Goal: Contribute content: Contribute content

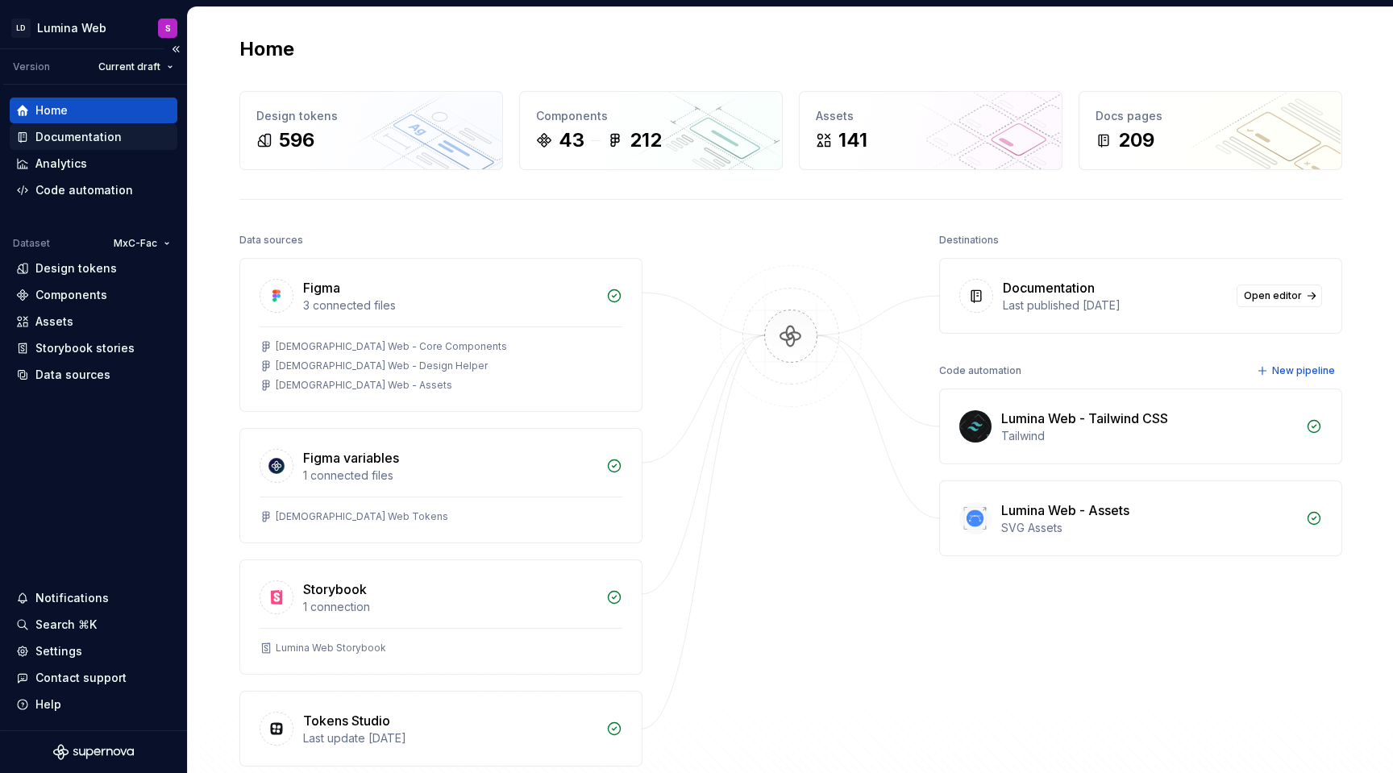
click at [78, 124] on div "Documentation" at bounding box center [94, 137] width 168 height 26
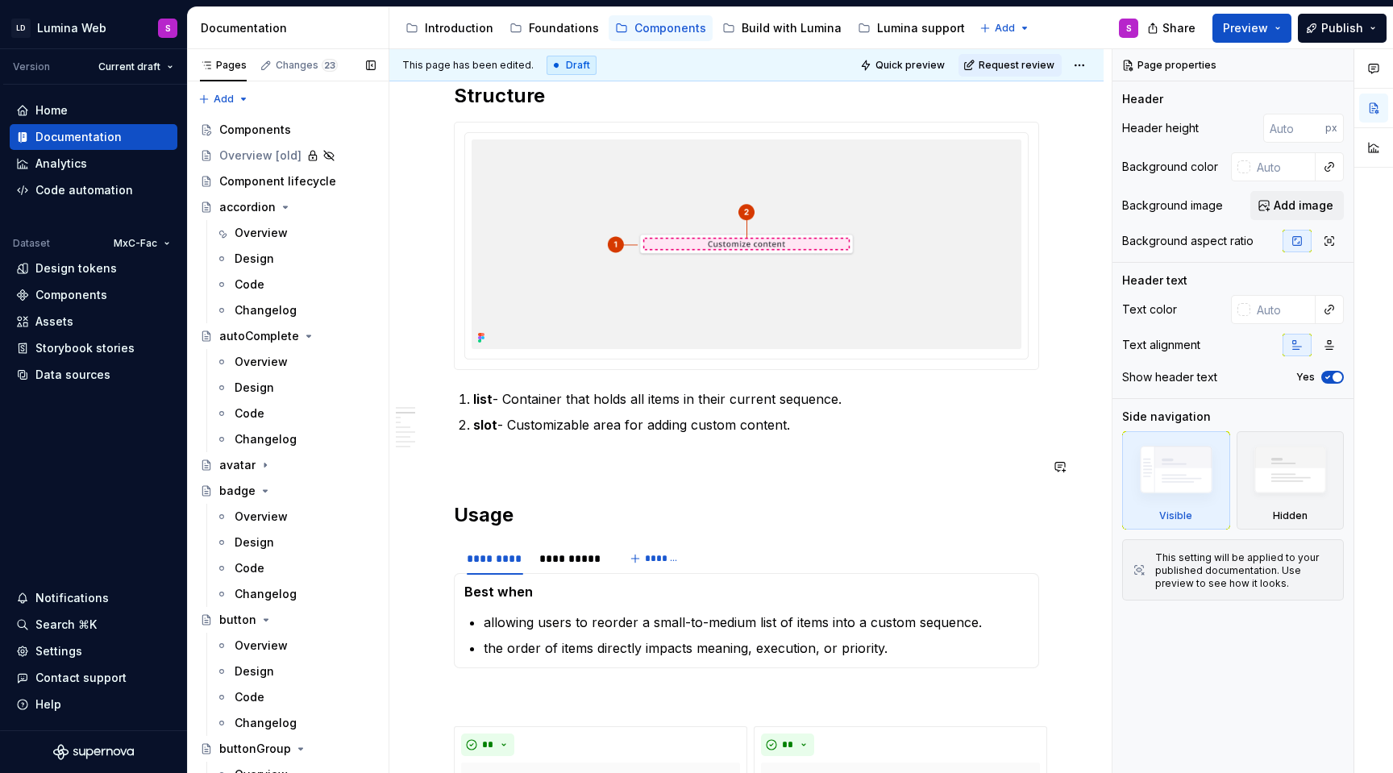
scroll to position [292, 0]
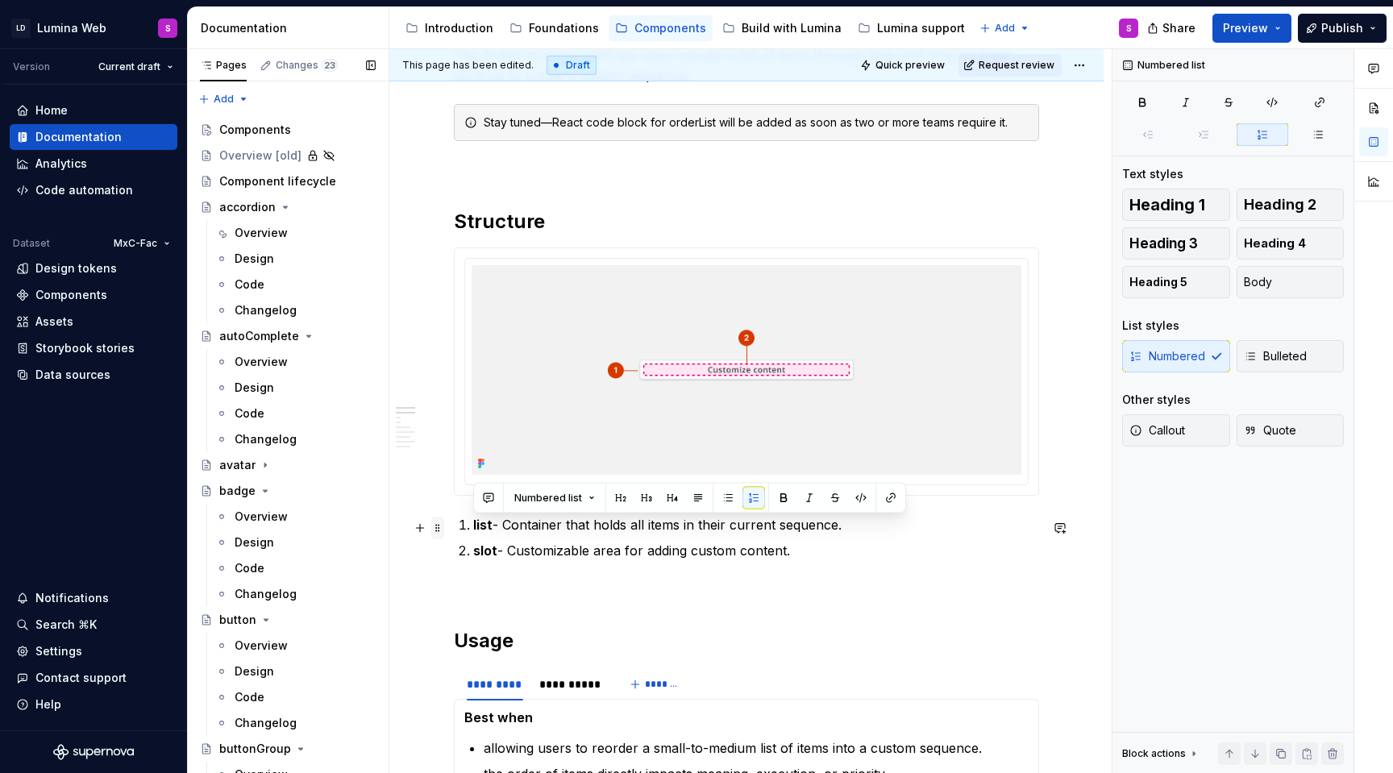
drag, startPoint x: 809, startPoint y: 551, endPoint x: 432, endPoint y: 519, distance: 378.6
copy ol "list - Container that holds all items in their current sequence. slot - Customi…"
type textarea "*"
click at [722, 531] on p "list - Container that holds all items in their current sequence." at bounding box center [756, 524] width 566 height 19
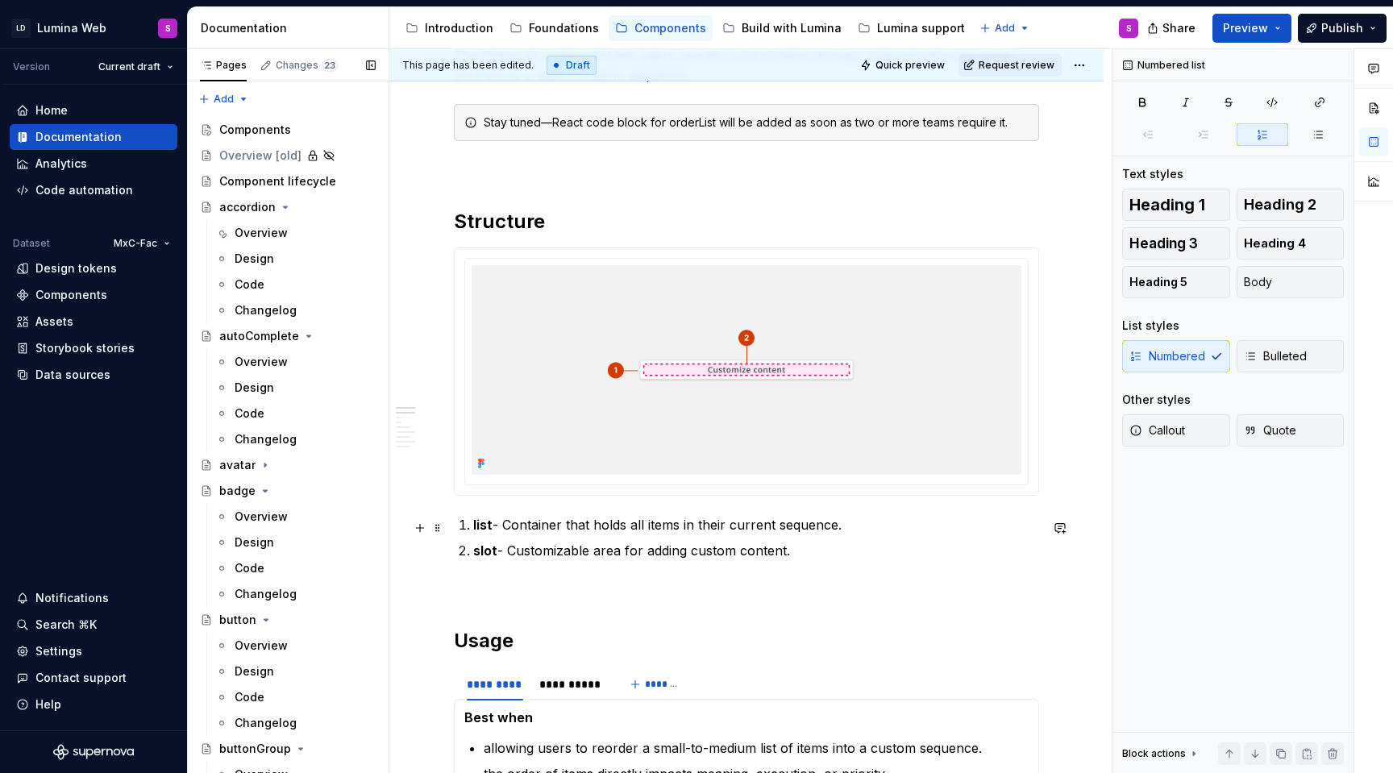
click at [746, 527] on p "list - Container that holds all items in their current sequence." at bounding box center [756, 524] width 566 height 19
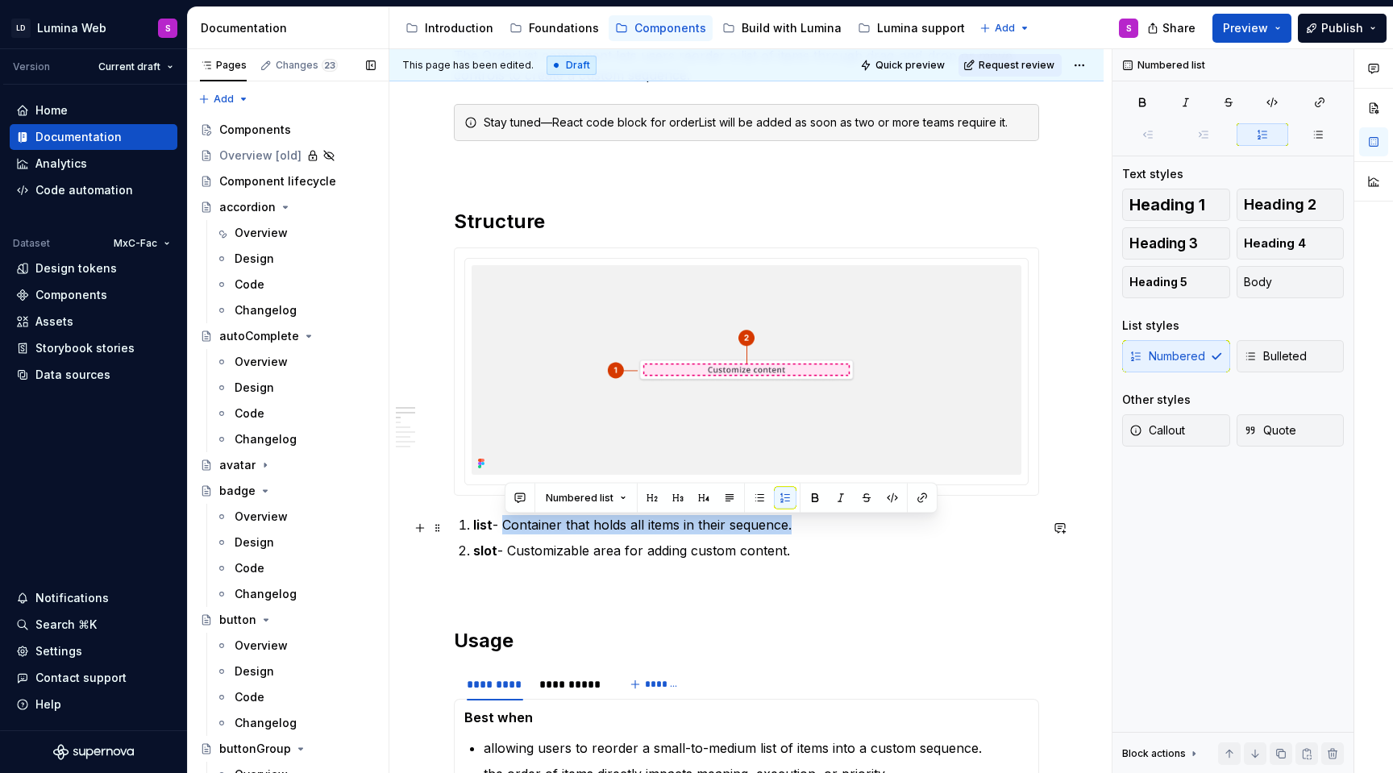
drag, startPoint x: 507, startPoint y: 522, endPoint x: 825, endPoint y: 522, distance: 317.7
click at [825, 522] on p "list - Container that holds all items in their sequence." at bounding box center [756, 524] width 566 height 19
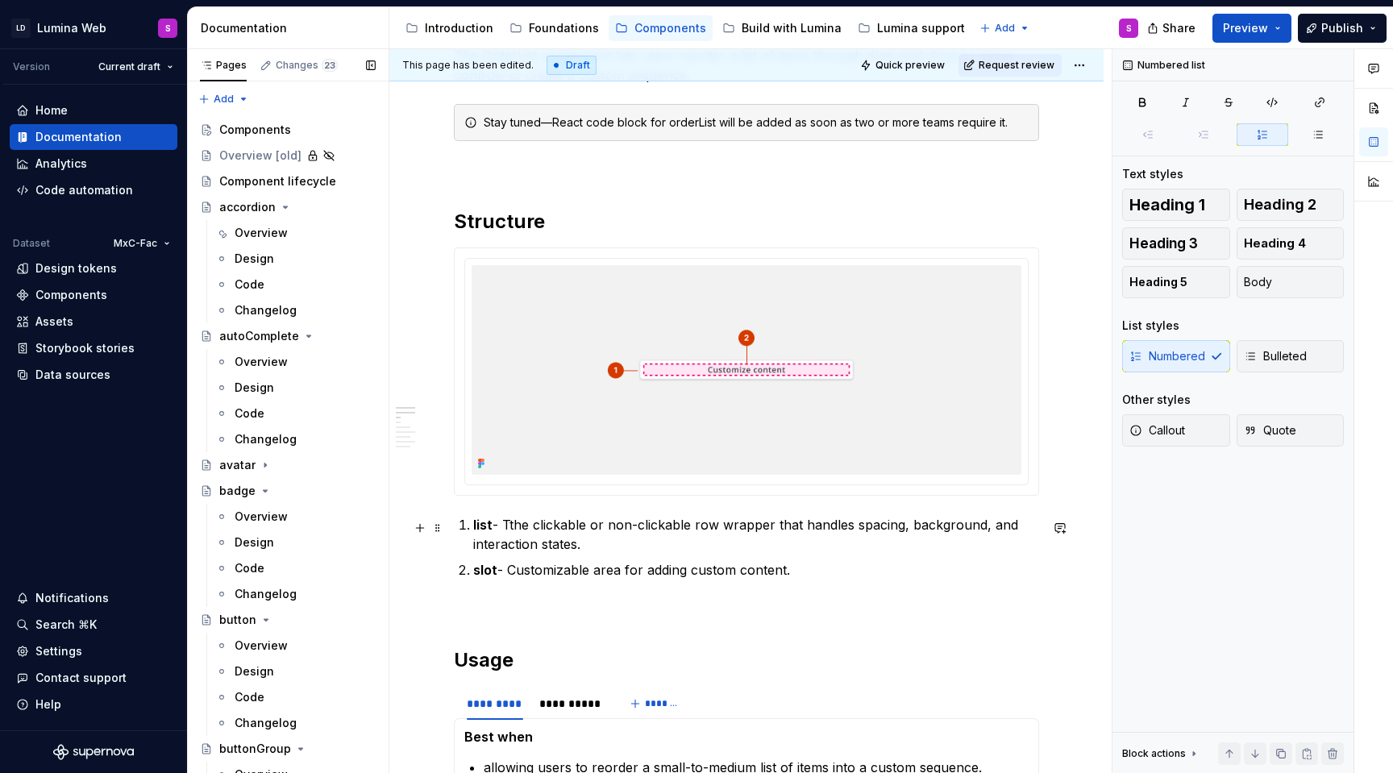
click at [518, 525] on p "list - Tthe clickable or non-clickable row wrapper that handles spacing, backgr…" at bounding box center [756, 534] width 566 height 39
click at [626, 548] on p "list - The clickable or non-clickable row wrapper that handles spacing, backgro…" at bounding box center [756, 534] width 566 height 39
drag, startPoint x: 693, startPoint y: 531, endPoint x: 597, endPoint y: 531, distance: 95.1
click at [597, 531] on p "list - The clickable or non-clickable row wrapper that handles spacing, backgro…" at bounding box center [756, 534] width 566 height 39
click at [610, 554] on p "list - The clickable or non-clickable row wrapper that handles spacing, backgro…" at bounding box center [756, 534] width 566 height 39
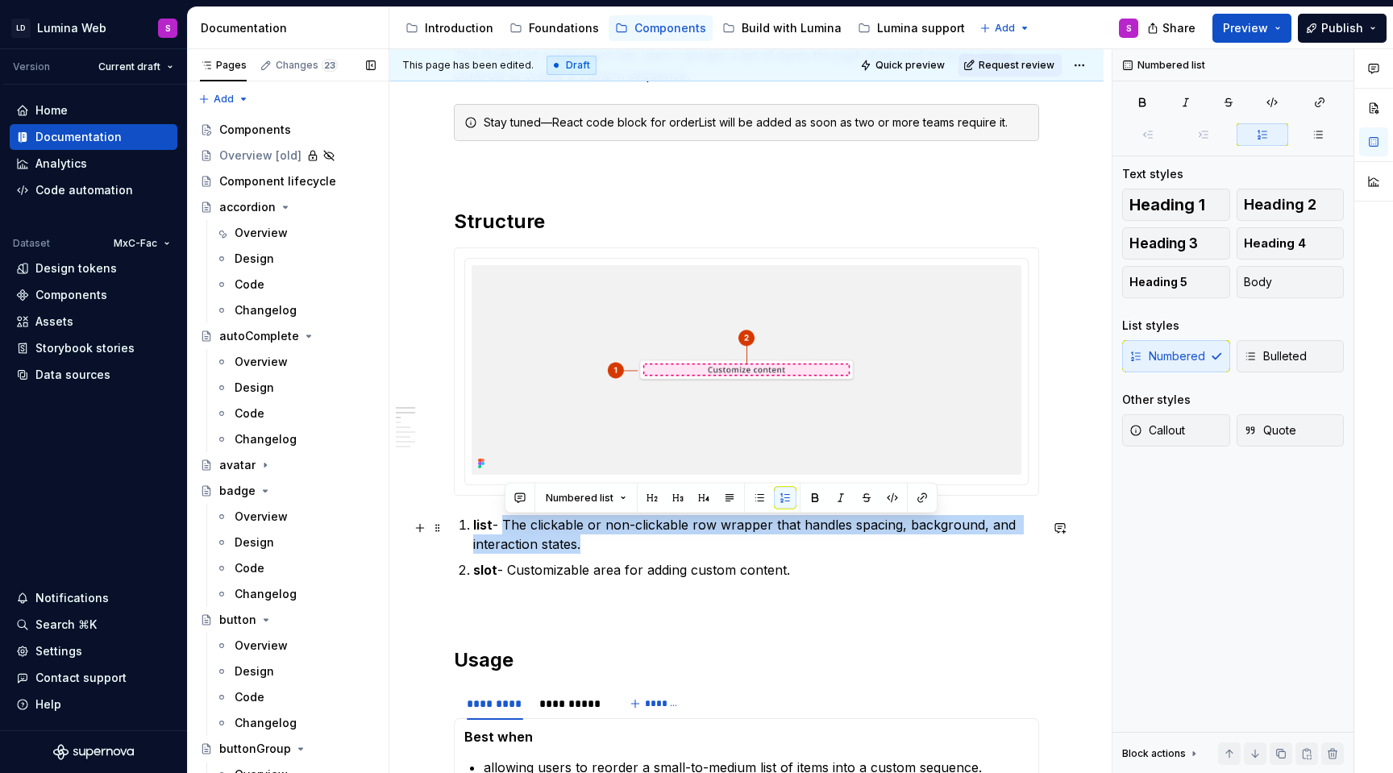
click at [507, 523] on p "list - The clickable or non-clickable row wrapper that handles spacing, backgro…" at bounding box center [756, 534] width 566 height 39
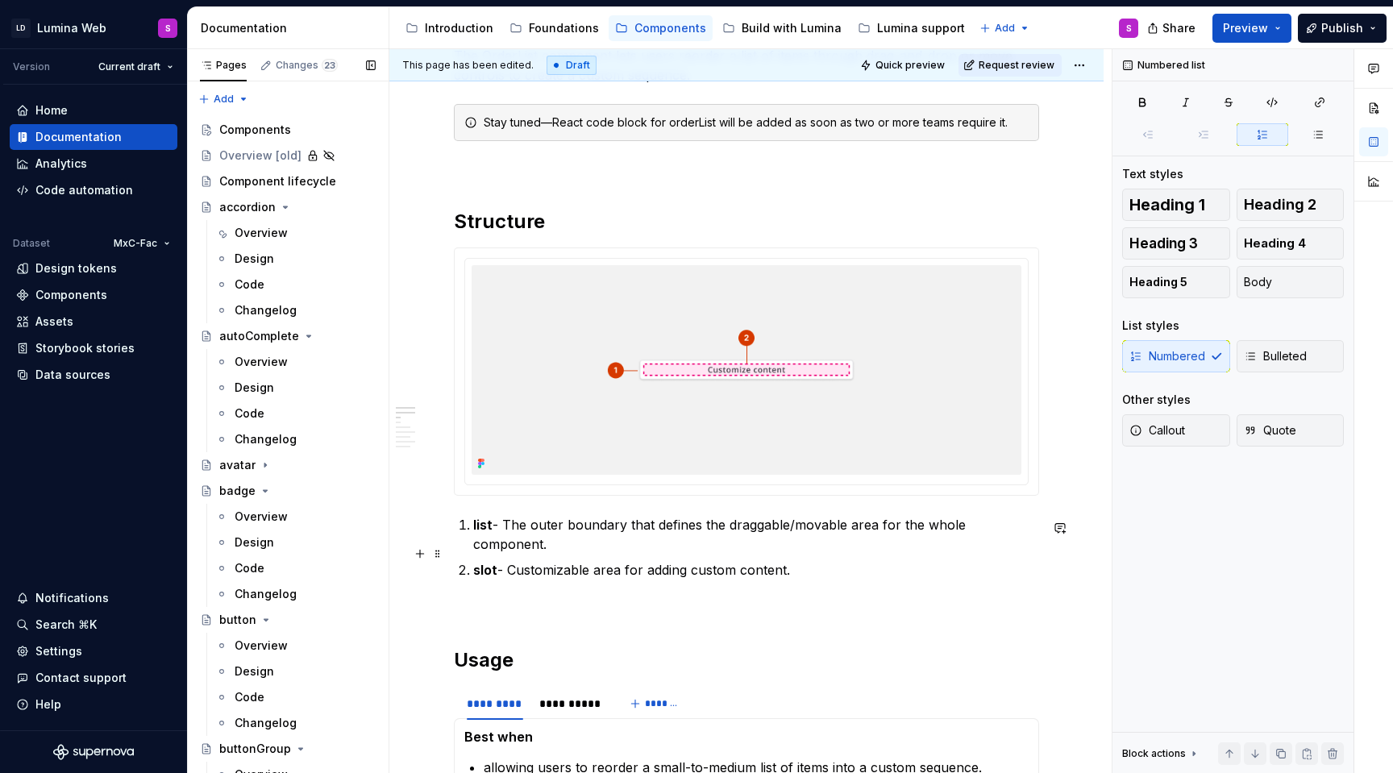
click at [606, 560] on p "slot - Customizable area for adding custom content." at bounding box center [756, 569] width 566 height 19
drag, startPoint x: 628, startPoint y: 554, endPoint x: 835, endPoint y: 556, distance: 207.2
click at [836, 560] on p "slot - Customizable area for adding custom content." at bounding box center [756, 569] width 566 height 19
click at [628, 560] on p "slot - Customizable area for adding custom content." at bounding box center [756, 569] width 566 height 19
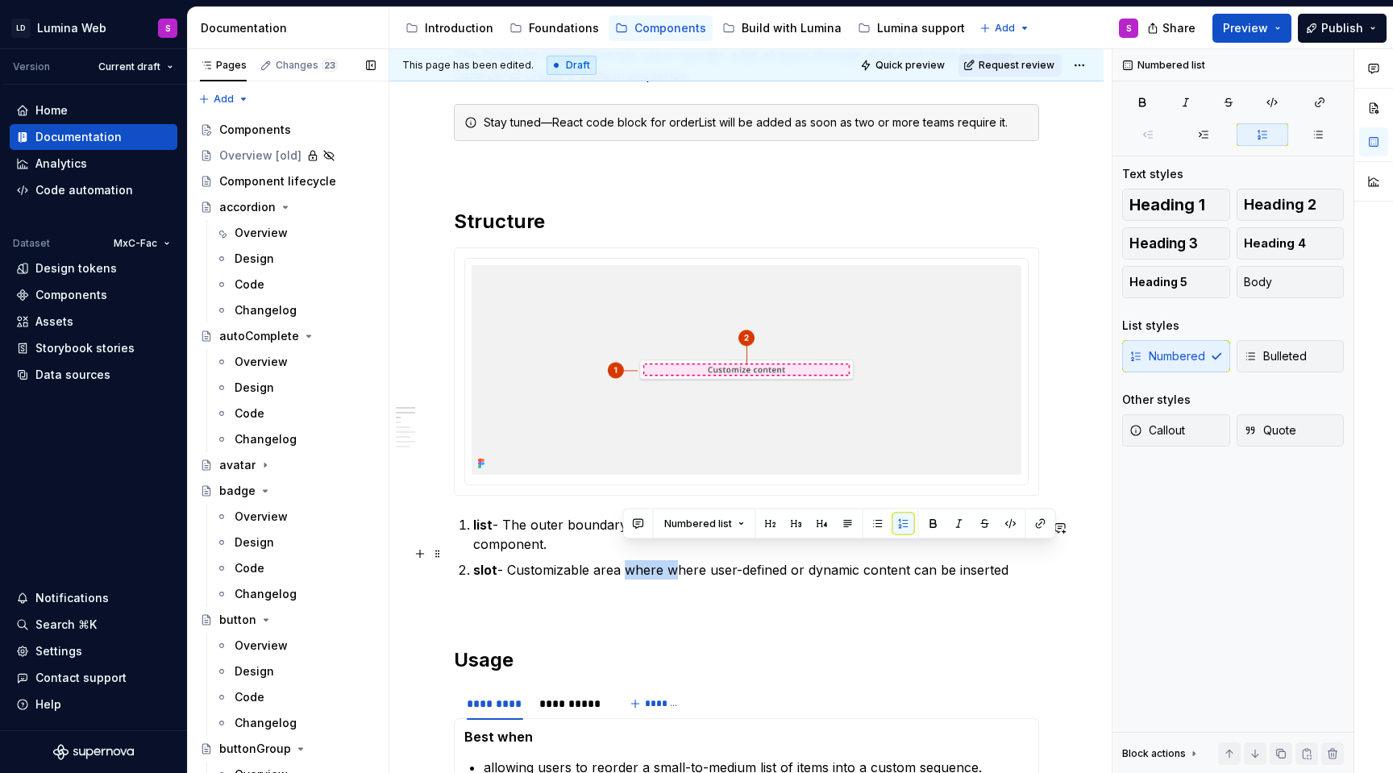
drag, startPoint x: 668, startPoint y: 556, endPoint x: 625, endPoint y: 555, distance: 43.6
click at [624, 560] on p "slot - Customizable area where where user-defined or dynamic content can be ins…" at bounding box center [756, 569] width 566 height 19
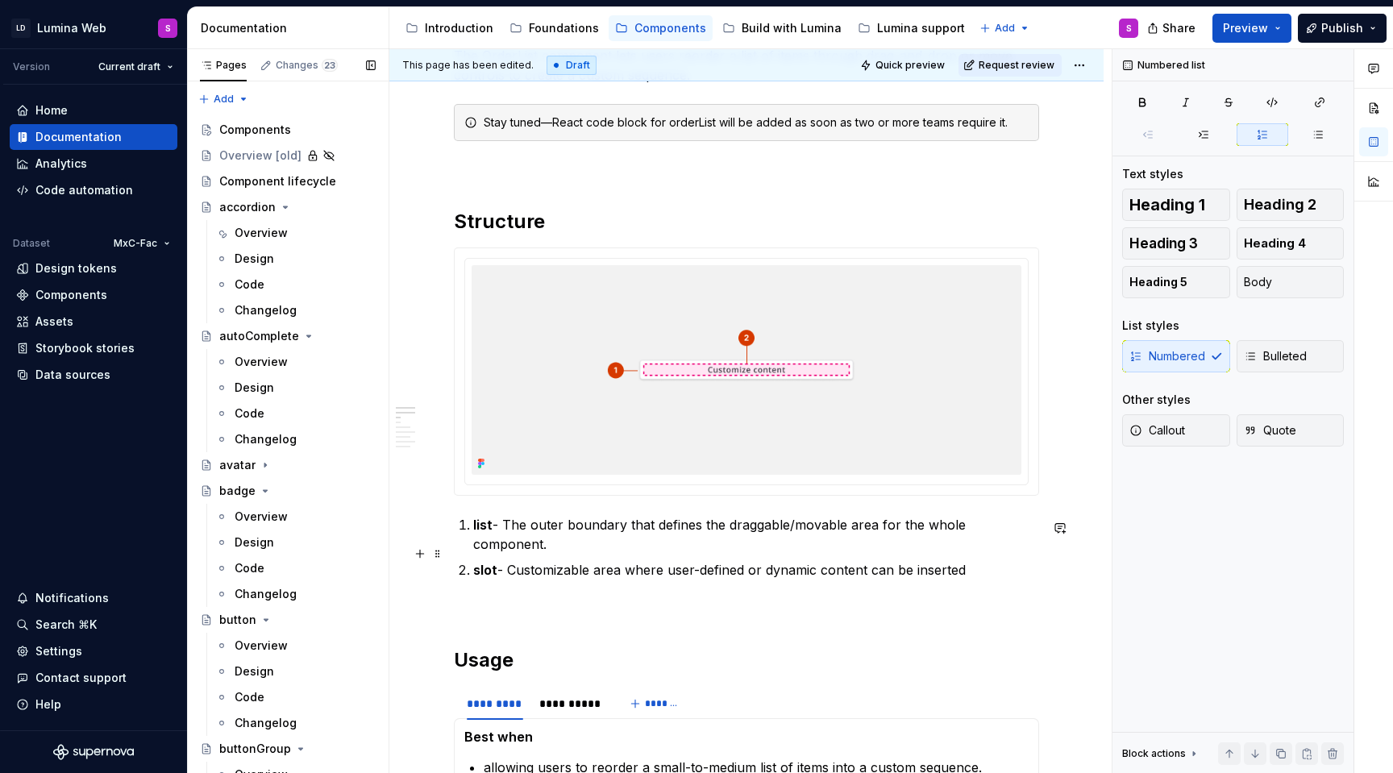
click at [970, 560] on p "slot - Customizable area where user-defined or dynamic content can be inserted" at bounding box center [756, 569] width 566 height 19
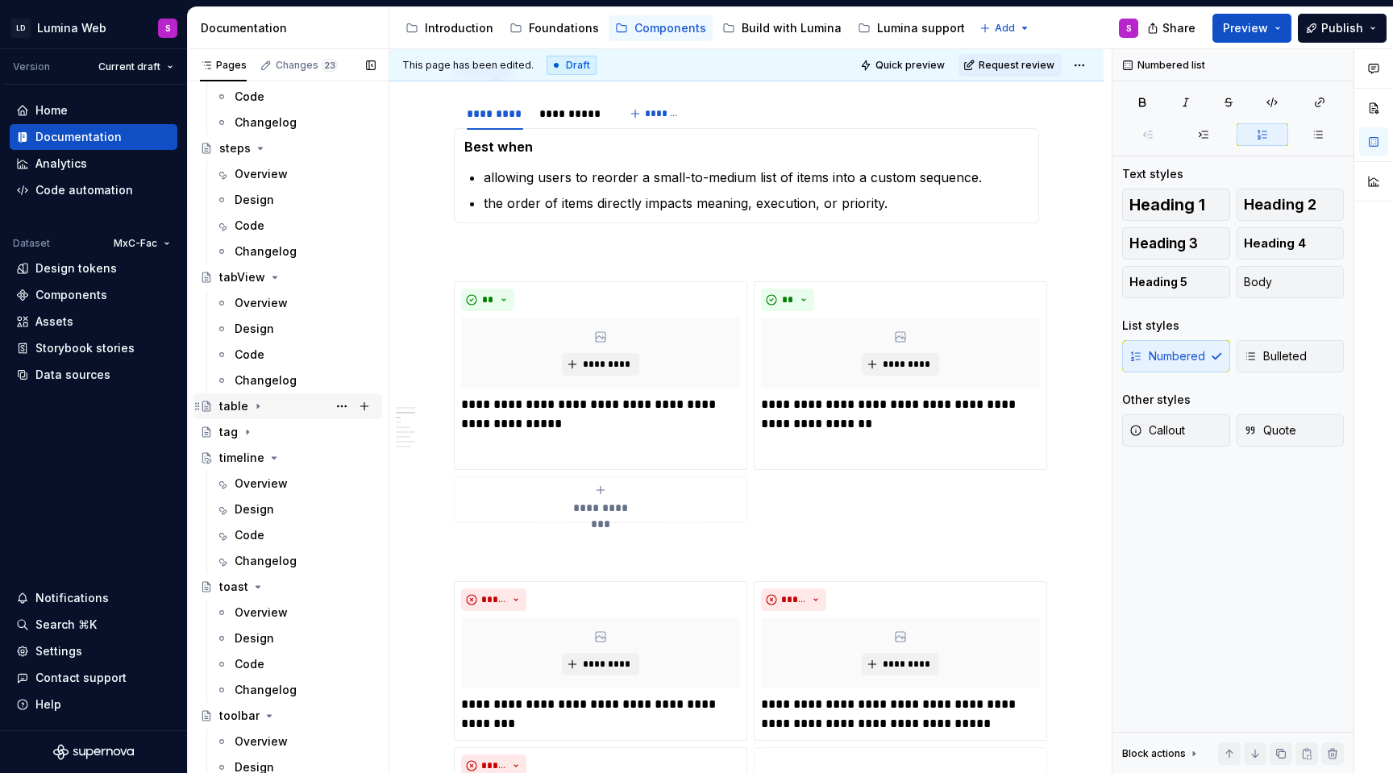
scroll to position [3586, 0]
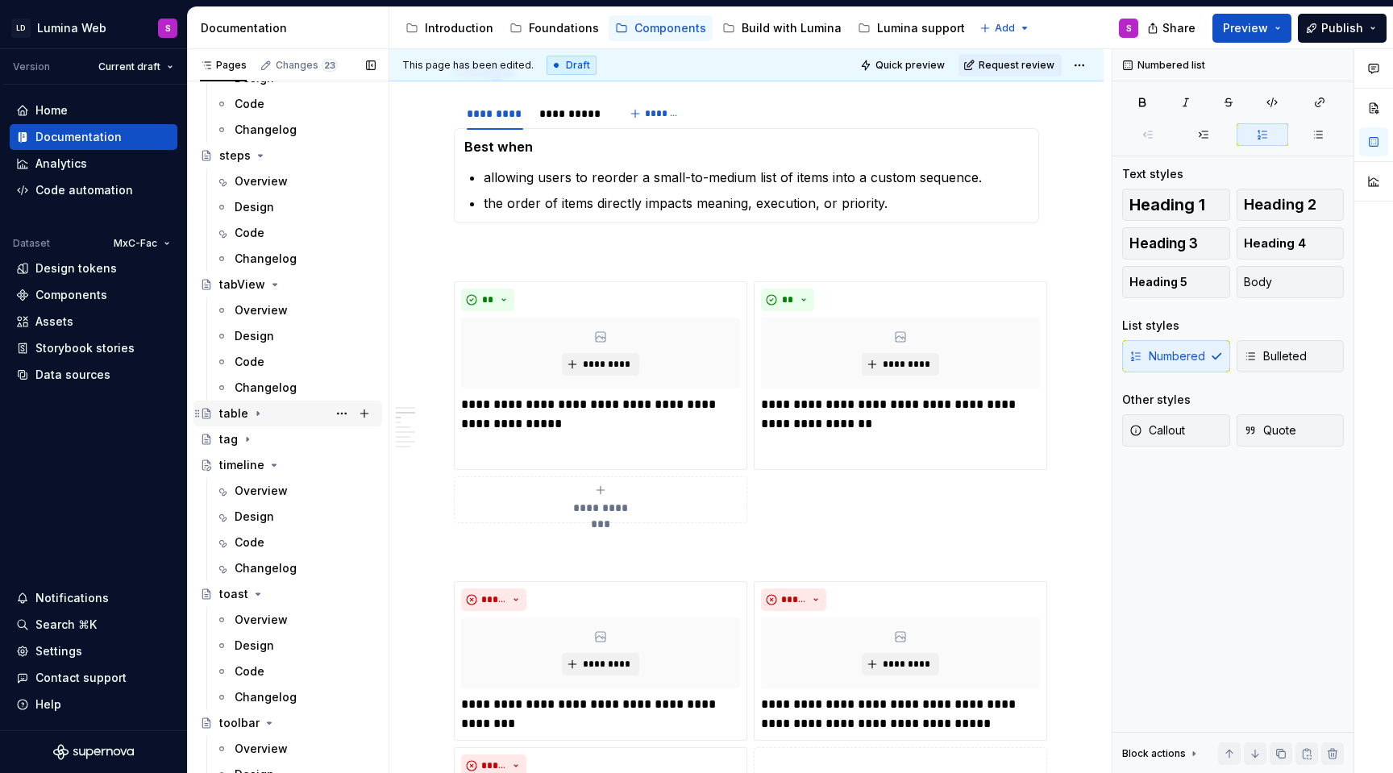
click at [267, 410] on div "table" at bounding box center [297, 413] width 156 height 23
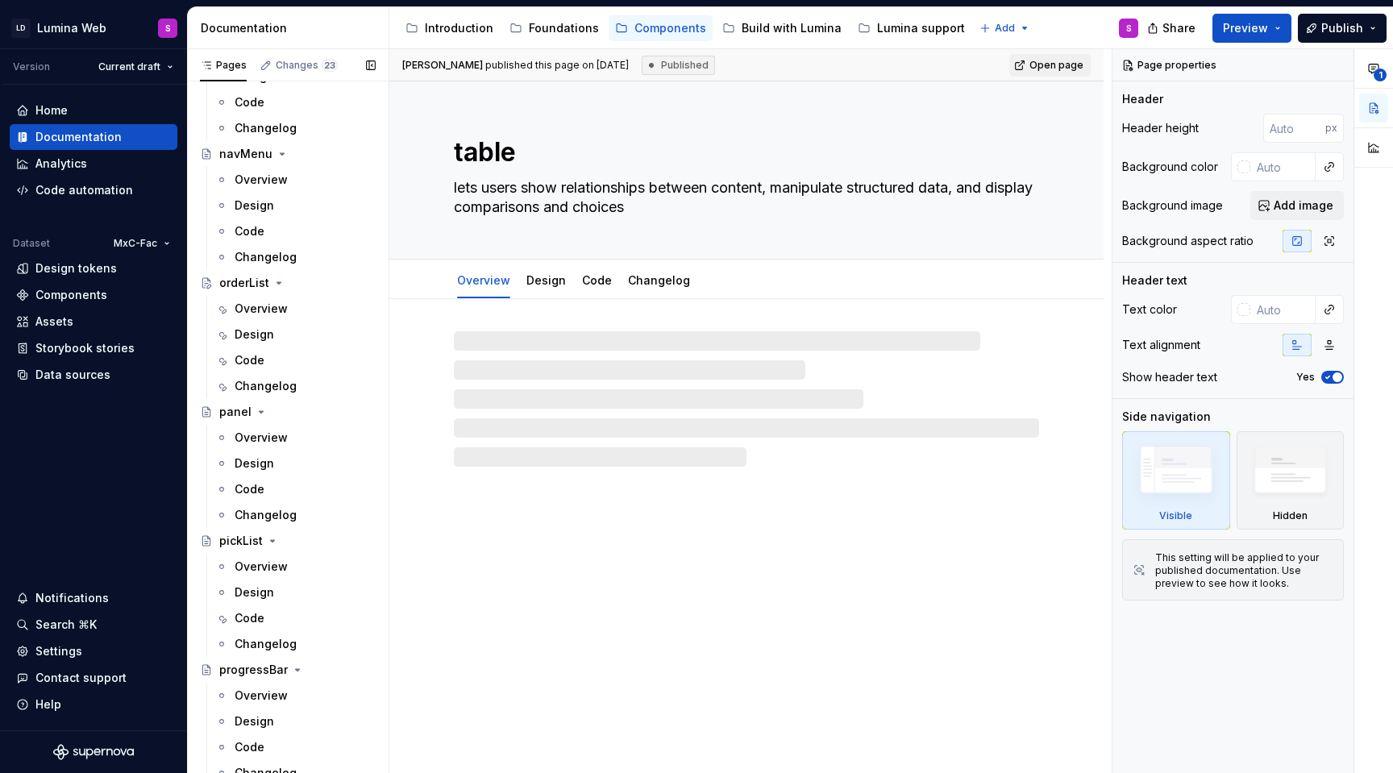
scroll to position [2504, 0]
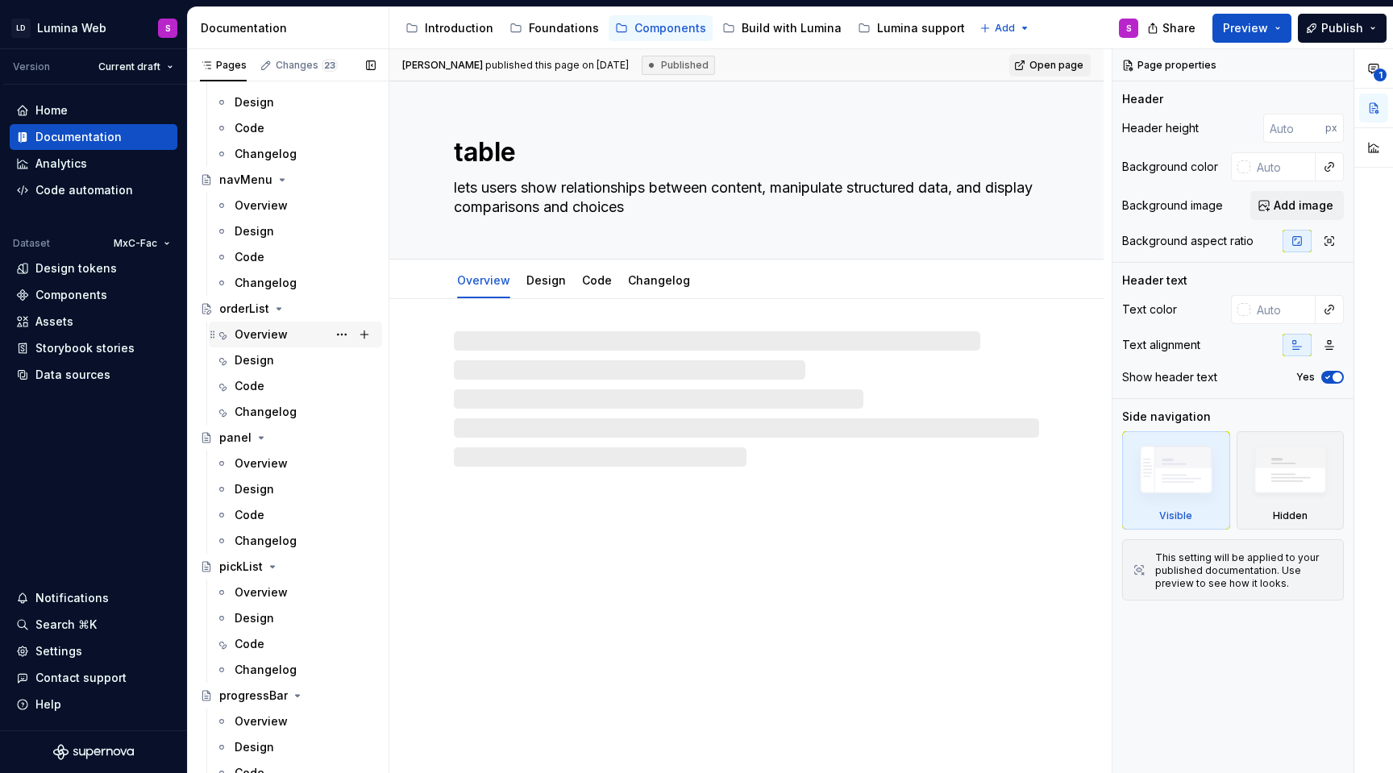
click at [284, 335] on div "Overview" at bounding box center [261, 335] width 53 height 16
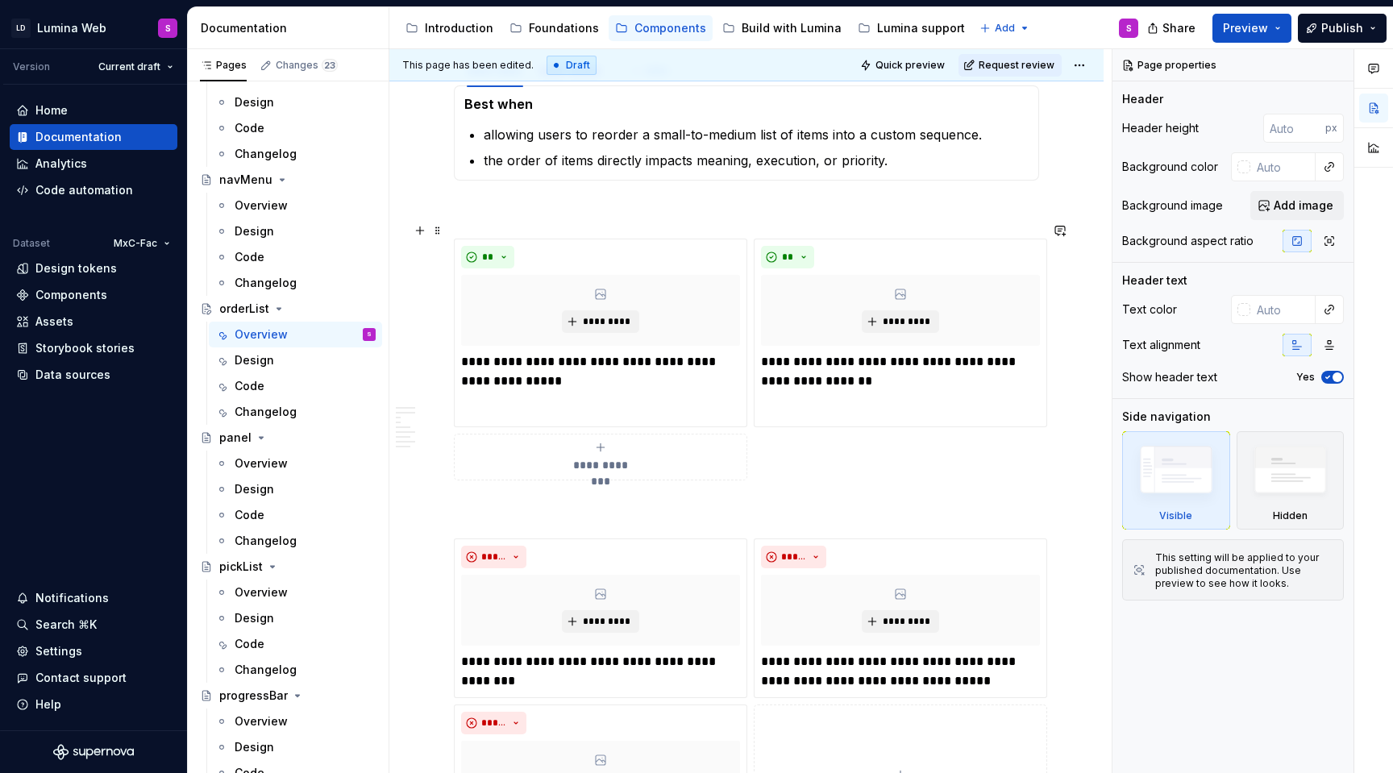
scroll to position [893, 0]
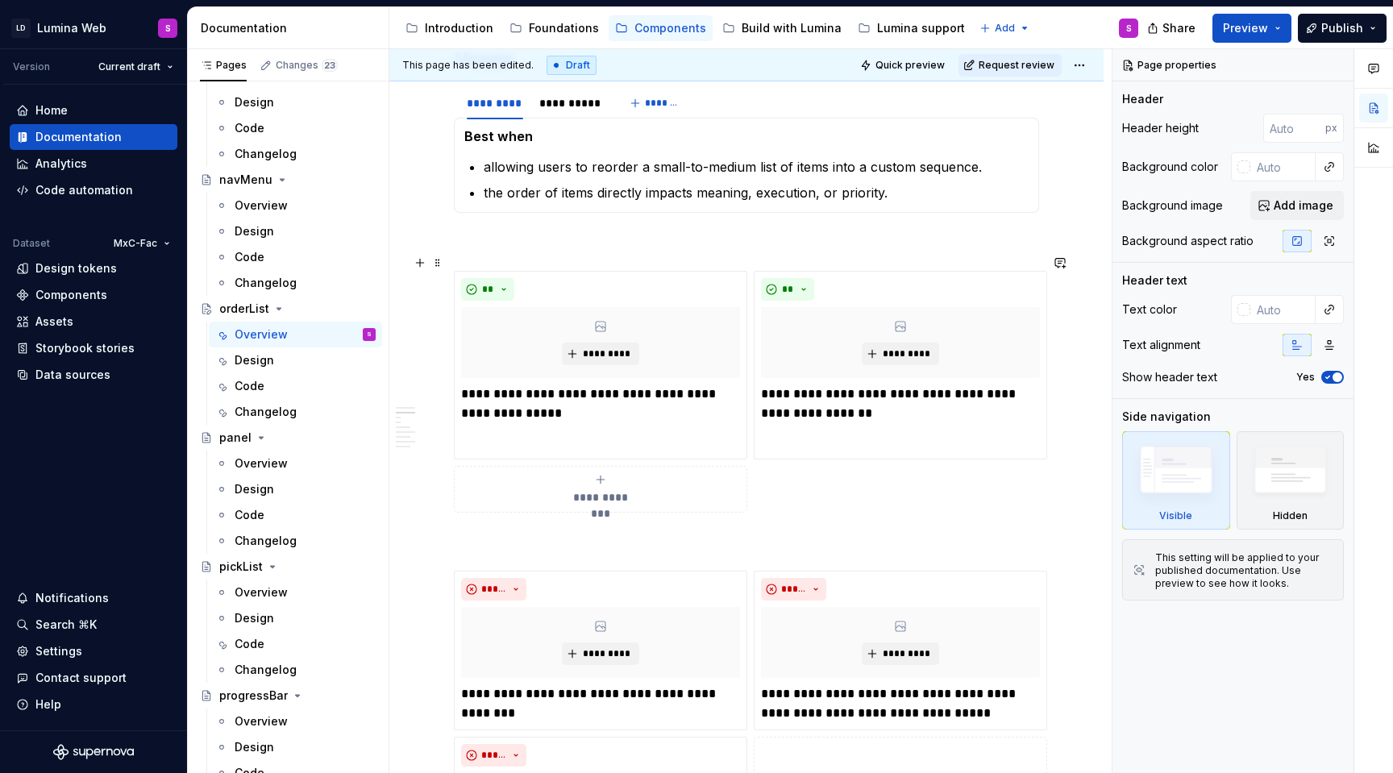
click at [592, 473] on div "**********" at bounding box center [600, 489] width 279 height 32
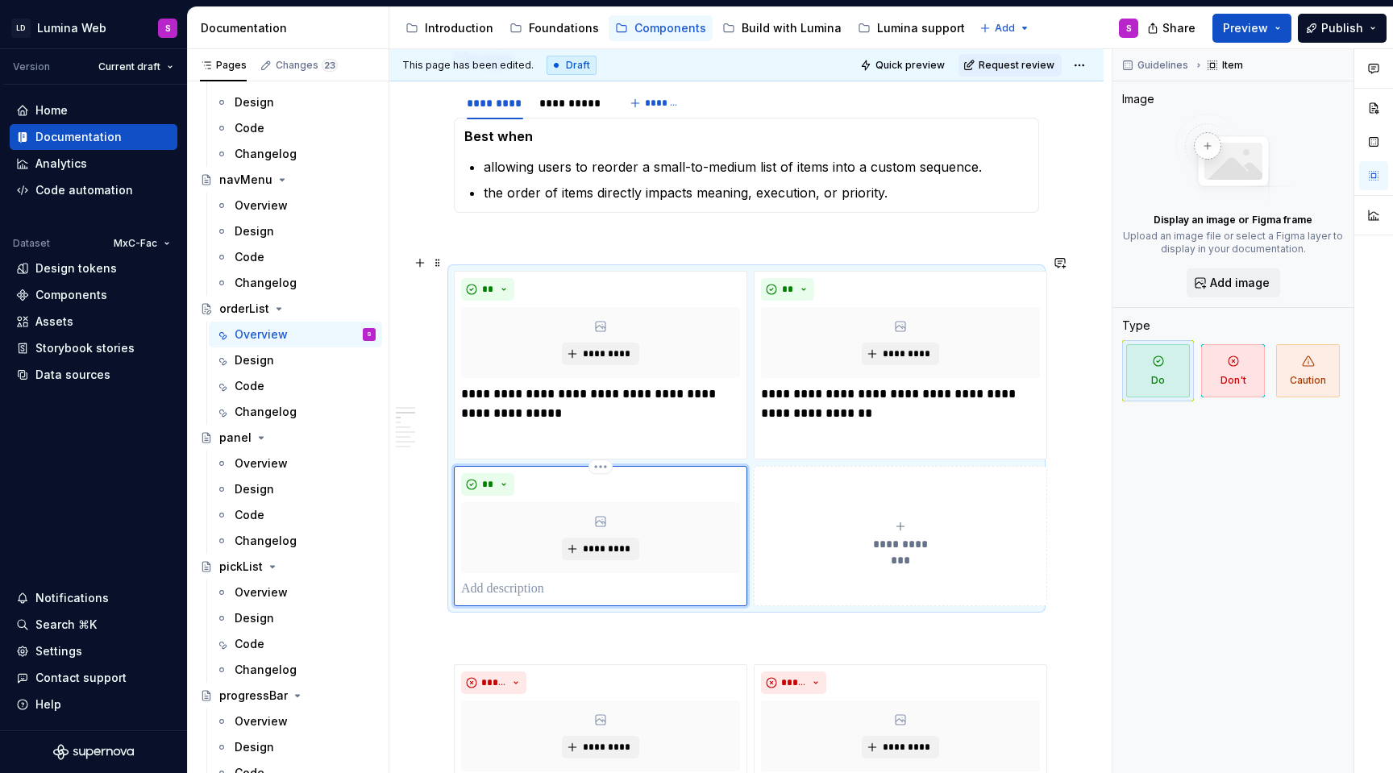
click at [564, 580] on p at bounding box center [600, 589] width 279 height 19
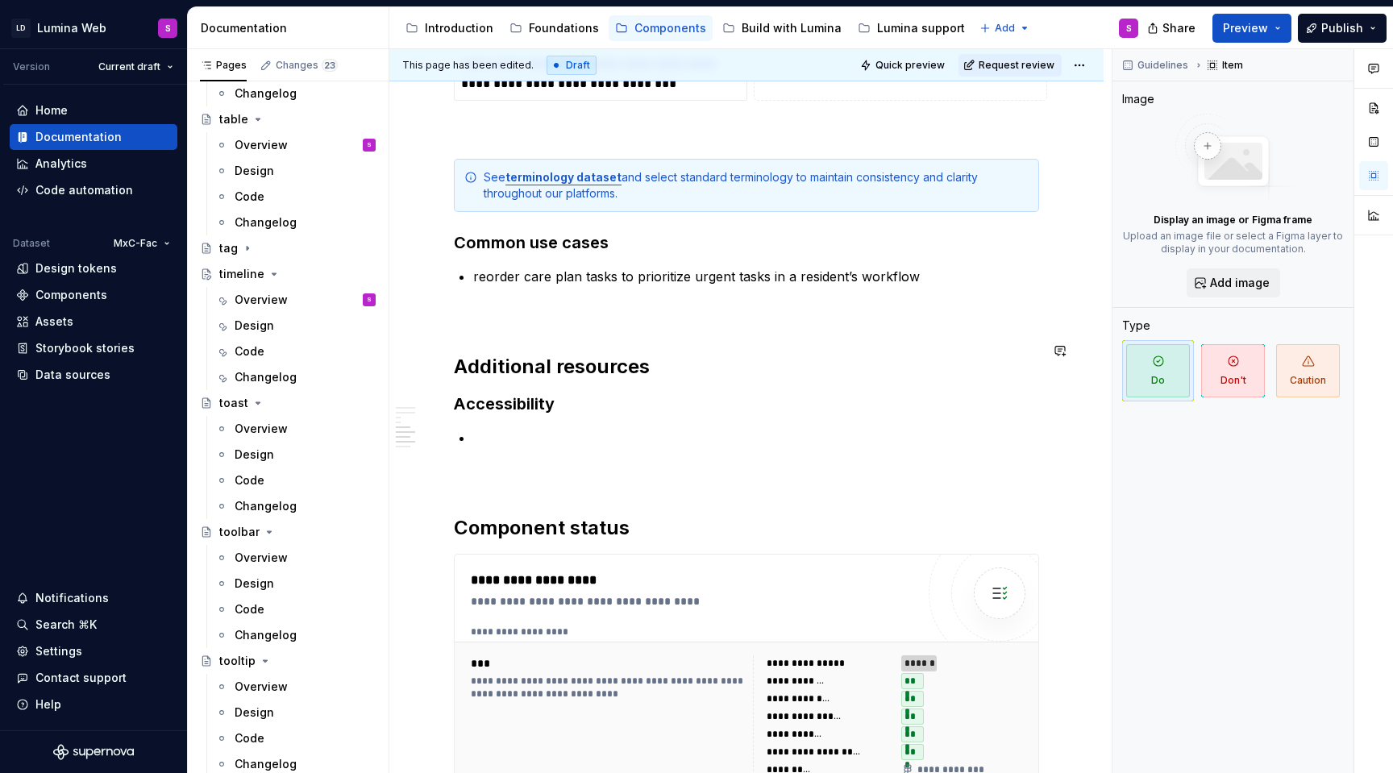
scroll to position [1838, 0]
click at [512, 430] on p at bounding box center [756, 439] width 566 height 19
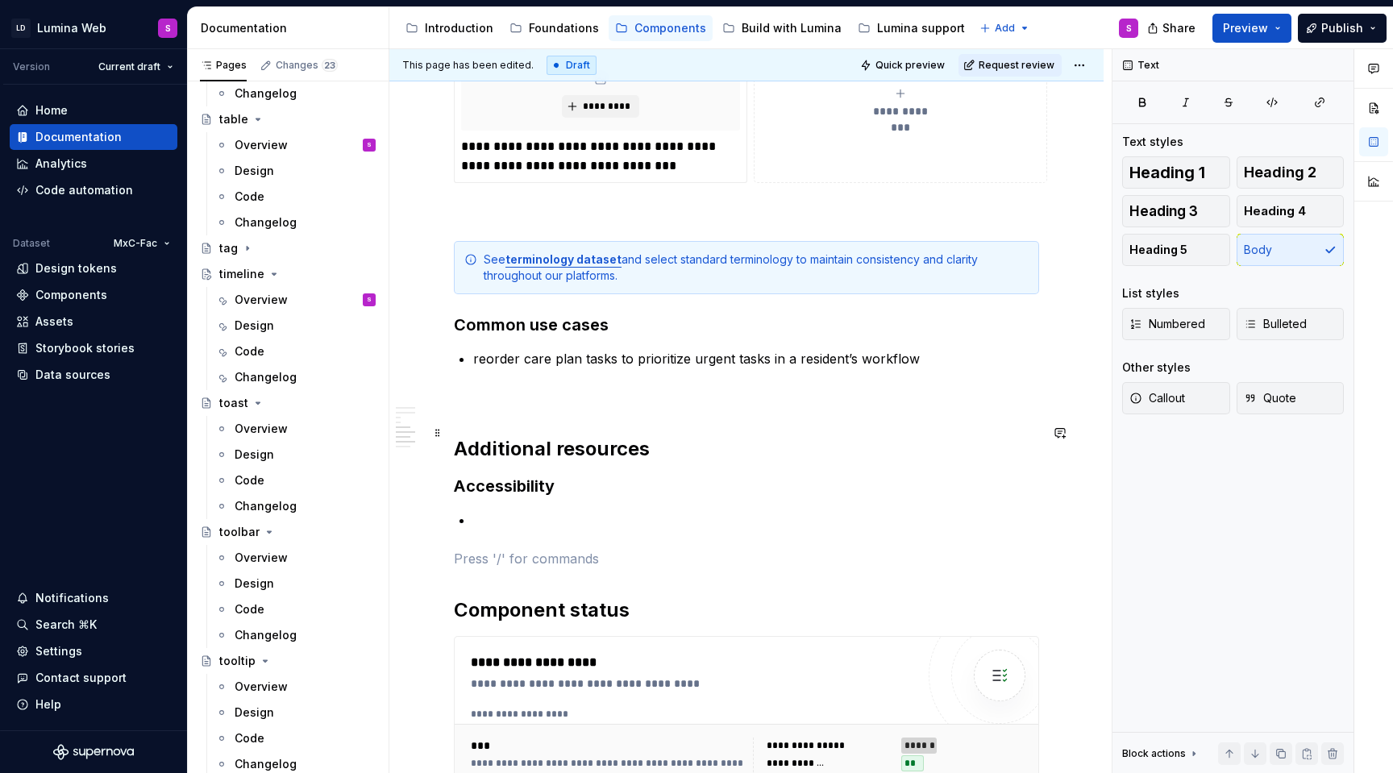
scroll to position [1724, 0]
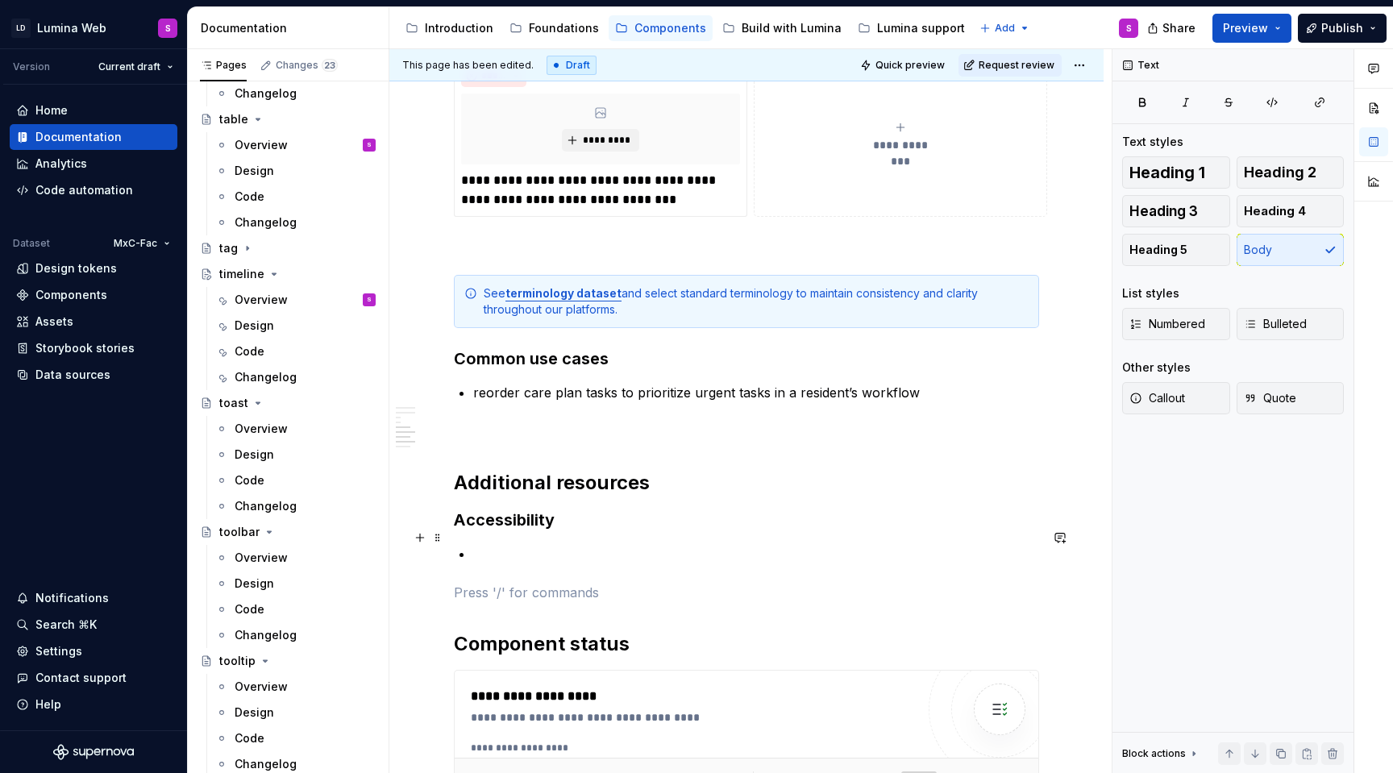
click at [485, 544] on p at bounding box center [756, 553] width 566 height 19
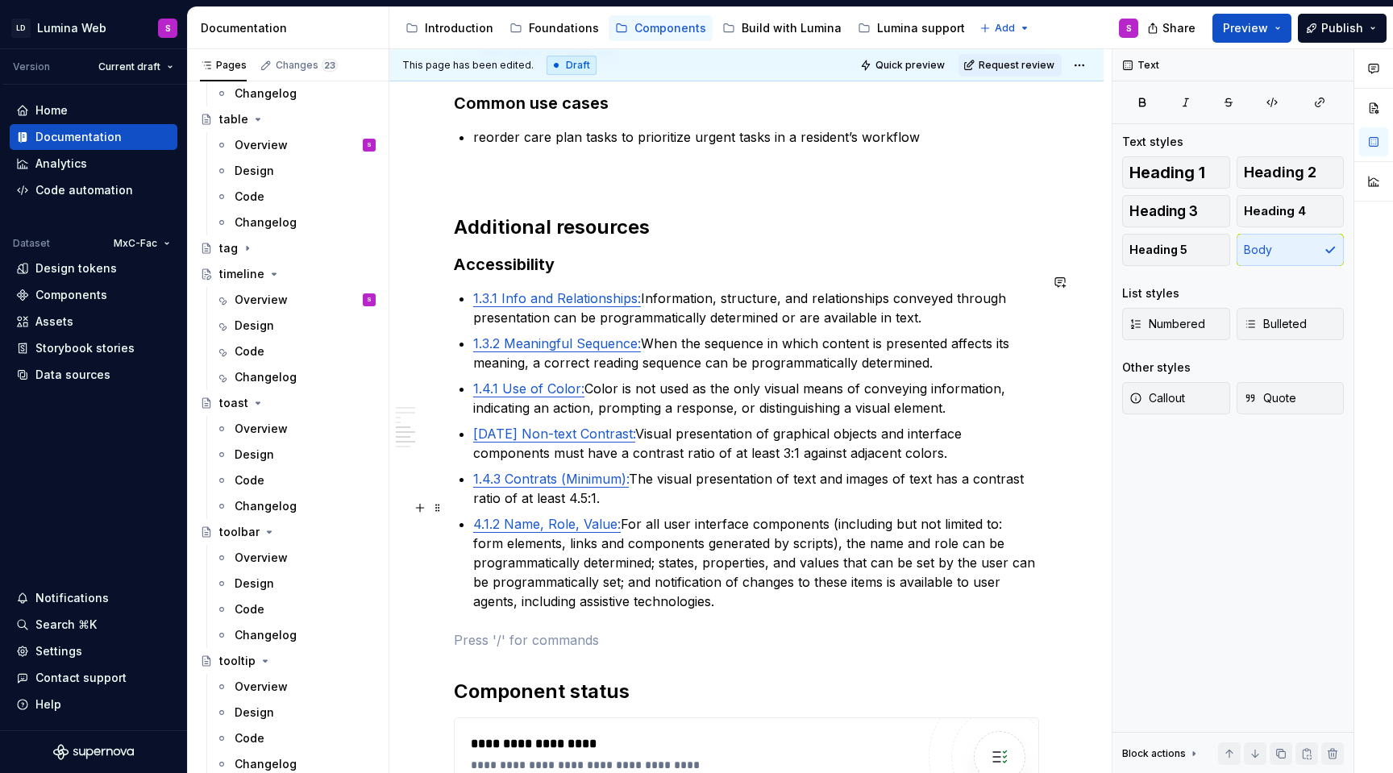
scroll to position [2066, 0]
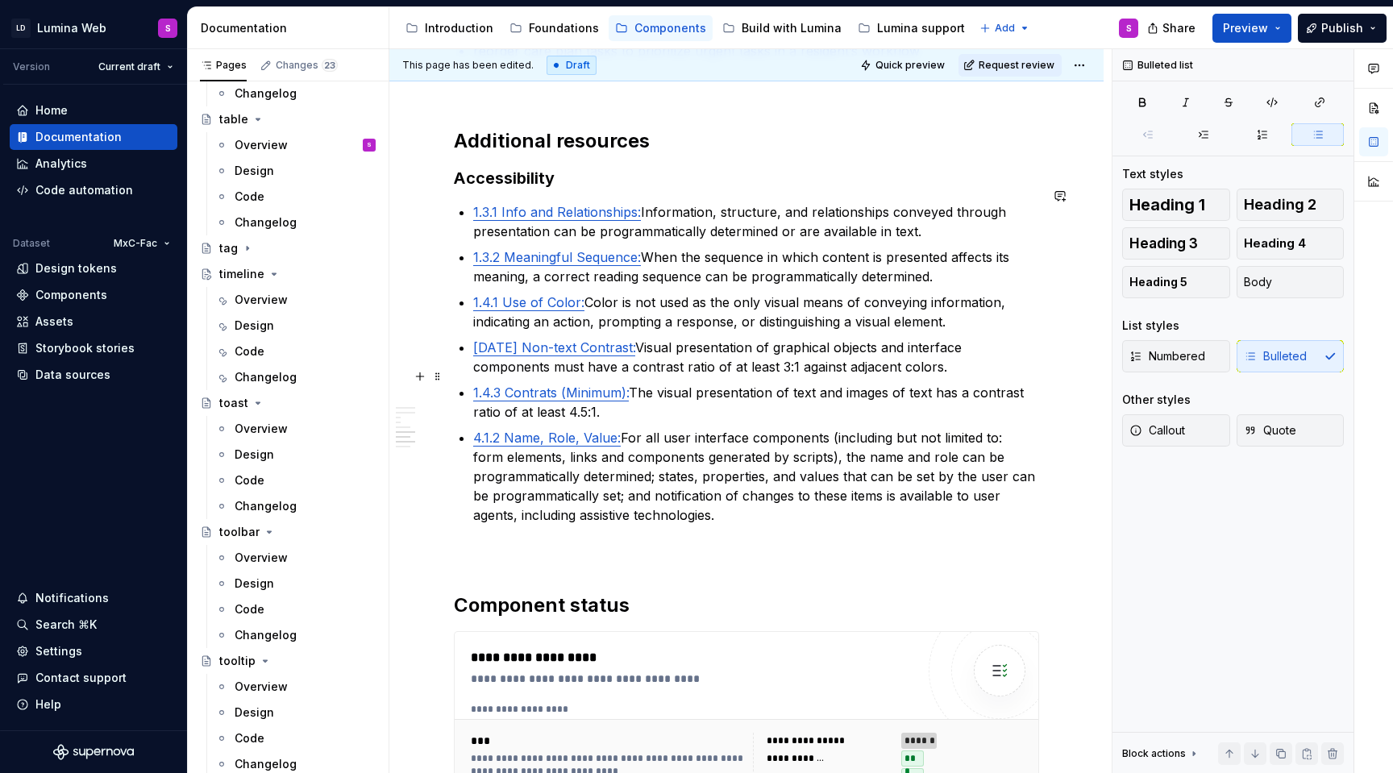
click at [652, 388] on p "1.4.3 Contrats (Minimum): The visual presentation of text and images of text ha…" at bounding box center [756, 402] width 566 height 39
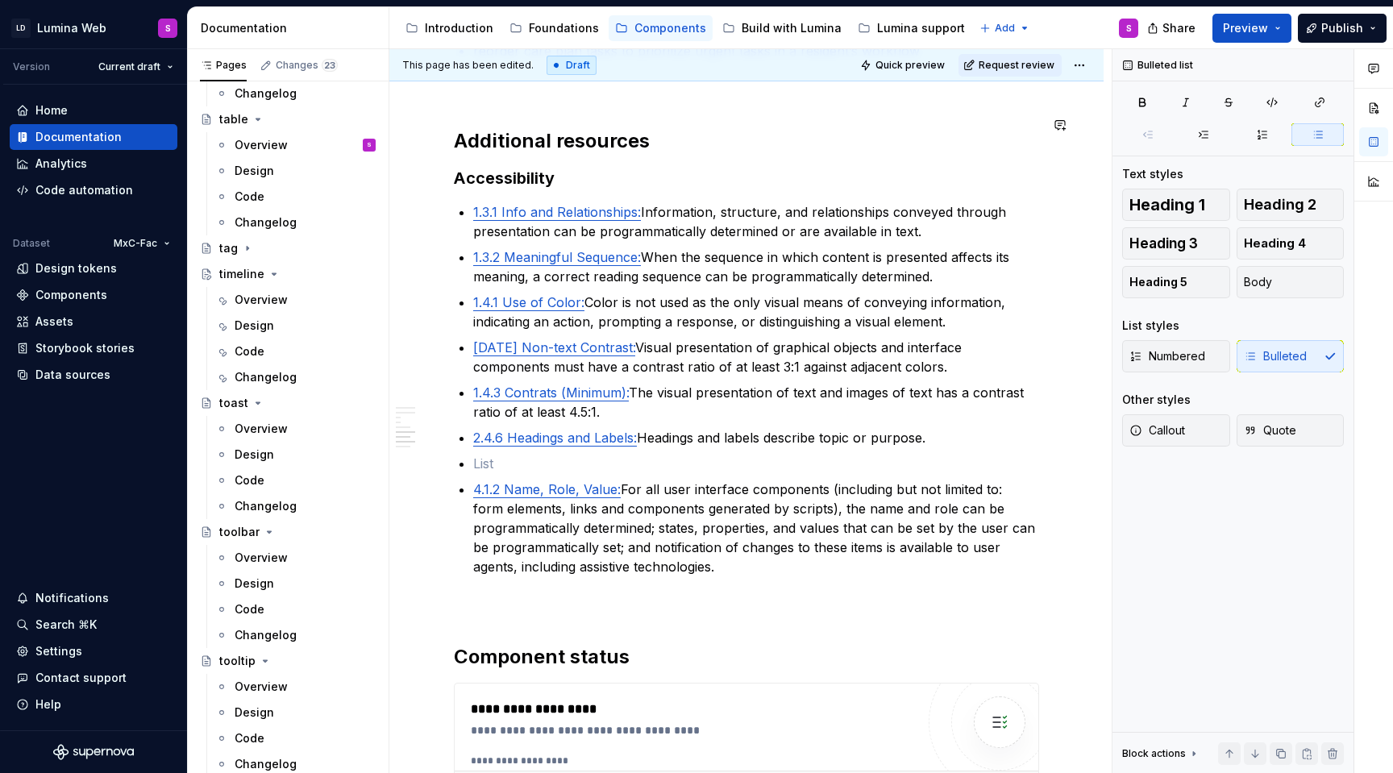
type textarea "*"
paste div
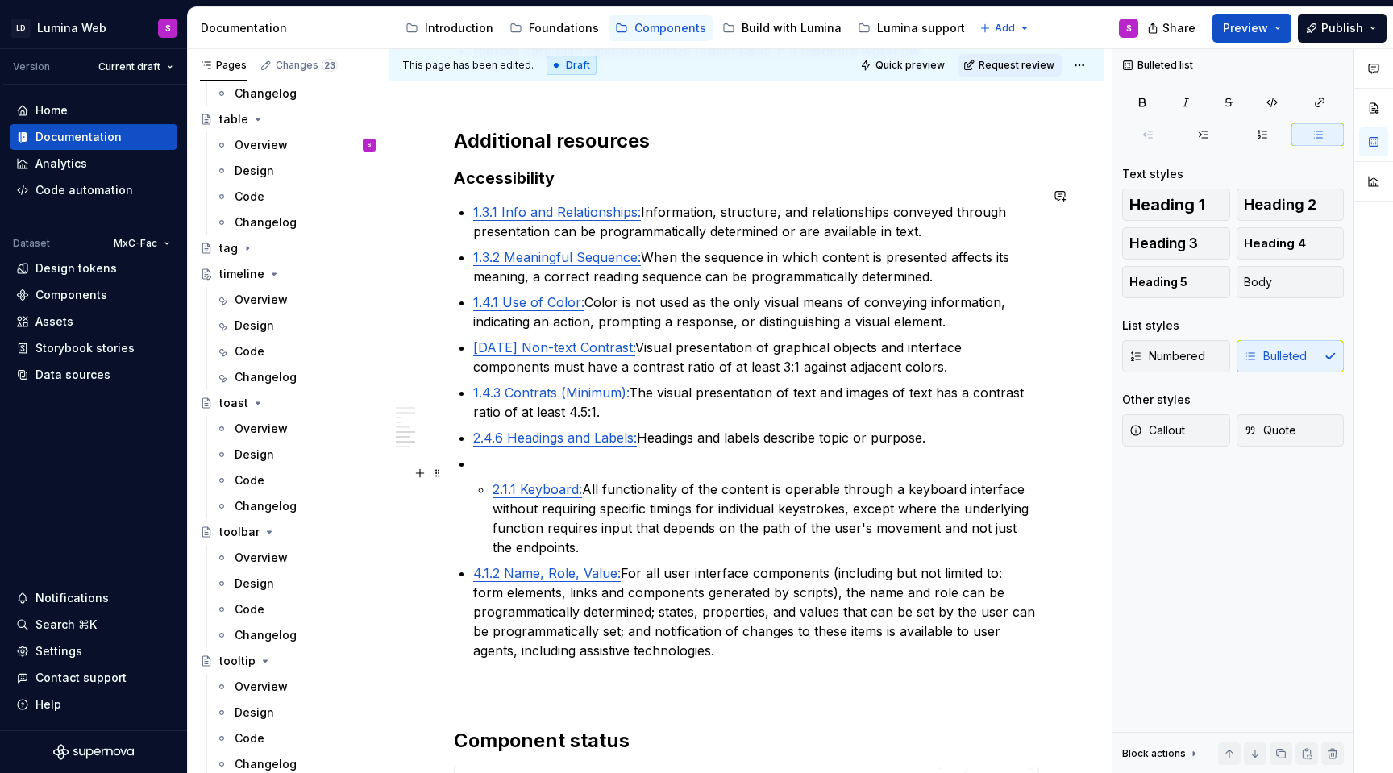
click at [491, 470] on li "2.1.1 Keyboard: All functionality of the content is operable through a keyboard…" at bounding box center [756, 505] width 566 height 103
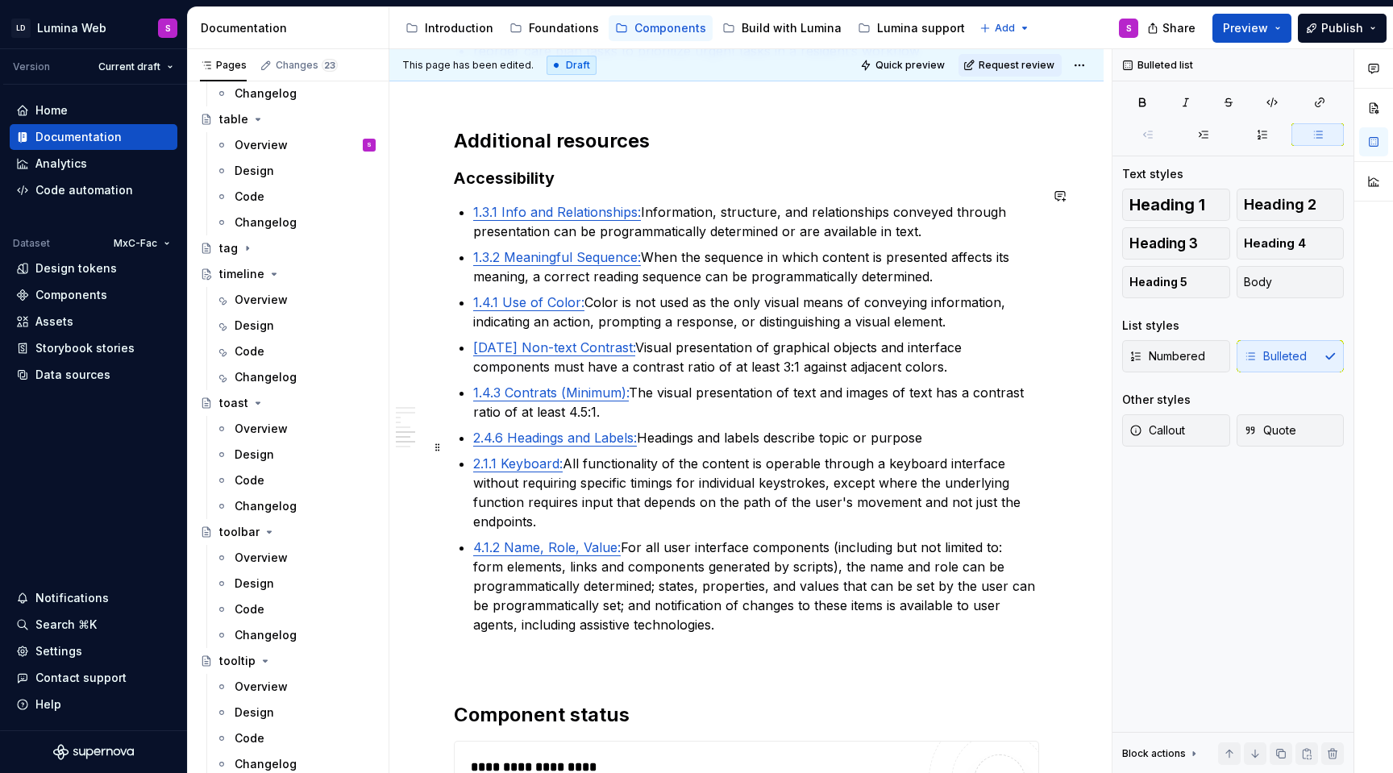
click at [556, 499] on p "2.1.1 Keyboard: All functionality of the content is operable through a keyboard…" at bounding box center [756, 492] width 566 height 77
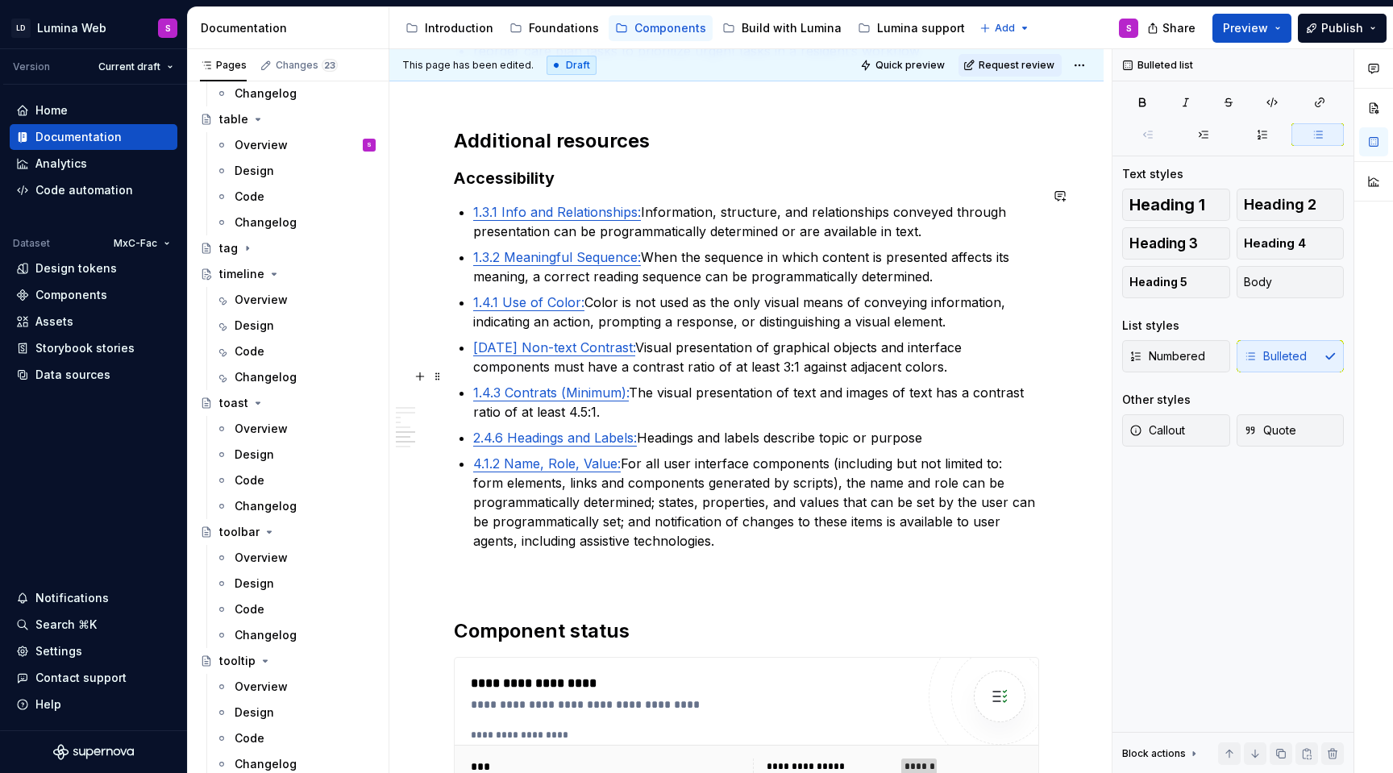
click at [626, 389] on p "1.4.3 Contrats (Minimum): The visual presentation of text and images of text ha…" at bounding box center [756, 402] width 566 height 39
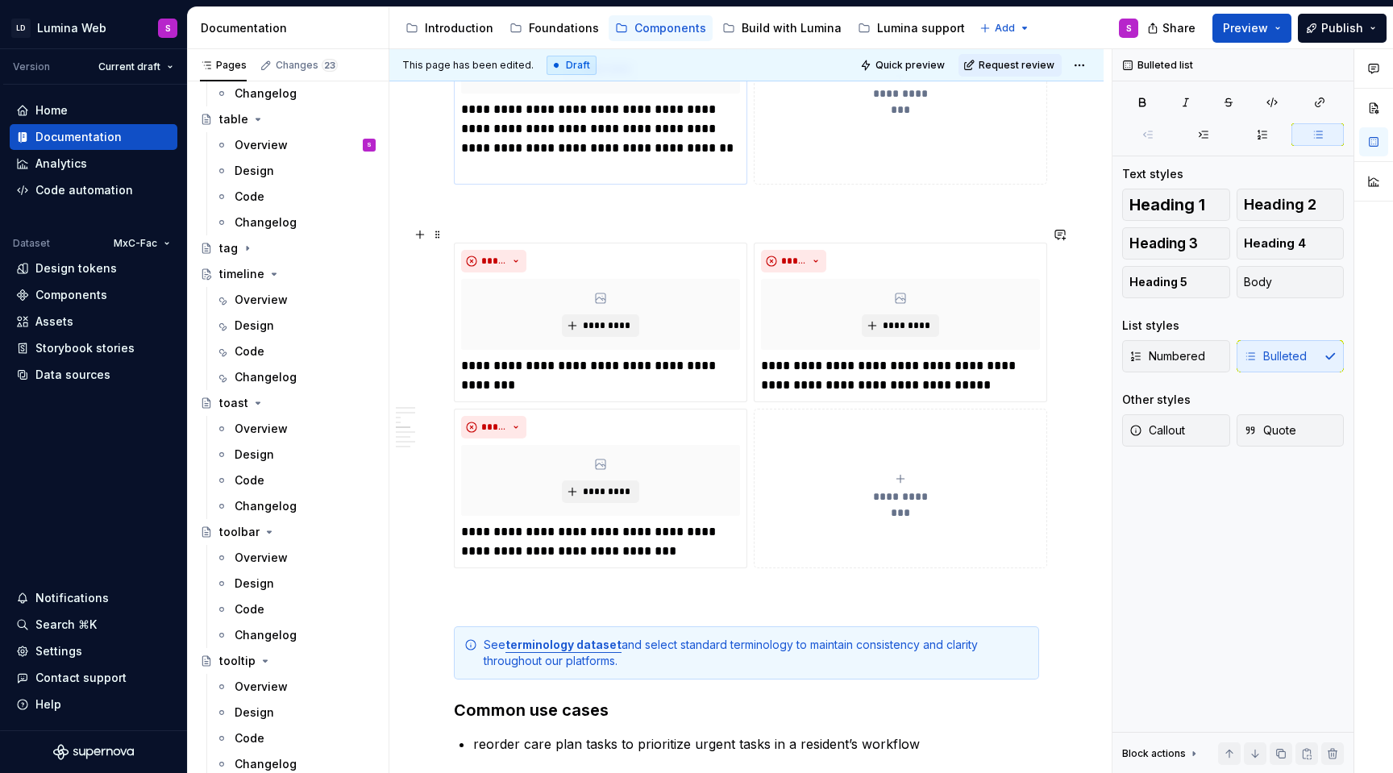
scroll to position [1374, 0]
click at [813, 471] on div "**********" at bounding box center [900, 487] width 279 height 32
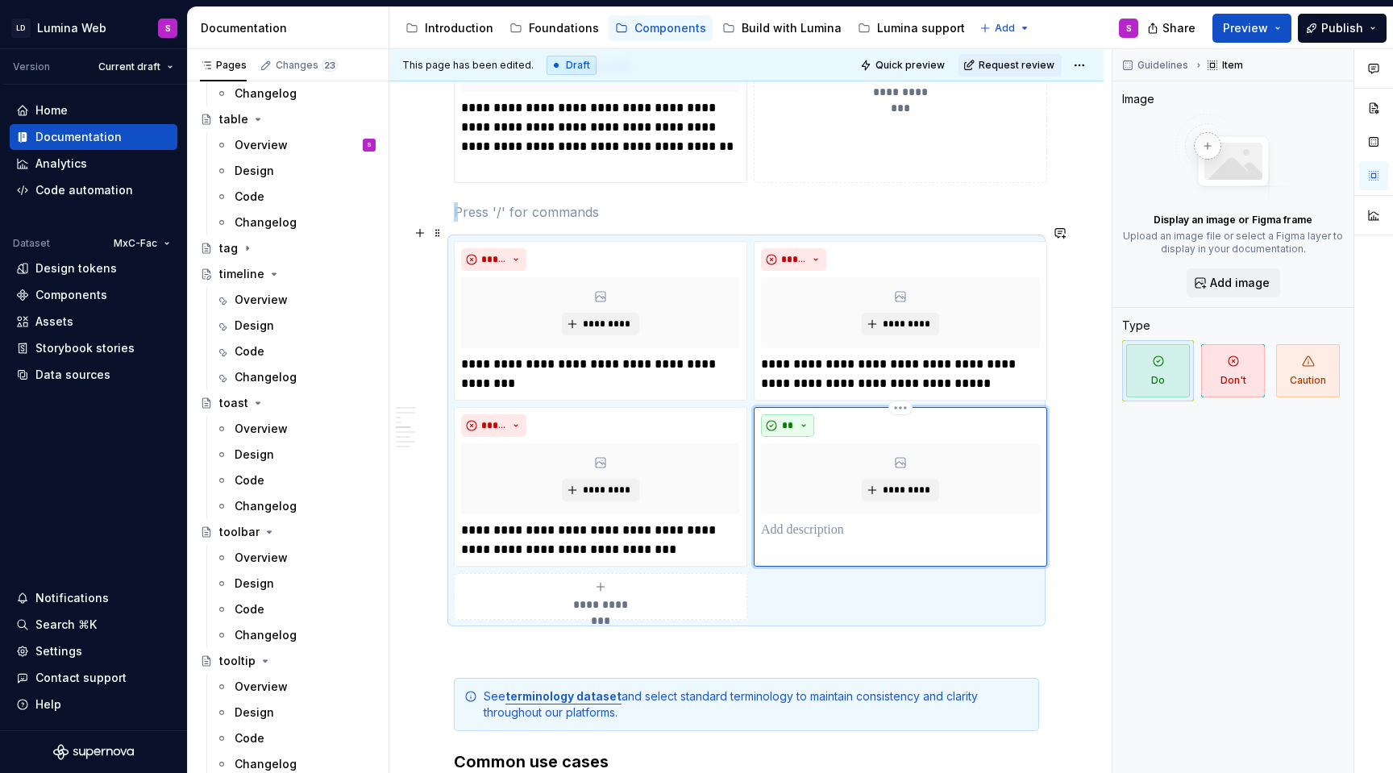
click at [802, 414] on button "**" at bounding box center [787, 425] width 53 height 23
click at [806, 457] on span "Don't" at bounding box center [833, 466] width 137 height 26
click at [801, 521] on p at bounding box center [900, 530] width 279 height 19
type textarea "*"
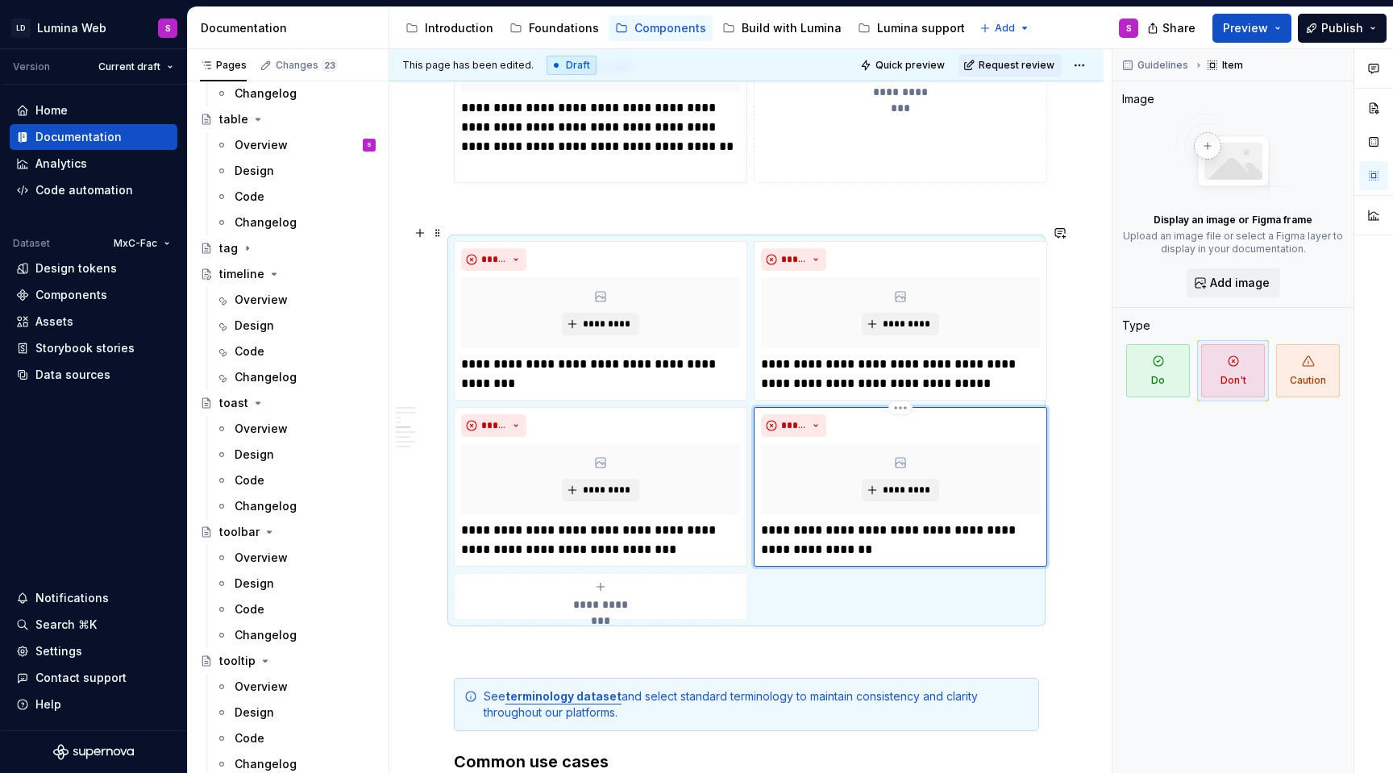
click at [805, 521] on p "**********" at bounding box center [900, 540] width 279 height 39
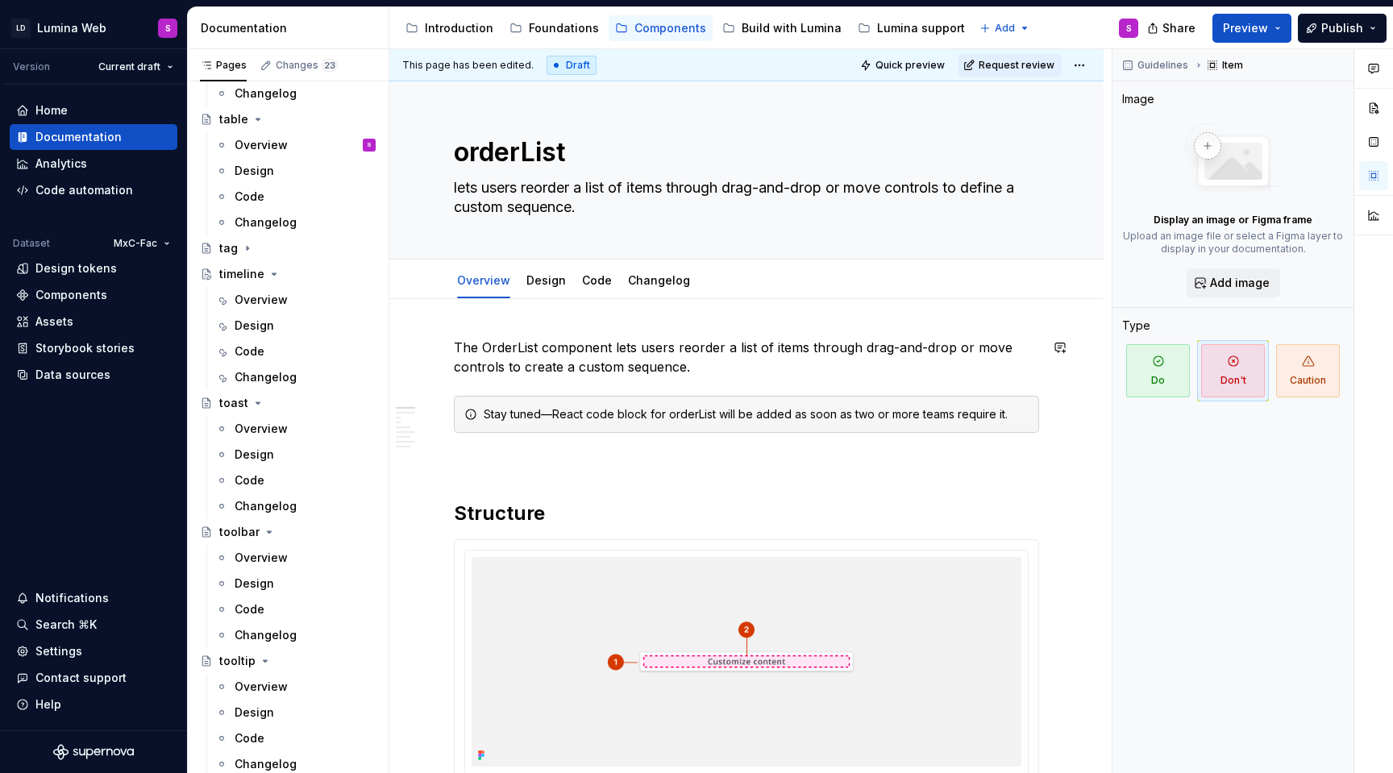
scroll to position [52, 0]
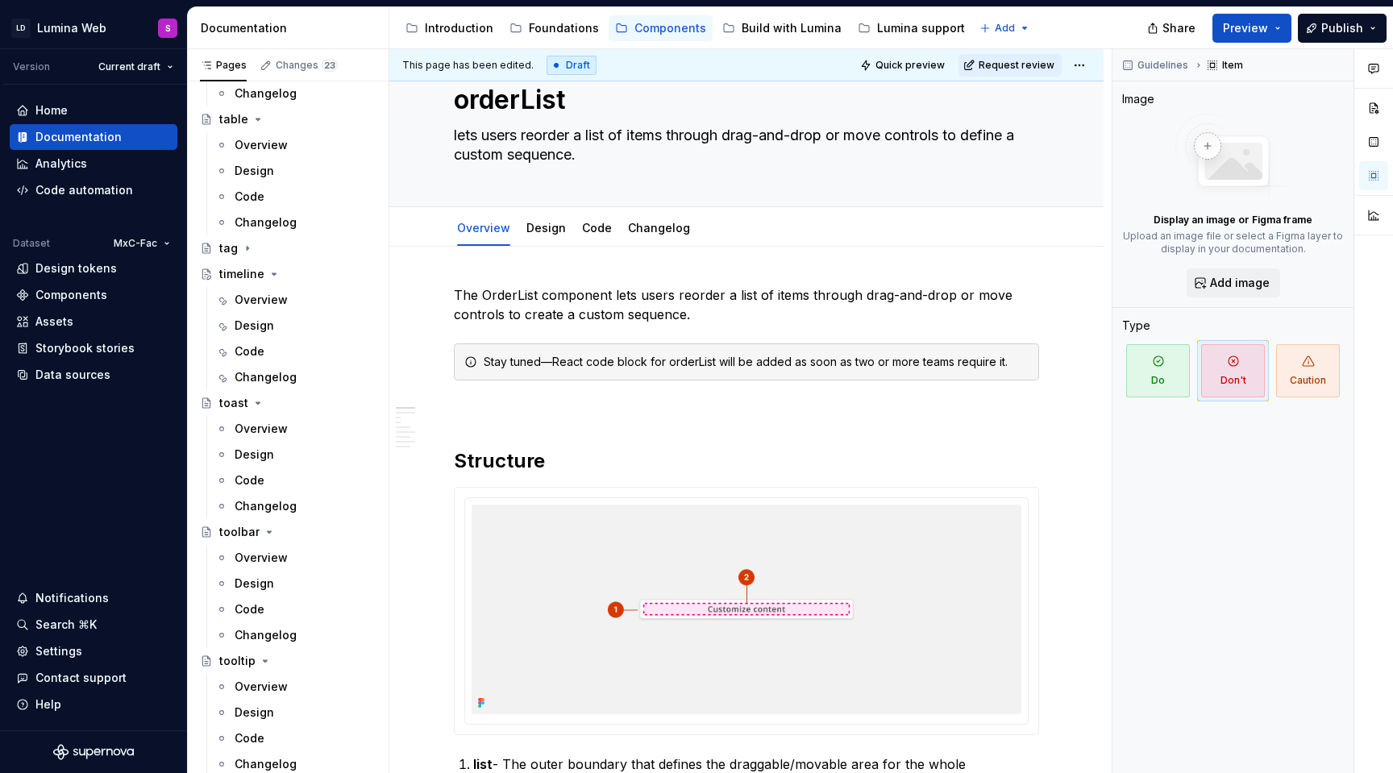
type textarea "*"
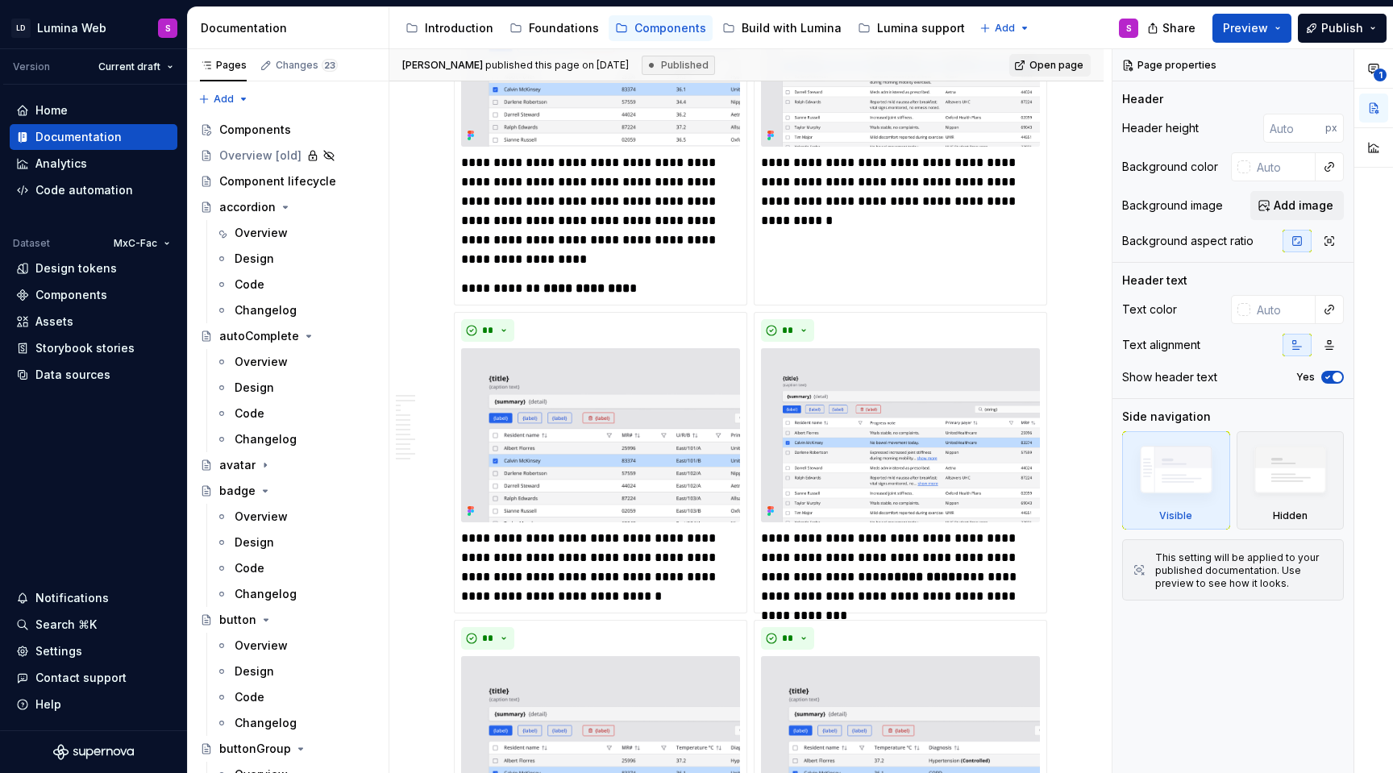
scroll to position [2349, 0]
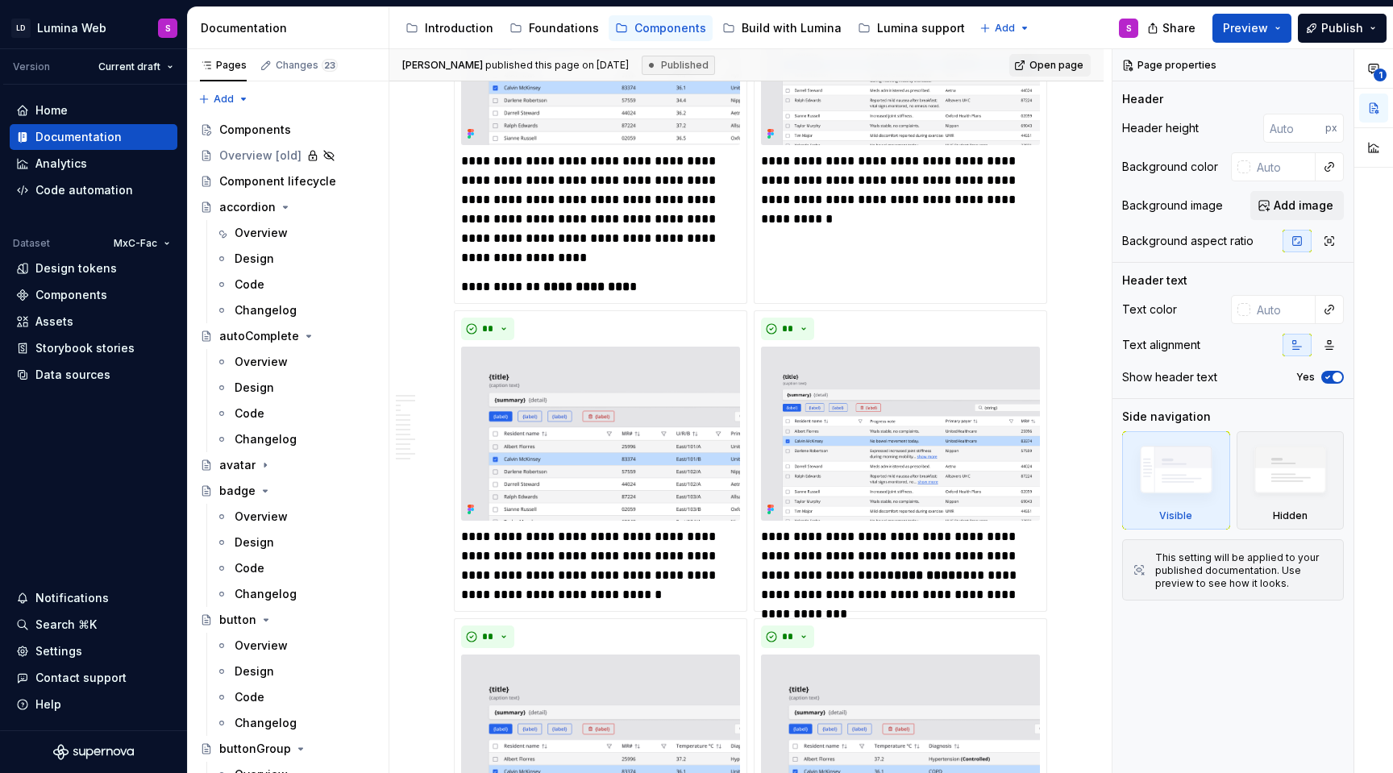
type textarea "*"
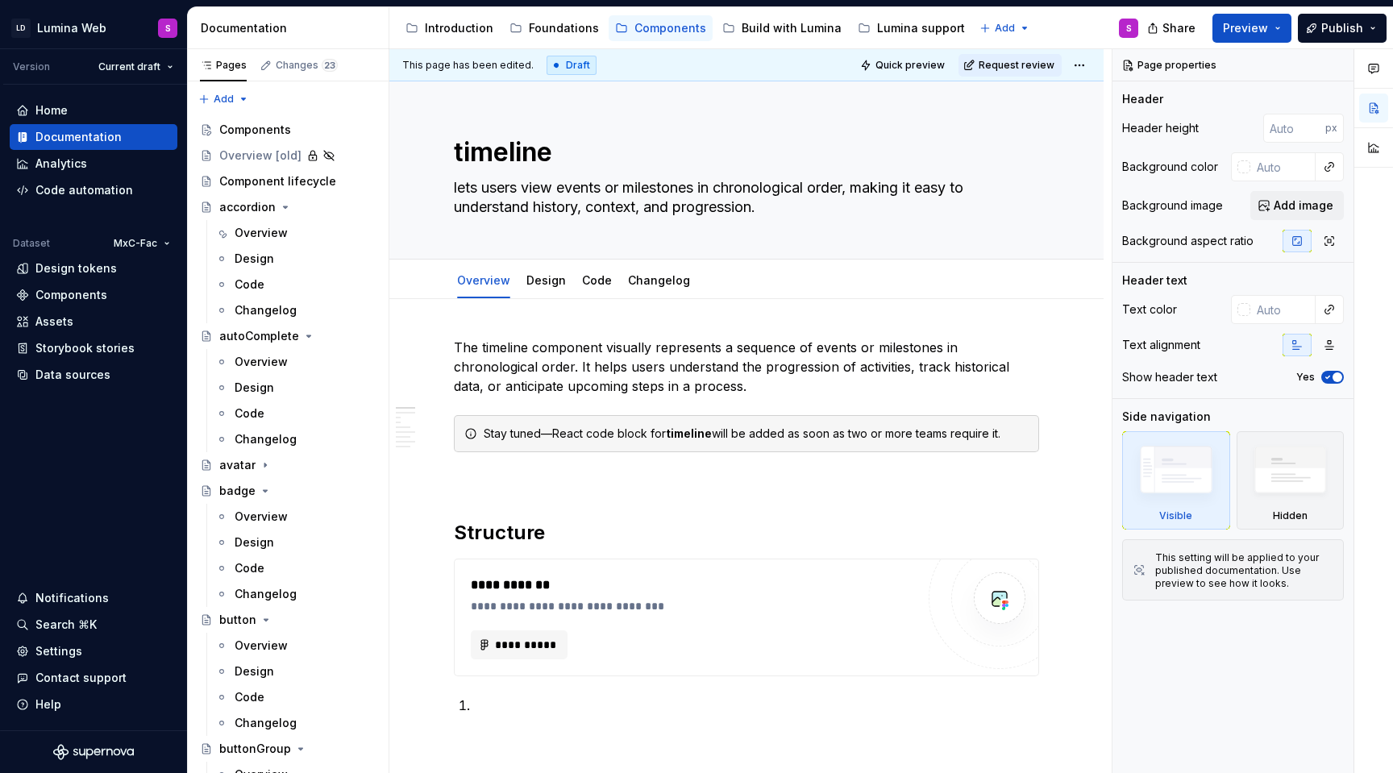
type textarea "*"
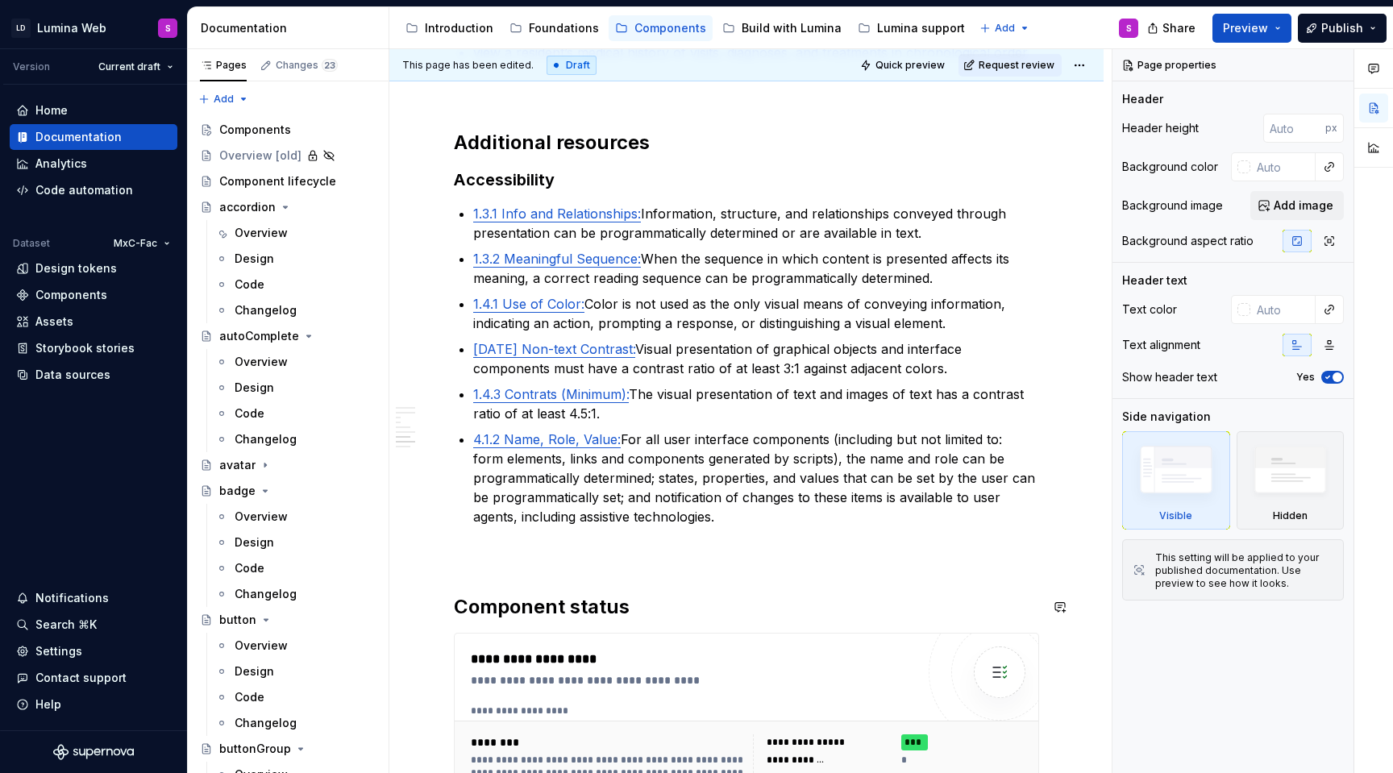
scroll to position [1521, 0]
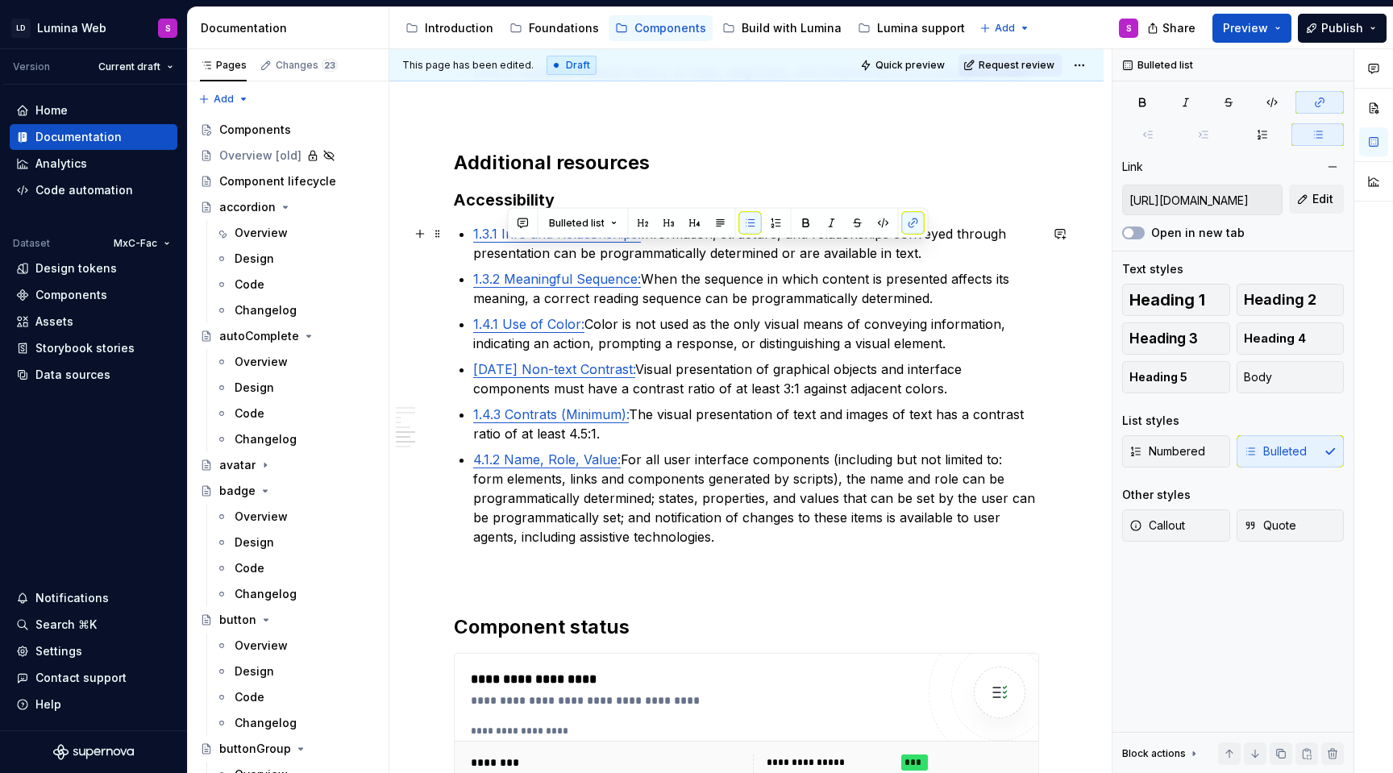
type input "https://www.w3.org/TR/WCAG22/#info-and-relationships"
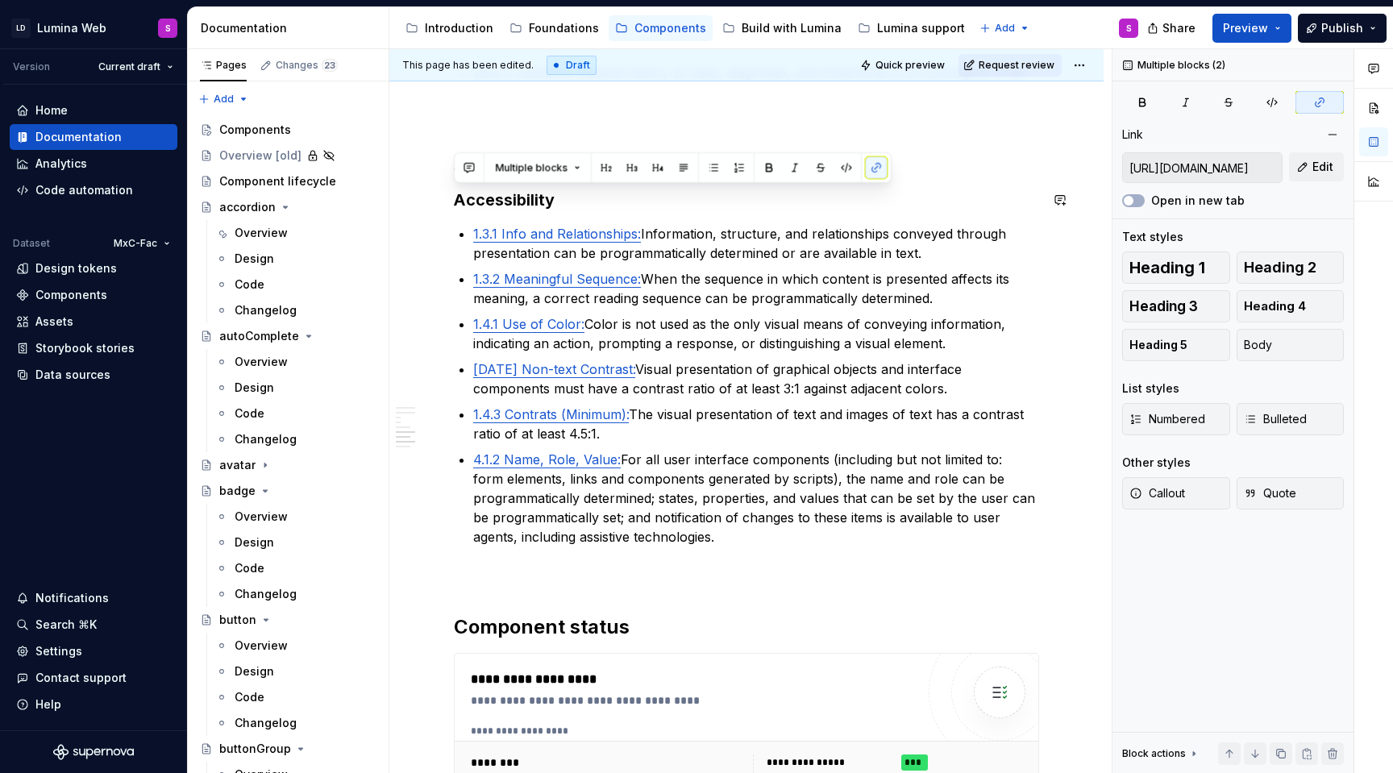
drag, startPoint x: 735, startPoint y: 536, endPoint x: 445, endPoint y: 188, distance: 452.9
click at [445, 188] on div "**********" at bounding box center [746, 74] width 714 height 2593
copy div "Accessibility 1.3.1 Info and Relationships: Information, structure, and relatio…"
type textarea "*"
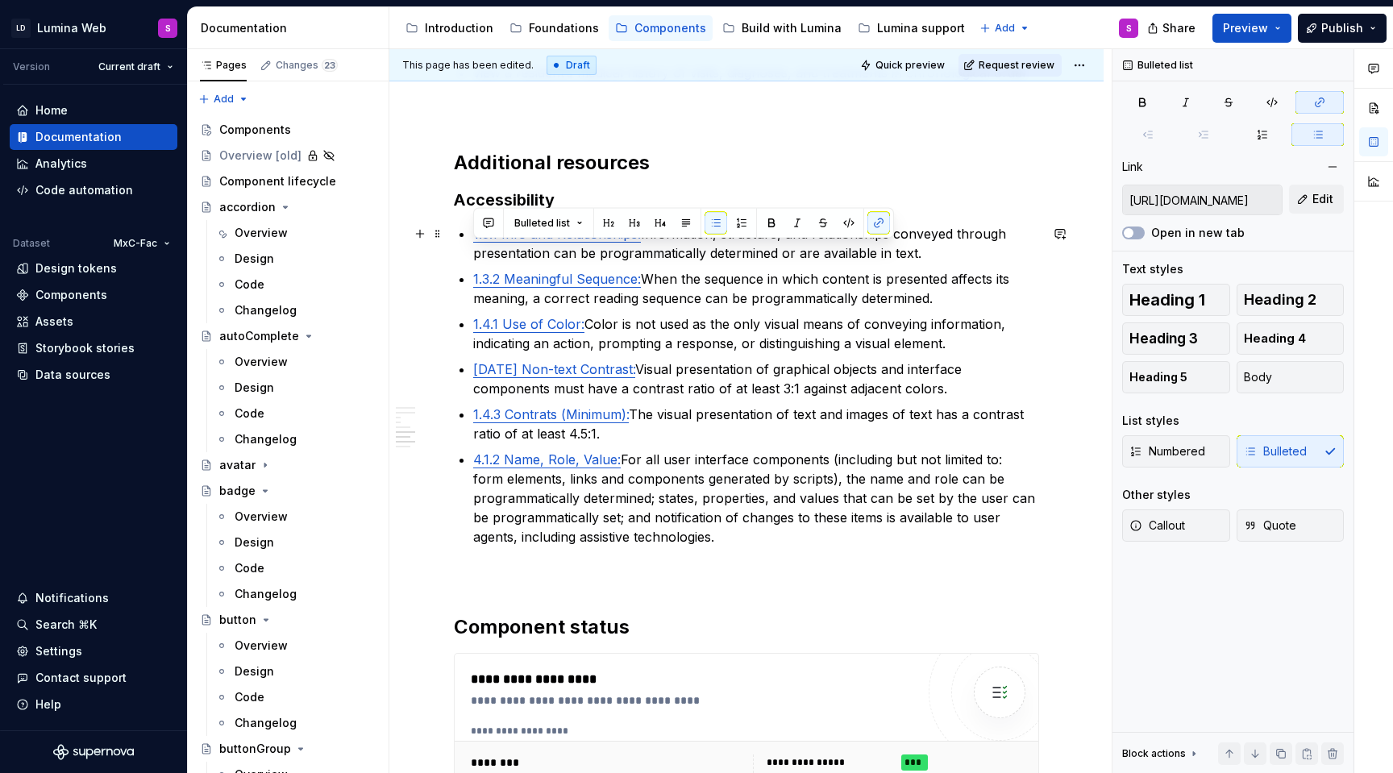
type input "https://www.w3.org/TR/WCAG22/#info-and-relationships"
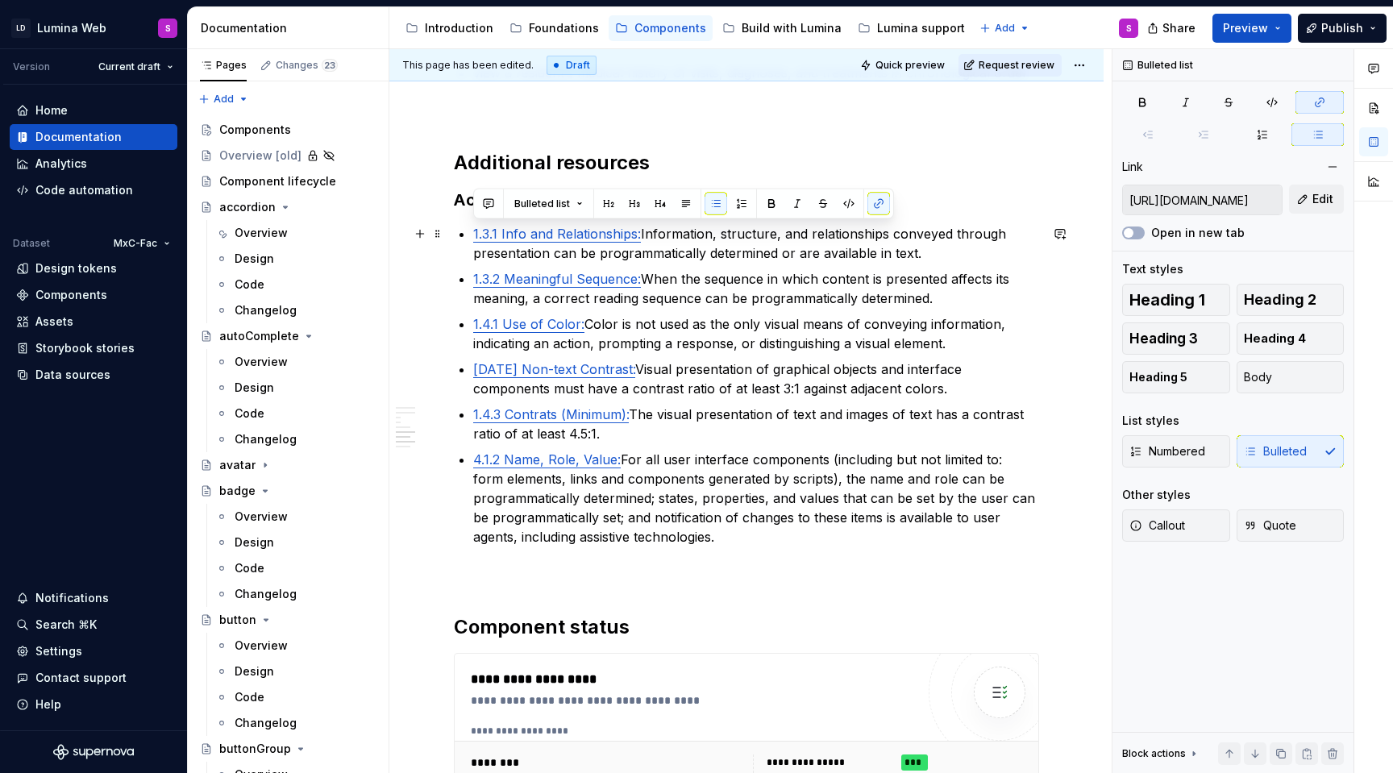
drag, startPoint x: 741, startPoint y: 540, endPoint x: 460, endPoint y: 238, distance: 413.0
copy ul "1.3.1 Info and Relationships: Information, structure, and relationships conveye…"
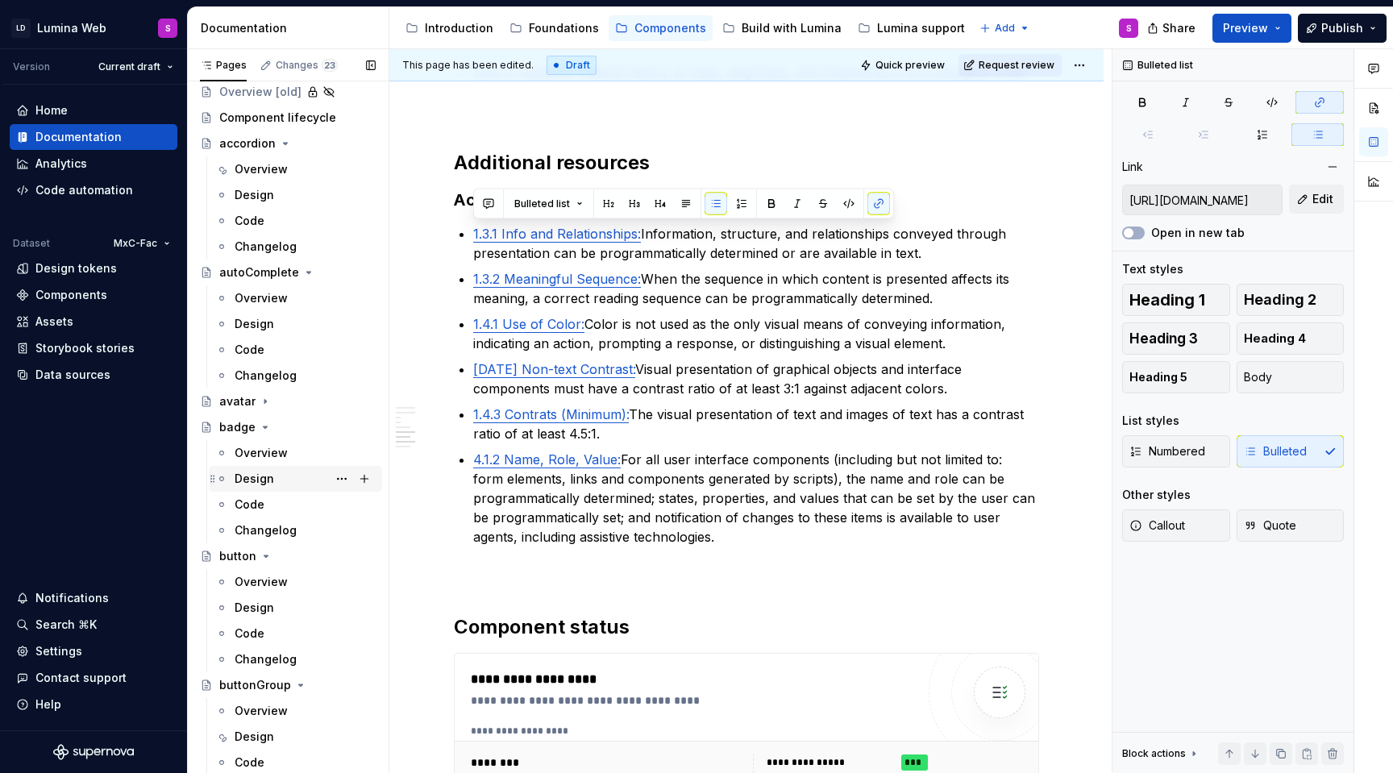
scroll to position [85, 0]
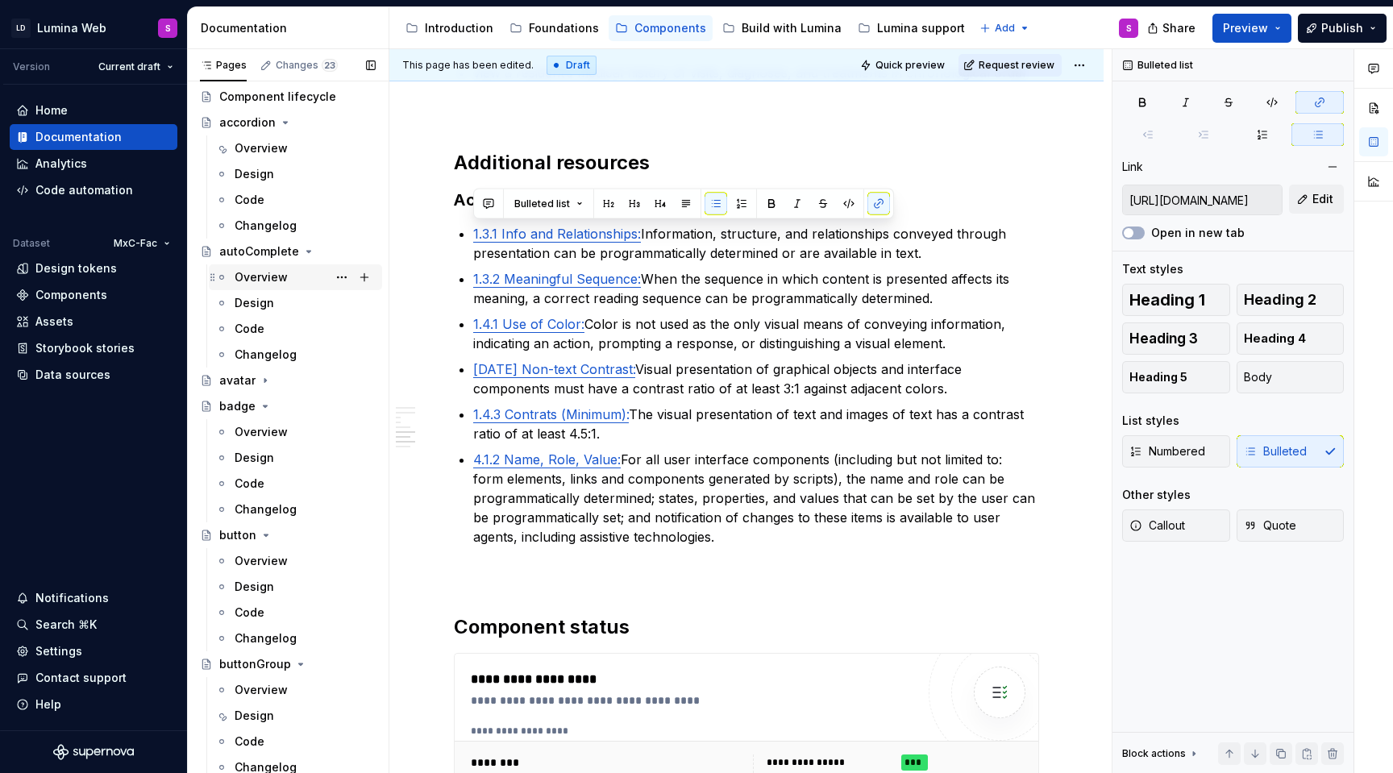
click at [252, 277] on div "Overview" at bounding box center [261, 277] width 53 height 16
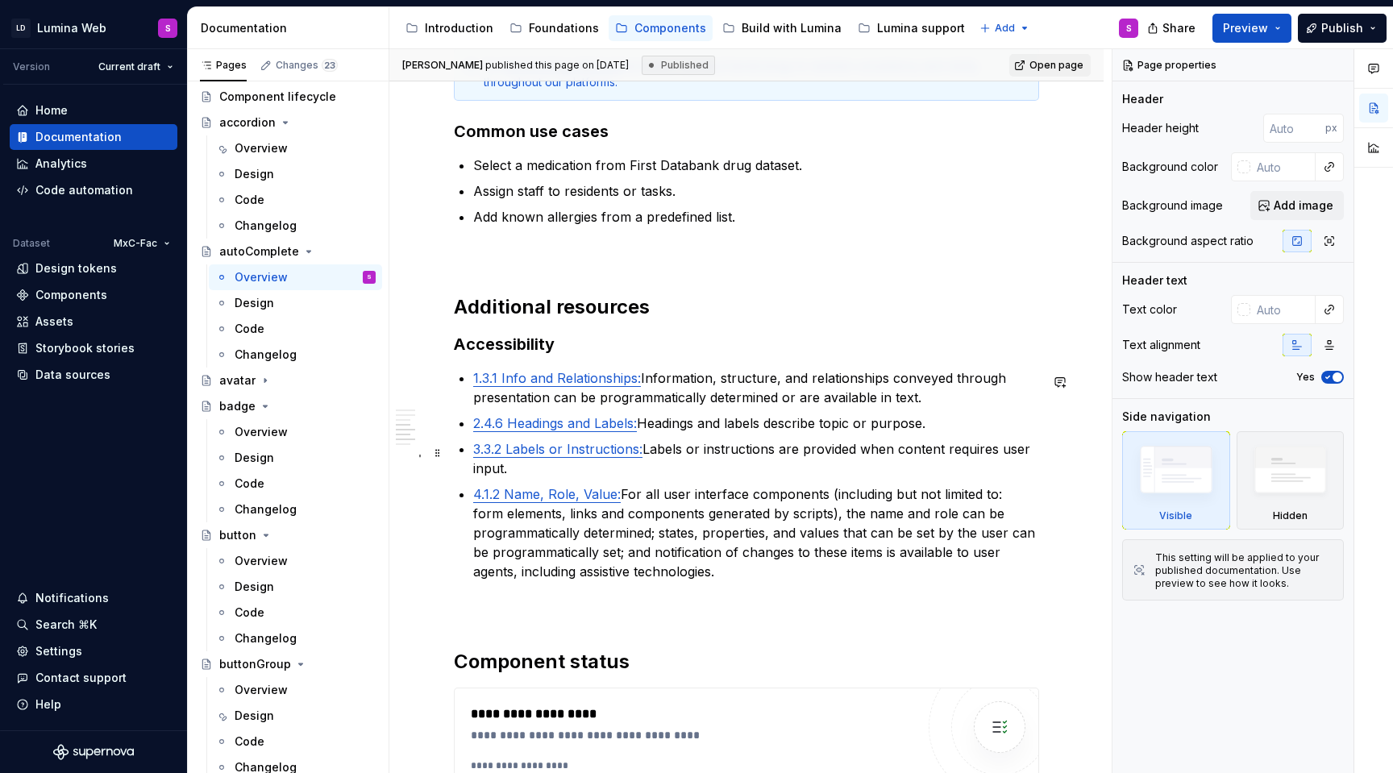
scroll to position [3381, 0]
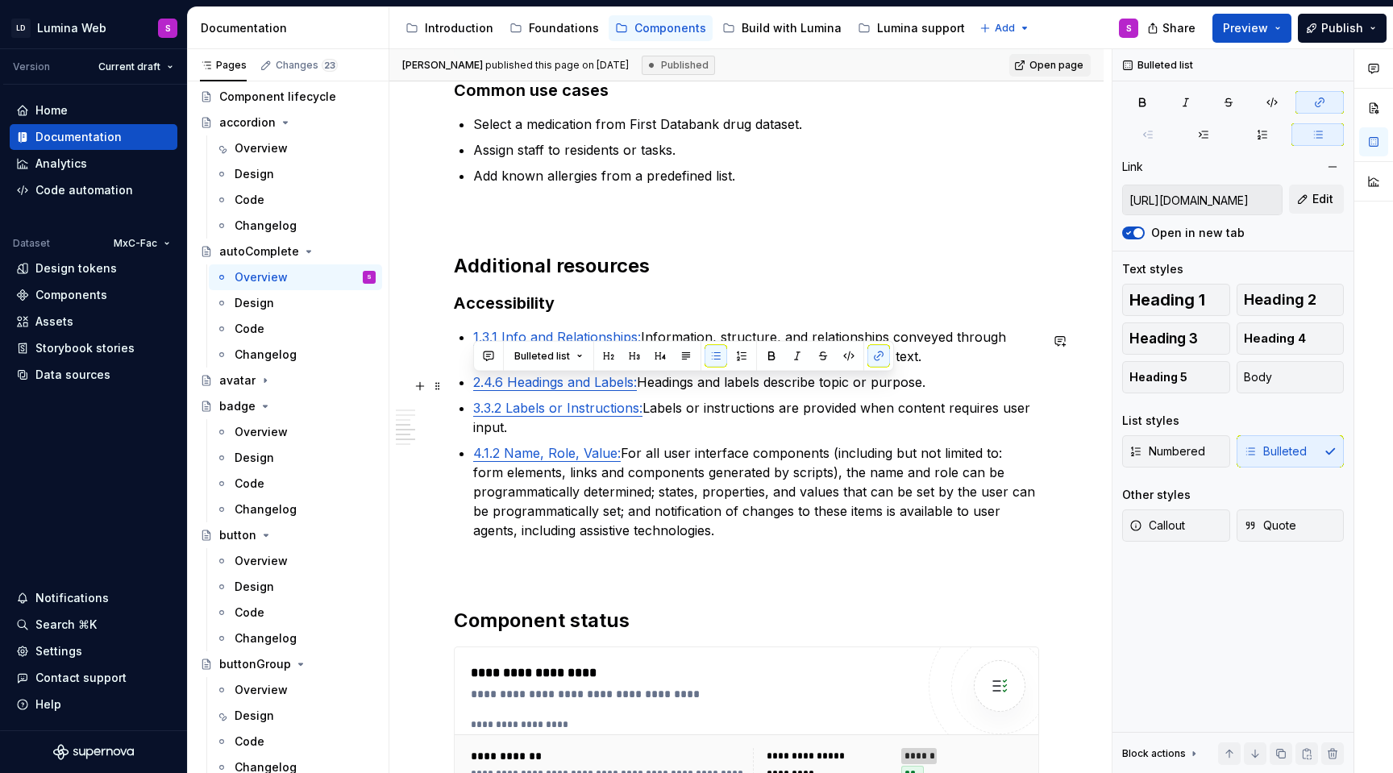
drag, startPoint x: 936, startPoint y: 388, endPoint x: 469, endPoint y: 386, distance: 466.8
copy p "2.4.6 Headings and Labels: Headings and labels describe topic or purpose."
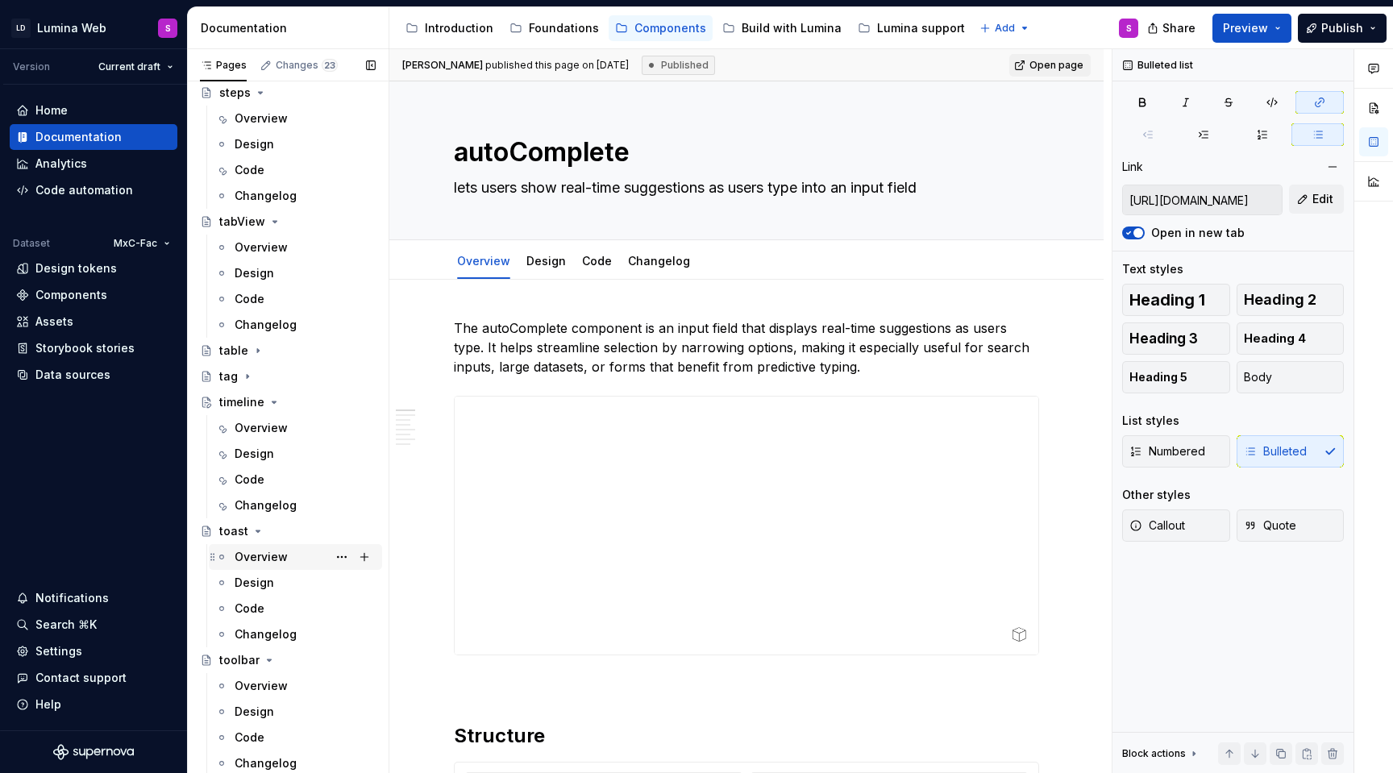
scroll to position [3510, 0]
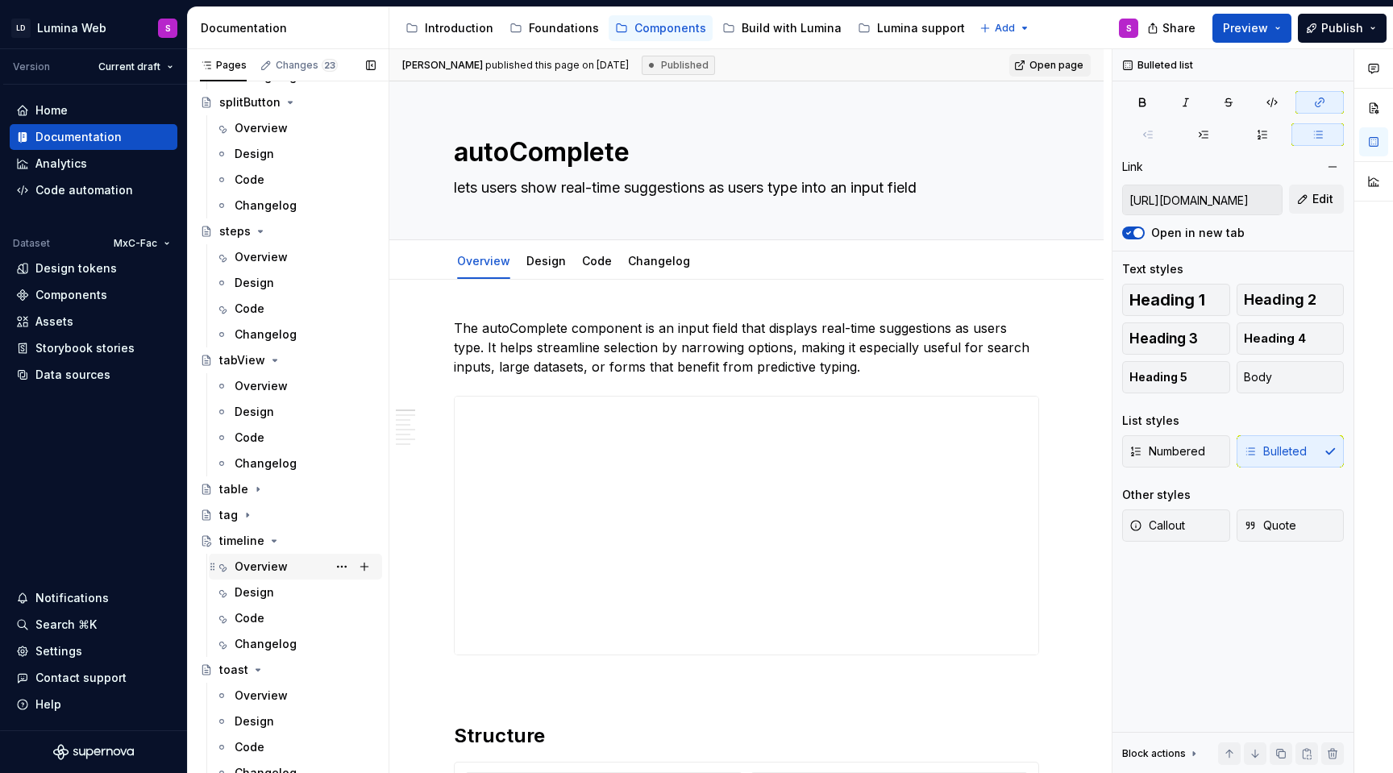
click at [283, 569] on div "Overview" at bounding box center [261, 567] width 53 height 16
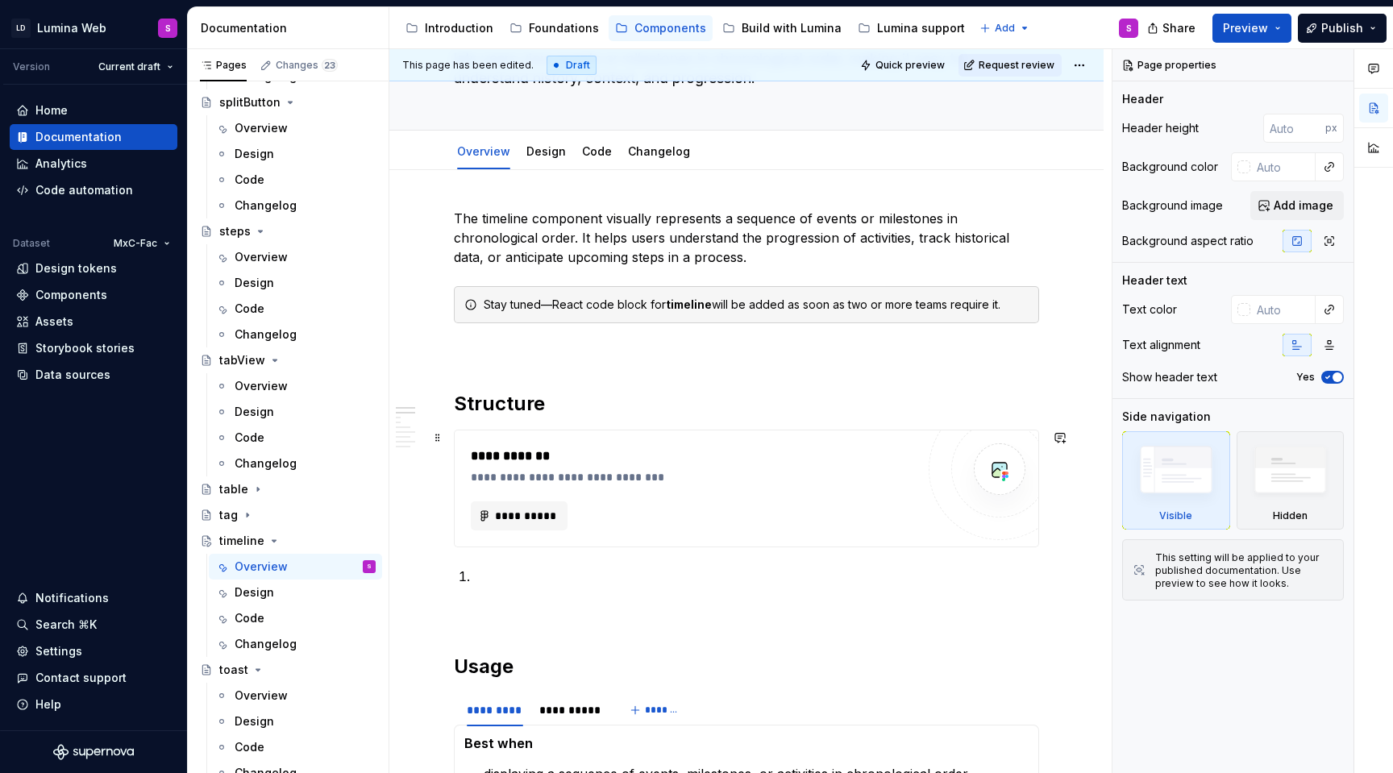
scroll to position [134, 0]
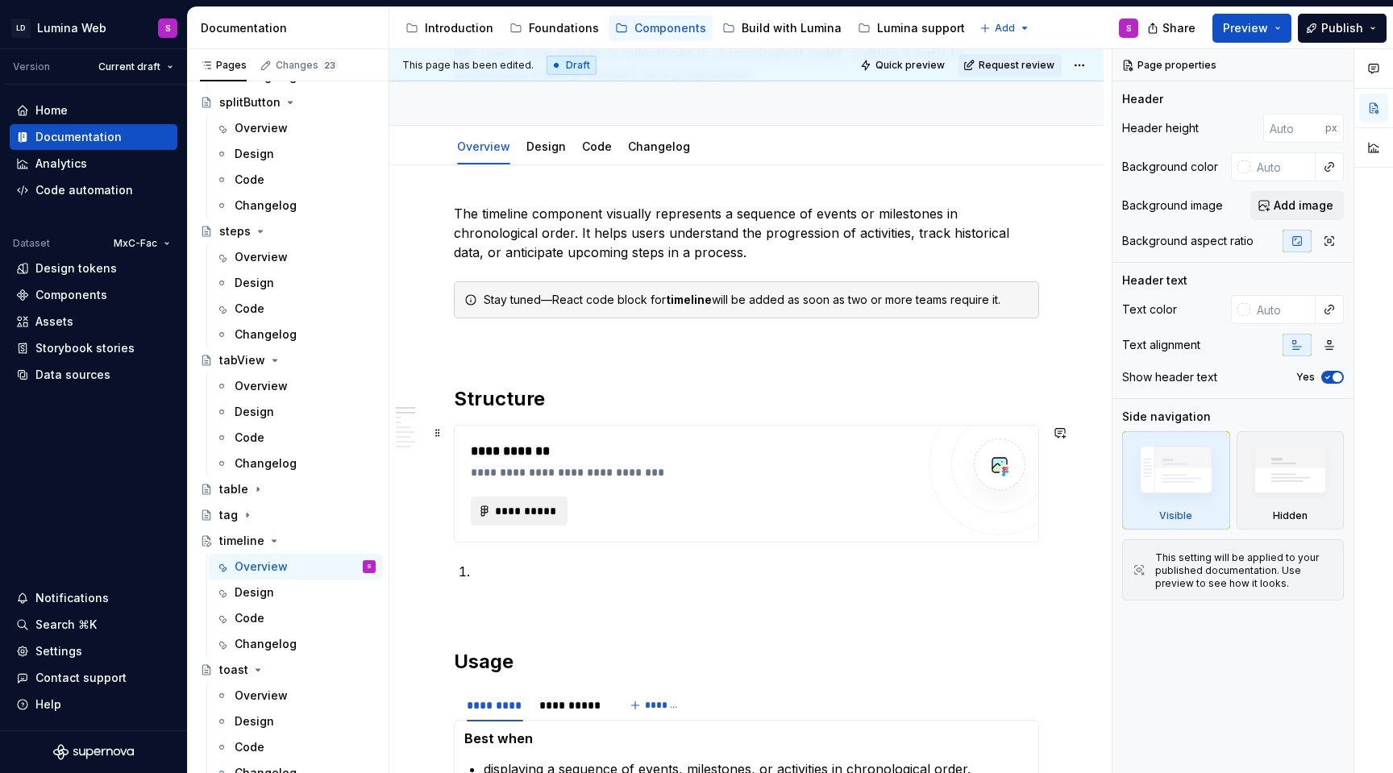
click at [546, 514] on span "**********" at bounding box center [525, 511] width 63 height 16
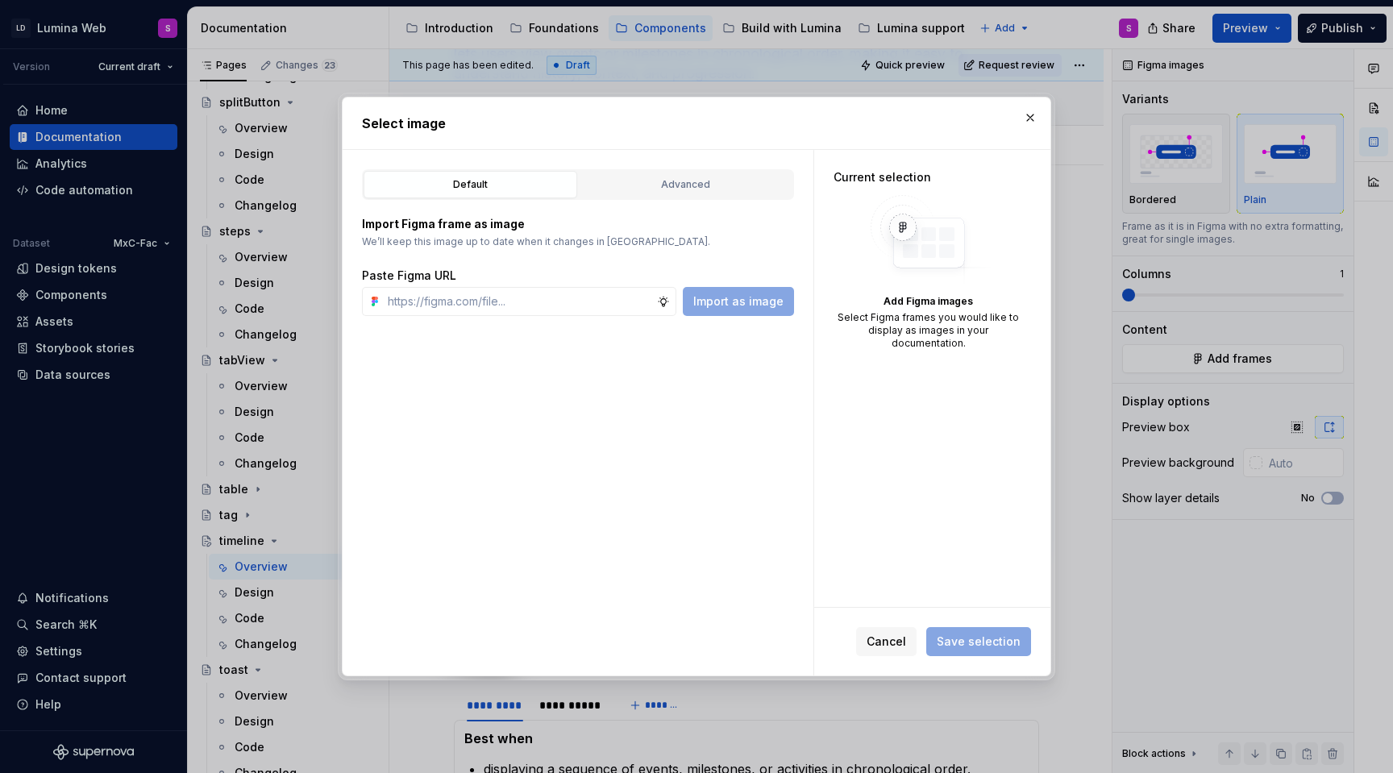
click at [689, 161] on div "Default Advanced Import Figma frame as image We’ll keep this image up to date w…" at bounding box center [578, 413] width 471 height 526
click at [691, 169] on div "Default Advanced Import Figma frame as image We’ll keep this image up to date w…" at bounding box center [578, 413] width 471 height 526
click at [693, 174] on button "Advanced" at bounding box center [686, 184] width 214 height 27
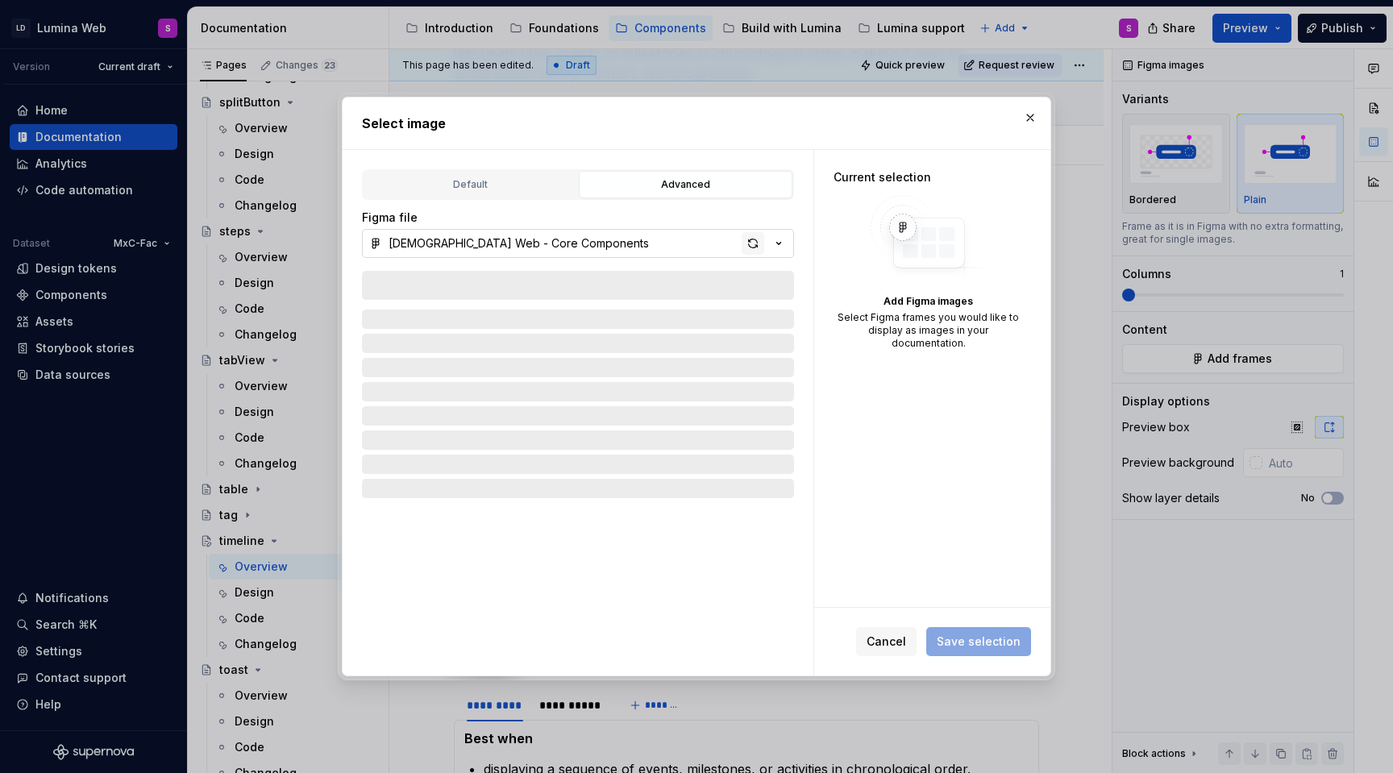
click at [754, 247] on div "button" at bounding box center [753, 243] width 23 height 23
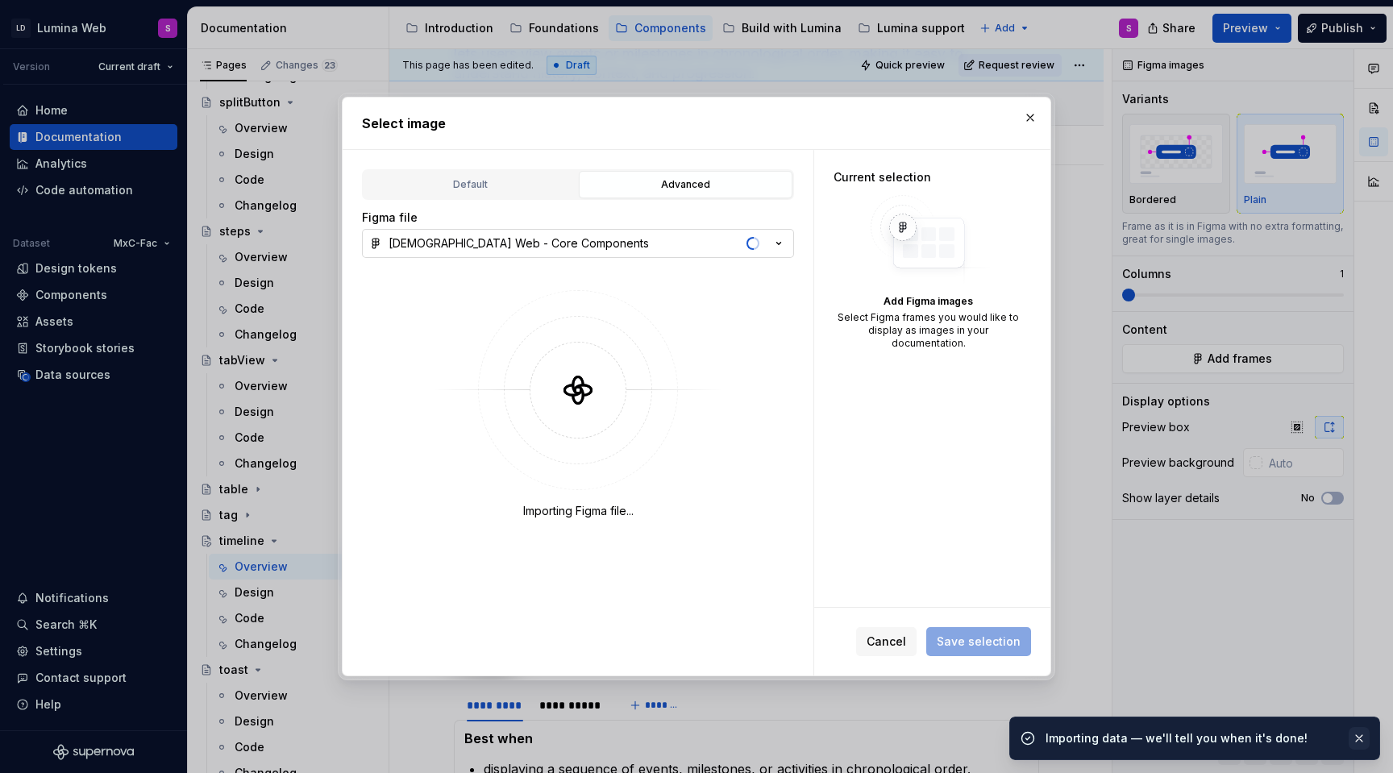
click at [1362, 739] on button "button" at bounding box center [1359, 738] width 21 height 23
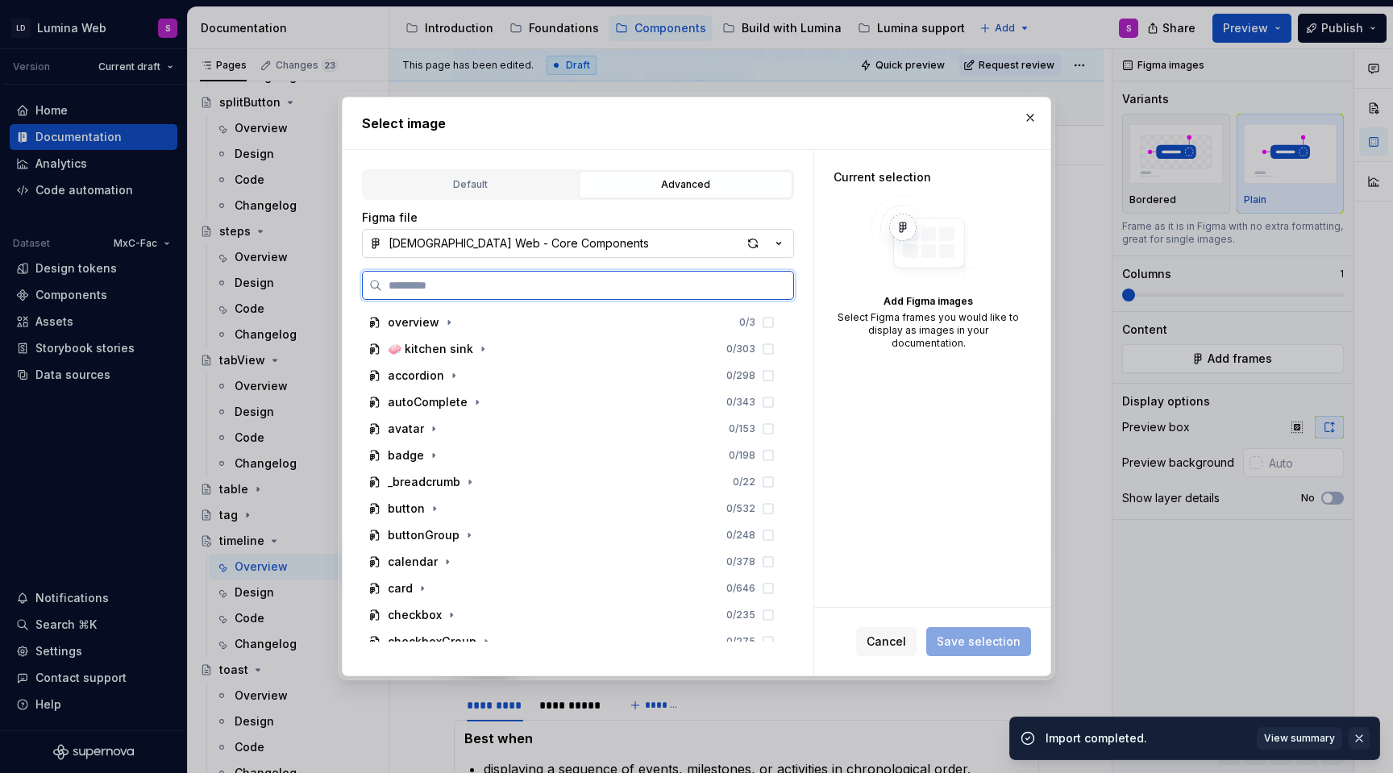
click at [1357, 736] on button "button" at bounding box center [1359, 738] width 21 height 23
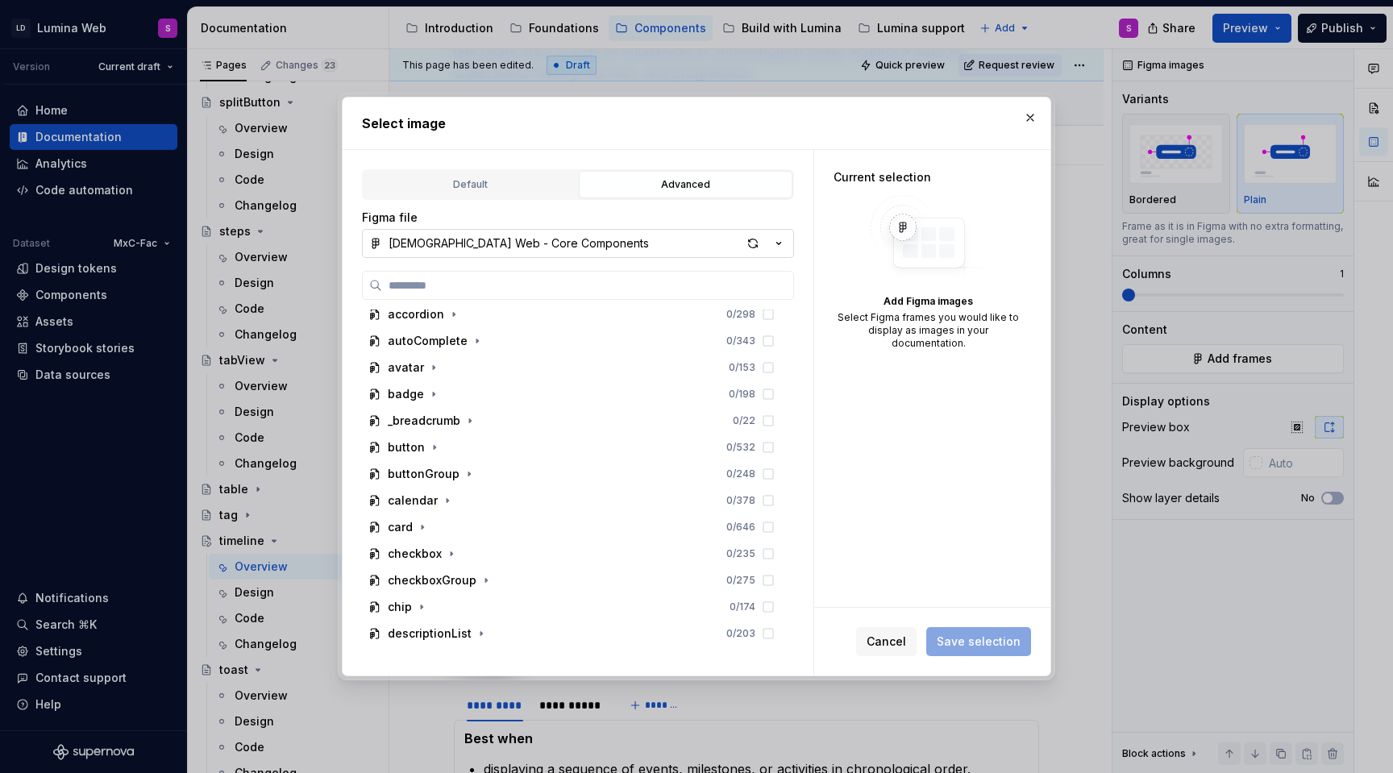
scroll to position [76, 0]
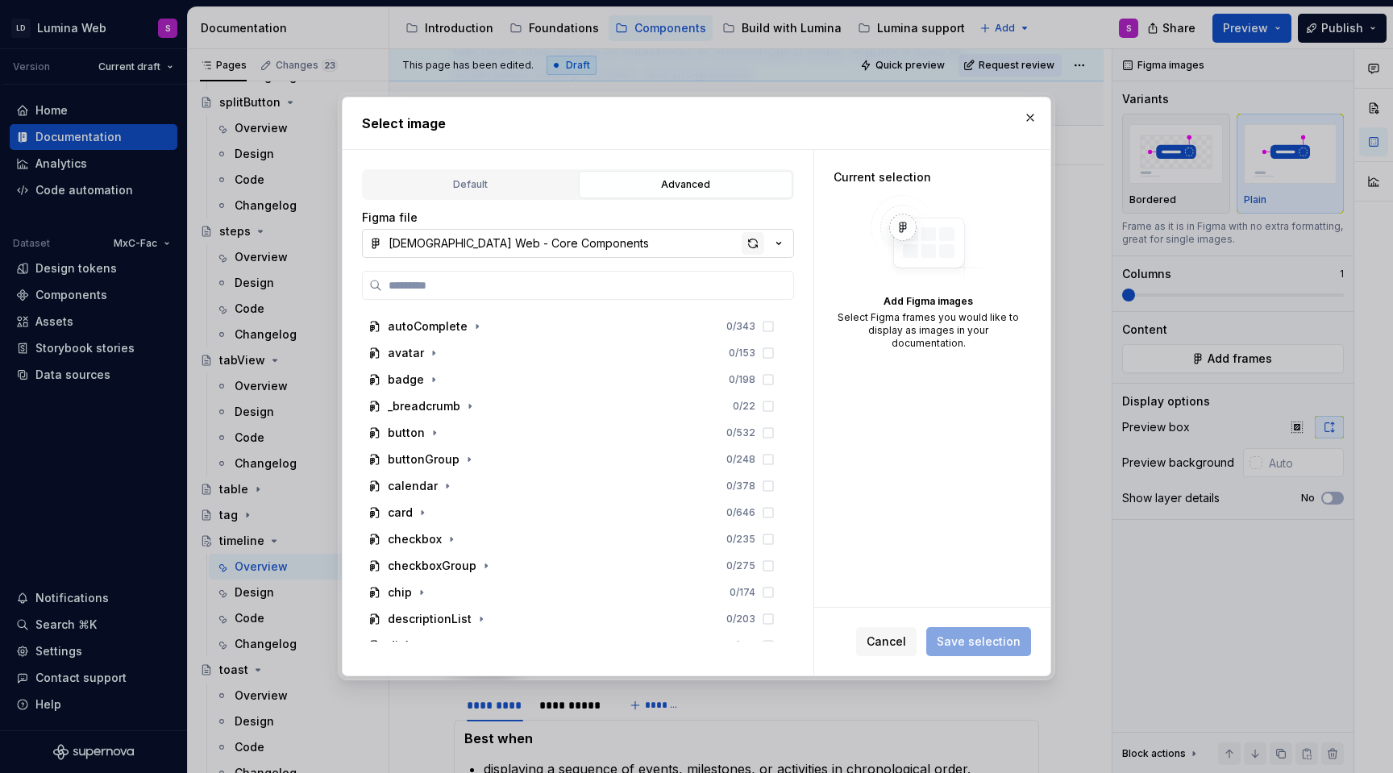
click at [759, 243] on div "button" at bounding box center [753, 243] width 23 height 23
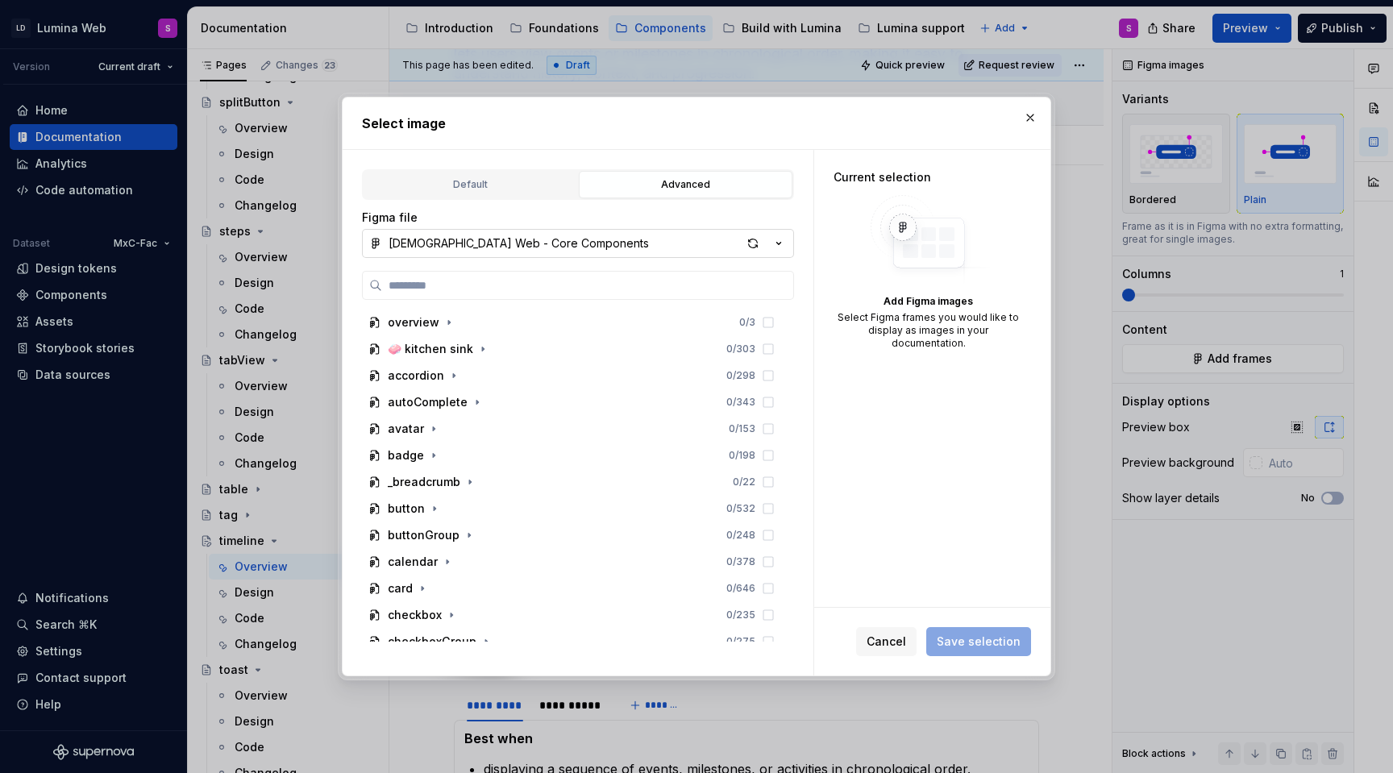
type textarea "*"
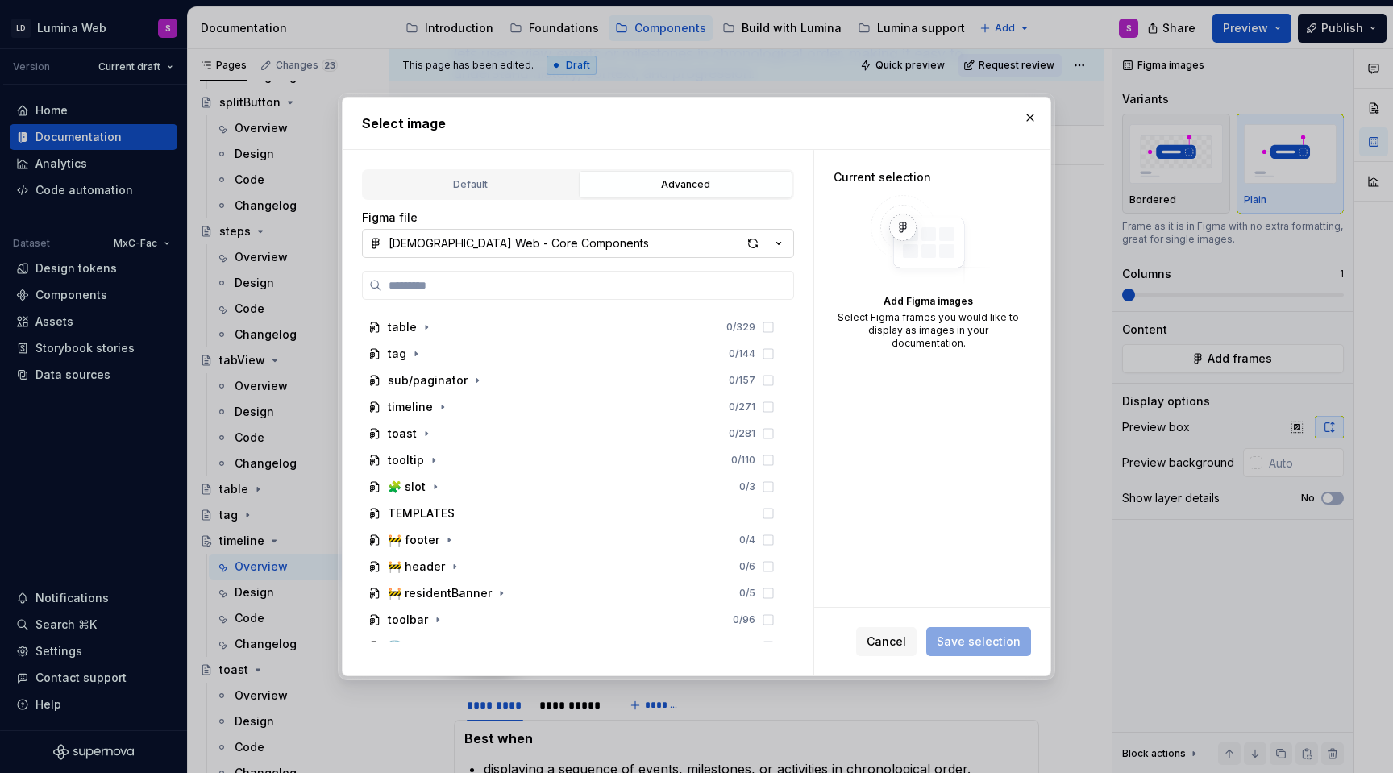
scroll to position [1210, 0]
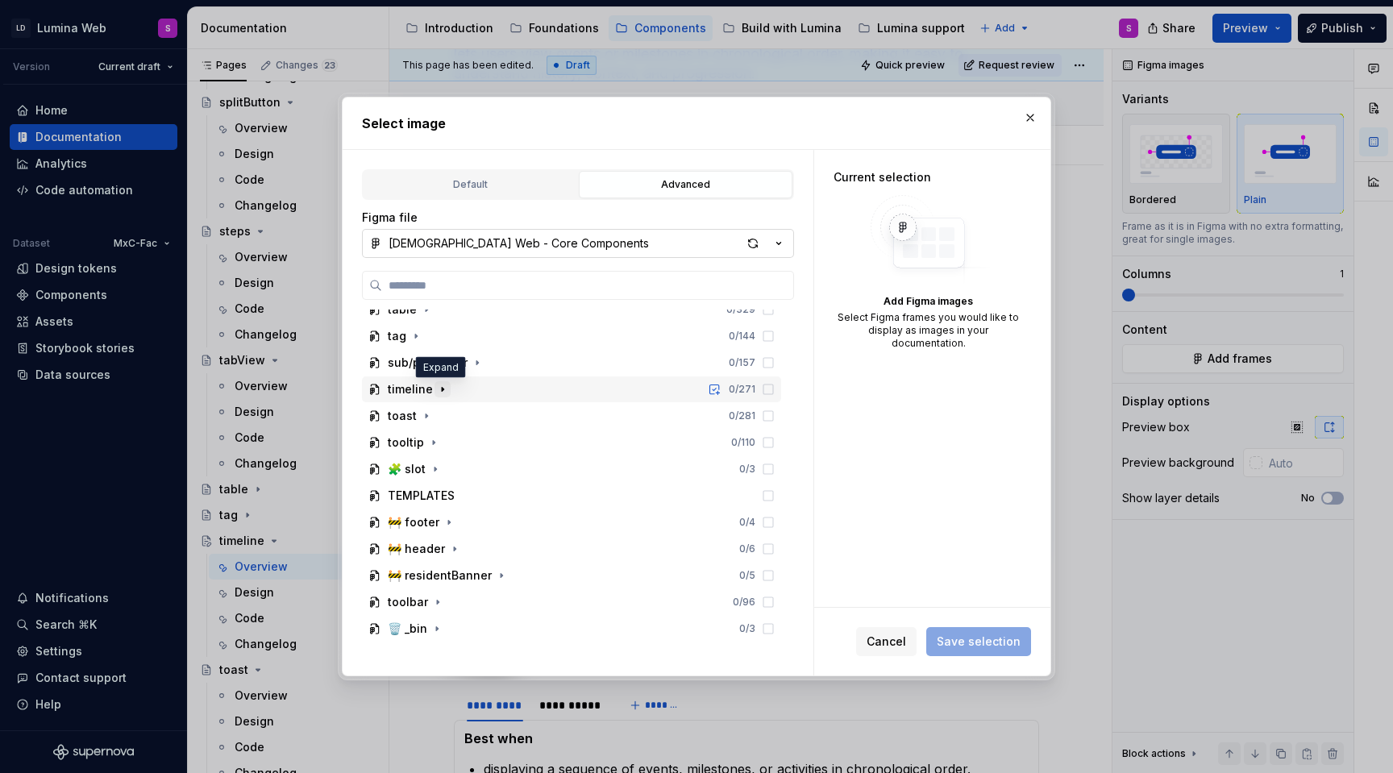
click at [443, 388] on icon "button" at bounding box center [442, 389] width 13 height 13
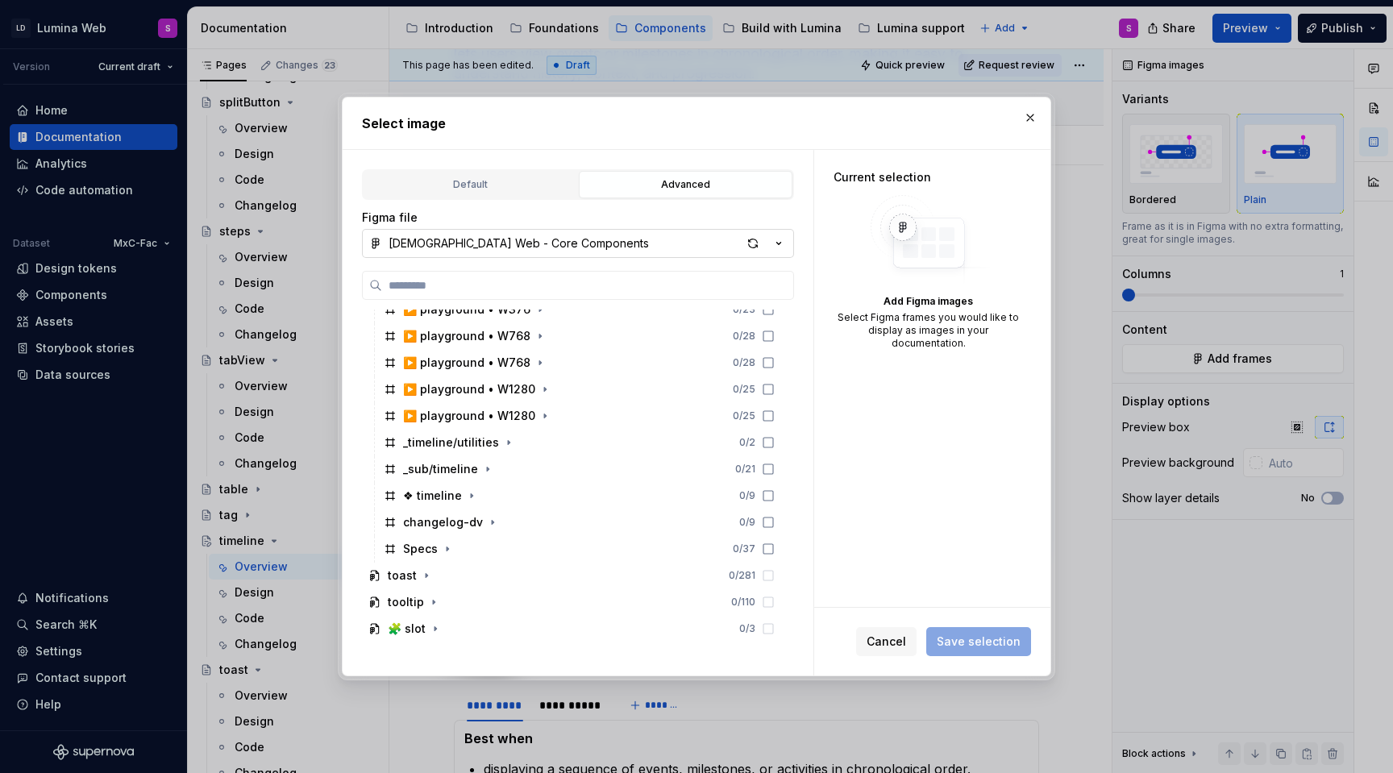
scroll to position [1453, 0]
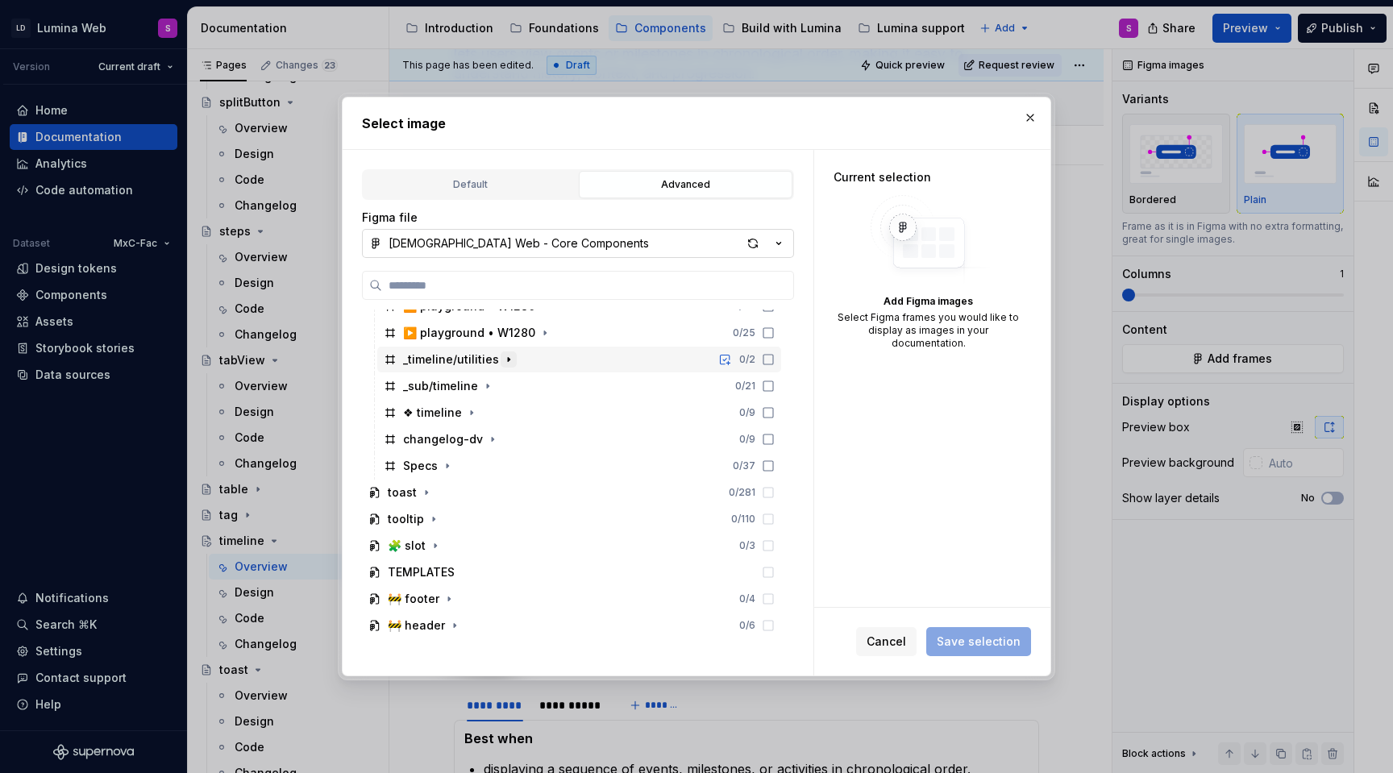
click at [502, 358] on icon "button" at bounding box center [508, 359] width 13 height 13
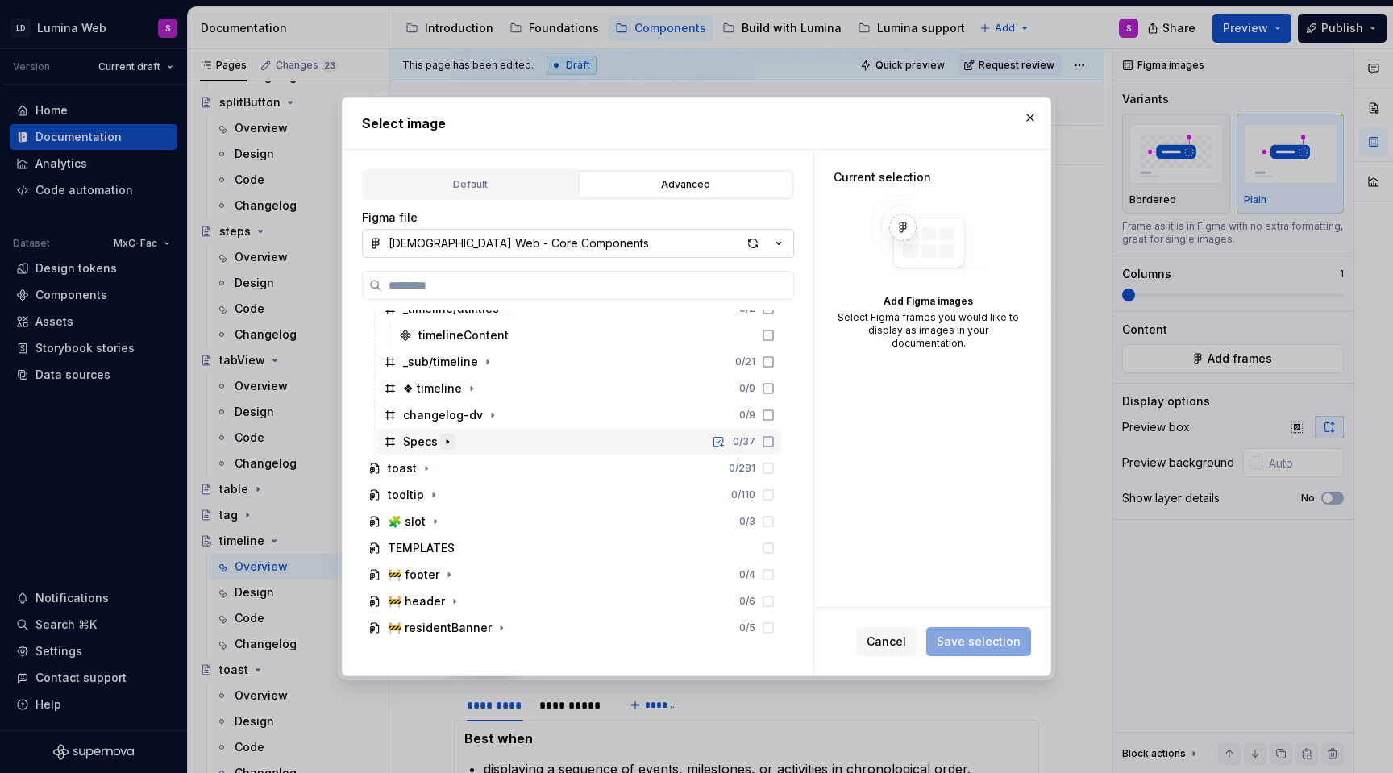
click at [448, 439] on icon "button" at bounding box center [447, 441] width 13 height 13
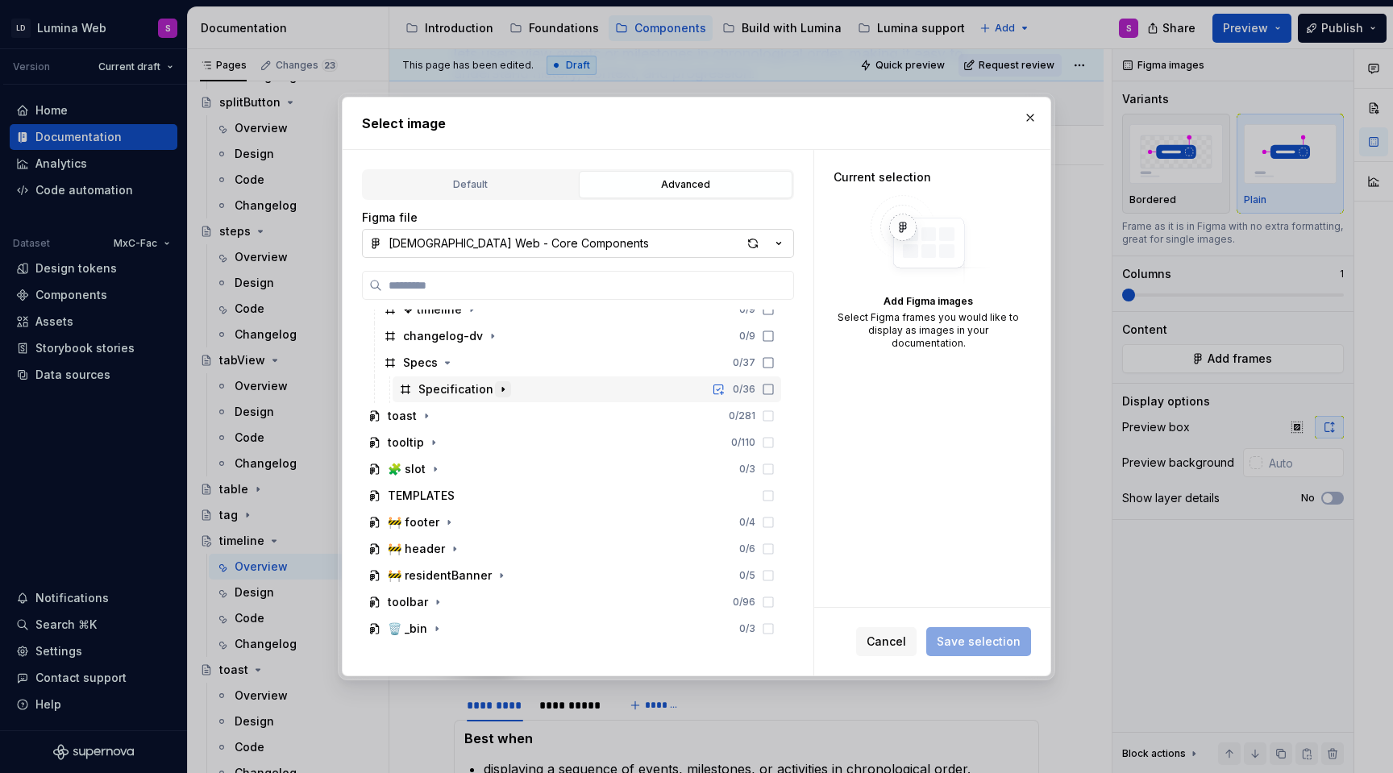
click at [501, 387] on icon "button" at bounding box center [503, 389] width 13 height 13
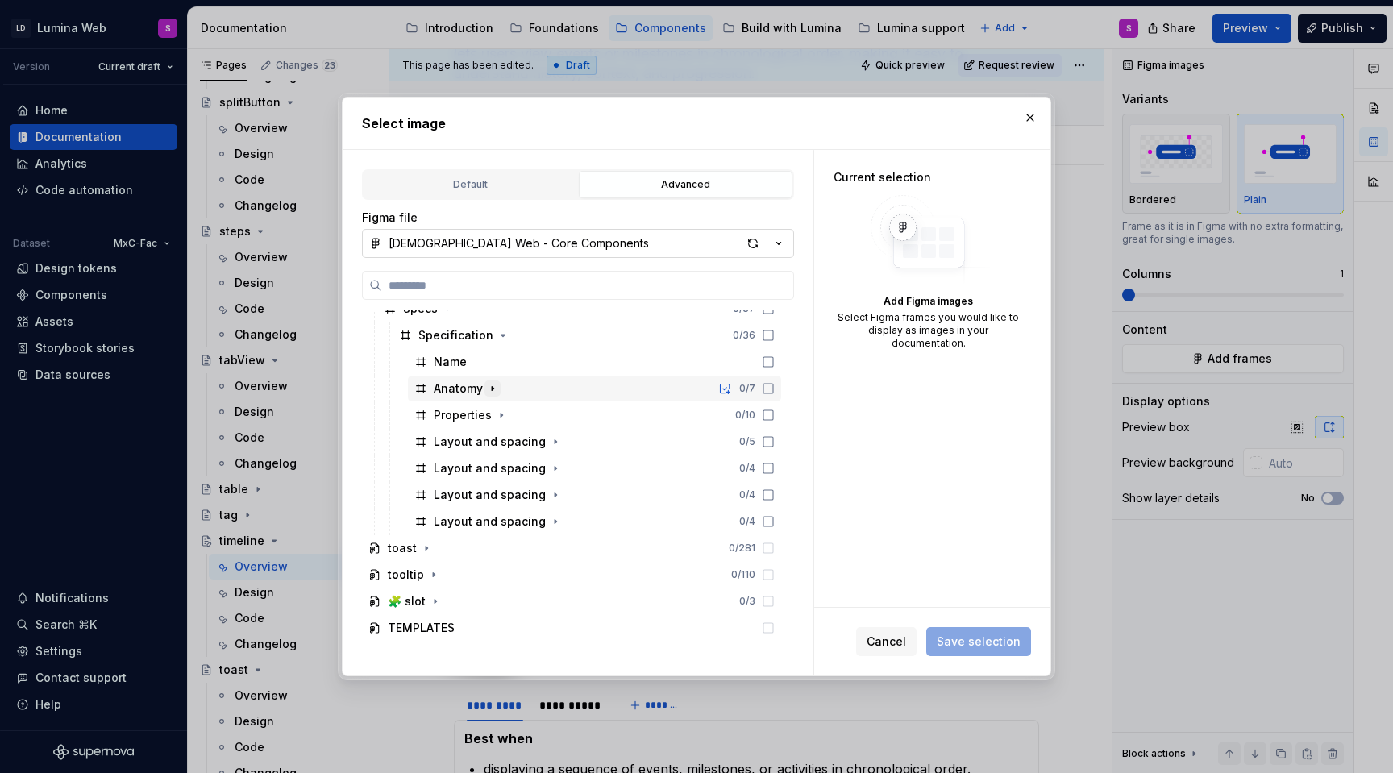
click at [491, 385] on icon "button" at bounding box center [492, 388] width 13 height 13
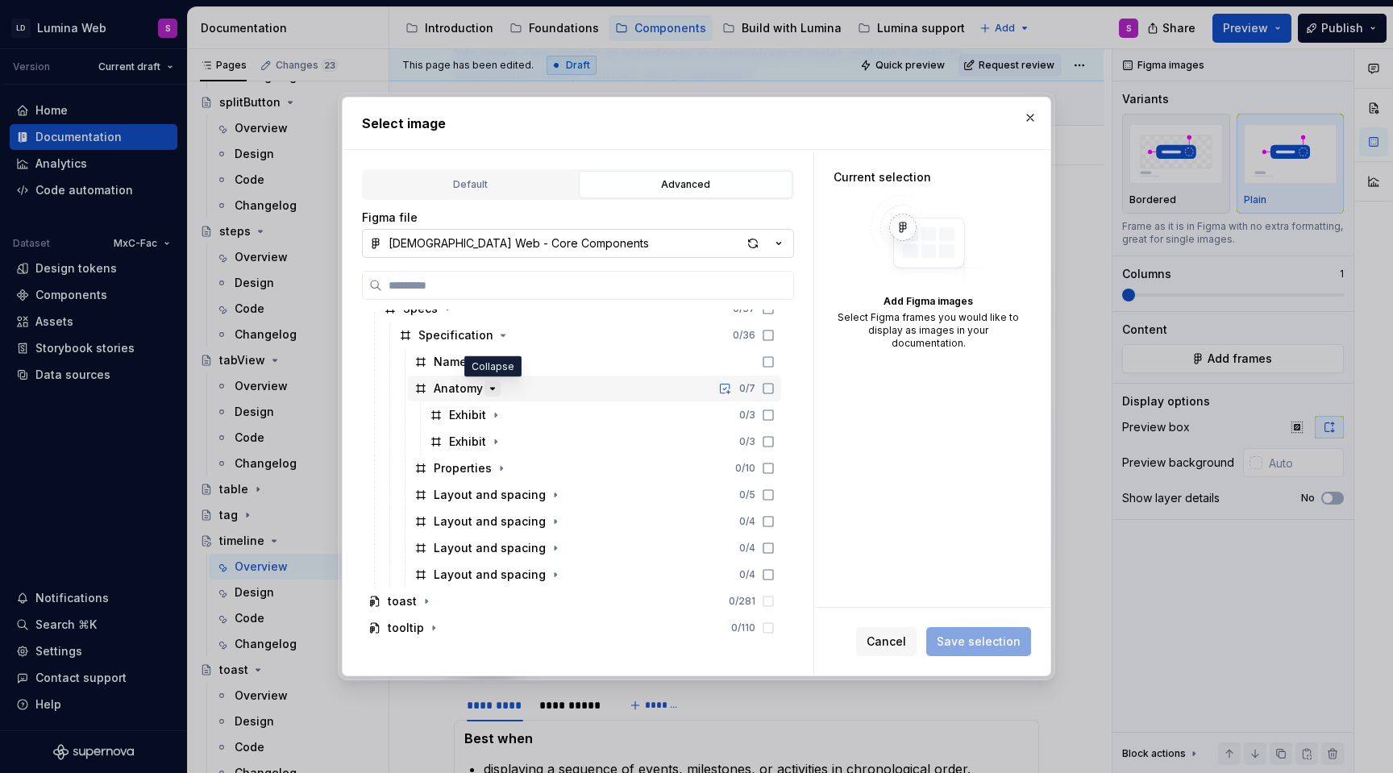
scroll to position [1671, 0]
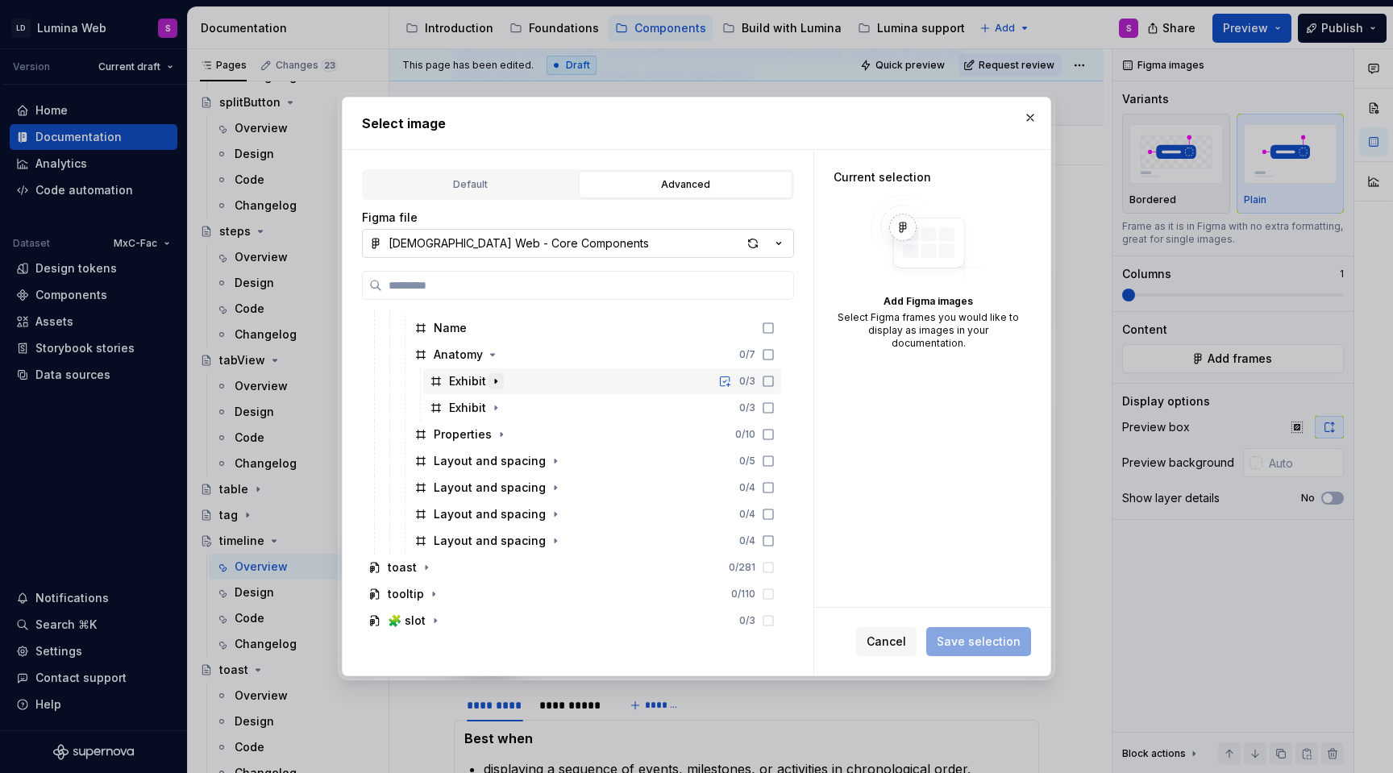
click at [496, 377] on icon "button" at bounding box center [495, 381] width 13 height 13
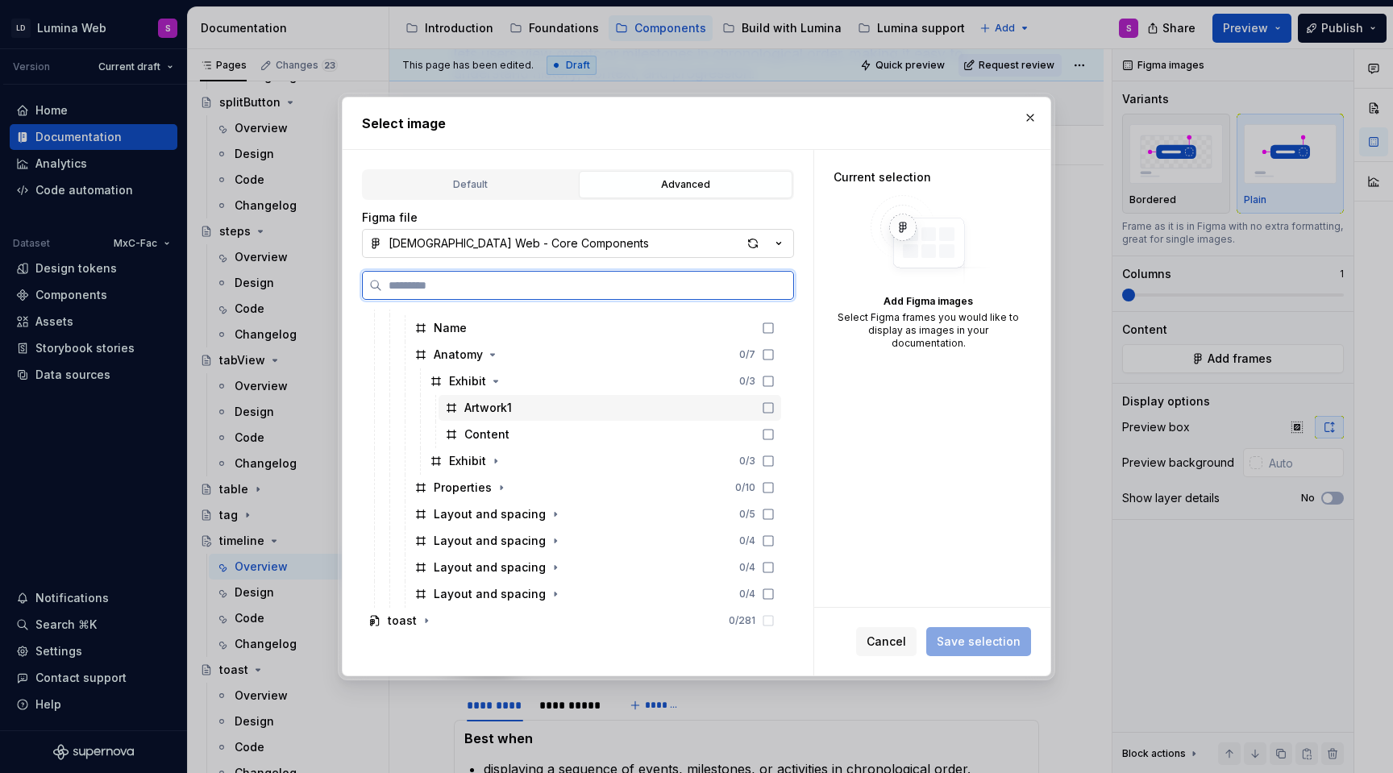
click at [497, 405] on div "Artwork1" at bounding box center [488, 408] width 48 height 16
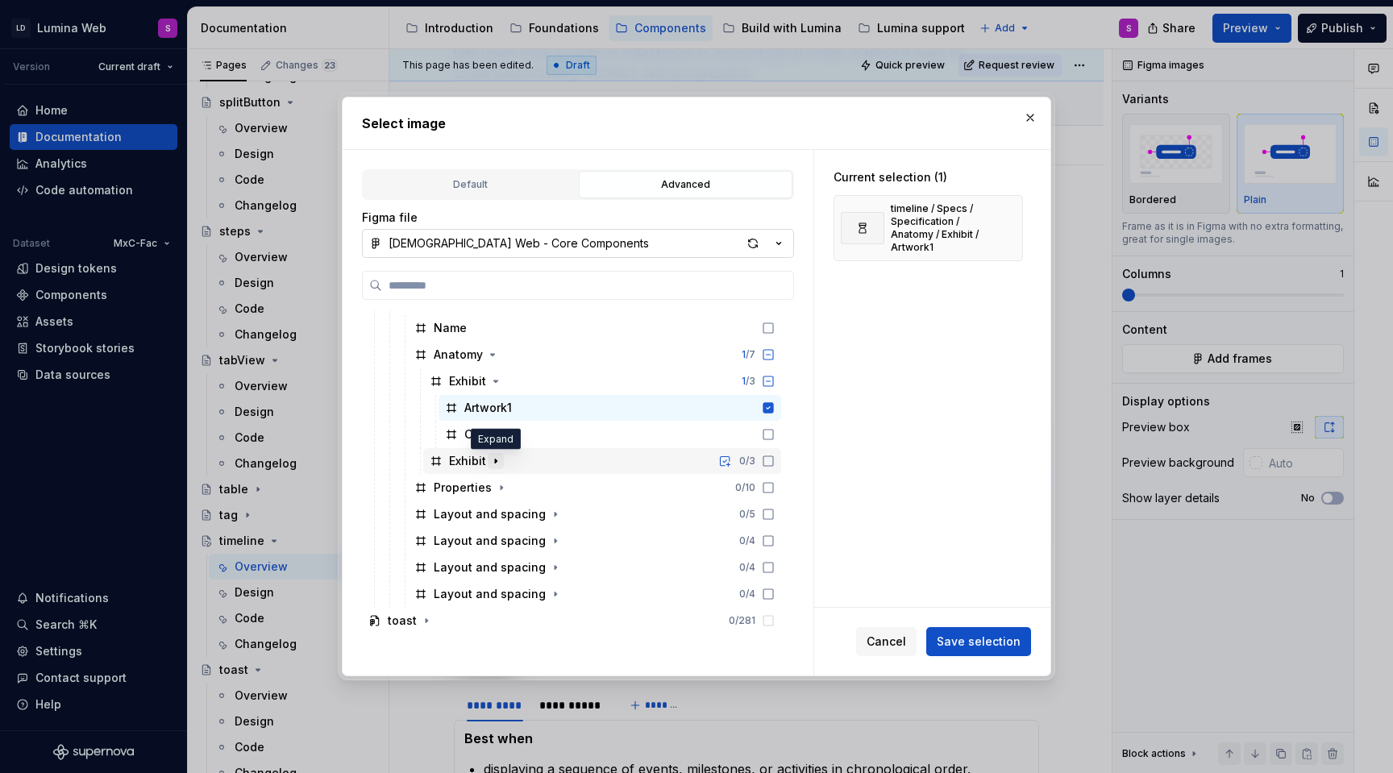
click at [497, 464] on icon "button" at bounding box center [495, 461] width 13 height 13
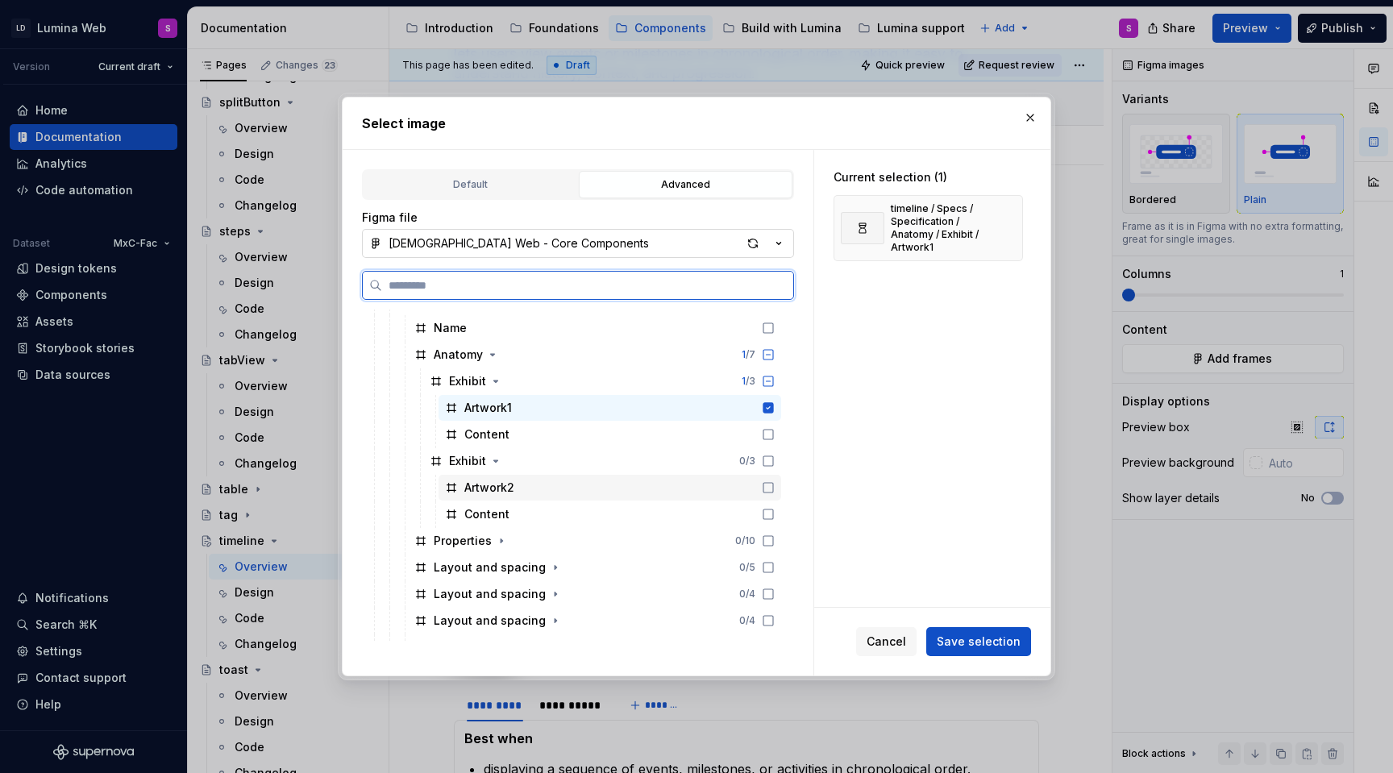
click at [775, 483] on icon at bounding box center [768, 487] width 13 height 13
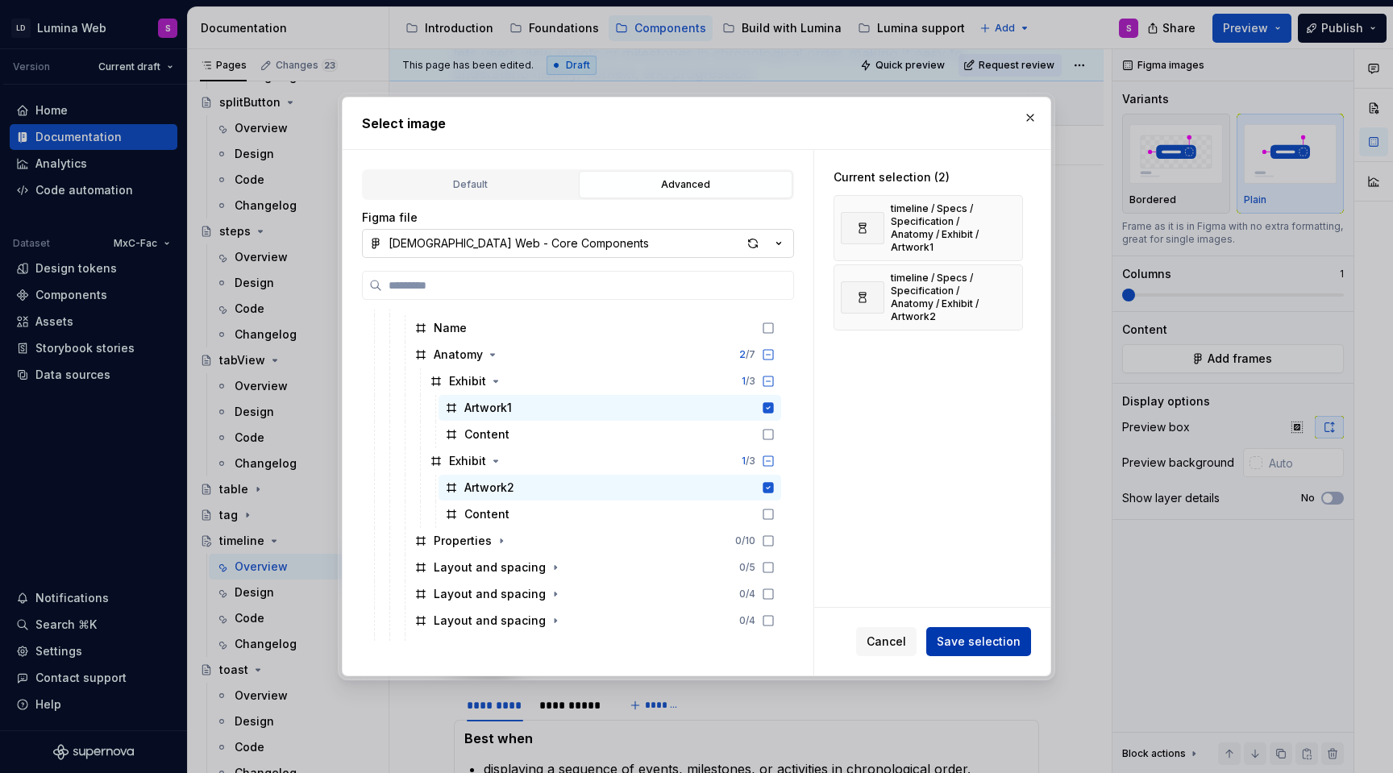
click at [984, 645] on span "Save selection" at bounding box center [979, 642] width 84 height 16
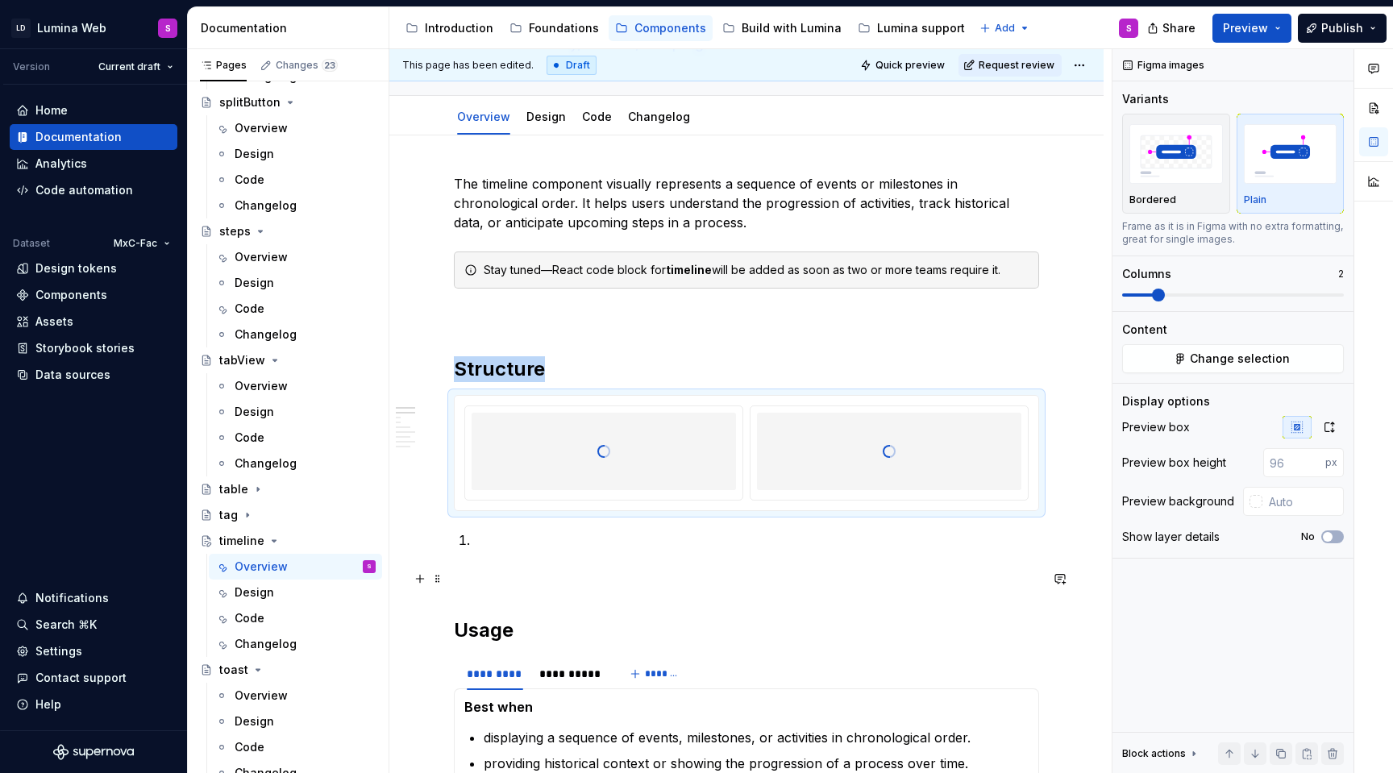
scroll to position [171, 0]
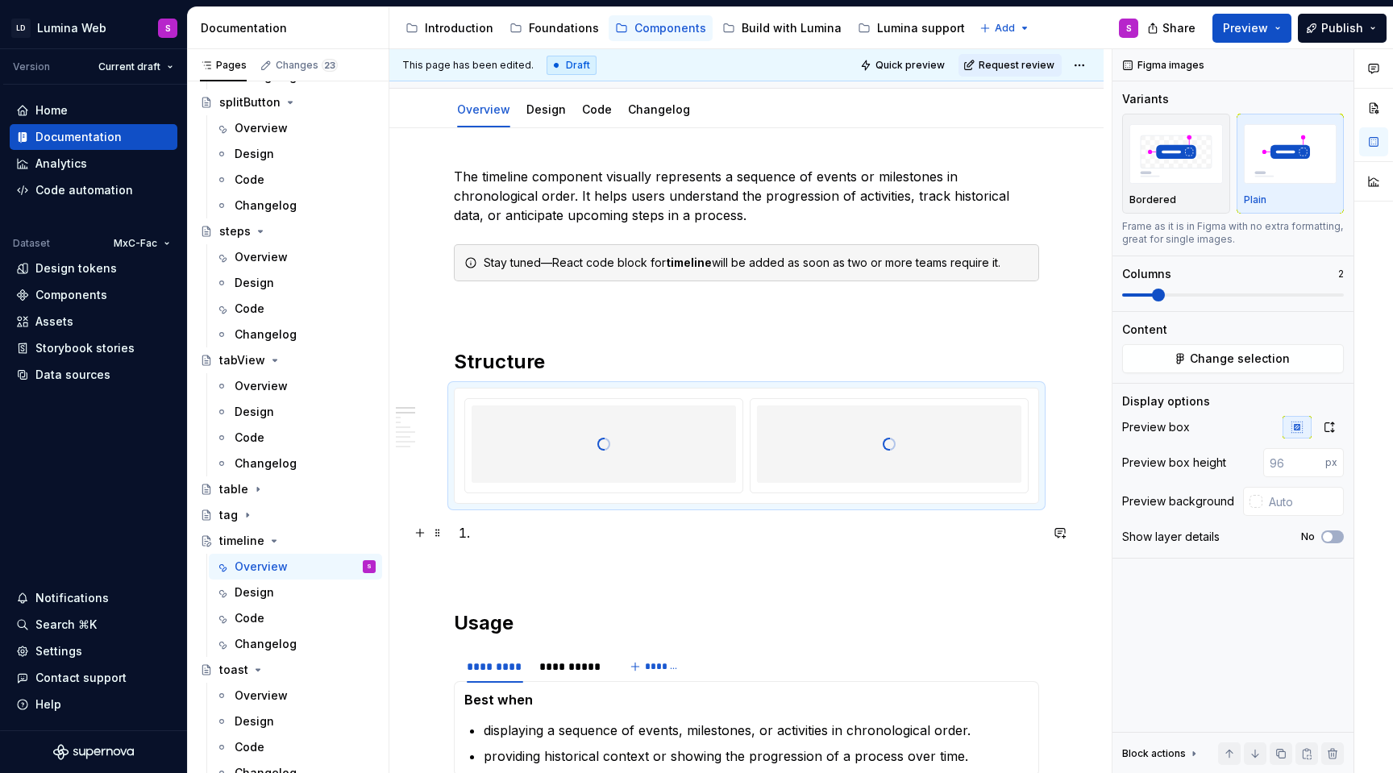
click at [503, 534] on p at bounding box center [756, 532] width 566 height 19
click at [883, 442] on img at bounding box center [889, 444] width 264 height 77
click at [1325, 435] on button "button" at bounding box center [1329, 427] width 29 height 23
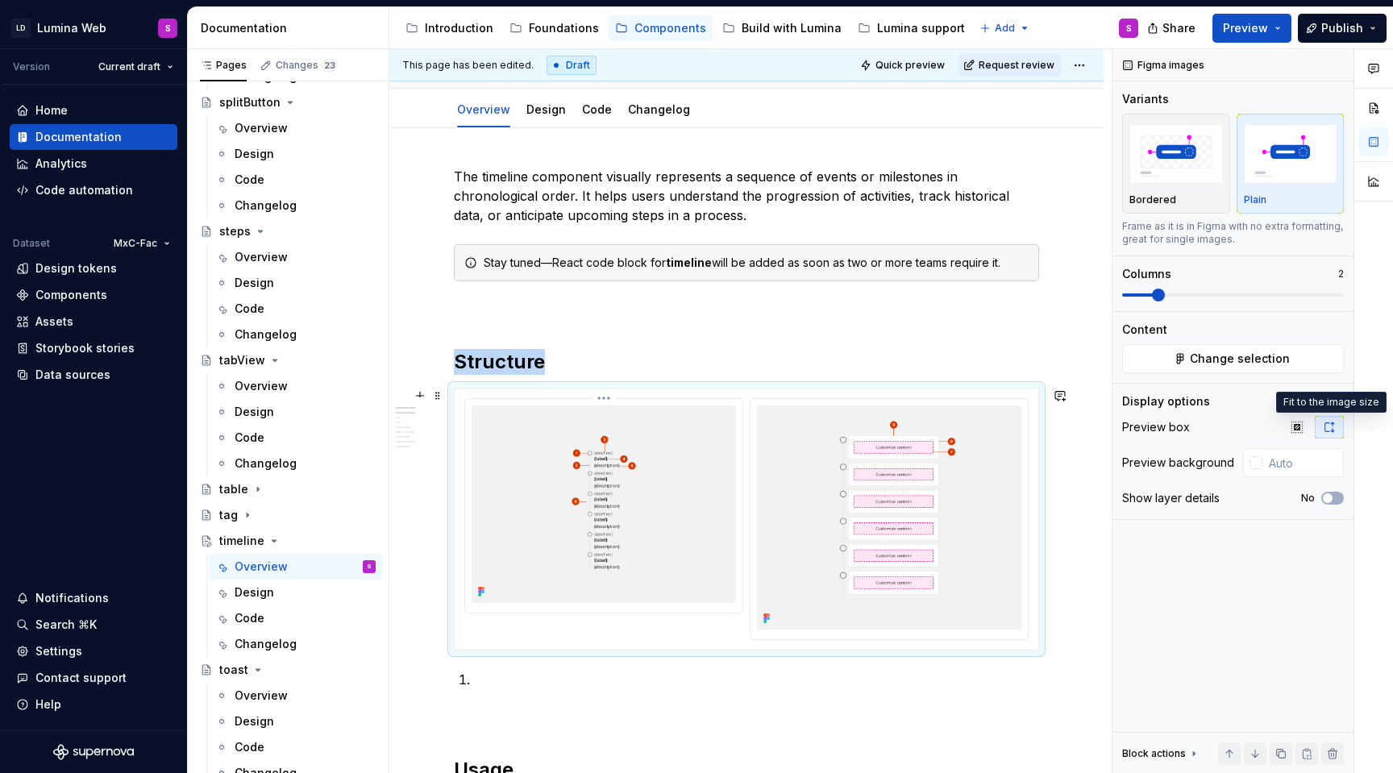
click at [668, 486] on img at bounding box center [604, 505] width 264 height 198
click at [606, 395] on html "LD Lumina Web S Version Current draft Home Documentation Analytics Code automat…" at bounding box center [696, 386] width 1393 height 773
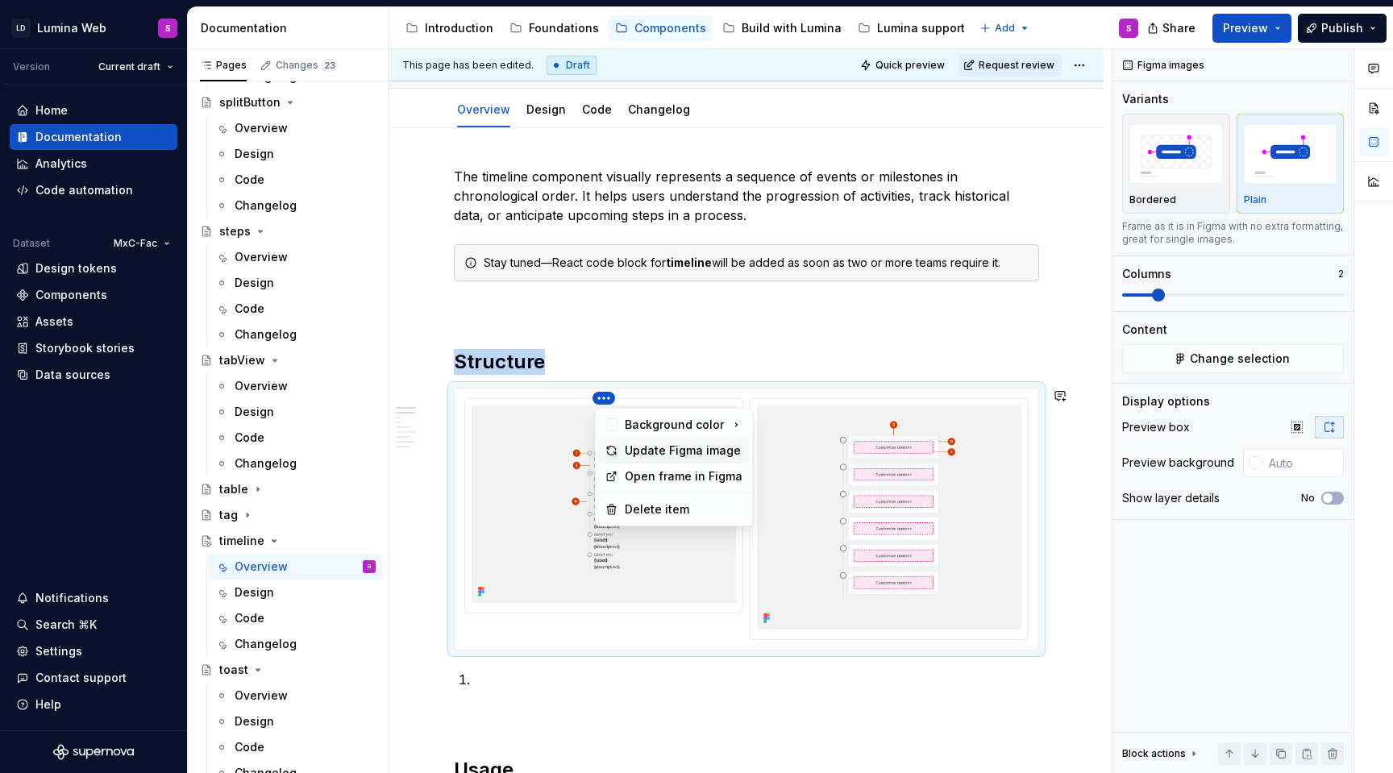
click at [656, 449] on div "Update Figma image" at bounding box center [684, 451] width 119 height 16
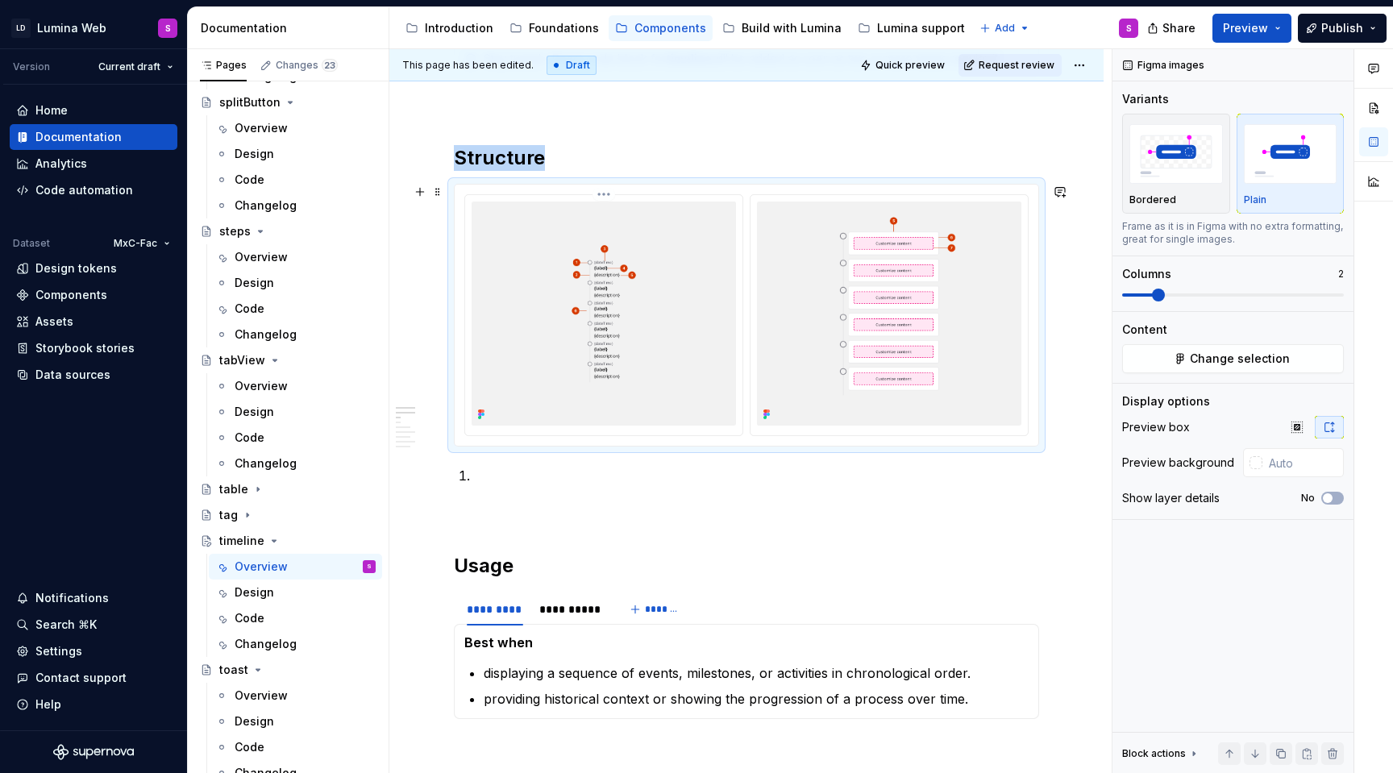
scroll to position [365, 0]
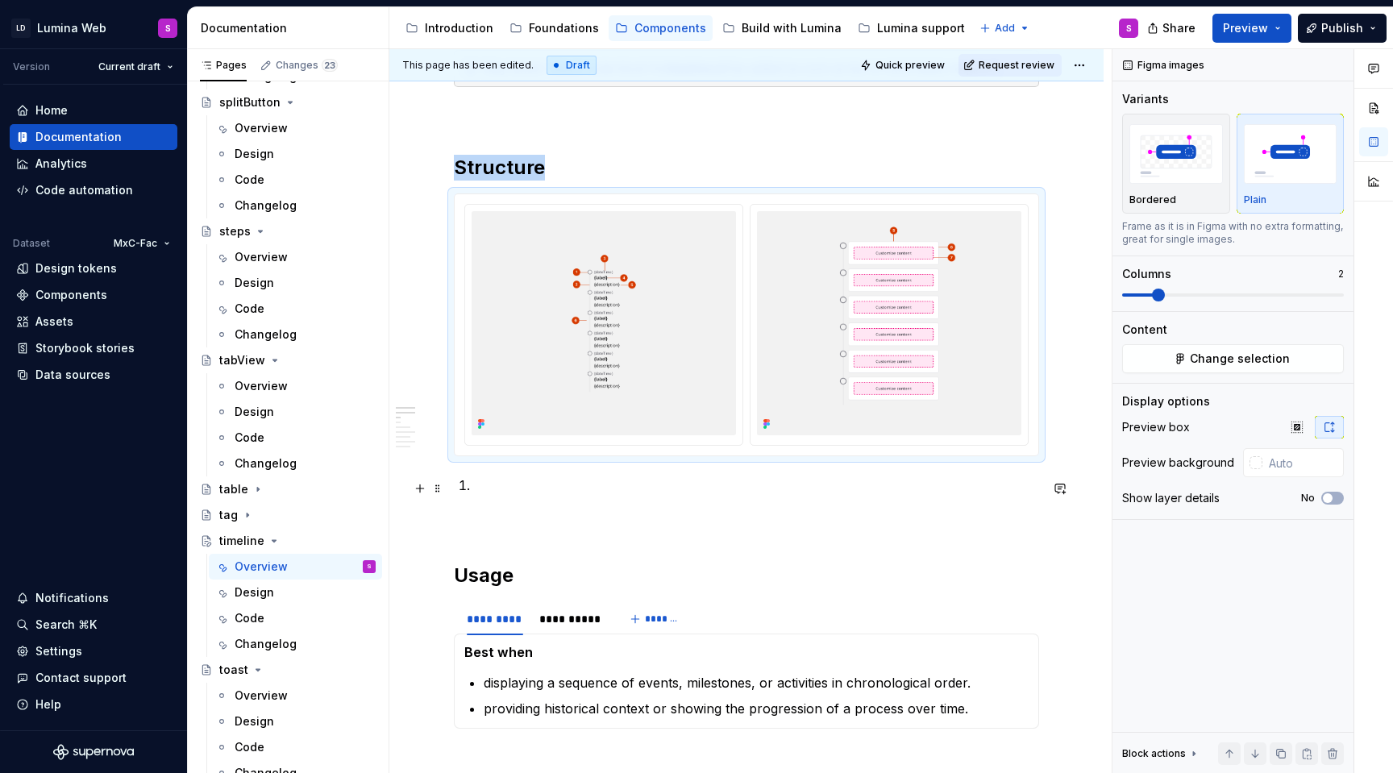
click at [492, 492] on p at bounding box center [756, 485] width 566 height 19
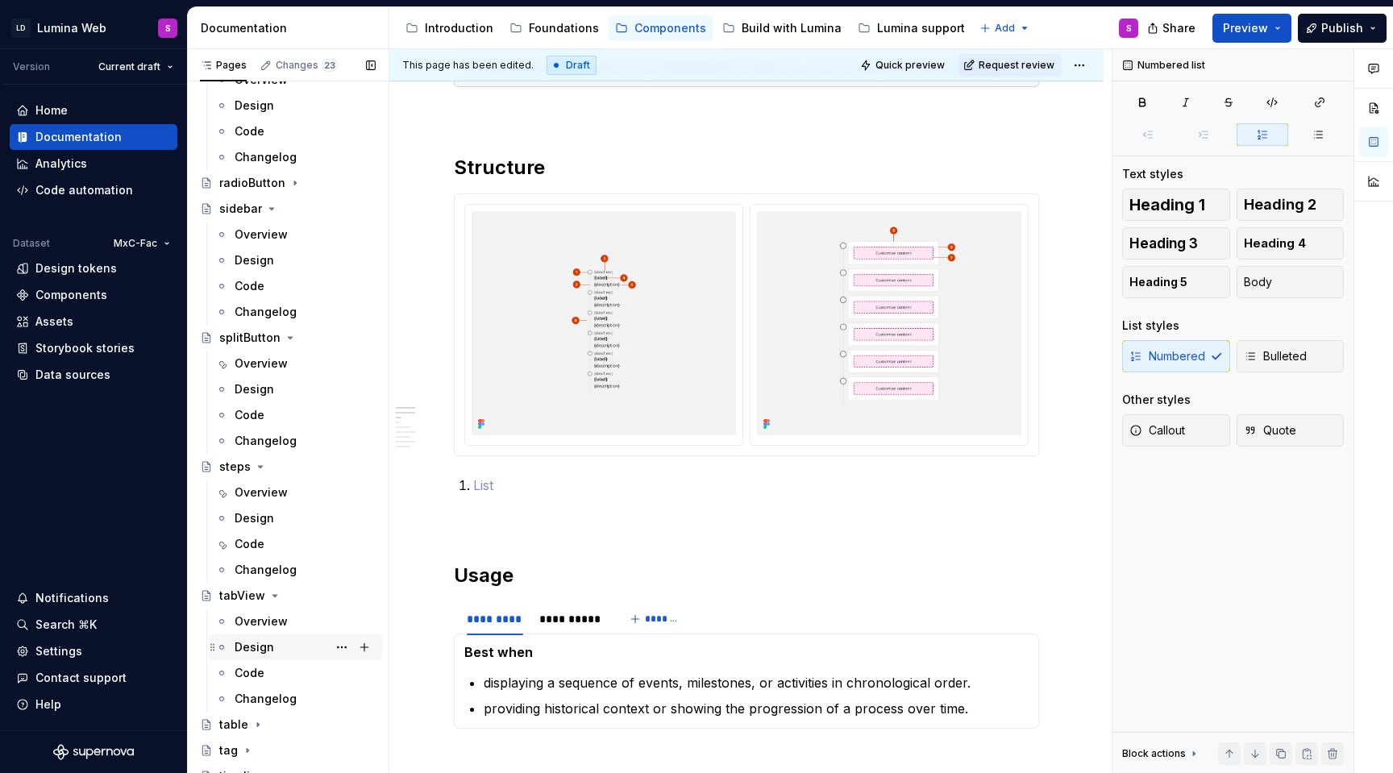
scroll to position [3242, 0]
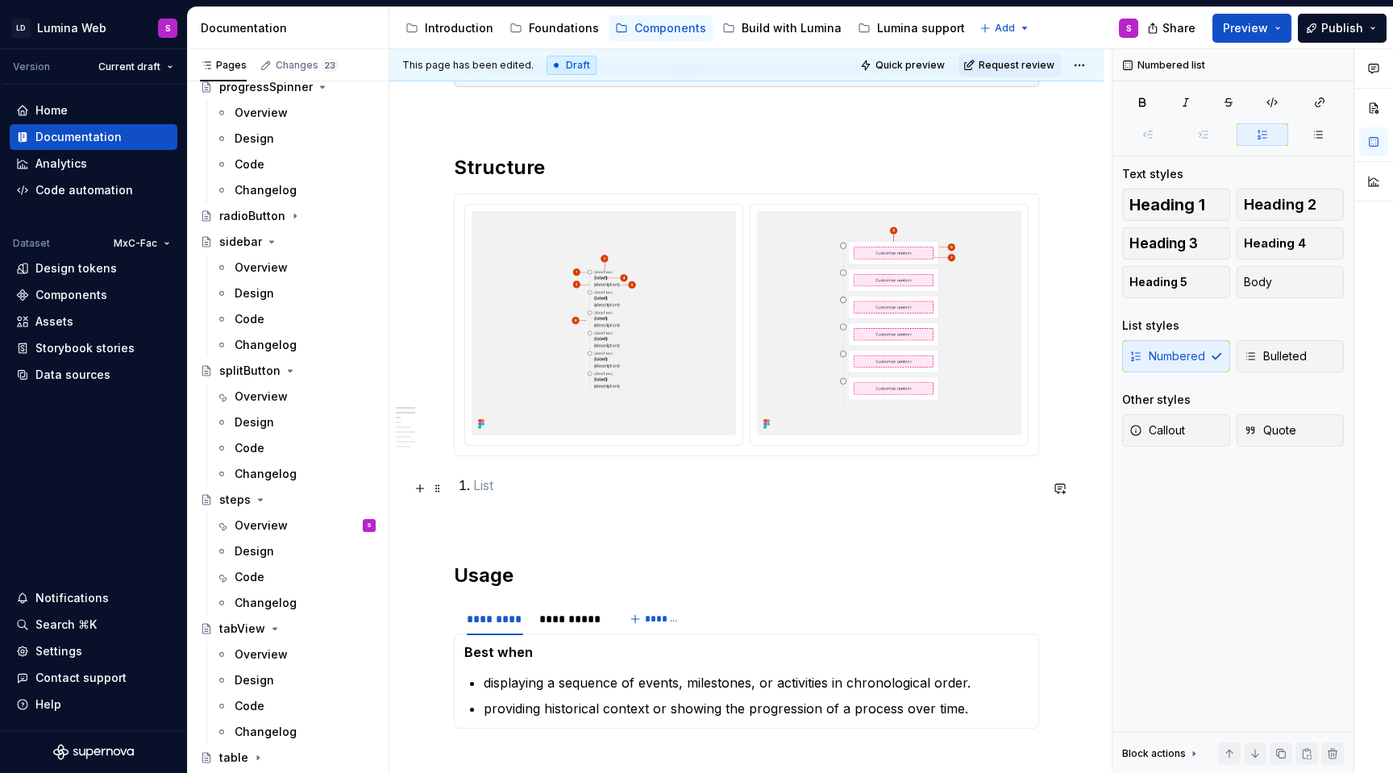
click at [489, 488] on p at bounding box center [756, 485] width 566 height 19
click at [473, 485] on li "timelineEventMarker" at bounding box center [756, 485] width 566 height 19
copy p "timelineEventMarker"
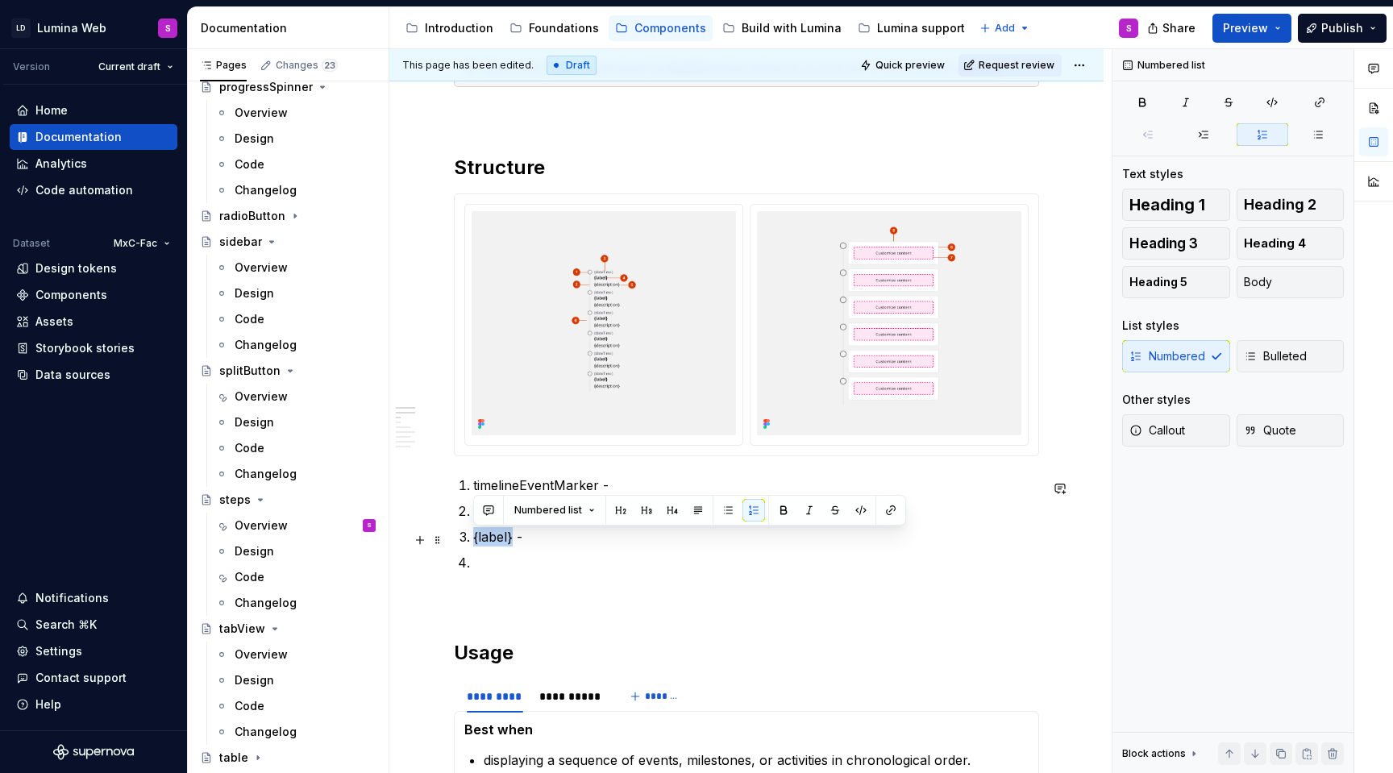
drag, startPoint x: 511, startPoint y: 541, endPoint x: 474, endPoint y: 539, distance: 37.2
click at [474, 539] on p "{label} -" at bounding box center [756, 536] width 566 height 19
copy p "{label}"
click at [477, 567] on p at bounding box center [756, 562] width 566 height 19
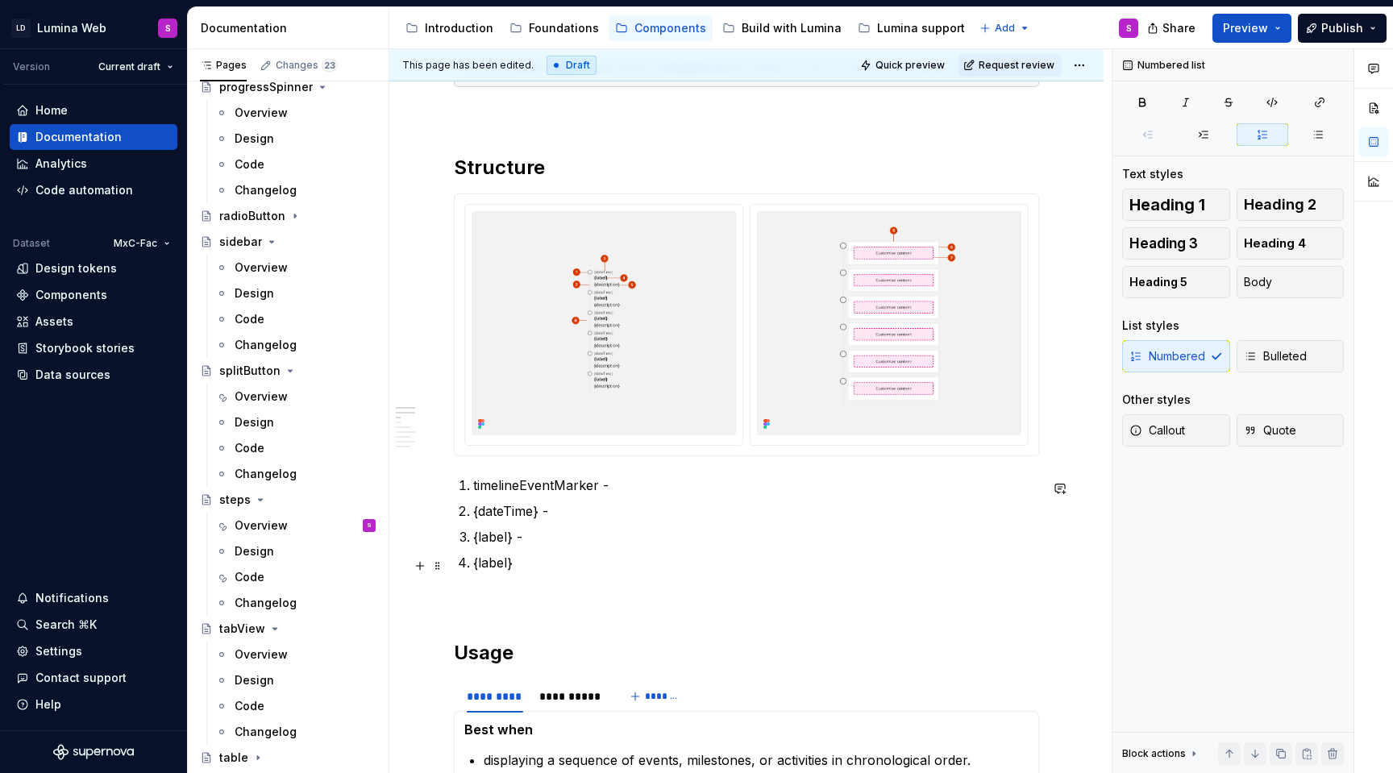
click at [491, 565] on p "{label}" at bounding box center [756, 562] width 566 height 19
click at [560, 567] on p "{description}" at bounding box center [756, 562] width 566 height 19
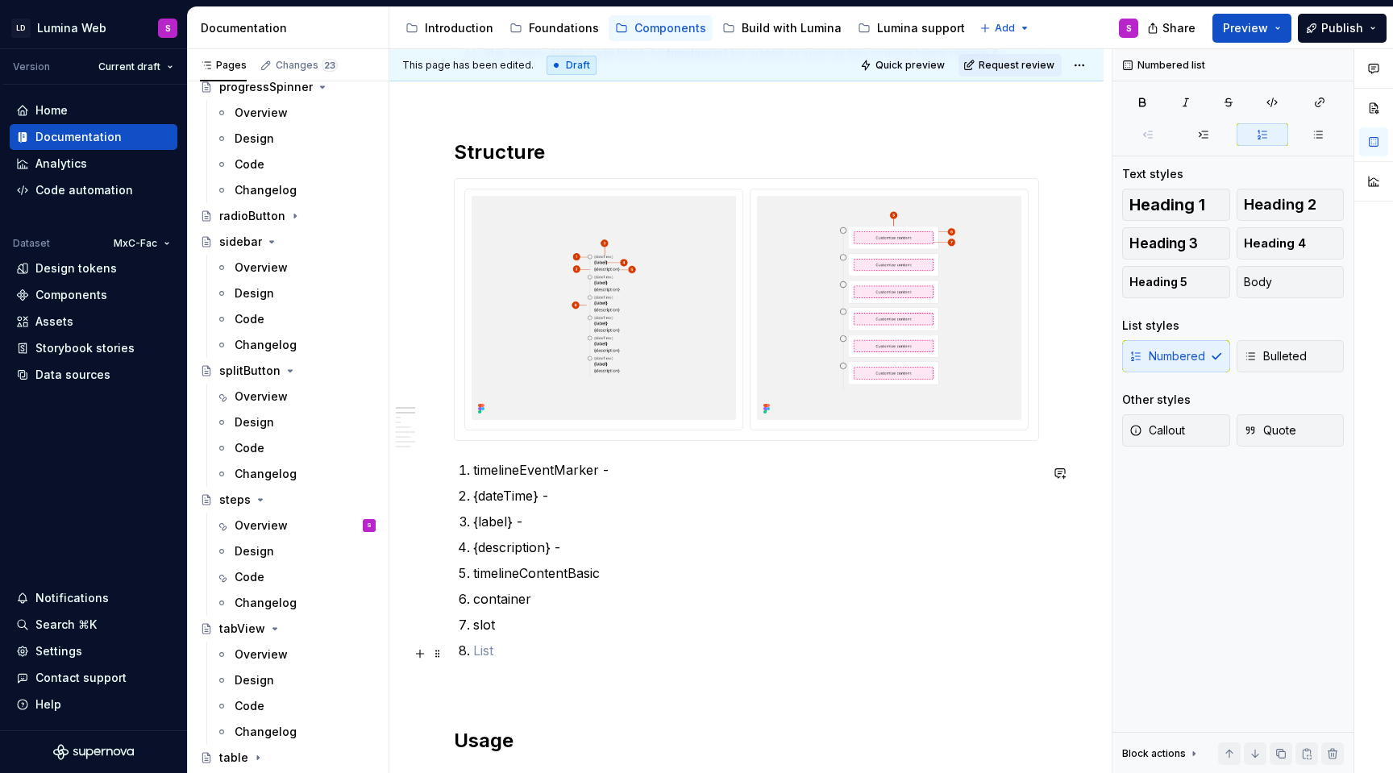
scroll to position [381, 0]
drag, startPoint x: 606, startPoint y: 577, endPoint x: 471, endPoint y: 575, distance: 134.7
click at [473, 575] on li "timelineContentBasic" at bounding box center [756, 572] width 566 height 19
copy p "timelineContentBasic"
click at [479, 648] on p at bounding box center [756, 649] width 566 height 19
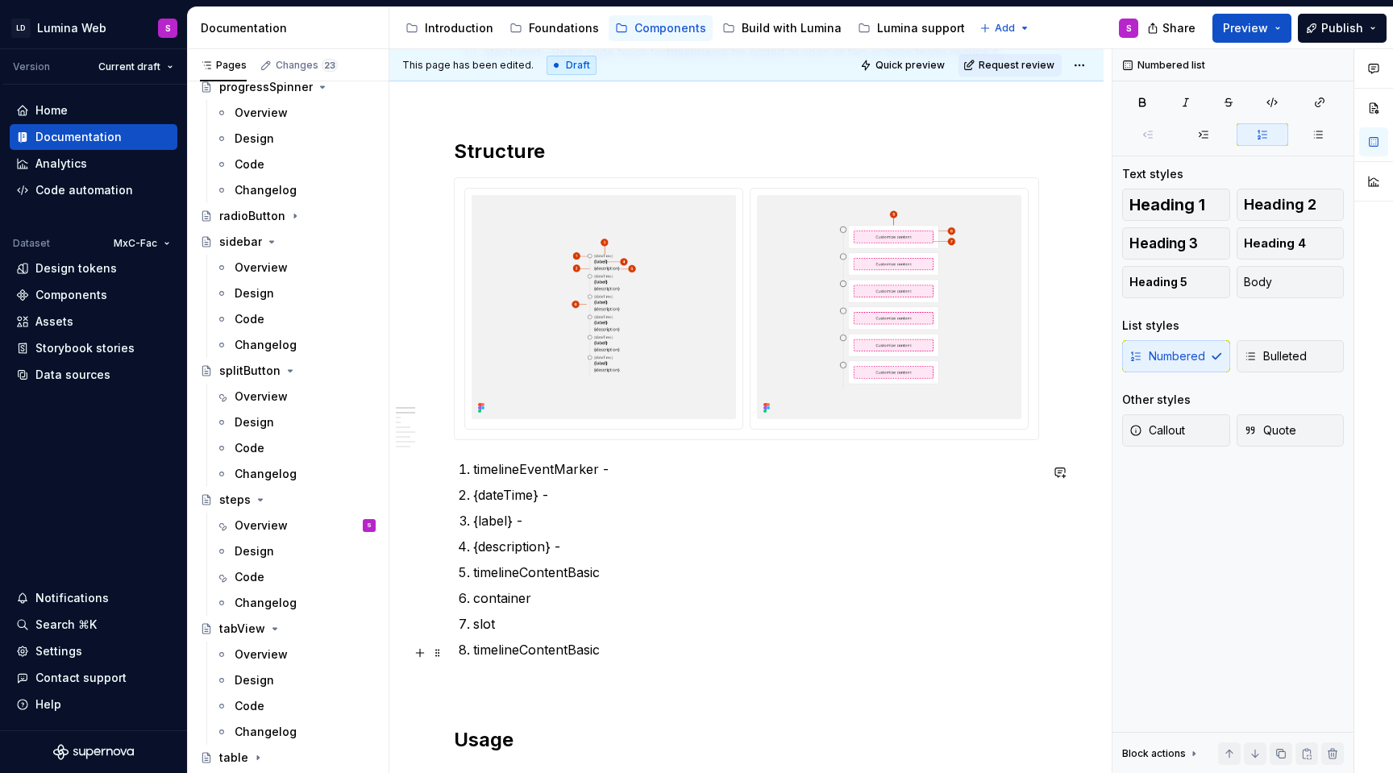
click at [539, 651] on p "timelineContentBasic" at bounding box center [756, 649] width 566 height 19
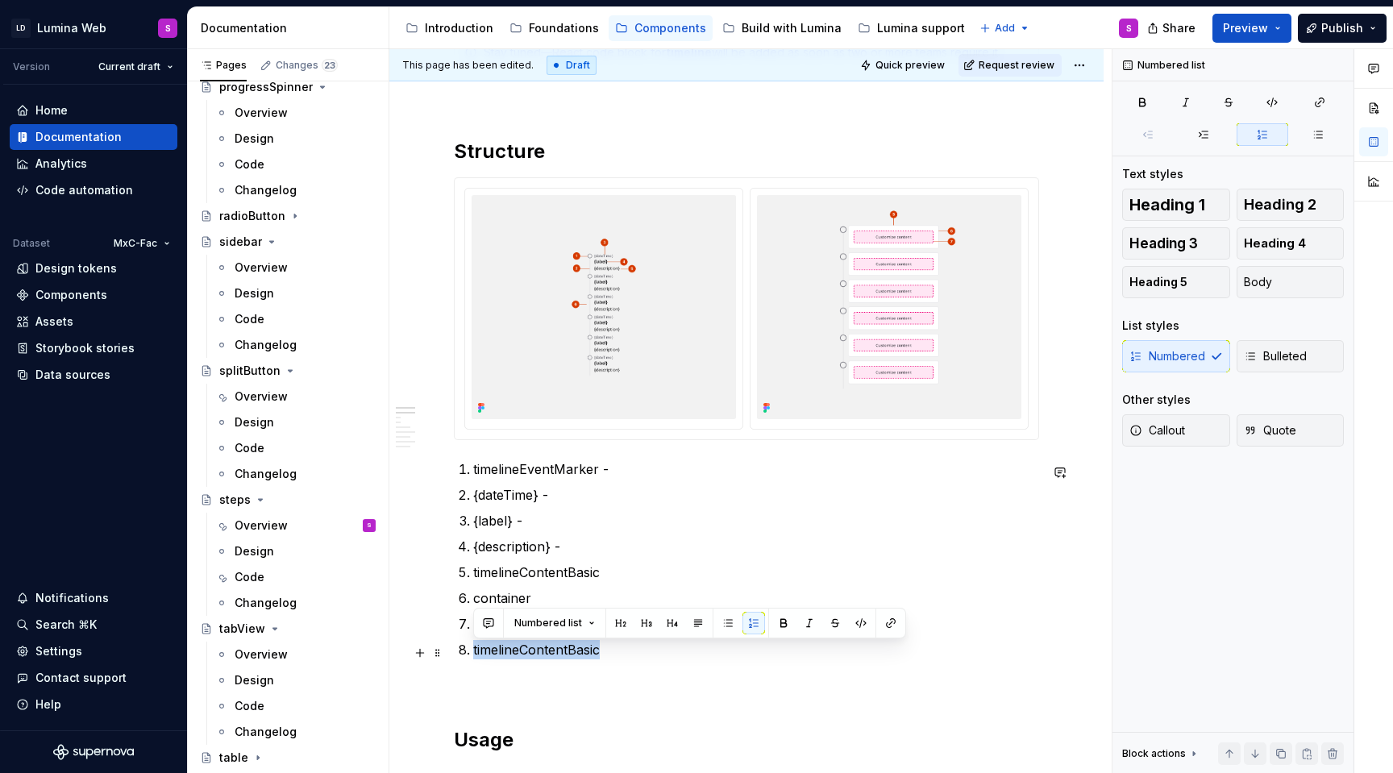
click at [564, 643] on p "timelineContentBasic" at bounding box center [756, 649] width 566 height 19
drag, startPoint x: 614, startPoint y: 651, endPoint x: 524, endPoint y: 653, distance: 89.5
click at [524, 653] on p "timelineContentBasic" at bounding box center [756, 649] width 566 height 19
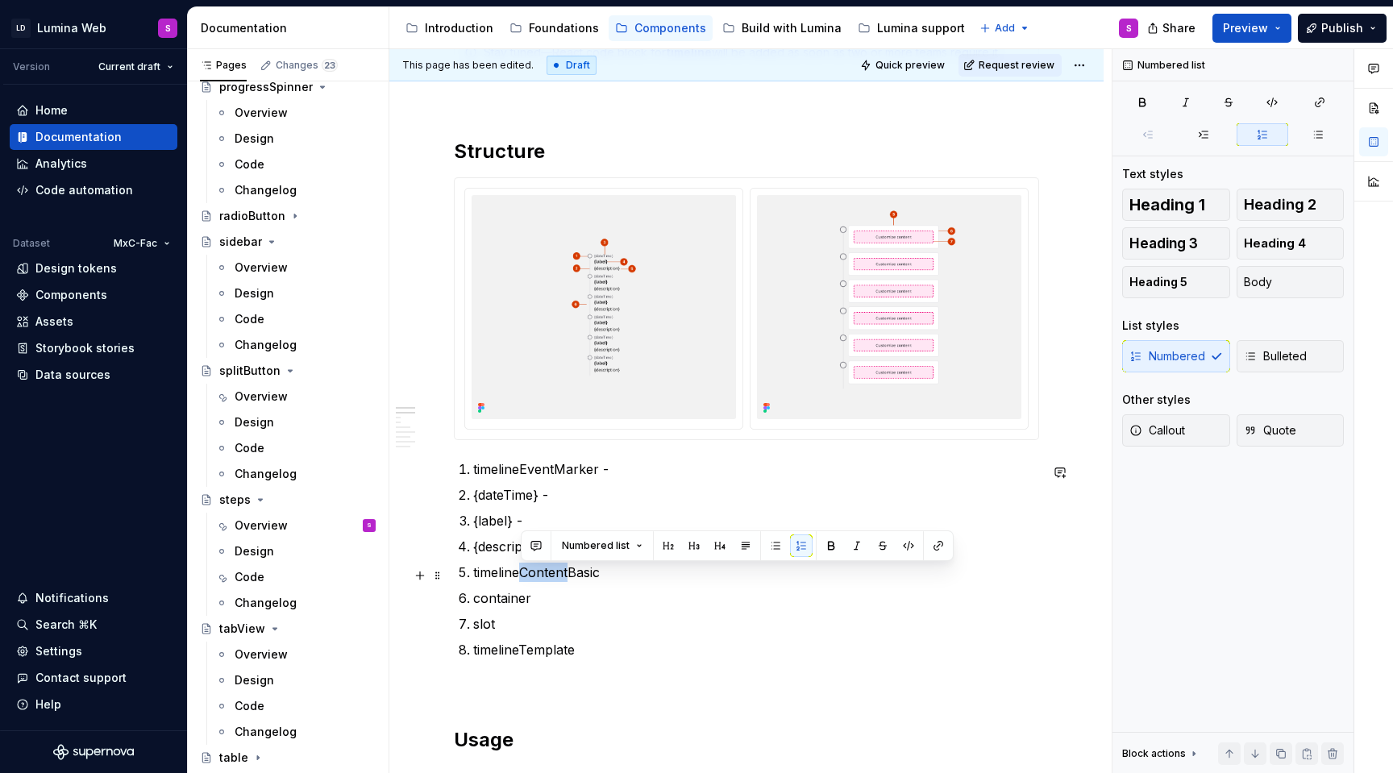
drag, startPoint x: 568, startPoint y: 576, endPoint x: 521, endPoint y: 576, distance: 47.6
click at [521, 576] on p "timelineContentBasic" at bounding box center [756, 572] width 566 height 19
click at [562, 572] on p "timelineBasic" at bounding box center [756, 572] width 566 height 19
click at [544, 603] on p "container" at bounding box center [756, 598] width 566 height 19
click at [507, 622] on p "slot" at bounding box center [756, 623] width 566 height 19
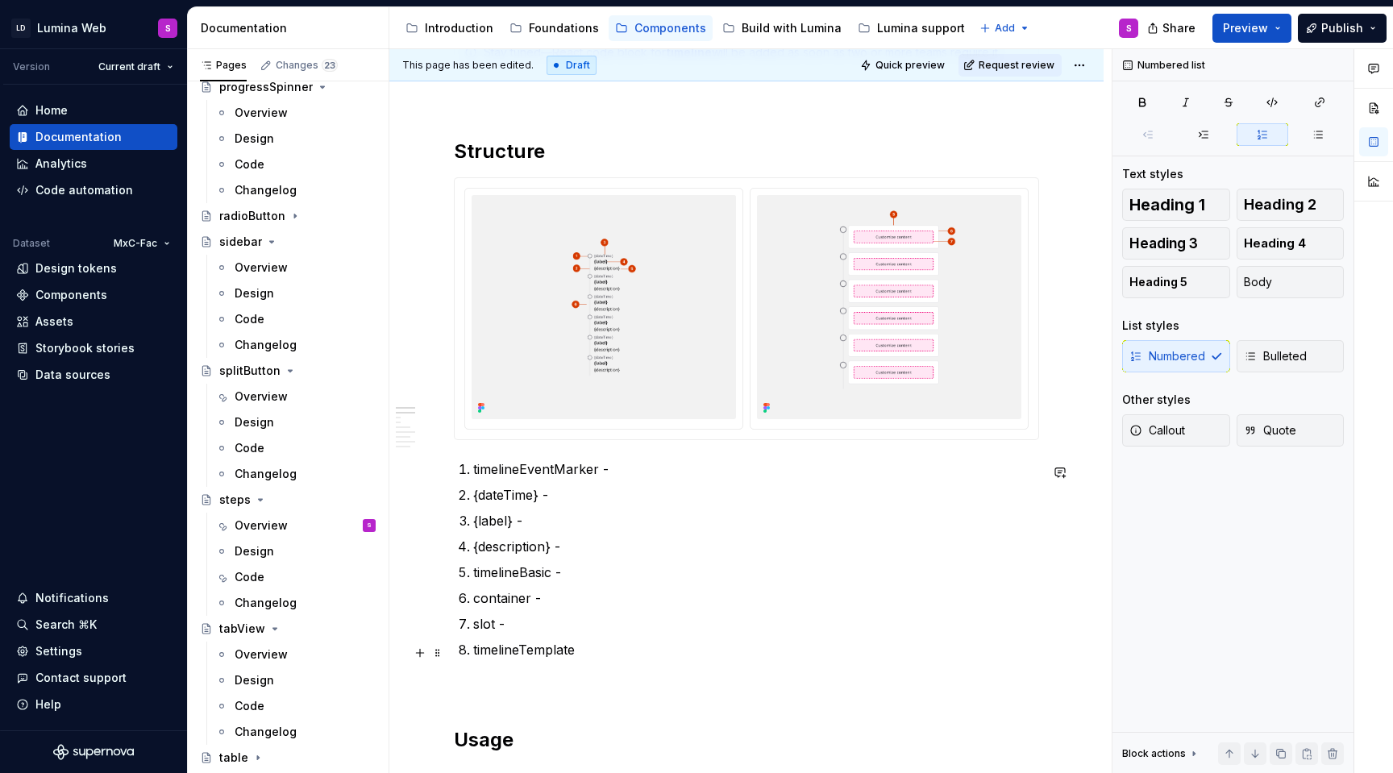
click at [601, 652] on p "timelineTemplate" at bounding box center [756, 649] width 566 height 19
click at [615, 473] on p "timelineEventMarker -" at bounding box center [756, 469] width 566 height 19
drag, startPoint x: 610, startPoint y: 656, endPoint x: 462, endPoint y: 470, distance: 237.6
click at [473, 470] on ol "timelineEventMarker - {dateTime} - {label} - {description} - timelineBasic - co…" at bounding box center [756, 560] width 566 height 200
copy ol "timelineEventMarker - {dateTime} - {label} - {description} - timelineBasic - co…"
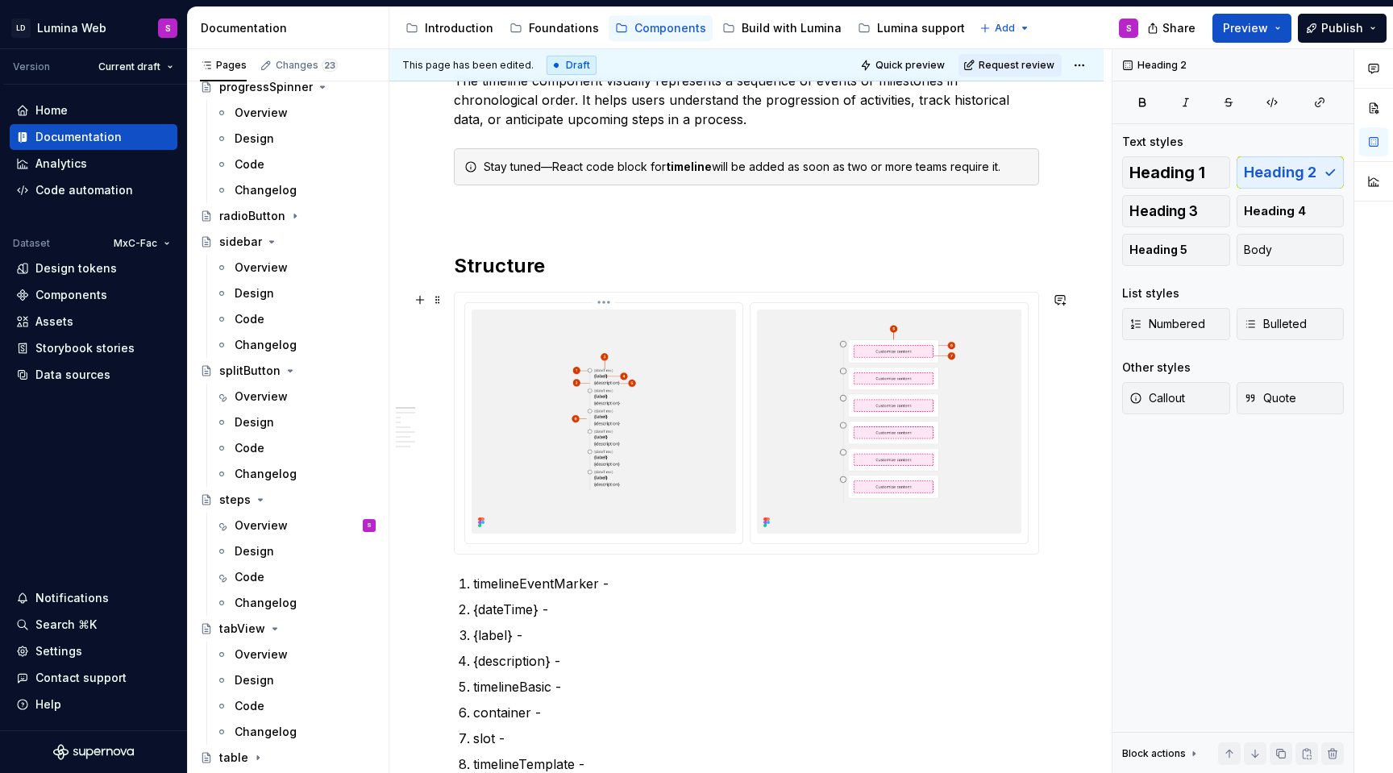
scroll to position [541, 0]
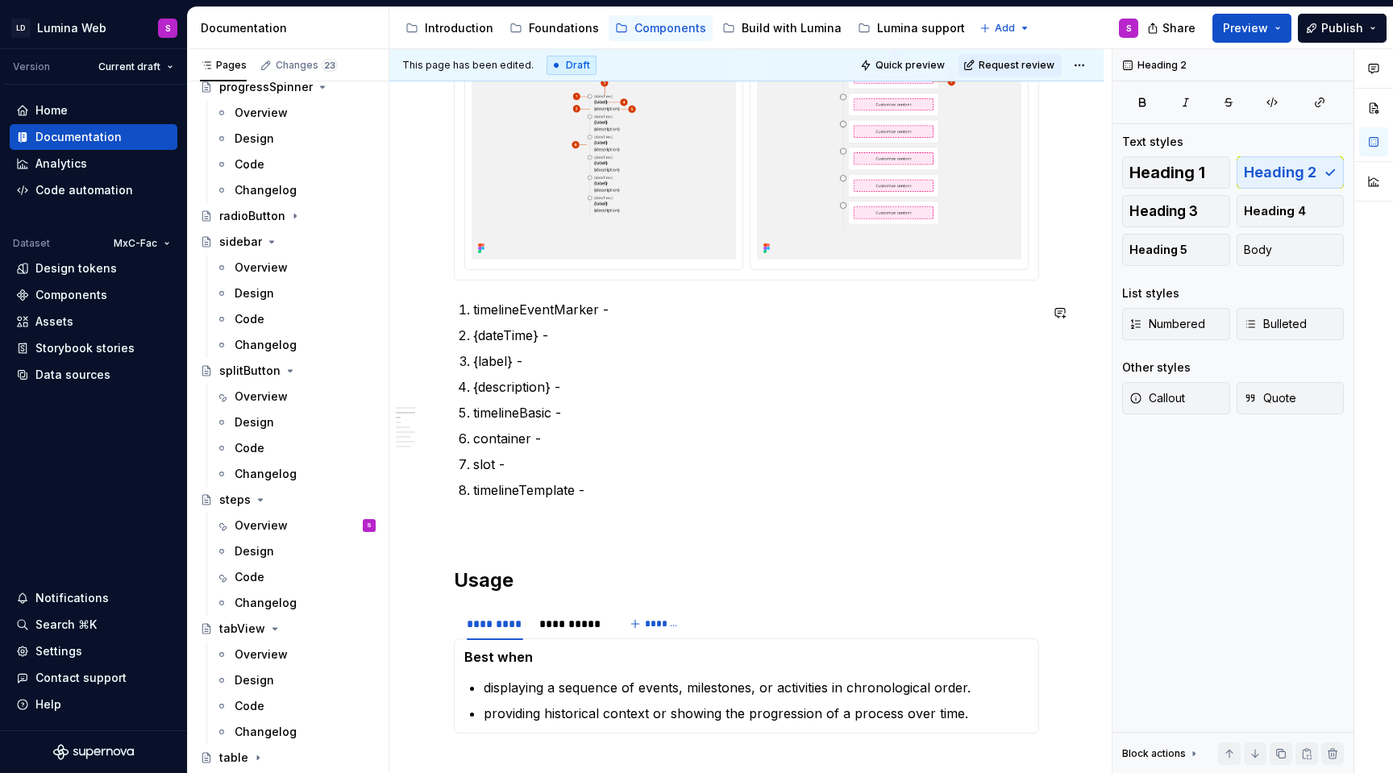
click at [627, 303] on p "timelineEventMarker -" at bounding box center [756, 309] width 566 height 19
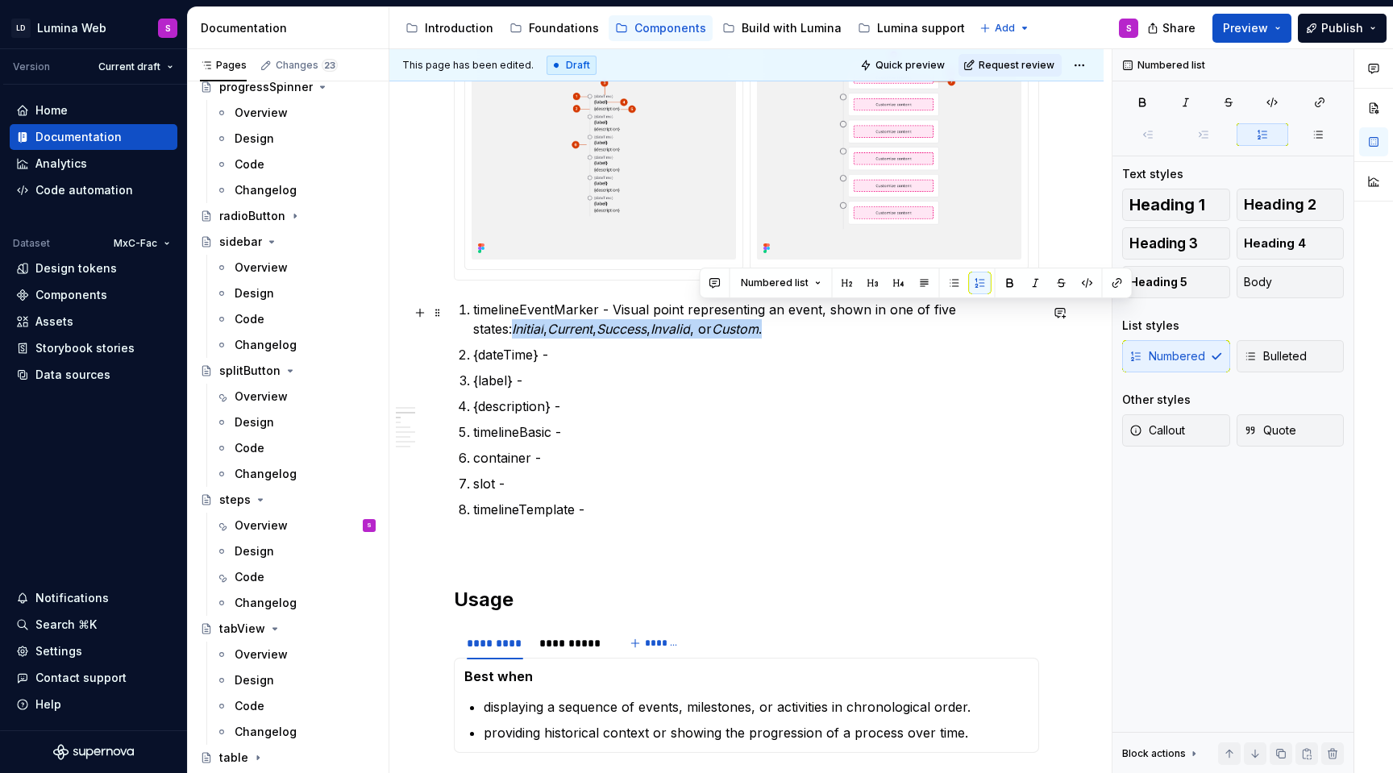
click at [995, 310] on p "timelineEventMarker - Visual point representing an event, shown in one of five …" at bounding box center [756, 319] width 566 height 39
click at [1034, 287] on button "button" at bounding box center [1036, 283] width 23 height 23
click at [1030, 288] on button "button" at bounding box center [1036, 283] width 23 height 23
click at [1012, 322] on p "timelineEventMarker - Visual point representing an event, shown in one of five …" at bounding box center [756, 319] width 566 height 39
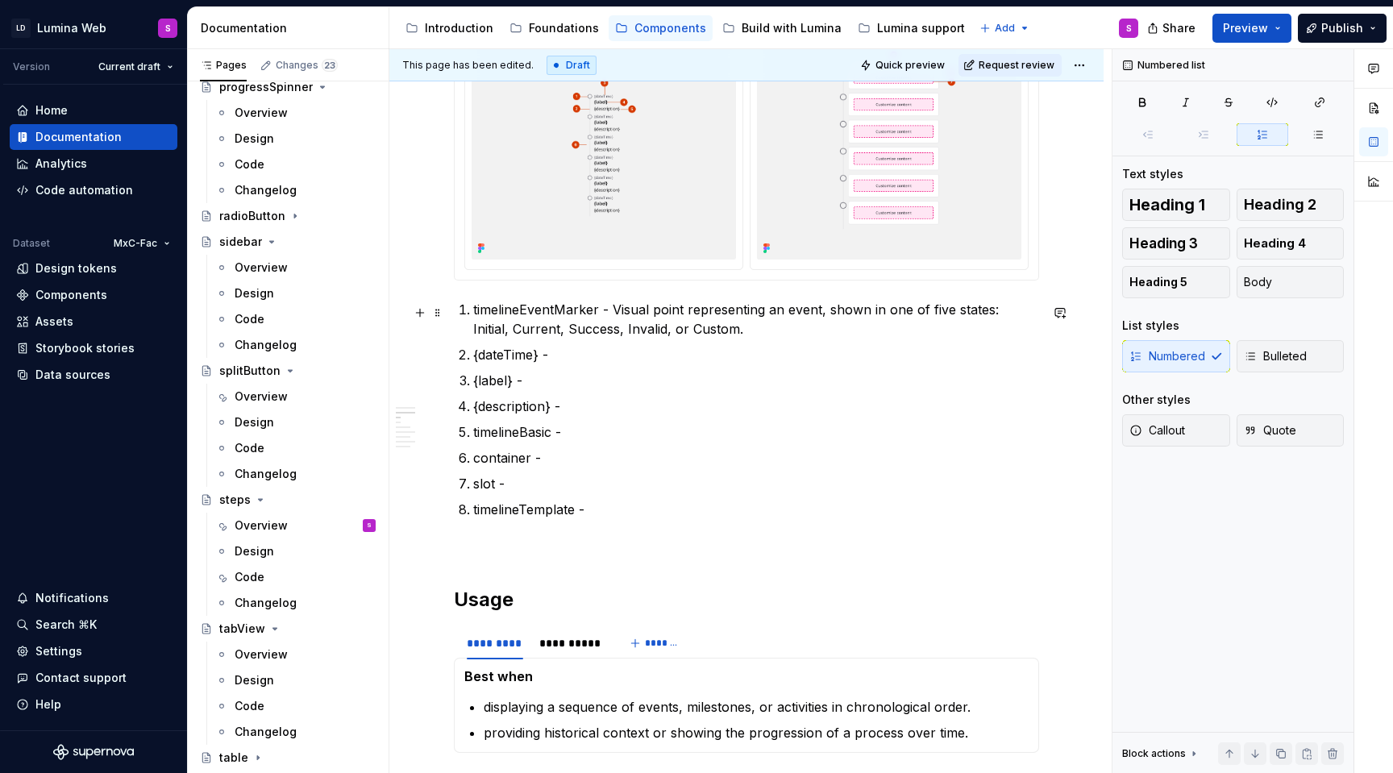
click at [1012, 316] on p "timelineEventMarker - Visual point representing an event, shown in one of five …" at bounding box center [756, 319] width 566 height 39
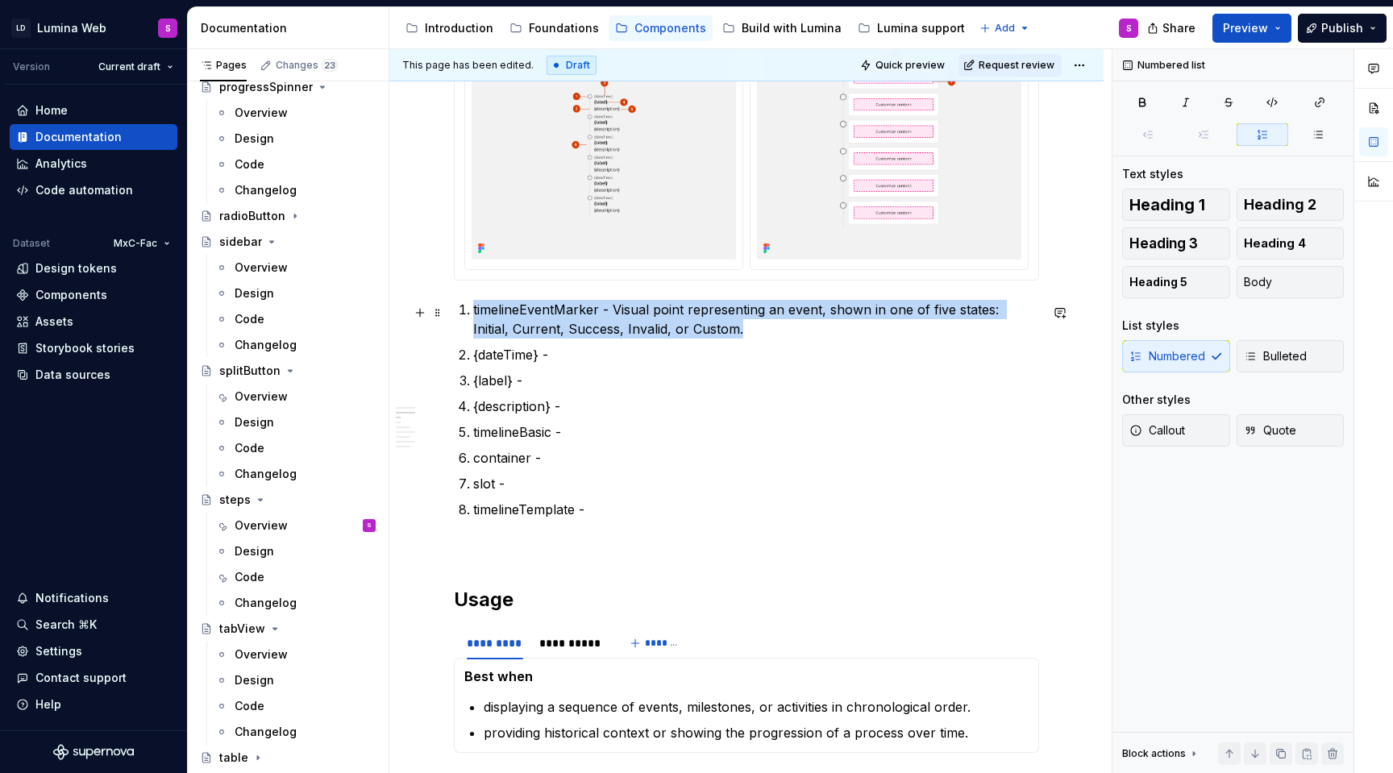
click at [1012, 316] on p "timelineEventMarker - Visual point representing an event, shown in one of five …" at bounding box center [756, 319] width 566 height 39
click at [1012, 312] on p "timelineEventMarker - Visual point representing an event, shown in one of five …" at bounding box center [756, 319] width 566 height 39
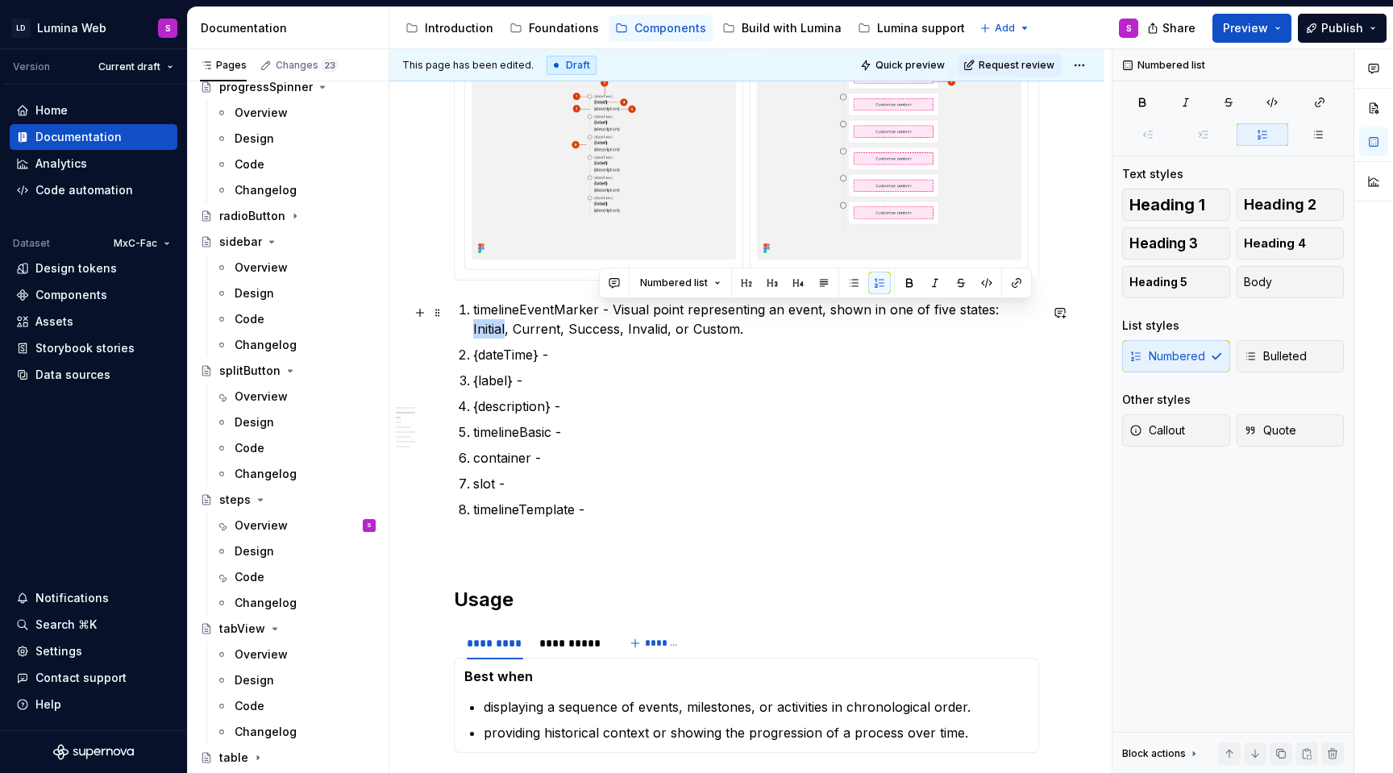
click at [1012, 312] on p "timelineEventMarker - Visual point representing an event, shown in one of five …" at bounding box center [756, 319] width 566 height 39
click at [981, 281] on button "button" at bounding box center [987, 283] width 23 height 23
click at [554, 333] on p "timelineEventMarker - Visual point representing an event, shown in one of five …" at bounding box center [756, 319] width 566 height 39
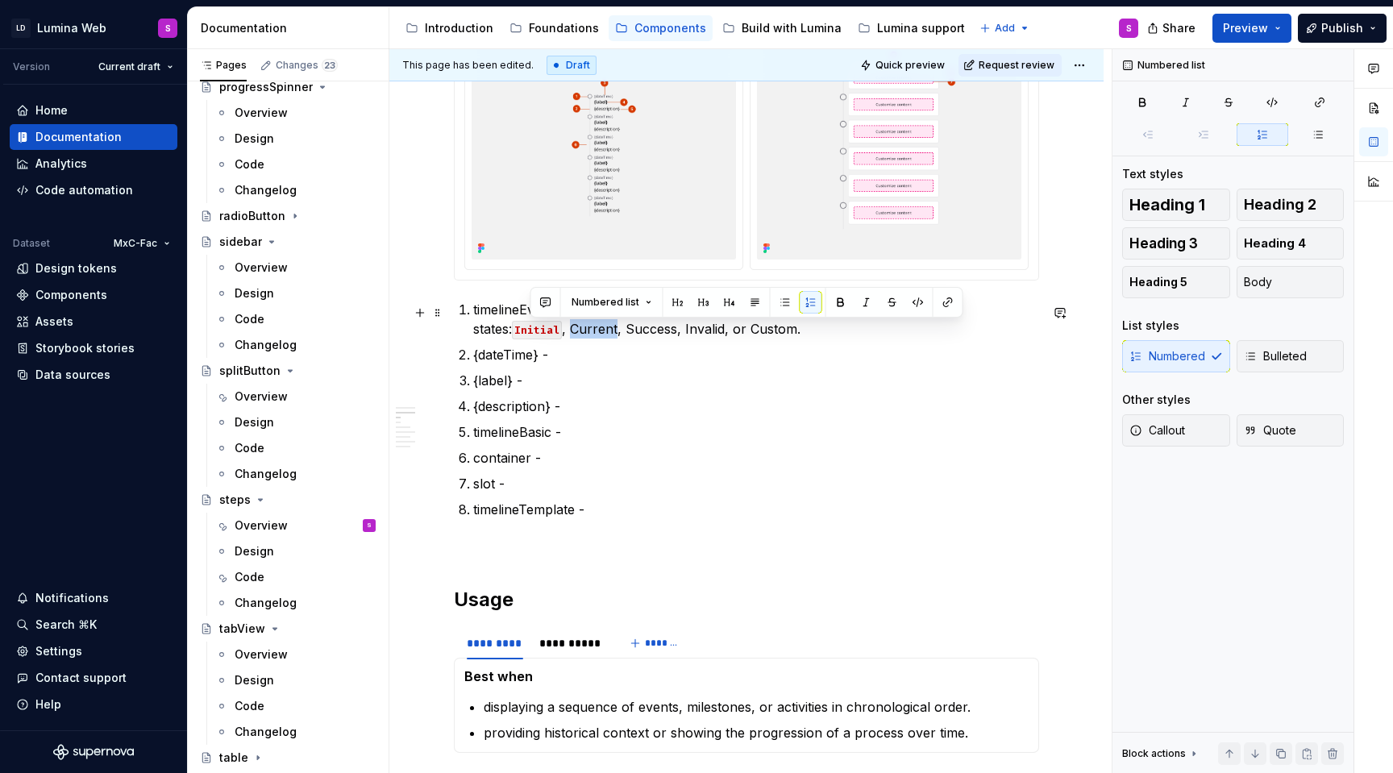
click at [554, 333] on p "timelineEventMarker - Visual point representing an event, shown in one of five …" at bounding box center [756, 319] width 566 height 39
click at [910, 299] on button "button" at bounding box center [918, 302] width 23 height 23
click at [606, 331] on p "timelineEventMarker - Visual point representing an event, shown in one of five …" at bounding box center [756, 319] width 566 height 39
click at [969, 299] on button "button" at bounding box center [974, 302] width 23 height 23
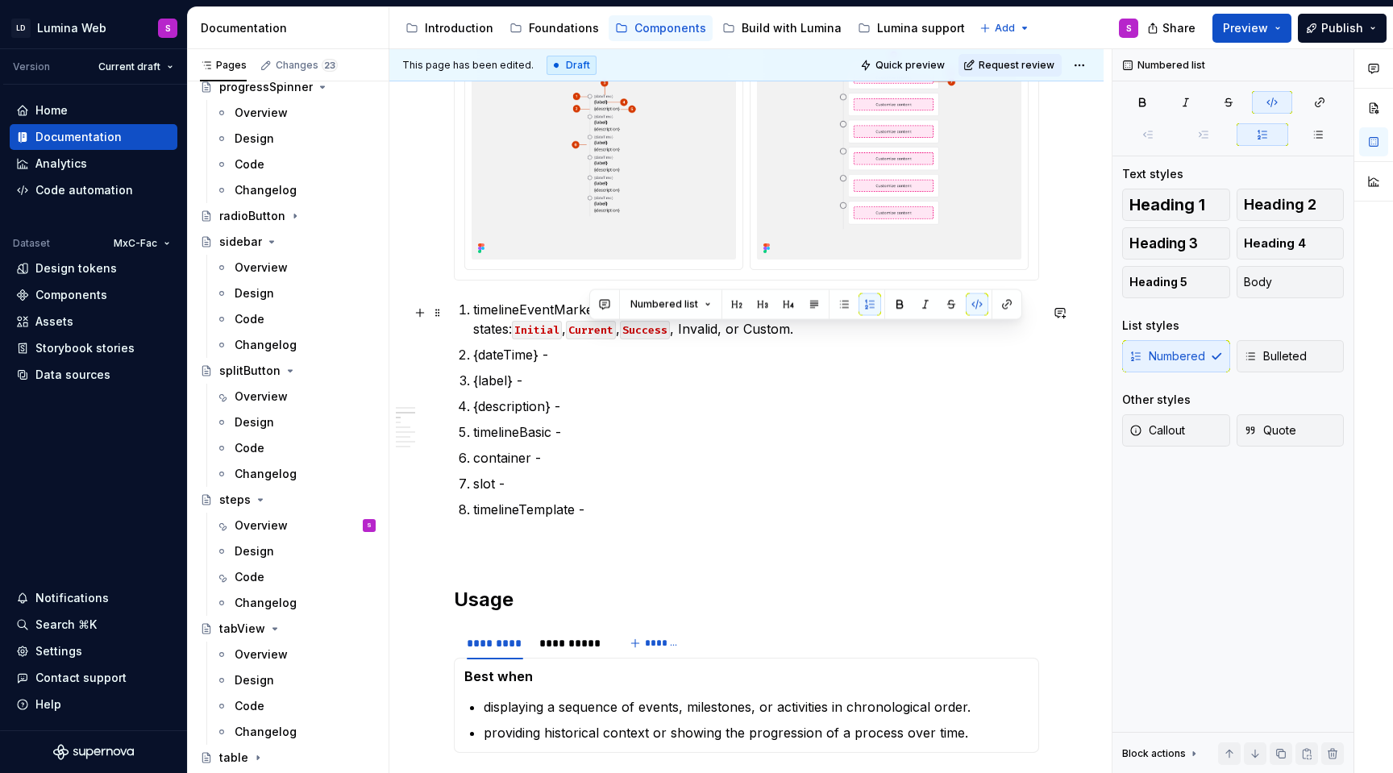
click at [667, 336] on p "timelineEventMarker - Visual point representing an event, shown in one of five …" at bounding box center [756, 319] width 566 height 39
click at [1022, 299] on button "button" at bounding box center [1032, 302] width 23 height 23
click at [736, 323] on p "timelineEventMarker - Visual point representing an event, shown in one of five …" at bounding box center [756, 319] width 566 height 39
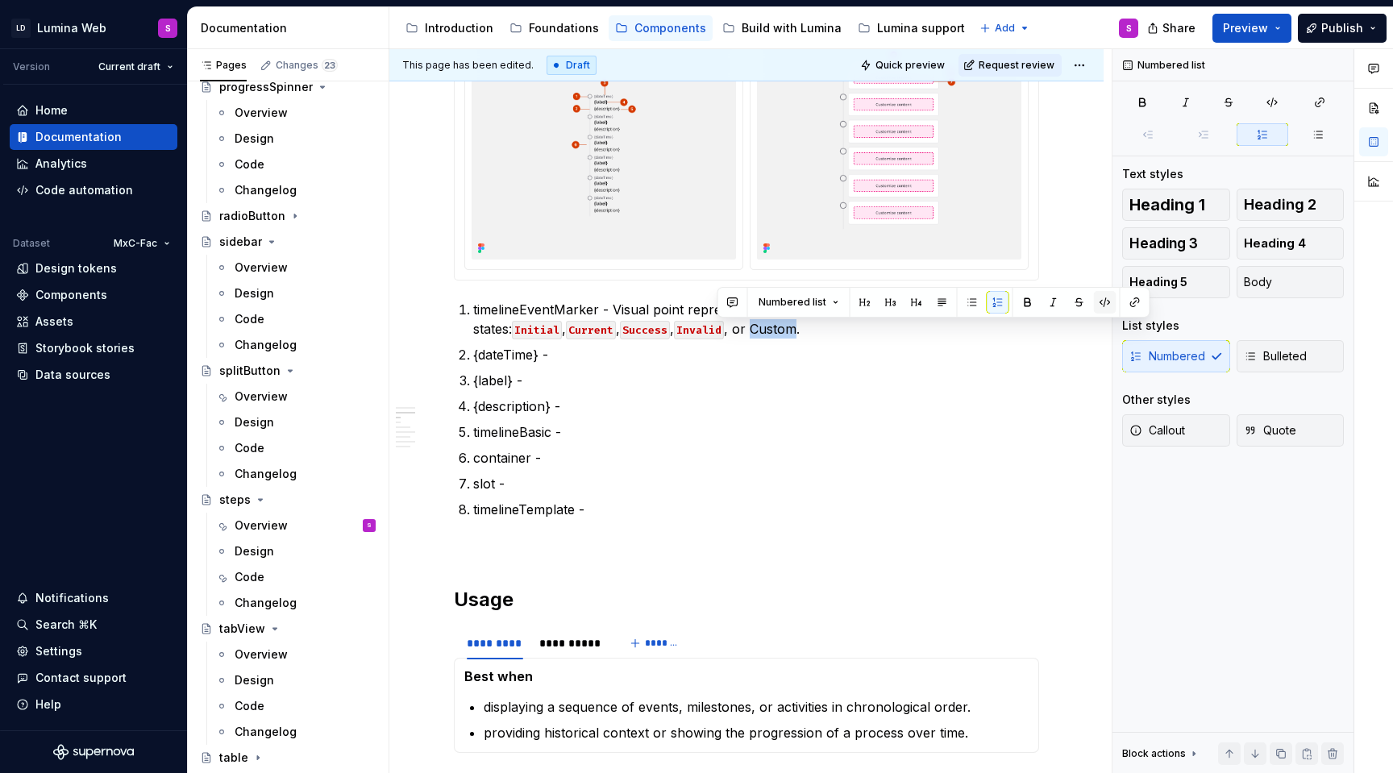
click at [1096, 303] on button "button" at bounding box center [1105, 302] width 23 height 23
click at [742, 375] on p "{label} -" at bounding box center [756, 380] width 566 height 19
click at [637, 357] on p "{dateTime} -" at bounding box center [756, 354] width 566 height 19
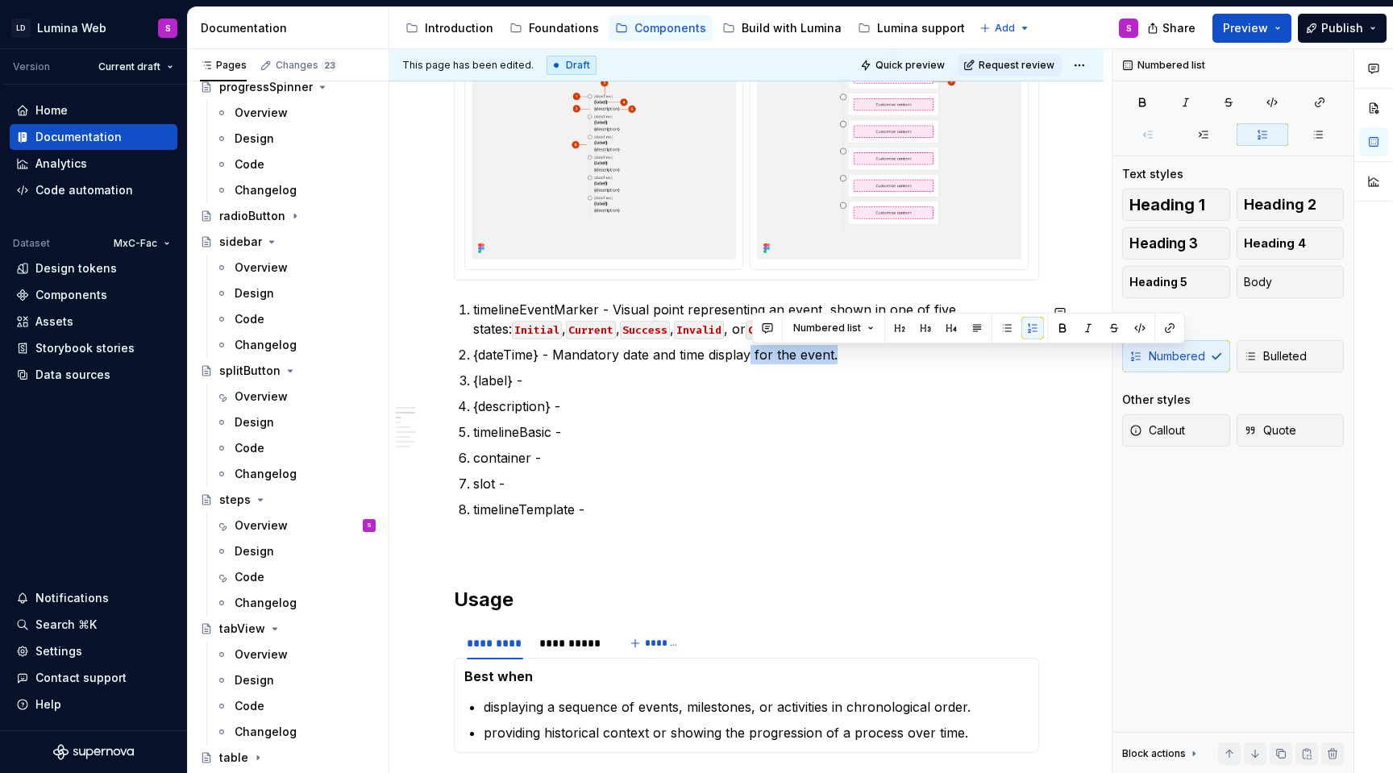
click at [752, 358] on p "{dateTime} - Mandatory date and time display for the event." at bounding box center [756, 354] width 566 height 19
click at [566, 356] on p "{dateTime} - Mandatory date and time display." at bounding box center [756, 354] width 566 height 19
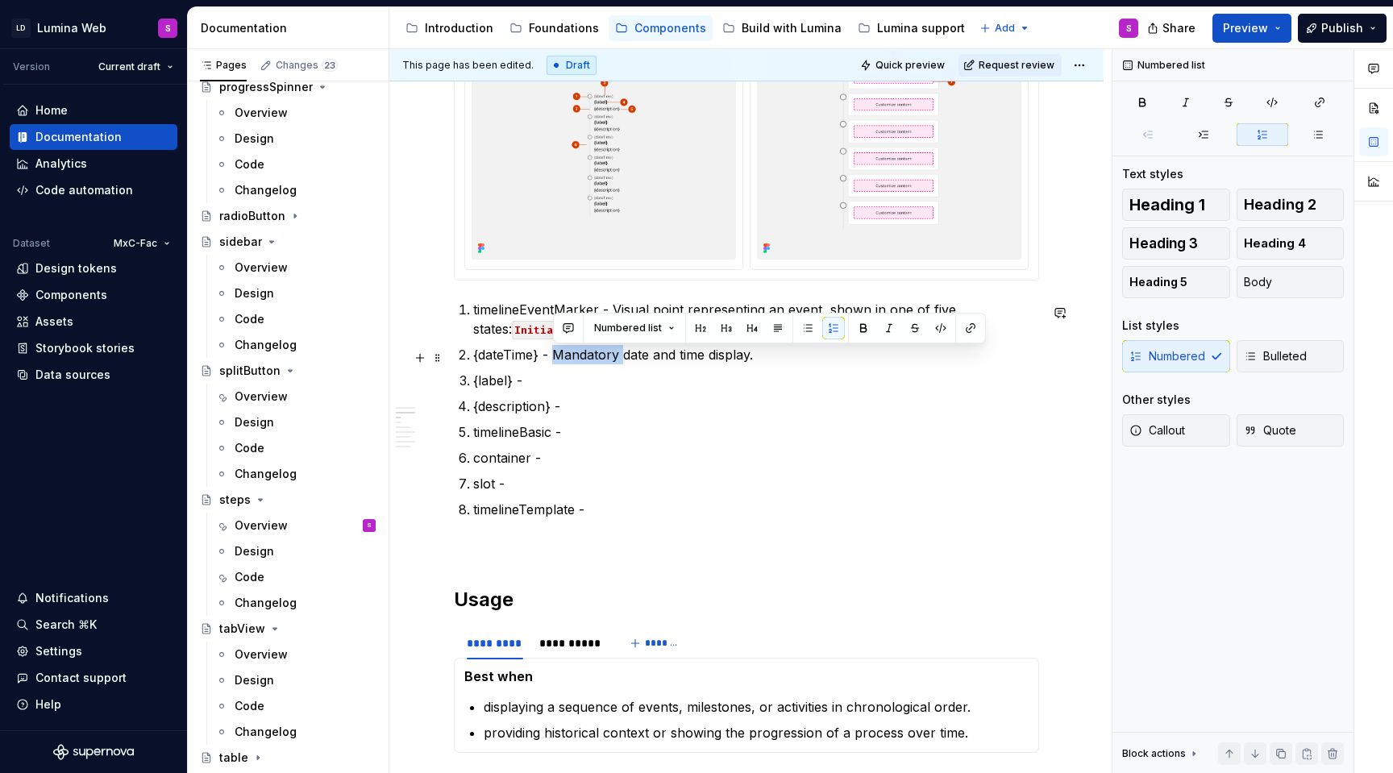
drag, startPoint x: 626, startPoint y: 360, endPoint x: 554, endPoint y: 358, distance: 71.8
click at [553, 358] on p "{dateTime} - Mandatory date and time display." at bounding box center [756, 354] width 566 height 19
click at [690, 359] on p "{dateTime} - Date and time display." at bounding box center [756, 354] width 566 height 19
click at [689, 357] on p "{dateTime} - Date and time display FOR THE E" at bounding box center [756, 354] width 566 height 19
click at [578, 377] on p "{label} -" at bounding box center [756, 380] width 566 height 19
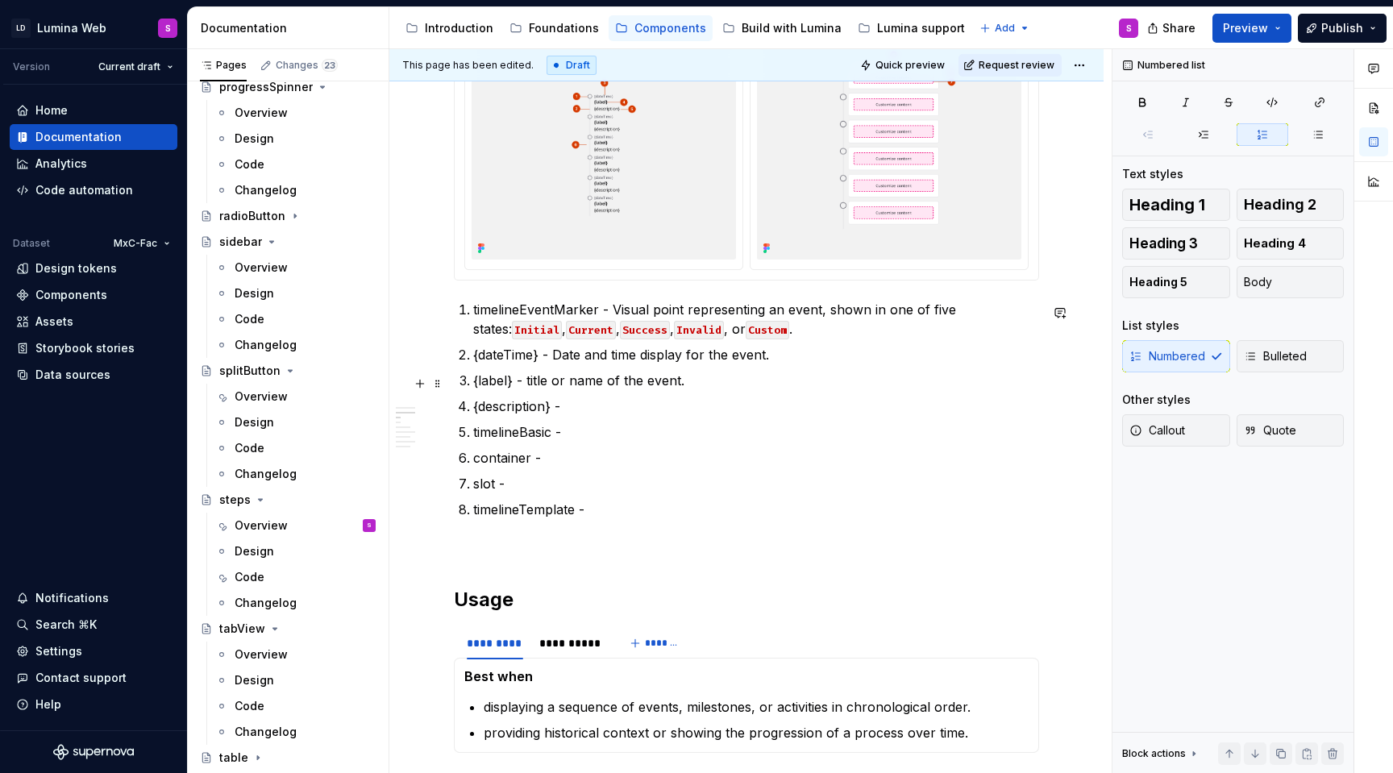
click at [529, 387] on p "{label} - title or name of the event." at bounding box center [756, 380] width 566 height 19
click at [568, 403] on p "{description} -" at bounding box center [756, 406] width 566 height 19
click at [572, 439] on p "timelineBasic -" at bounding box center [756, 431] width 566 height 19
click at [501, 462] on p "container -" at bounding box center [756, 457] width 566 height 19
click at [479, 488] on p "slot -" at bounding box center [756, 483] width 566 height 19
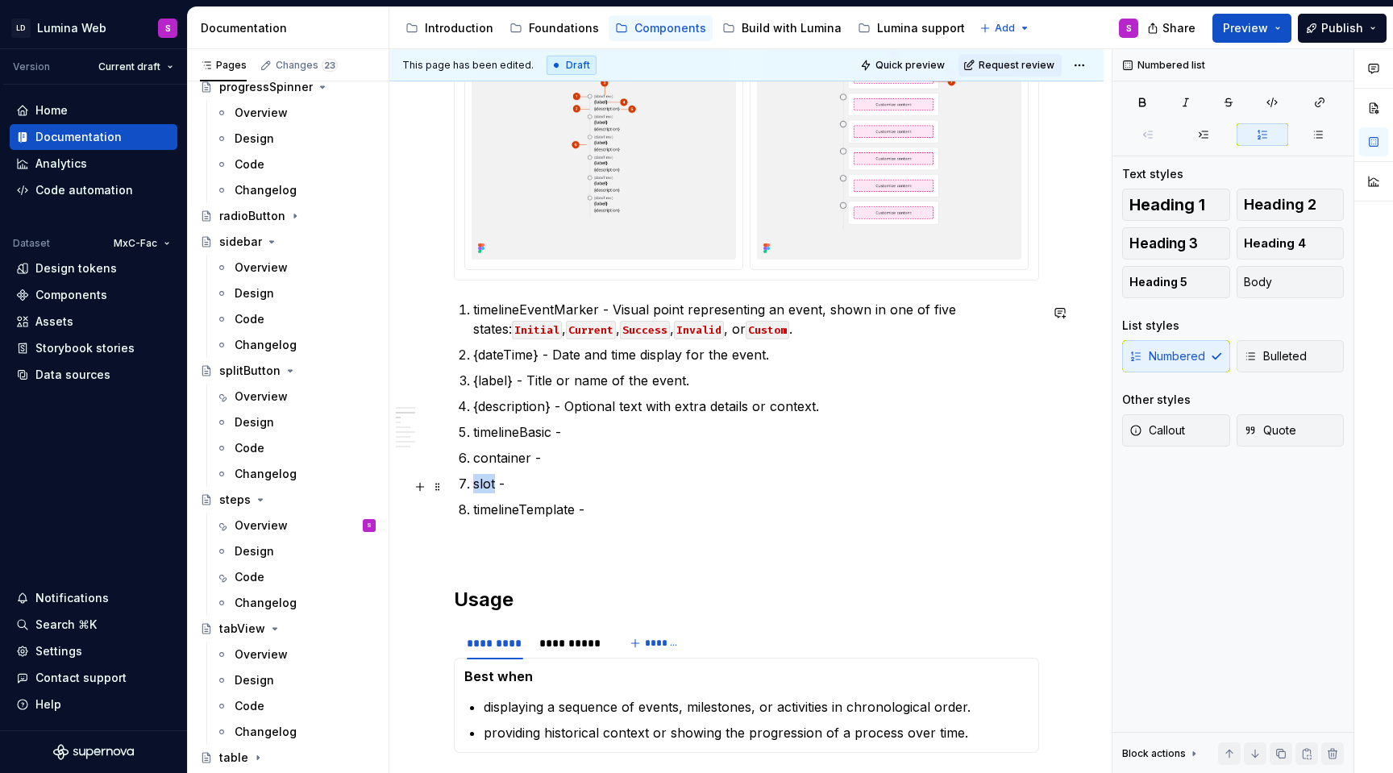
click at [479, 488] on p "slot -" at bounding box center [756, 483] width 566 height 19
click at [584, 490] on p "custom content -" at bounding box center [756, 483] width 566 height 19
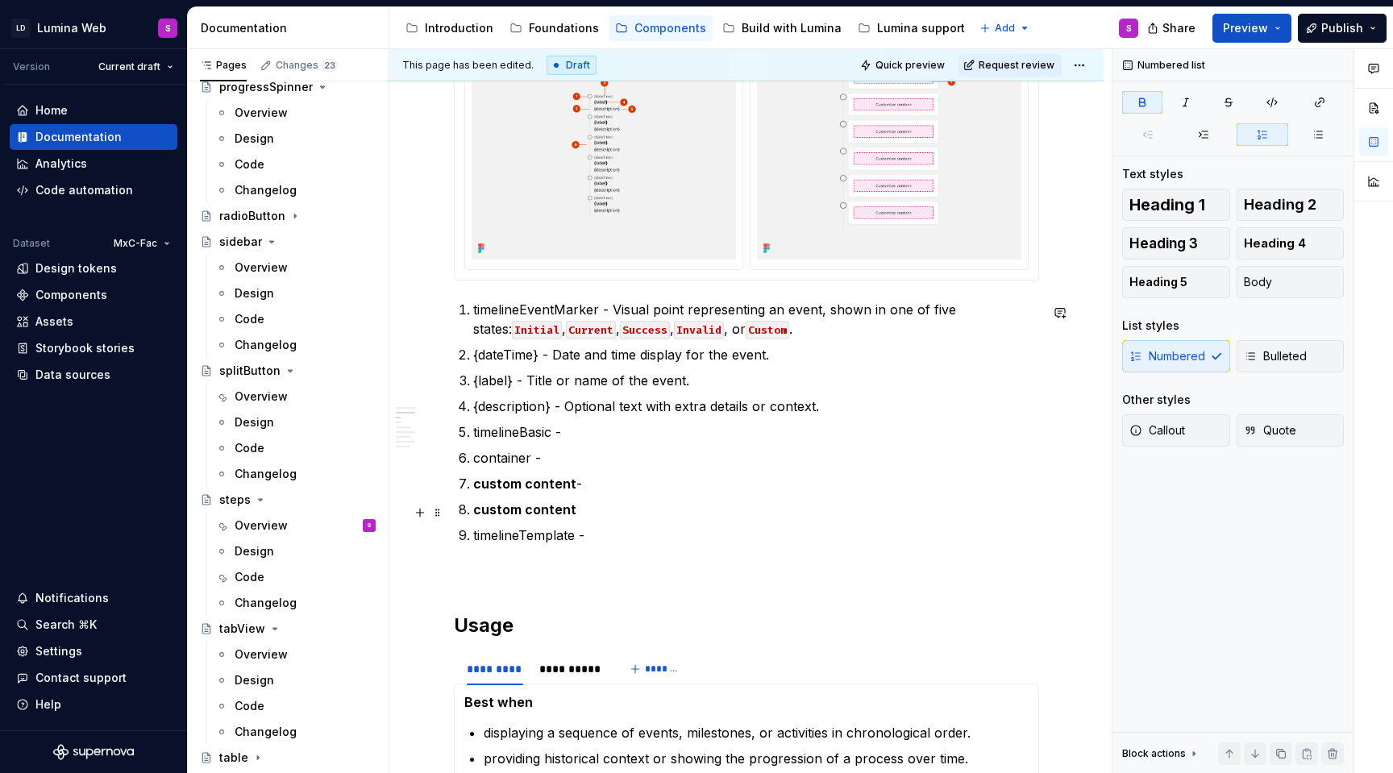
click at [527, 518] on strong "custom content" at bounding box center [524, 509] width 103 height 16
click at [577, 531] on p "timelineTemplate -" at bounding box center [756, 535] width 566 height 19
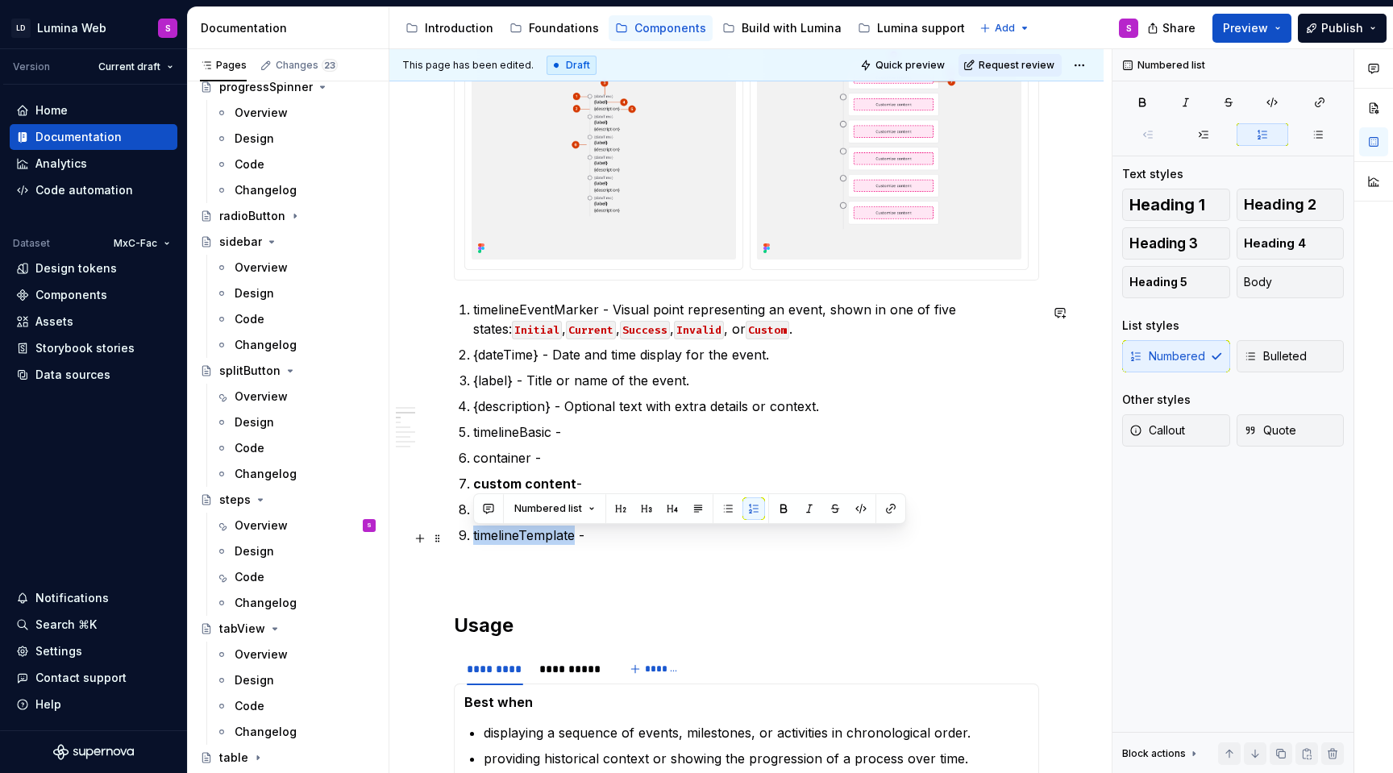
drag, startPoint x: 573, startPoint y: 545, endPoint x: 471, endPoint y: 535, distance: 102.9
click at [473, 535] on li "timelineTemplate -" at bounding box center [756, 535] width 566 height 19
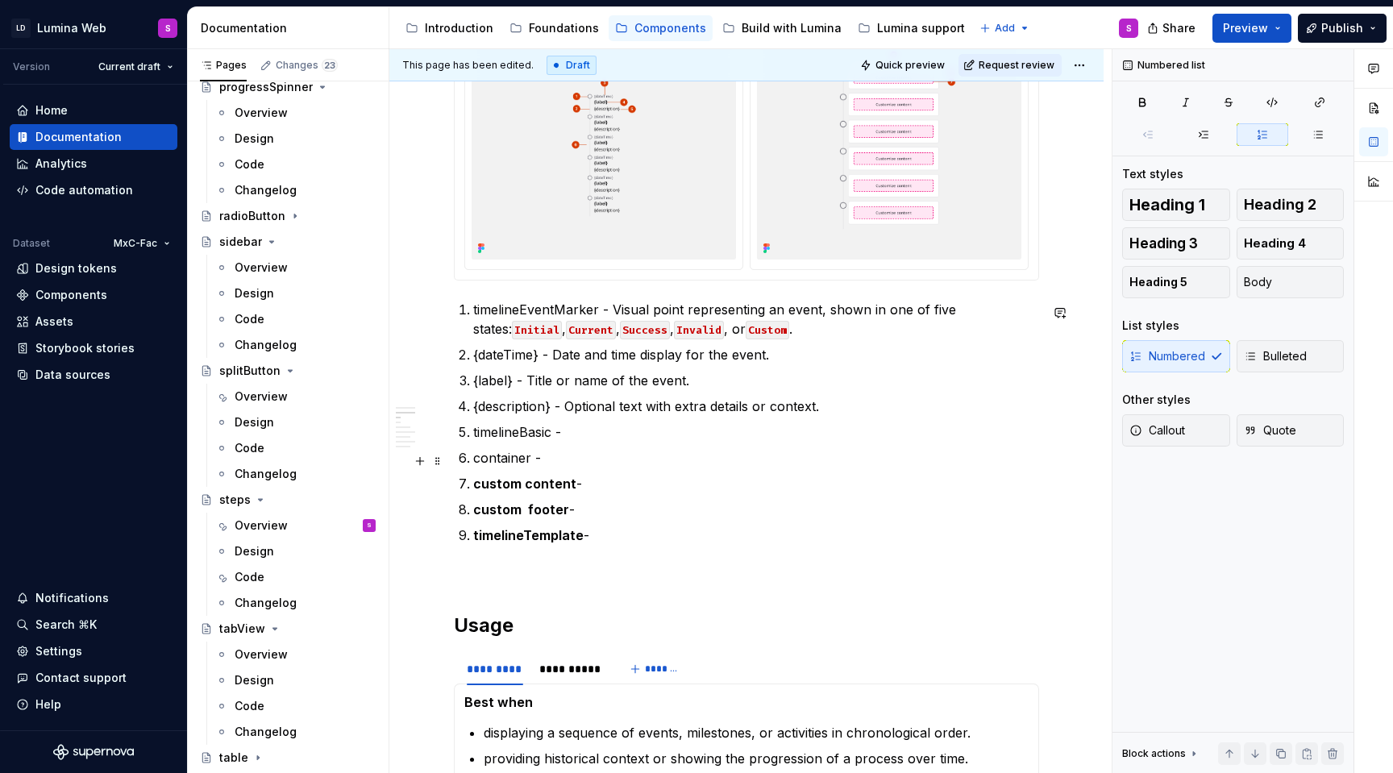
click at [514, 462] on p "container -" at bounding box center [756, 457] width 566 height 19
click at [557, 458] on p "container -" at bounding box center [756, 457] width 566 height 19
click at [506, 435] on p "timelineBasic -" at bounding box center [756, 431] width 566 height 19
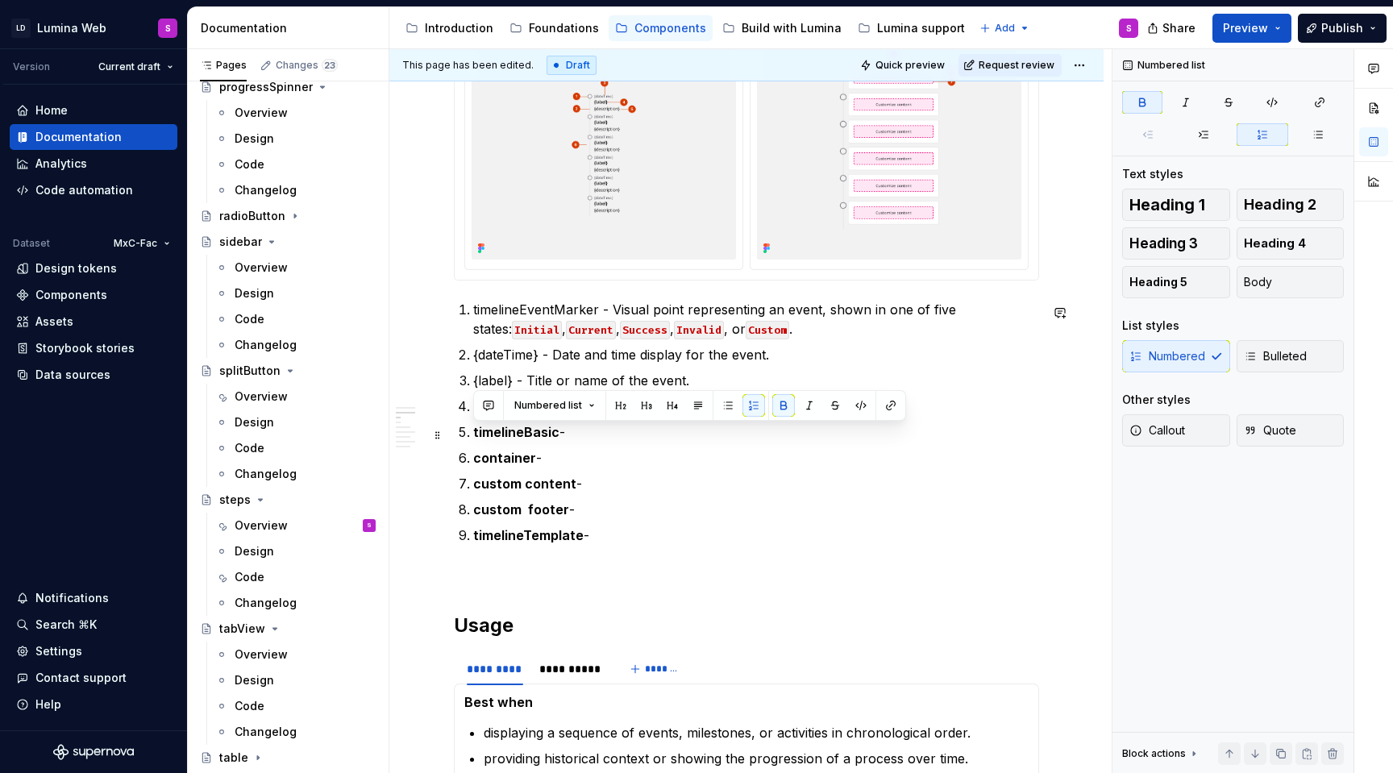
click at [541, 435] on strong "timelineBasic" at bounding box center [516, 432] width 86 height 16
click at [529, 409] on p "{description} - Optional text with extra details or context." at bounding box center [756, 406] width 566 height 19
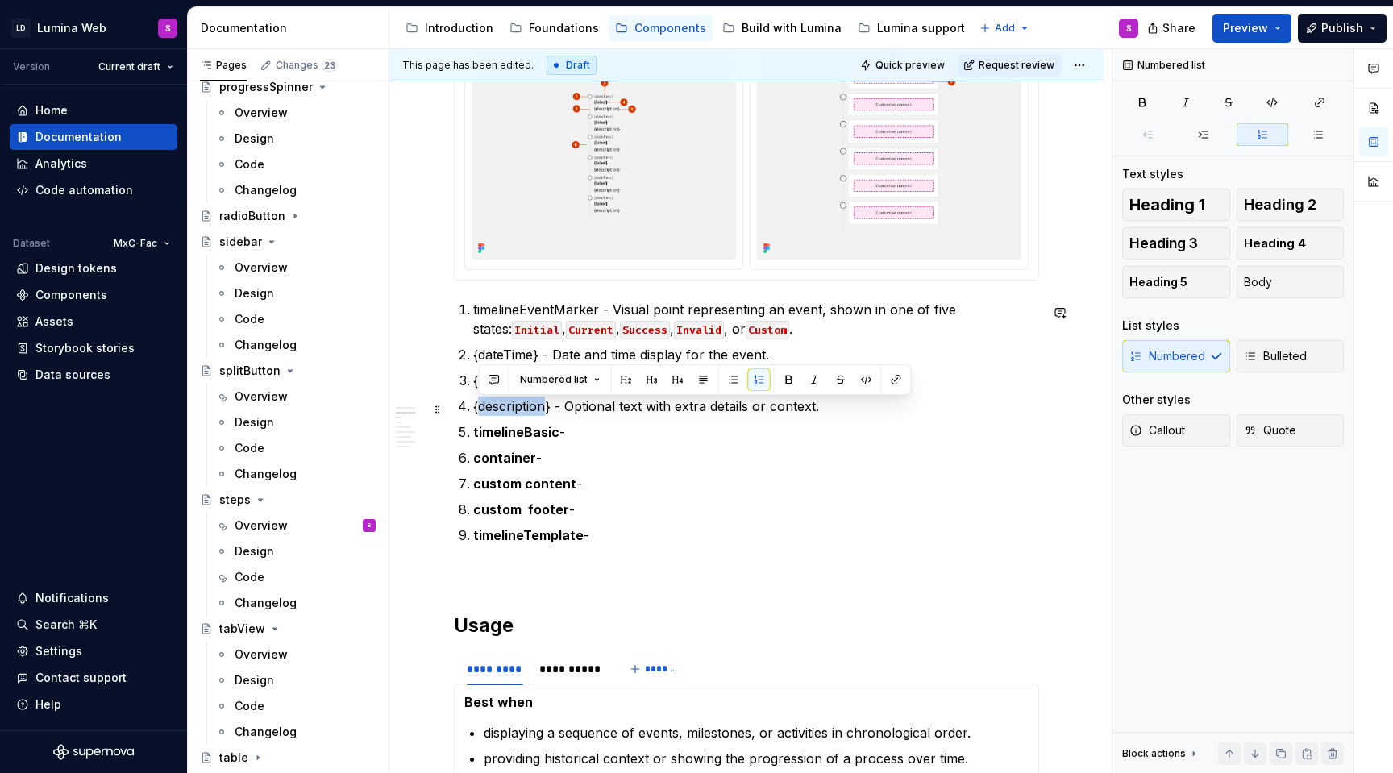
click at [544, 409] on p "{description} - Optional text with extra details or context." at bounding box center [756, 406] width 566 height 19
drag, startPoint x: 550, startPoint y: 409, endPoint x: 474, endPoint y: 407, distance: 75.8
click at [473, 407] on p "{description} - Optional text with extra details or context." at bounding box center [756, 406] width 566 height 19
click at [547, 408] on strong "{description}" at bounding box center [515, 406] width 85 height 16
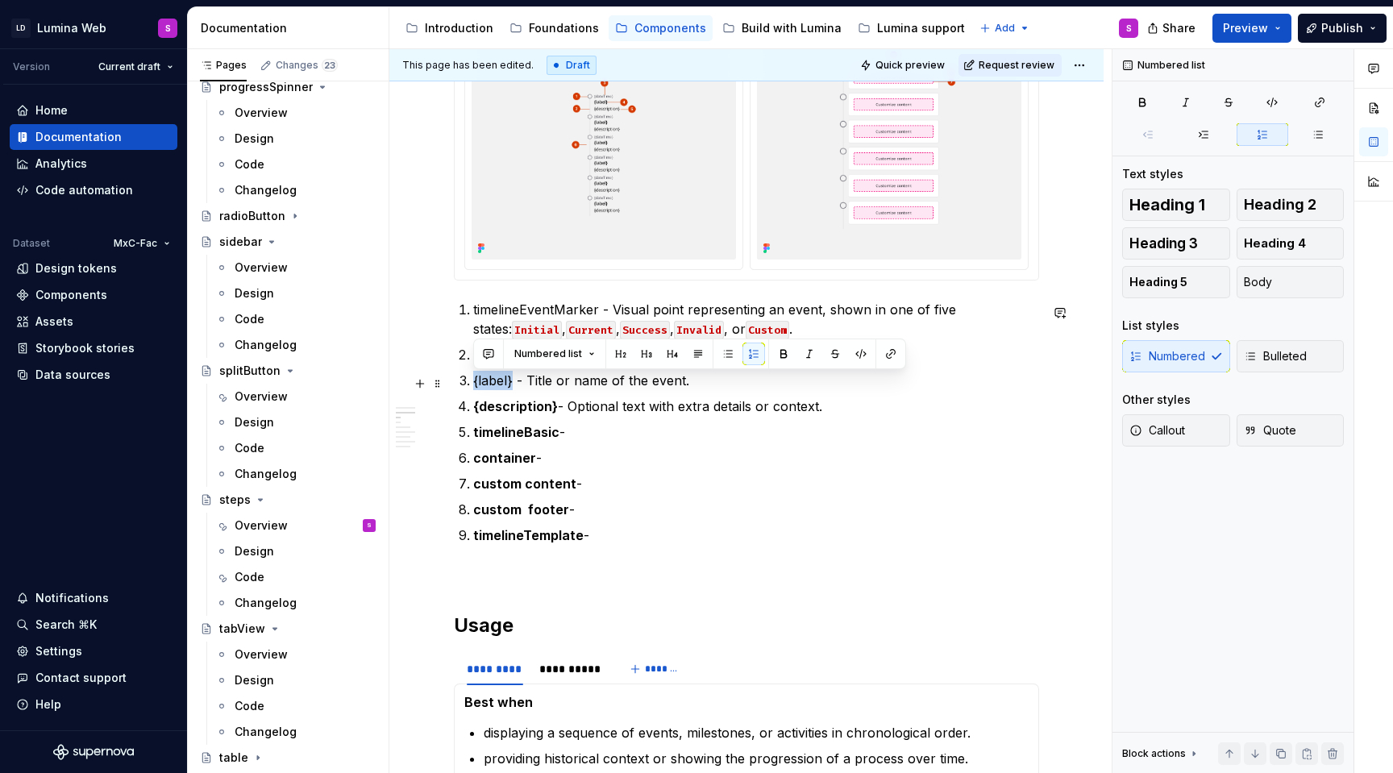
drag, startPoint x: 511, startPoint y: 383, endPoint x: 472, endPoint y: 382, distance: 38.7
click at [473, 382] on li "{label} - Title or name of the event." at bounding box center [756, 380] width 566 height 19
click at [518, 382] on p "{label} - Title or name of the event." at bounding box center [756, 380] width 566 height 19
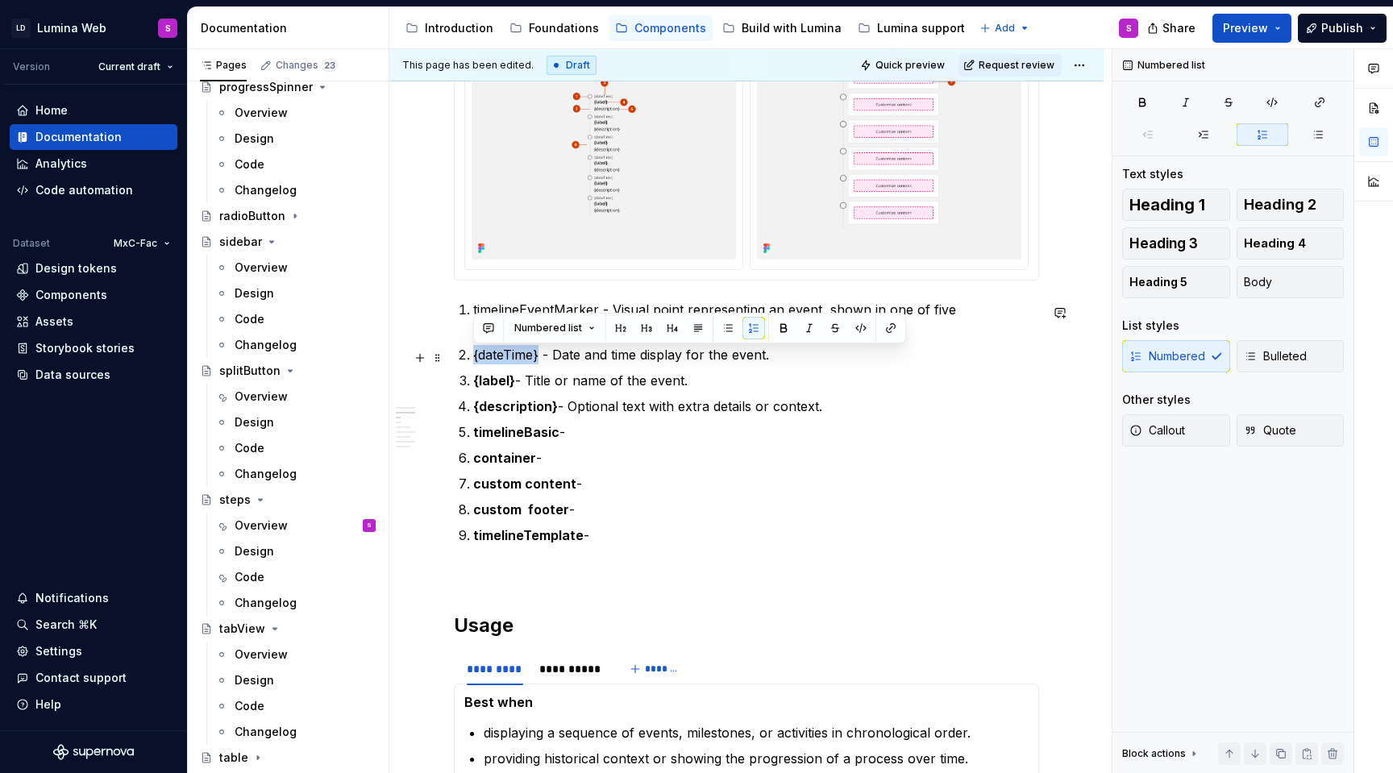
drag, startPoint x: 539, startPoint y: 351, endPoint x: 472, endPoint y: 352, distance: 66.9
click at [473, 352] on li "{dateTime} - Date and time display for the event." at bounding box center [756, 354] width 566 height 19
click at [495, 373] on ol "timelineEventMarker - Visual point representing an event, shown in one of five …" at bounding box center [756, 422] width 566 height 245
click at [481, 353] on strong "{dateTime}" at bounding box center [509, 355] width 72 height 16
click at [535, 356] on strong "dateTime}" at bounding box center [506, 355] width 66 height 16
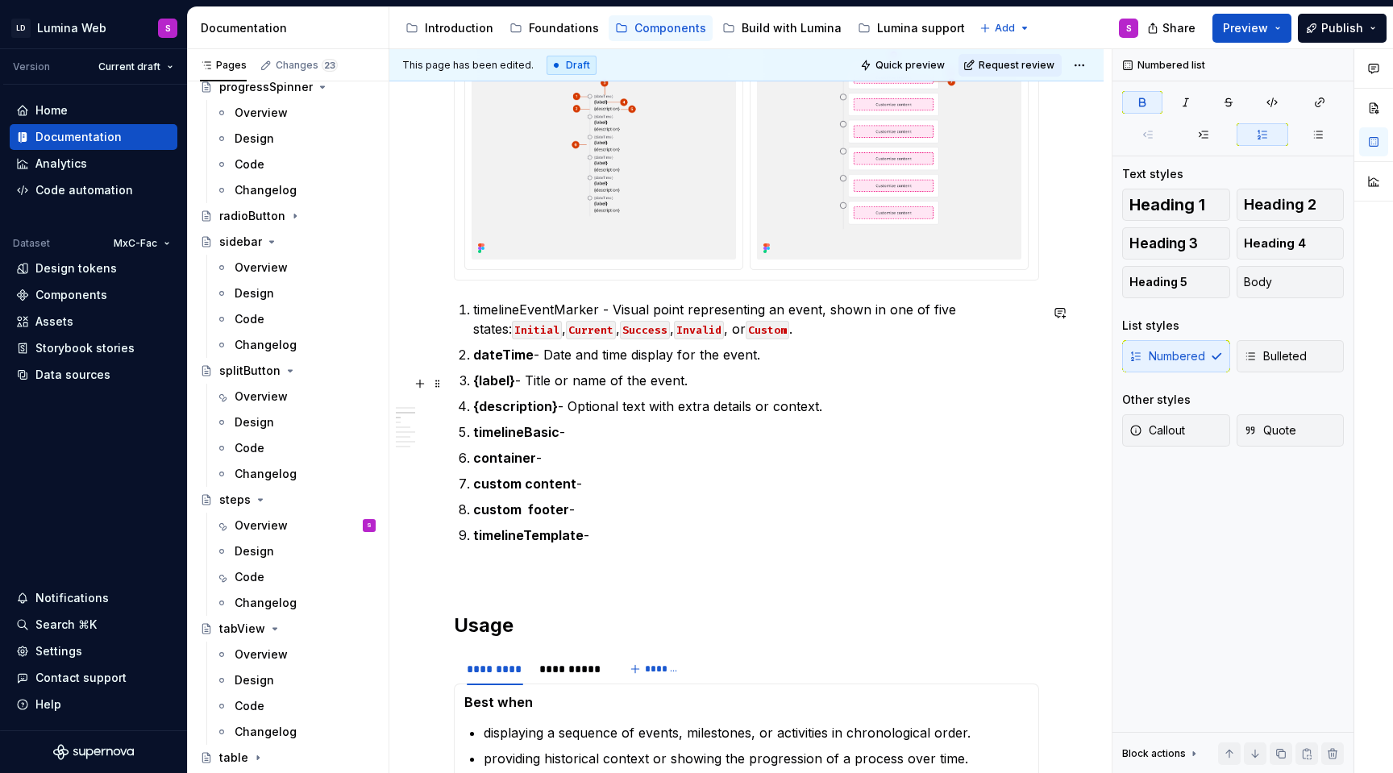
click at [515, 386] on p "{label} - Title or name of the event." at bounding box center [756, 380] width 566 height 19
click at [481, 381] on strong "{label" at bounding box center [491, 380] width 36 height 16
click at [479, 414] on strong "{description}" at bounding box center [515, 406] width 85 height 16
click at [549, 410] on strong "description}" at bounding box center [512, 406] width 79 height 16
click at [576, 438] on p "timelineBasic -" at bounding box center [756, 431] width 566 height 19
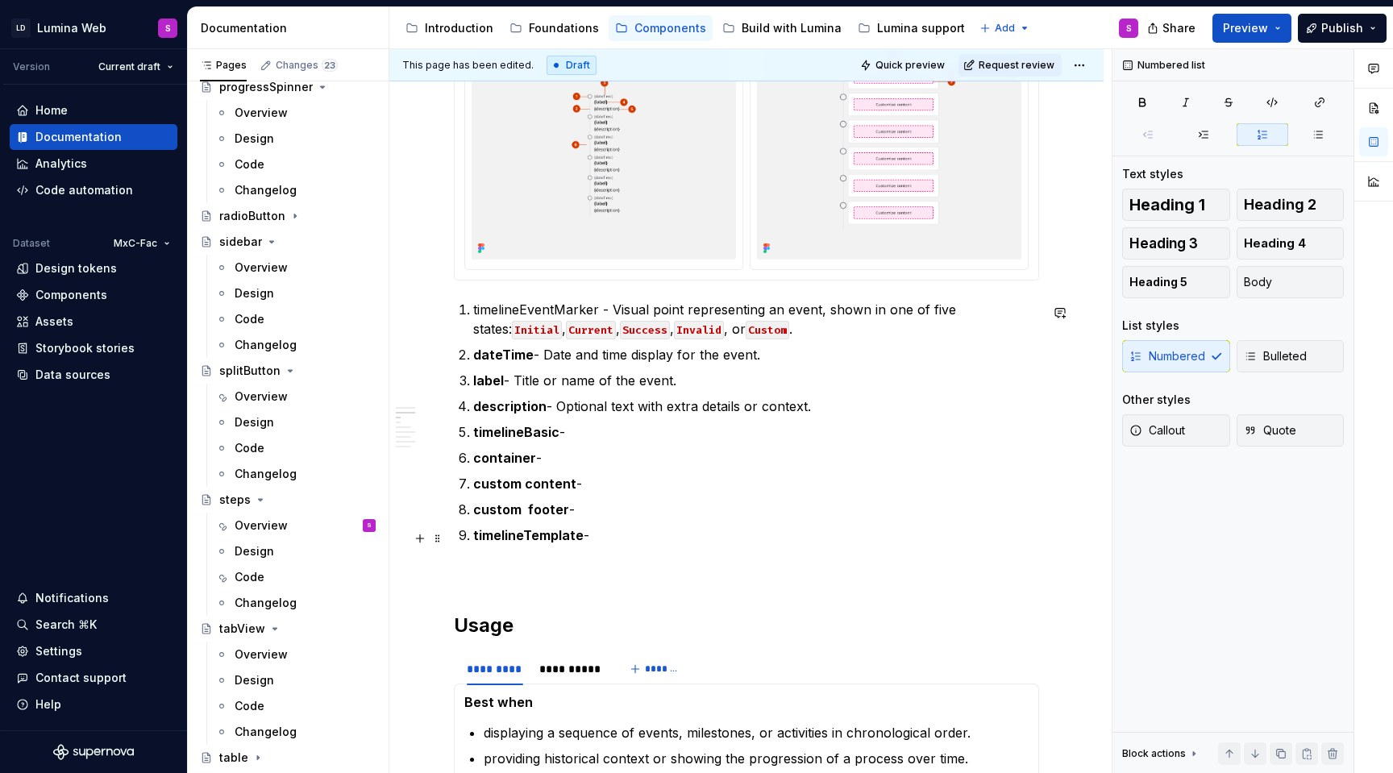
click at [593, 540] on p "timelineTemplate -" at bounding box center [756, 535] width 566 height 19
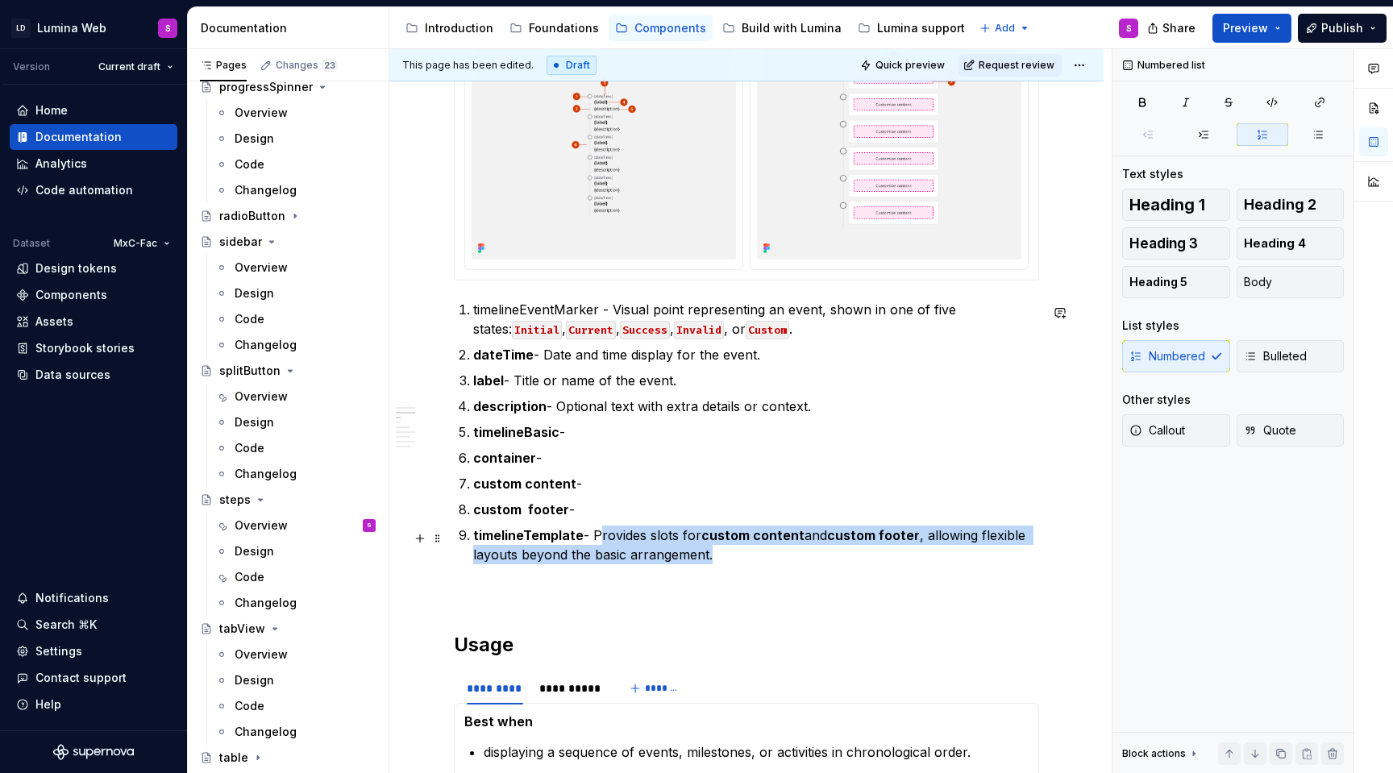
click at [595, 536] on p "timelineTemplate - Provides slots for custom content and custom footer , allowi…" at bounding box center [756, 545] width 566 height 39
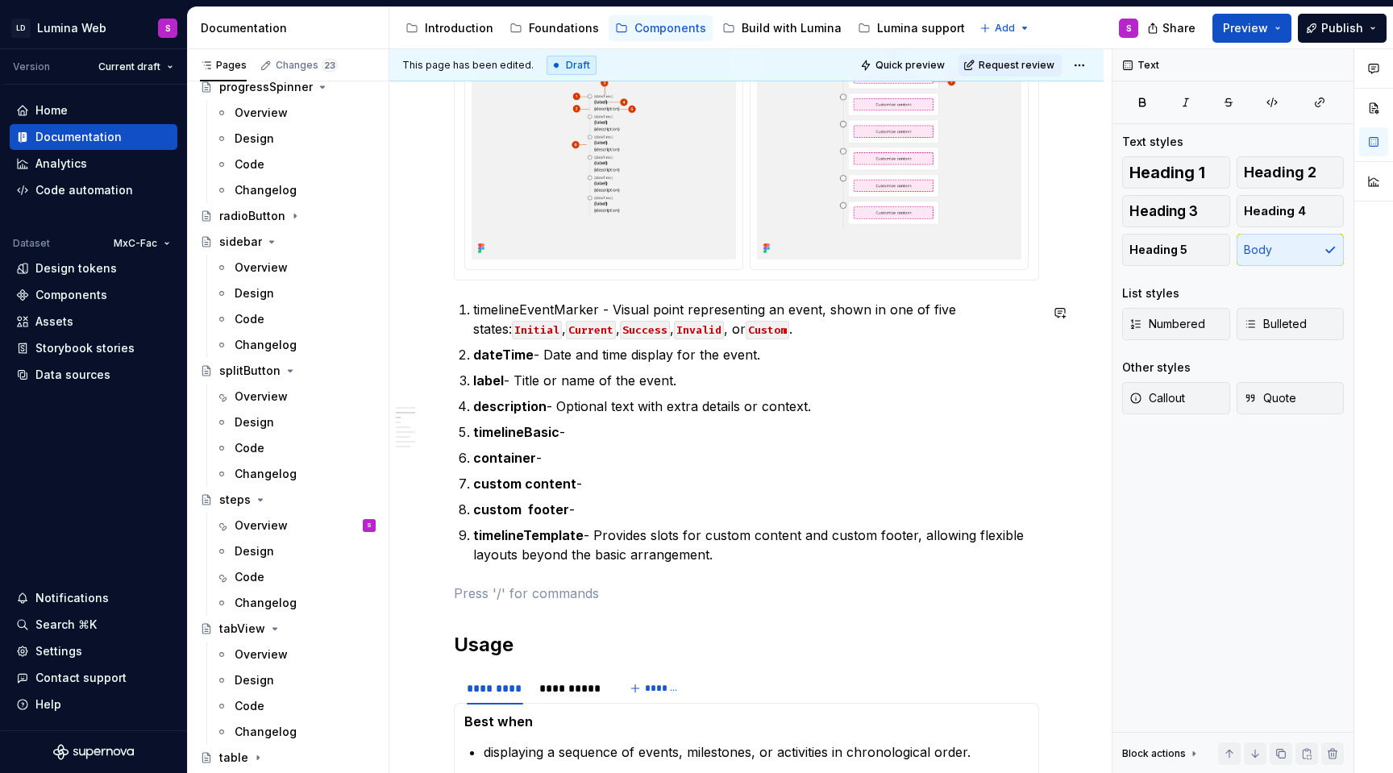
click at [588, 518] on p "custom footer -" at bounding box center [756, 509] width 566 height 19
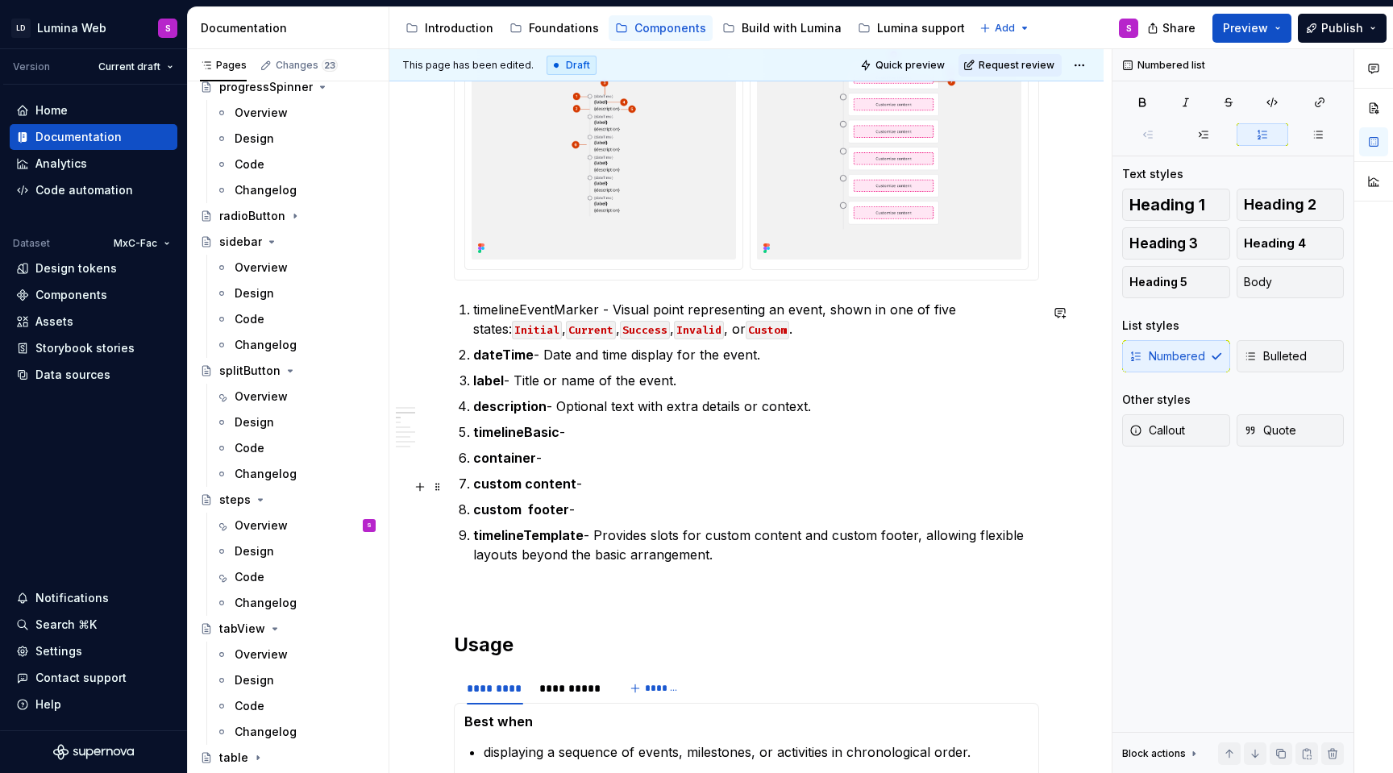
click at [589, 489] on p "custom content -" at bounding box center [756, 483] width 566 height 19
click at [588, 488] on p "custom content - area for inserting additional event-related content" at bounding box center [756, 483] width 566 height 19
click at [912, 484] on p "custom content - area for inserting additional event-related content" at bounding box center [756, 483] width 566 height 19
click at [588, 487] on p "custom content - area for inserting additional event-related content" at bounding box center [756, 483] width 566 height 19
click at [727, 477] on p "custom content - Area for inserting additional event-related content" at bounding box center [756, 483] width 566 height 19
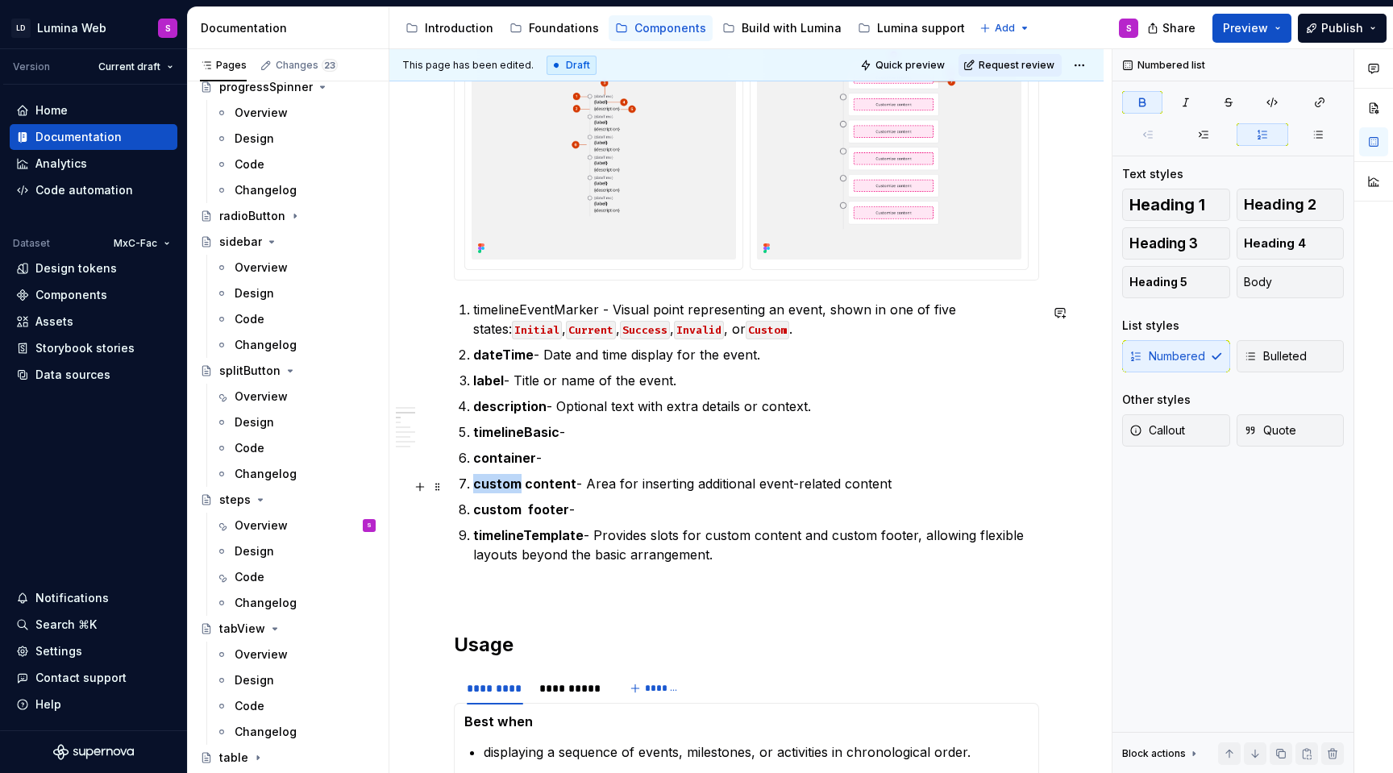
click at [727, 477] on p "custom content - Area for inserting additional event-related content" at bounding box center [756, 483] width 566 height 19
click at [727, 485] on p "custom content - Area for inserting additional event-related content" at bounding box center [756, 483] width 566 height 19
click at [714, 504] on p "custom footer -" at bounding box center [756, 509] width 566 height 19
click at [714, 476] on ol "timelineEventMarker - Visual point representing an event, shown in one of five …" at bounding box center [756, 432] width 566 height 264
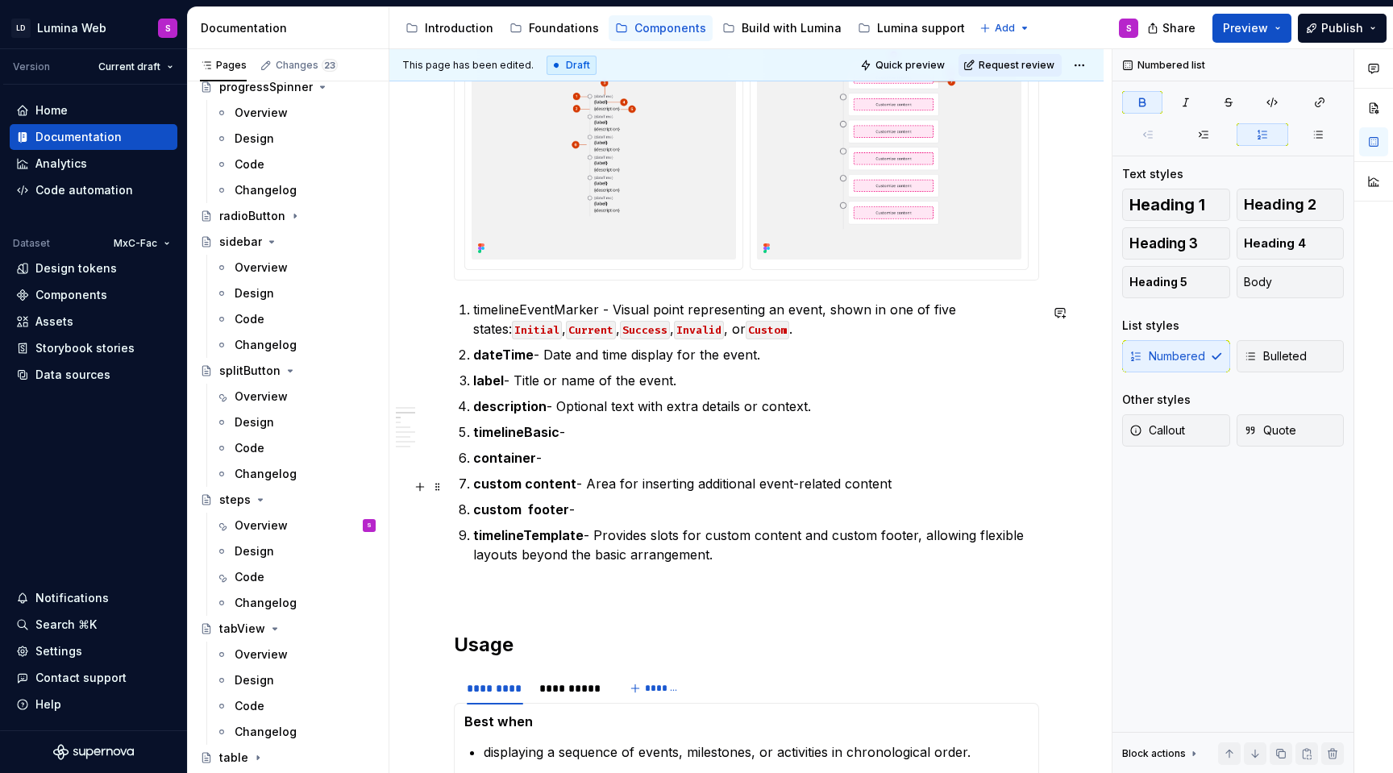
click at [714, 481] on p "custom content - Area for inserting additional event-related content" at bounding box center [756, 483] width 566 height 19
click at [715, 485] on p "custom content - Area for inserting additional event-related content" at bounding box center [756, 483] width 566 height 19
drag, startPoint x: 751, startPoint y: 487, endPoint x: 690, endPoint y: 493, distance: 61.5
click at [690, 493] on p "custom content - Area for inserting additional event-related content" at bounding box center [756, 483] width 566 height 19
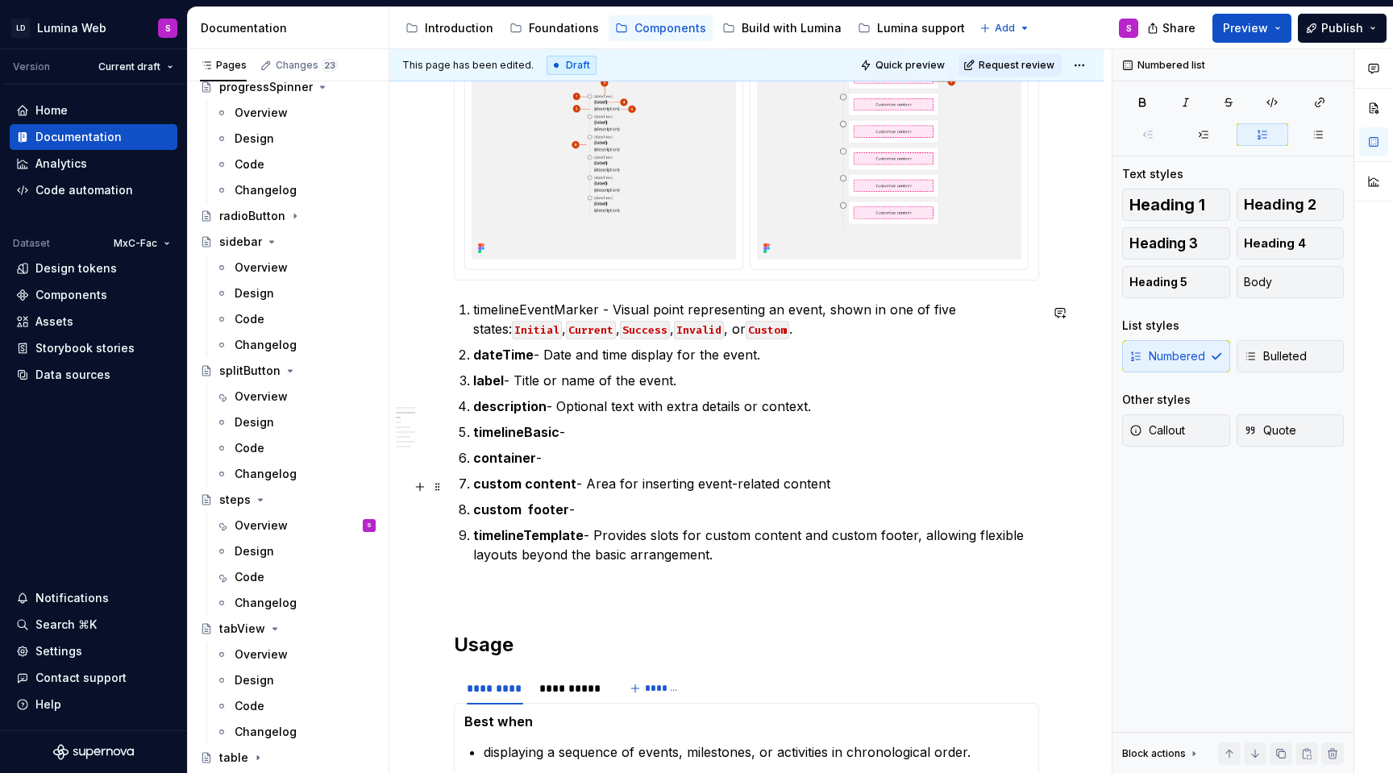
click at [863, 483] on p "custom content - Area for inserting event-related content" at bounding box center [756, 483] width 566 height 19
click at [602, 509] on p "custom footer -" at bounding box center [756, 509] width 566 height 19
click at [651, 506] on p "custom footer - Dedicated space below the event content for actions" at bounding box center [756, 509] width 566 height 19
click at [659, 514] on p "custom footer - Dedicated space below the event content for actions" at bounding box center [756, 509] width 566 height 19
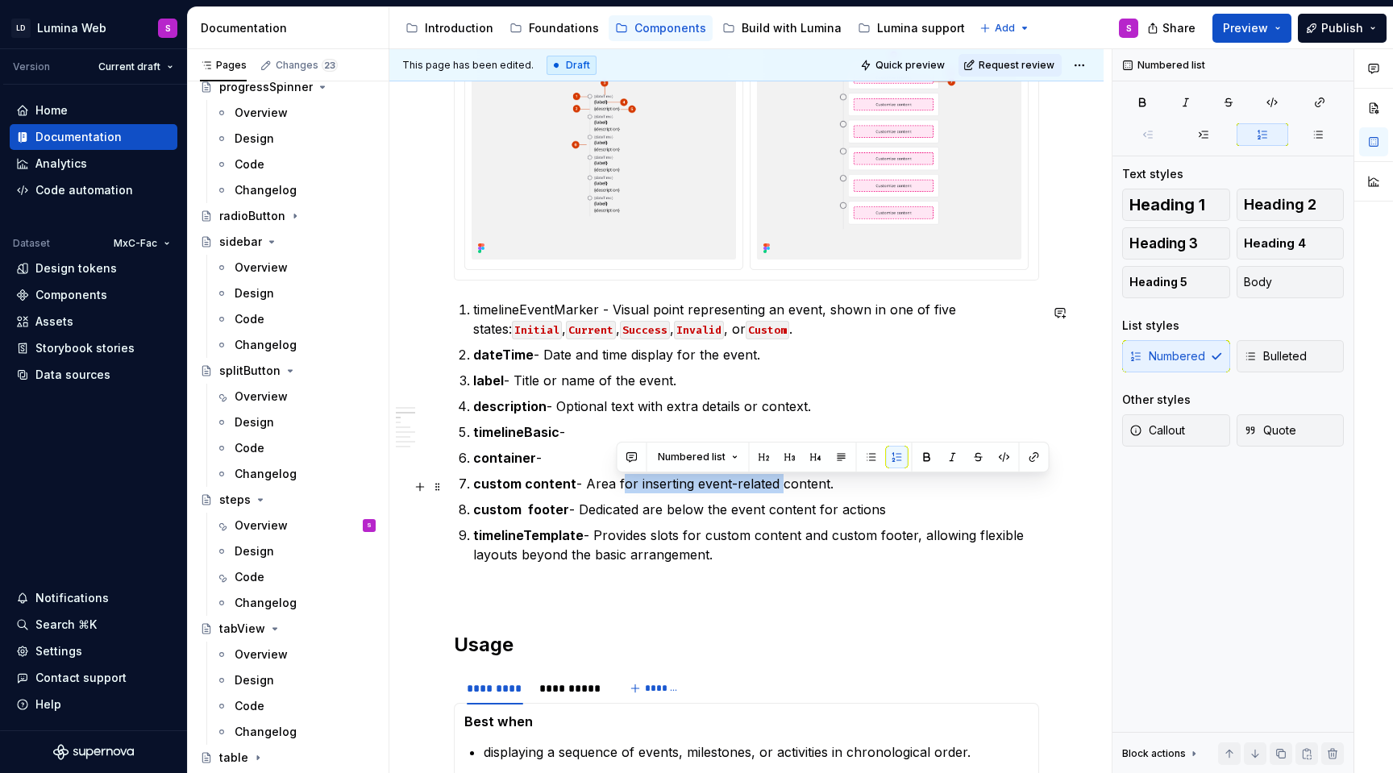
drag, startPoint x: 616, startPoint y: 486, endPoint x: 774, endPoint y: 485, distance: 158.0
click at [774, 485] on p "custom content - Area for inserting event-related content." at bounding box center [756, 483] width 566 height 19
copy p "for inserting event-related"
click at [809, 516] on p "custom footer - Dedicated are below the event content for actions" at bounding box center [756, 509] width 566 height 19
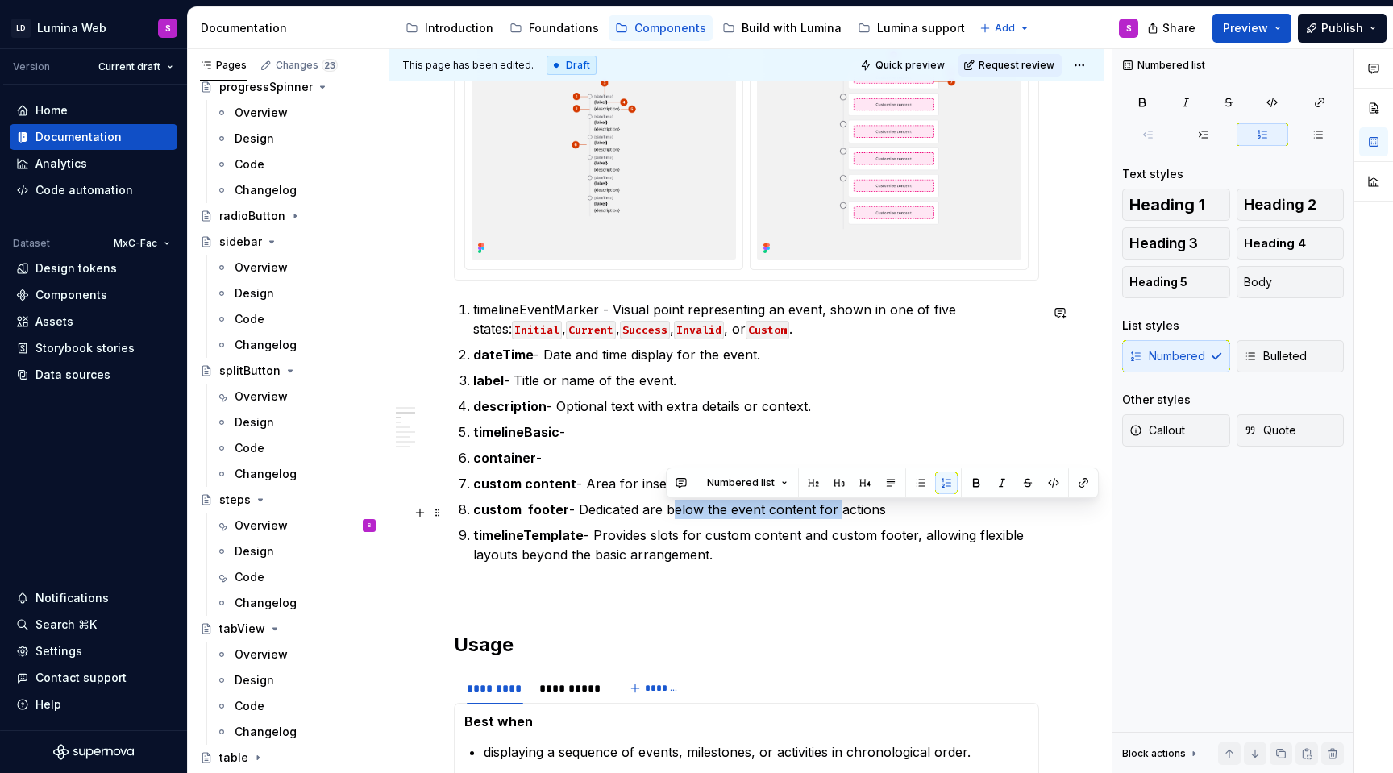
drag, startPoint x: 831, startPoint y: 513, endPoint x: 666, endPoint y: 513, distance: 165.3
click at [666, 513] on p "custom footer - Dedicated are below the event content for actions" at bounding box center [756, 509] width 566 height 19
click at [659, 513] on p "custom footer - Dedicated are for inserting event-related actions" at bounding box center [756, 509] width 566 height 19
click at [894, 509] on p "custom footer - Dedicated area for inserting event-related actions" at bounding box center [756, 509] width 566 height 19
click at [569, 460] on p "container -" at bounding box center [756, 457] width 566 height 19
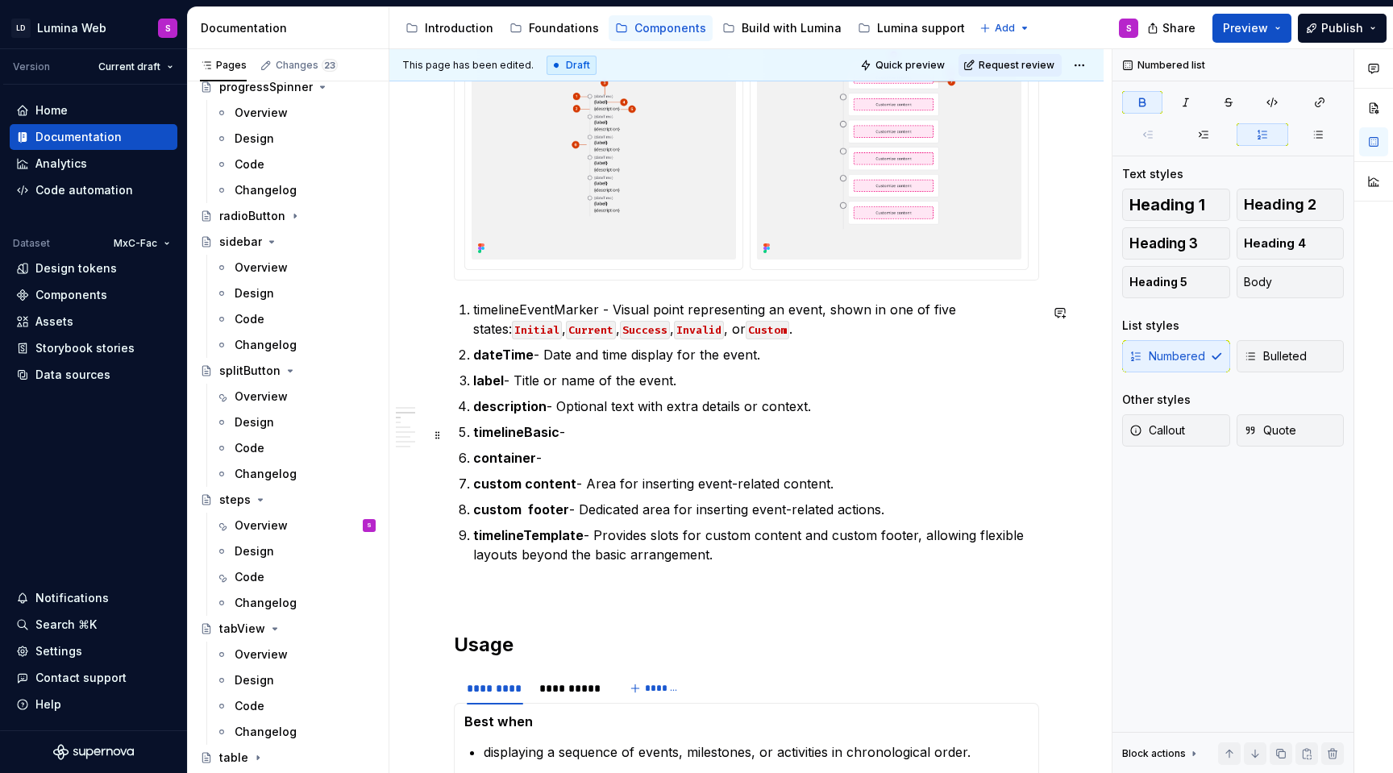
click at [592, 420] on ol "timelineEventMarker - Visual point representing an event, shown in one of five …" at bounding box center [756, 432] width 566 height 264
click at [593, 427] on p "timelineBasic -" at bounding box center [756, 431] width 566 height 19
click at [672, 436] on p "timelineBasic - Basic layout for ayout for events in a simple chronological seq…" at bounding box center [756, 431] width 566 height 19
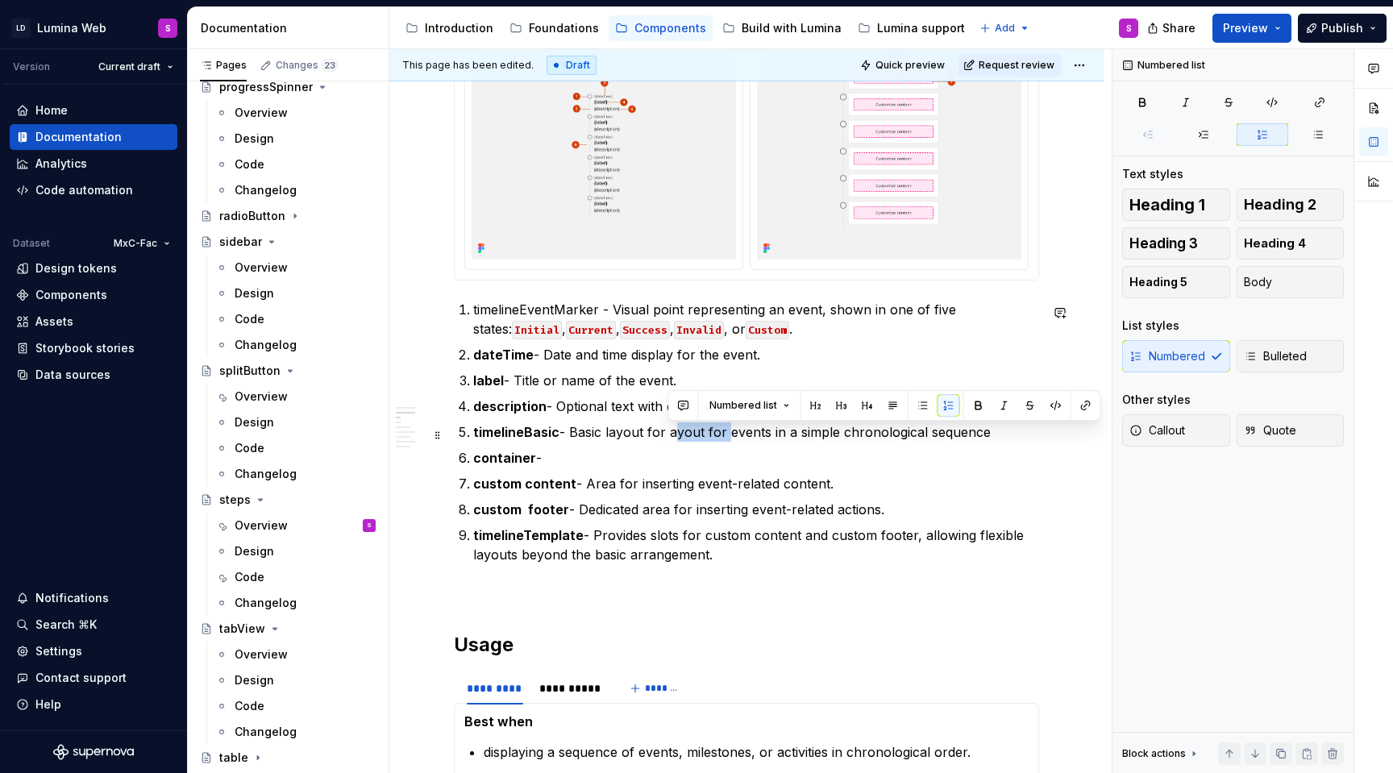
drag, startPoint x: 668, startPoint y: 436, endPoint x: 722, endPoint y: 437, distance: 54.0
click at [722, 437] on p "timelineBasic - Basic layout for ayout for events in a simple chronological seq…" at bounding box center [756, 431] width 566 height 19
click at [754, 442] on p "timelineBasic - Basic layout for events in a simple chronological sequence" at bounding box center [756, 431] width 566 height 19
click at [701, 452] on p "container -" at bounding box center [756, 457] width 566 height 19
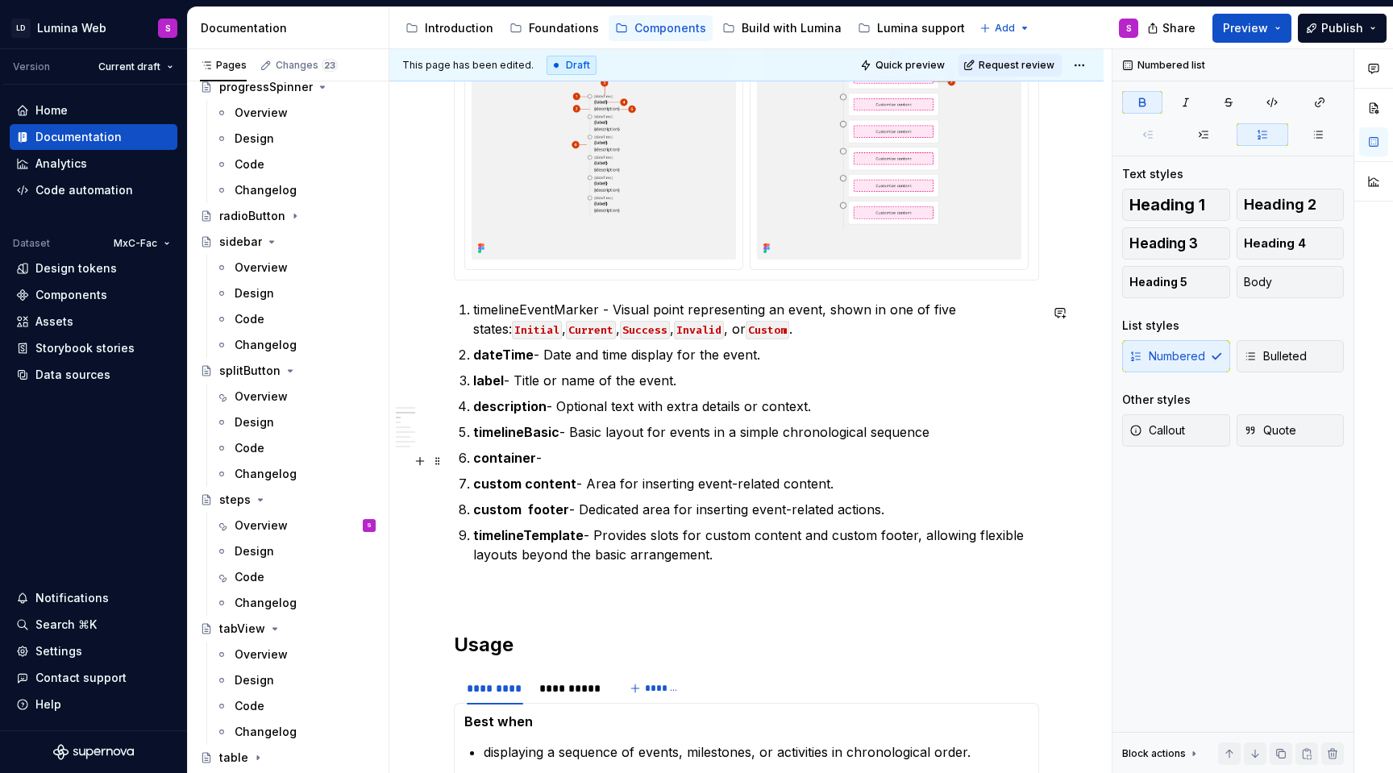
click at [693, 452] on p "container -" at bounding box center [756, 457] width 566 height 19
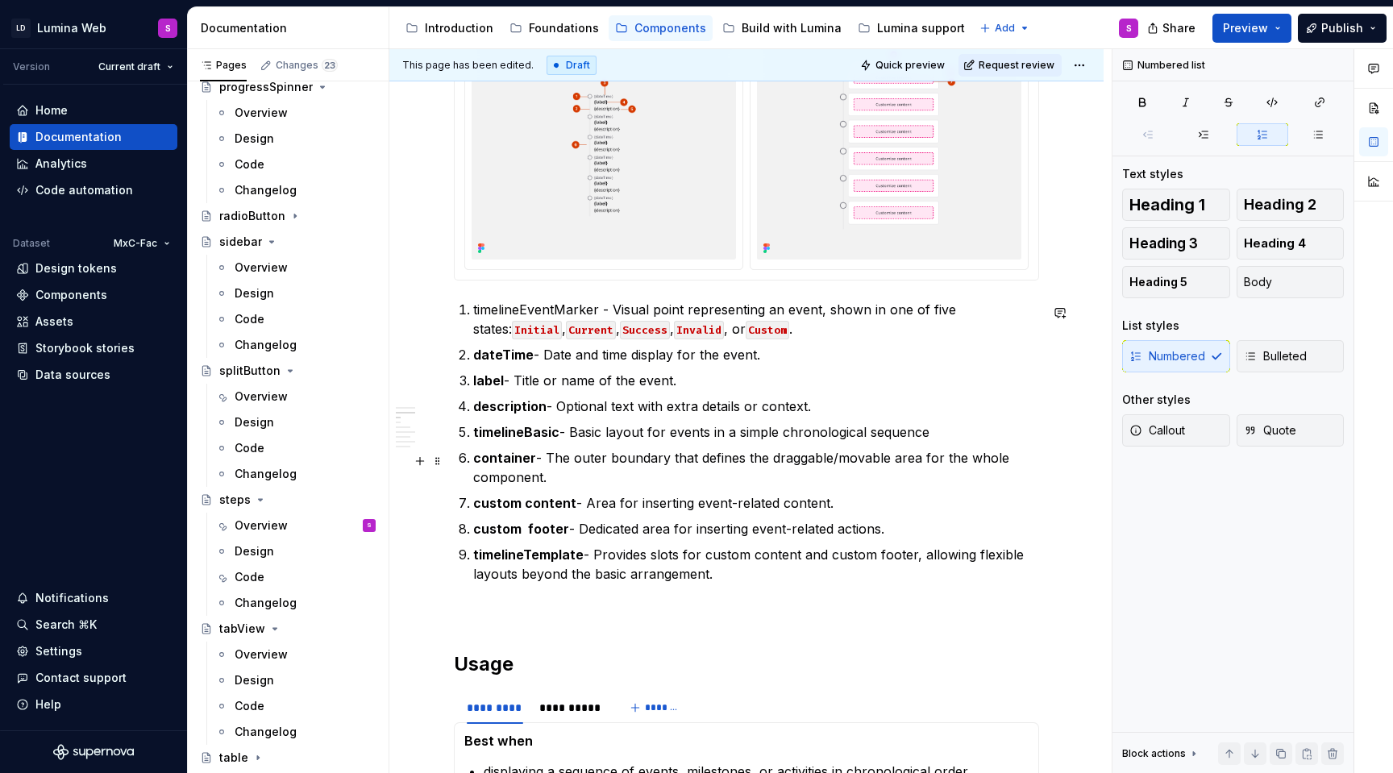
click at [584, 481] on p "container - The outer boundary that defines the draggable/movable area for the …" at bounding box center [756, 467] width 566 height 39
click at [672, 462] on p "container - The outer boundary that defines the draggable/movable area for the …" at bounding box center [756, 467] width 566 height 39
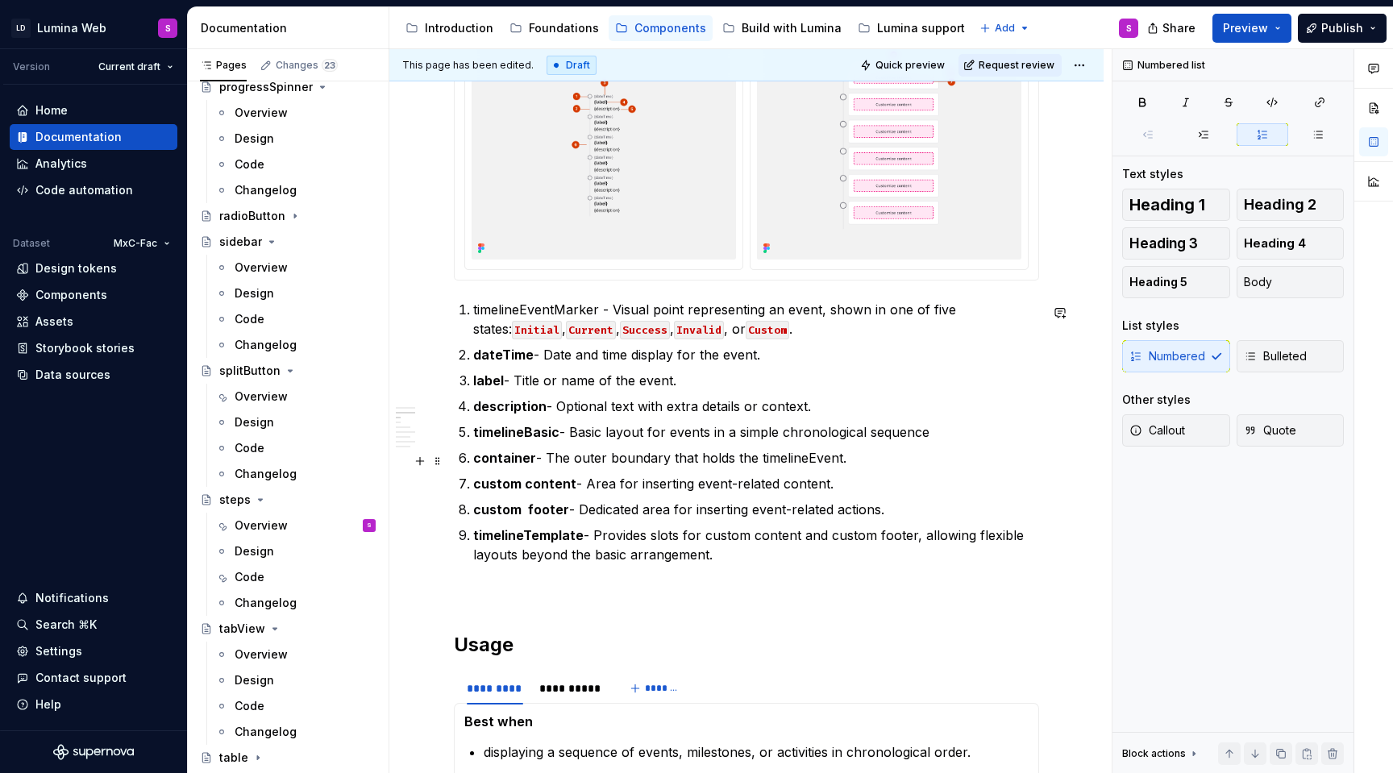
click at [791, 464] on p "container - The outer boundary that holds the timelineEvent." at bounding box center [756, 457] width 566 height 19
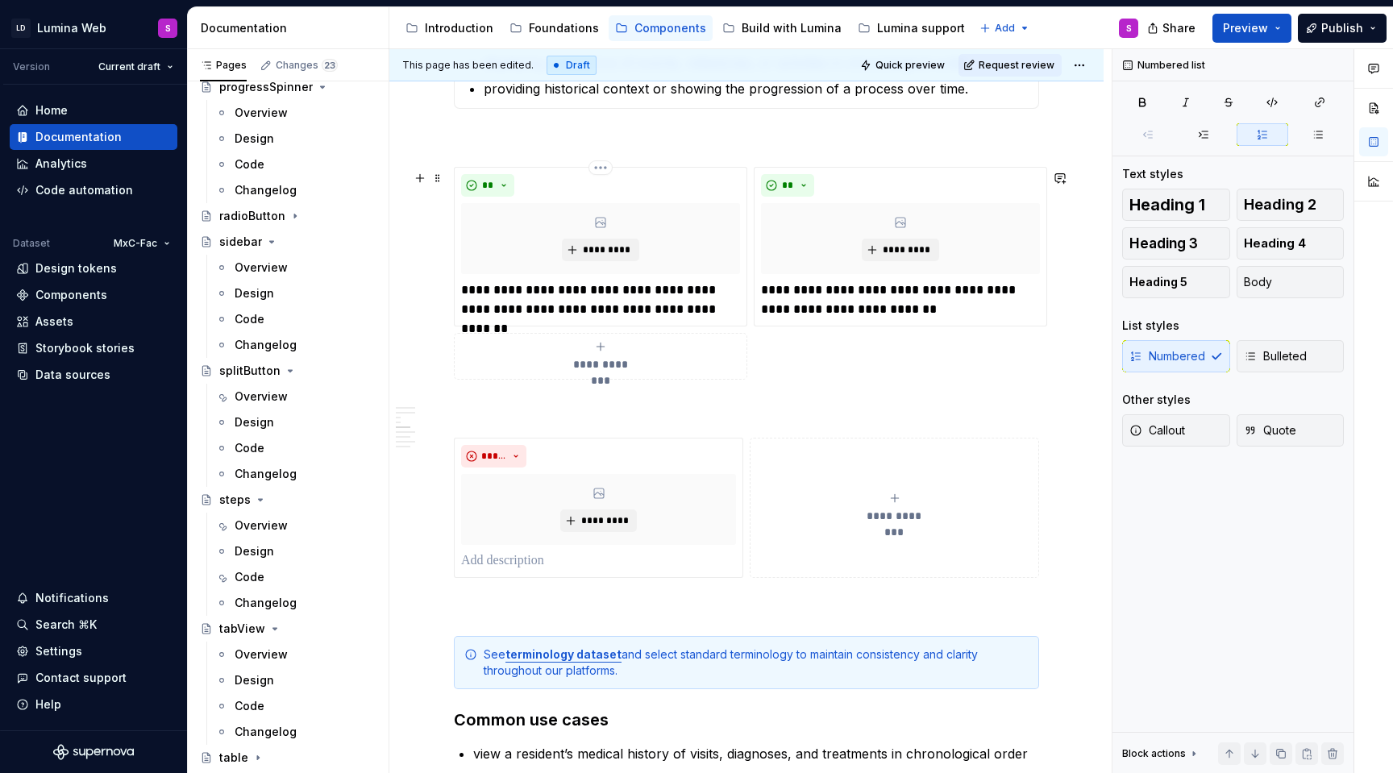
scroll to position [1232, 0]
click at [552, 371] on div "**********" at bounding box center [600, 355] width 279 height 32
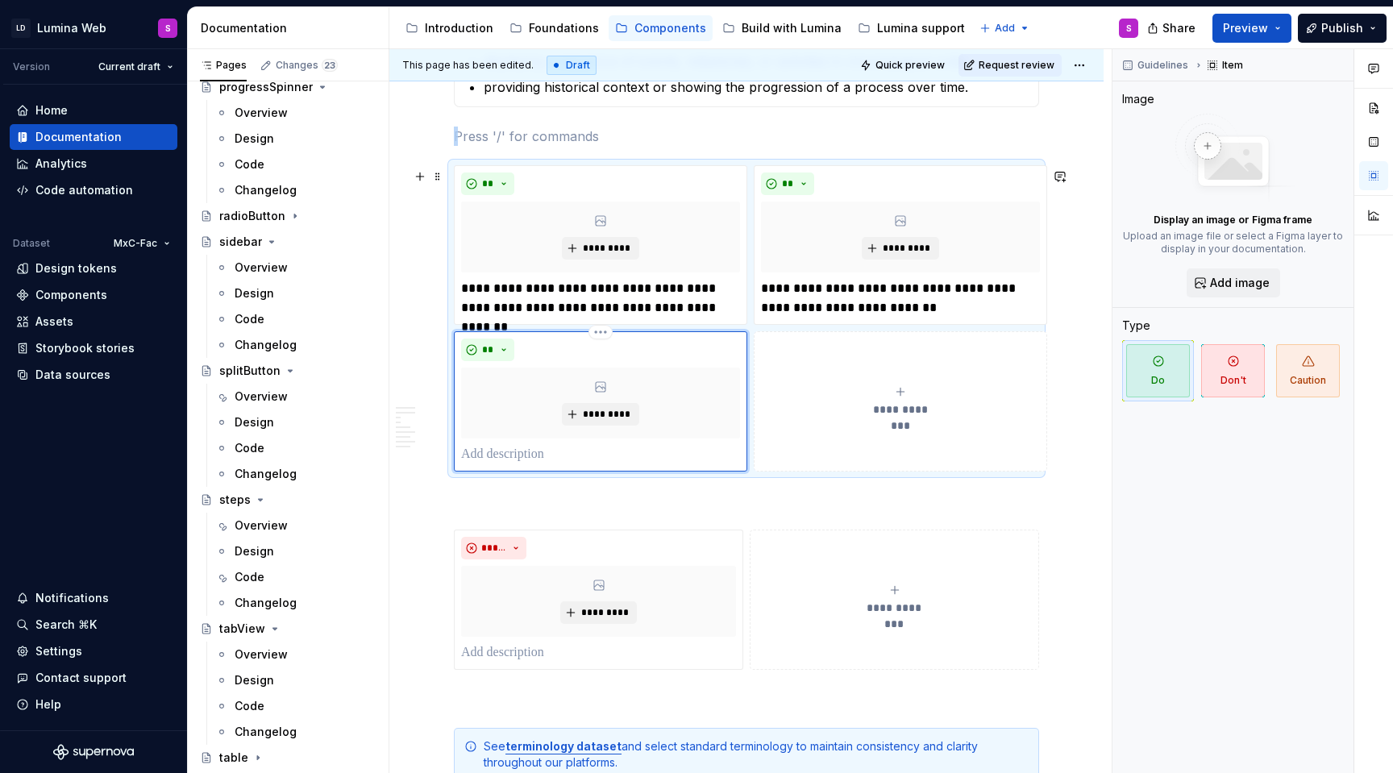
click at [515, 456] on p at bounding box center [600, 454] width 279 height 19
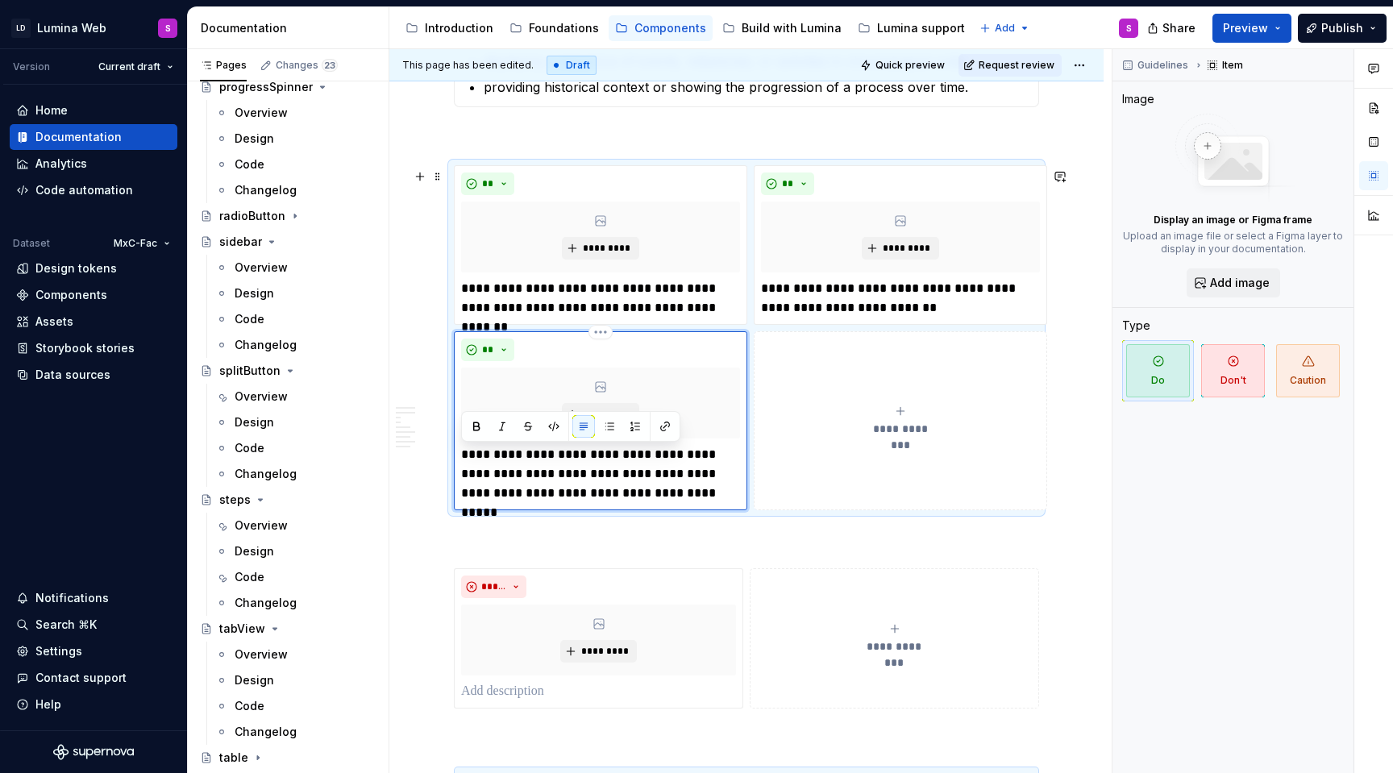
click at [689, 485] on p "**********" at bounding box center [600, 474] width 279 height 58
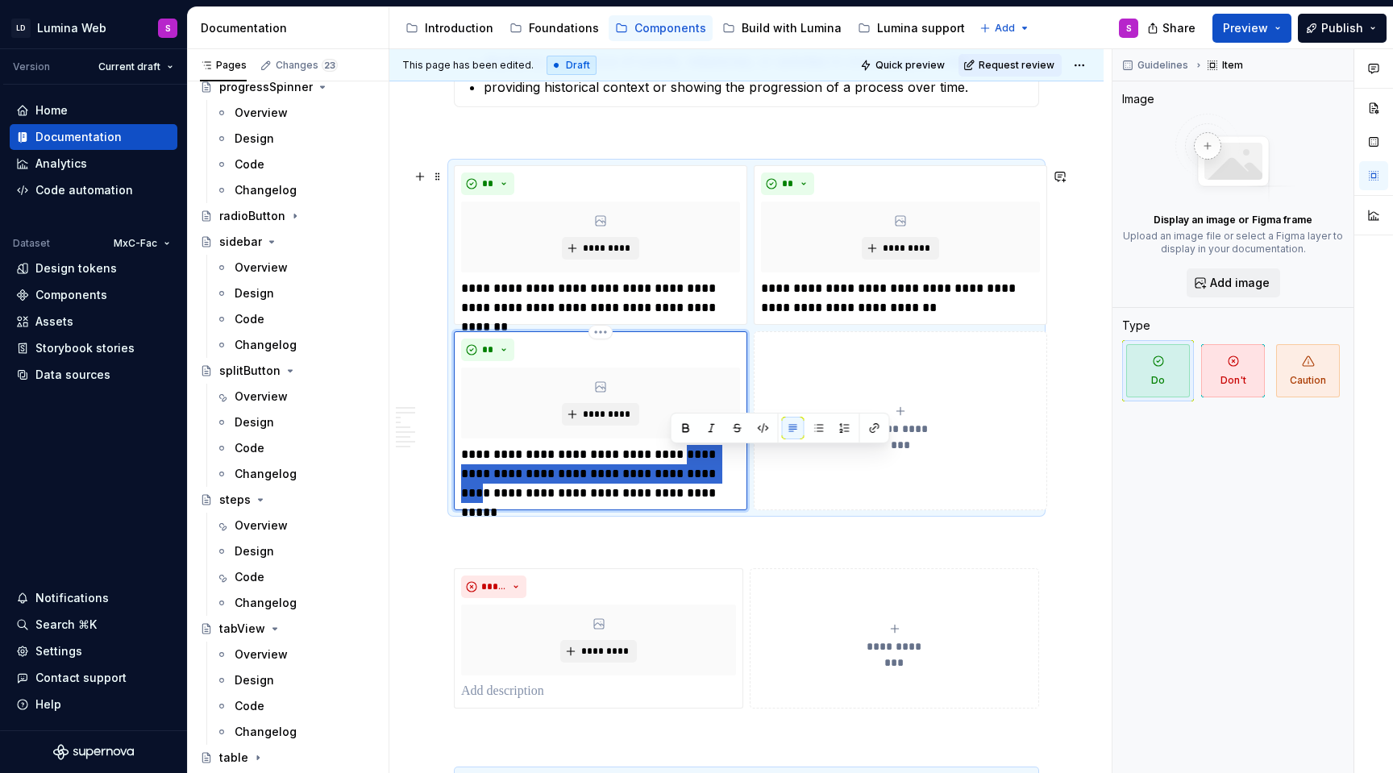
drag, startPoint x: 691, startPoint y: 475, endPoint x: 670, endPoint y: 459, distance: 26.4
click at [670, 459] on p "**********" at bounding box center [600, 474] width 279 height 58
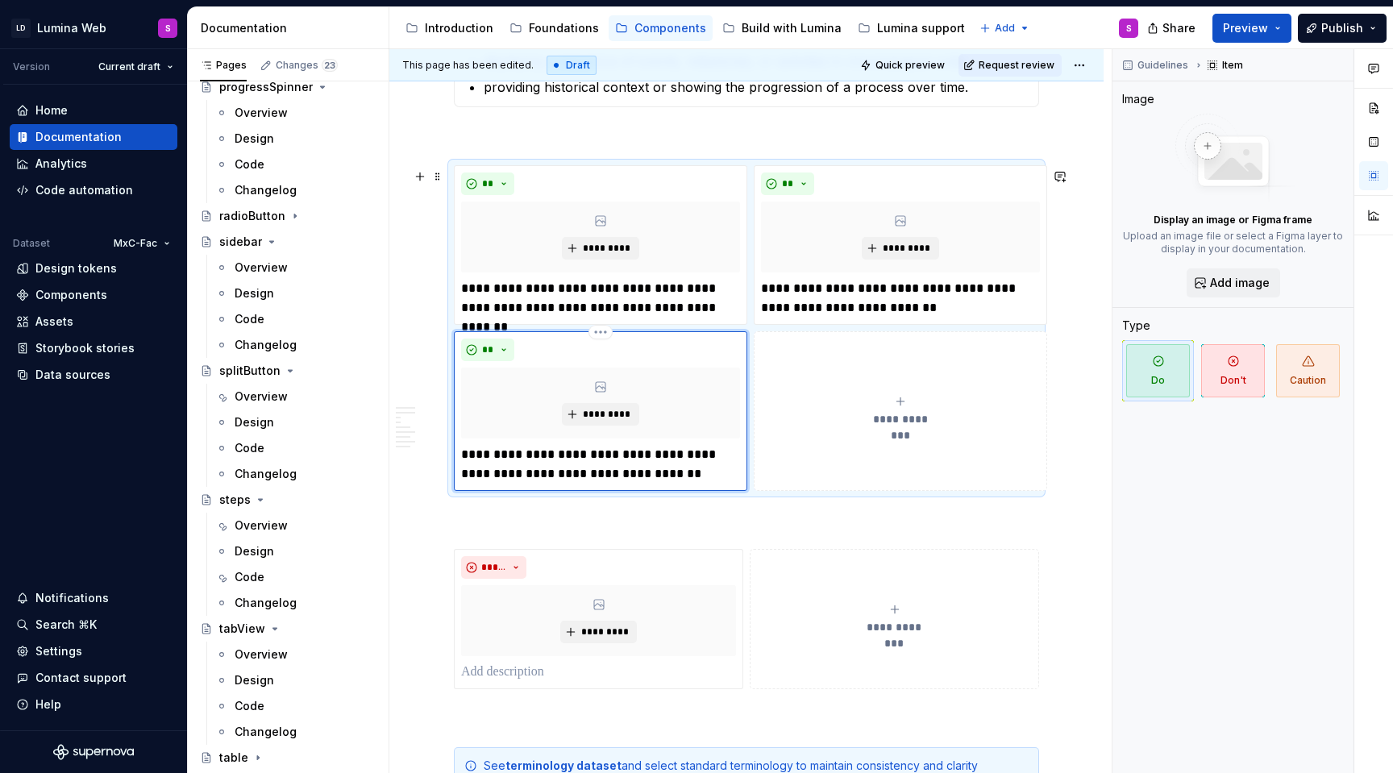
click at [633, 480] on p "**********" at bounding box center [600, 464] width 279 height 39
click at [956, 398] on div "**********" at bounding box center [900, 411] width 279 height 32
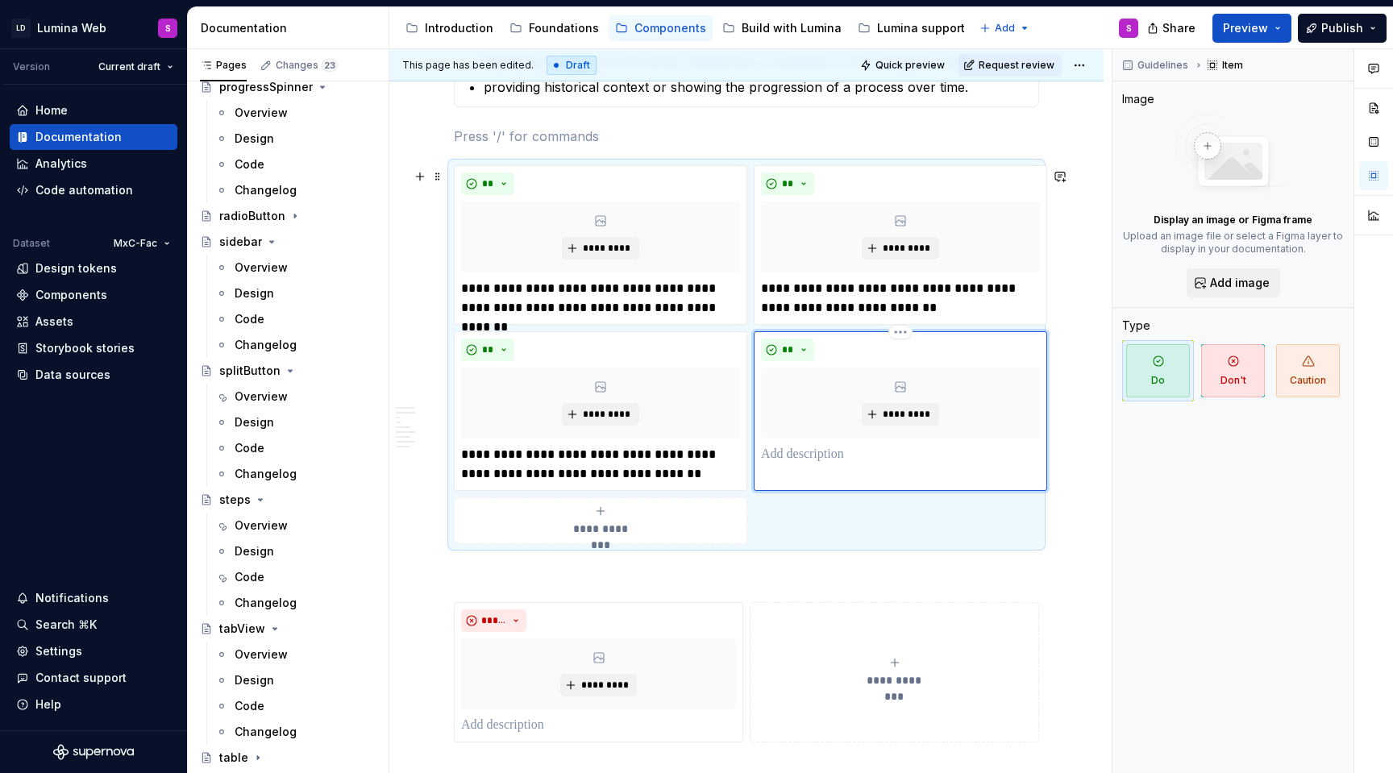
click at [834, 464] on p at bounding box center [900, 454] width 279 height 19
type textarea "*"
paste div
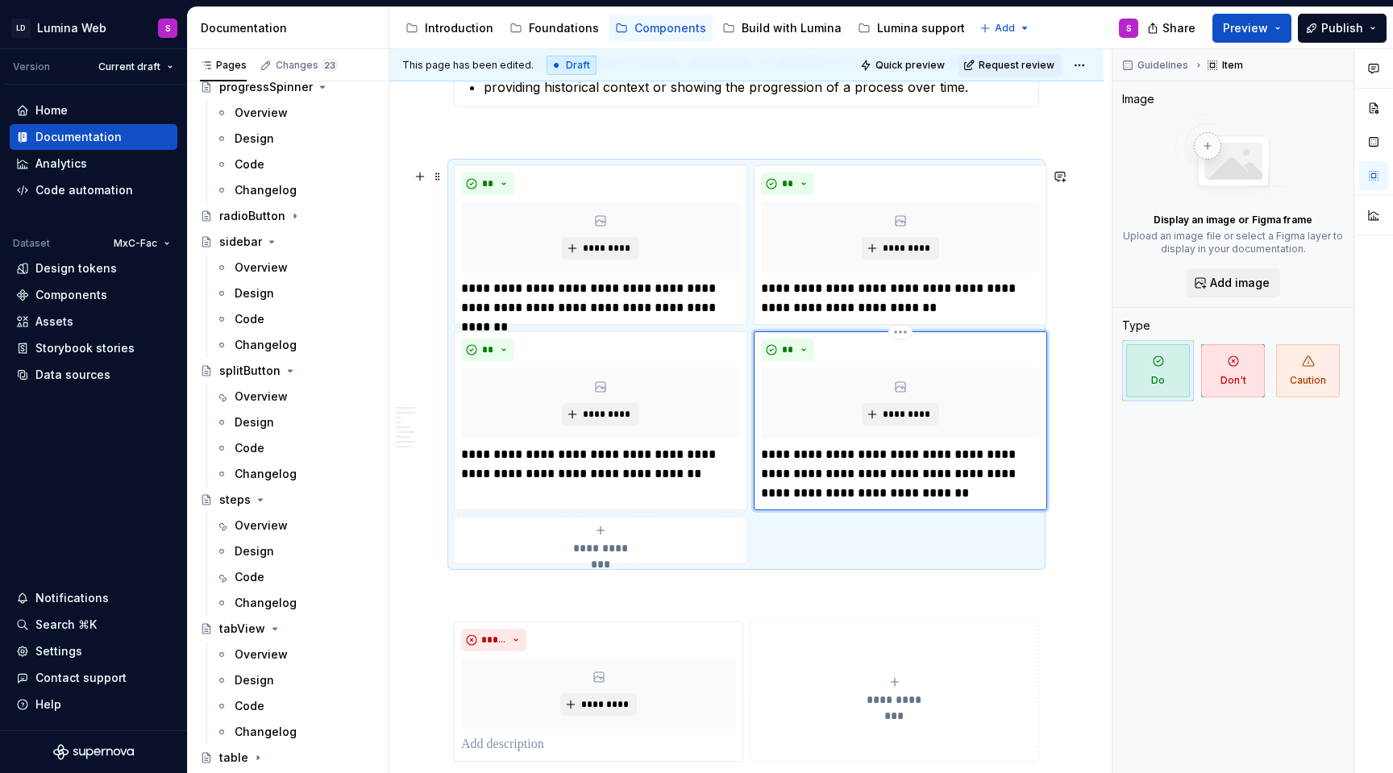
click at [800, 465] on p "**********" at bounding box center [900, 474] width 279 height 58
click at [814, 450] on p "**********" at bounding box center [900, 474] width 279 height 58
click at [878, 422] on button "button" at bounding box center [881, 428] width 23 height 23
click at [919, 480] on p "**********" at bounding box center [900, 474] width 279 height 58
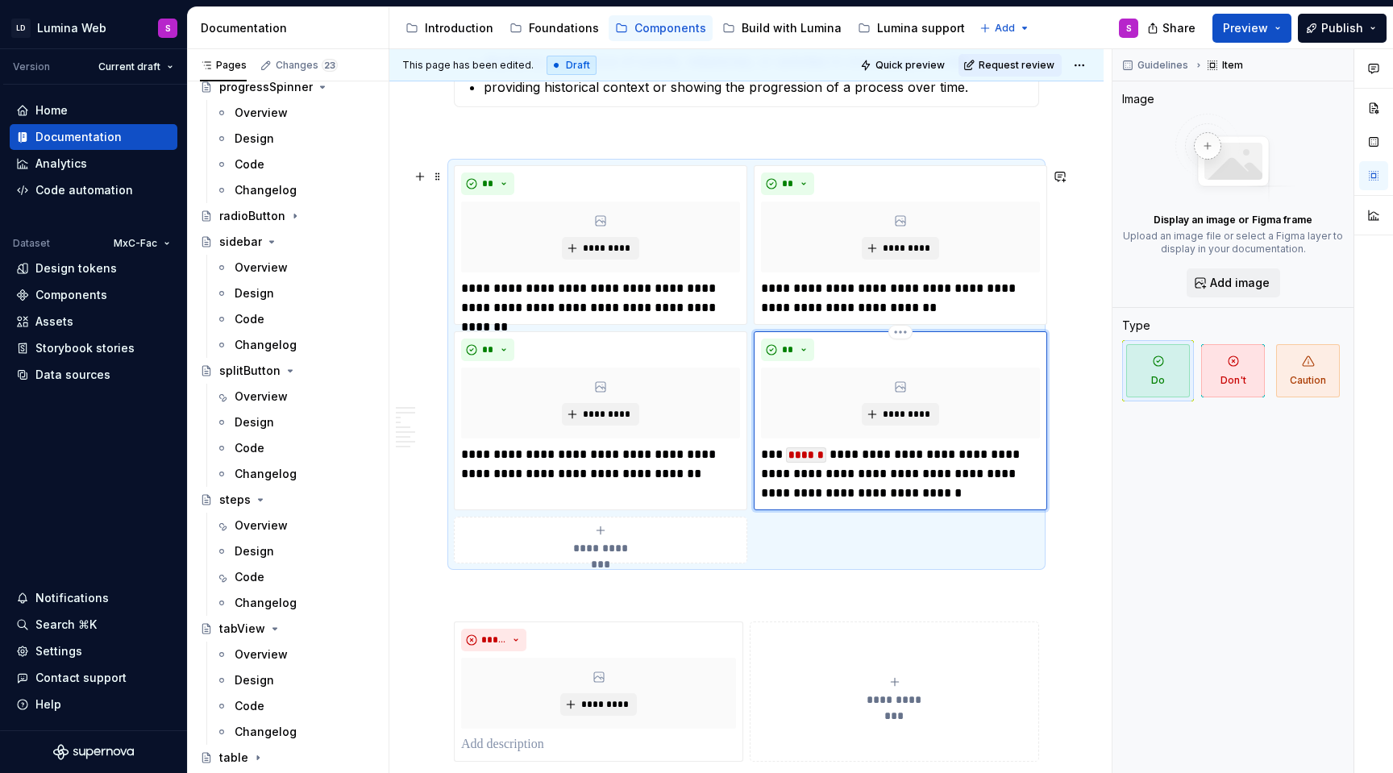
click at [827, 482] on p "**********" at bounding box center [900, 474] width 279 height 58
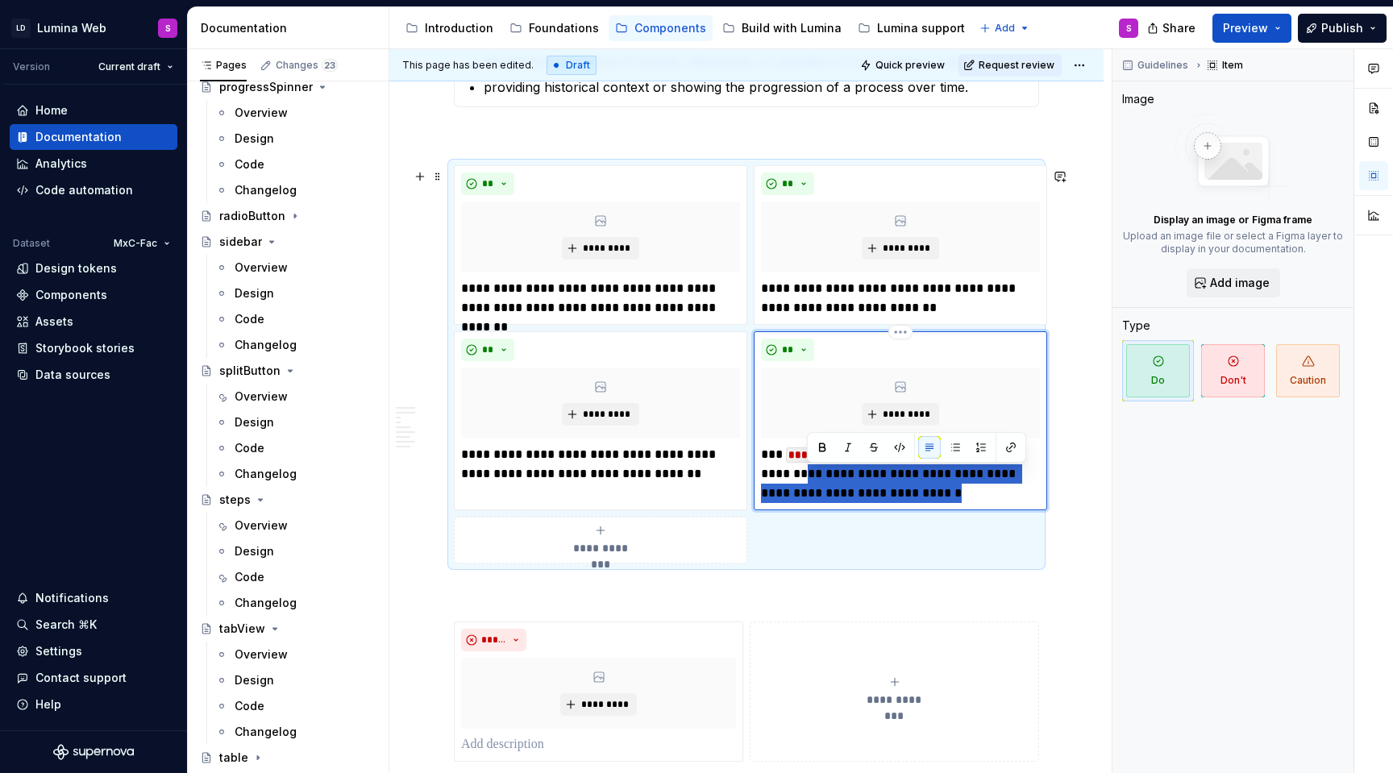
drag, startPoint x: 933, startPoint y: 501, endPoint x: 808, endPoint y: 482, distance: 126.5
click at [808, 482] on p "**********" at bounding box center [900, 474] width 279 height 58
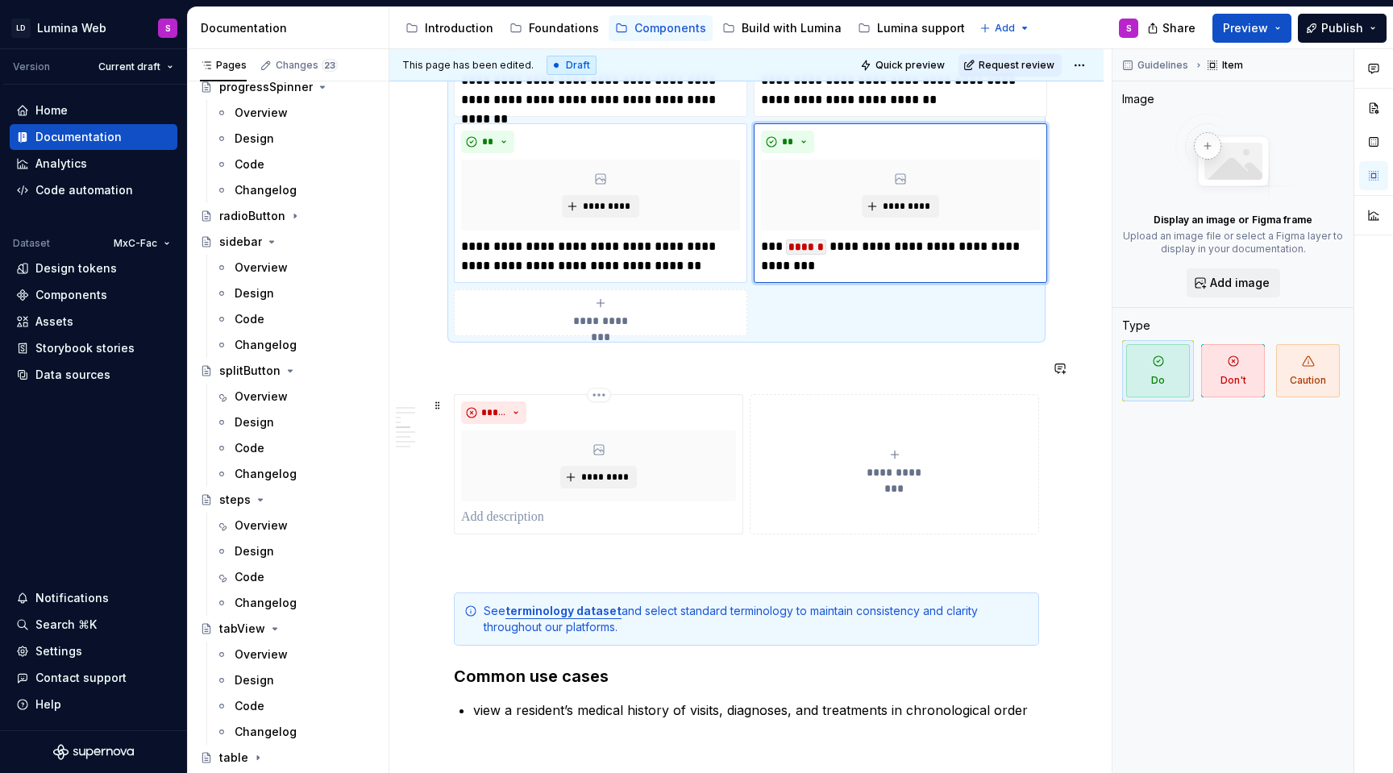
scroll to position [1534, 0]
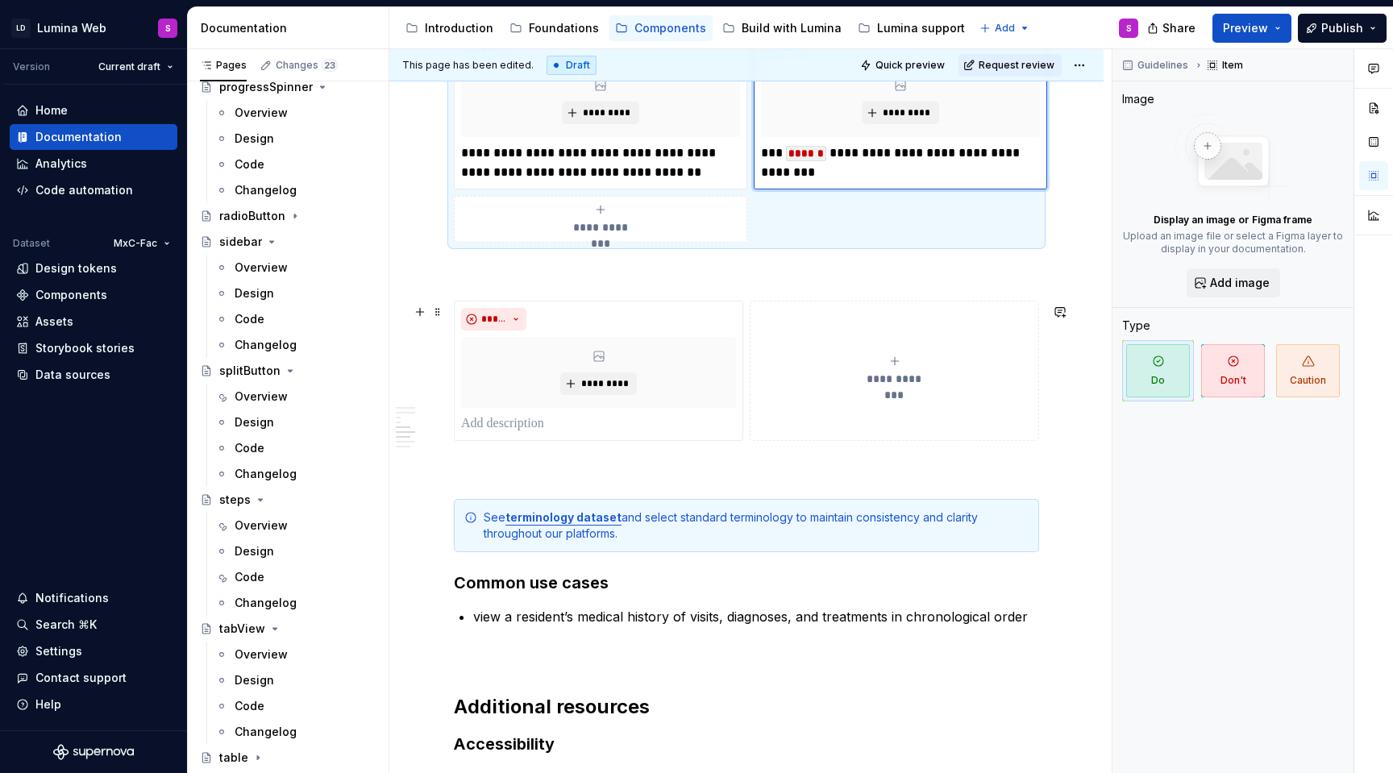
click at [576, 441] on div "**********" at bounding box center [746, 371] width 585 height 140
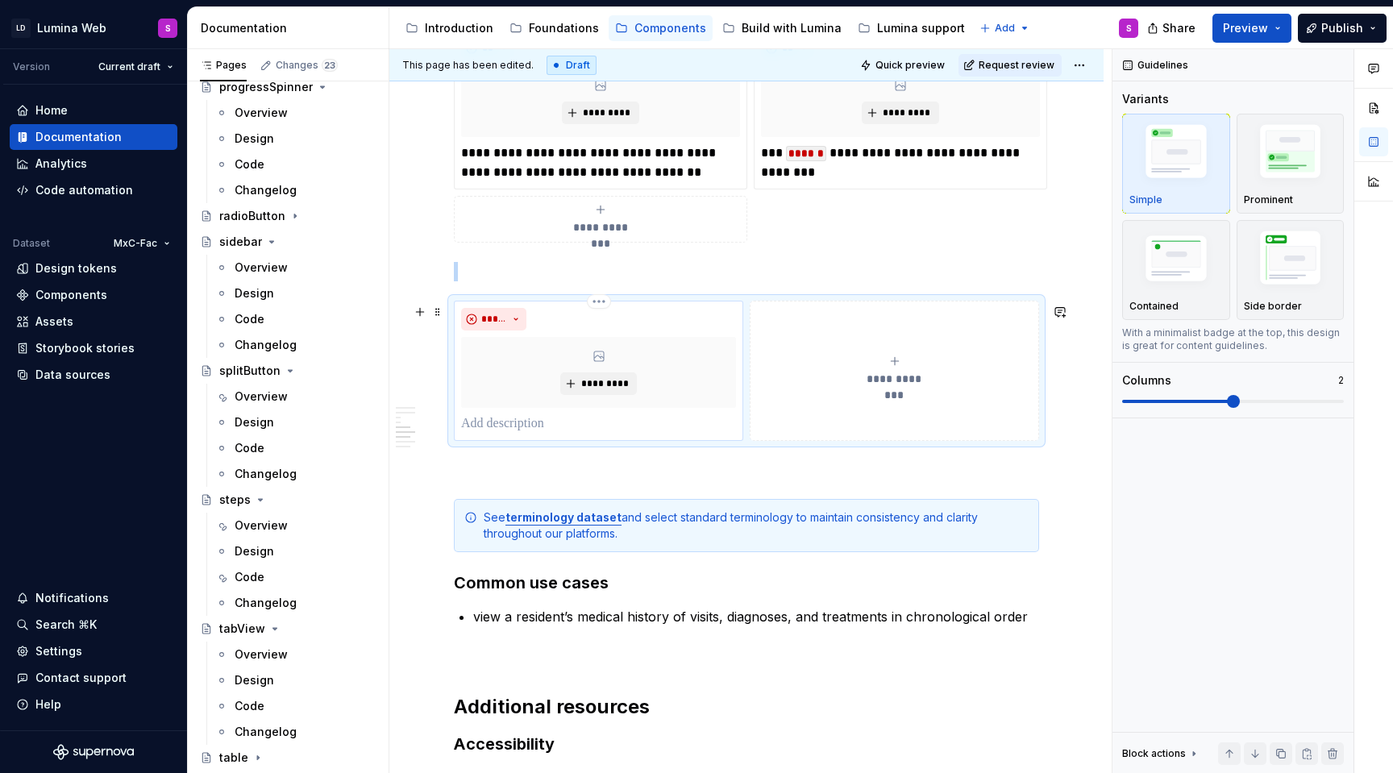
click at [564, 421] on p at bounding box center [598, 423] width 275 height 19
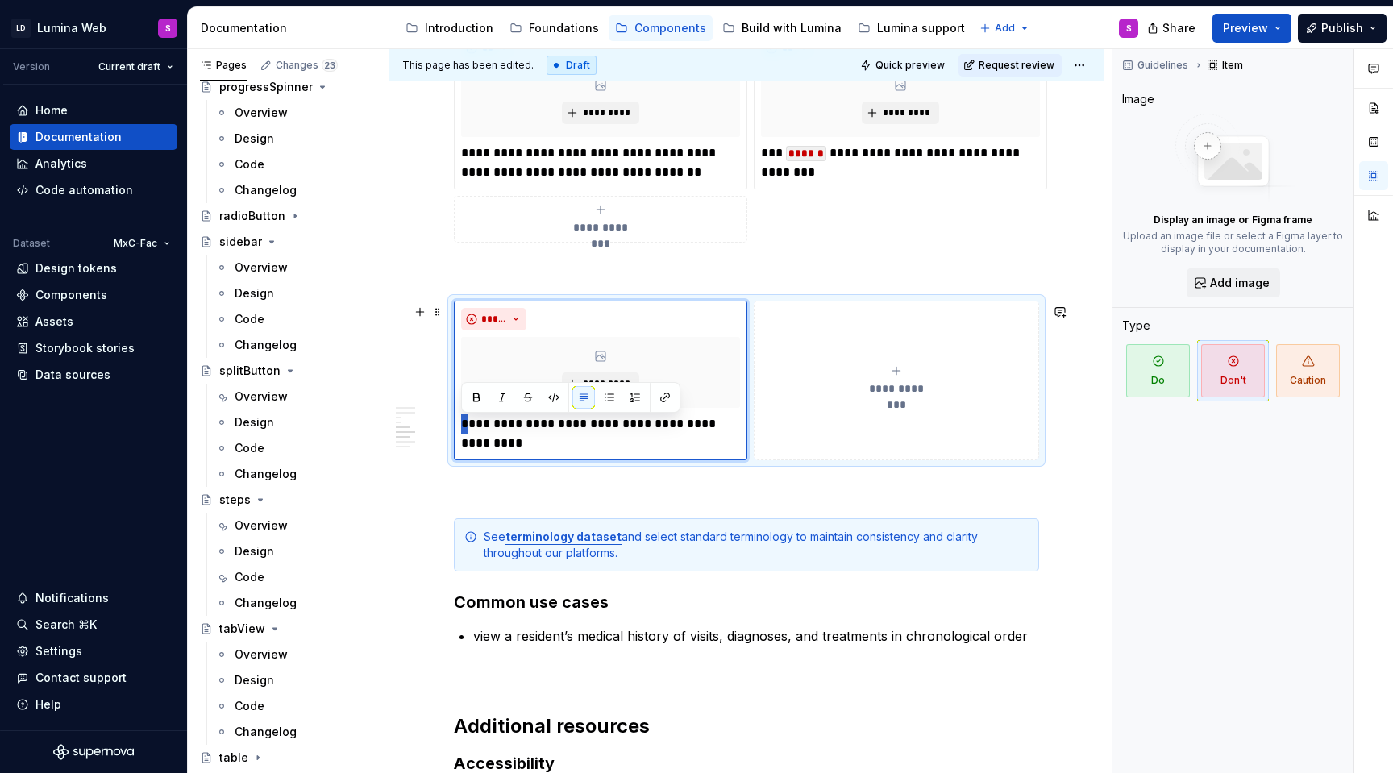
drag, startPoint x: 472, startPoint y: 429, endPoint x: 452, endPoint y: 429, distance: 20.2
click at [454, 429] on div "**********" at bounding box center [746, 381] width 585 height 160
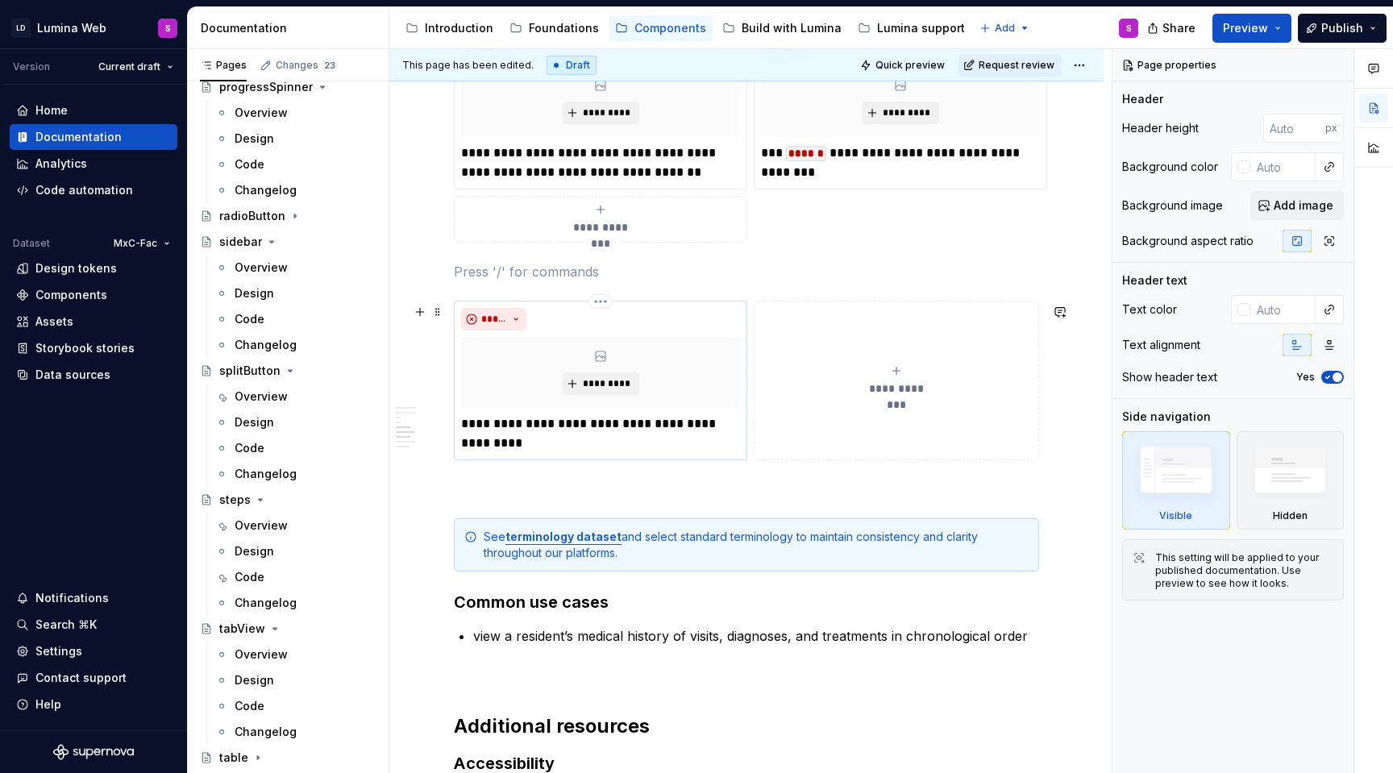
type textarea "*"
drag, startPoint x: 472, startPoint y: 431, endPoint x: 459, endPoint y: 431, distance: 12.9
click at [459, 431] on div "**********" at bounding box center [600, 381] width 293 height 160
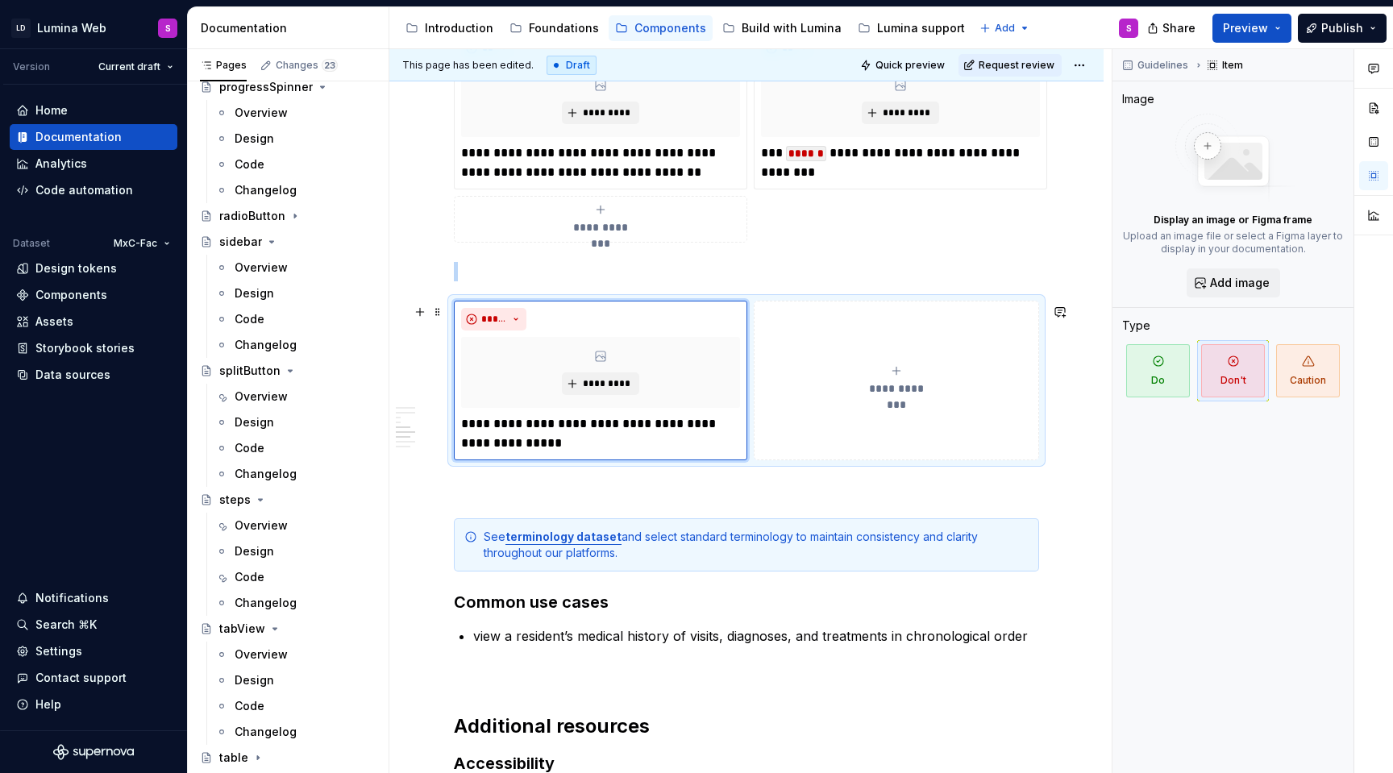
click at [805, 413] on button "**********" at bounding box center [896, 381] width 285 height 160
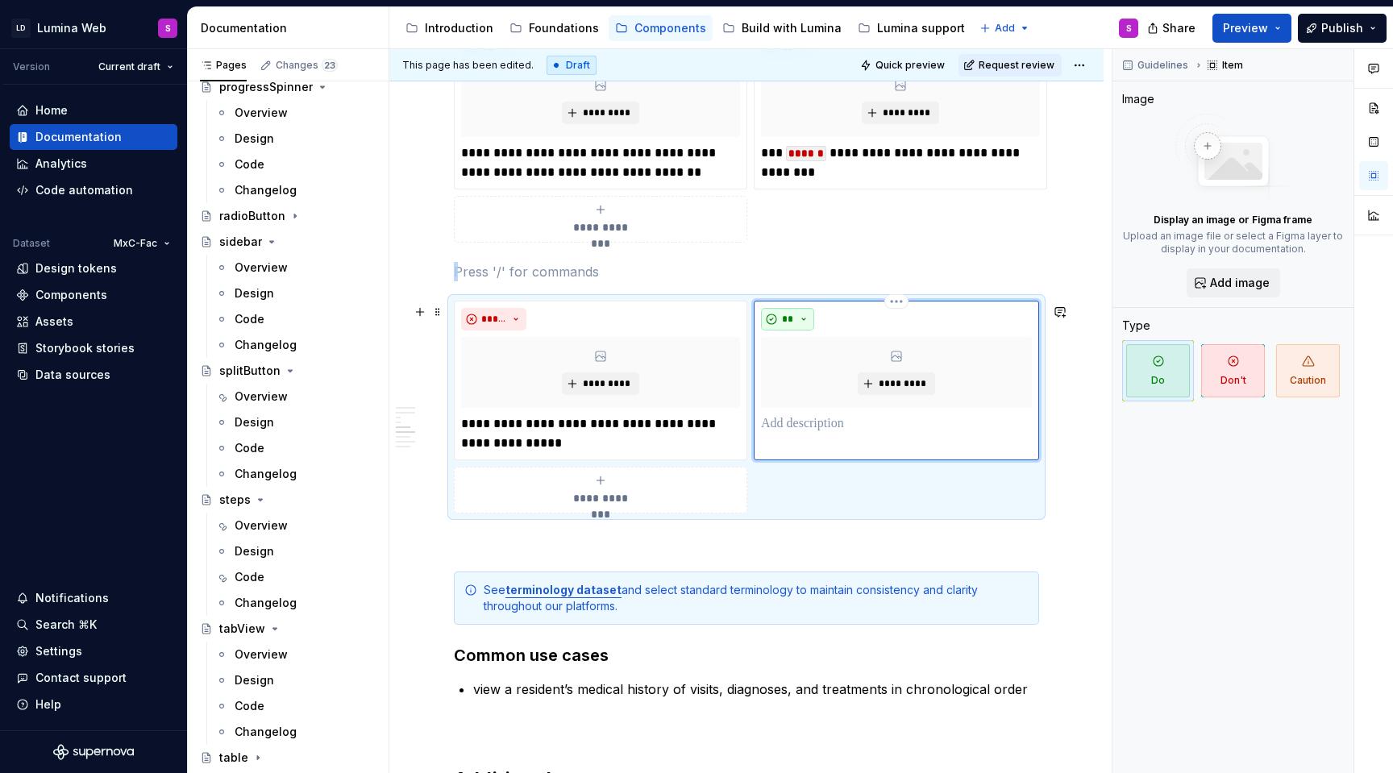
click at [783, 311] on button "**" at bounding box center [787, 319] width 53 height 23
click at [801, 374] on div "Suggestions" at bounding box center [797, 379] width 13 height 13
click at [795, 427] on p at bounding box center [896, 423] width 271 height 19
type textarea "*"
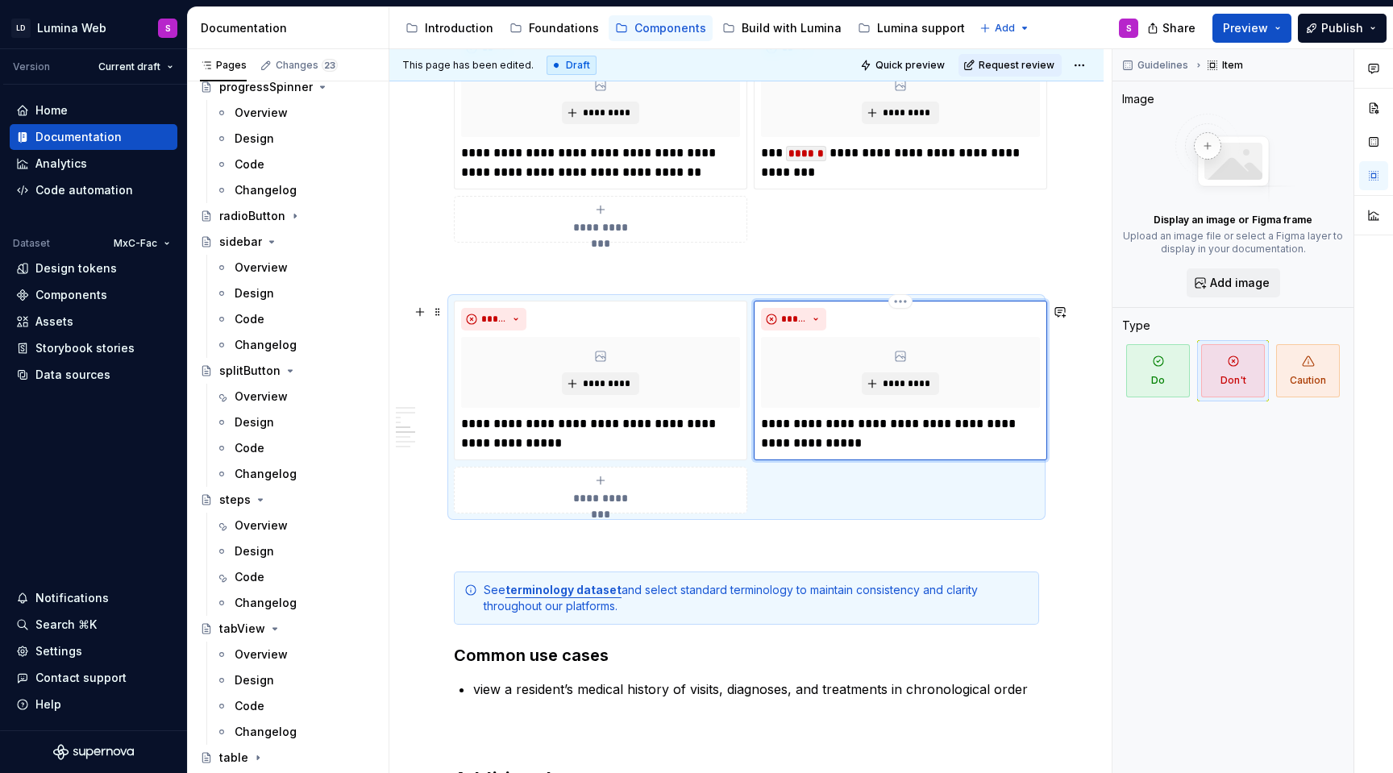
click at [854, 422] on p "**********" at bounding box center [900, 433] width 279 height 39
click at [879, 453] on p "**********" at bounding box center [900, 433] width 279 height 39
click at [571, 506] on span "**********" at bounding box center [601, 498] width 74 height 16
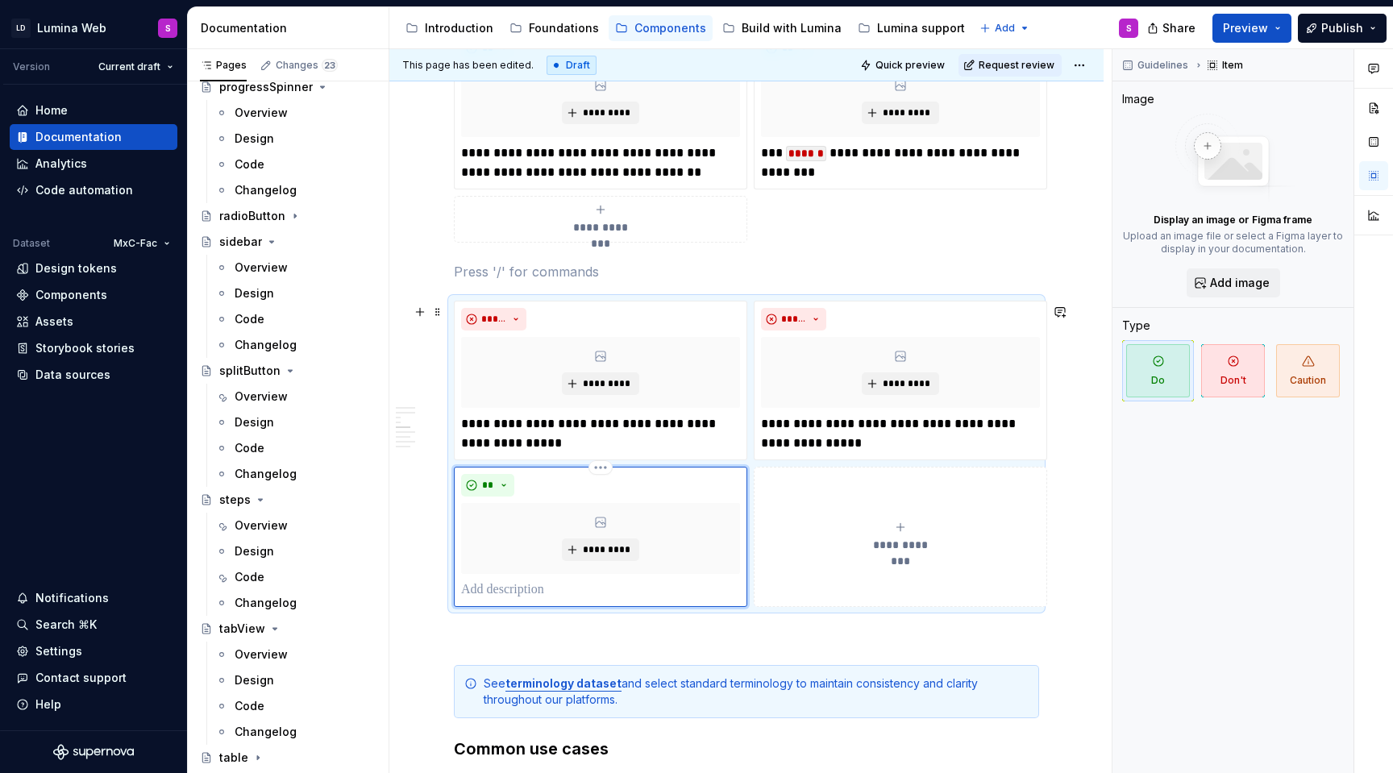
click at [506, 593] on p at bounding box center [600, 590] width 279 height 19
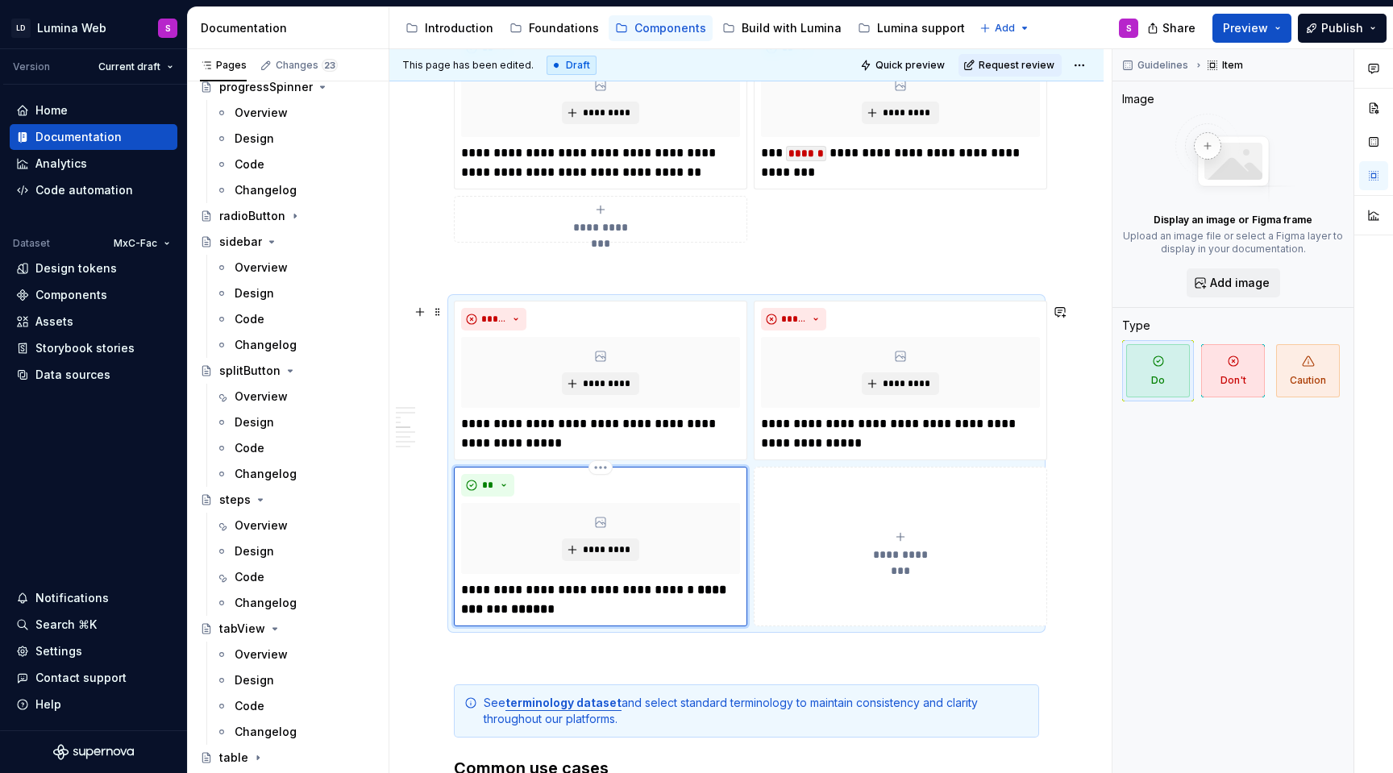
type textarea "*"
click at [485, 598] on p "**********" at bounding box center [600, 600] width 279 height 39
click at [471, 598] on p "**********" at bounding box center [600, 600] width 279 height 39
click at [815, 549] on div "**********" at bounding box center [900, 547] width 279 height 32
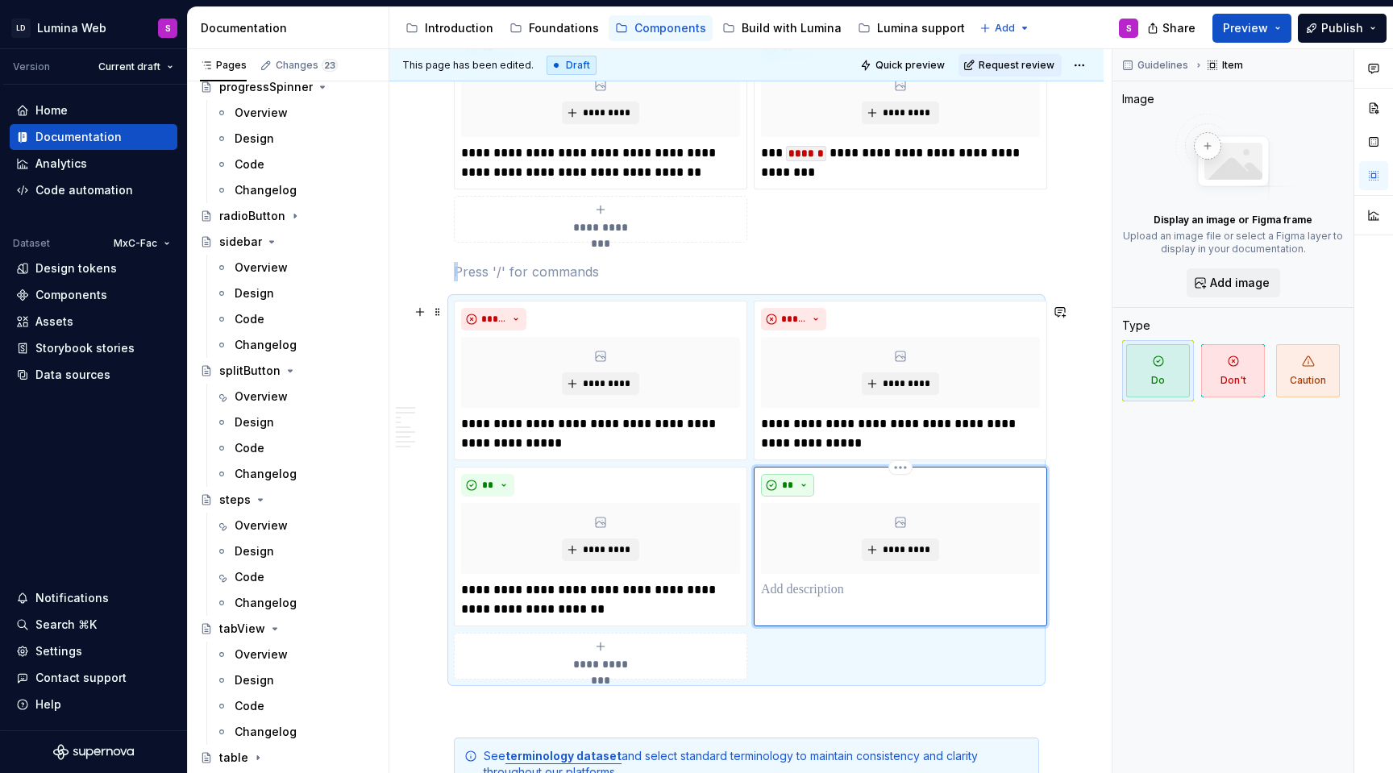
click at [793, 491] on span "**" at bounding box center [787, 485] width 13 height 13
click at [804, 547] on span "Don't" at bounding box center [833, 546] width 137 height 26
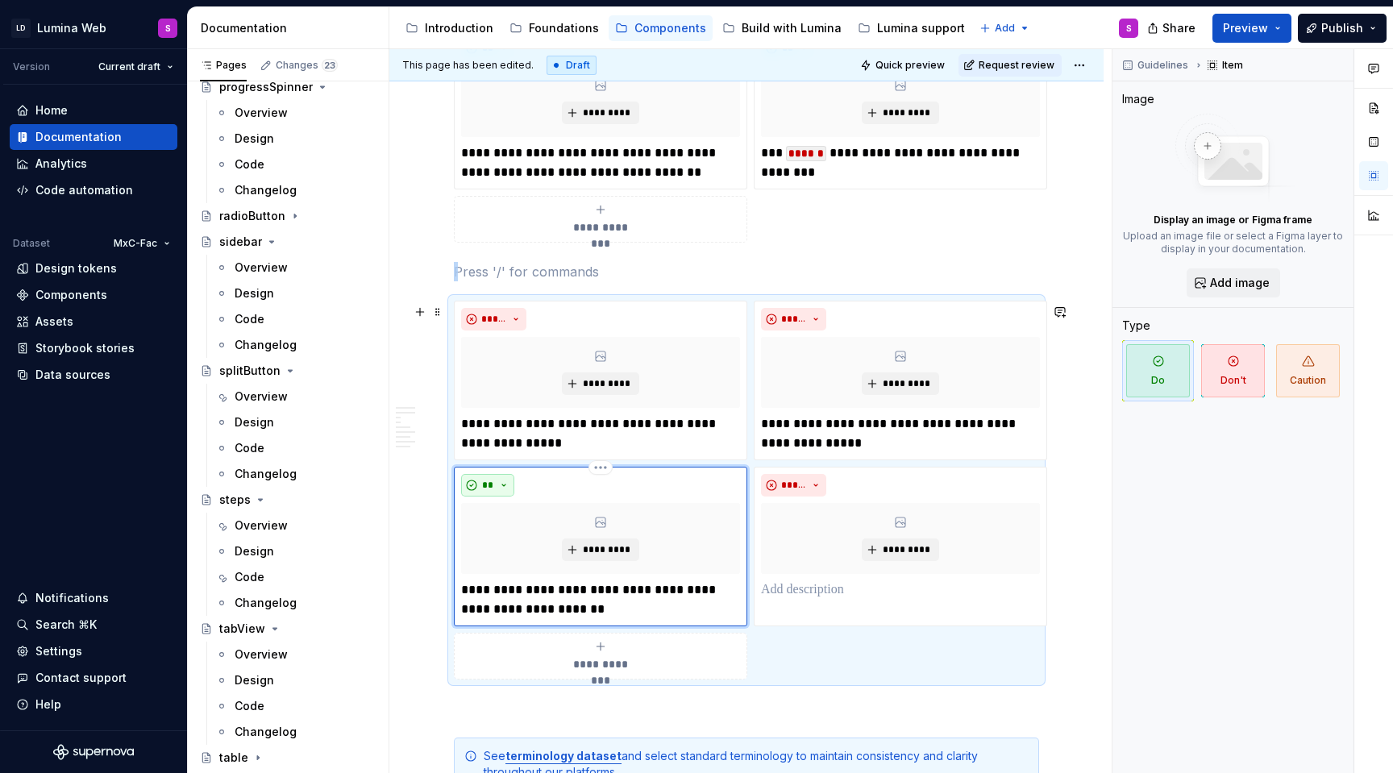
click at [489, 489] on span "**" at bounding box center [487, 485] width 13 height 13
click at [519, 548] on div "Don't" at bounding box center [525, 546] width 30 height 16
click at [905, 470] on html "LD Lumina Web S Version Current draft Home Documentation Analytics Code automat…" at bounding box center [696, 386] width 1393 height 773
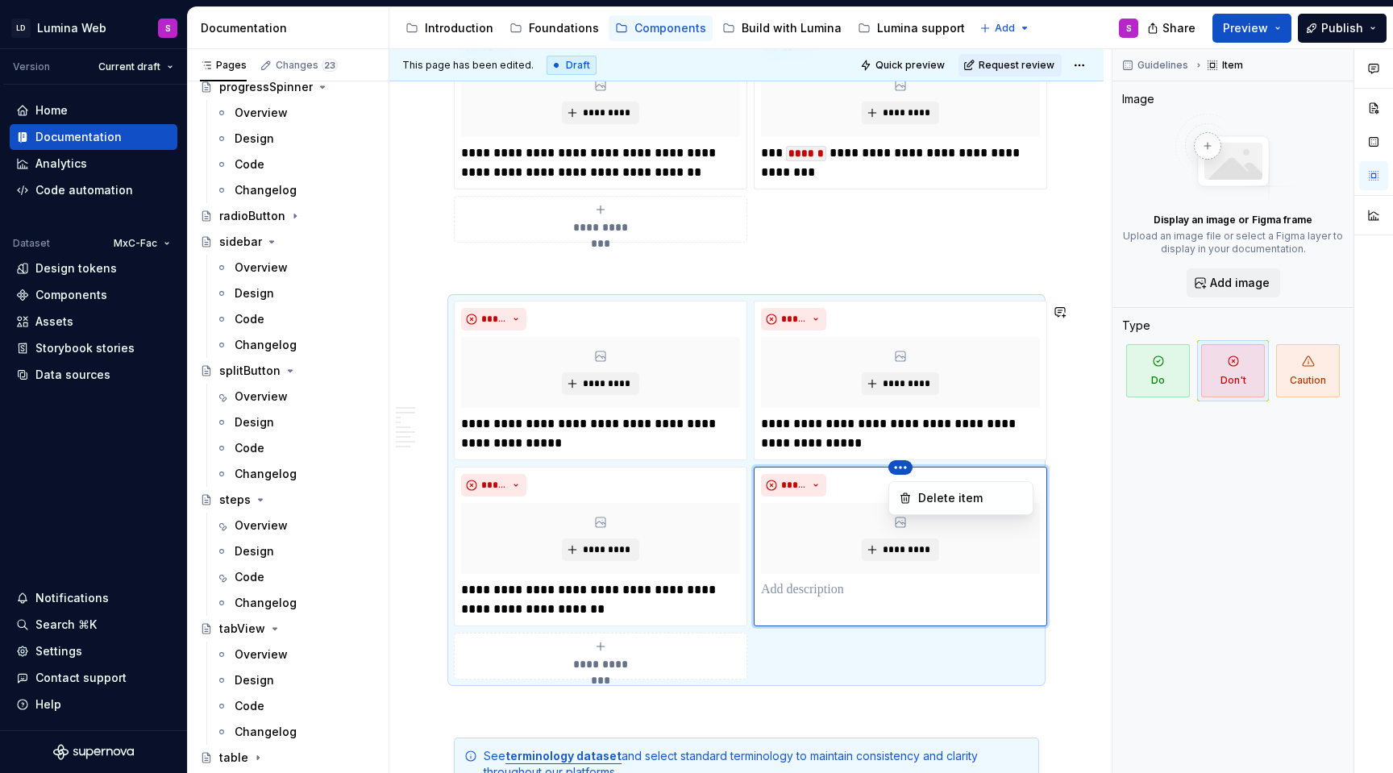
click at [901, 512] on div "Delete item" at bounding box center [961, 498] width 145 height 34
click at [905, 504] on icon at bounding box center [905, 498] width 13 height 13
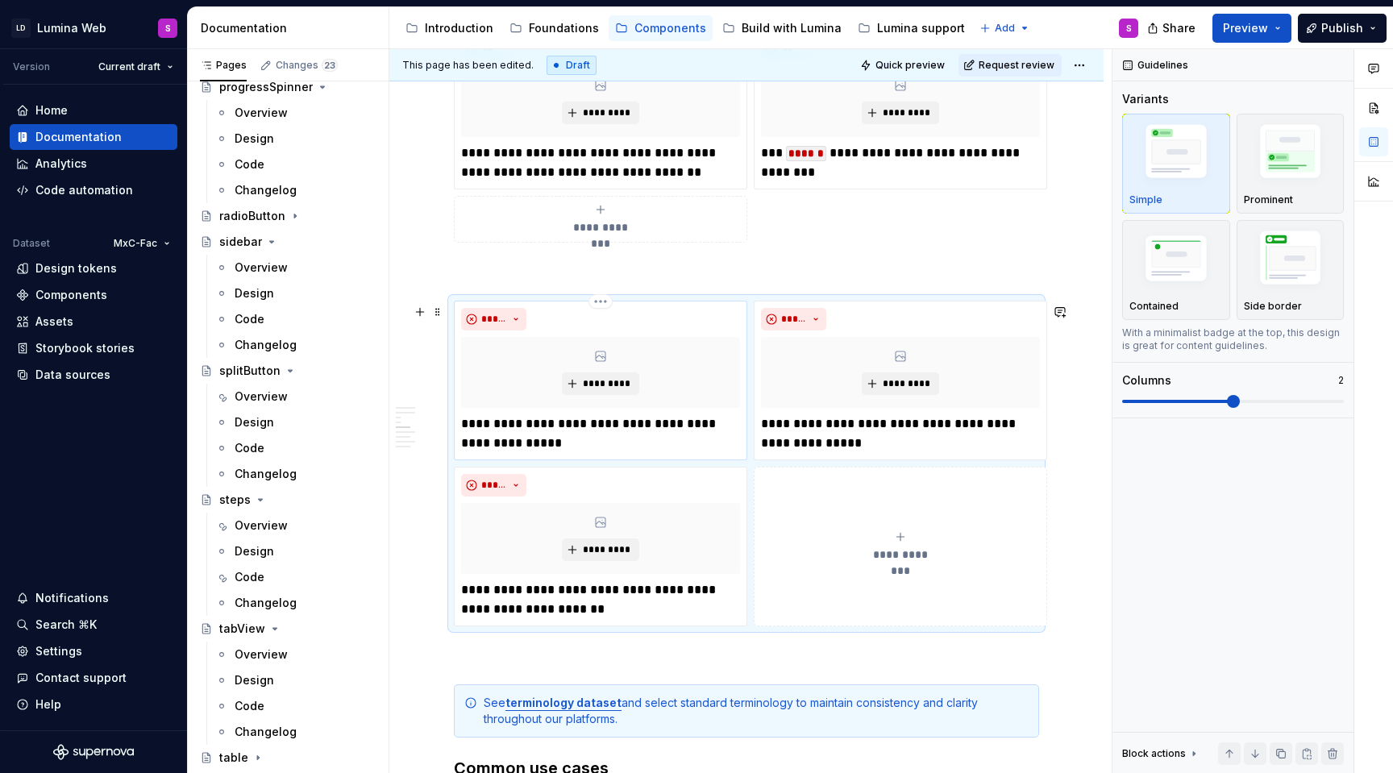
click at [623, 447] on p "**********" at bounding box center [600, 433] width 279 height 39
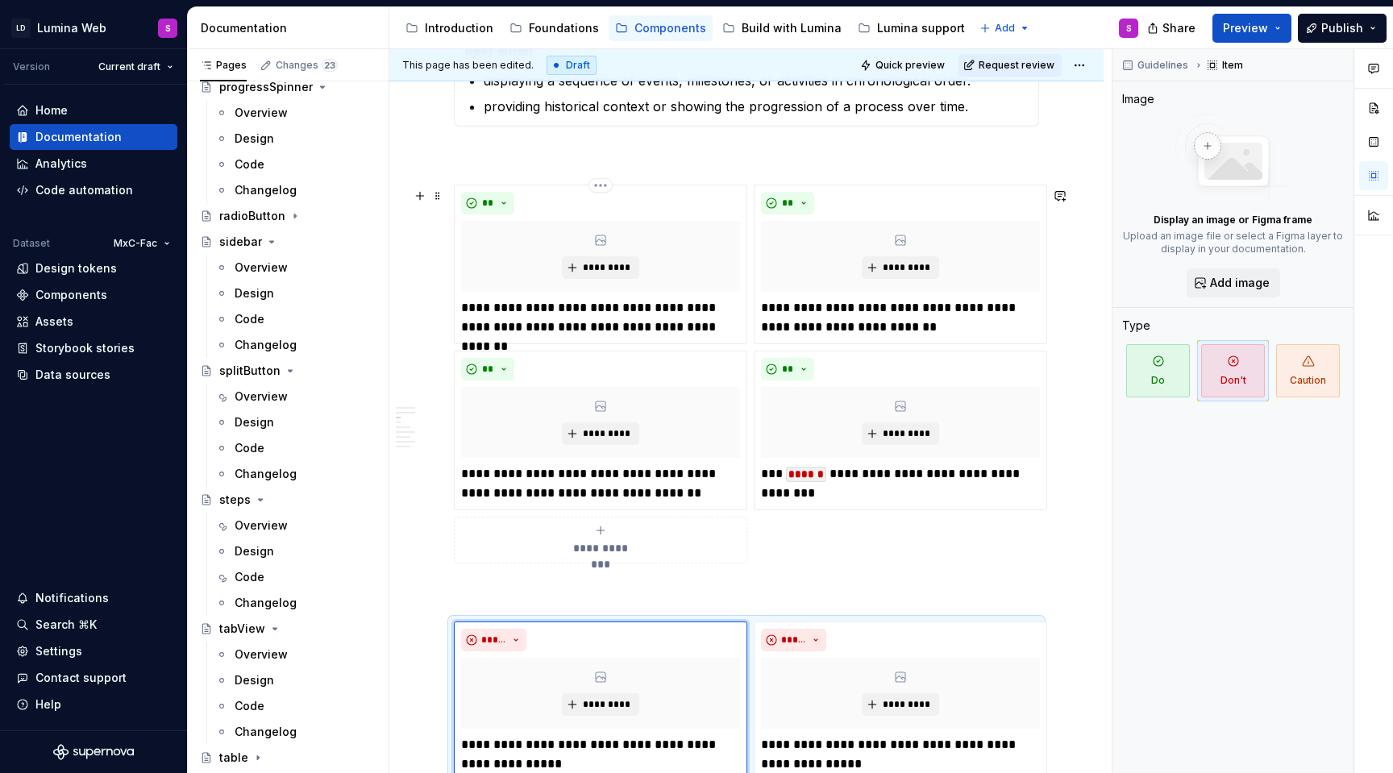
scroll to position [1182, 0]
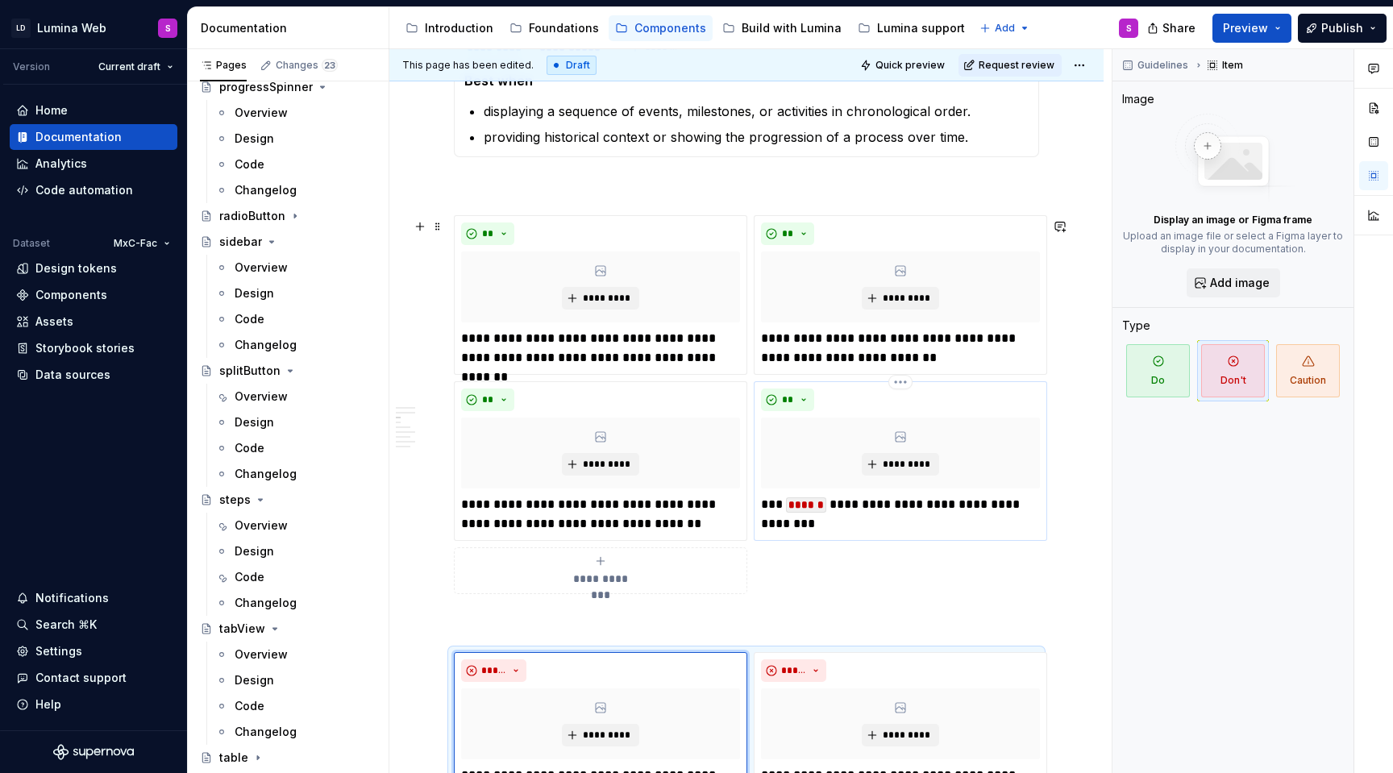
click at [867, 518] on p "**********" at bounding box center [900, 514] width 279 height 39
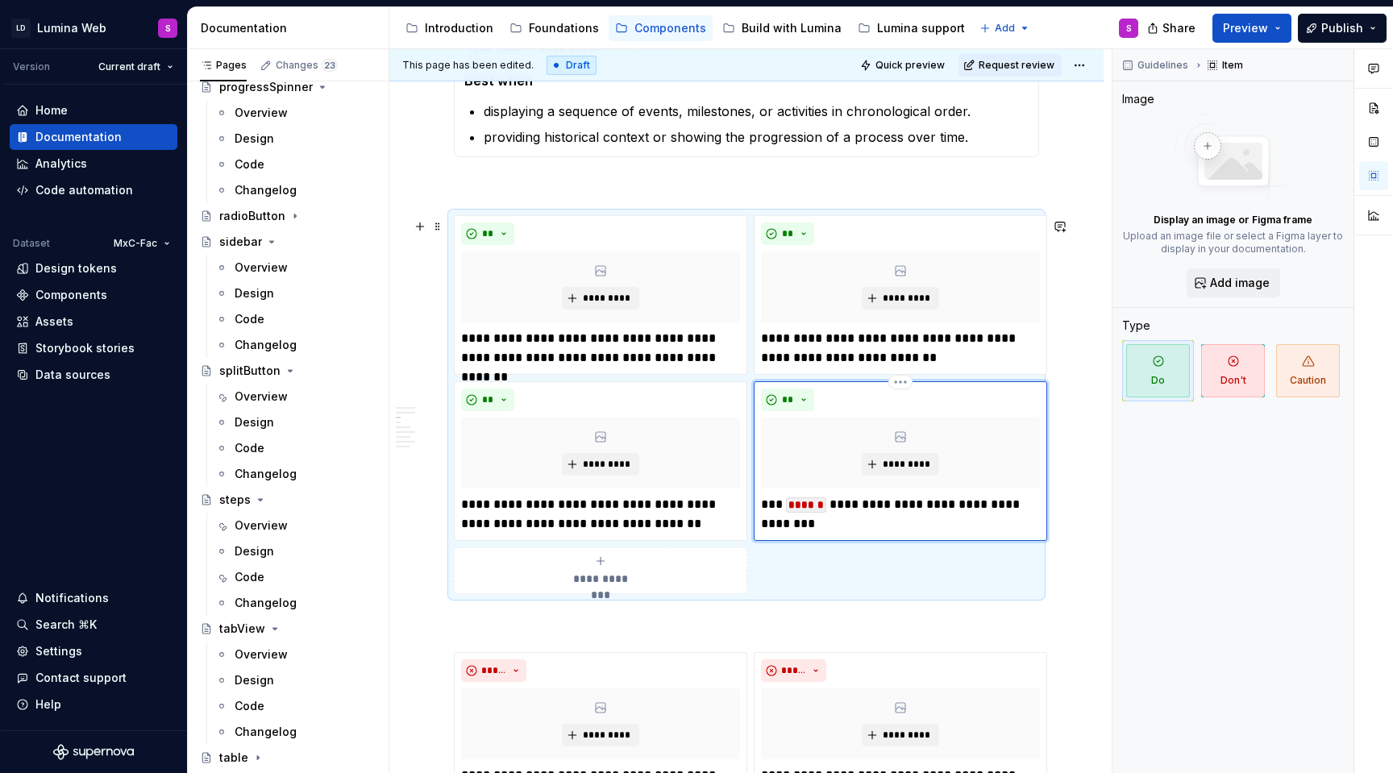
click at [869, 512] on p "**********" at bounding box center [900, 514] width 279 height 39
click at [623, 562] on div "**********" at bounding box center [600, 571] width 279 height 32
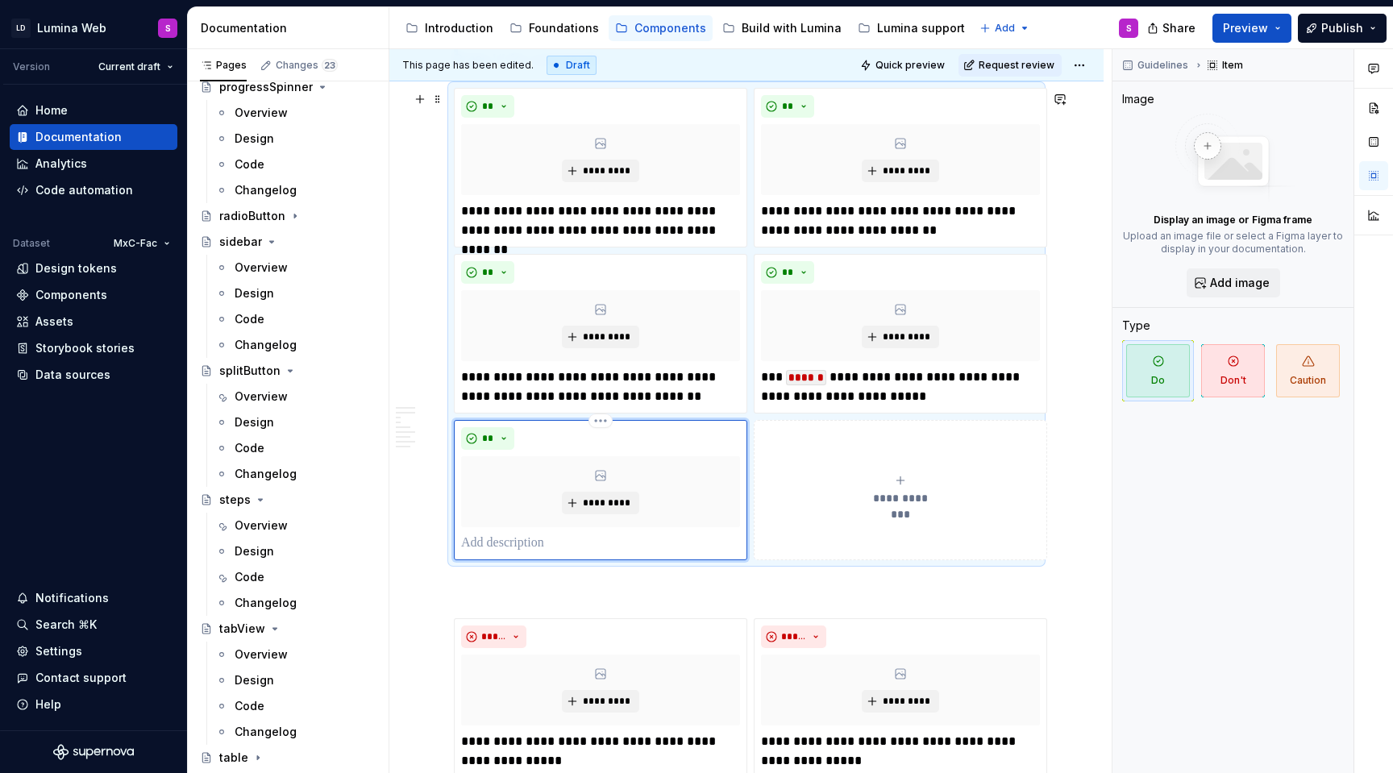
scroll to position [1350, 0]
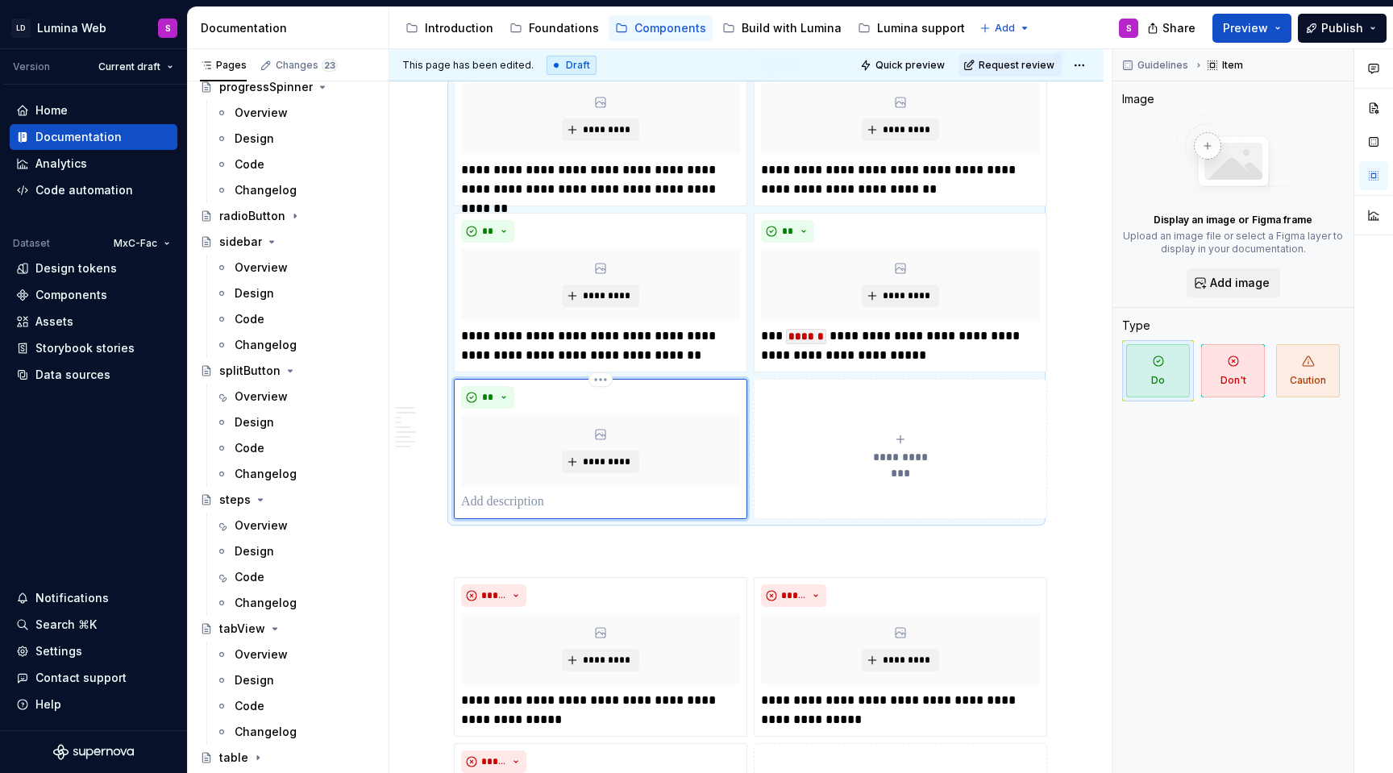
click at [581, 512] on p at bounding box center [600, 502] width 279 height 19
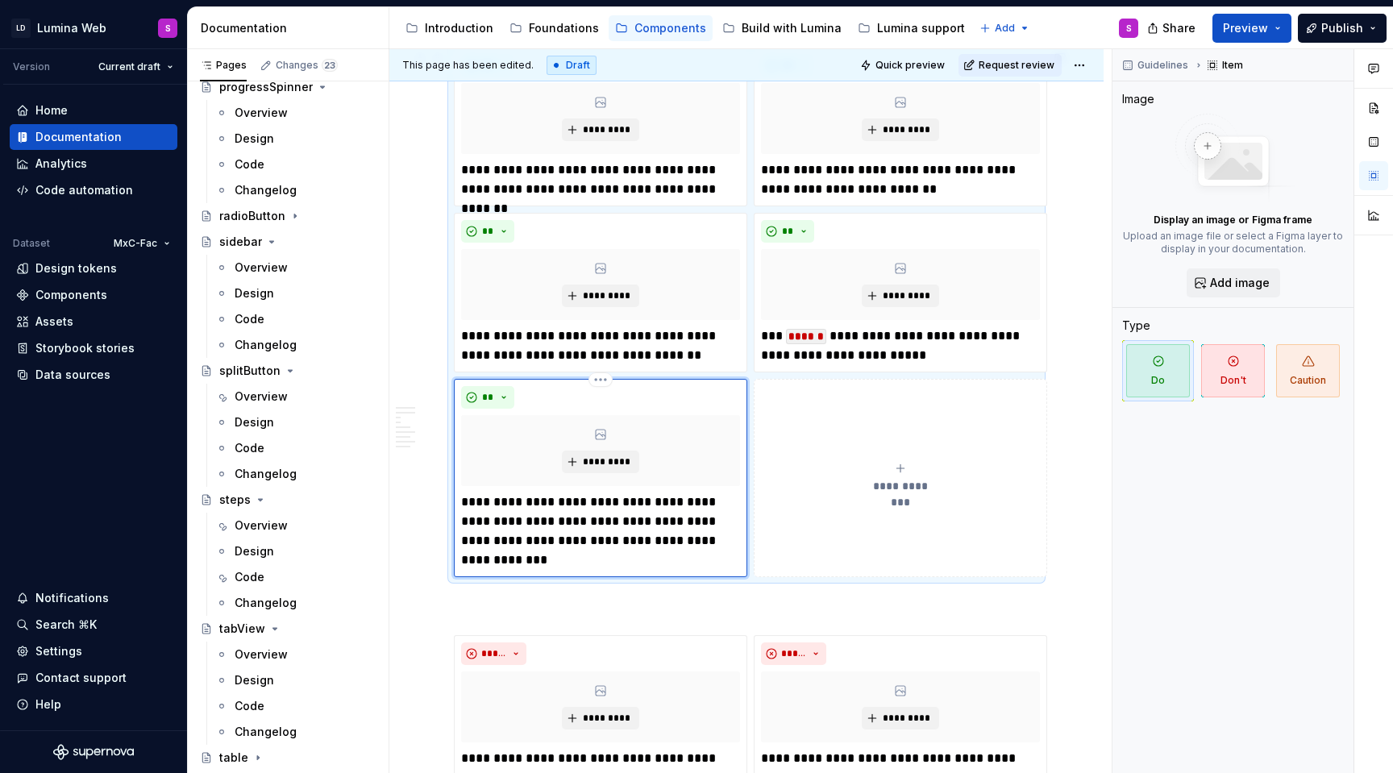
click at [627, 562] on p "**********" at bounding box center [600, 531] width 279 height 77
click at [845, 472] on div "**********" at bounding box center [900, 478] width 279 height 32
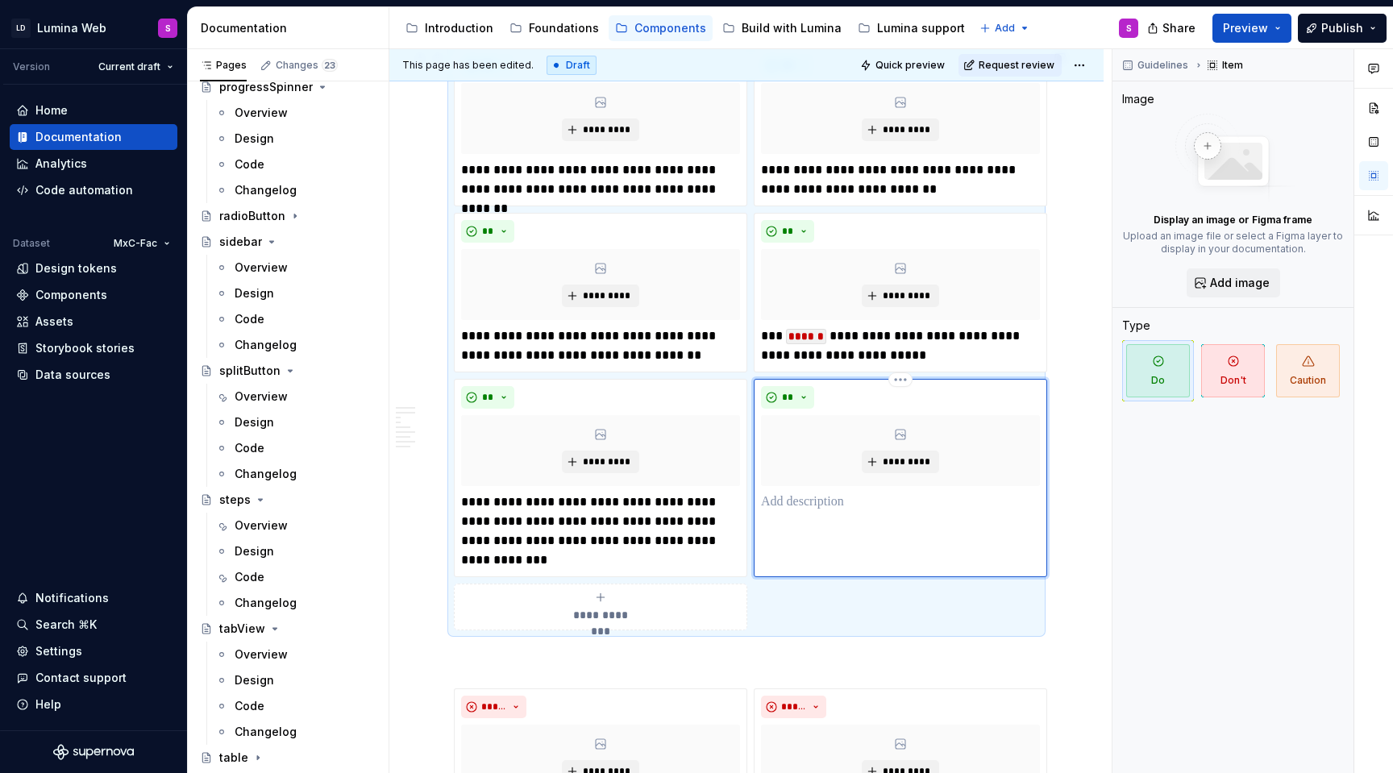
click at [806, 518] on div "** *********" at bounding box center [900, 478] width 293 height 198
click at [805, 506] on p at bounding box center [900, 502] width 279 height 19
type textarea "*"
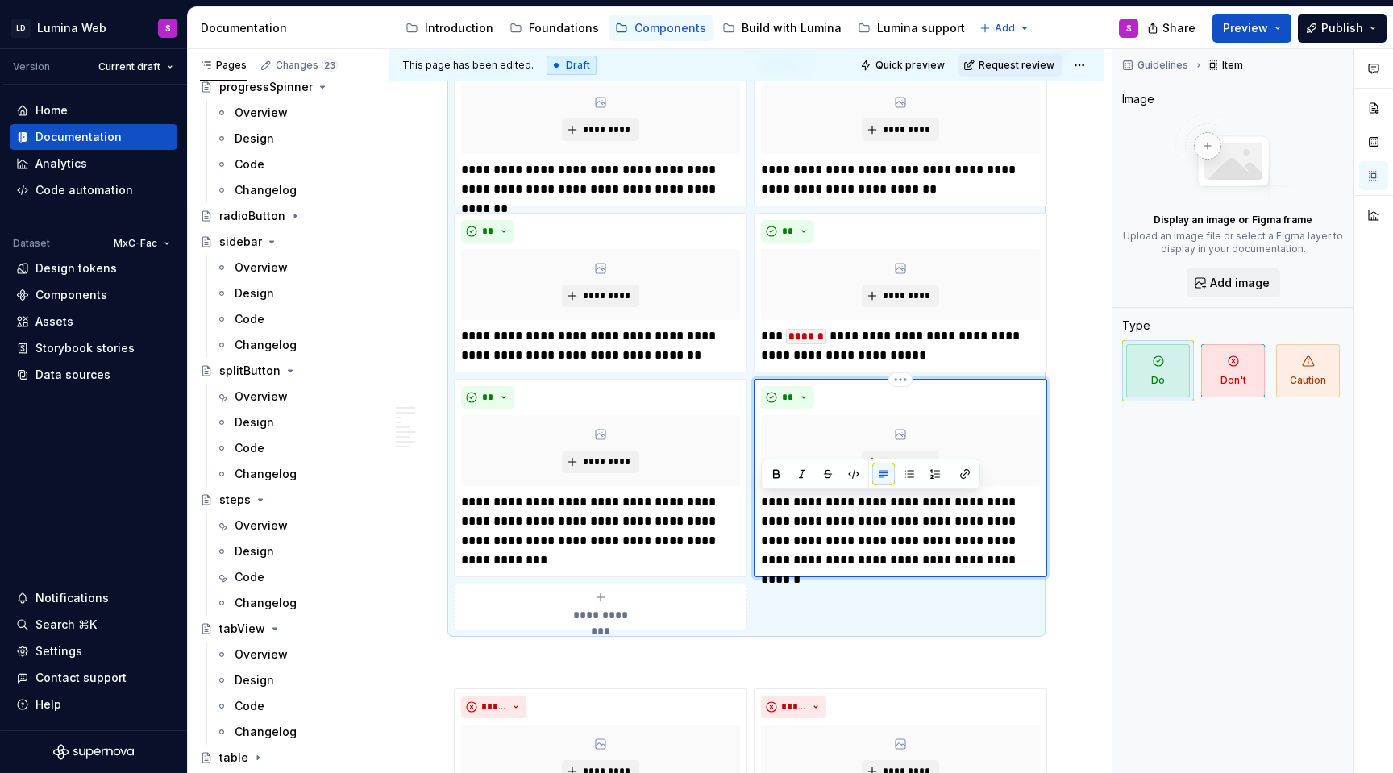
click at [862, 509] on p "**********" at bounding box center [900, 531] width 279 height 77
drag, startPoint x: 904, startPoint y: 501, endPoint x: 797, endPoint y: 506, distance: 107.3
click at [797, 506] on p "**********" at bounding box center [900, 531] width 279 height 77
click at [890, 475] on button "button" at bounding box center [888, 475] width 23 height 23
click at [905, 504] on code "**********" at bounding box center [853, 502] width 105 height 15
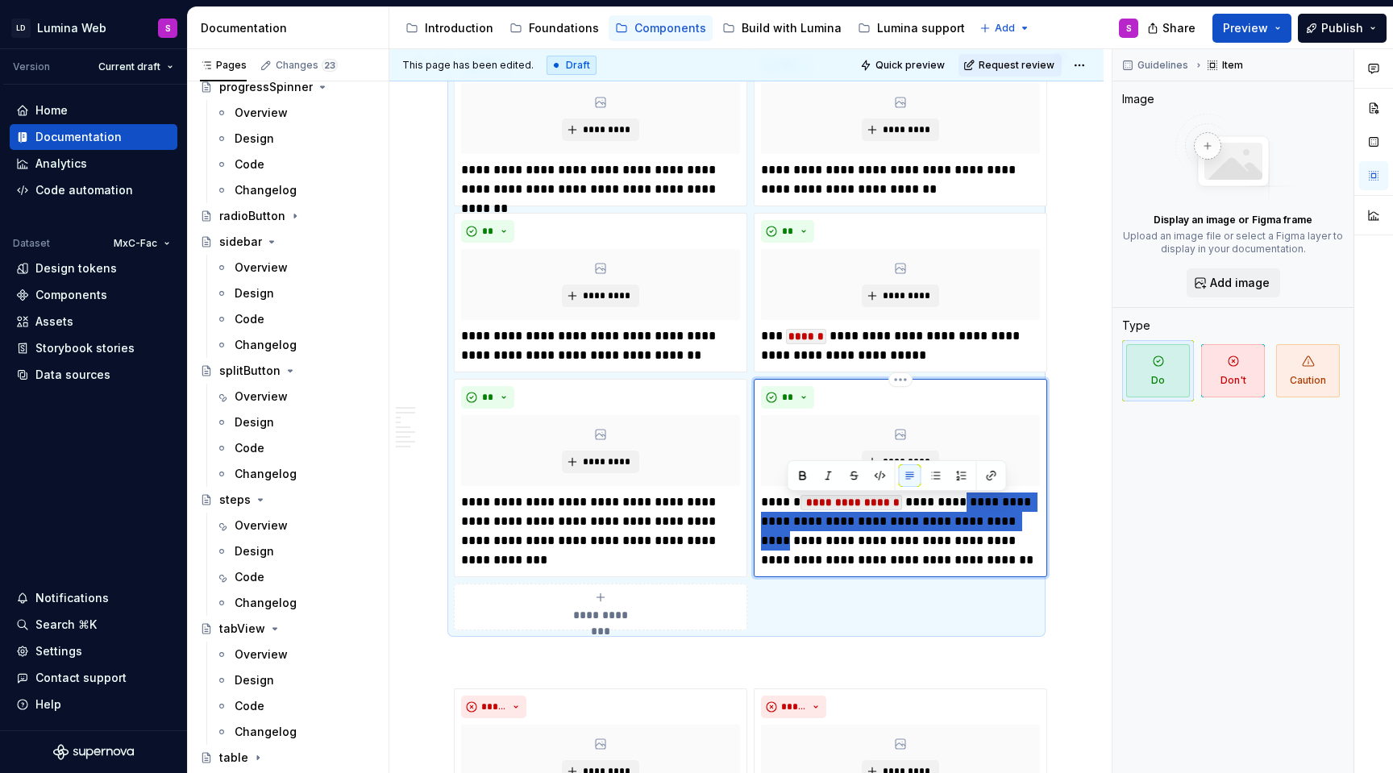
drag, startPoint x: 963, startPoint y: 502, endPoint x: 789, endPoint y: 538, distance: 178.5
click at [789, 538] on p "**********" at bounding box center [900, 531] width 279 height 77
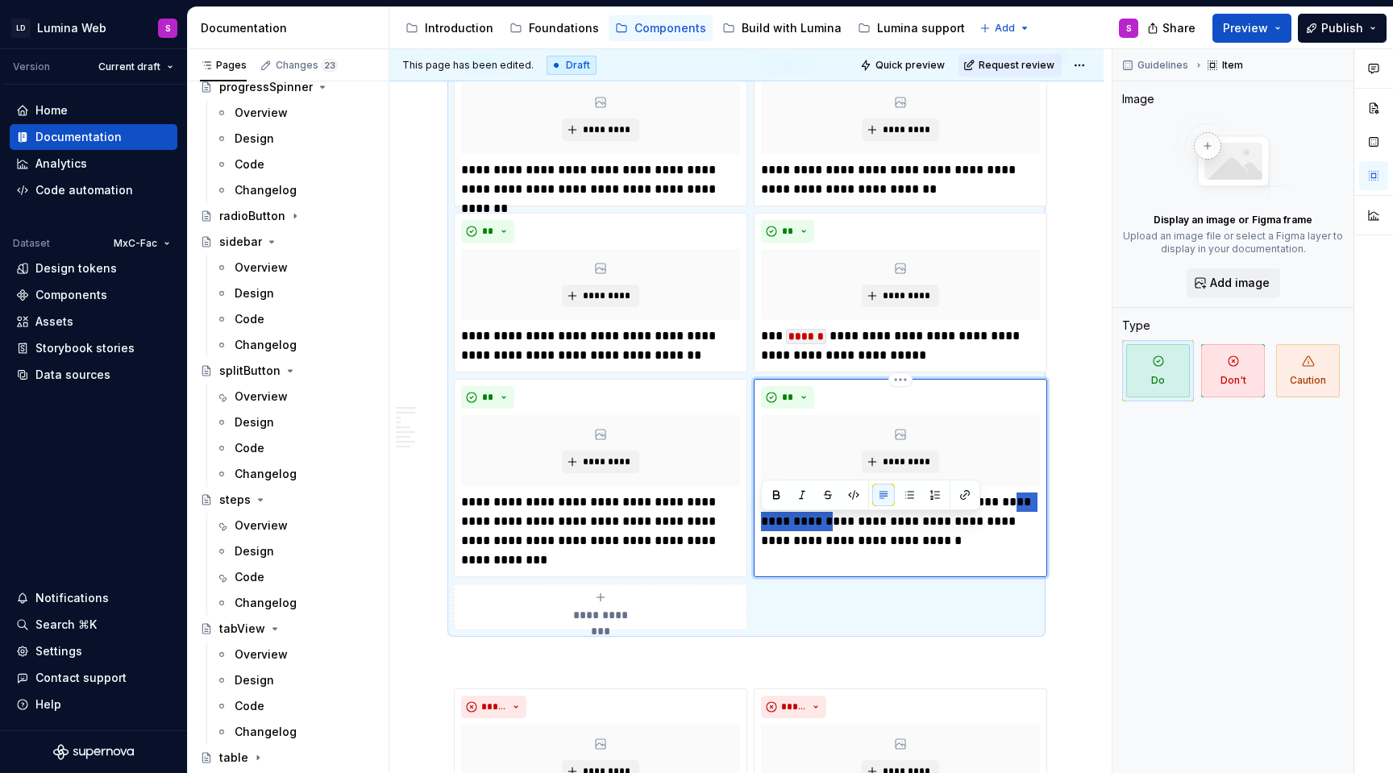
drag, startPoint x: 857, startPoint y: 527, endPoint x: 764, endPoint y: 526, distance: 93.5
click at [764, 526] on p "**********" at bounding box center [900, 522] width 279 height 58
click at [856, 493] on button "button" at bounding box center [854, 495] width 23 height 23
click at [810, 526] on code "**********" at bounding box center [805, 521] width 89 height 15
drag, startPoint x: 906, startPoint y: 522, endPoint x: 923, endPoint y: 527, distance: 17.8
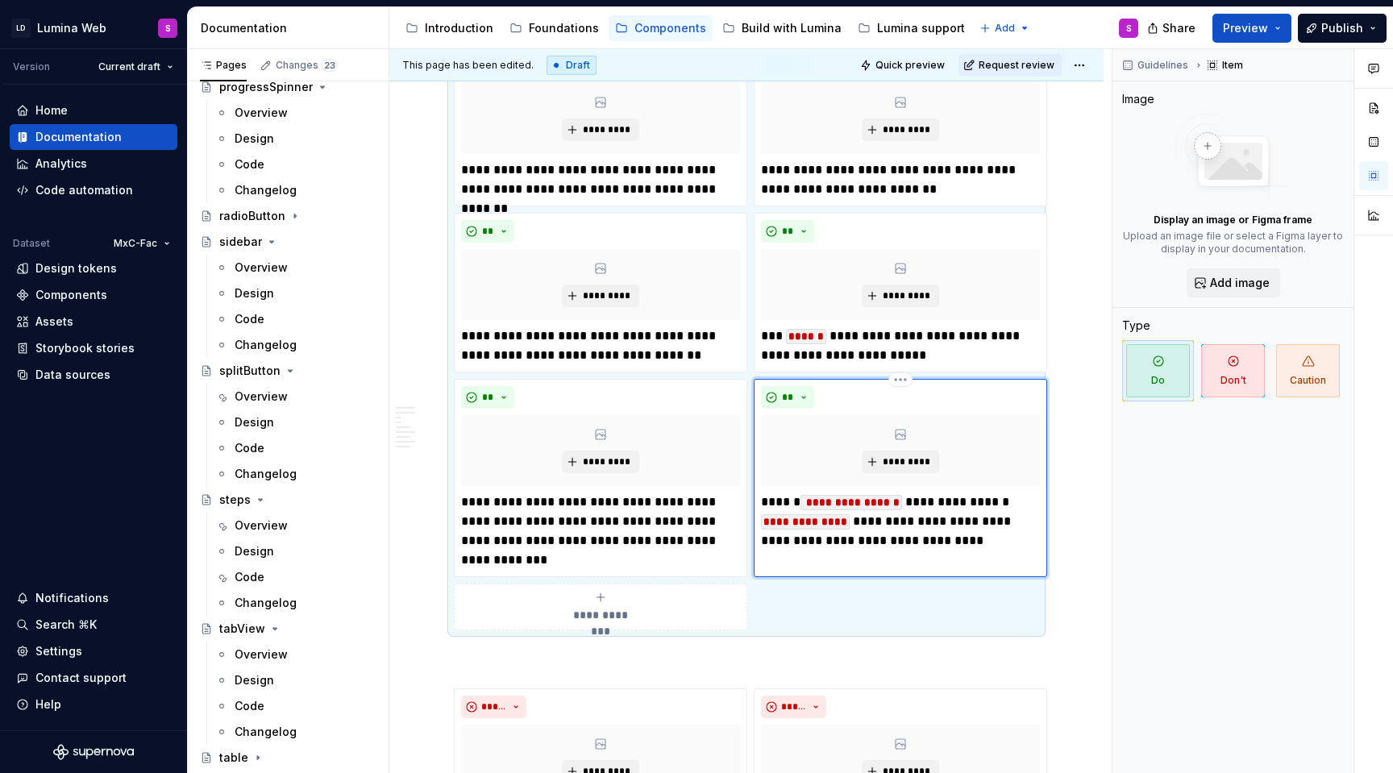
click at [906, 522] on p "**********" at bounding box center [900, 522] width 279 height 58
click at [955, 539] on p "**********" at bounding box center [900, 522] width 279 height 58
drag, startPoint x: 794, startPoint y: 544, endPoint x: 909, endPoint y: 525, distance: 116.9
click at [909, 525] on p "**********" at bounding box center [900, 522] width 279 height 58
click at [896, 537] on p "**********" at bounding box center [900, 522] width 279 height 58
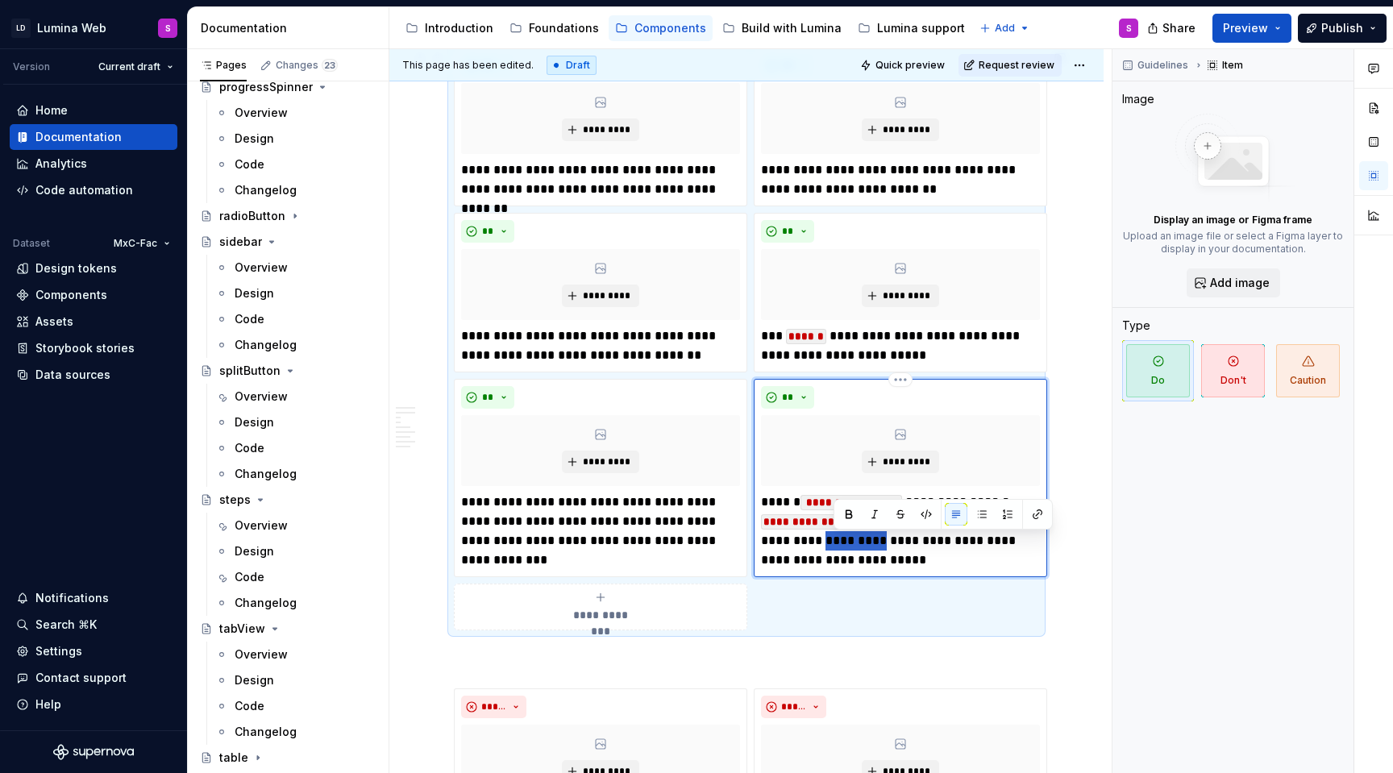
drag, startPoint x: 888, startPoint y: 543, endPoint x: 834, endPoint y: 543, distance: 54.0
click at [834, 543] on p "**********" at bounding box center [900, 531] width 279 height 77
click at [891, 561] on p "**********" at bounding box center [900, 531] width 279 height 77
click at [994, 548] on p "**********" at bounding box center [900, 531] width 279 height 77
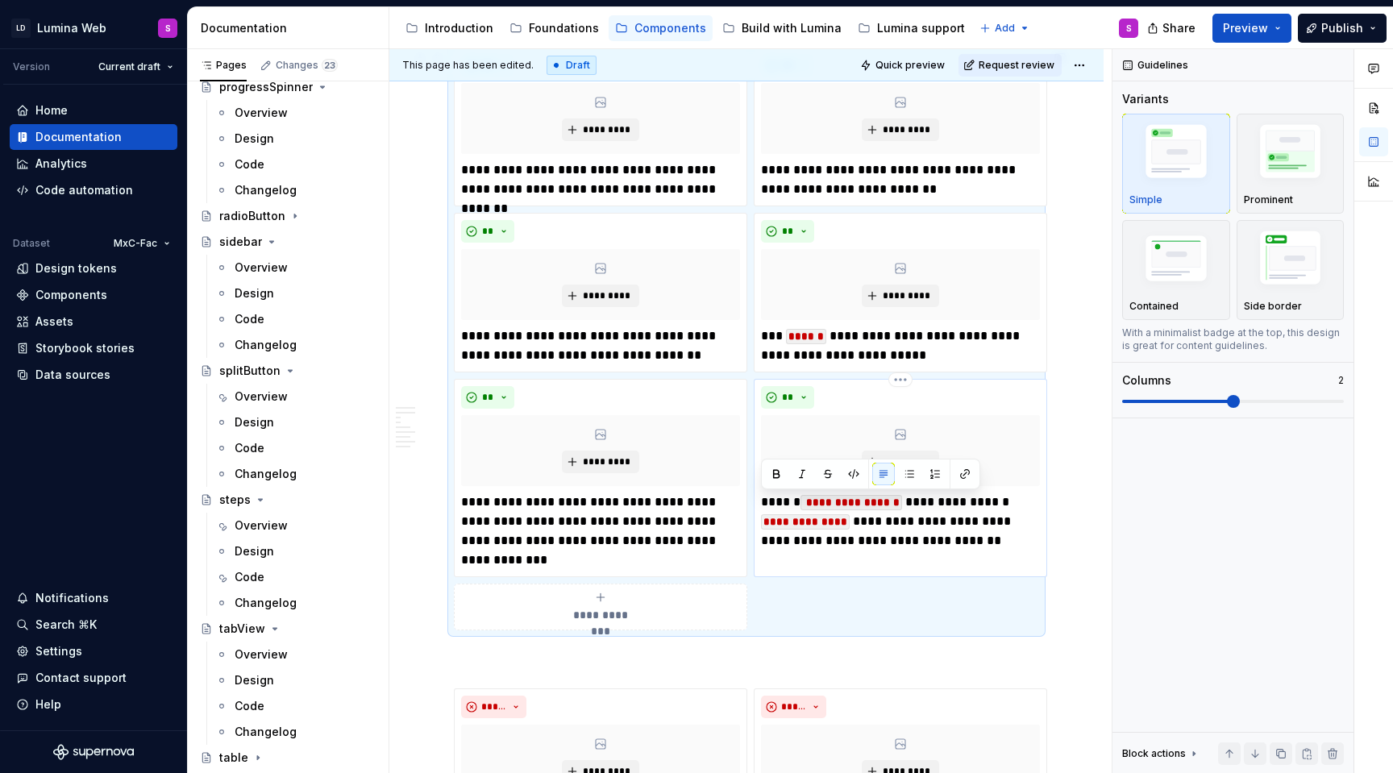
click at [809, 551] on p "**********" at bounding box center [900, 522] width 279 height 58
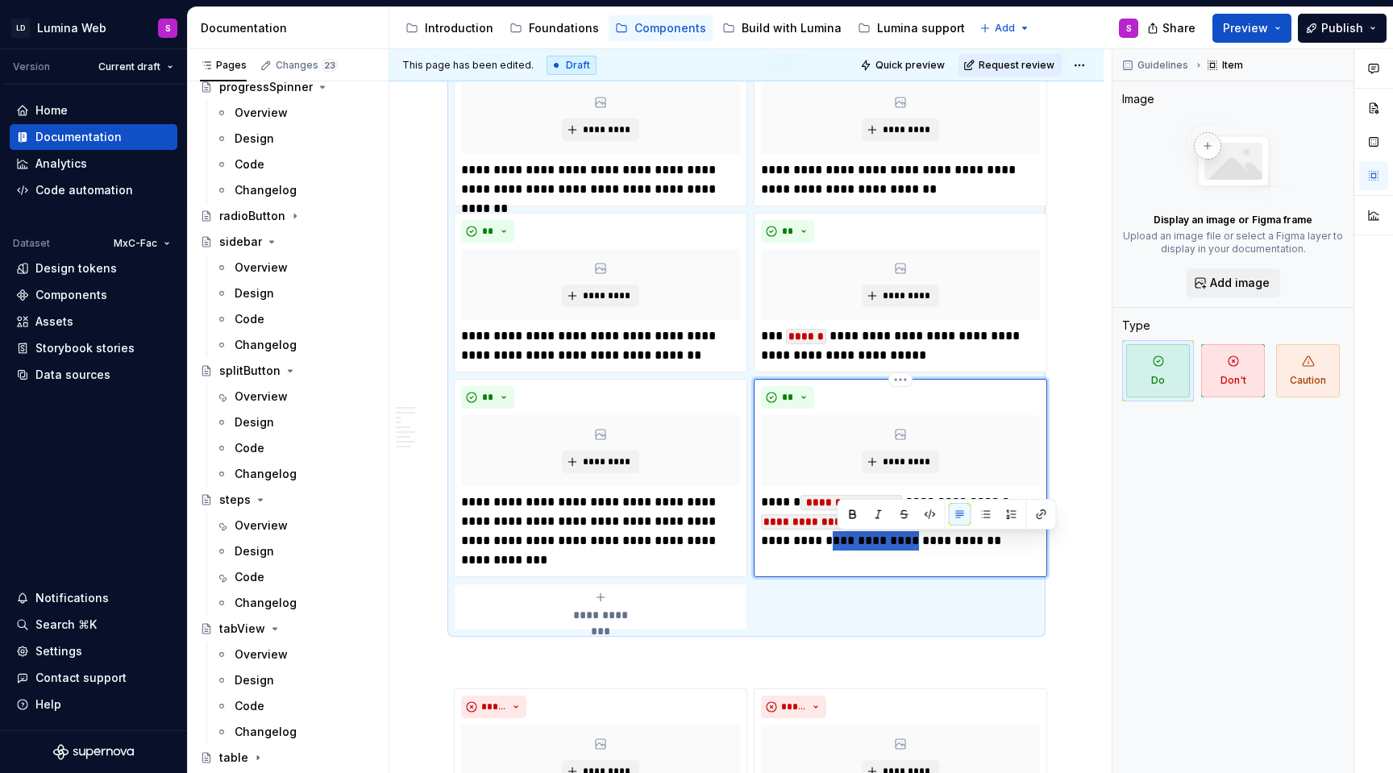
drag, startPoint x: 839, startPoint y: 546, endPoint x: 922, endPoint y: 546, distance: 82.2
click at [922, 546] on p "**********" at bounding box center [900, 522] width 279 height 58
click at [938, 514] on button "button" at bounding box center [930, 514] width 23 height 23
click at [793, 544] on p "**********" at bounding box center [900, 522] width 279 height 58
click at [806, 549] on p "**********" at bounding box center [900, 522] width 279 height 58
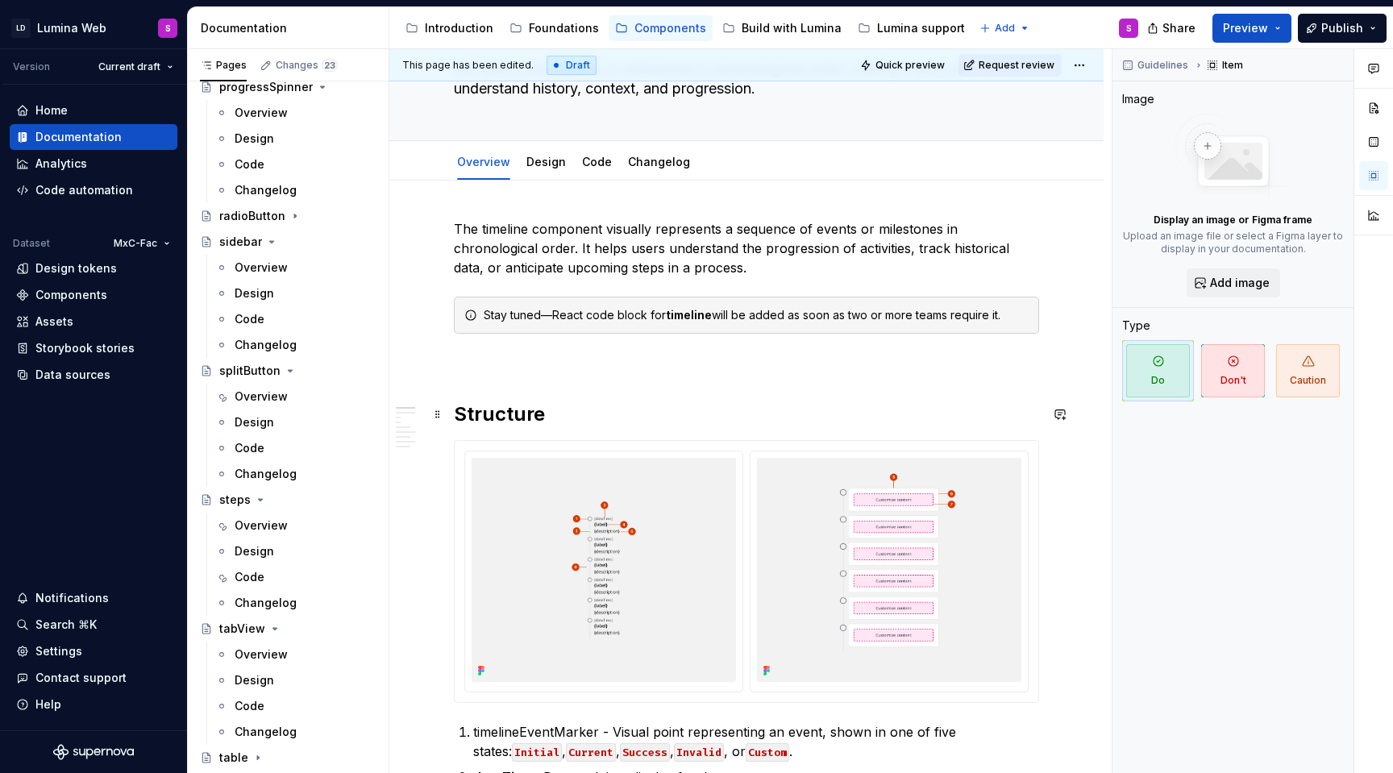
scroll to position [0, 0]
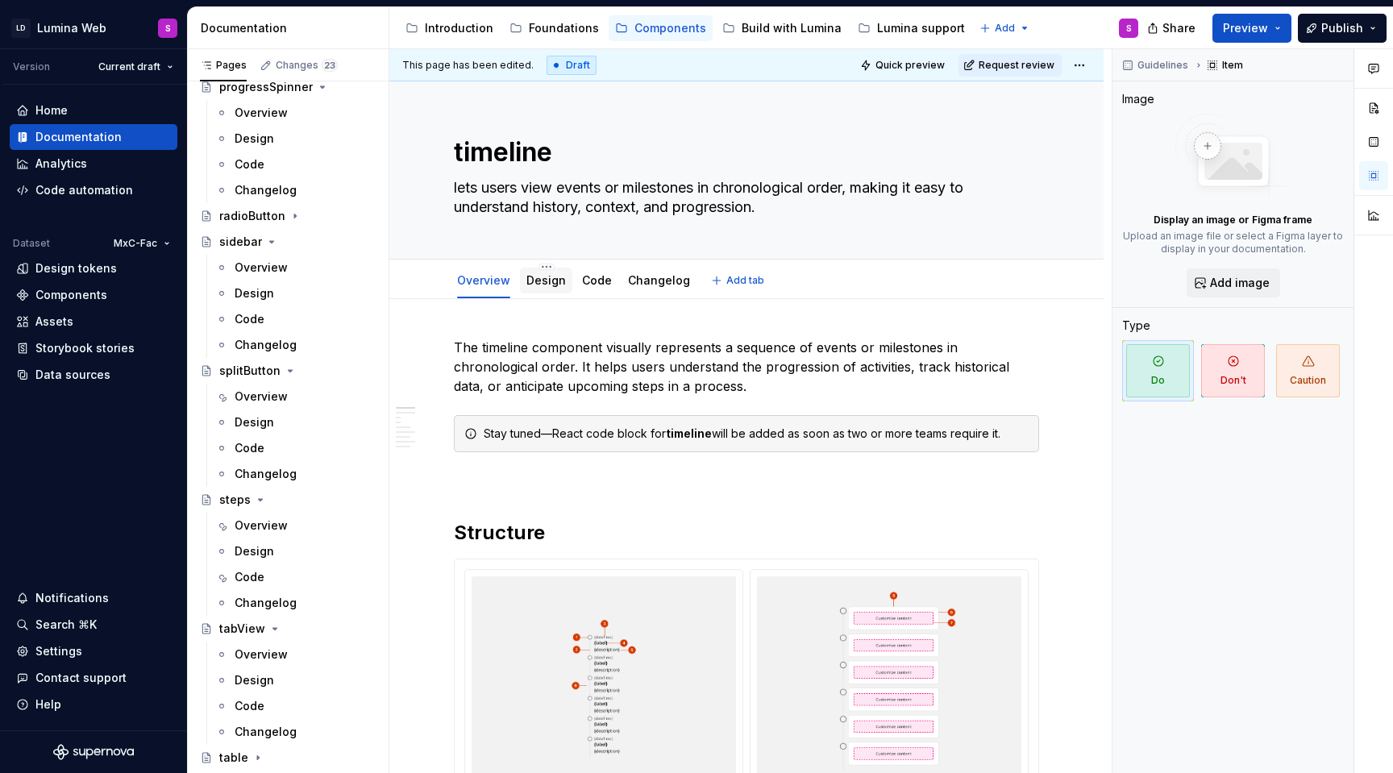
click at [547, 277] on link "Design" at bounding box center [546, 280] width 40 height 14
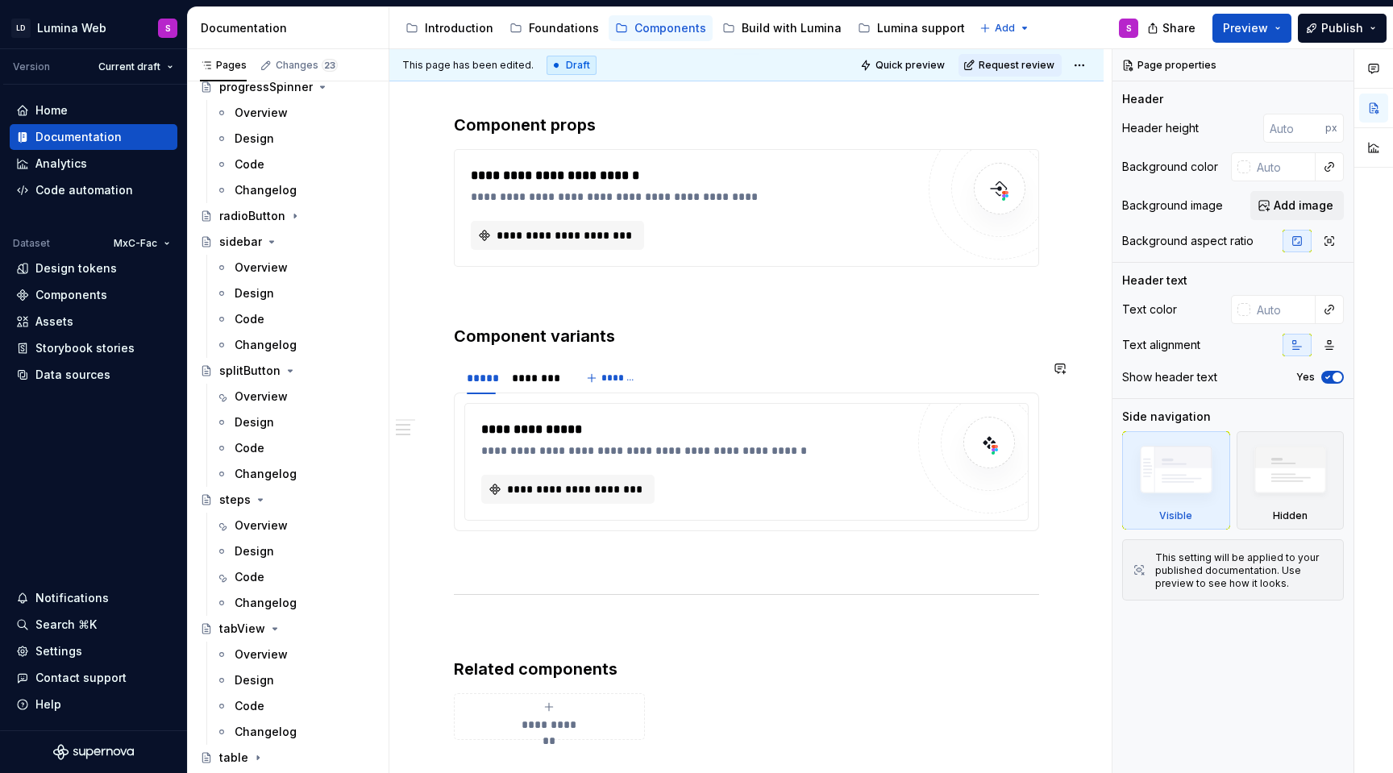
scroll to position [629, 0]
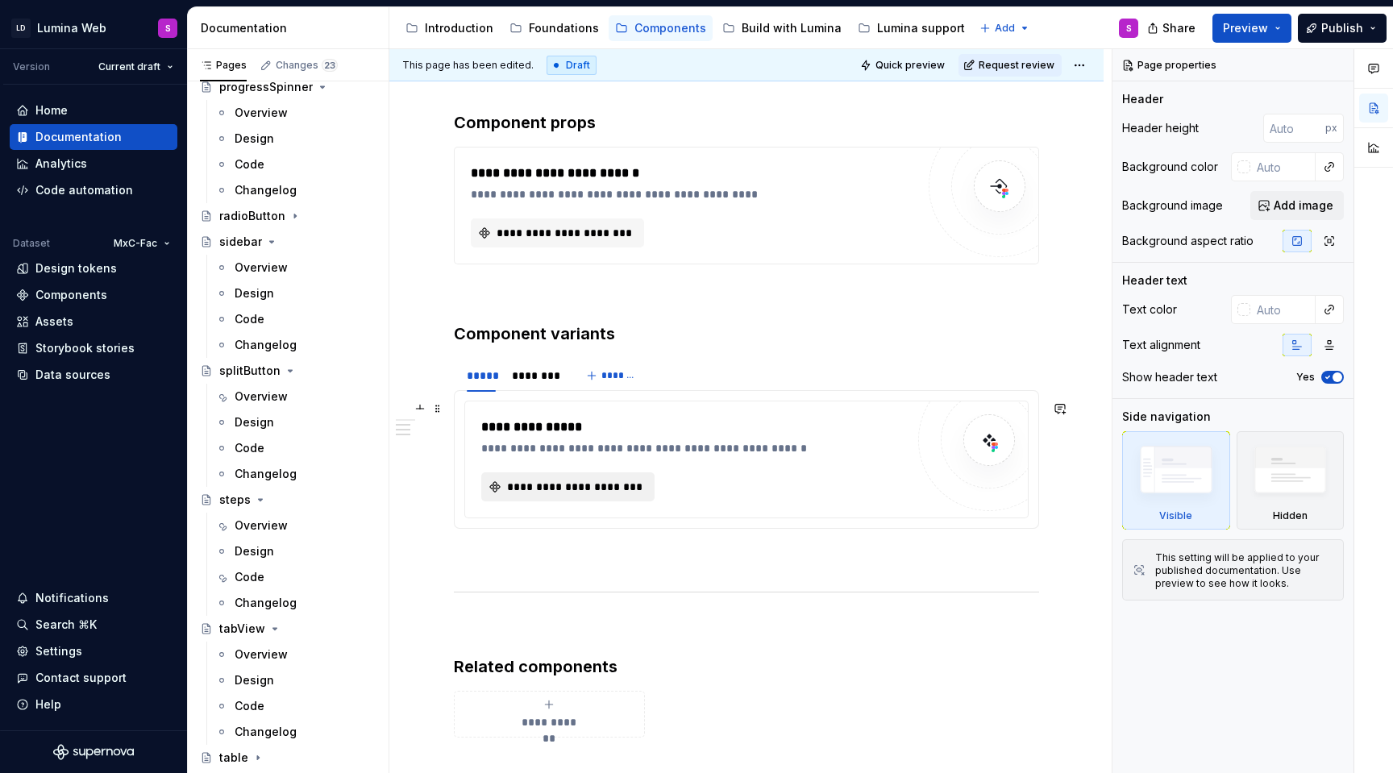
click at [617, 493] on span "**********" at bounding box center [574, 487] width 139 height 16
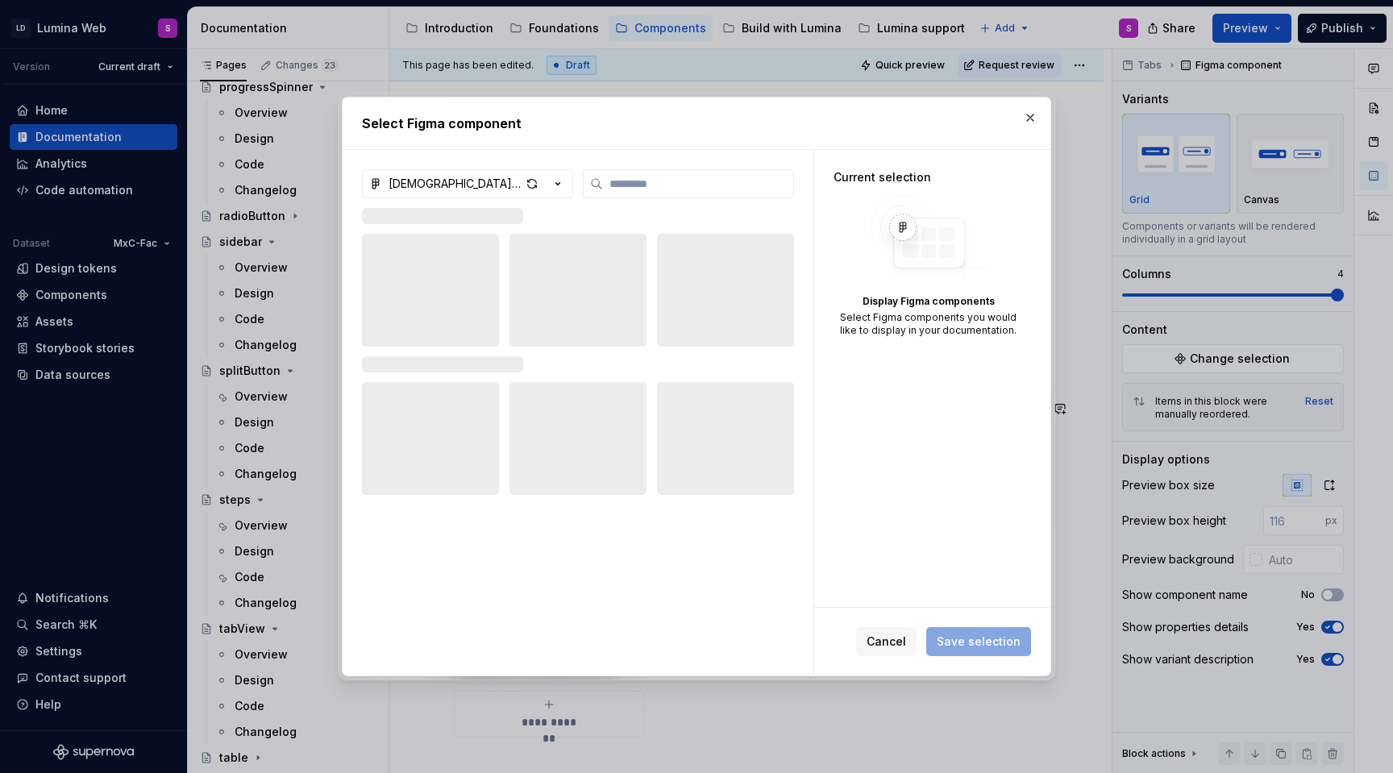
type textarea "*"
click at [1025, 123] on button "button" at bounding box center [1030, 117] width 23 height 23
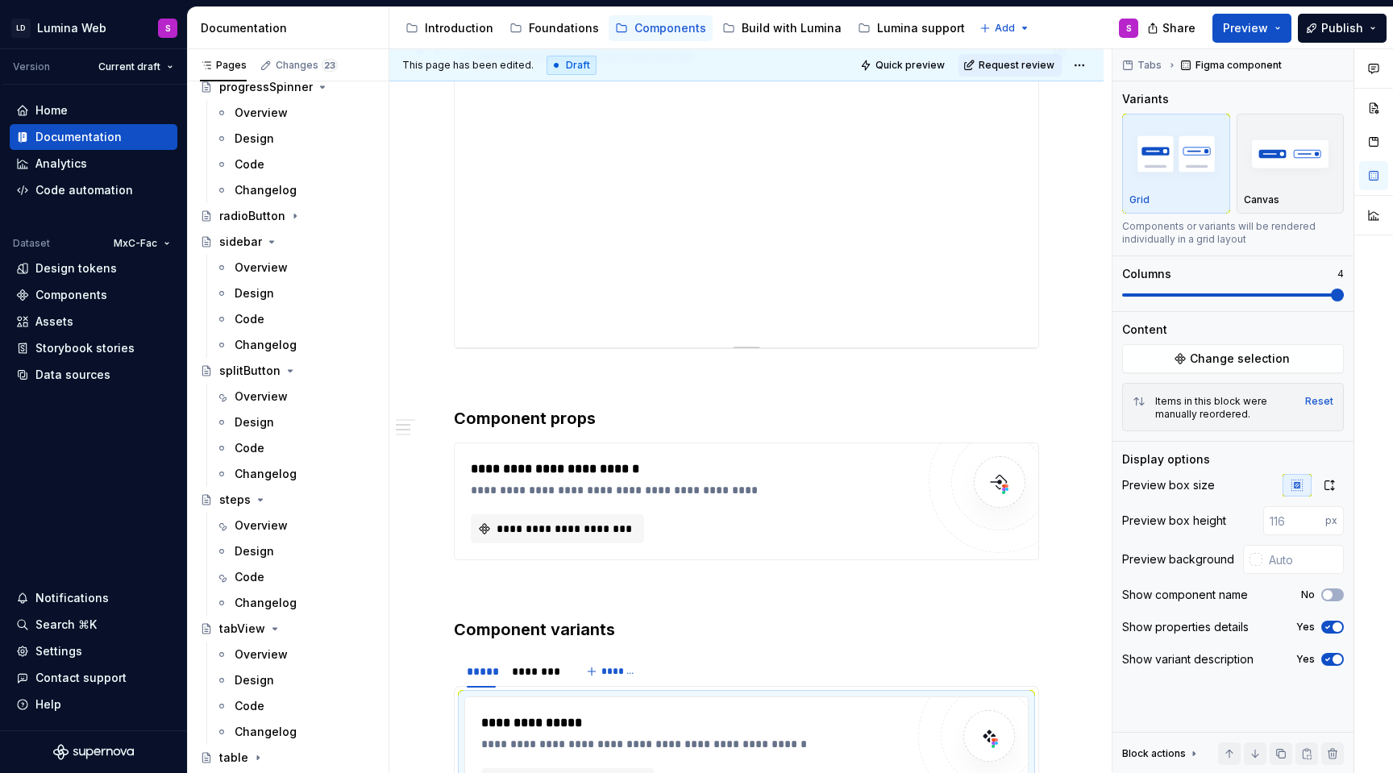
scroll to position [330, 0]
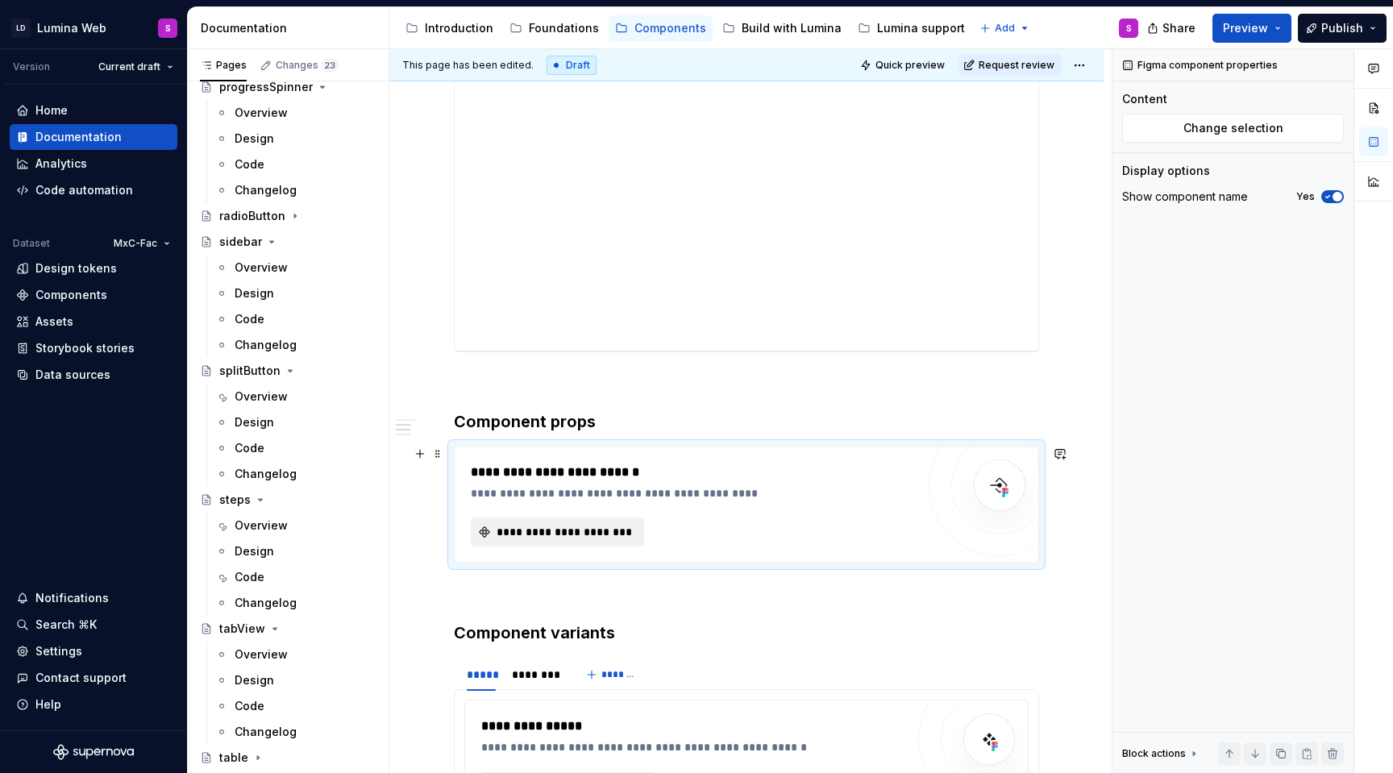
click at [606, 534] on span "**********" at bounding box center [563, 532] width 139 height 16
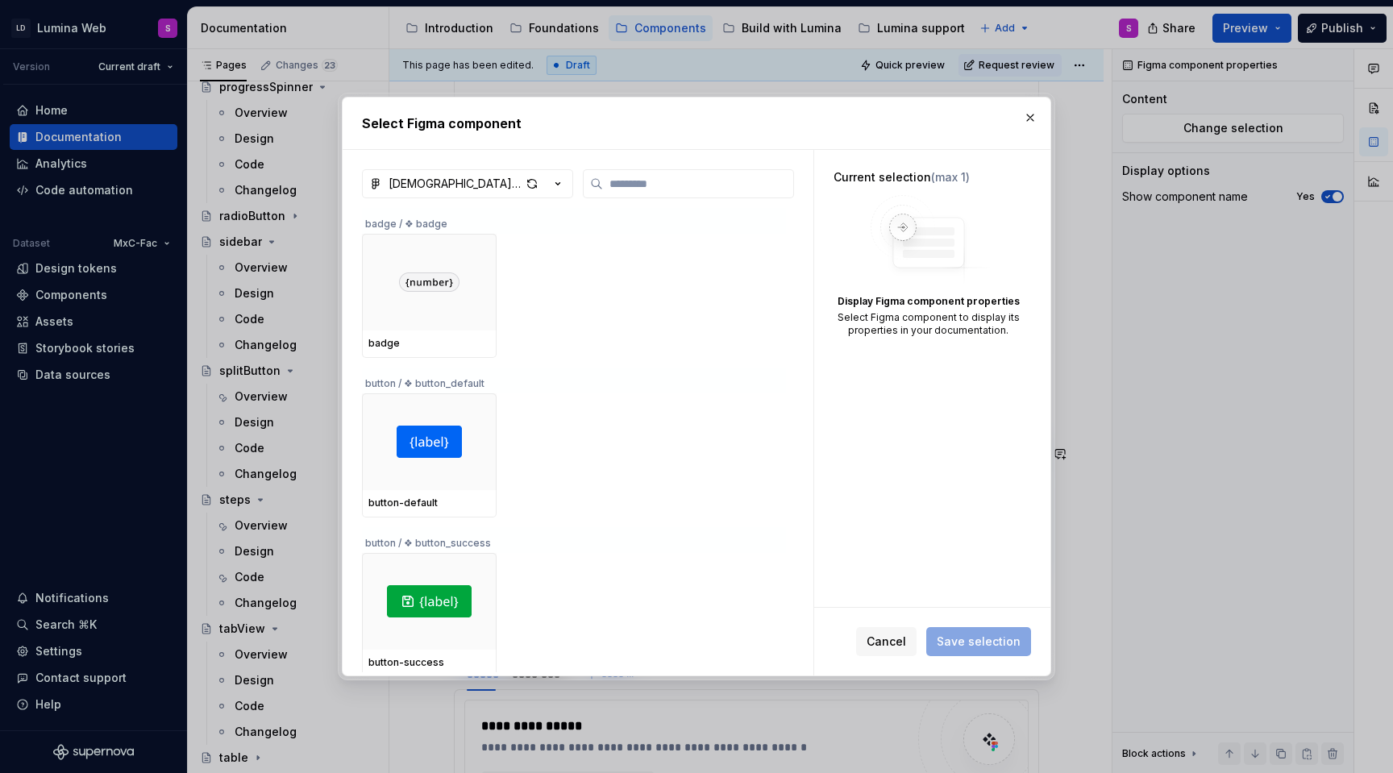
type input "*"
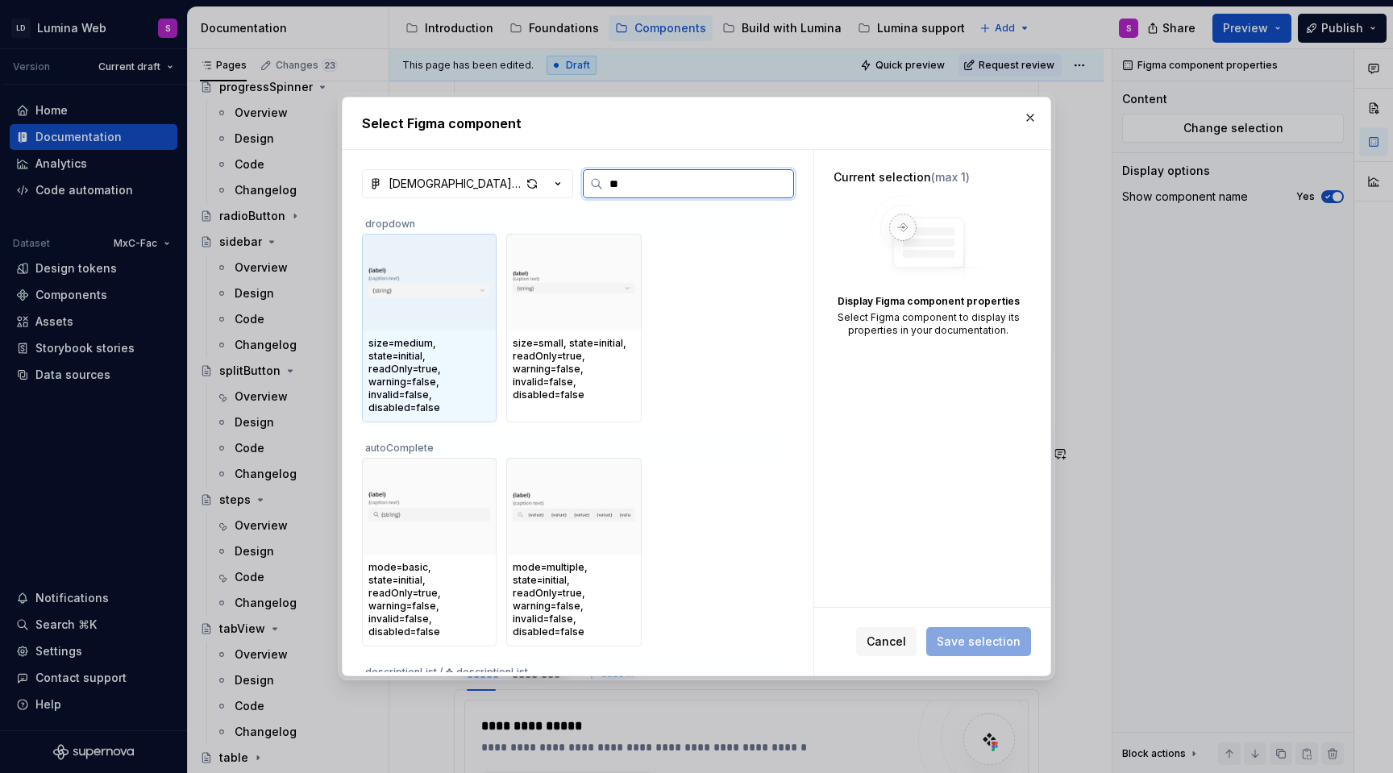
type input "***"
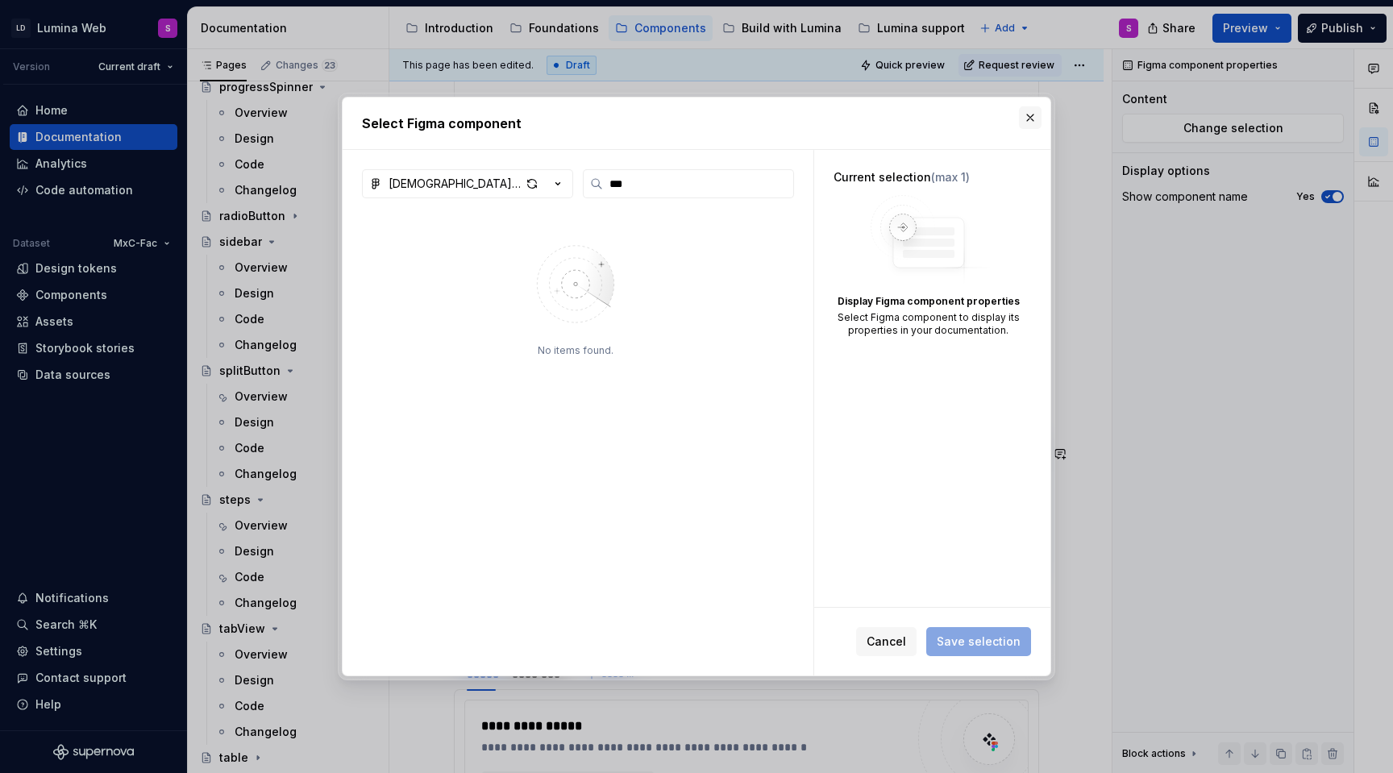
click at [1037, 116] on button "button" at bounding box center [1030, 117] width 23 height 23
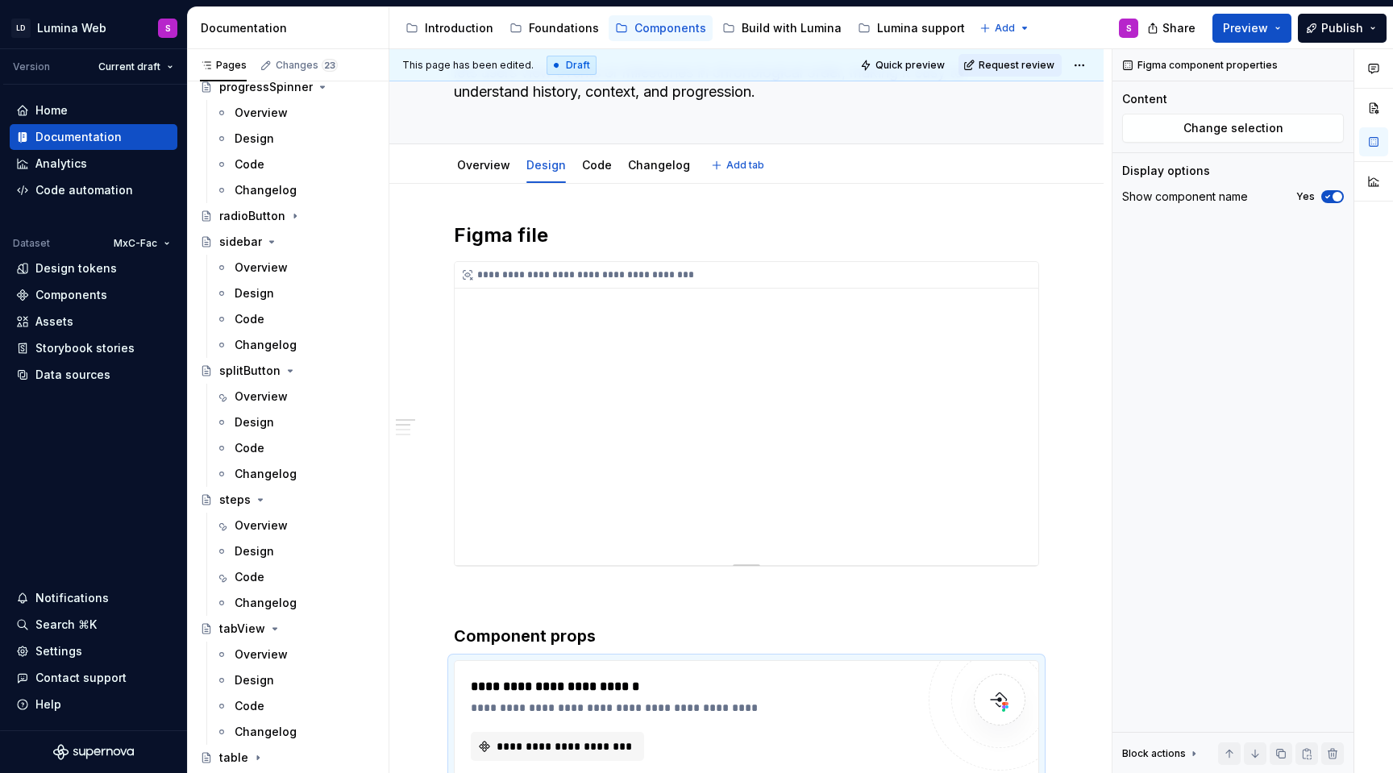
scroll to position [0, 0]
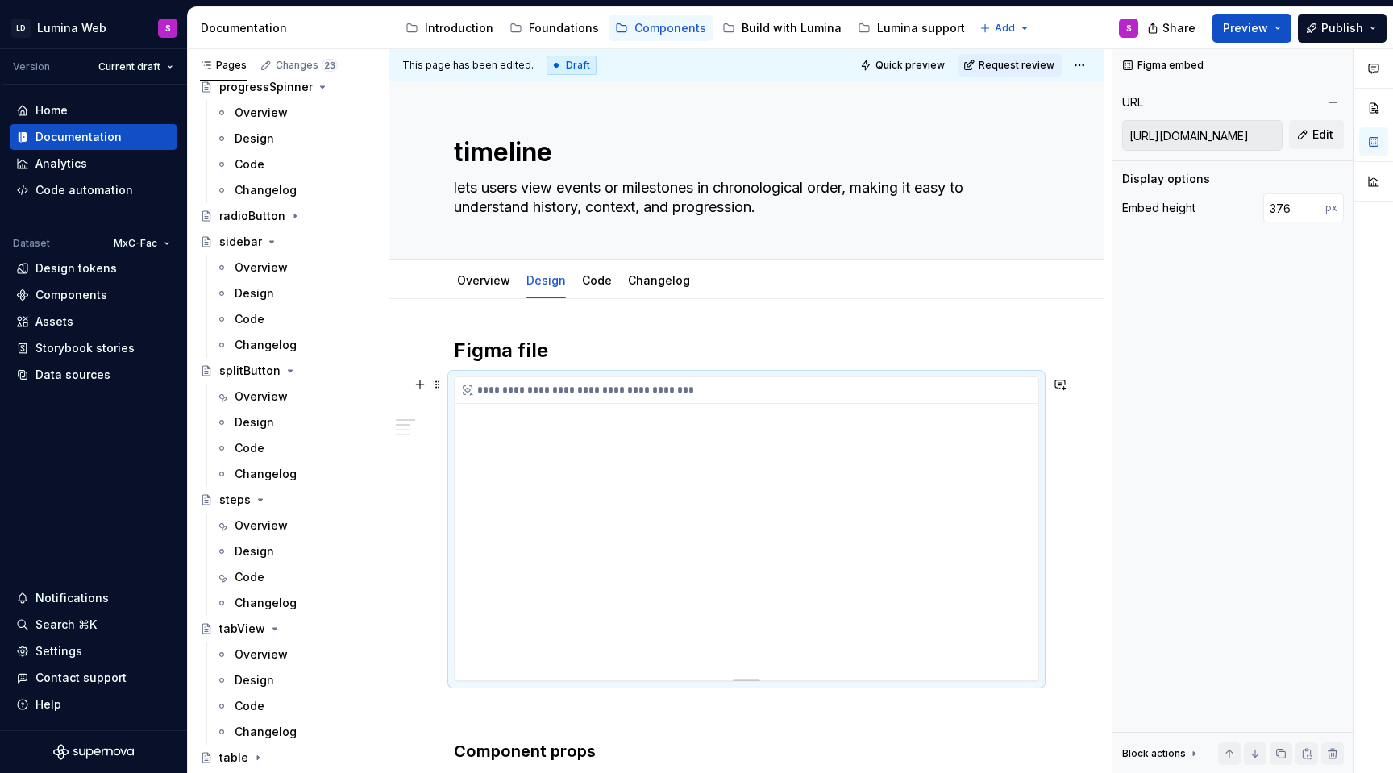
click at [750, 460] on div "**********" at bounding box center [747, 528] width 584 height 303
click at [483, 274] on link "Overview" at bounding box center [483, 280] width 53 height 14
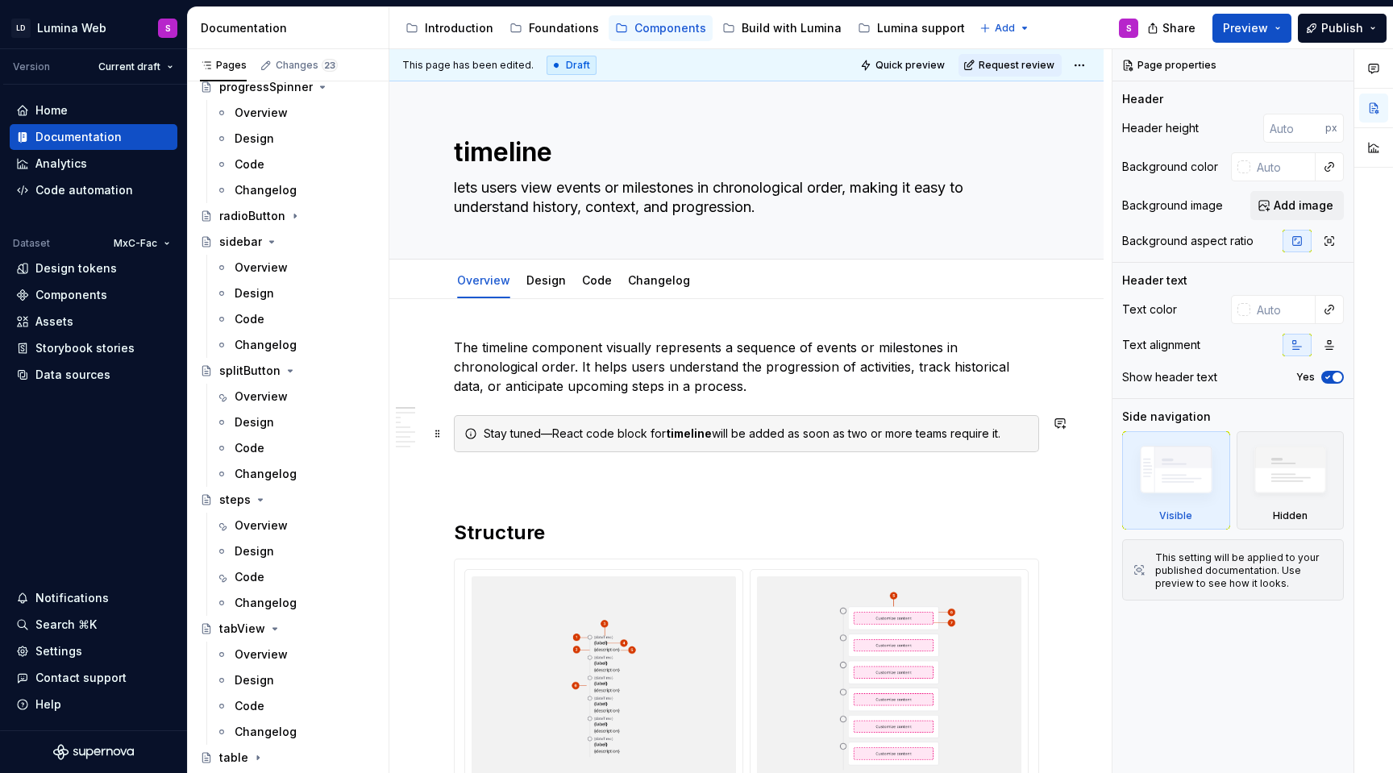
click at [690, 436] on strong "timeline" at bounding box center [689, 434] width 46 height 14
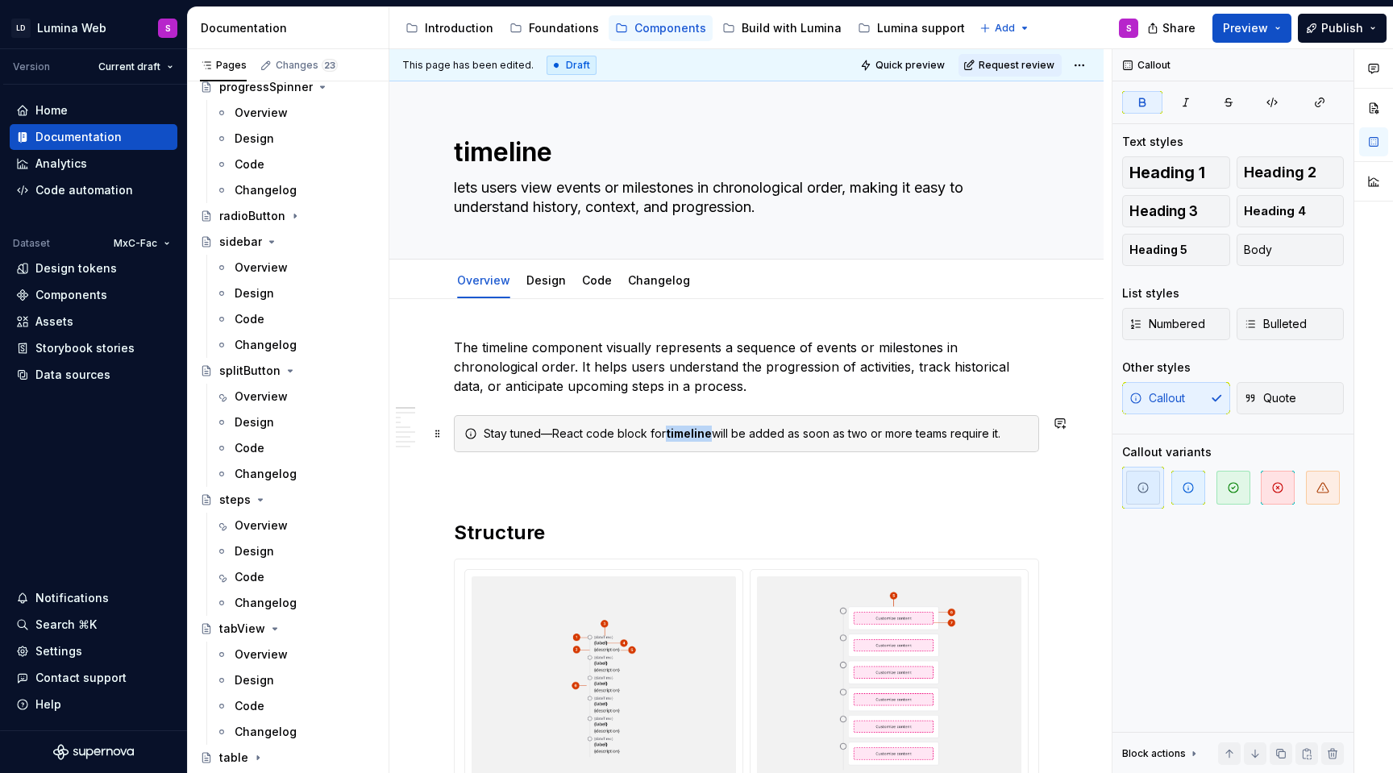
click at [690, 436] on strong "timeline" at bounding box center [689, 434] width 46 height 14
click at [941, 406] on button "button" at bounding box center [941, 405] width 23 height 23
click at [1021, 403] on button "button" at bounding box center [1019, 405] width 23 height 23
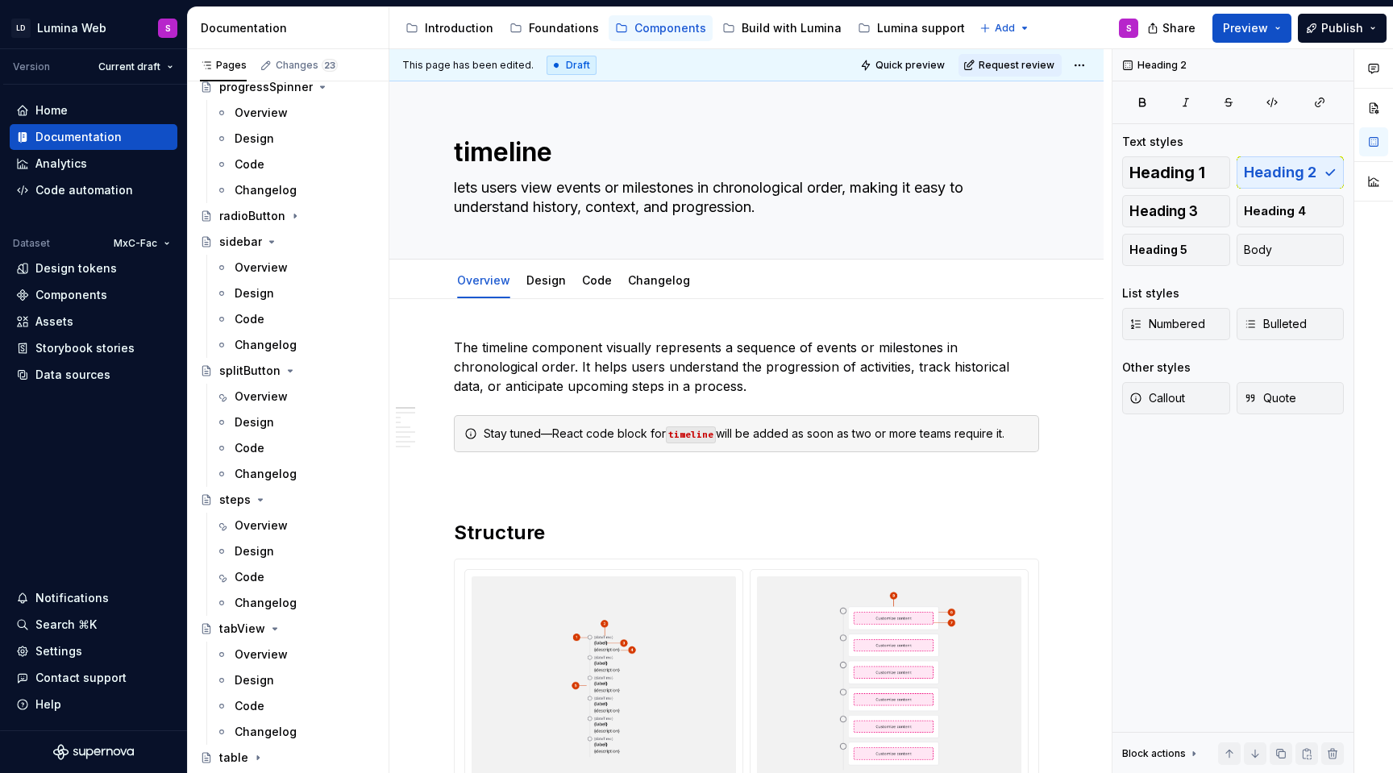
type textarea "*"
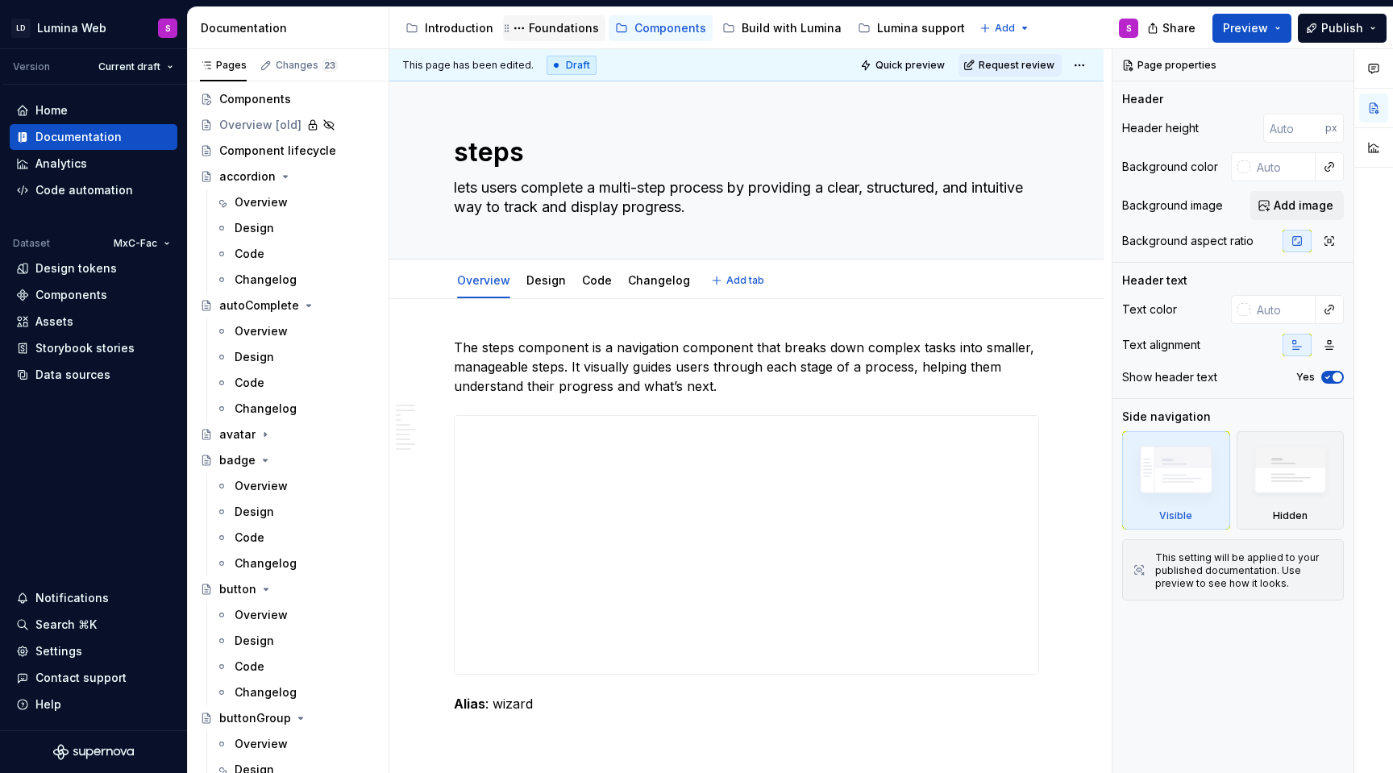
type textarea "*"
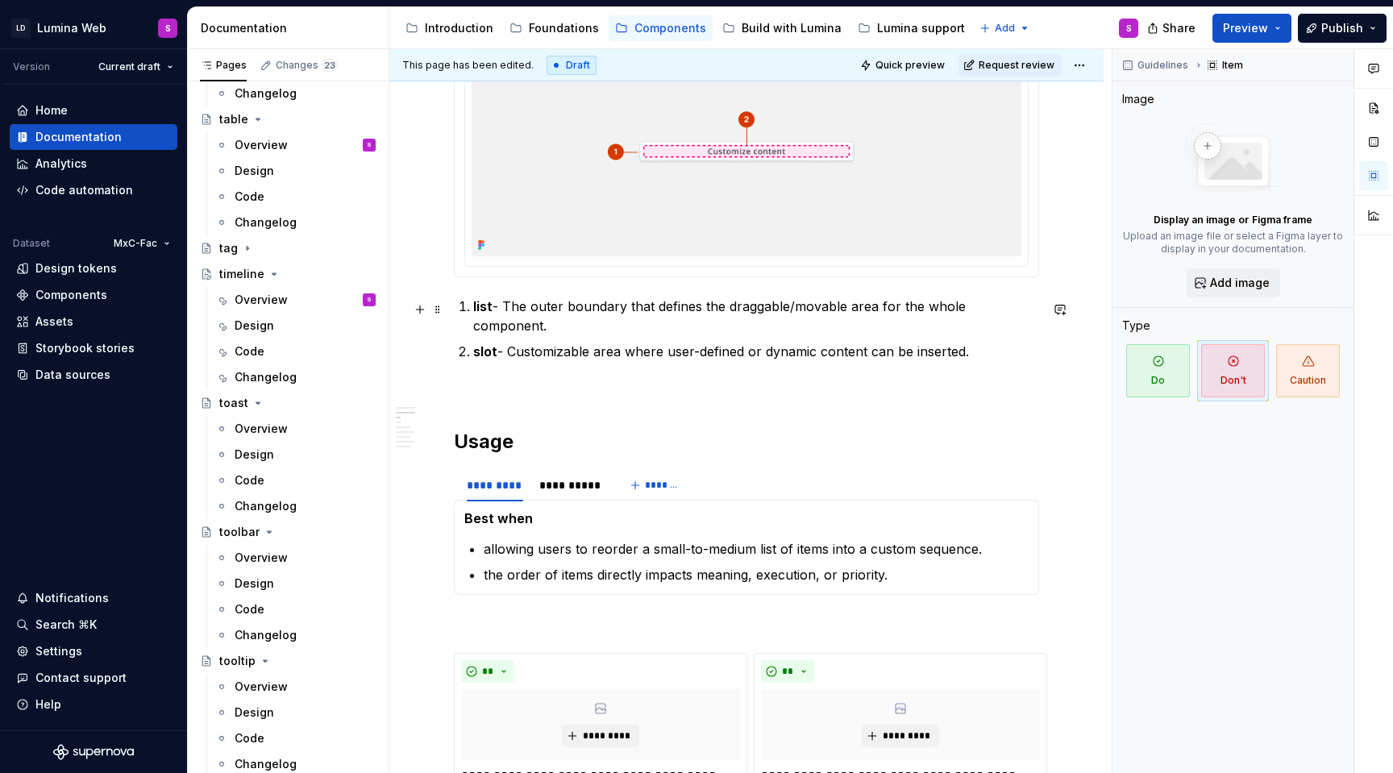
scroll to position [546, 0]
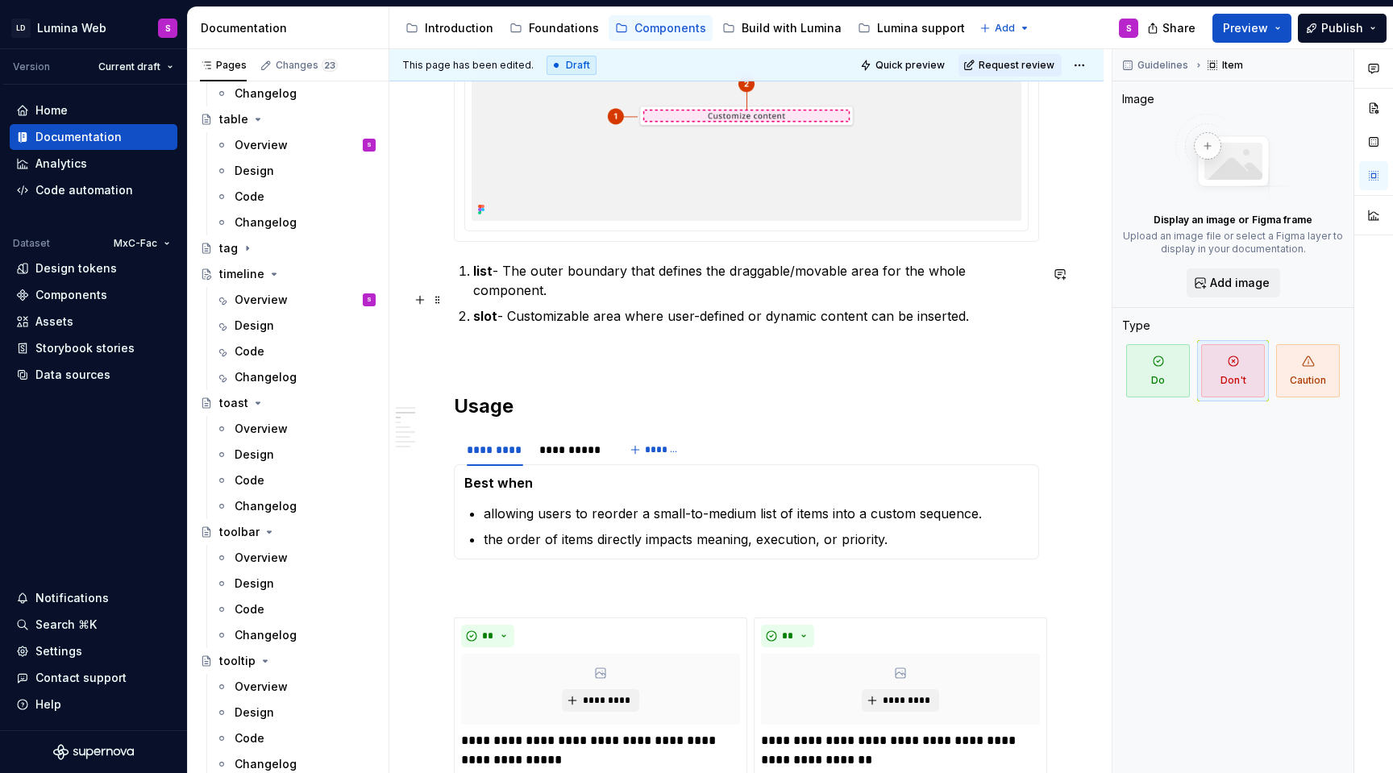
click at [486, 308] on strong "slot" at bounding box center [485, 316] width 24 height 16
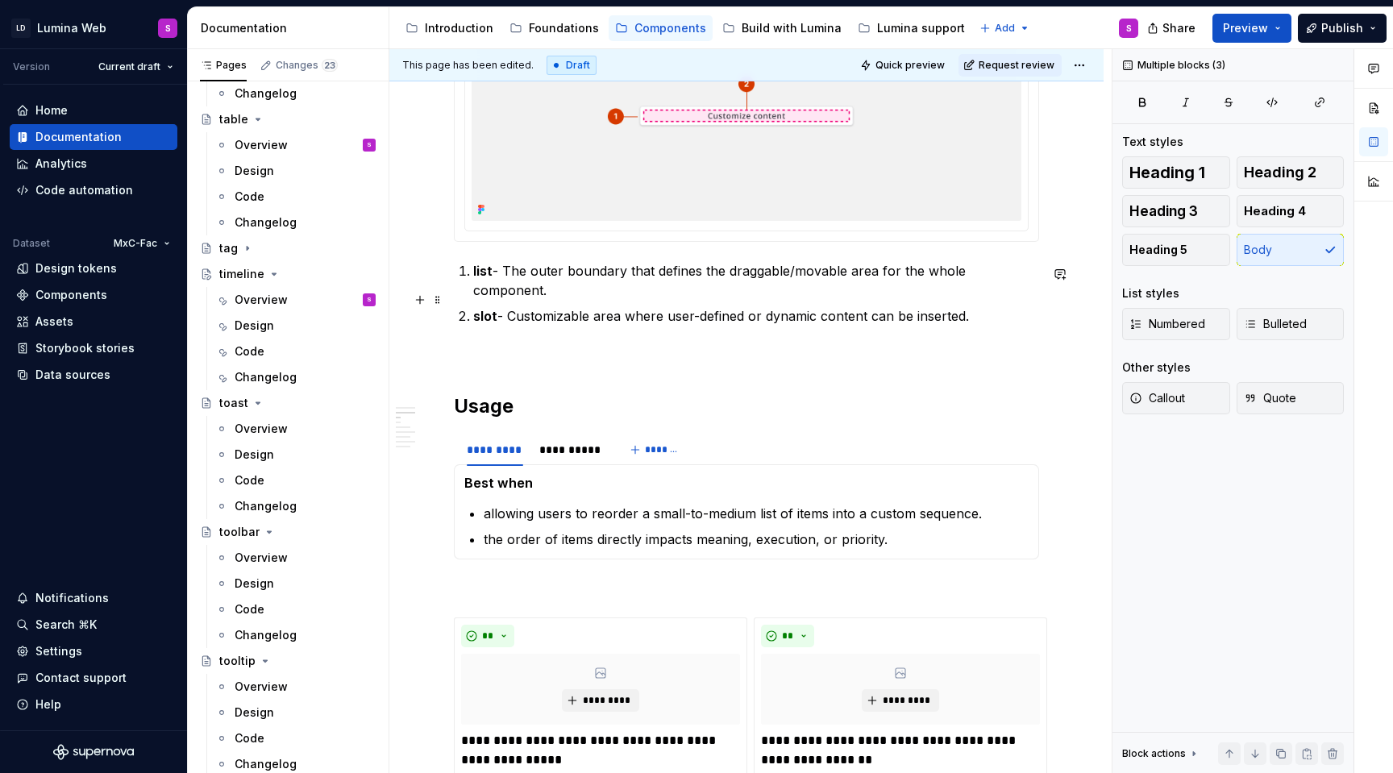
click at [486, 308] on strong "slot" at bounding box center [485, 316] width 24 height 16
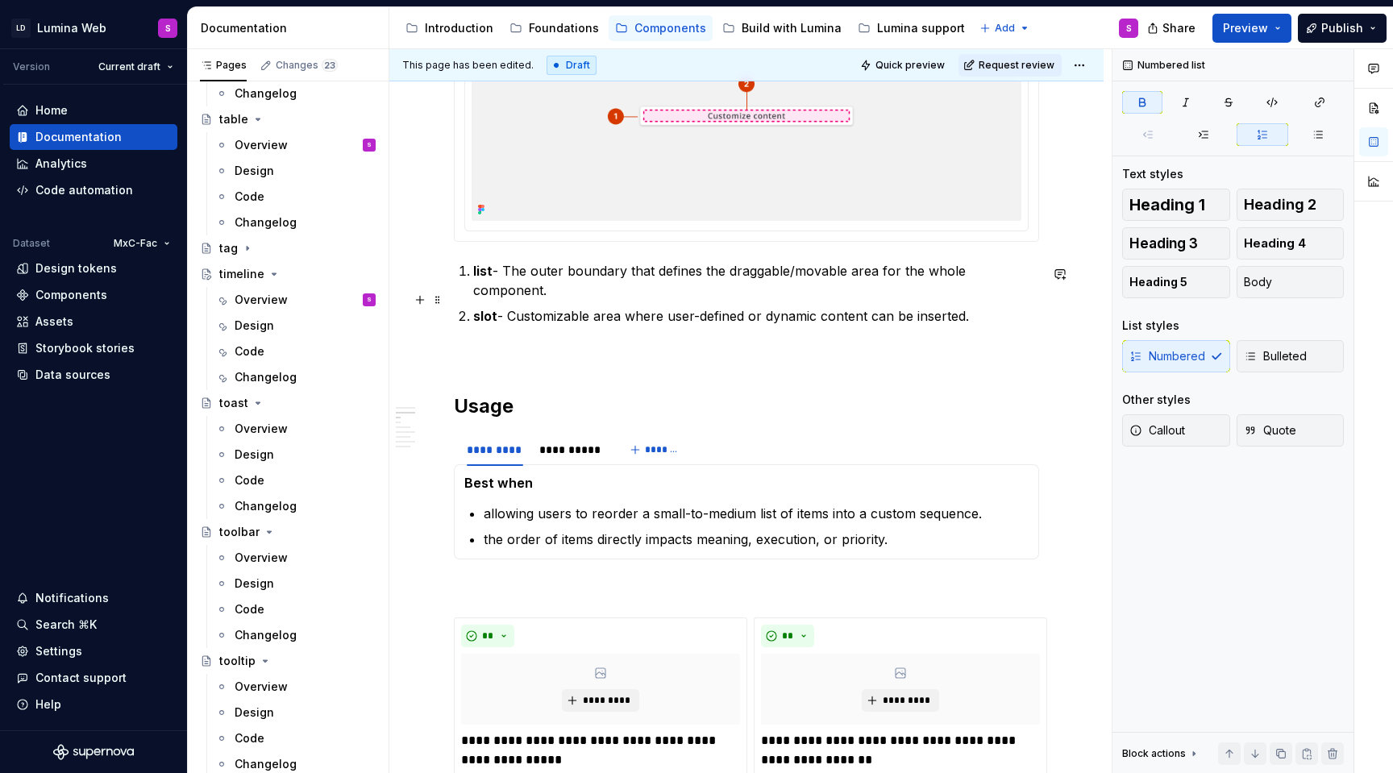
click at [486, 308] on strong "slot" at bounding box center [485, 316] width 24 height 16
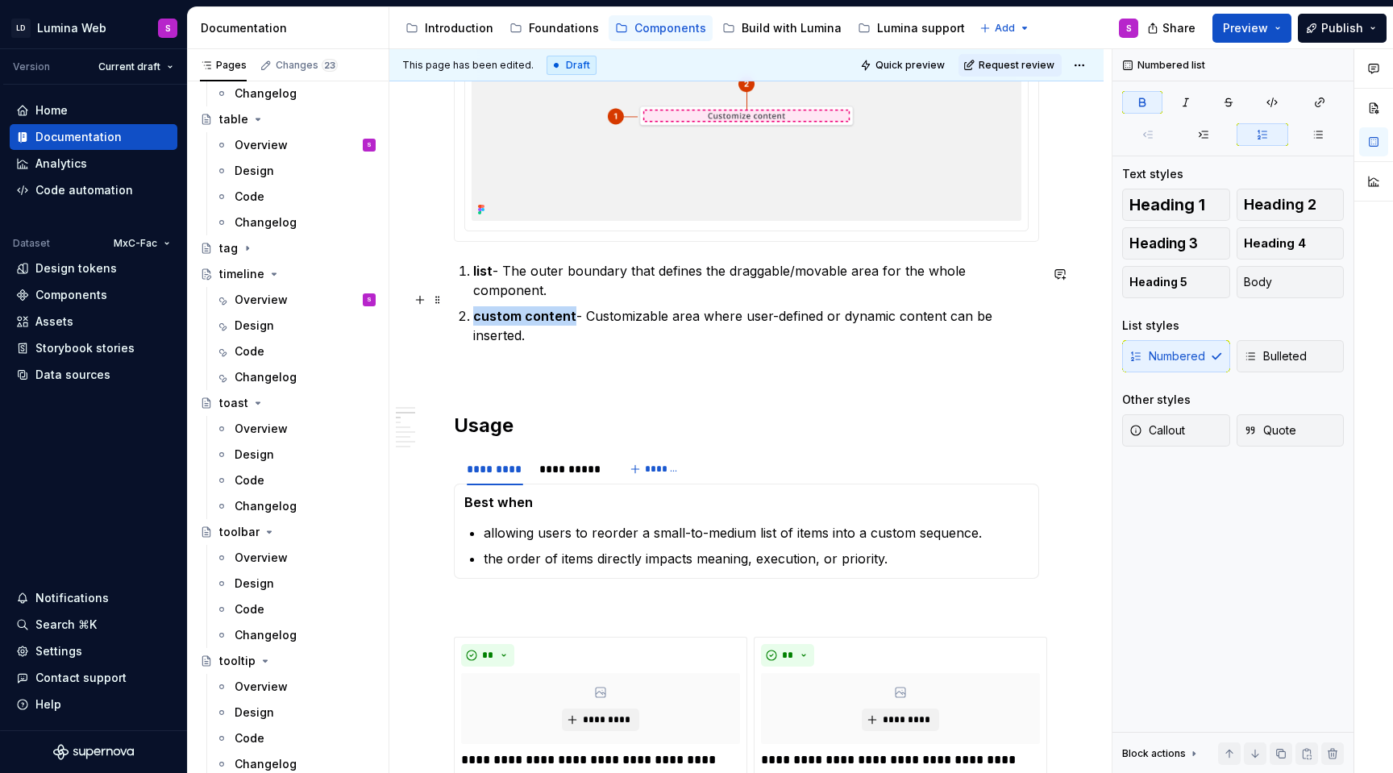
click at [474, 308] on strong "custom content" at bounding box center [524, 316] width 103 height 16
copy strong "custom content"
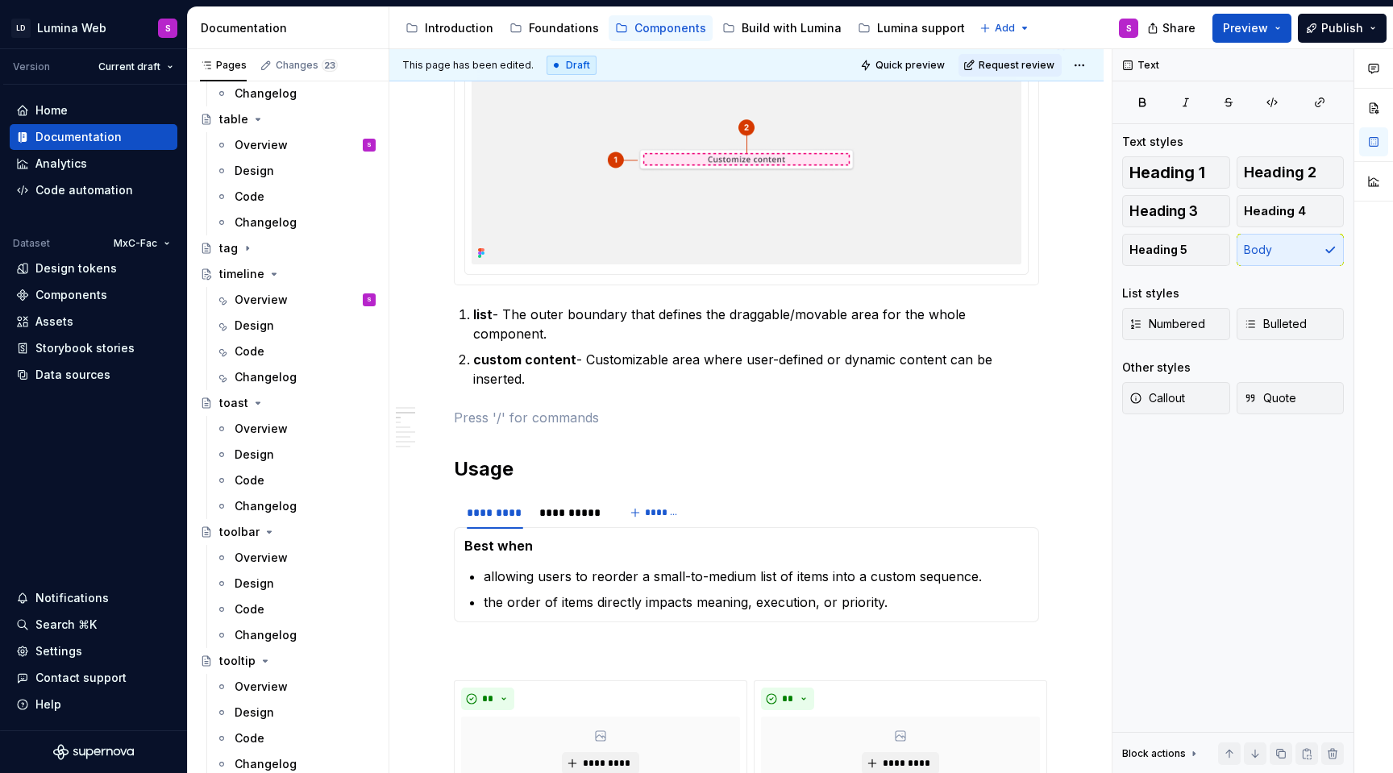
scroll to position [477, 0]
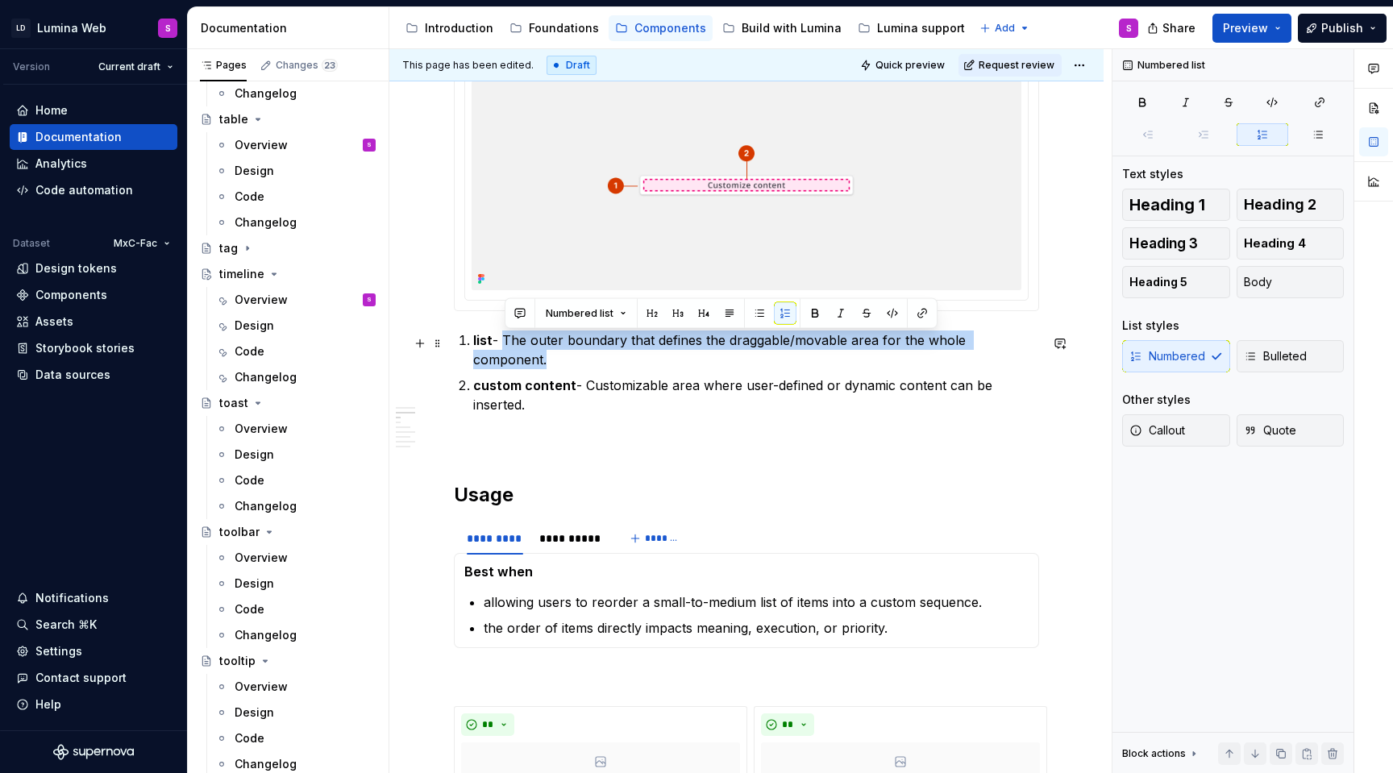
drag, startPoint x: 505, startPoint y: 339, endPoint x: 1037, endPoint y: 348, distance: 532.2
click at [1037, 348] on p "list - The outer boundary that defines the draggable/movable area for the whole…" at bounding box center [756, 350] width 566 height 39
copy p "The outer boundary that defines the draggable/movable area for the whole compon…"
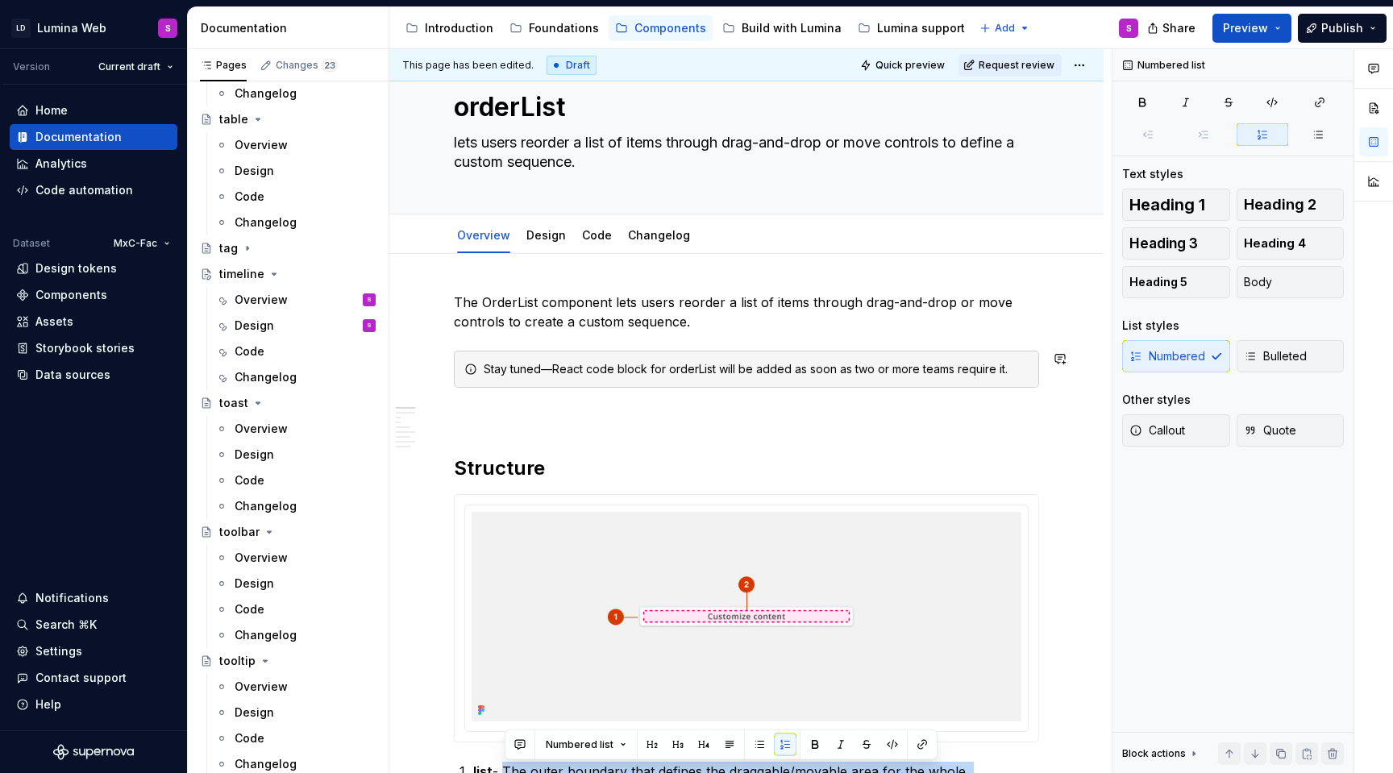
scroll to position [41, 0]
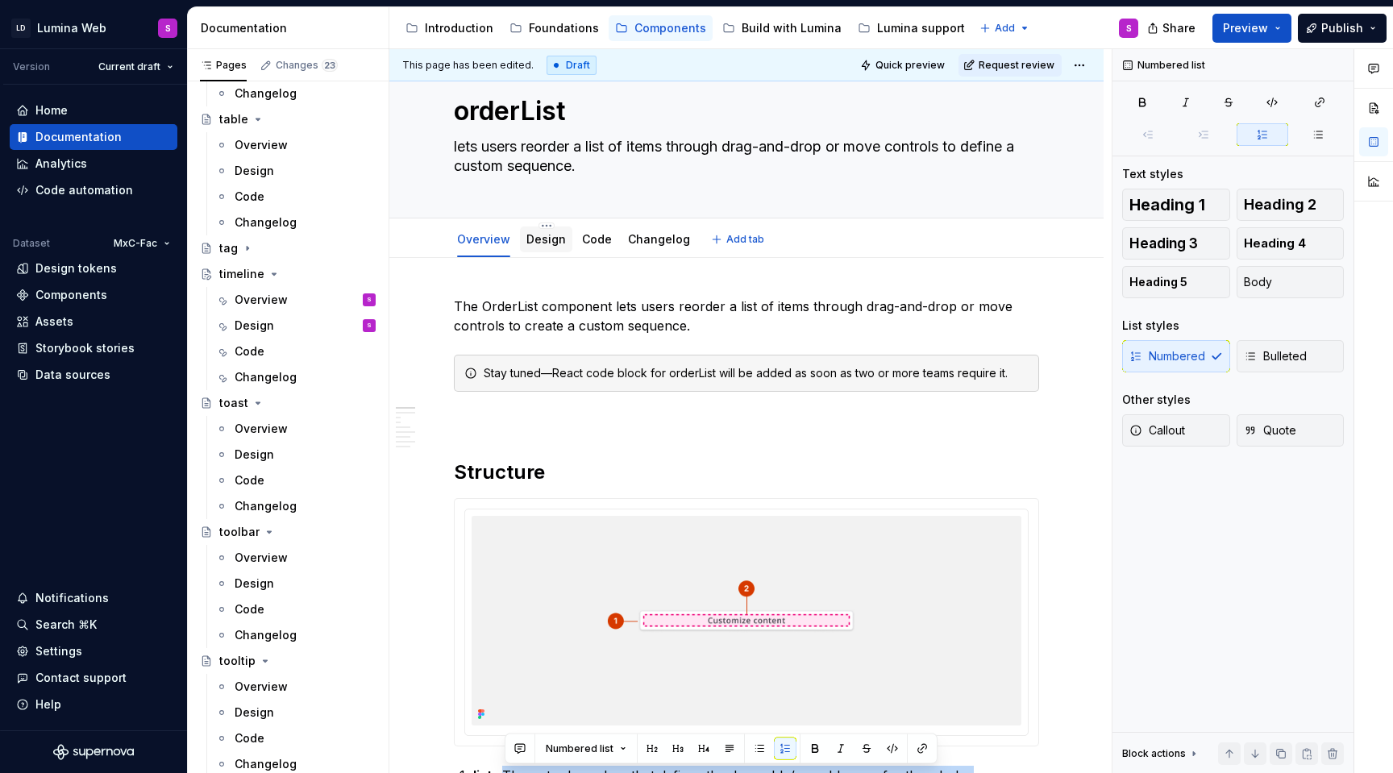
click at [535, 245] on link "Design" at bounding box center [546, 239] width 40 height 14
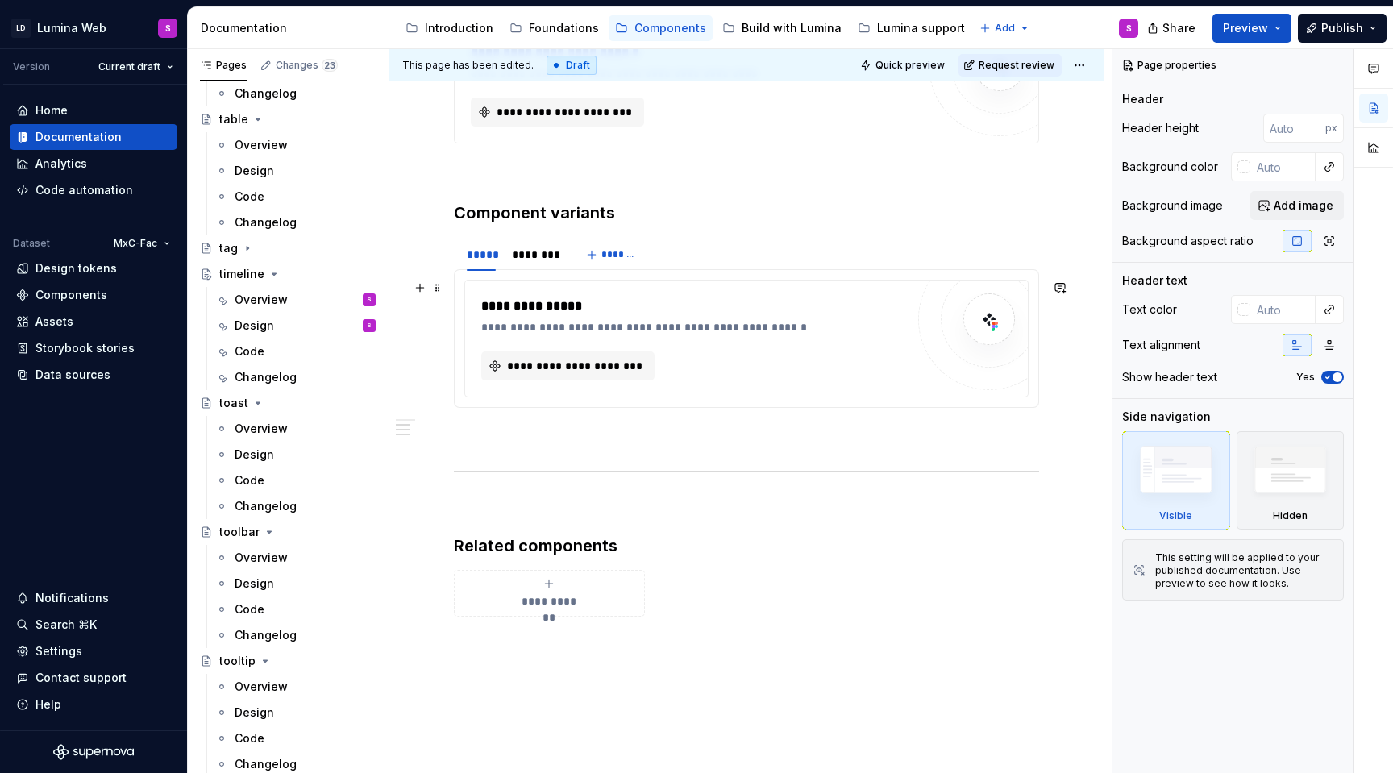
scroll to position [843, 0]
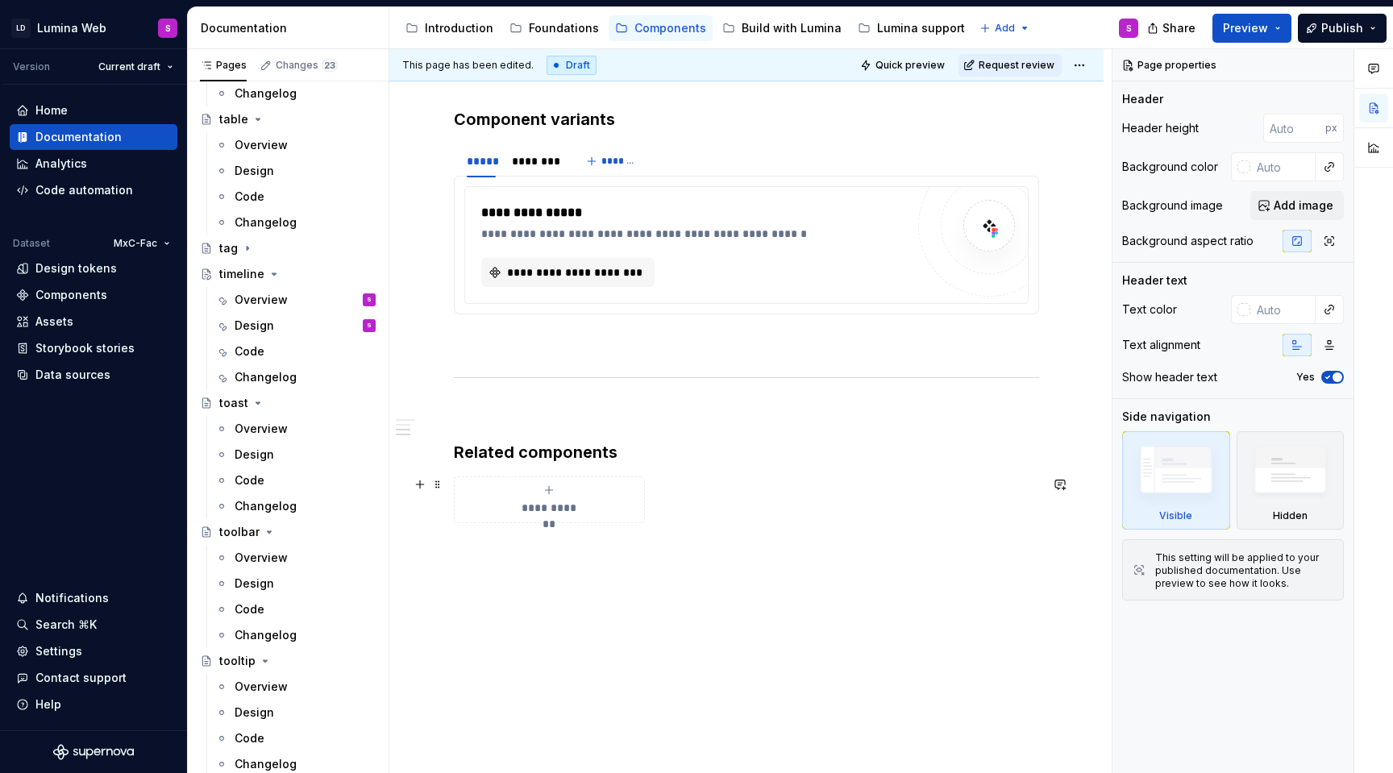
click at [558, 514] on span "**********" at bounding box center [549, 508] width 70 height 16
type textarea "*"
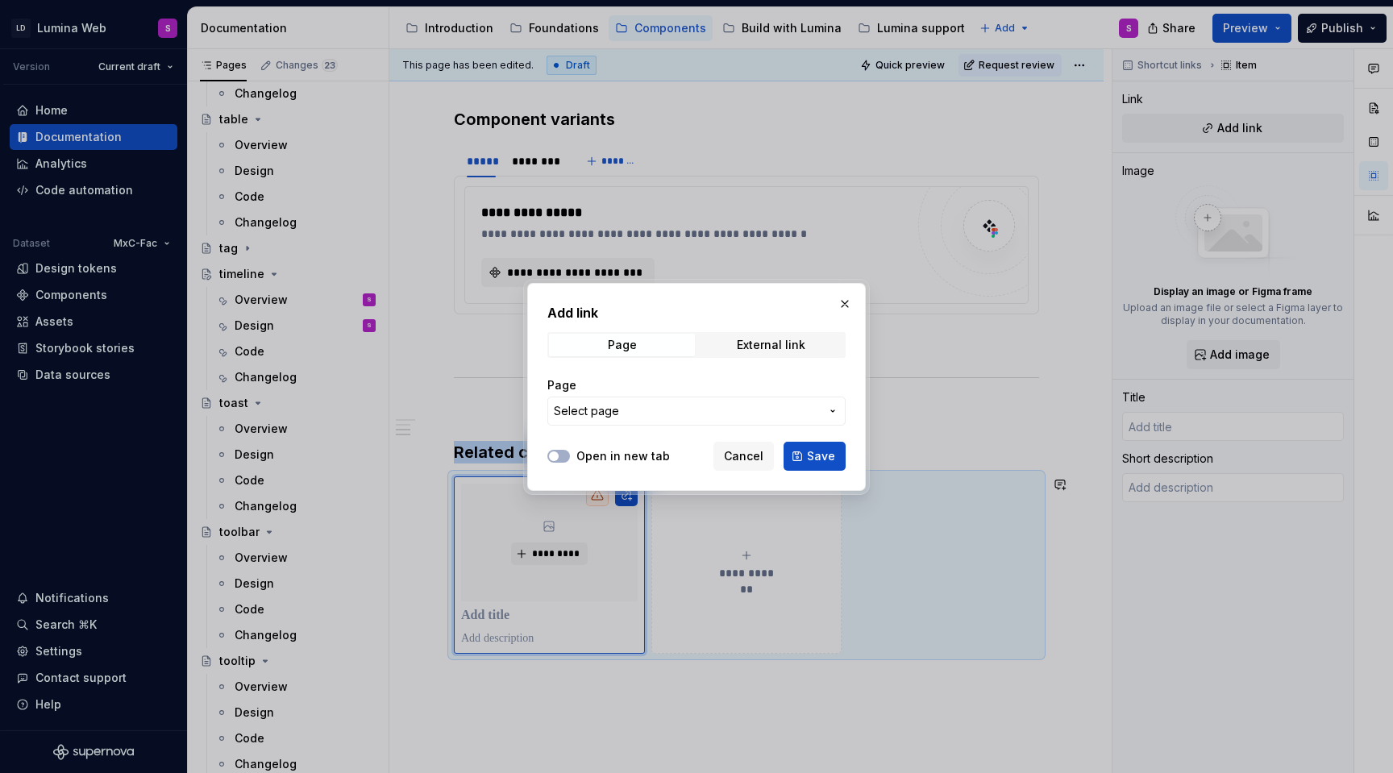
click at [768, 406] on span "Select page" at bounding box center [687, 411] width 266 height 16
click at [760, 410] on div "Add link Page External link Page Select page Open in new tab Cancel Save" at bounding box center [696, 386] width 1393 height 773
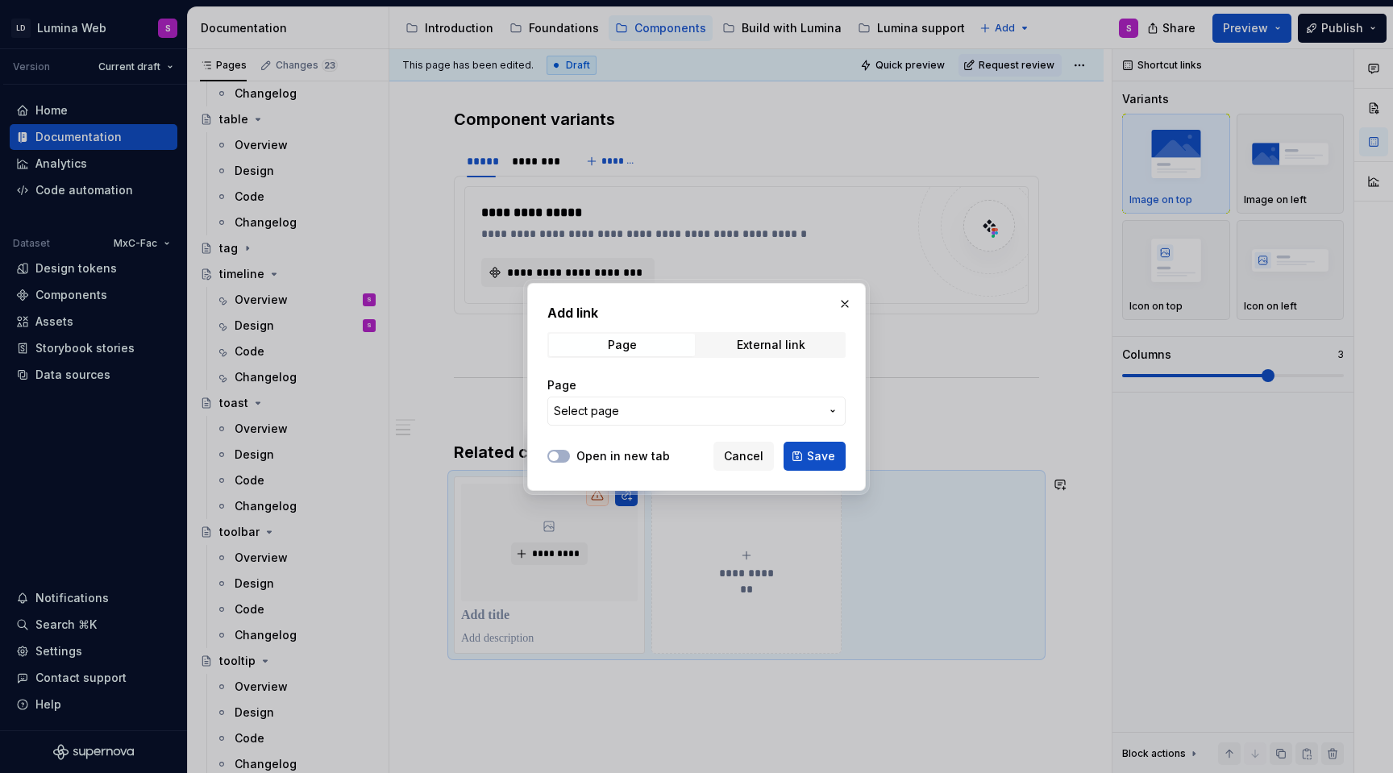
click at [758, 412] on span "Select page" at bounding box center [687, 411] width 266 height 16
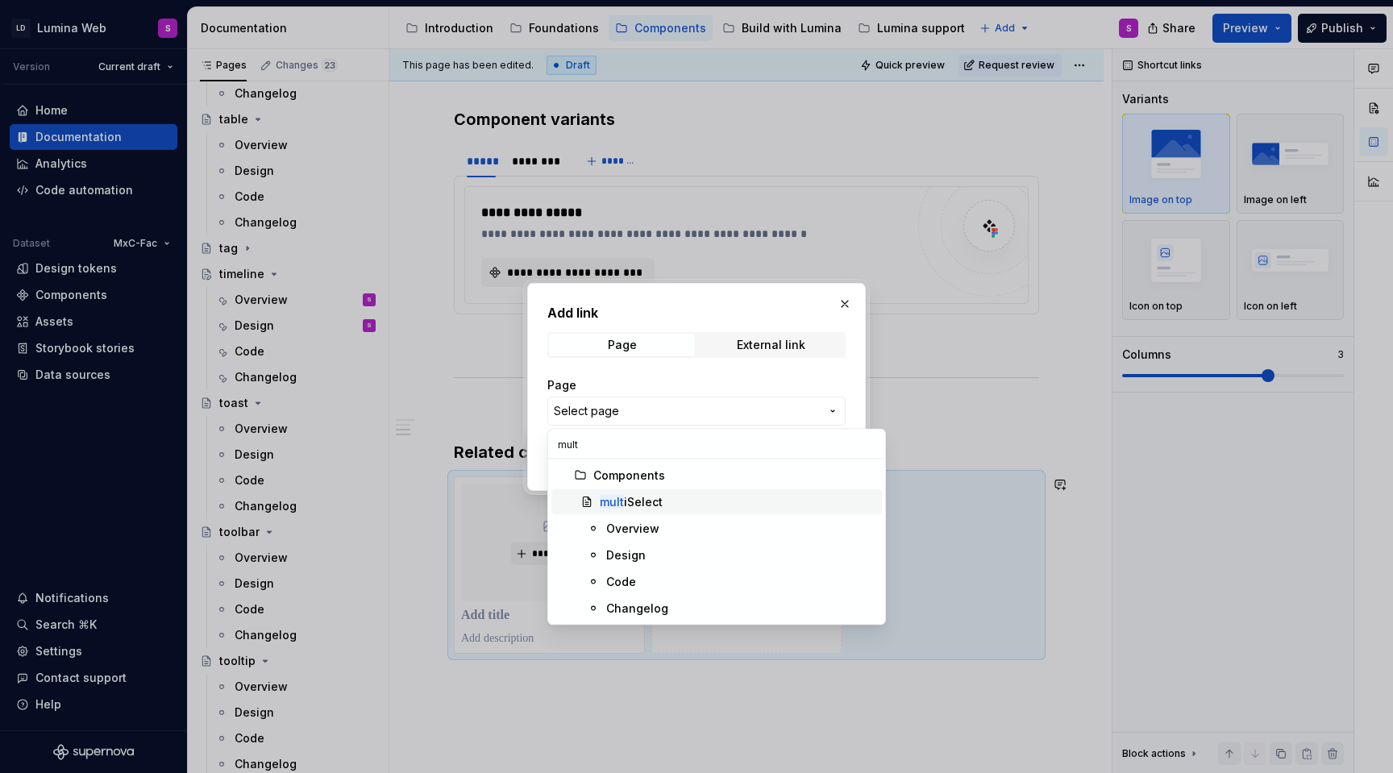
type input "mult"
click at [631, 502] on div "mult iSelect" at bounding box center [631, 502] width 63 height 16
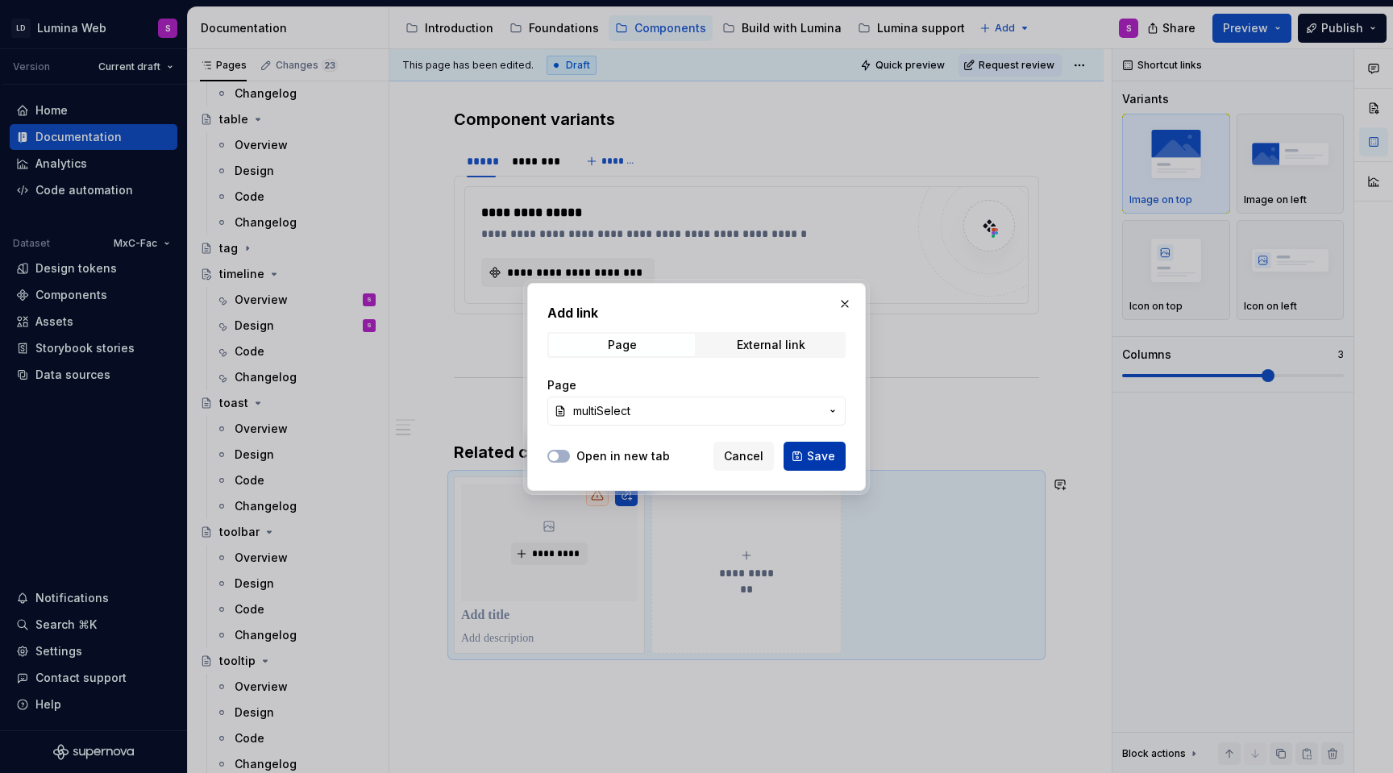
click at [826, 452] on span "Save" at bounding box center [821, 456] width 28 height 16
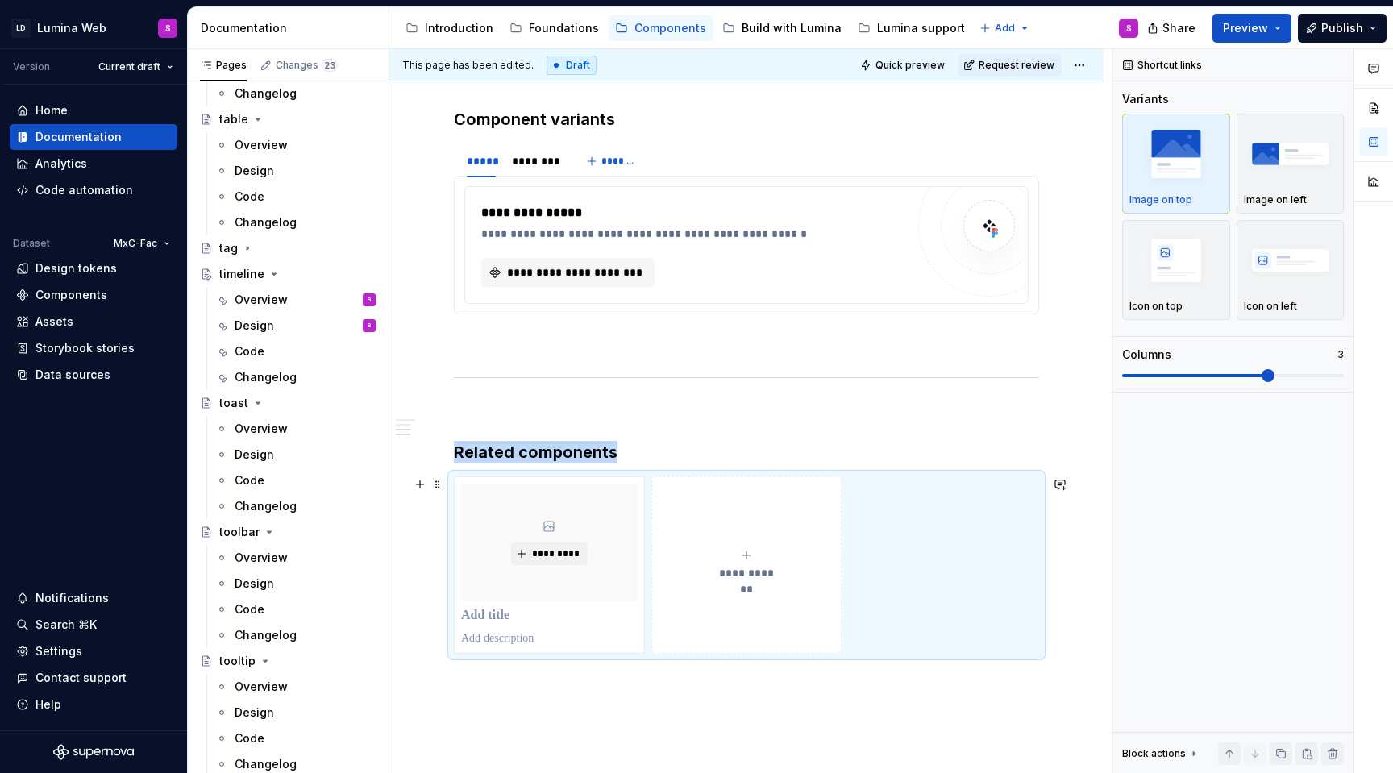
click at [759, 546] on button "**********" at bounding box center [746, 565] width 191 height 177
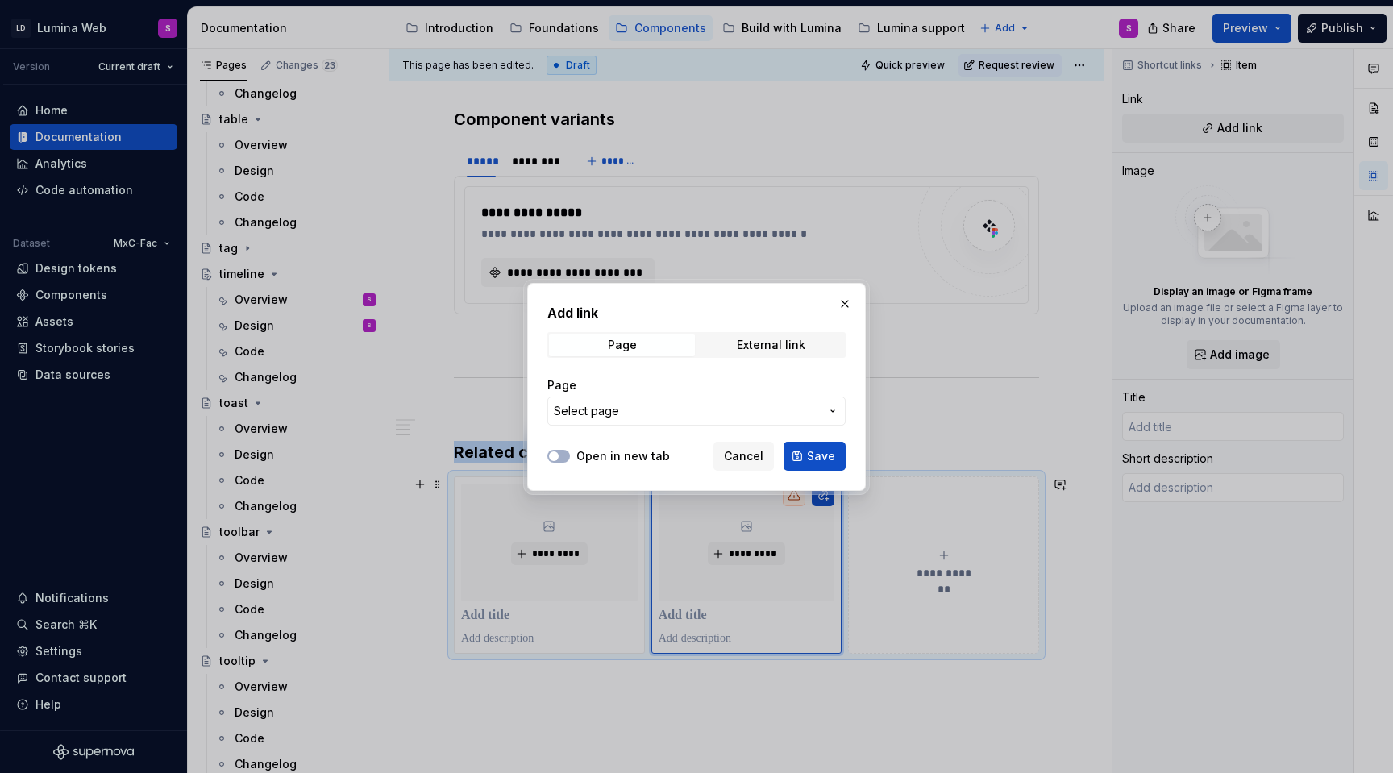
type textarea "*"
click at [733, 410] on span "Select page" at bounding box center [687, 411] width 266 height 16
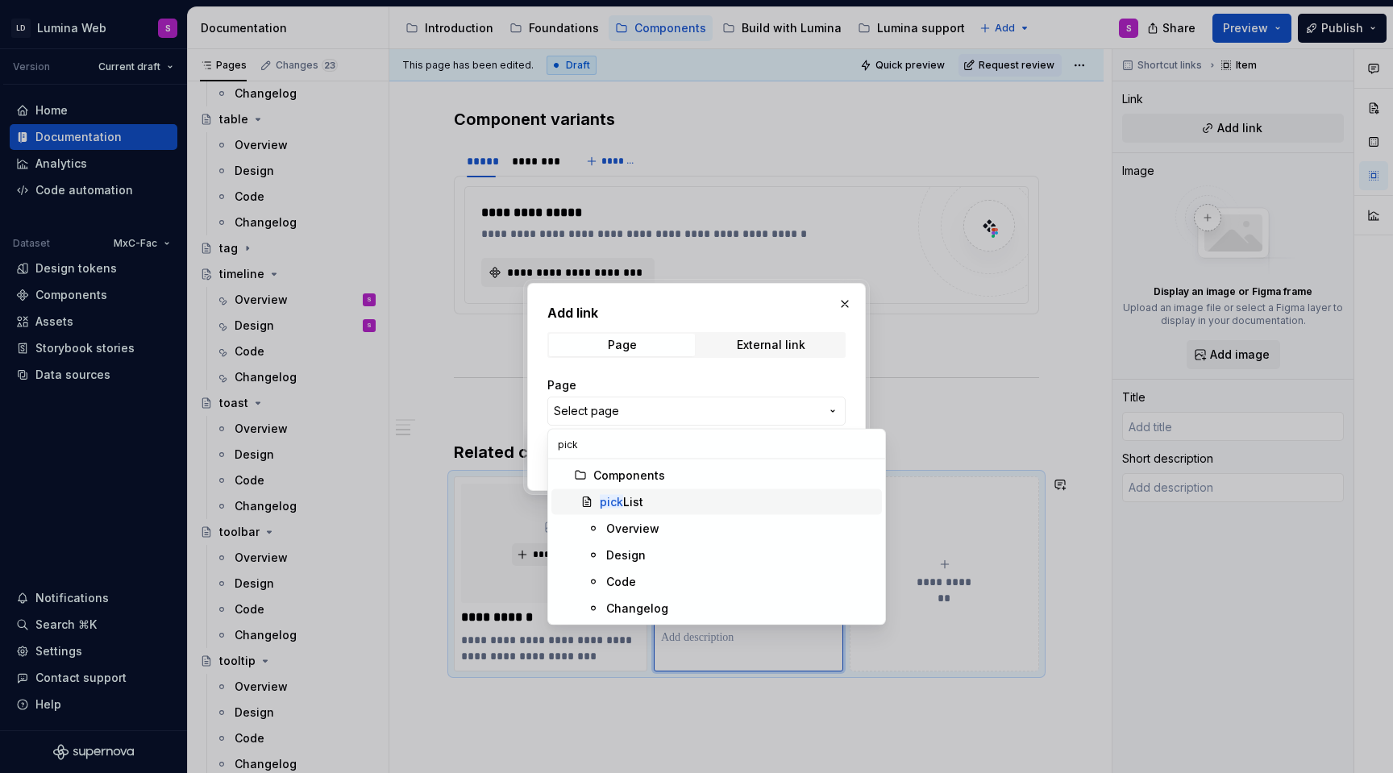
type input "pick"
click at [633, 501] on div "pick List" at bounding box center [622, 502] width 44 height 16
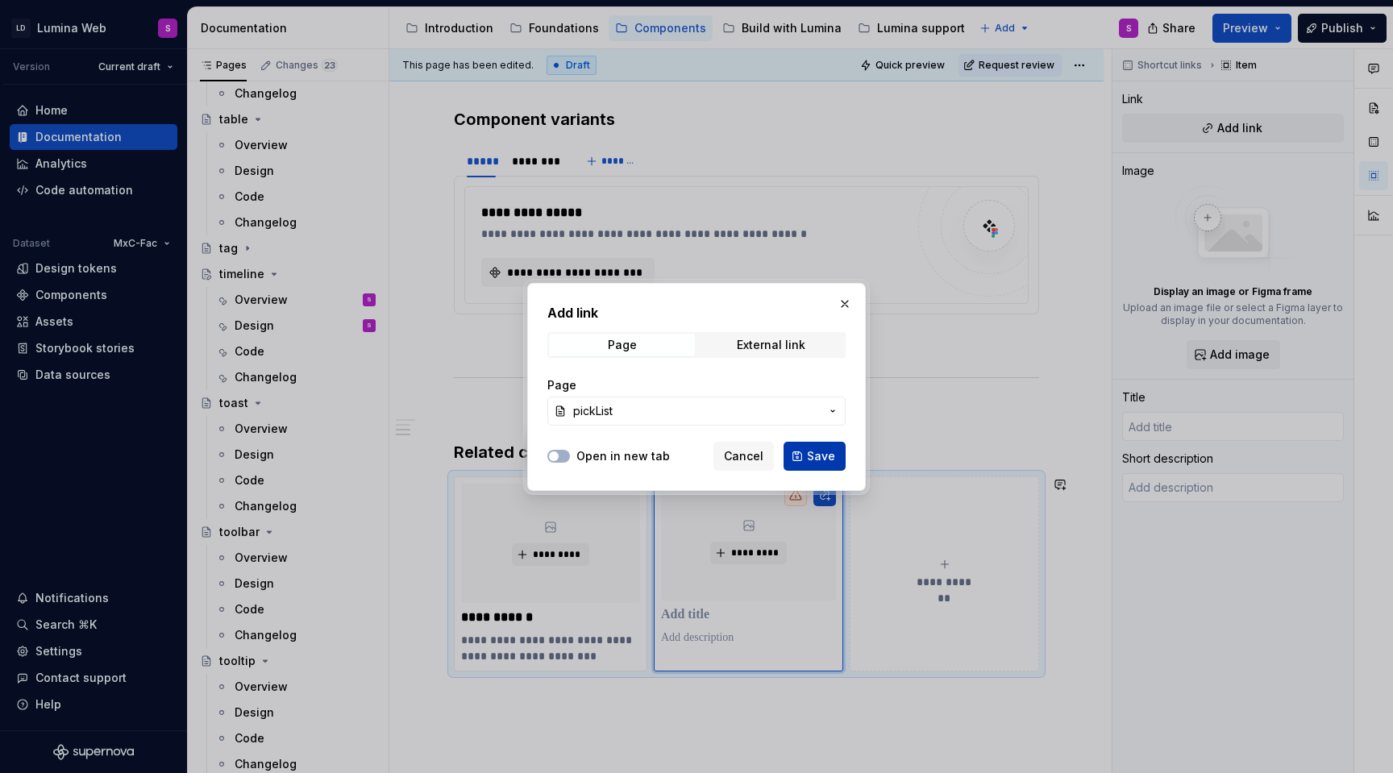
click at [801, 452] on button "Save" at bounding box center [815, 456] width 62 height 29
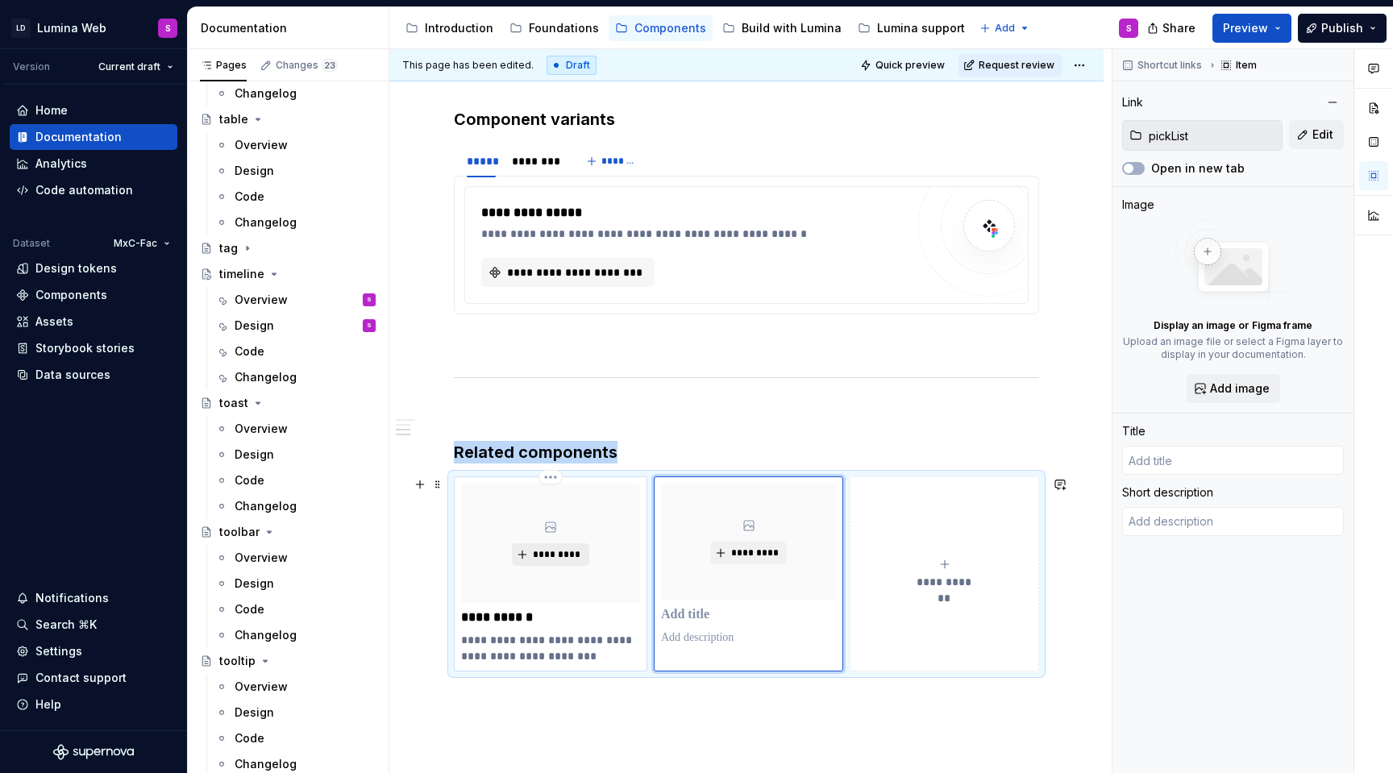
type textarea "*"
type input "multiSelect"
type textarea "lets users select one or multiple options from a list"
type input "multiSelect"
click at [560, 557] on span "*********" at bounding box center [556, 554] width 49 height 13
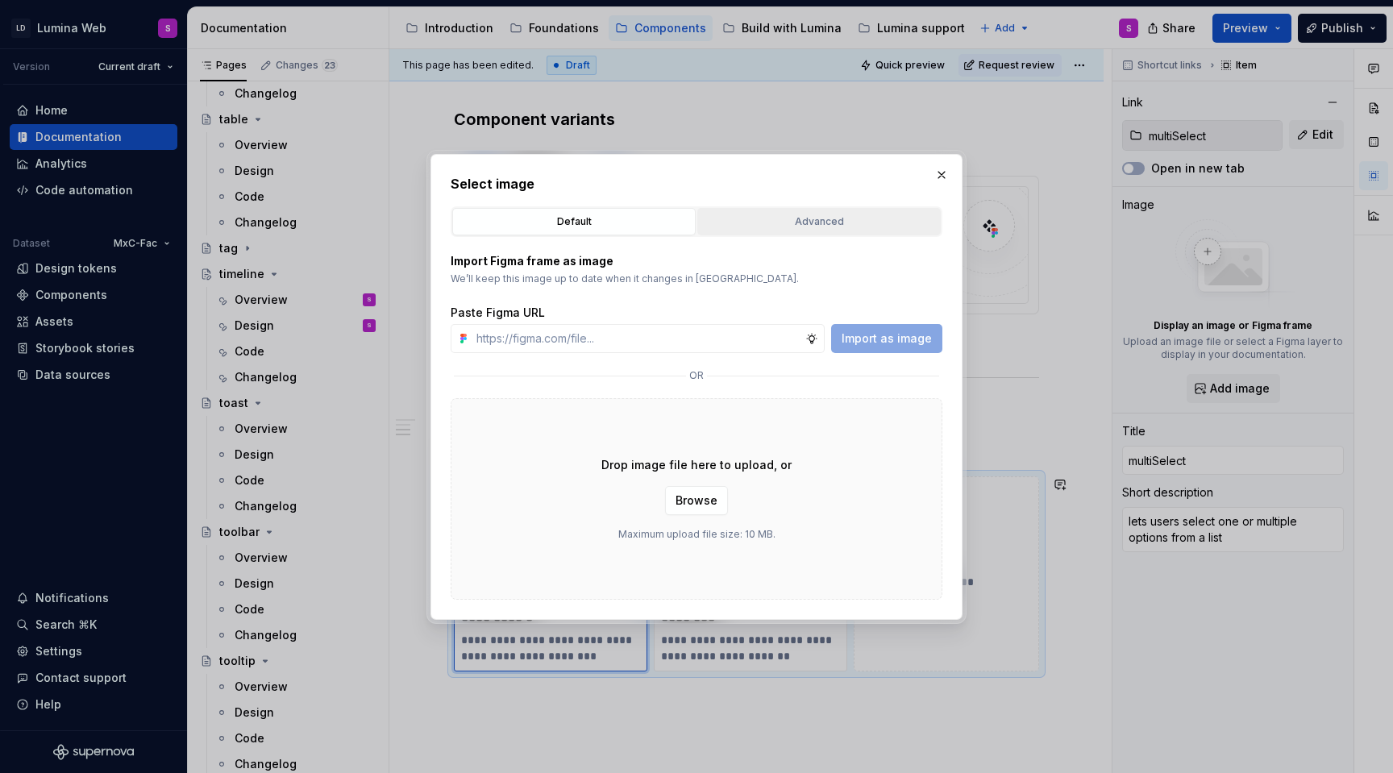
click at [776, 227] on div "Advanced" at bounding box center [819, 222] width 232 height 16
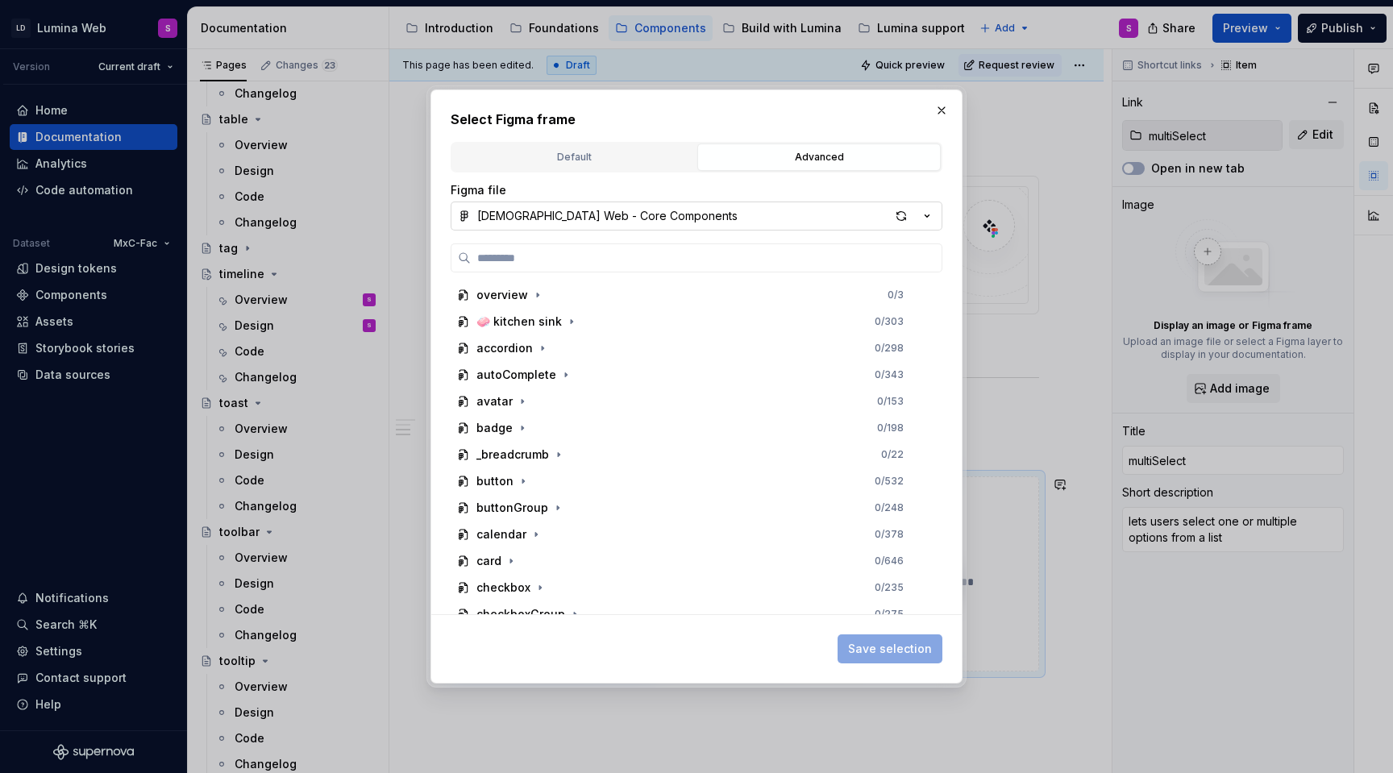
click at [936, 214] on button "[DEMOGRAPHIC_DATA] Web - Core Components" at bounding box center [697, 216] width 492 height 29
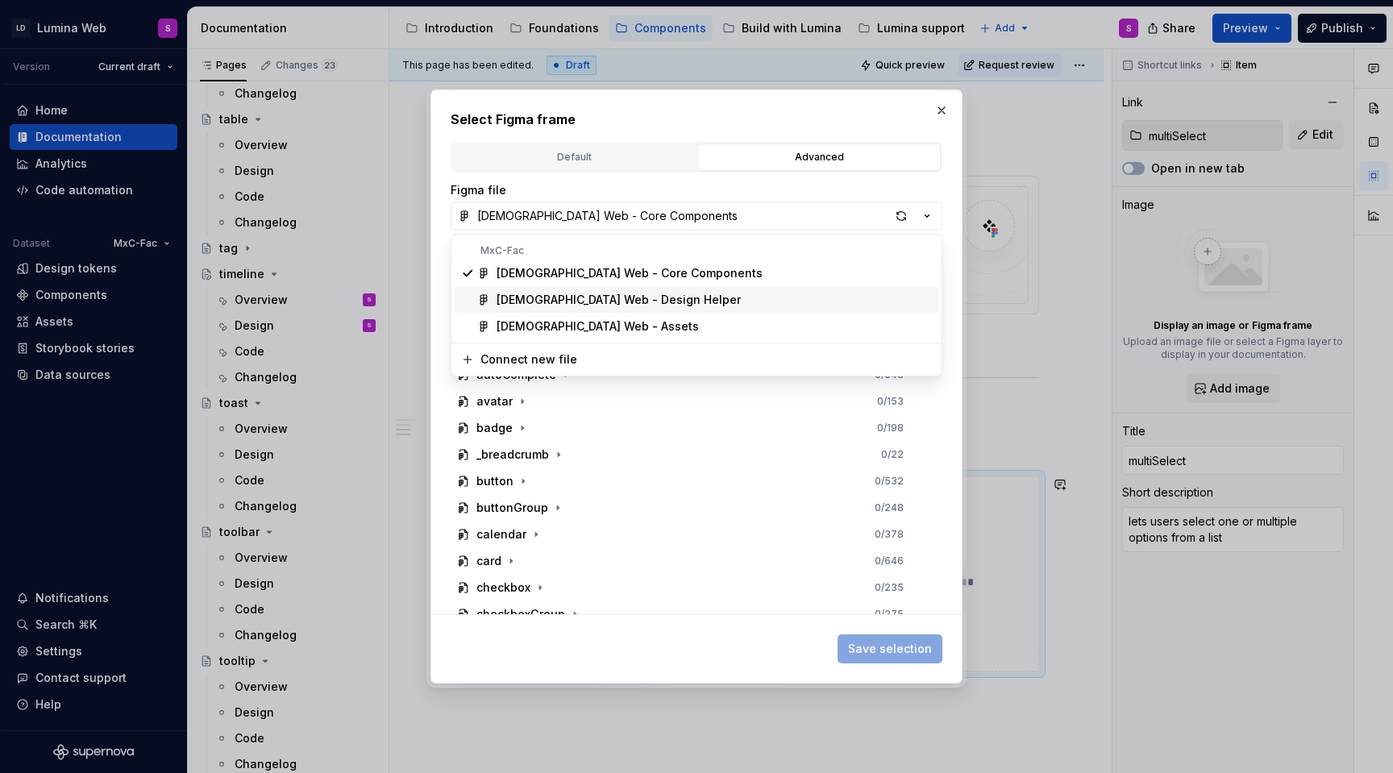
click at [621, 303] on div "[DEMOGRAPHIC_DATA] Web - Design Helper" at bounding box center [619, 300] width 244 height 16
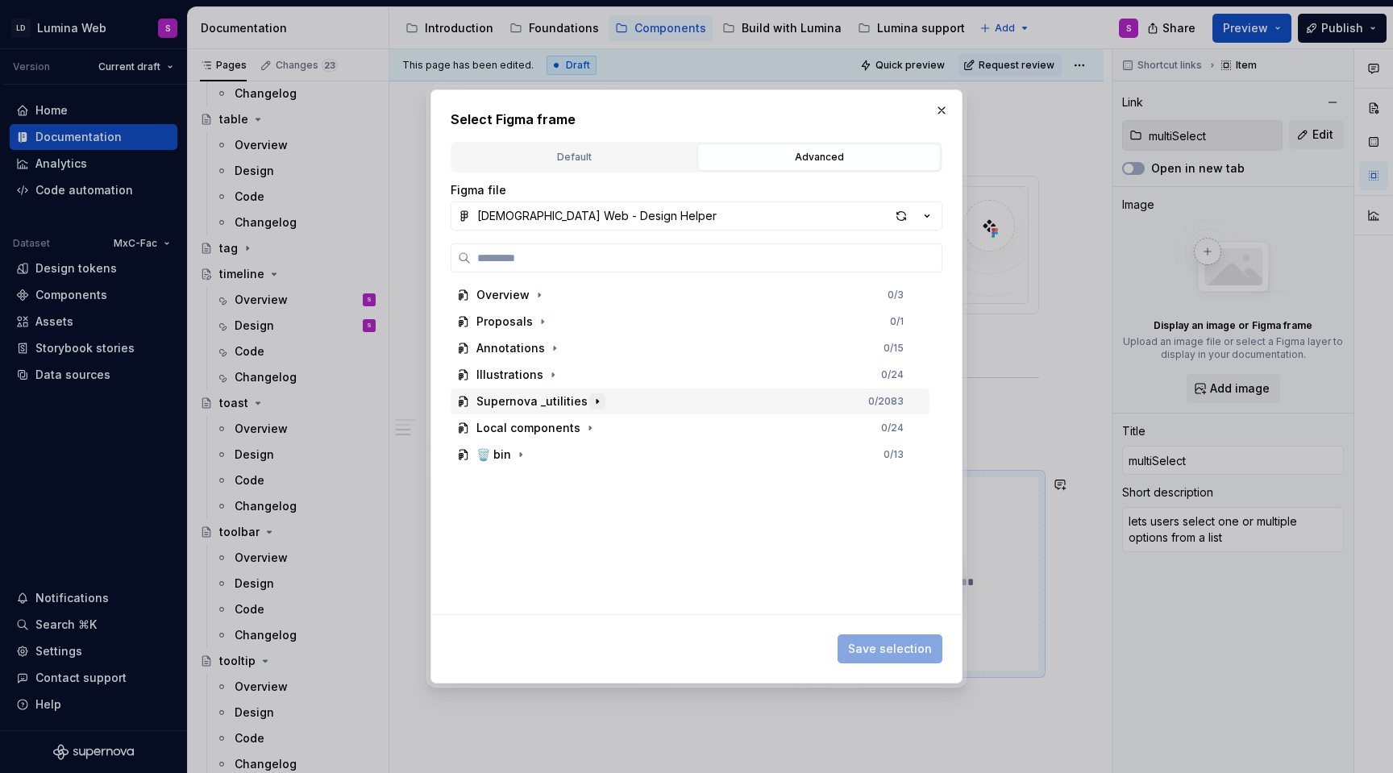
click at [597, 401] on icon "button" at bounding box center [598, 401] width 2 height 4
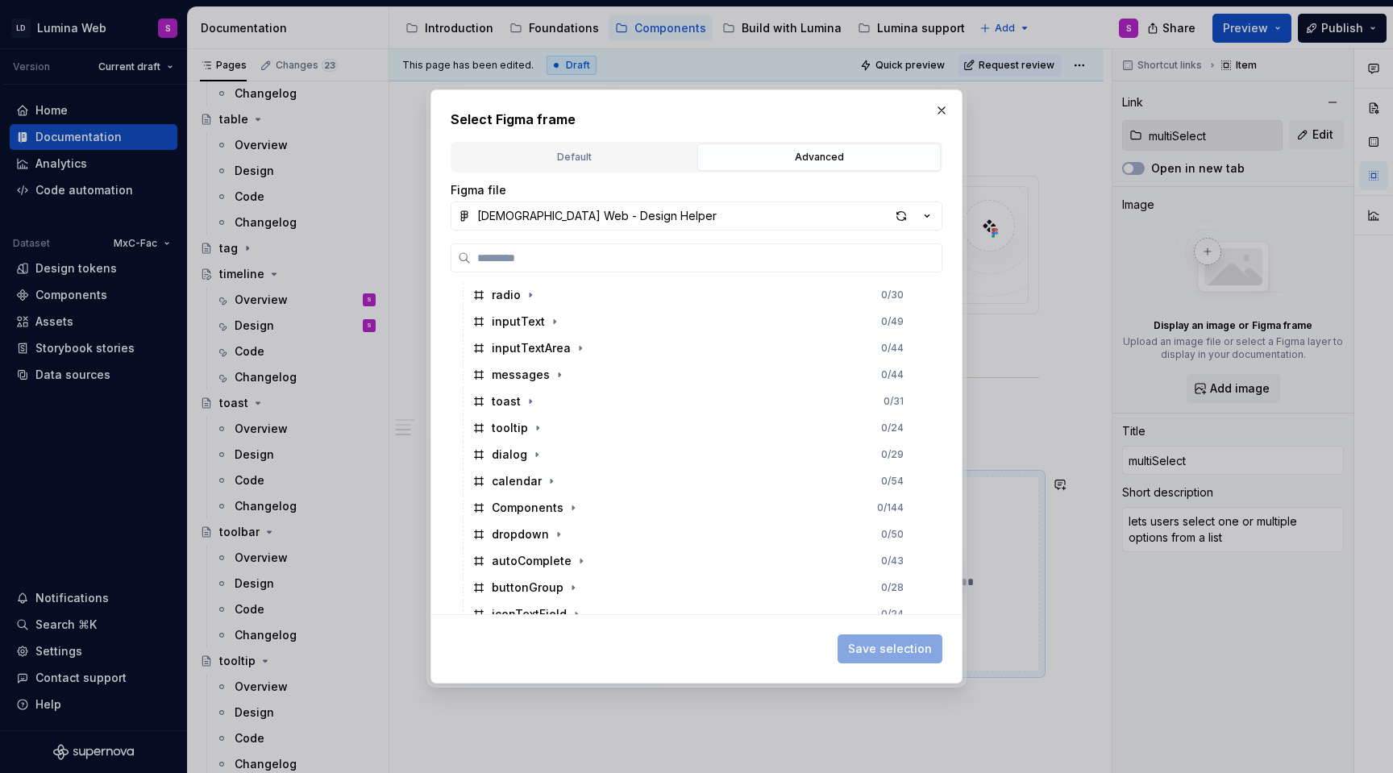
scroll to position [338, 0]
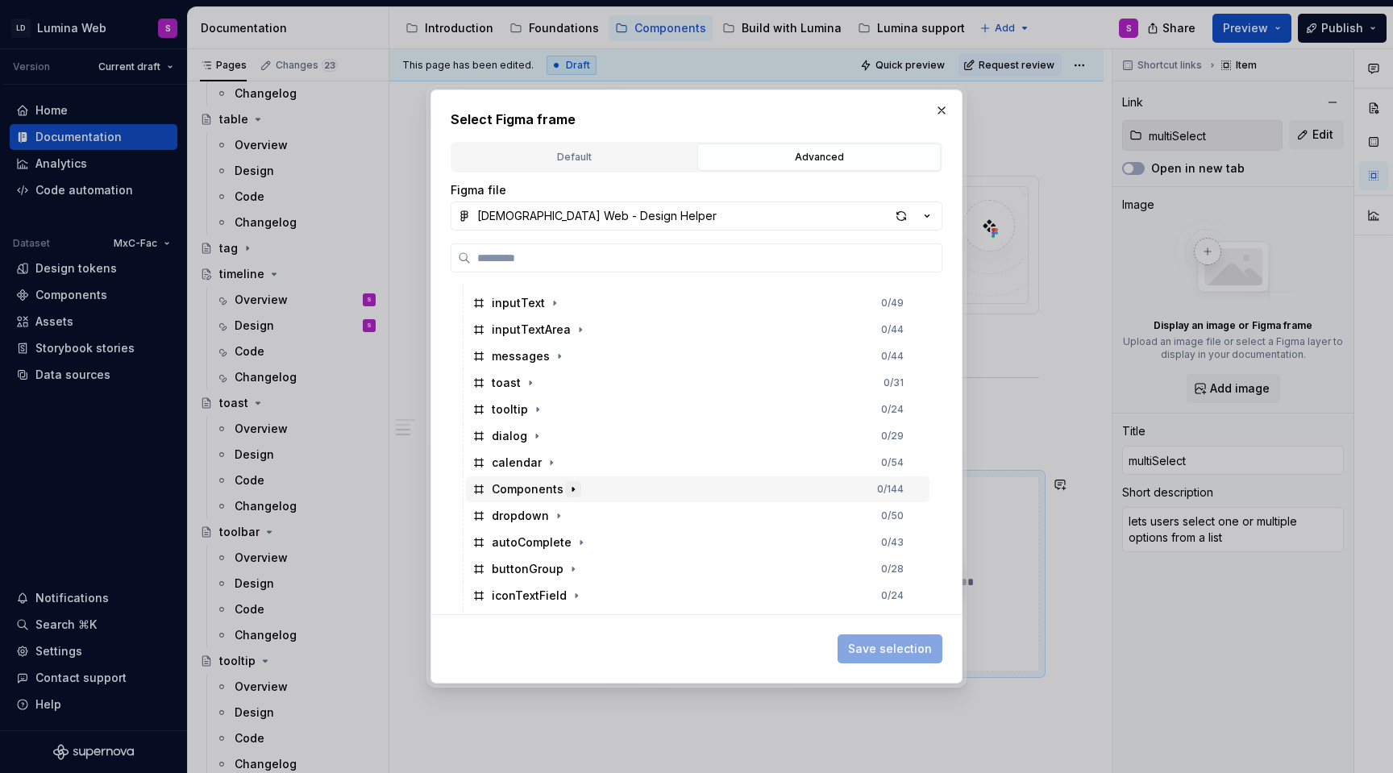
click at [567, 489] on icon "button" at bounding box center [573, 489] width 13 height 13
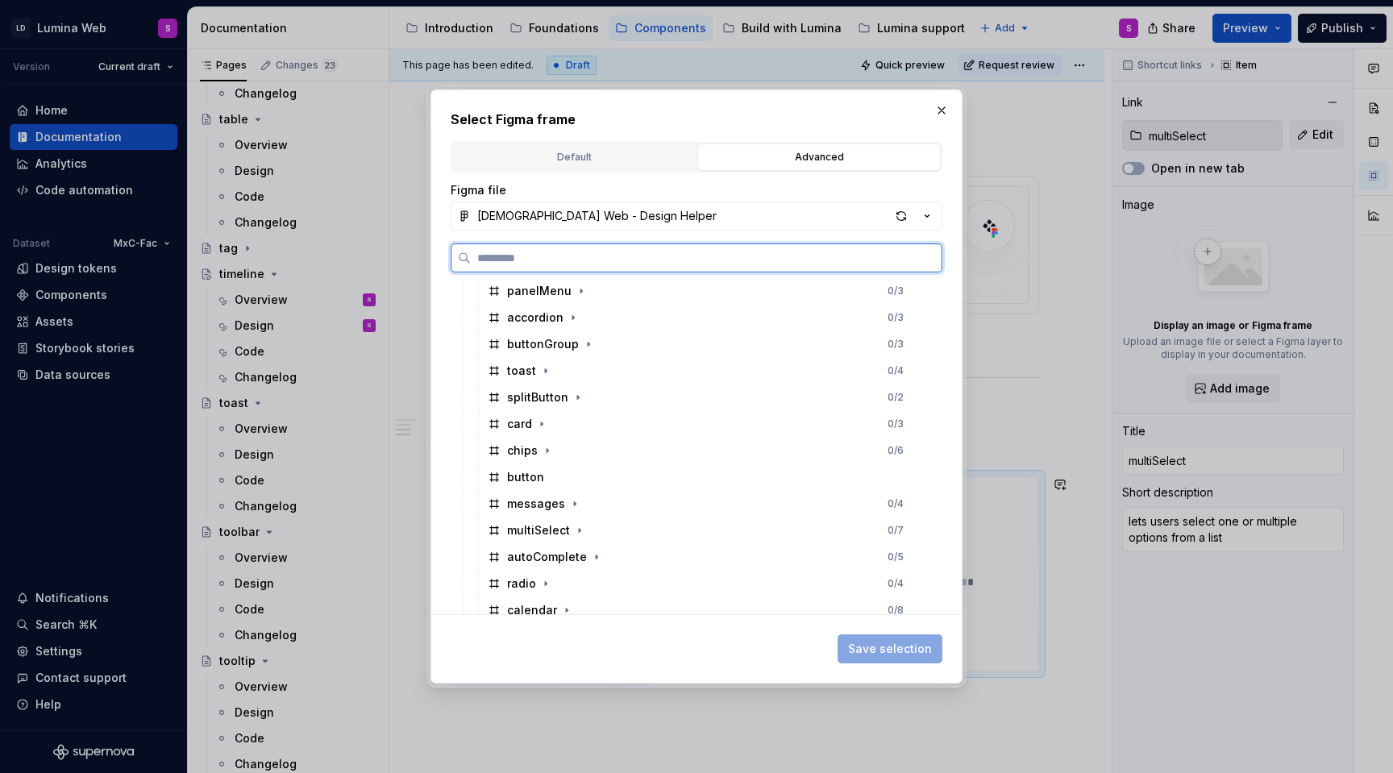
scroll to position [809, 0]
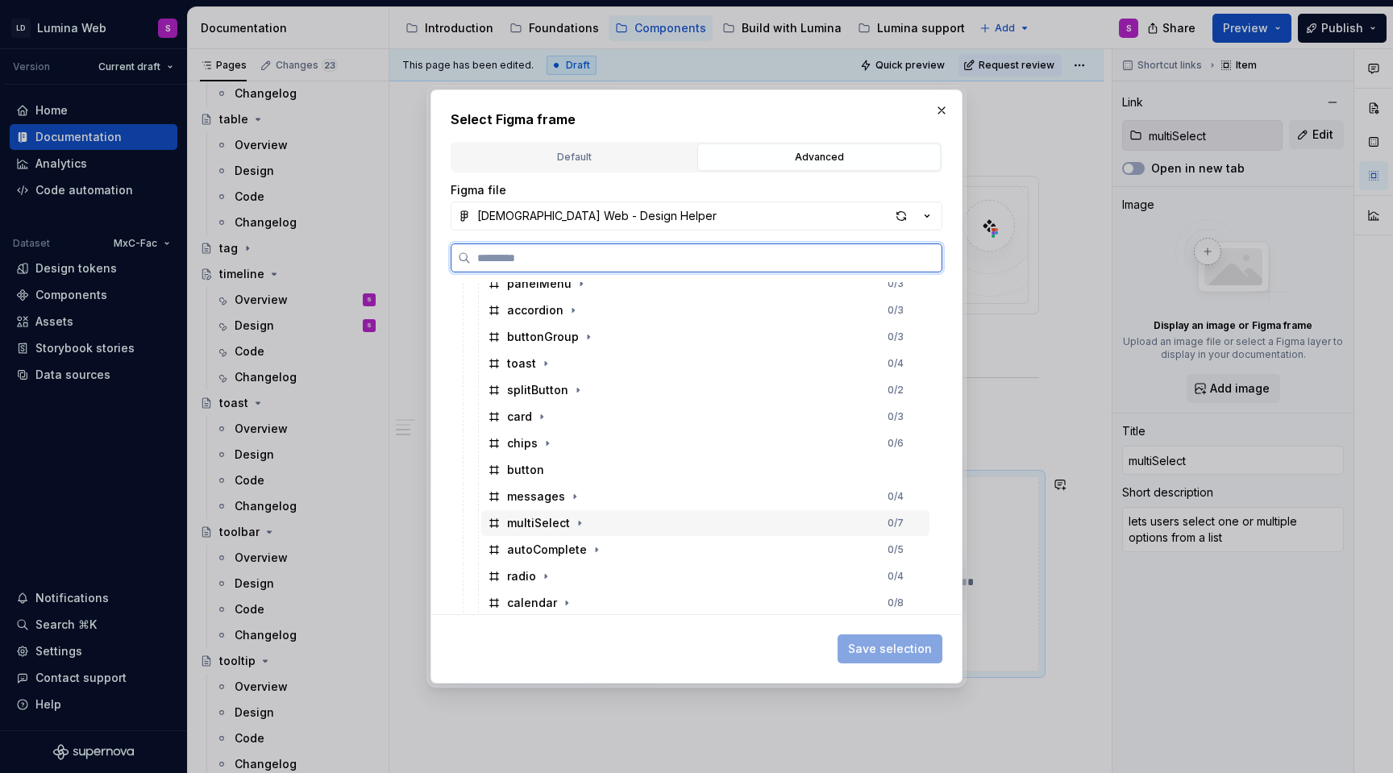
click at [553, 518] on div "multiSelect" at bounding box center [538, 523] width 63 height 16
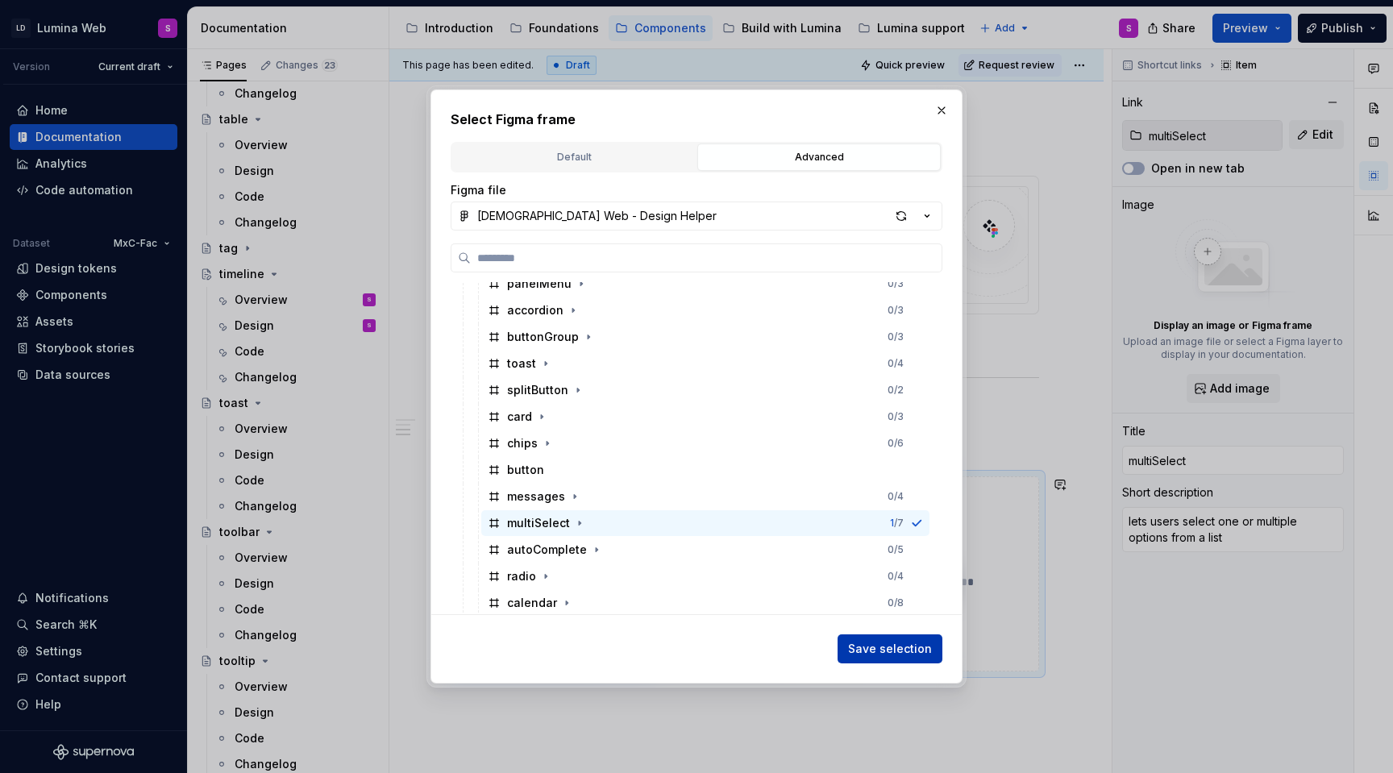
click at [872, 643] on span "Save selection" at bounding box center [890, 649] width 84 height 16
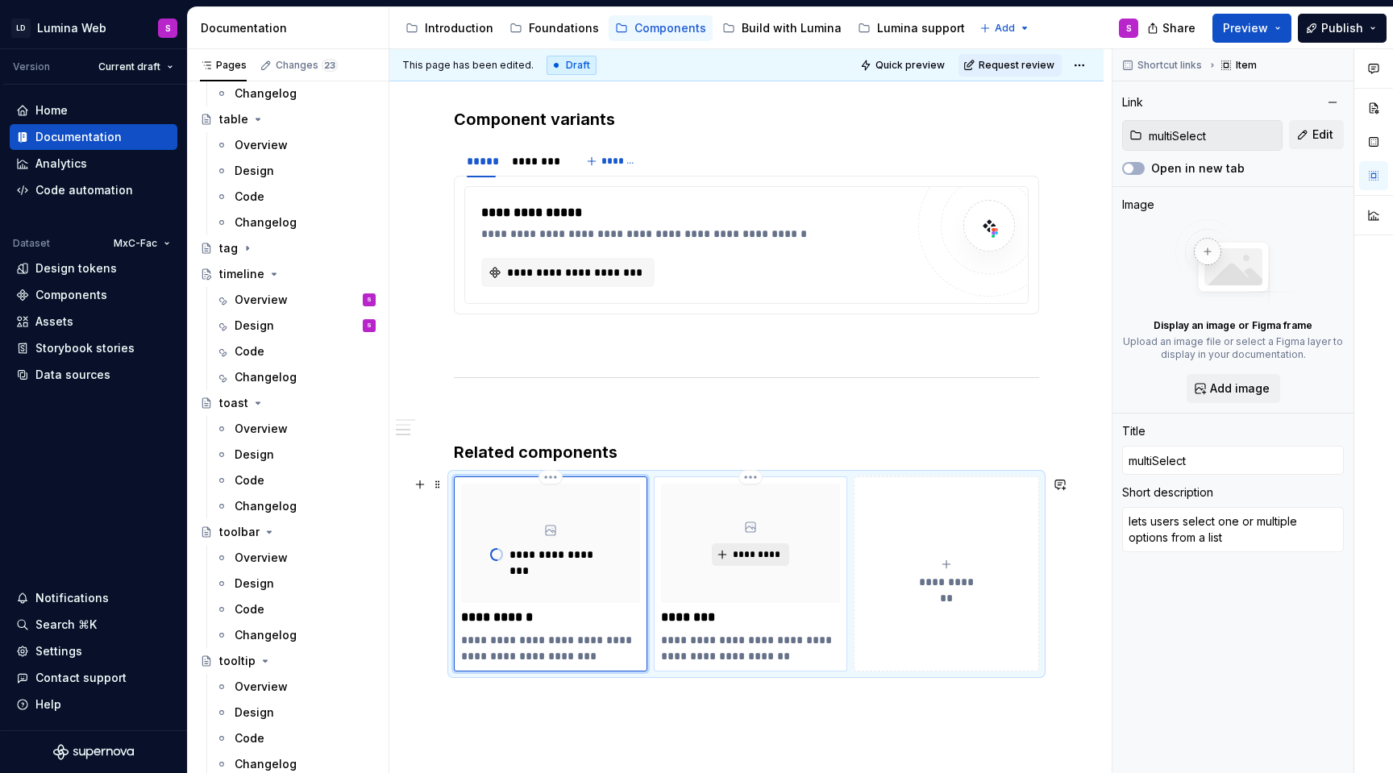
type textarea "*"
type input "pickList"
type textarea "to move one or multiple items from a predefined list"
type input "pickList"
click at [746, 556] on span "*********" at bounding box center [756, 554] width 49 height 13
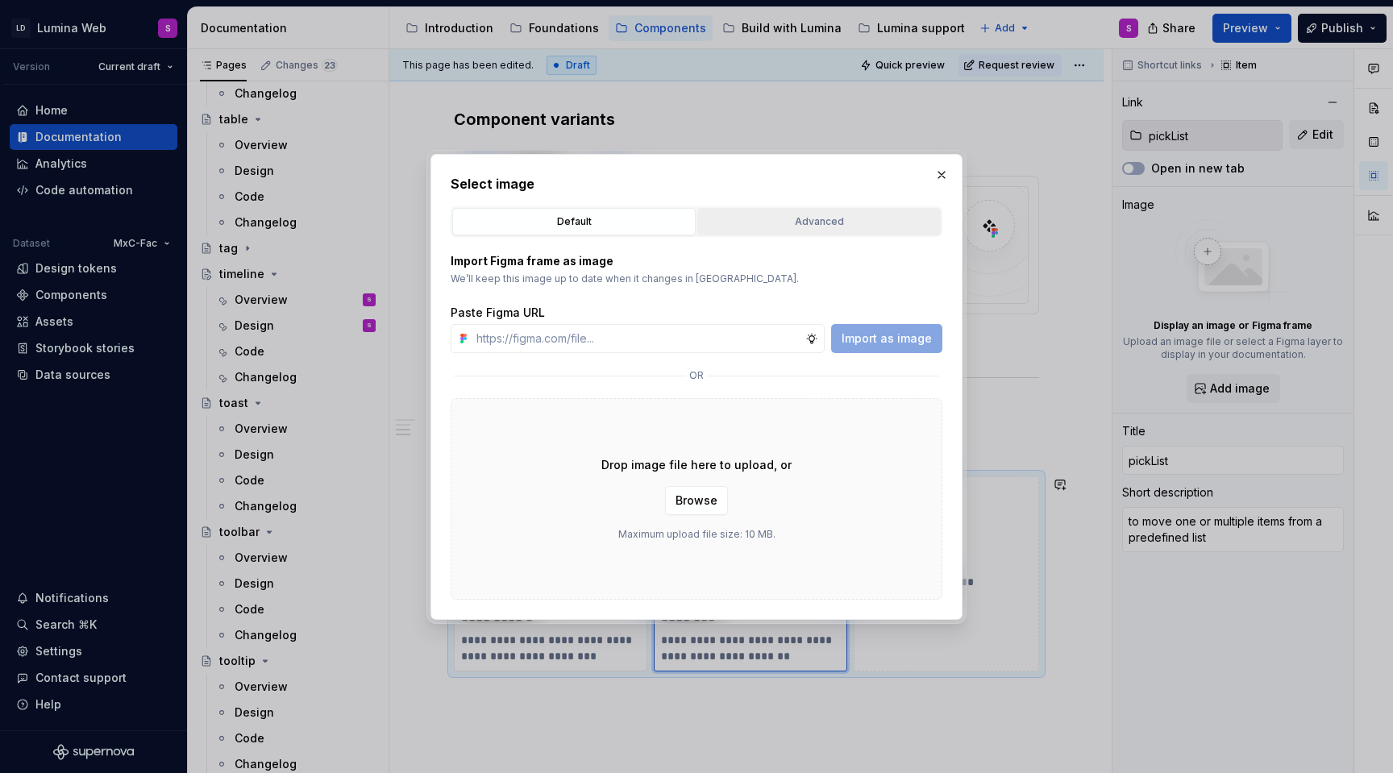
click at [797, 226] on div "Advanced" at bounding box center [819, 222] width 232 height 16
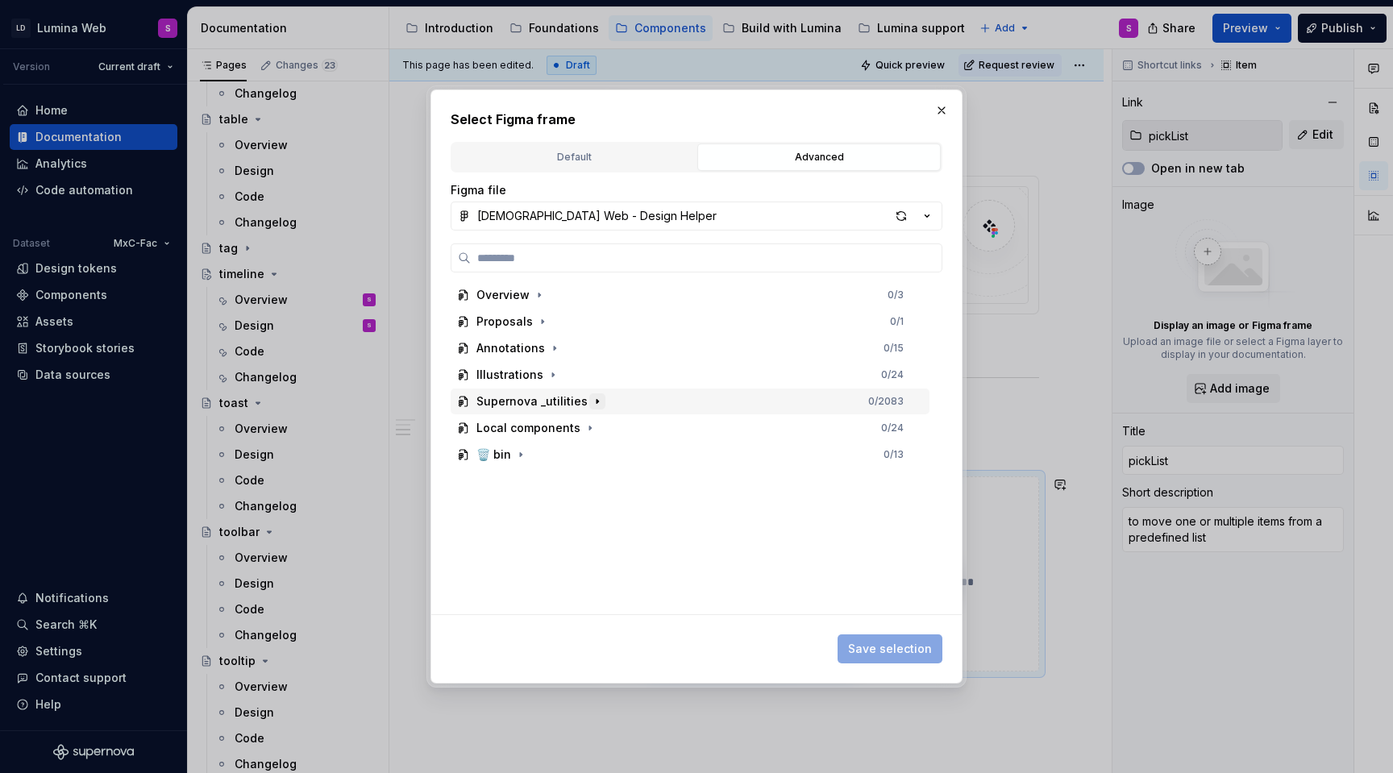
click at [591, 398] on icon "button" at bounding box center [597, 401] width 13 height 13
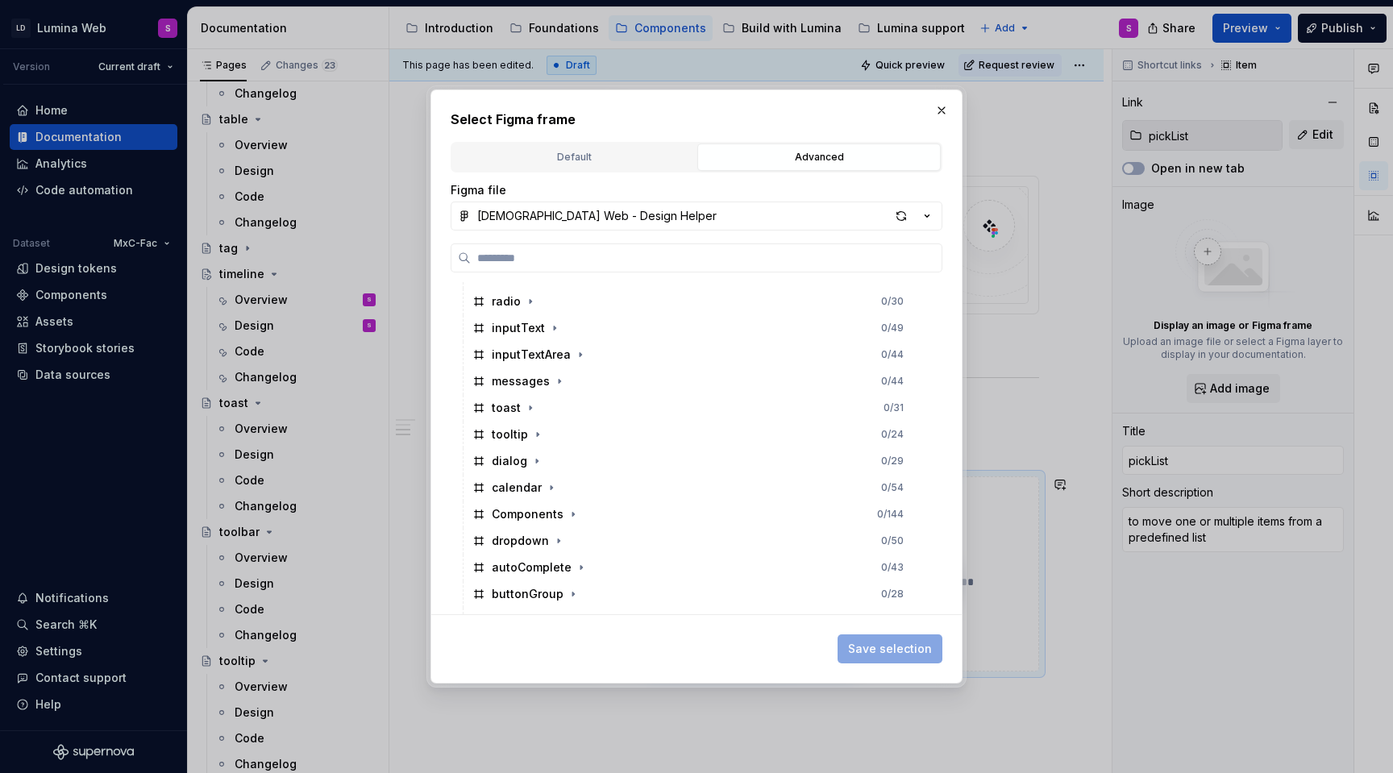
scroll to position [334, 0]
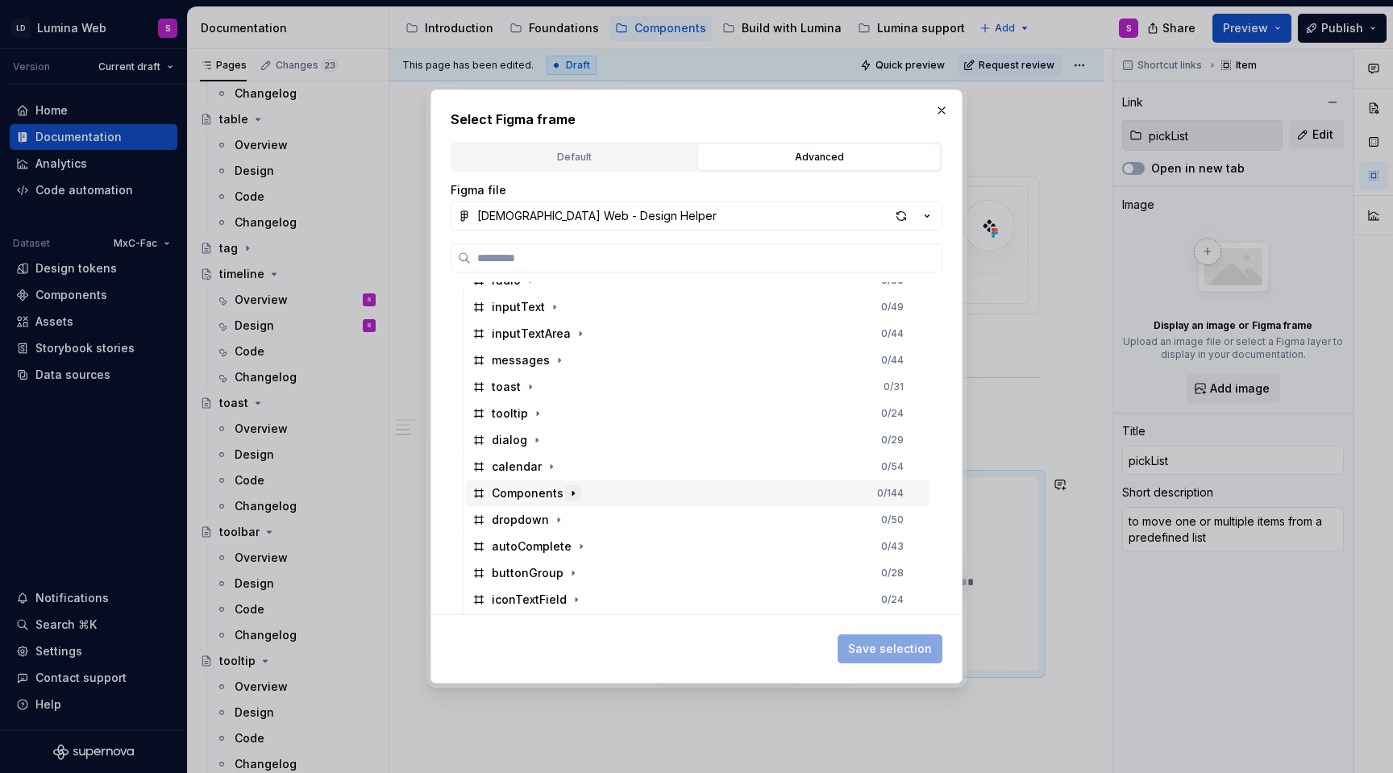
click at [572, 493] on icon "button" at bounding box center [573, 493] width 2 height 4
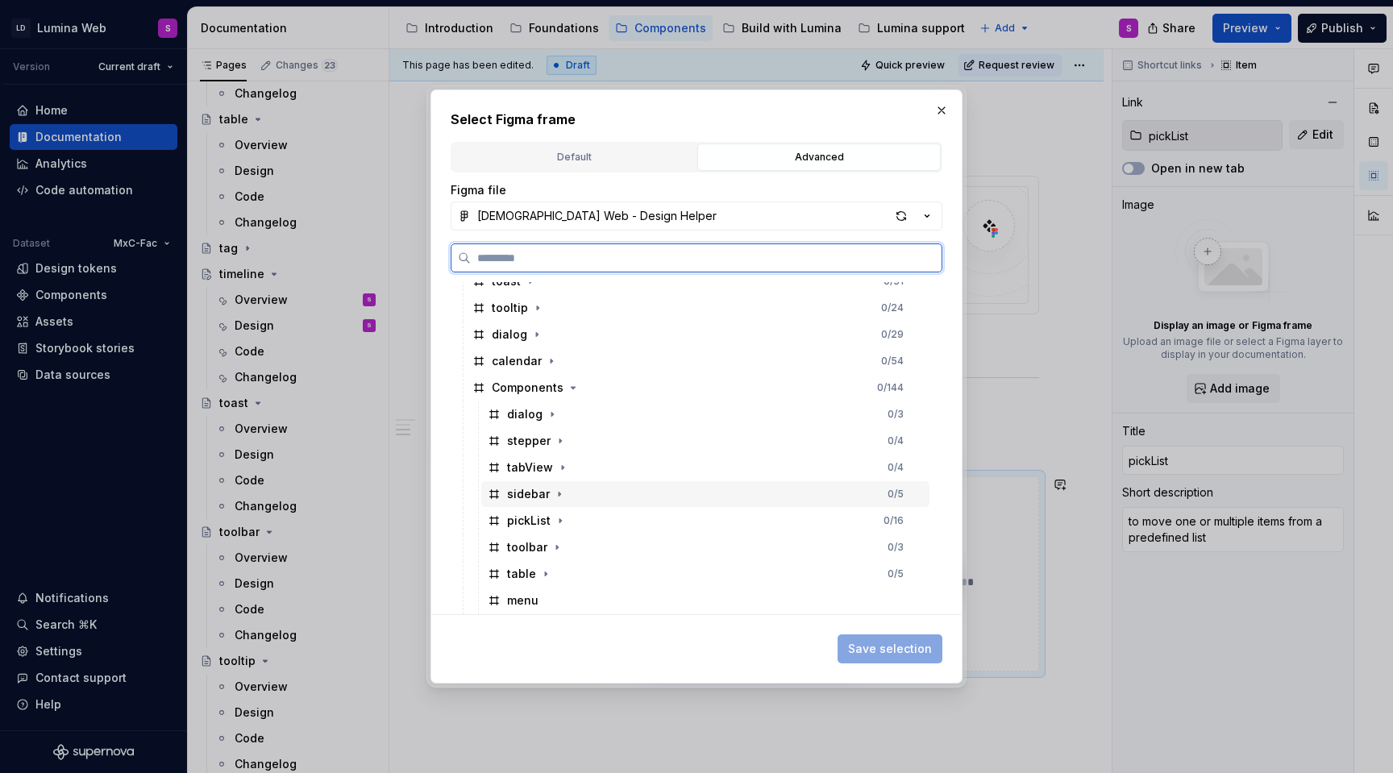
scroll to position [447, 0]
click at [531, 521] on div "pickList" at bounding box center [529, 514] width 44 height 16
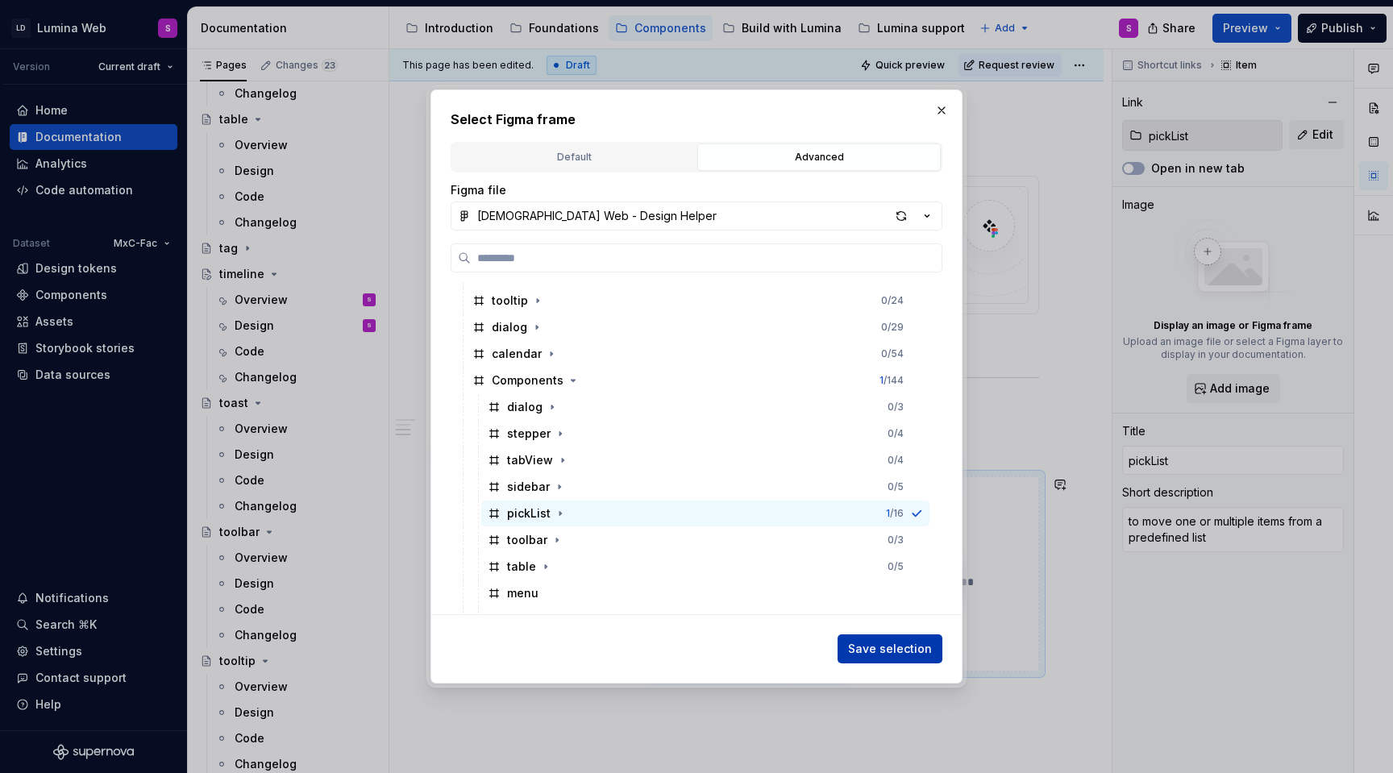
click at [911, 646] on span "Save selection" at bounding box center [890, 649] width 84 height 16
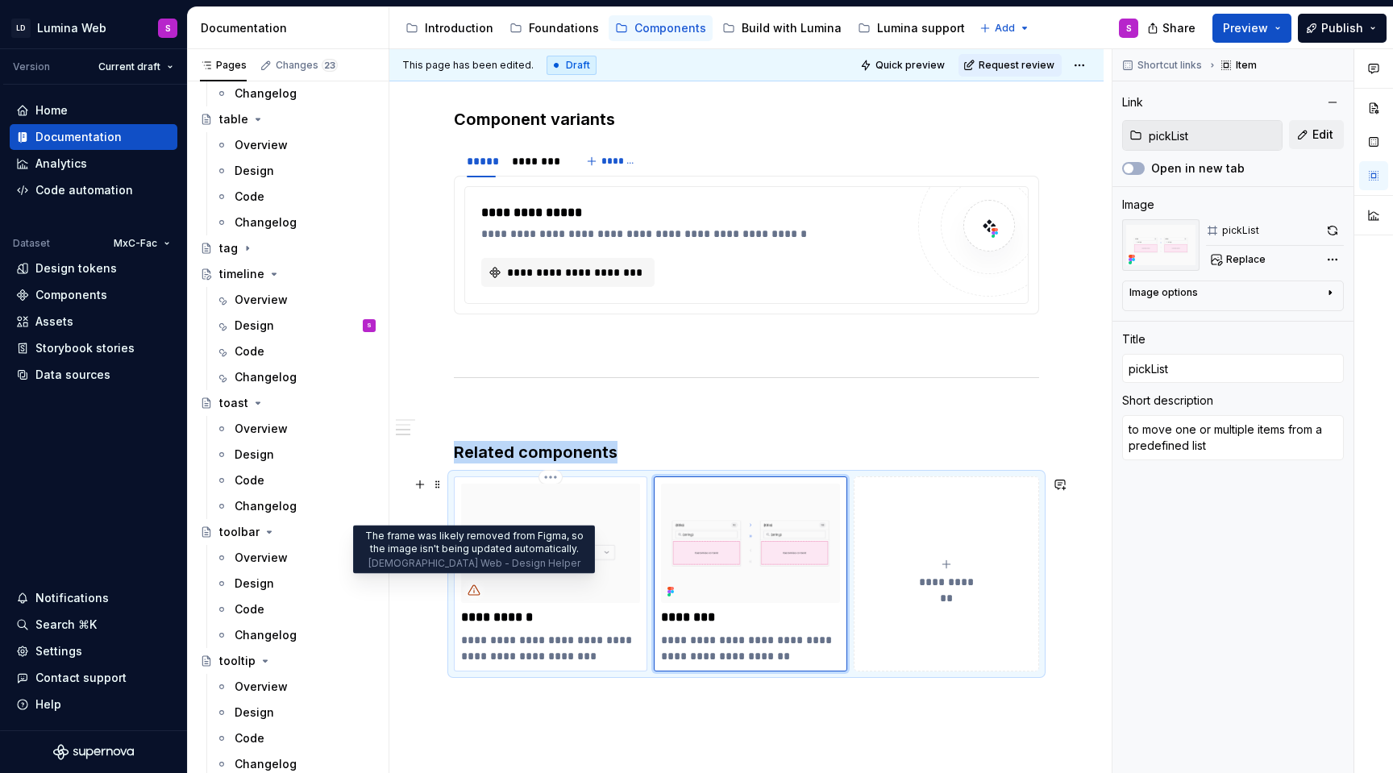
type textarea "*"
type input "multiSelect"
type textarea "lets users select one or multiple options from a list"
click at [477, 591] on icon at bounding box center [474, 590] width 13 height 13
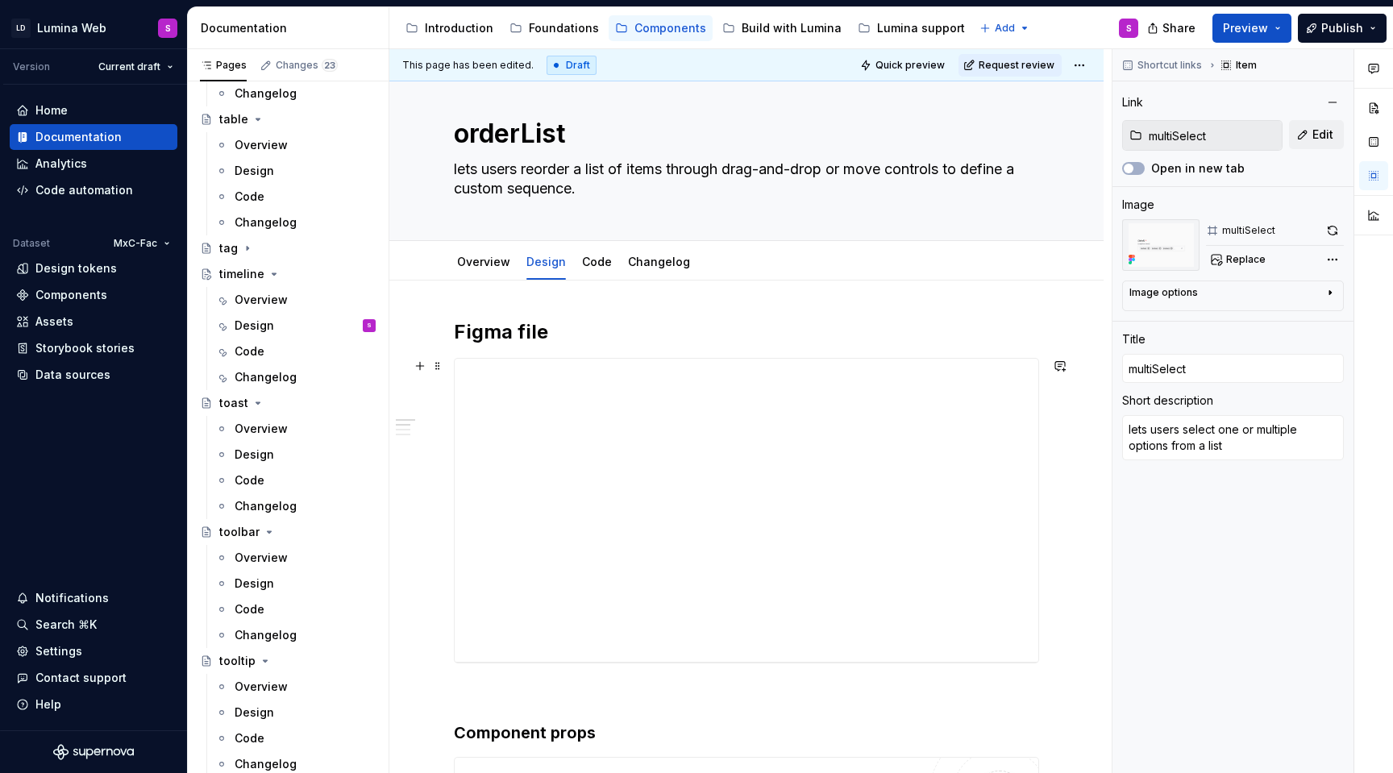
scroll to position [0, 0]
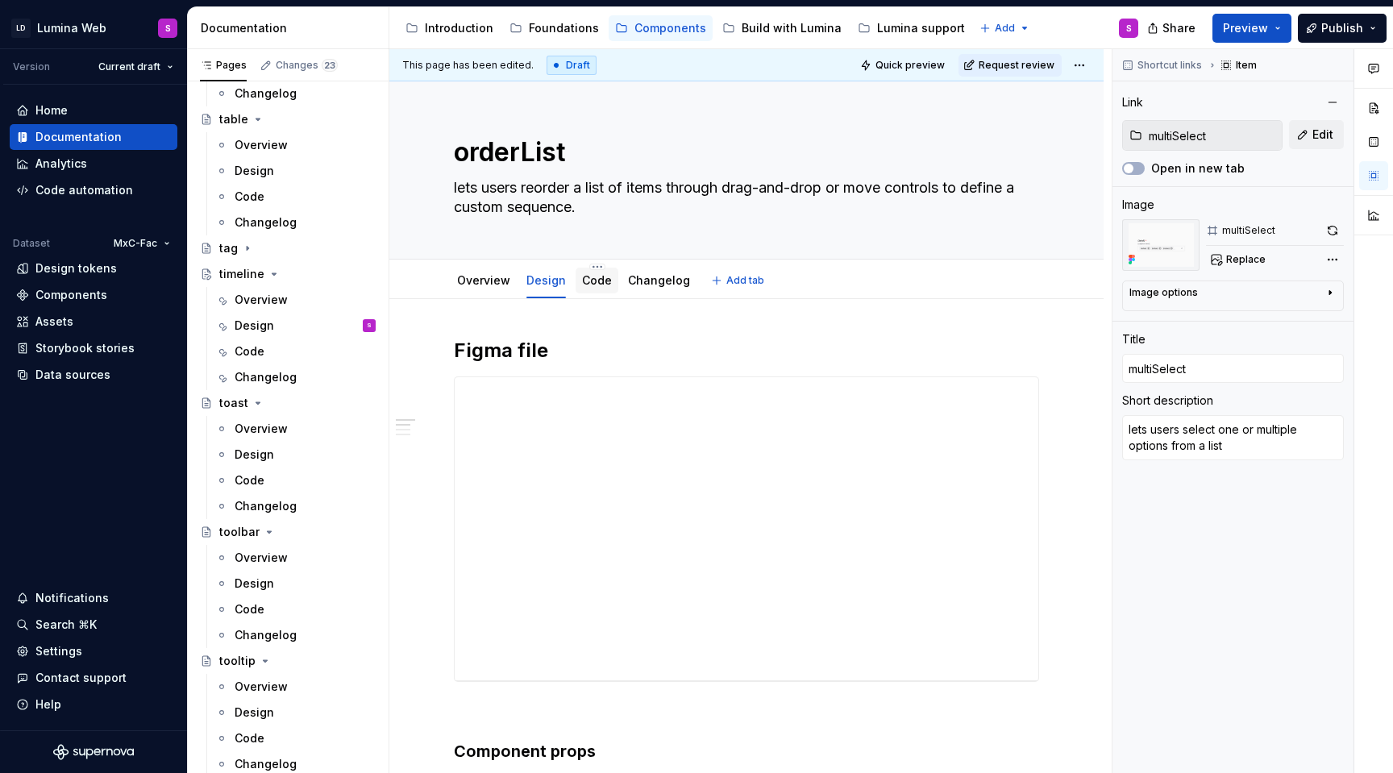
click at [576, 269] on div "Code" at bounding box center [597, 281] width 43 height 26
click at [592, 282] on link "Code" at bounding box center [597, 280] width 30 height 14
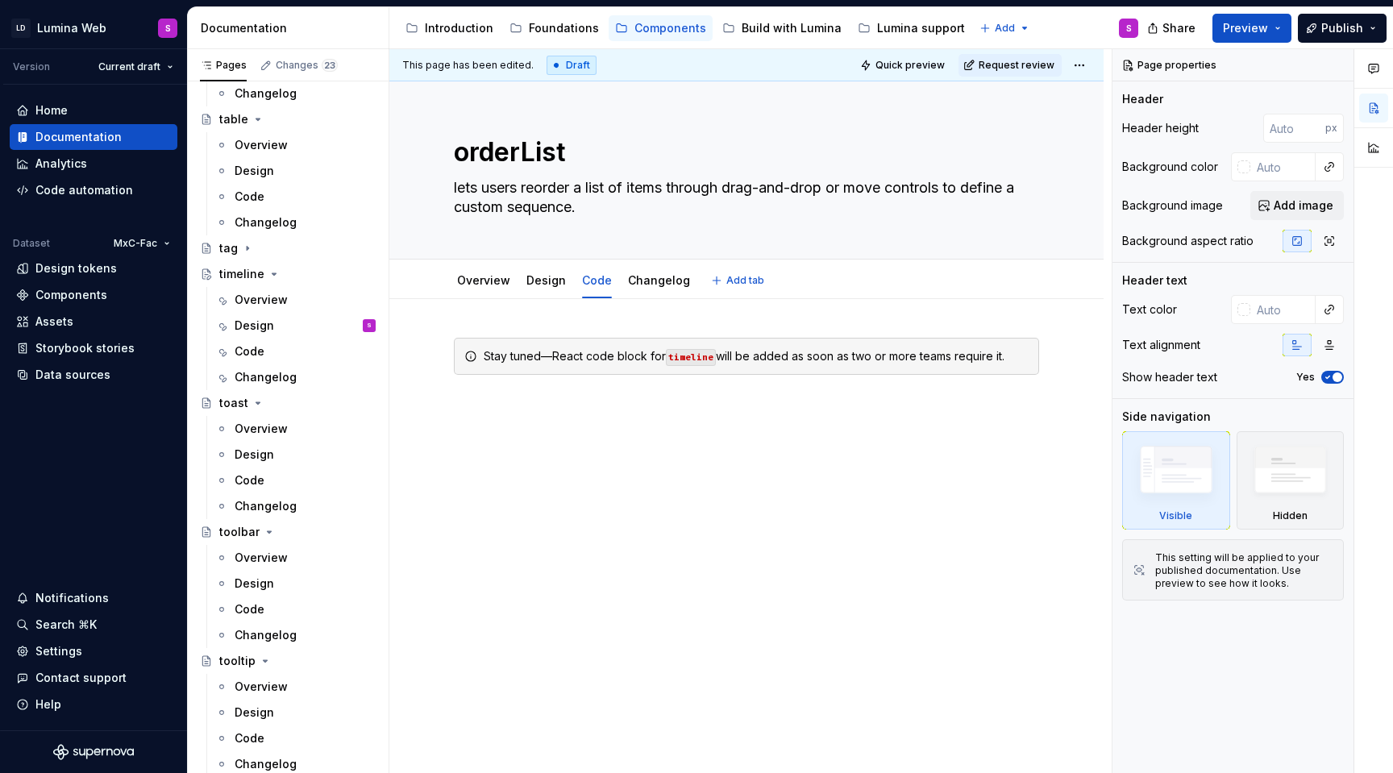
type textarea "*"
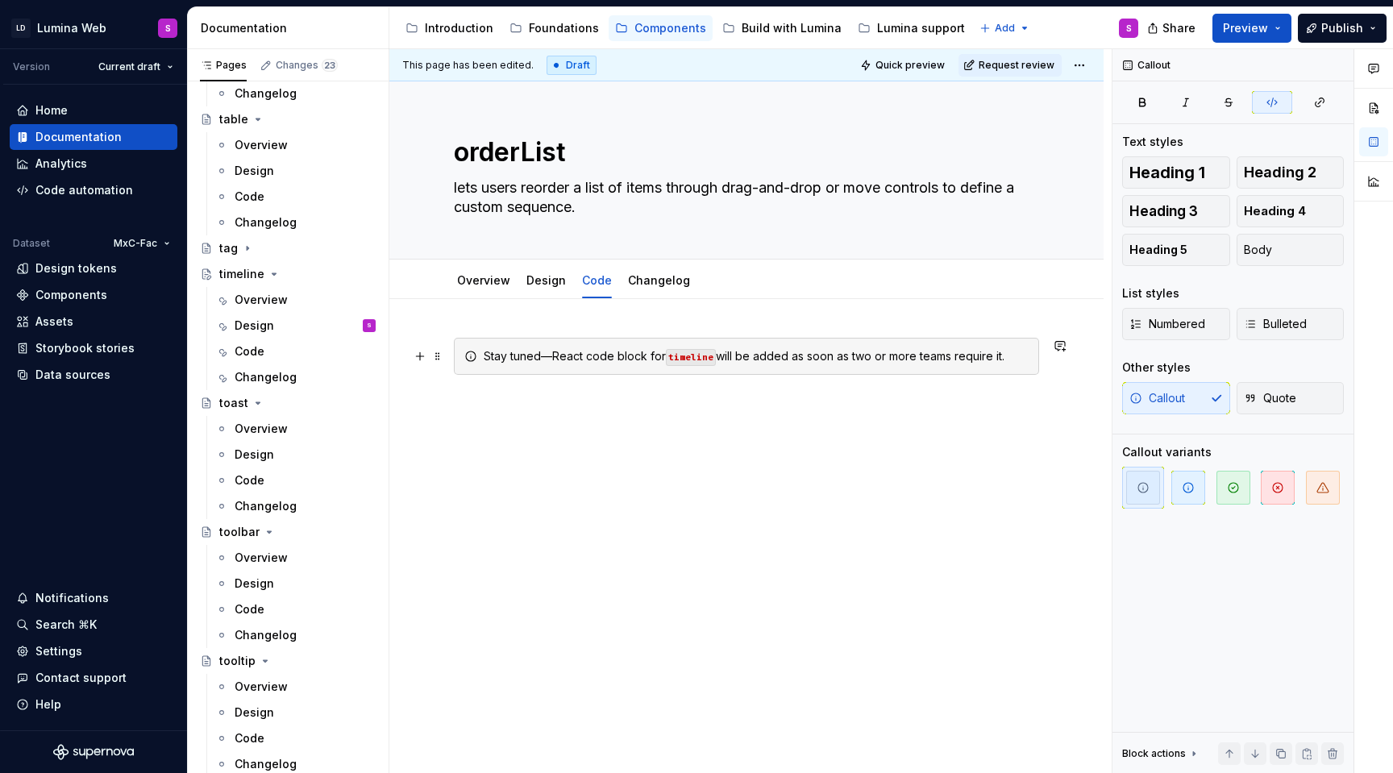
click at [687, 353] on code "timeline" at bounding box center [691, 357] width 50 height 17
click at [472, 290] on div "Overview" at bounding box center [484, 281] width 66 height 26
click at [477, 287] on link "Overview" at bounding box center [483, 280] width 53 height 14
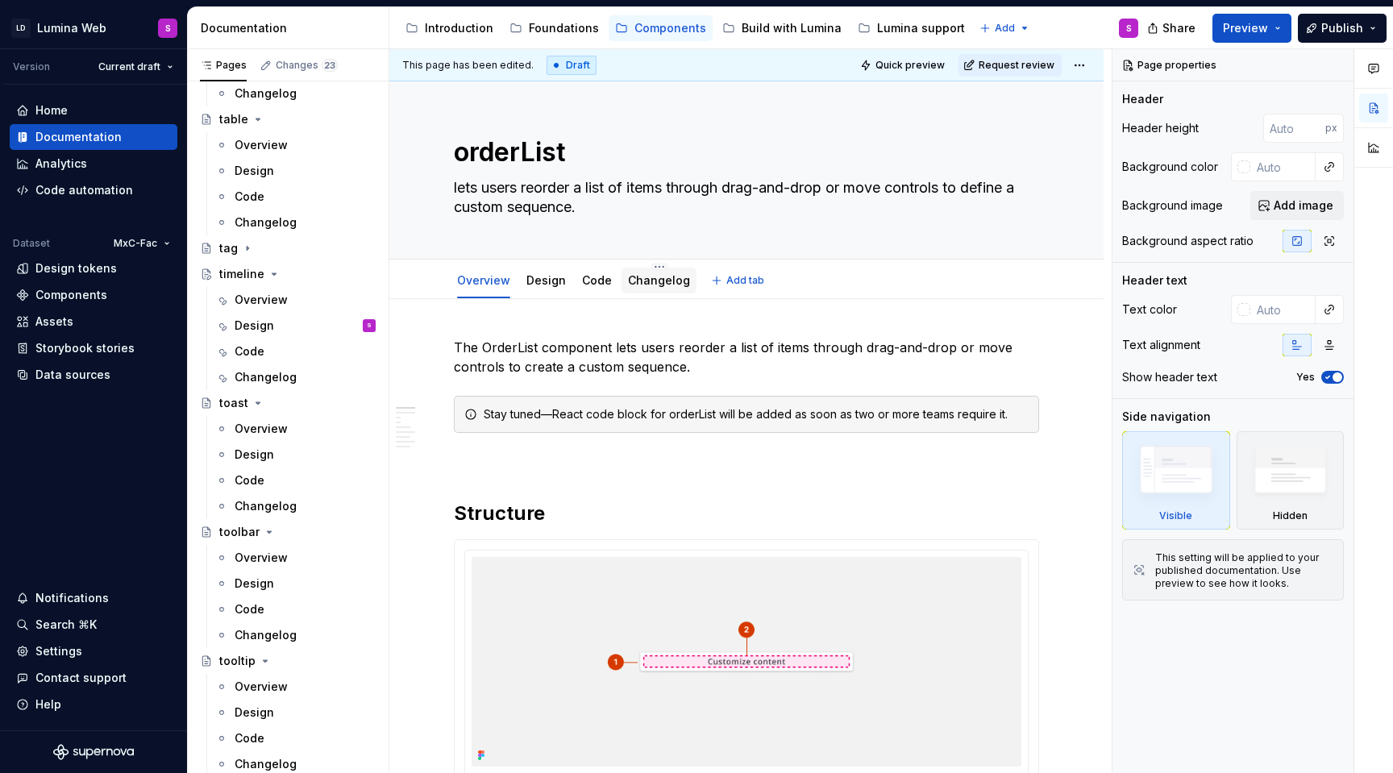
click at [639, 275] on link "Changelog" at bounding box center [659, 280] width 62 height 14
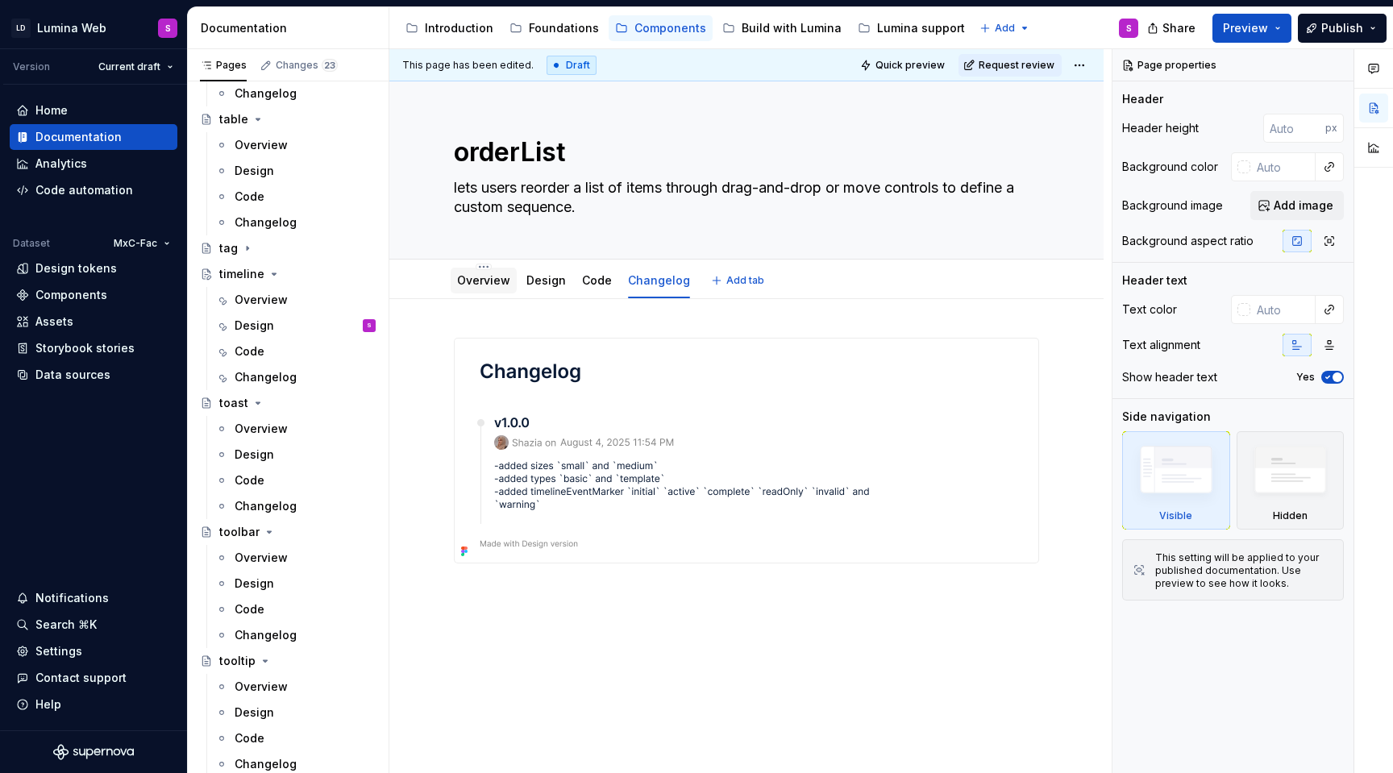
click at [506, 282] on link "Overview" at bounding box center [483, 280] width 53 height 14
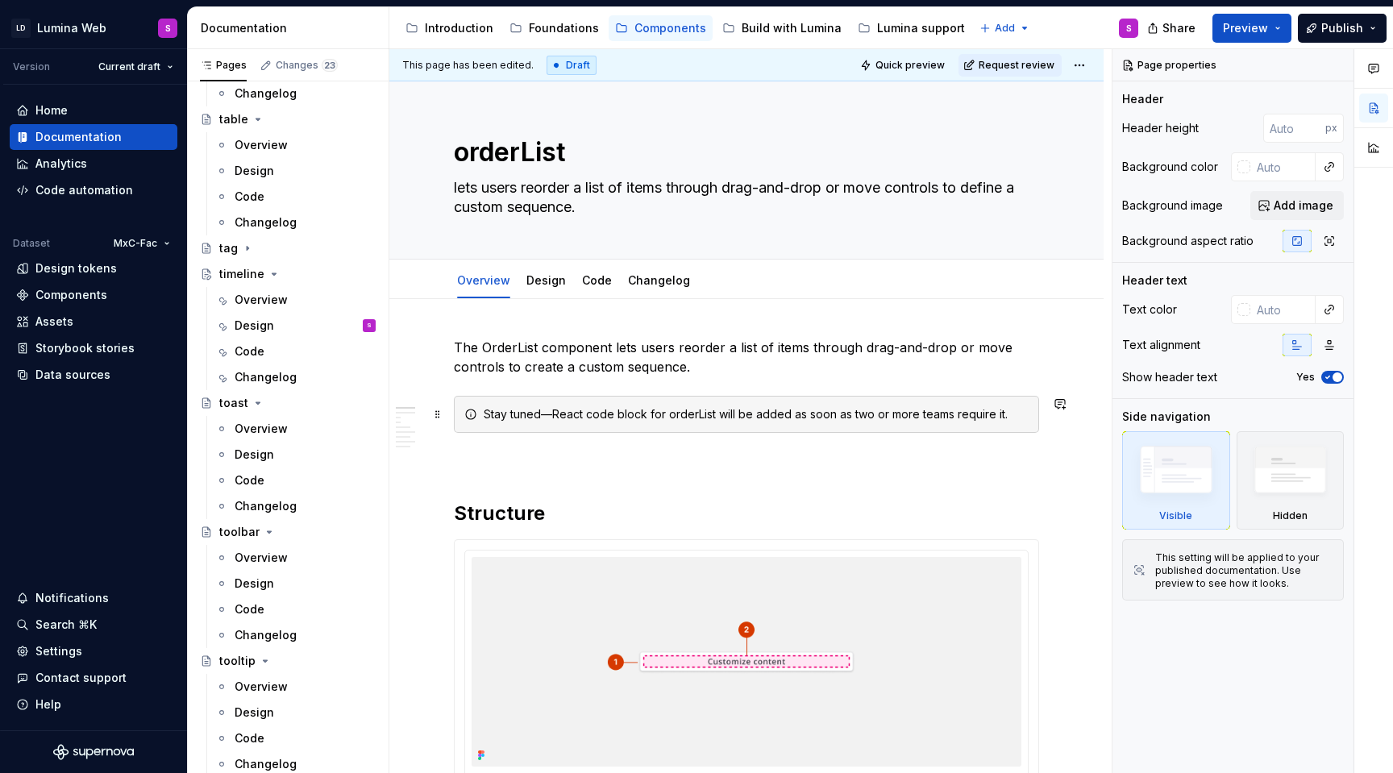
click at [699, 414] on div "Stay tuned—React code block for orderList will be added as soon as two or more …" at bounding box center [756, 414] width 545 height 16
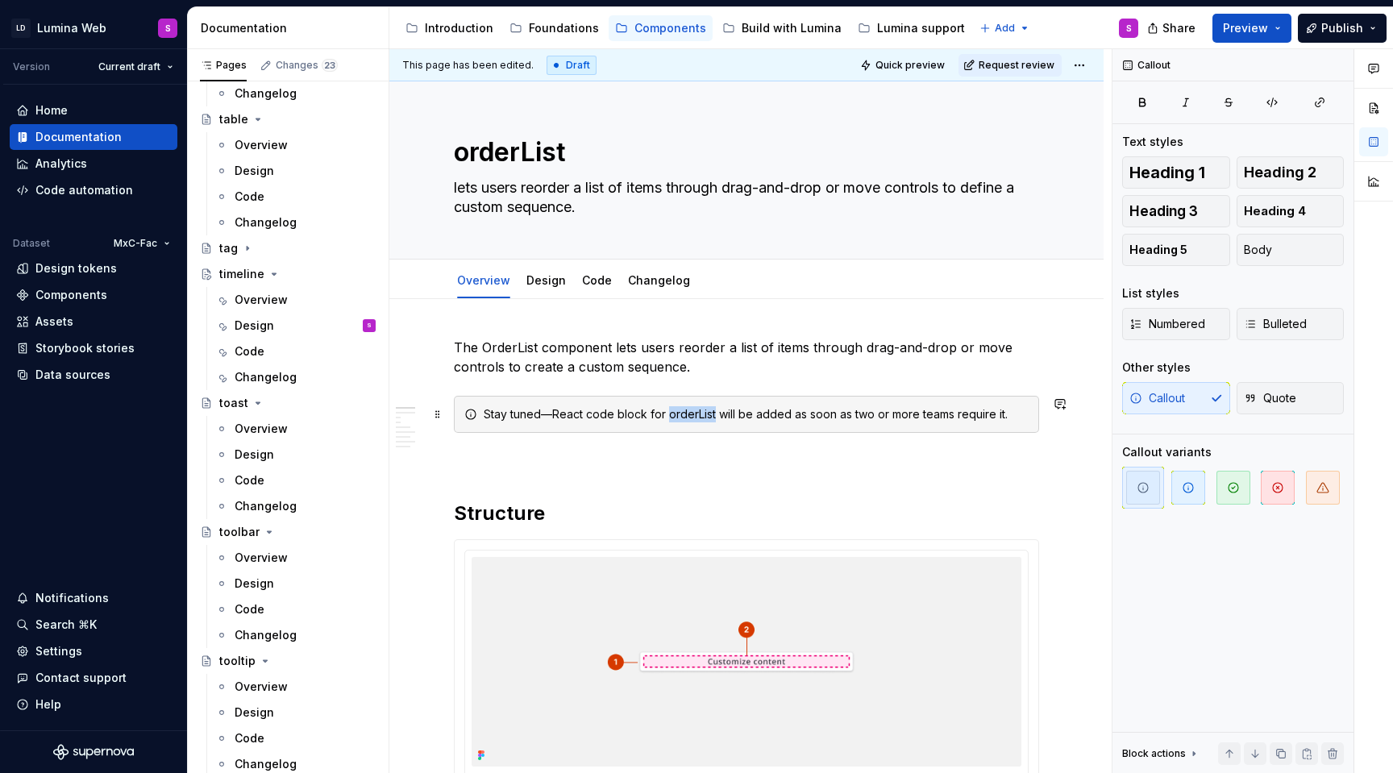
click at [699, 414] on div "Stay tuned—React code block for orderList will be added as soon as two or more …" at bounding box center [756, 414] width 545 height 16
click at [1014, 380] on button "button" at bounding box center [1019, 386] width 23 height 23
click at [826, 453] on p at bounding box center [746, 461] width 585 height 19
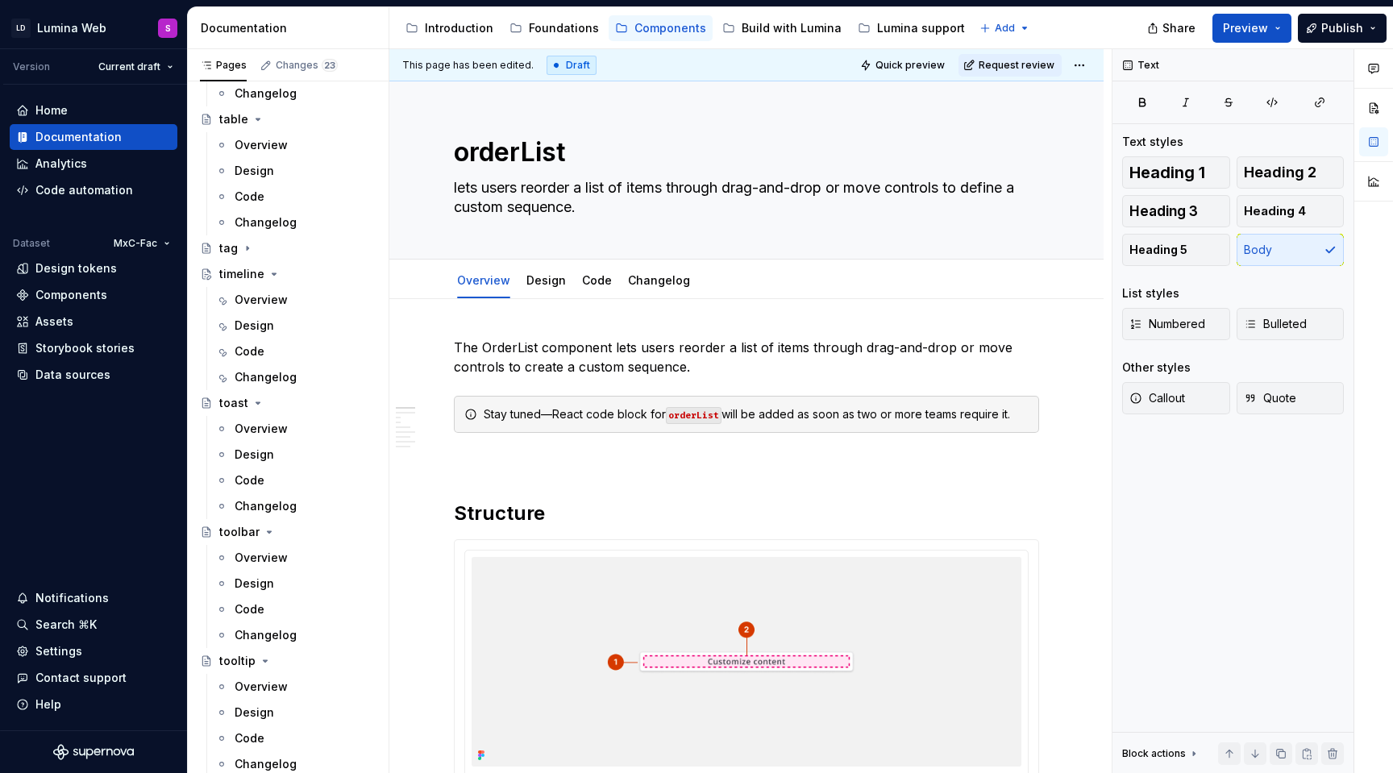
type textarea "*"
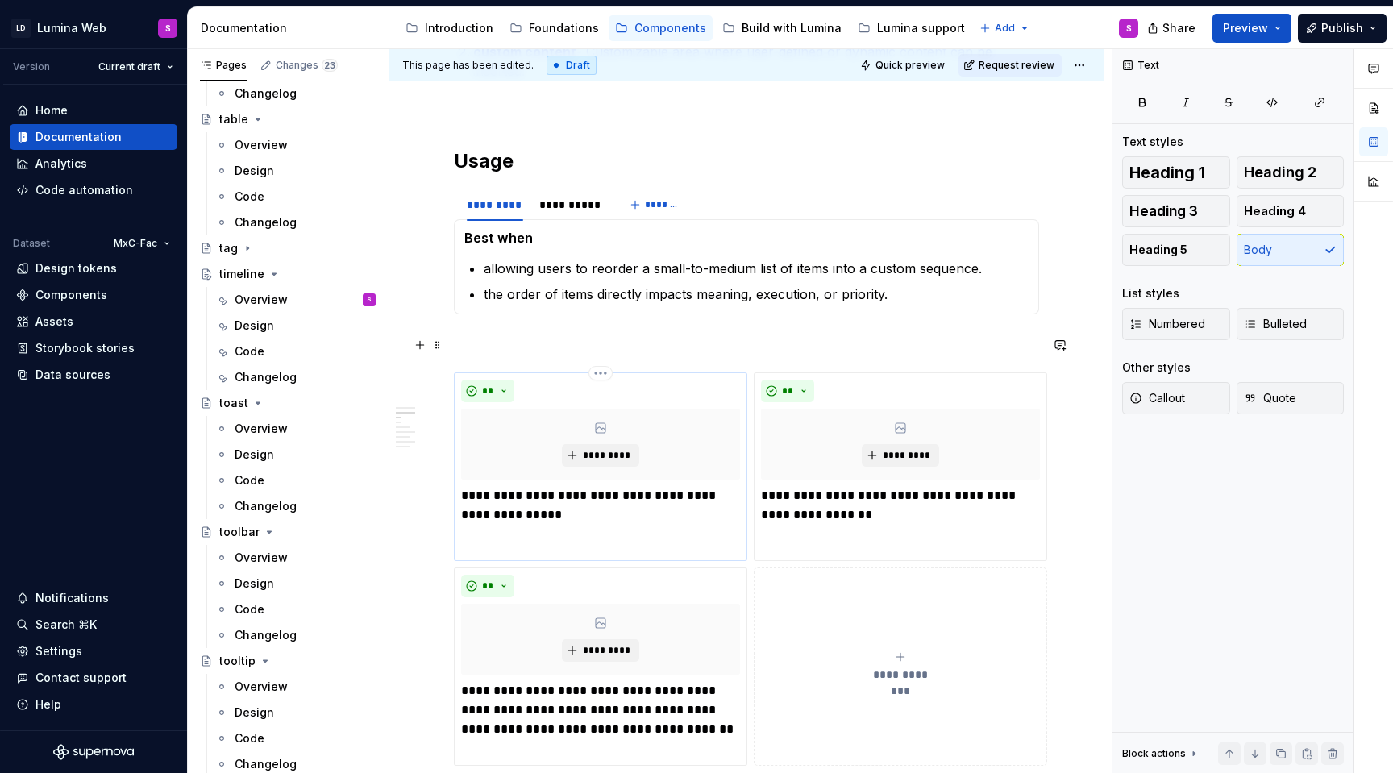
scroll to position [828, 0]
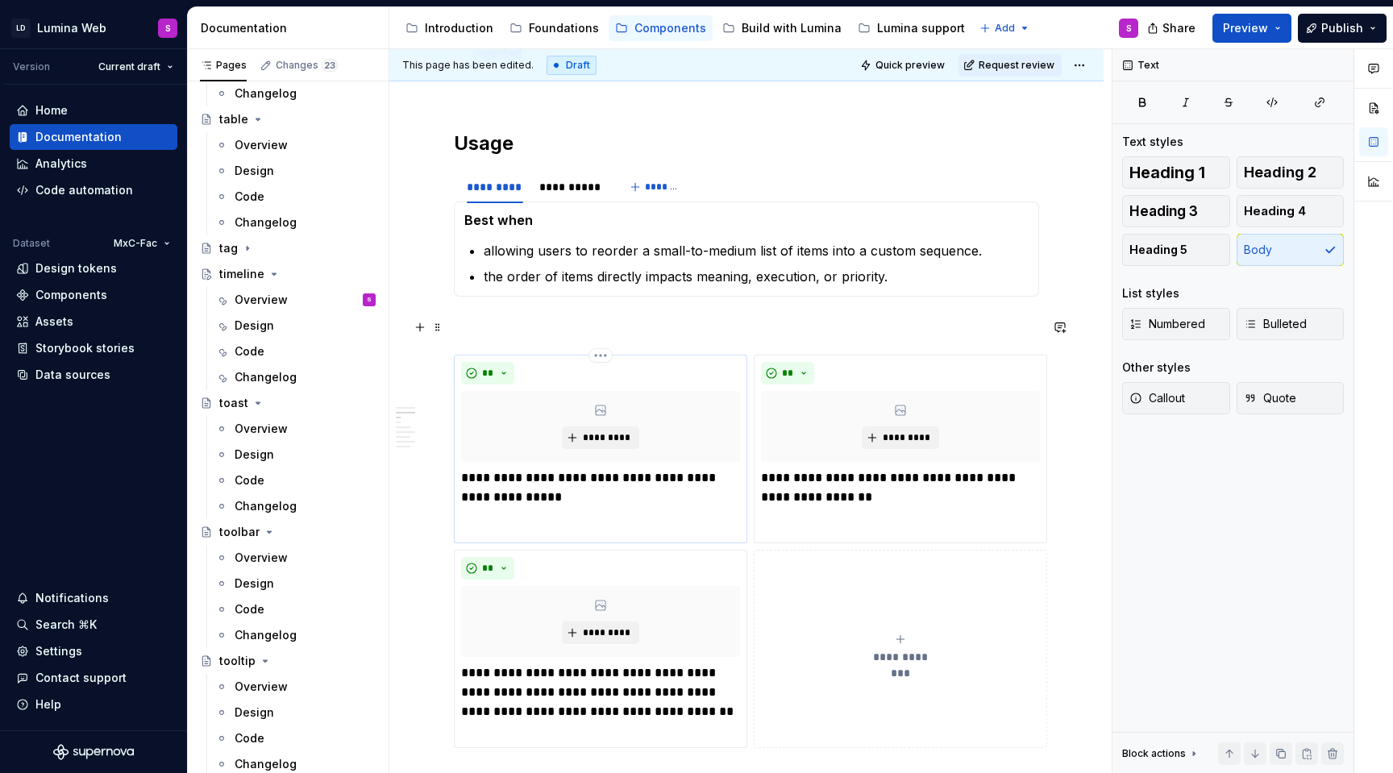
click at [629, 468] on p "**********" at bounding box center [600, 487] width 279 height 39
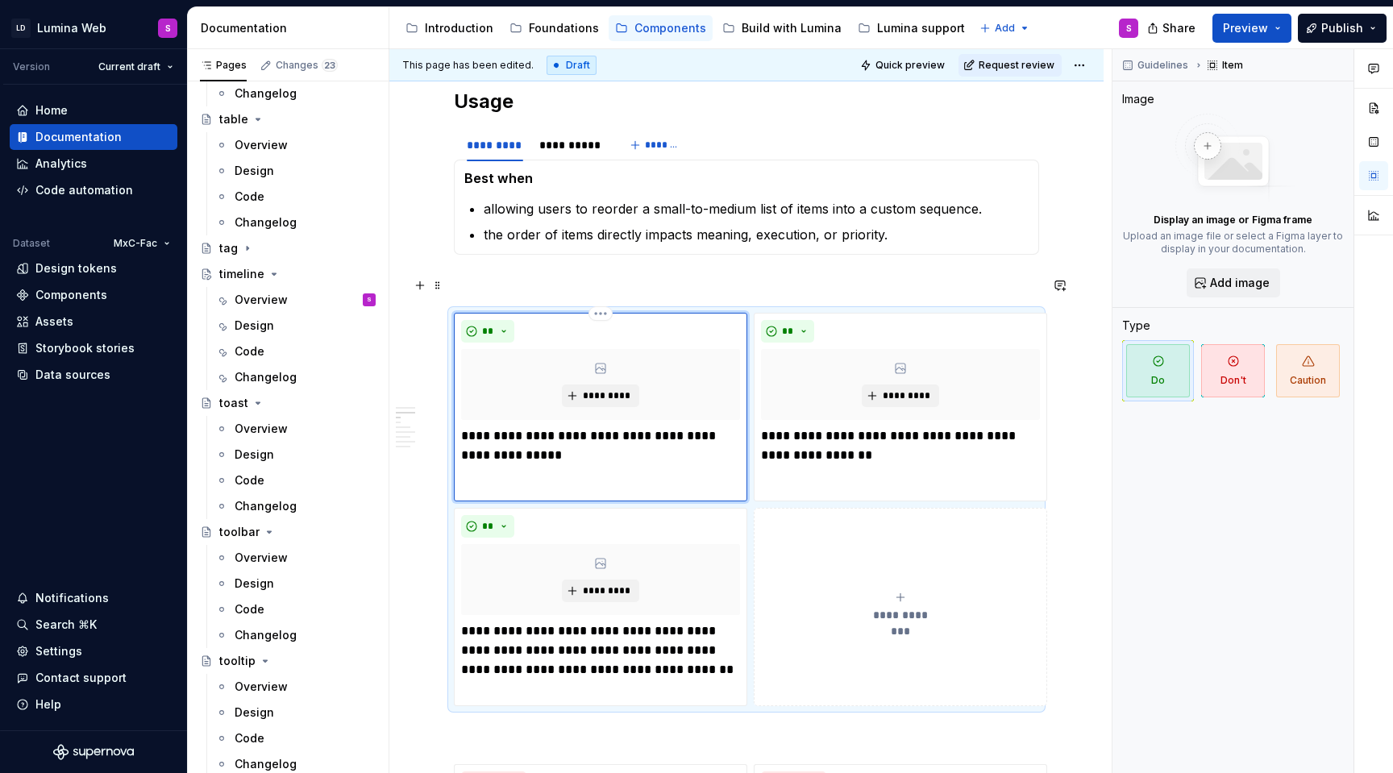
scroll to position [871, 0]
type textarea "*"
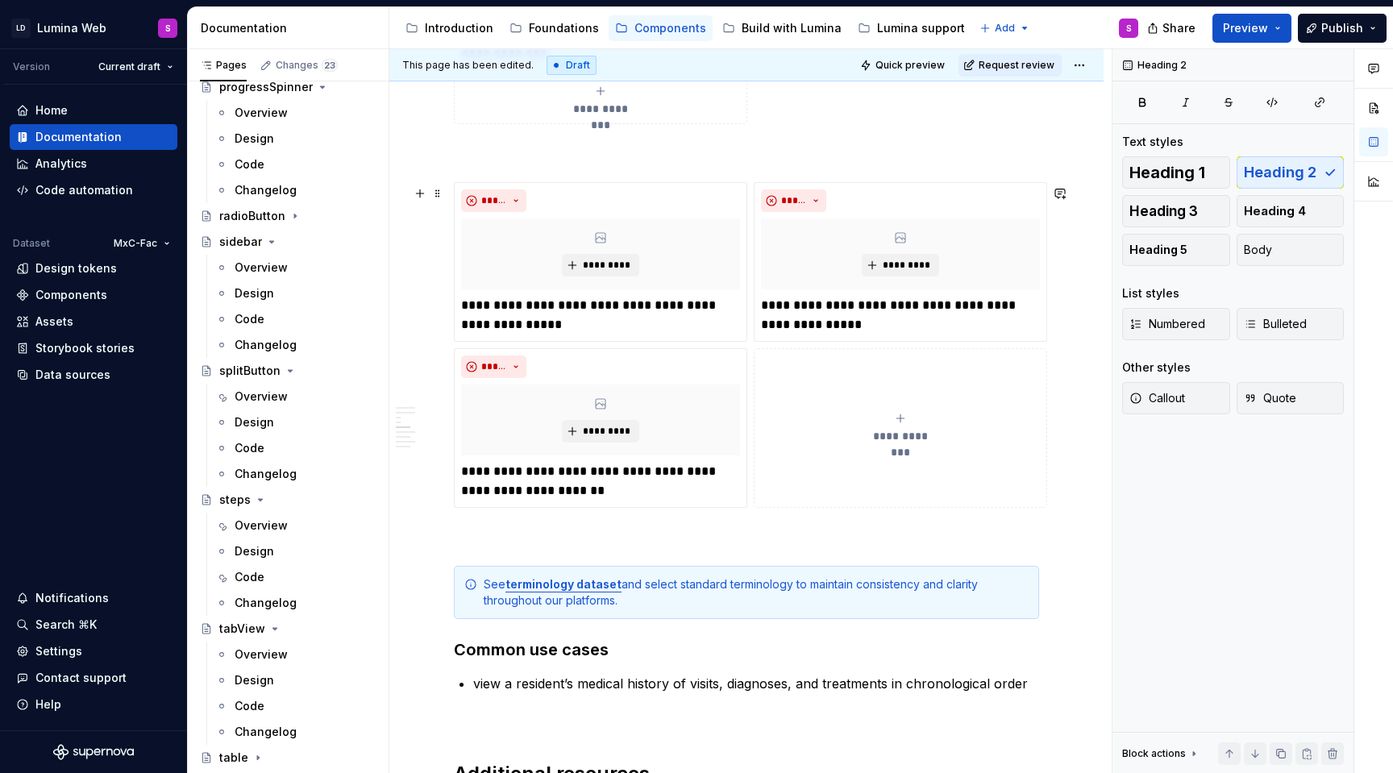
scroll to position [1899, 0]
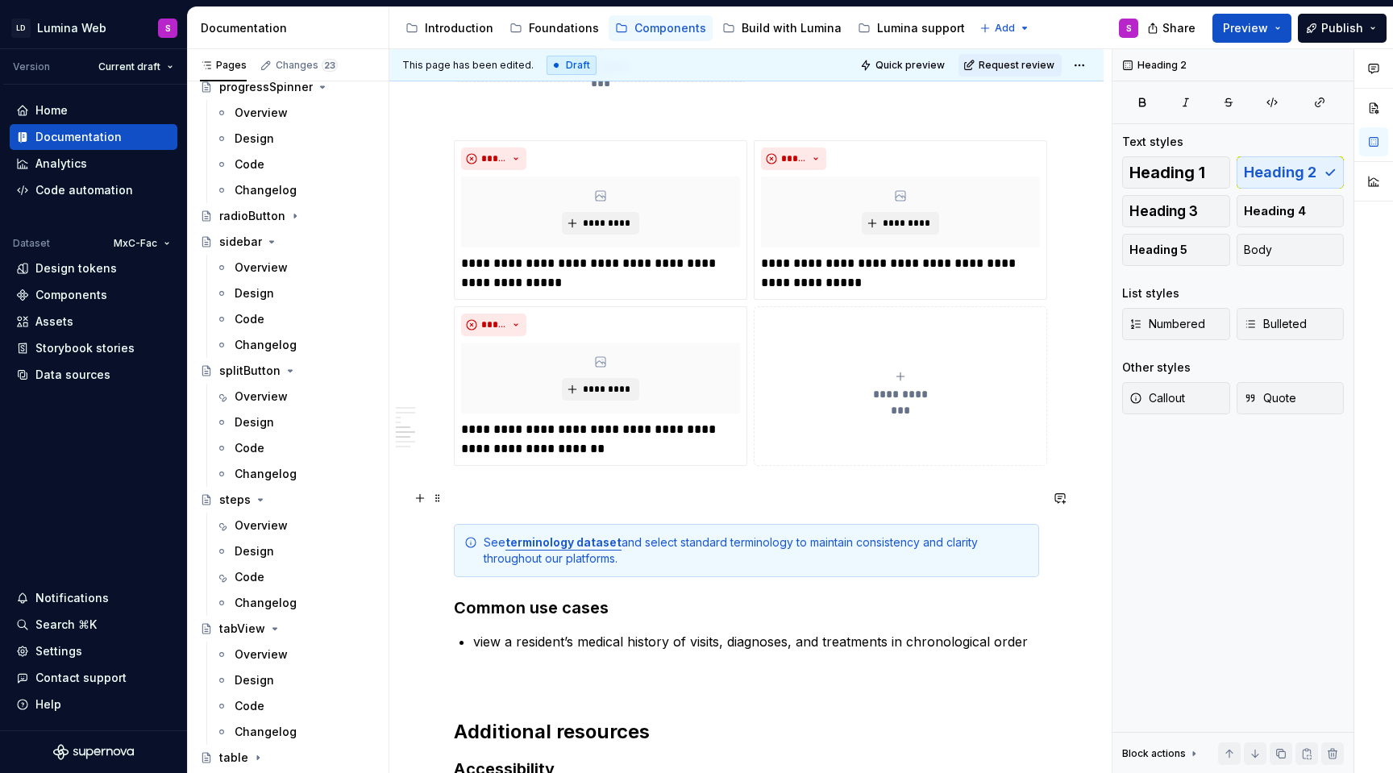
click at [735, 495] on p at bounding box center [746, 494] width 585 height 19
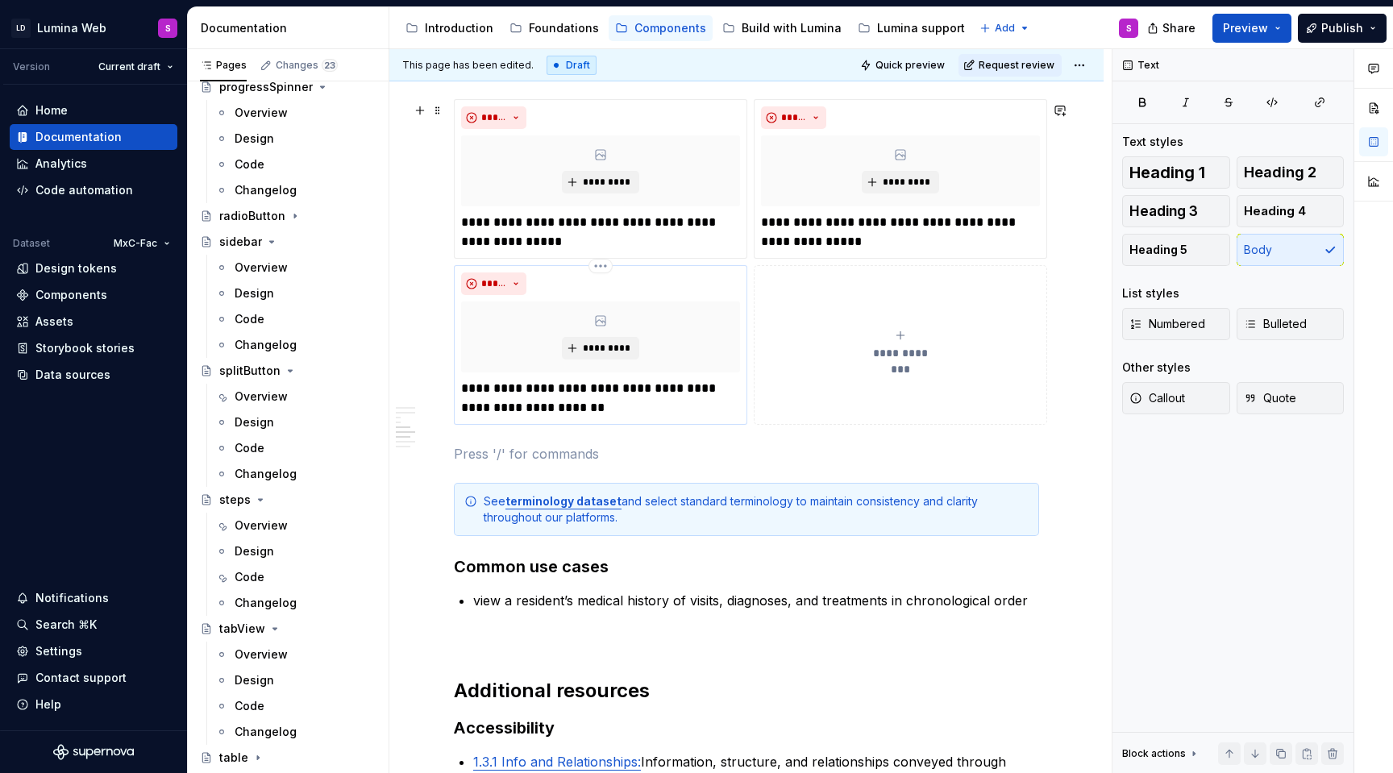
scroll to position [1944, 0]
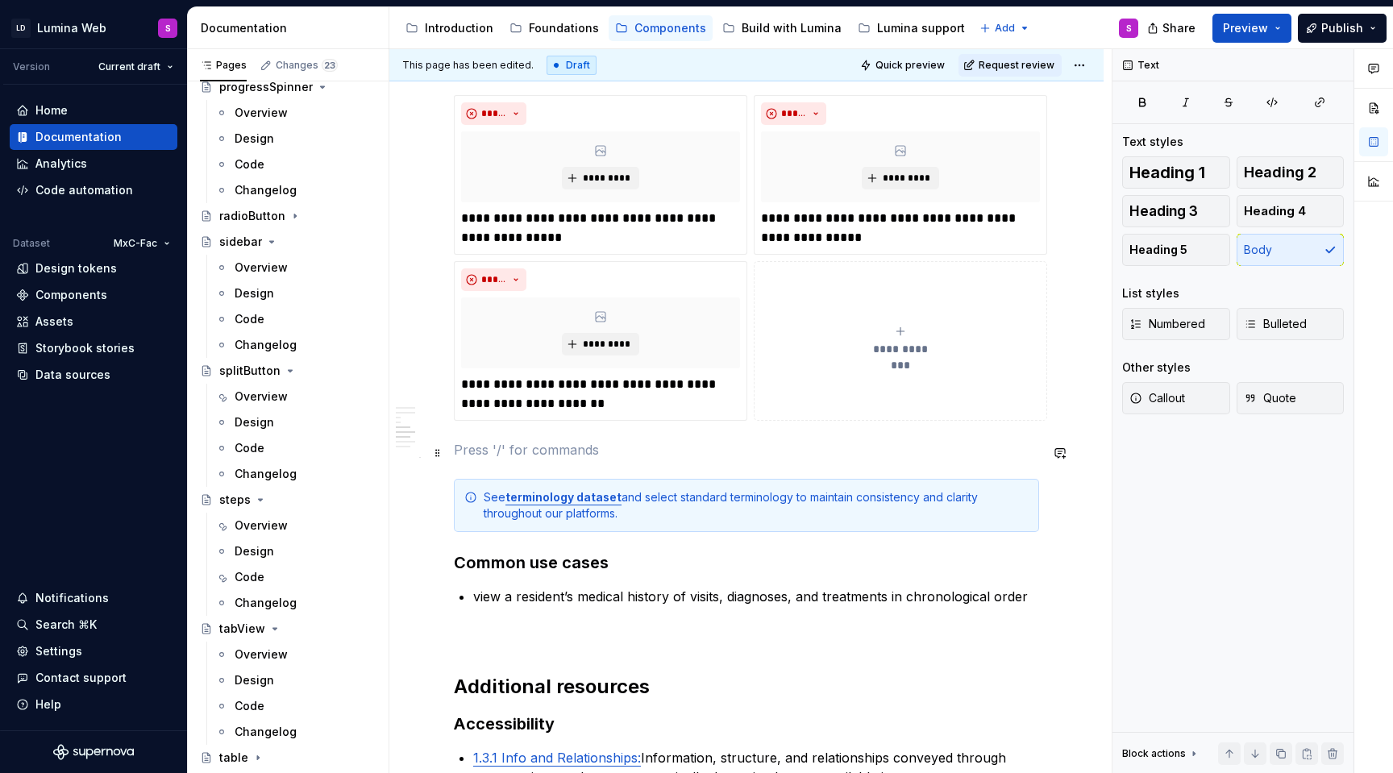
click at [570, 447] on p at bounding box center [746, 449] width 585 height 19
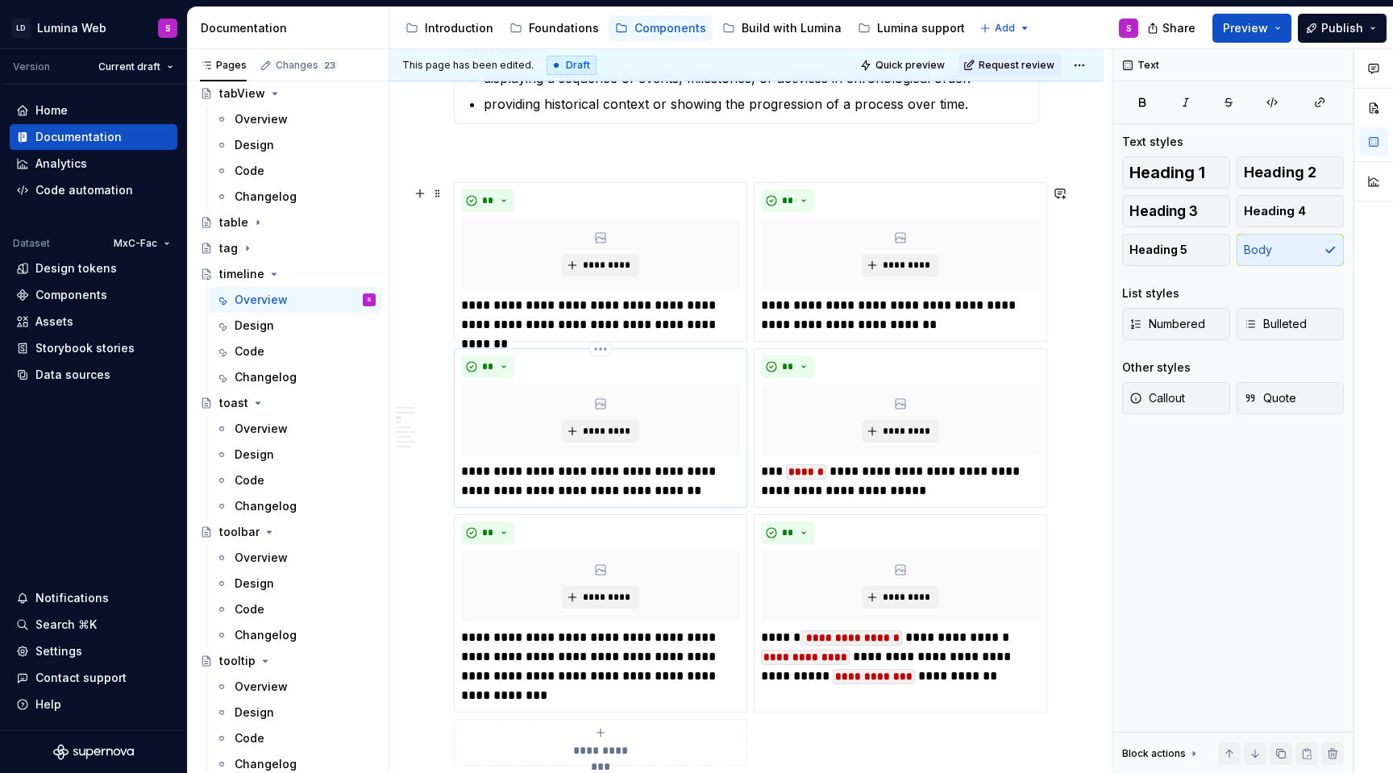
scroll to position [1217, 0]
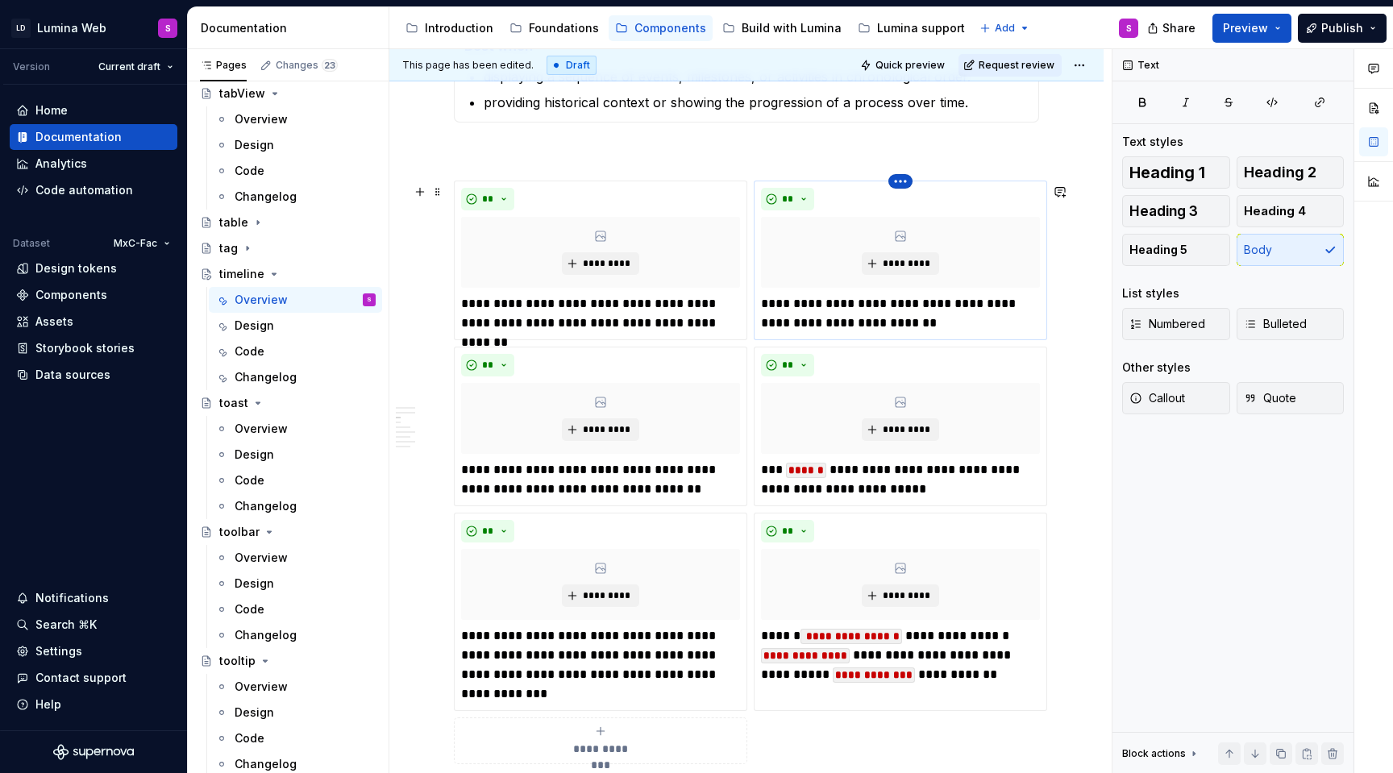
click at [901, 185] on html "LD Lumina Web S Version Current draft Home Documentation Analytics Code automat…" at bounding box center [696, 386] width 1393 height 773
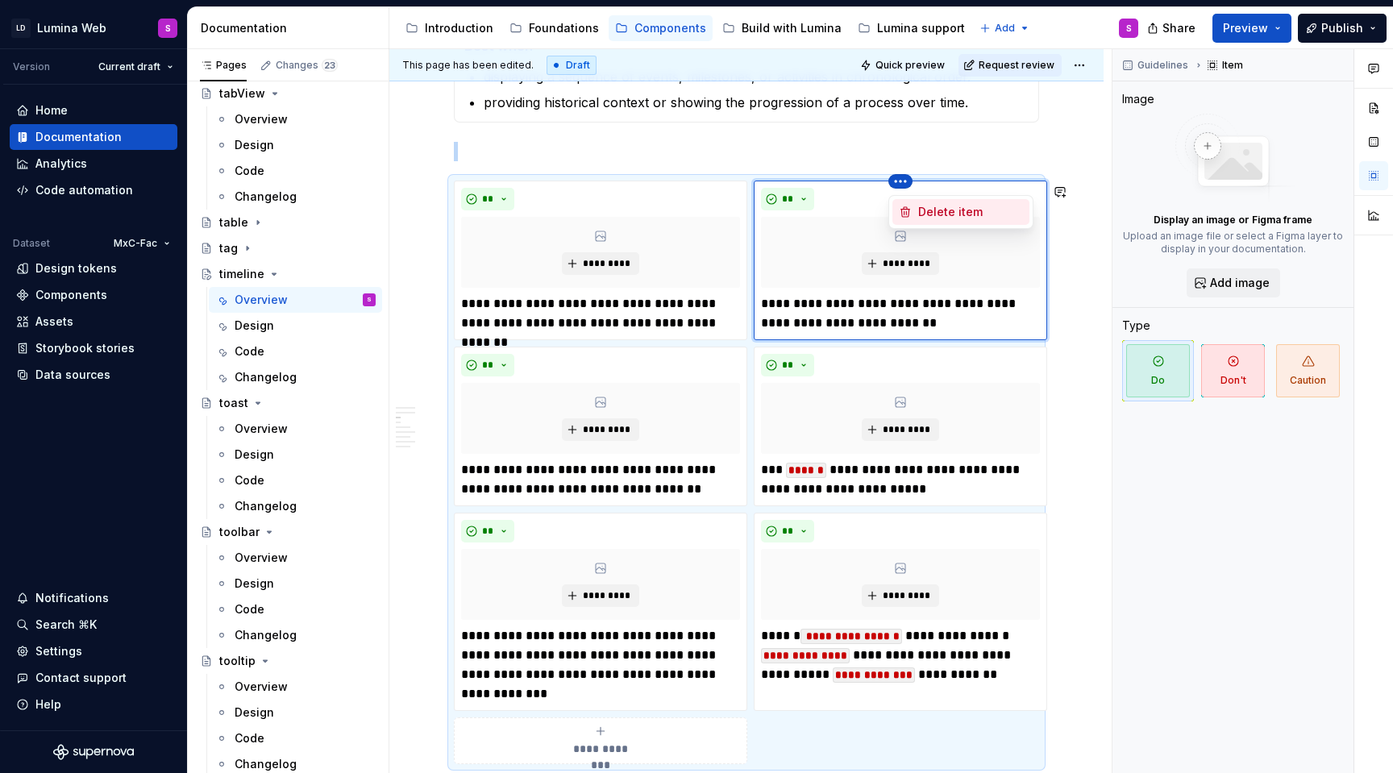
click at [920, 210] on div "Delete item" at bounding box center [970, 212] width 105 height 16
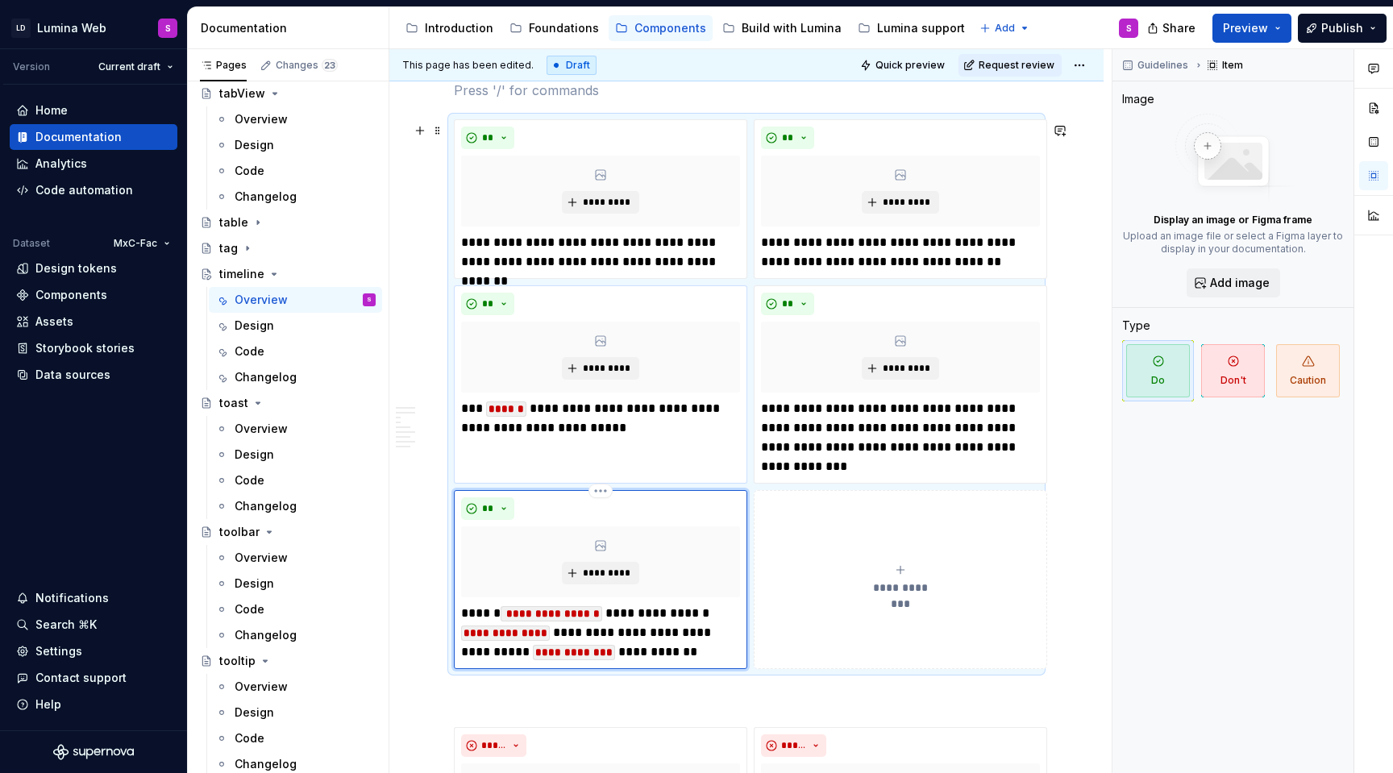
scroll to position [1317, 0]
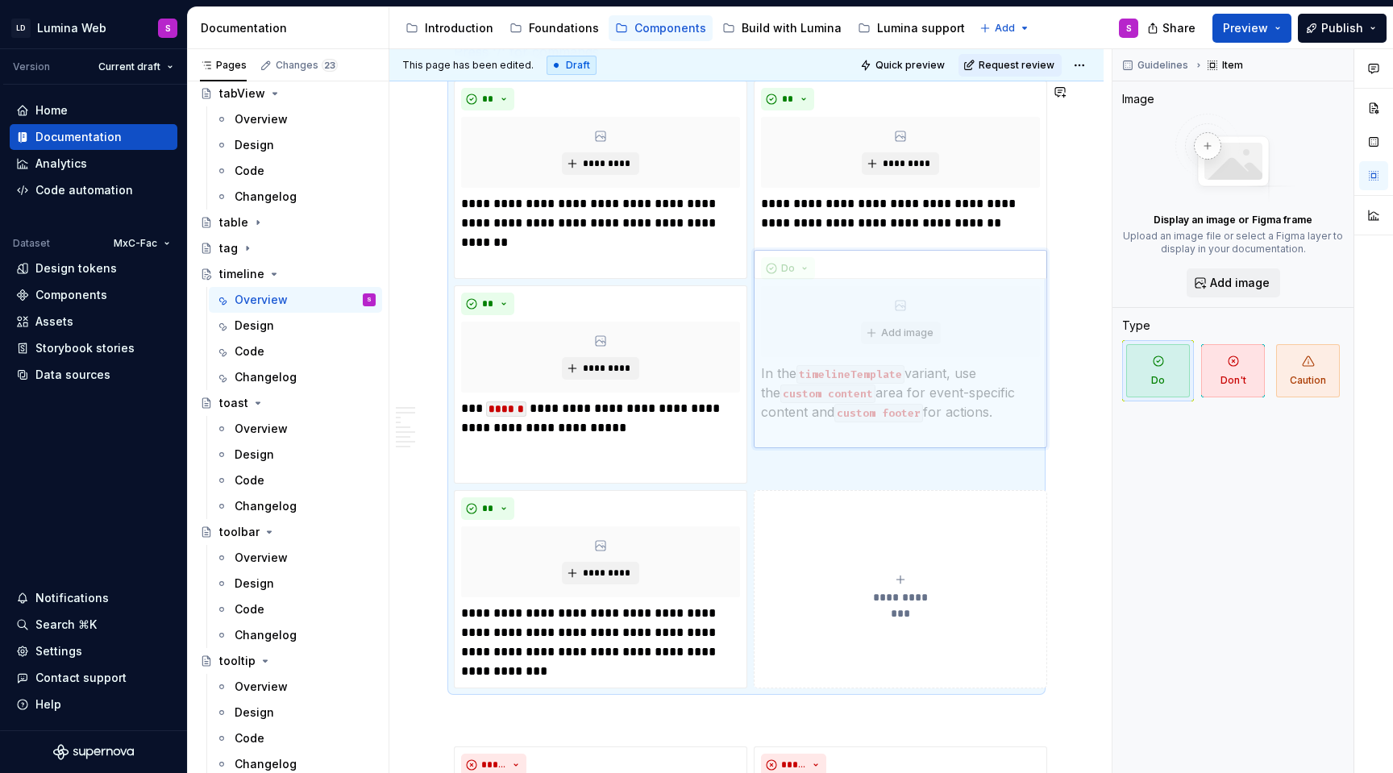
drag, startPoint x: 632, startPoint y: 537, endPoint x: 880, endPoint y: 343, distance: 315.3
click at [880, 343] on body "LD Lumina Web S Version Current draft Home Documentation Analytics Code automat…" at bounding box center [696, 386] width 1393 height 773
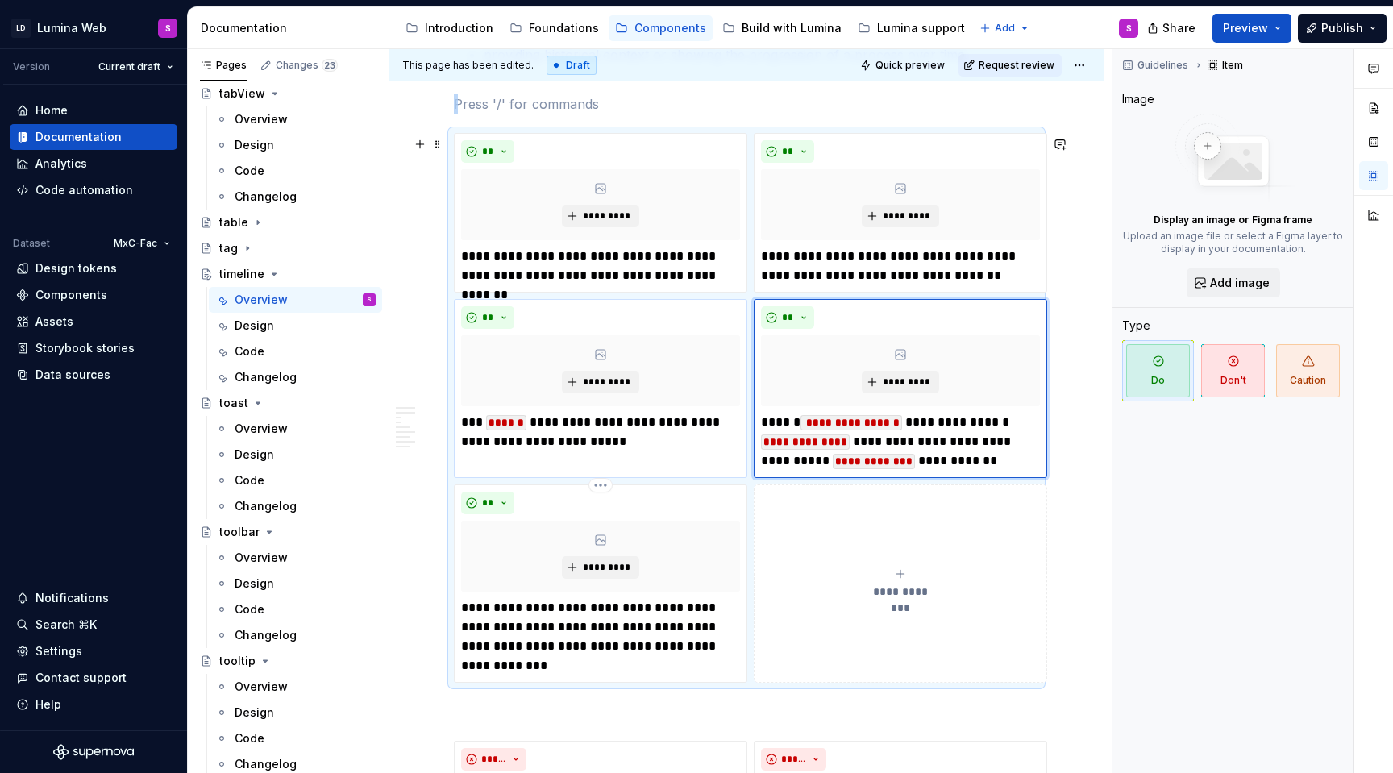
scroll to position [1205, 0]
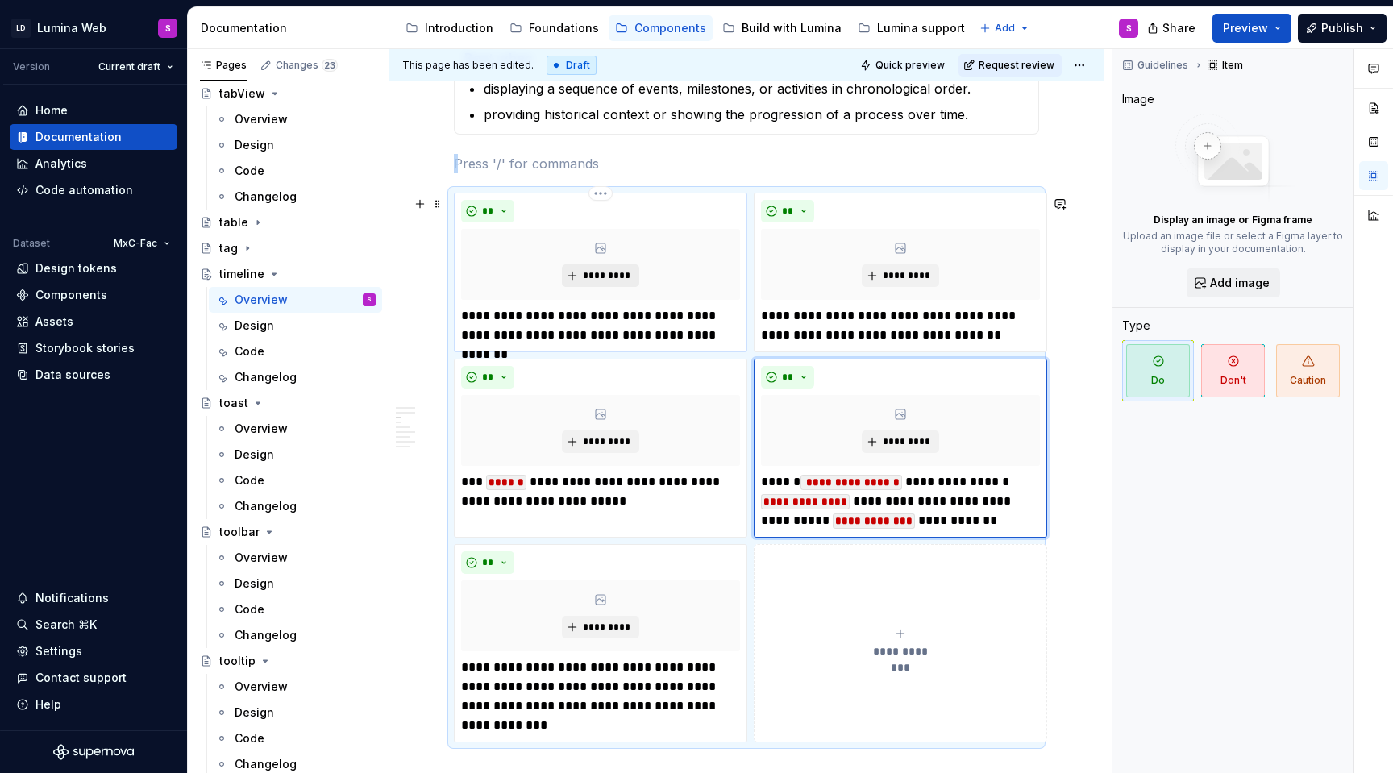
click at [613, 282] on span "*********" at bounding box center [606, 275] width 49 height 13
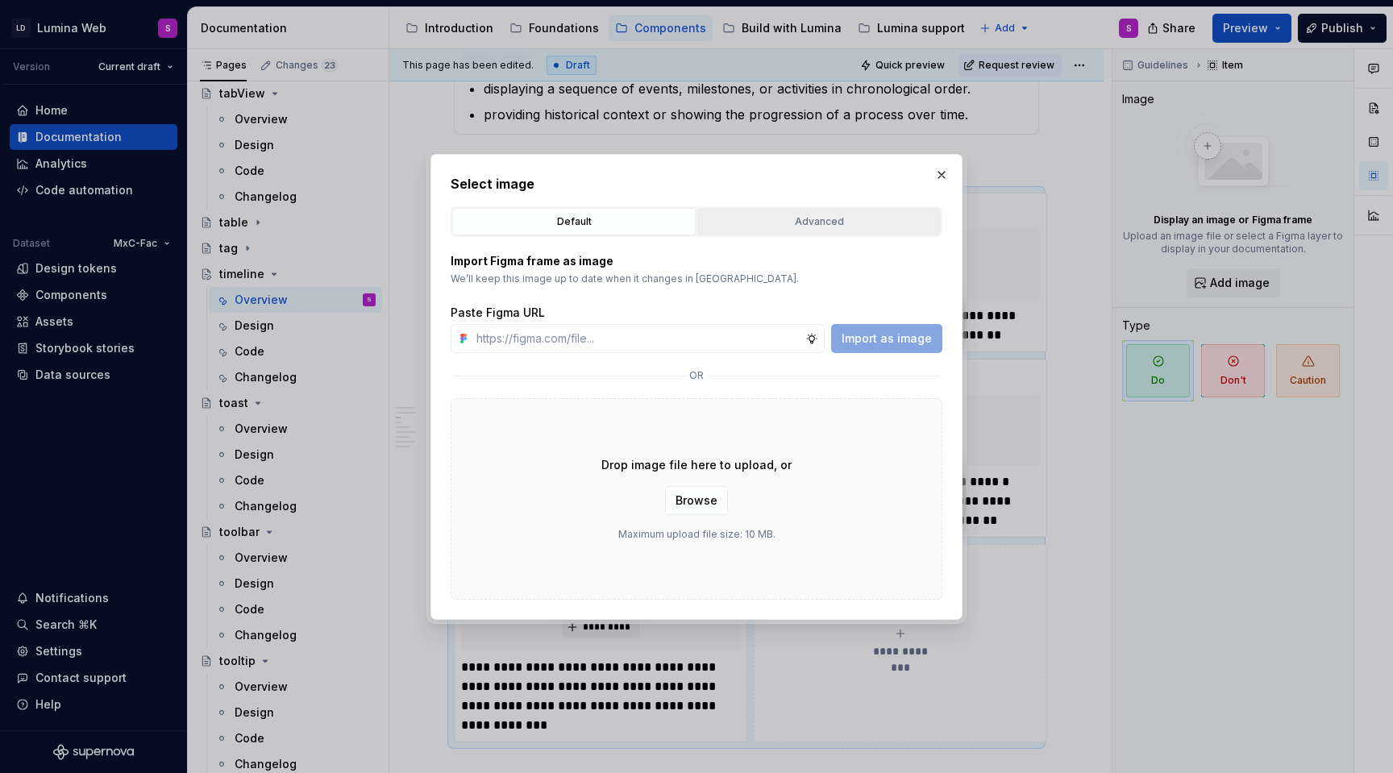
click at [812, 214] on div "Advanced" at bounding box center [819, 222] width 232 height 16
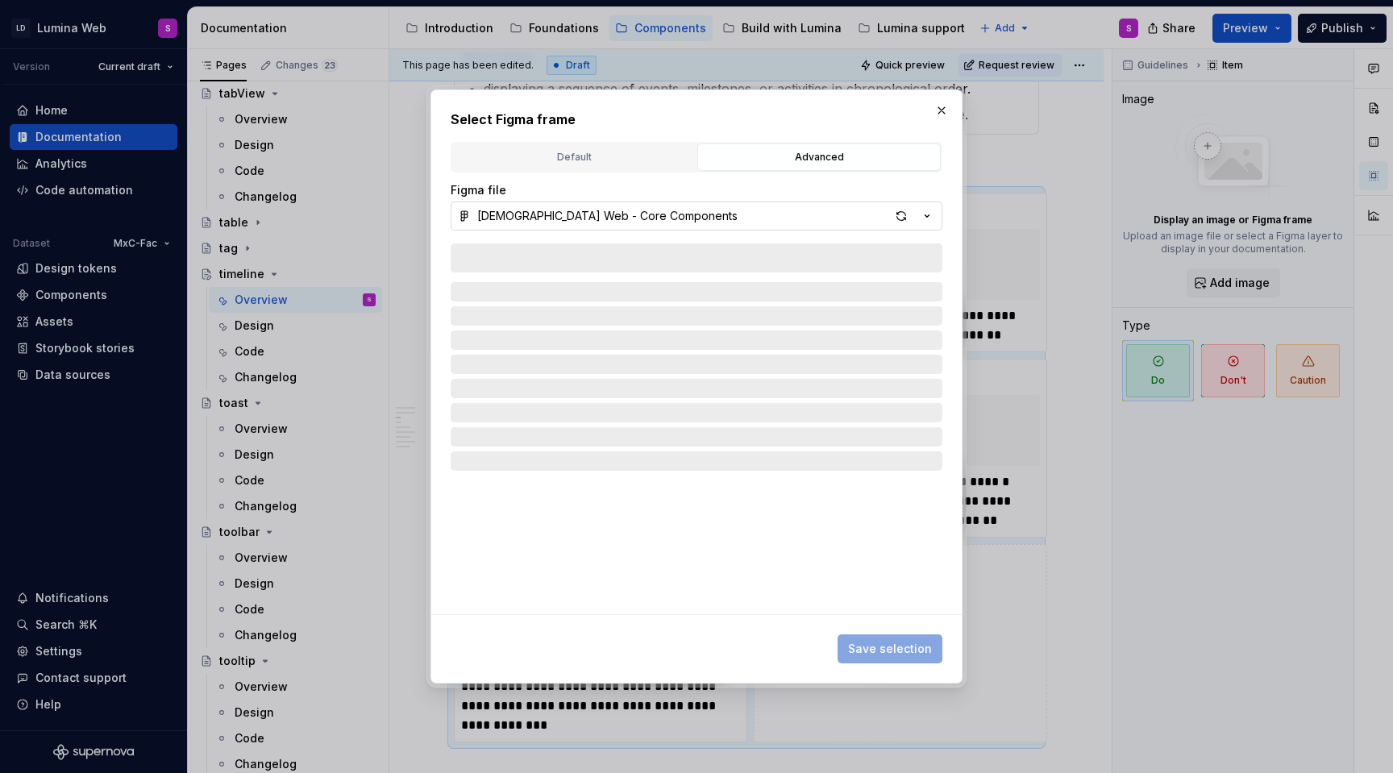
click at [921, 215] on icon "button" at bounding box center [927, 216] width 16 height 16
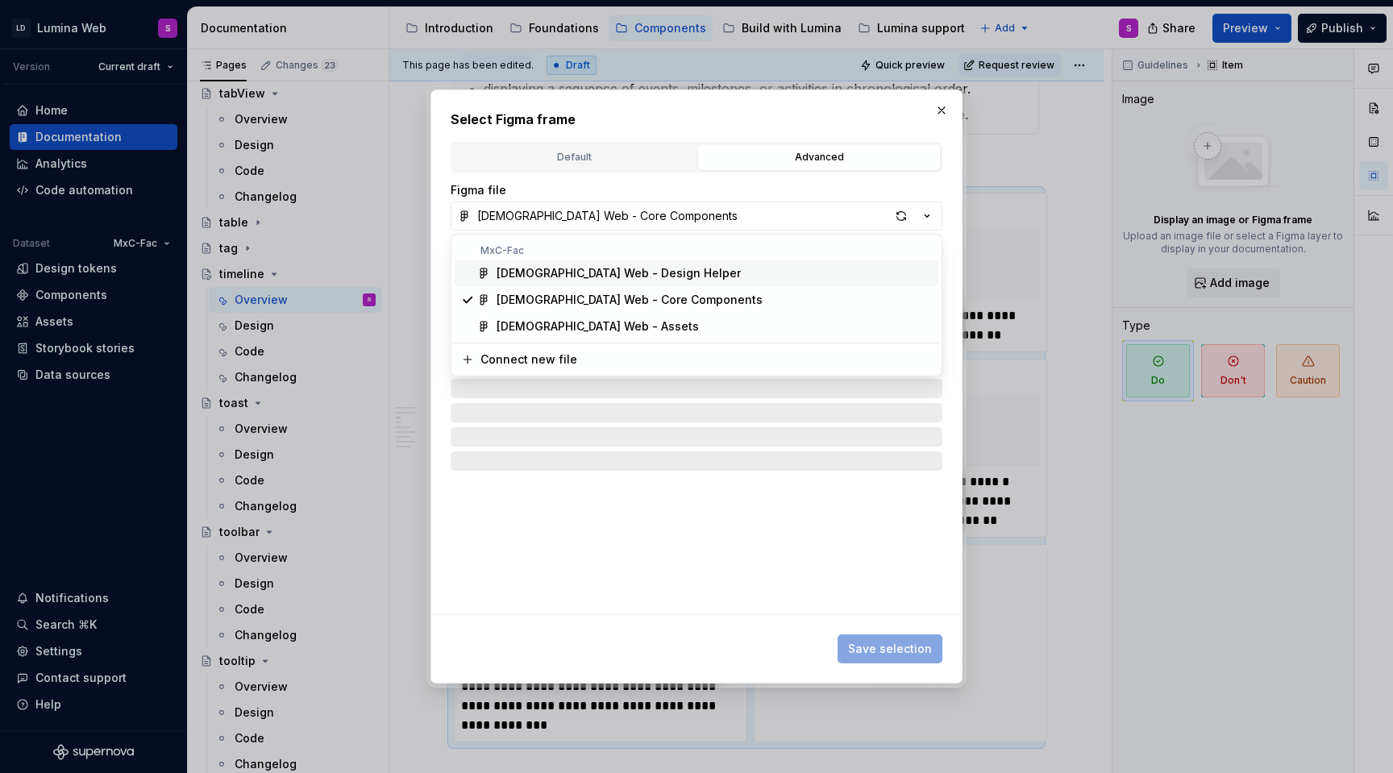
click at [686, 274] on div "[DEMOGRAPHIC_DATA] Web - Design Helper" at bounding box center [714, 273] width 435 height 16
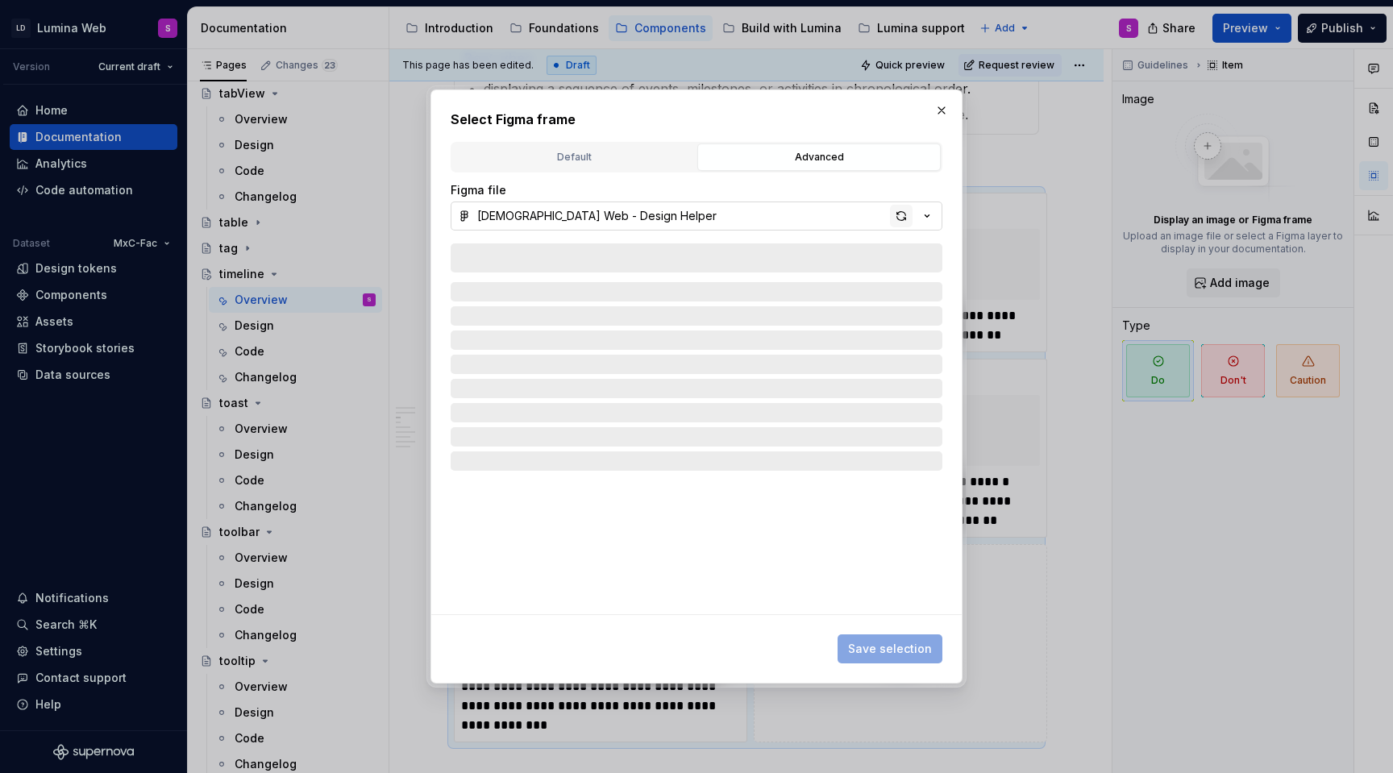
click at [907, 214] on div "button" at bounding box center [901, 216] width 23 height 23
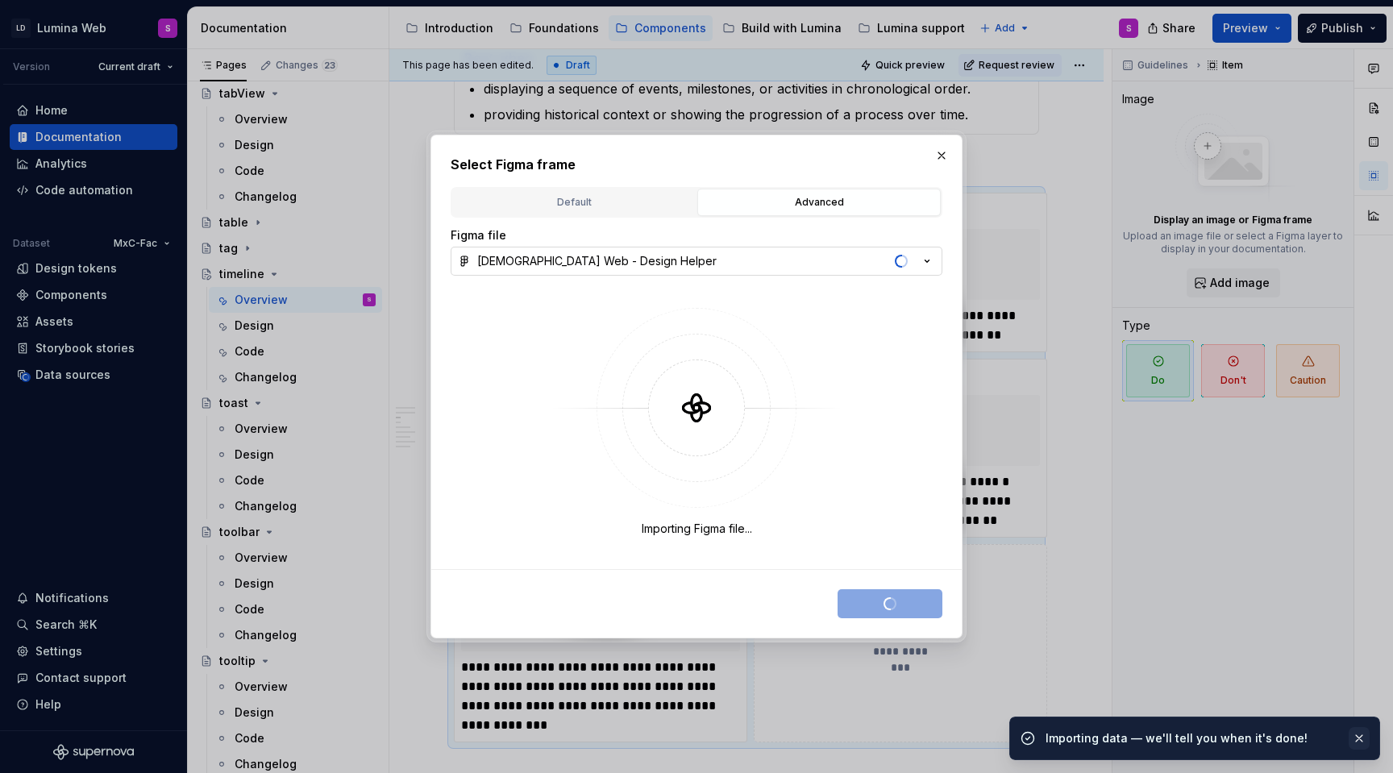
click at [1360, 739] on button "button" at bounding box center [1359, 738] width 21 height 23
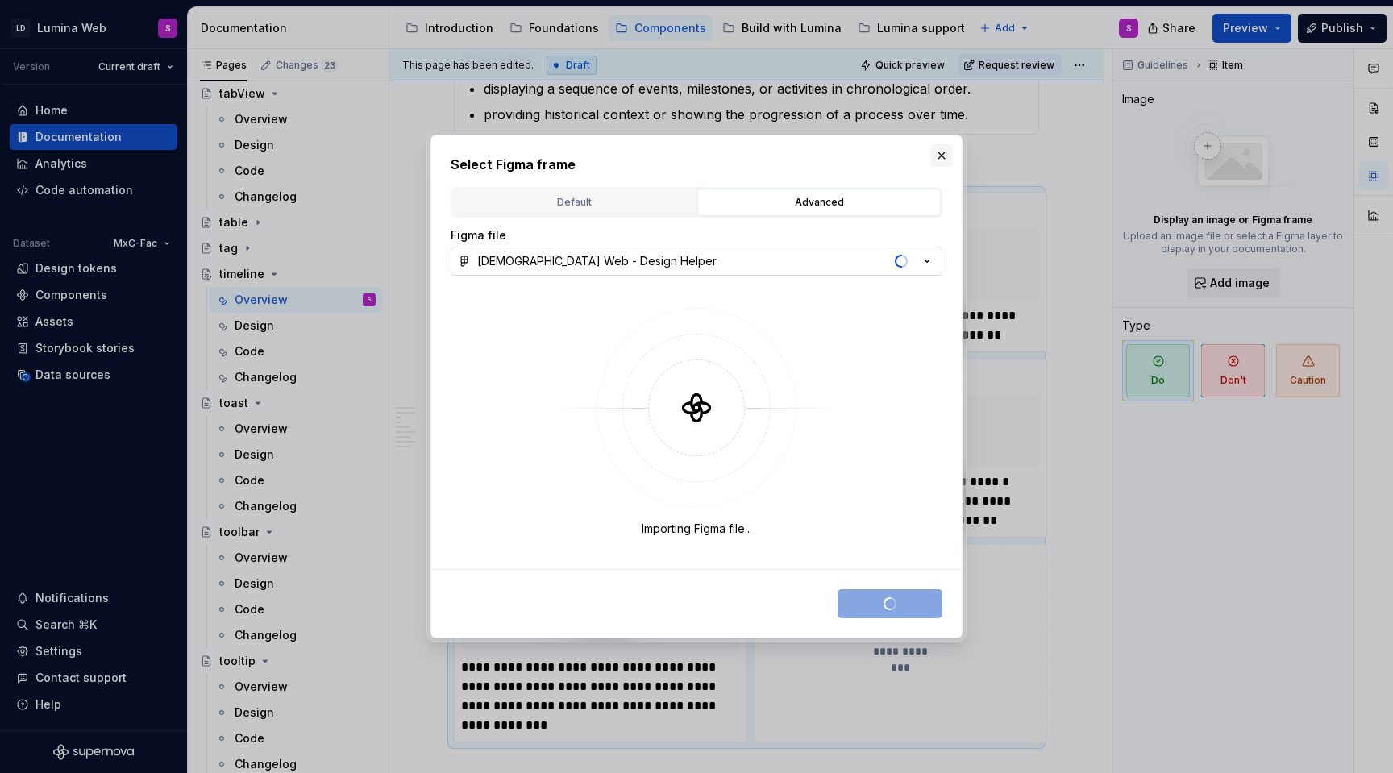
click at [944, 158] on button "button" at bounding box center [941, 155] width 23 height 23
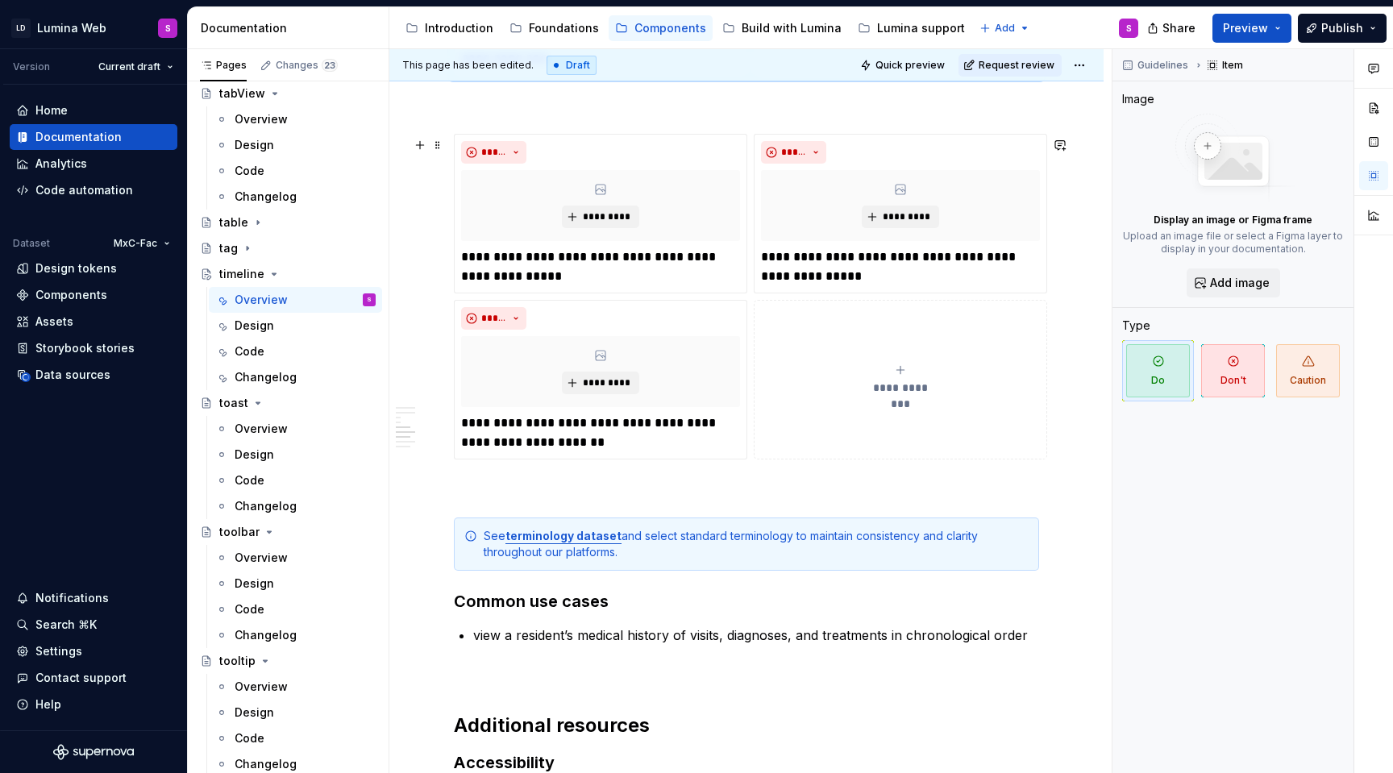
scroll to position [1866, 0]
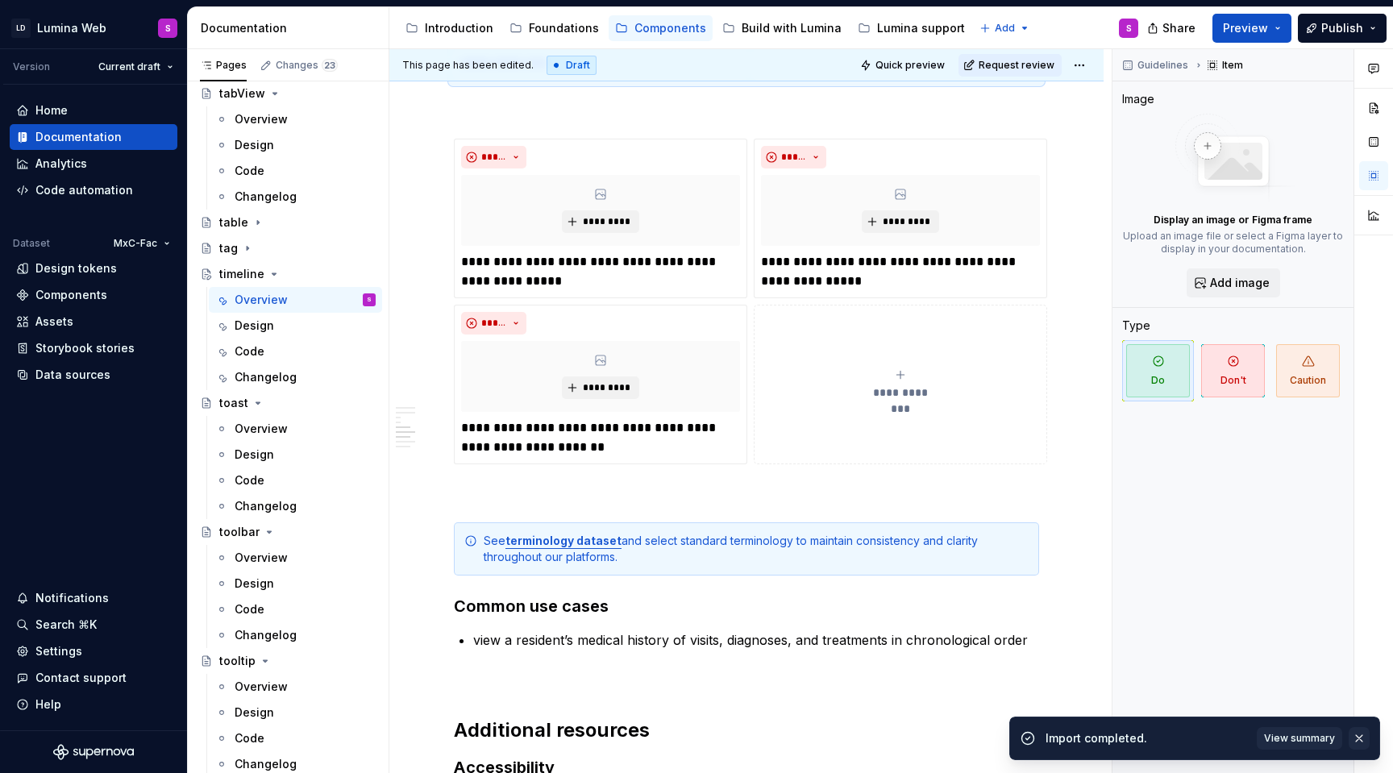
click at [1359, 737] on button "button" at bounding box center [1359, 738] width 21 height 23
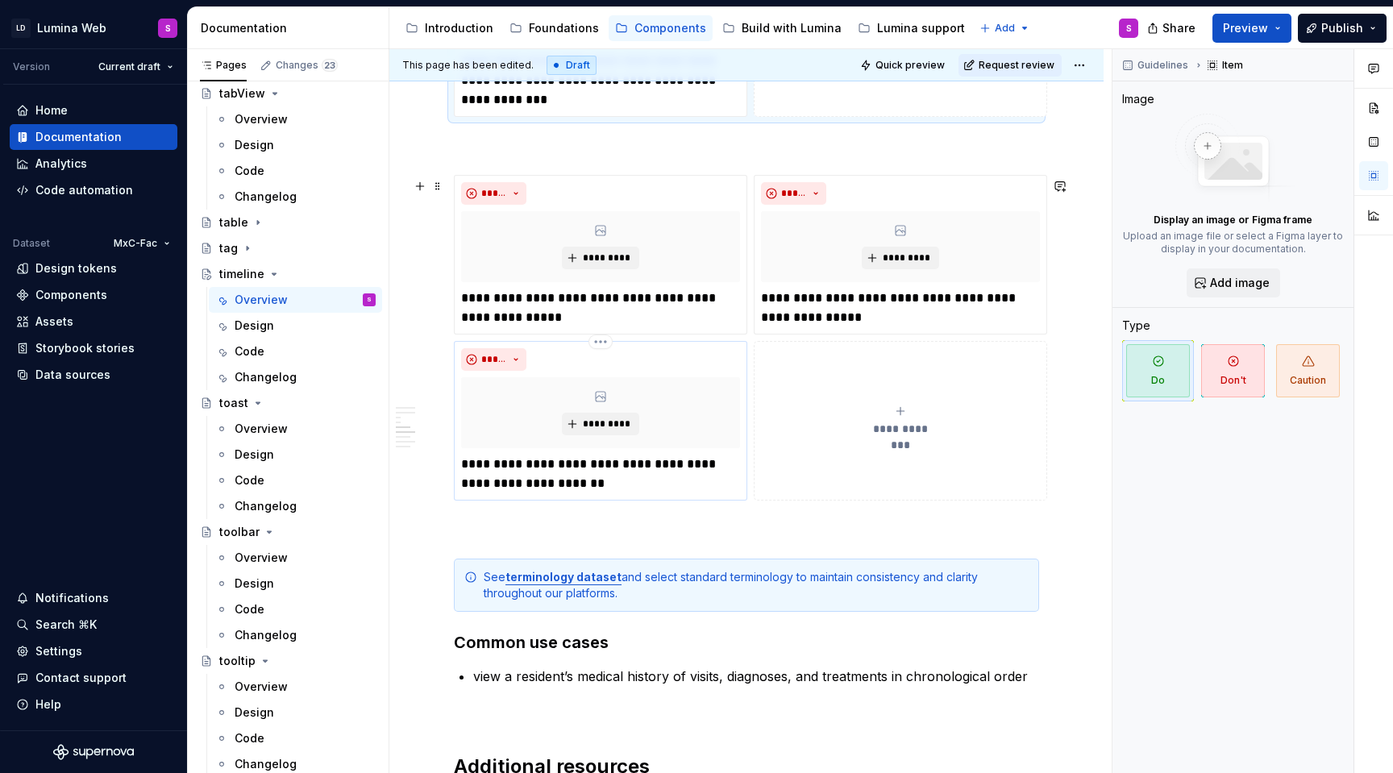
scroll to position [1829, 0]
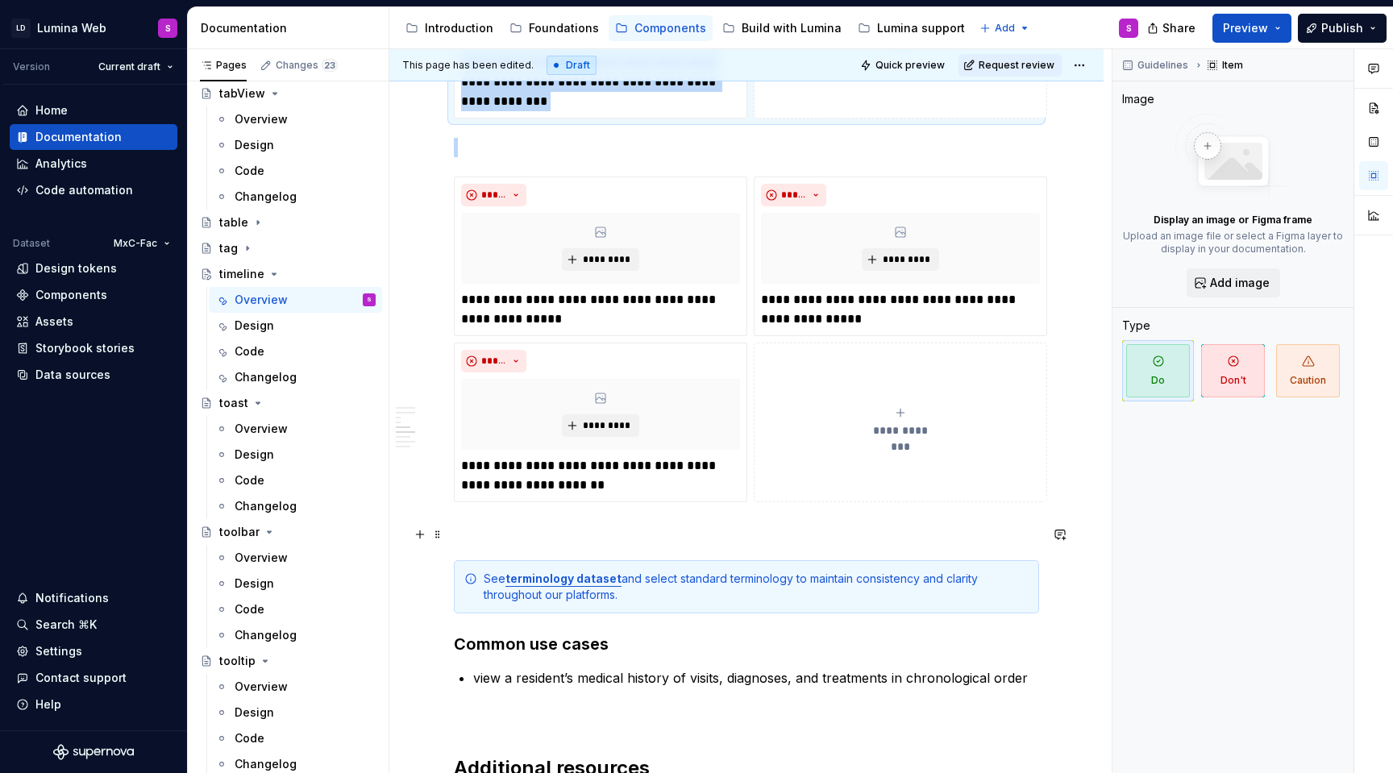
click at [608, 535] on p at bounding box center [746, 531] width 585 height 19
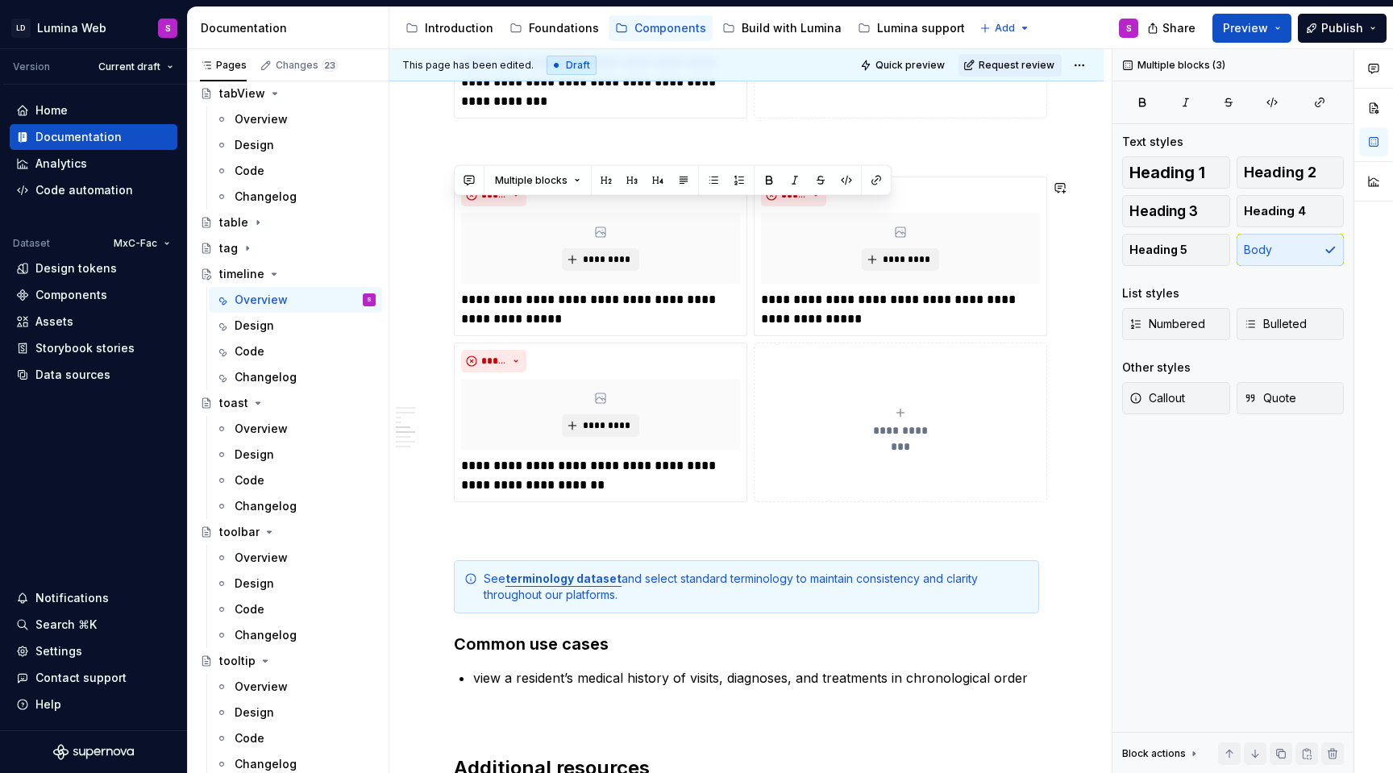
click at [581, 522] on div "The timeline component visually represents a sequence of events or milestones i…" at bounding box center [746, 116] width 585 height 3215
click at [614, 485] on p "**********" at bounding box center [600, 475] width 279 height 39
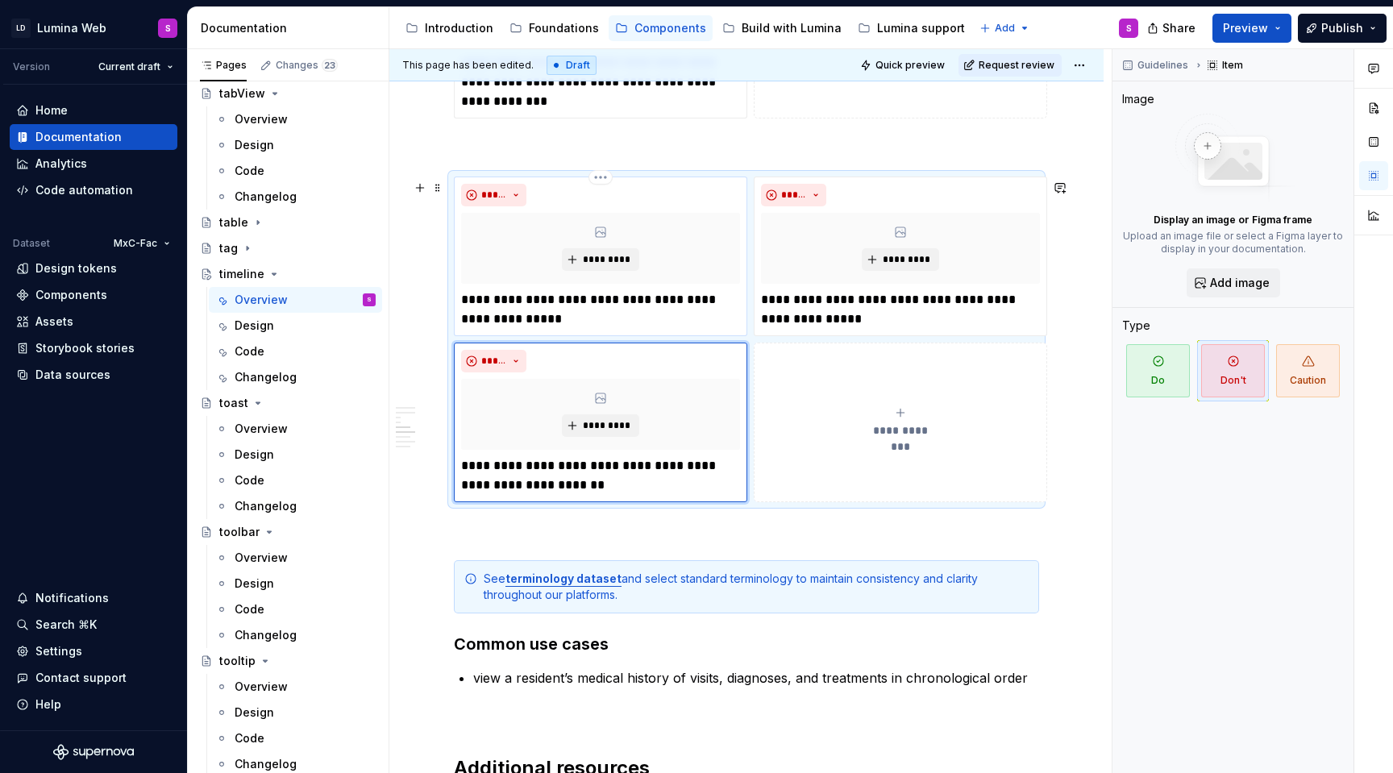
click at [660, 312] on p "**********" at bounding box center [600, 309] width 279 height 39
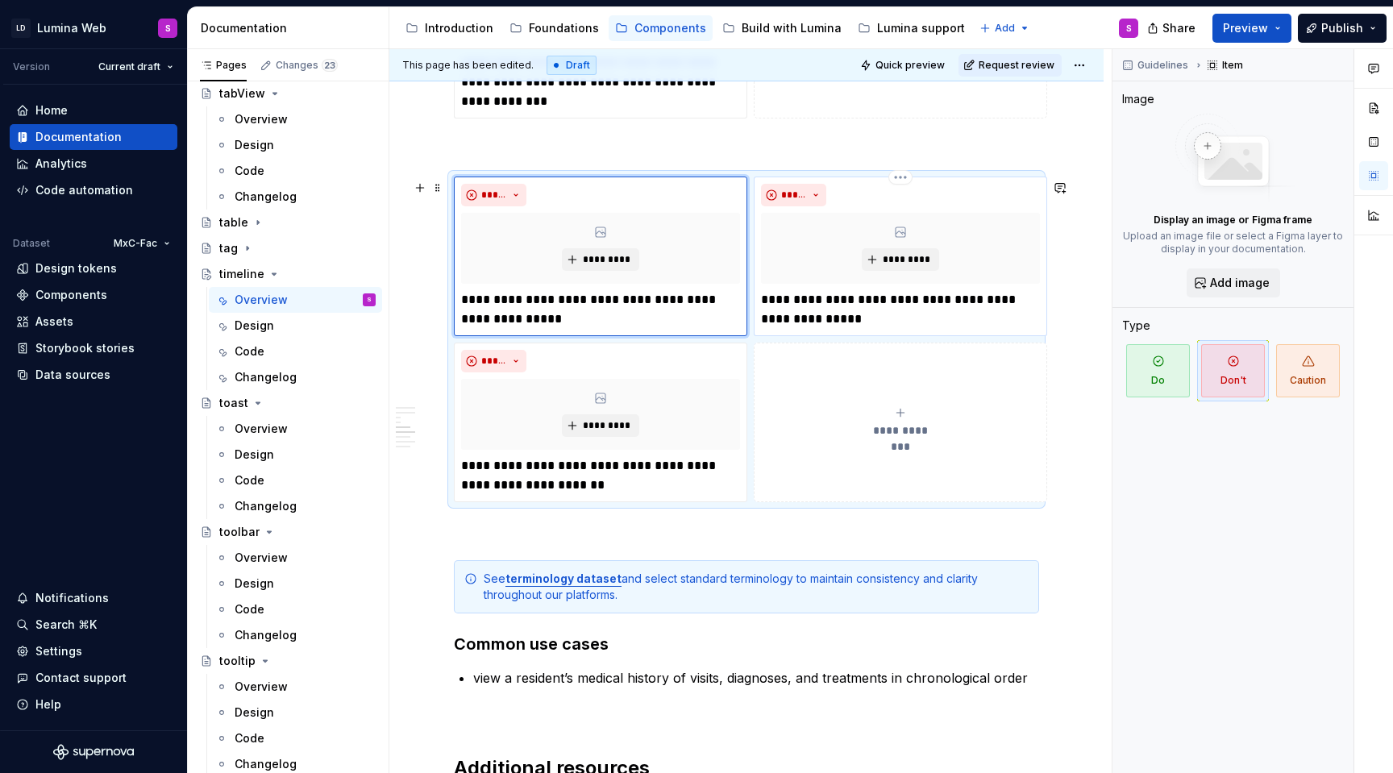
click at [836, 316] on p "**********" at bounding box center [900, 309] width 279 height 39
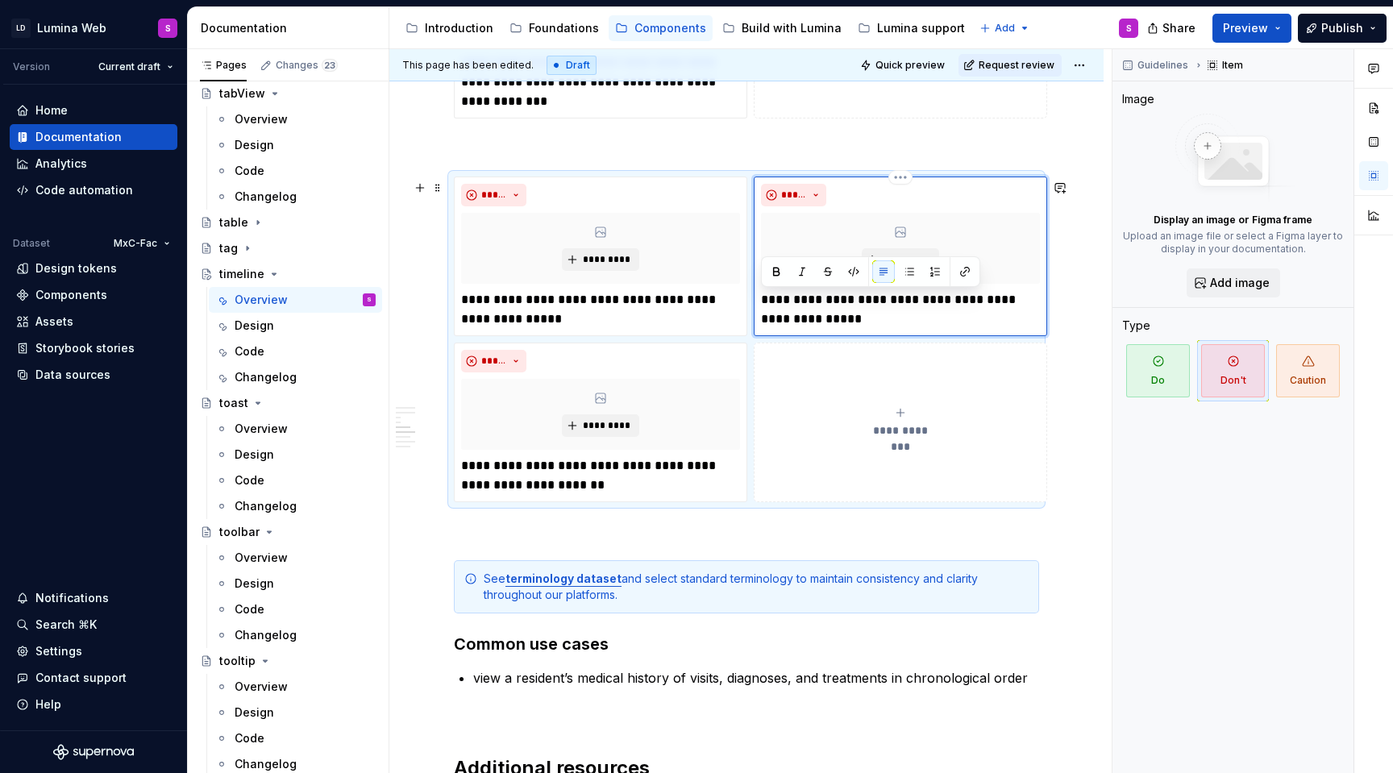
click at [872, 301] on p "**********" at bounding box center [900, 309] width 279 height 39
drag, startPoint x: 889, startPoint y: 302, endPoint x: 843, endPoint y: 304, distance: 46.0
click at [843, 304] on p "**********" at bounding box center [900, 309] width 279 height 39
click at [935, 302] on p "**********" at bounding box center [900, 309] width 279 height 39
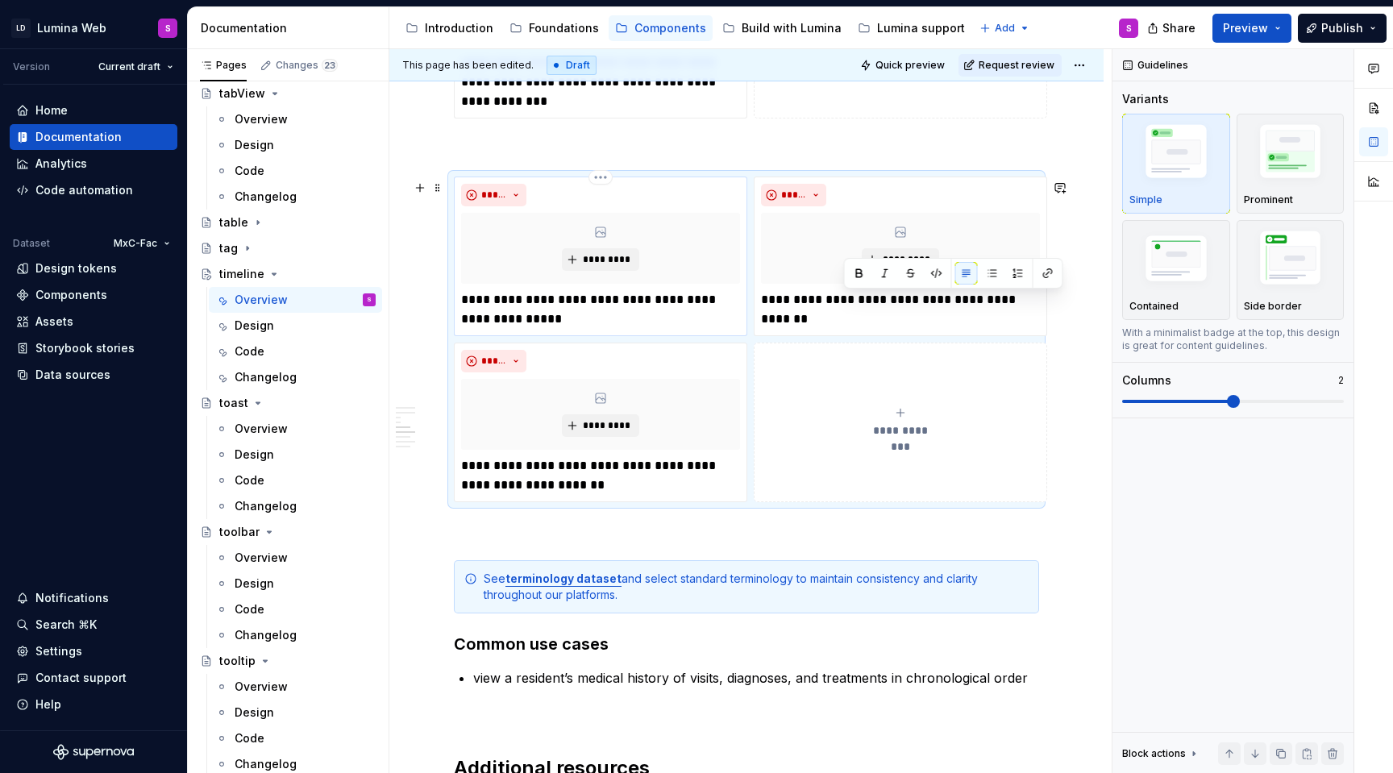
click at [581, 308] on p "**********" at bounding box center [600, 309] width 279 height 39
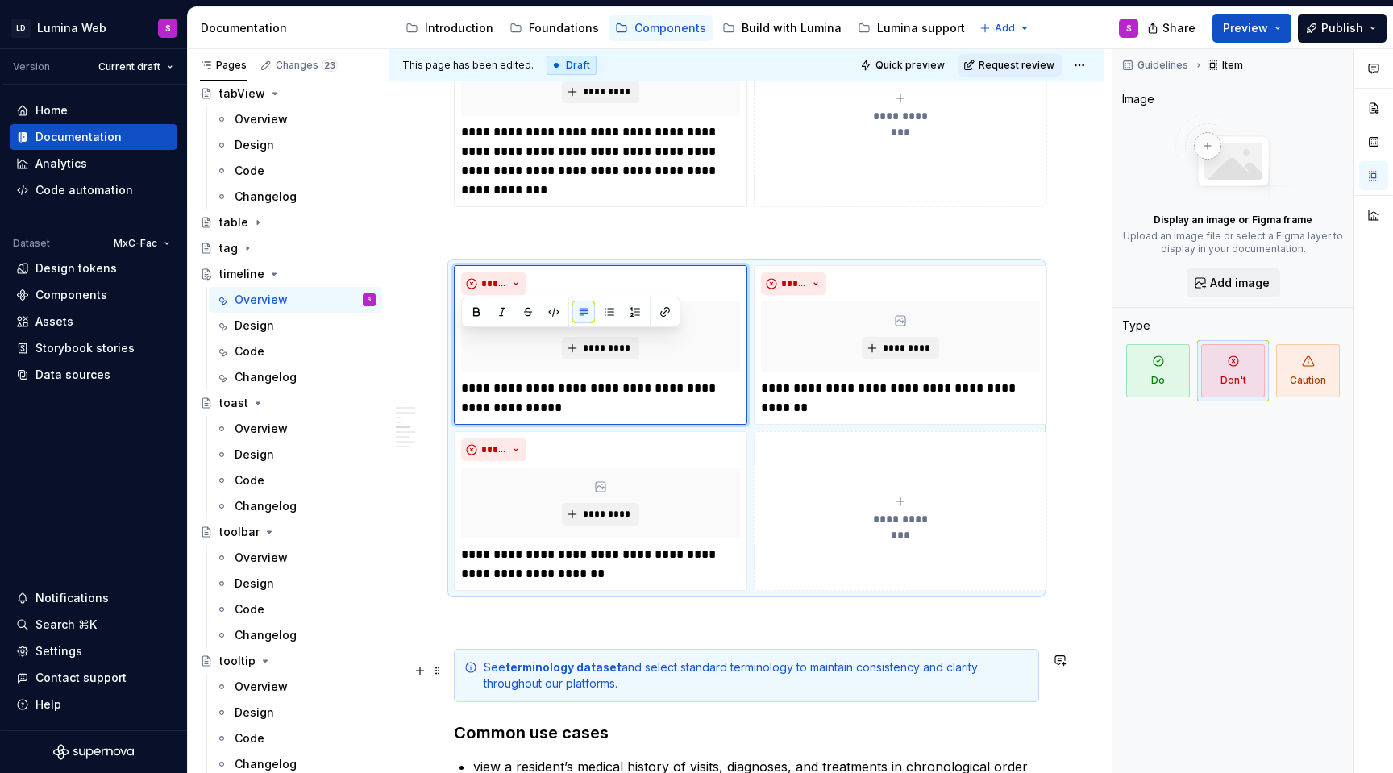
scroll to position [1835, 0]
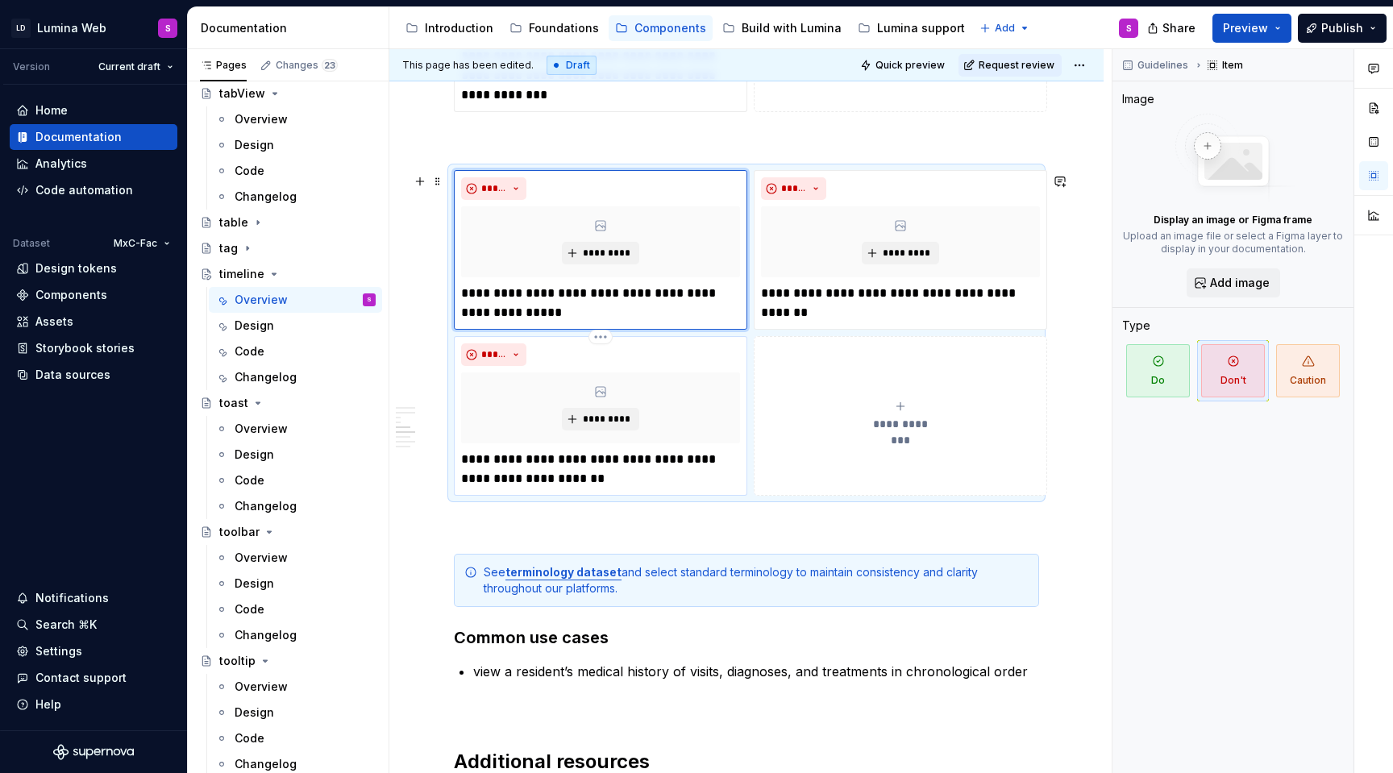
click at [676, 477] on p "**********" at bounding box center [600, 469] width 279 height 39
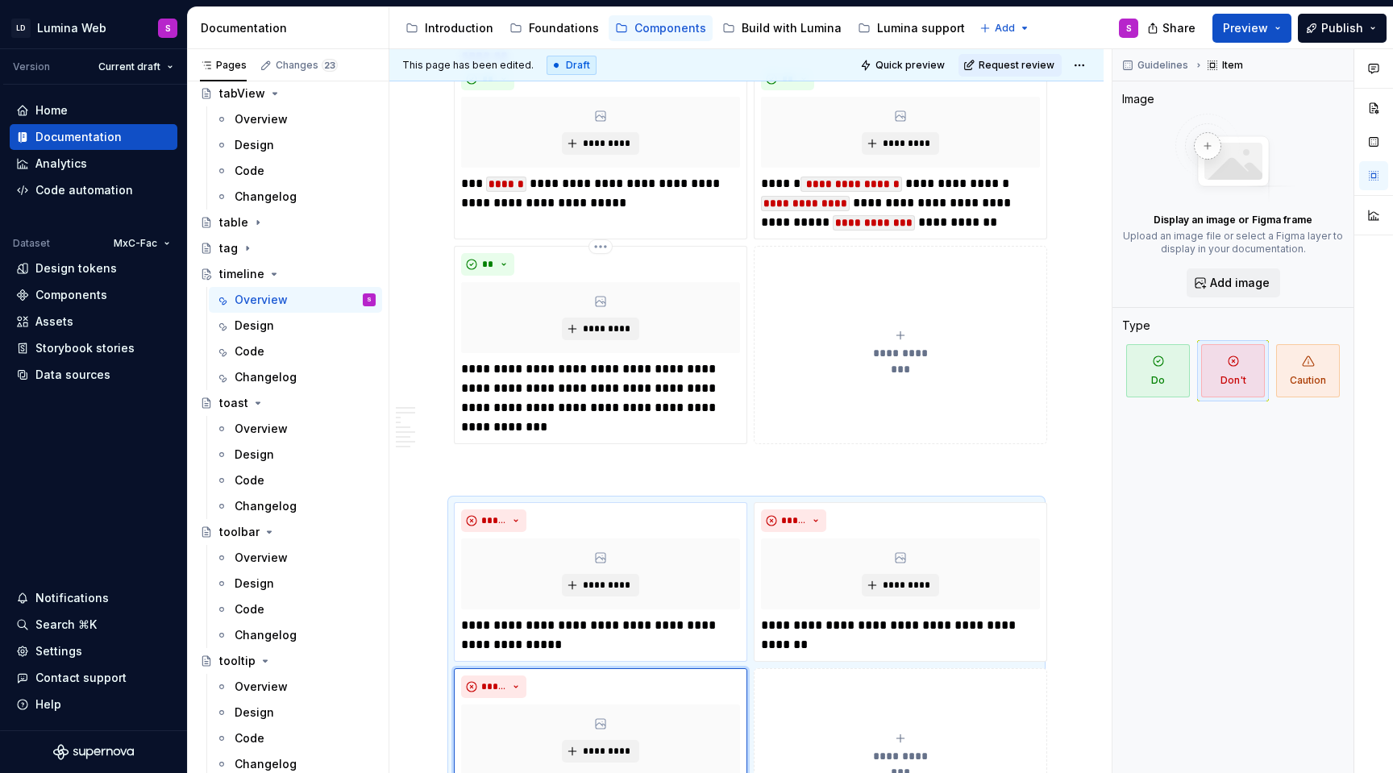
scroll to position [1105, 0]
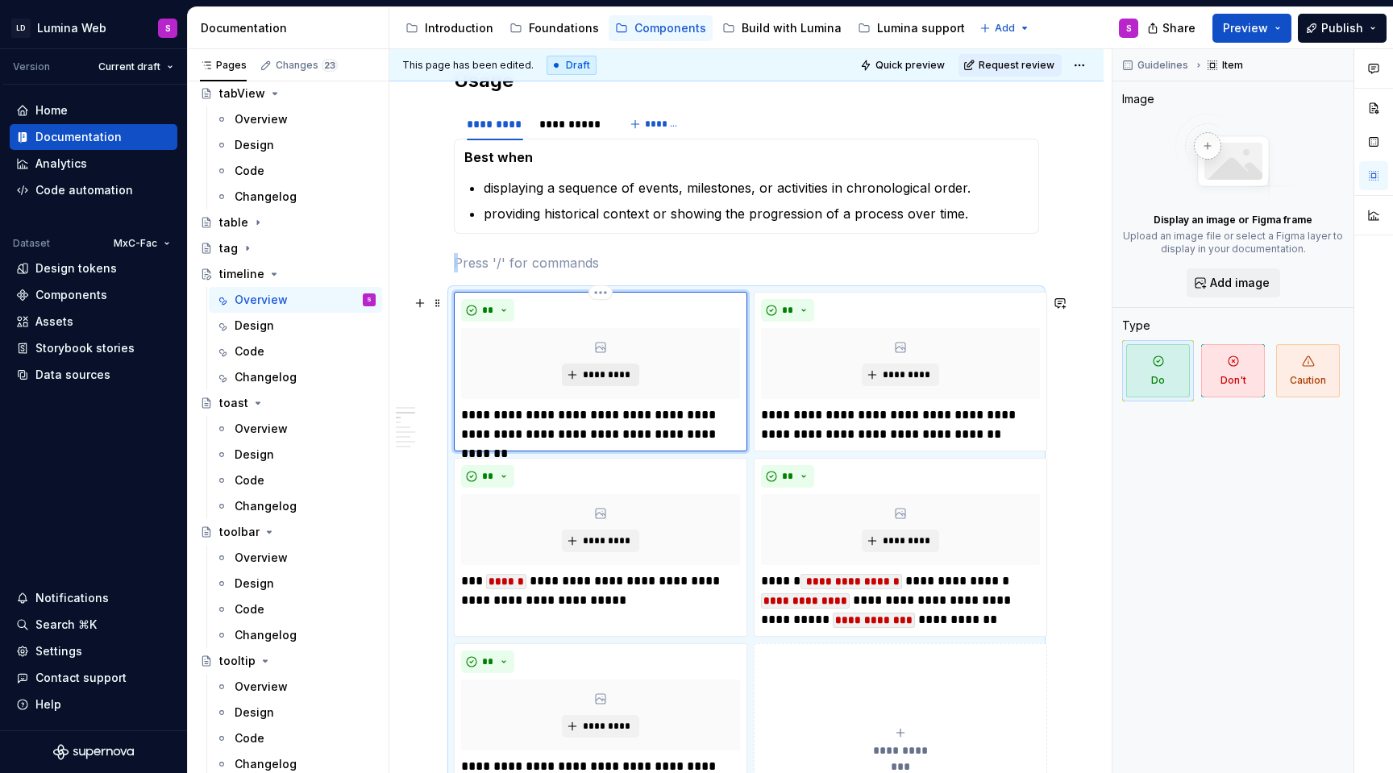
click at [597, 376] on span "*********" at bounding box center [606, 374] width 49 height 13
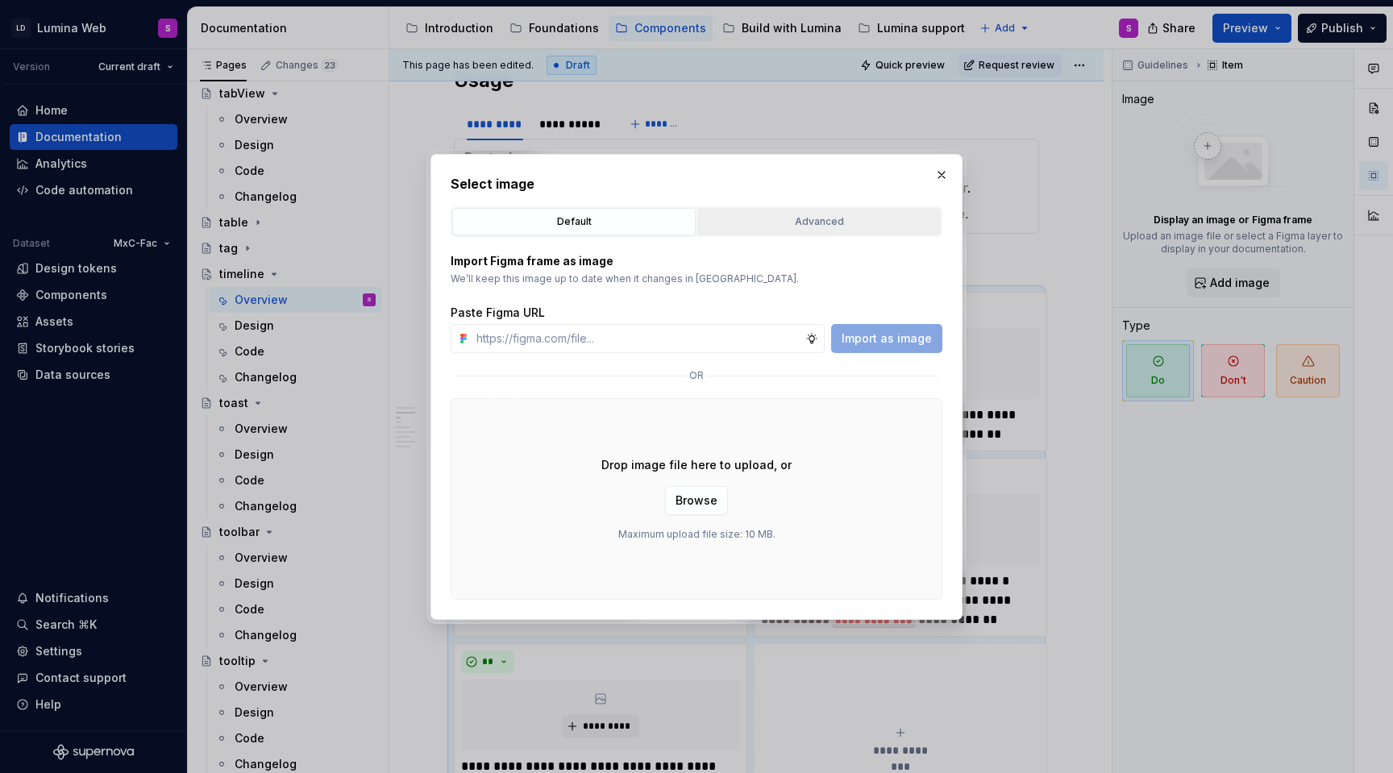
click at [796, 212] on button "Advanced" at bounding box center [818, 221] width 243 height 27
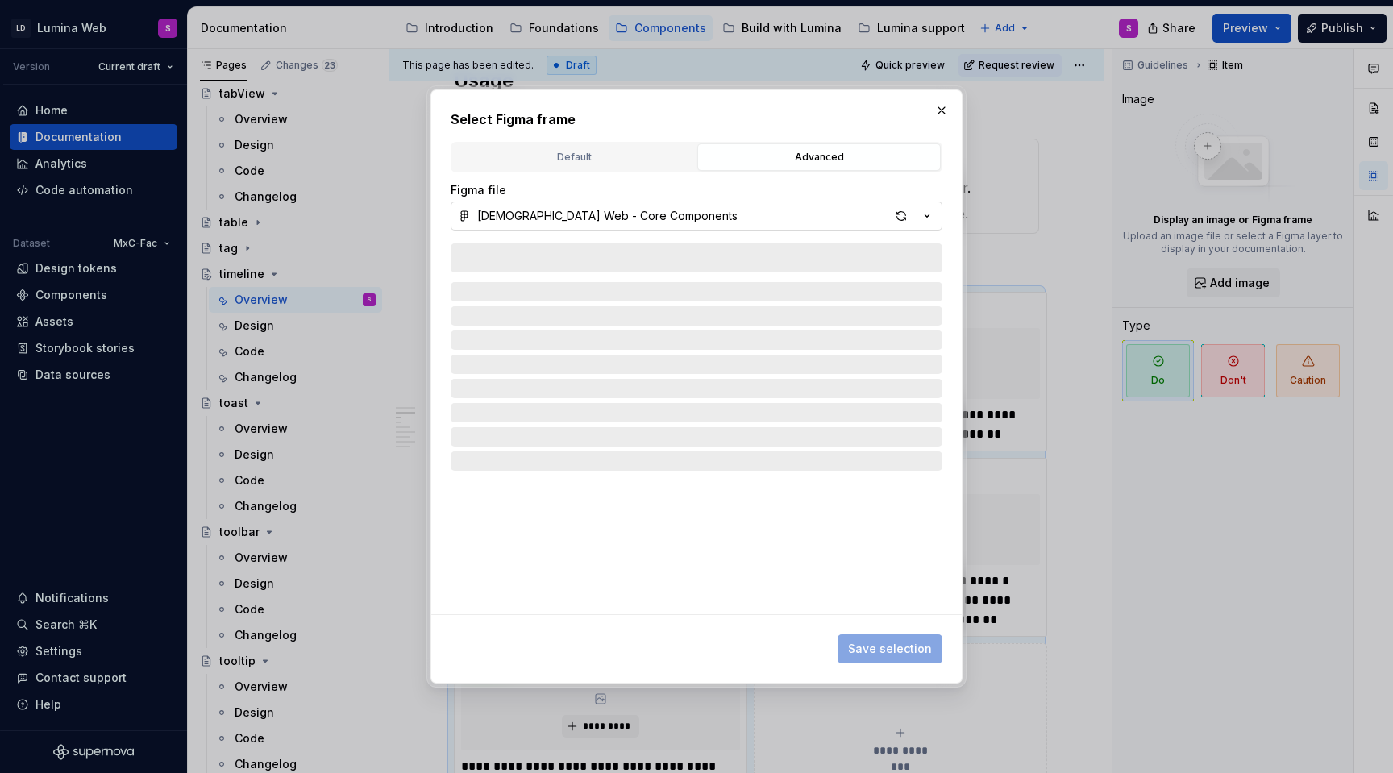
click at [931, 217] on icon "button" at bounding box center [927, 216] width 16 height 16
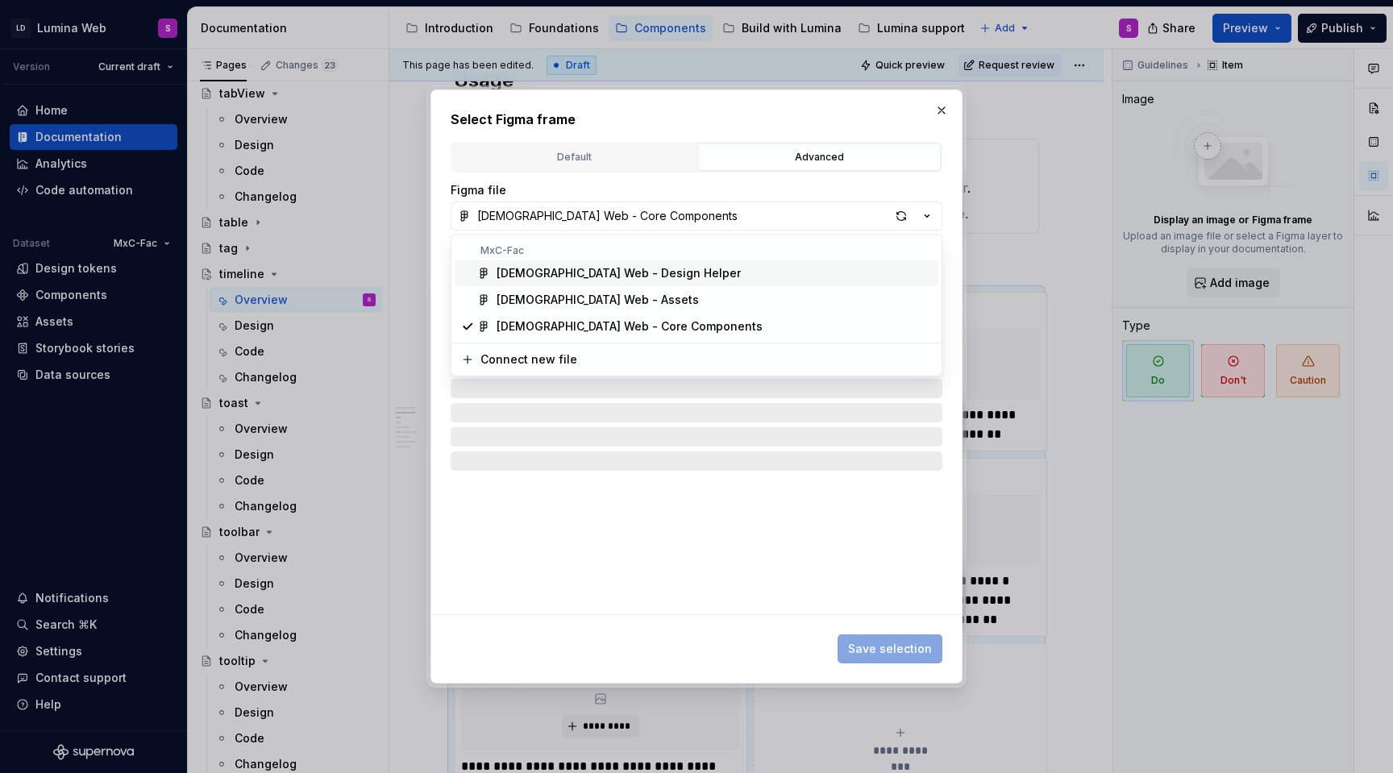
click at [755, 278] on div "[DEMOGRAPHIC_DATA] Web - Design Helper" at bounding box center [714, 273] width 435 height 16
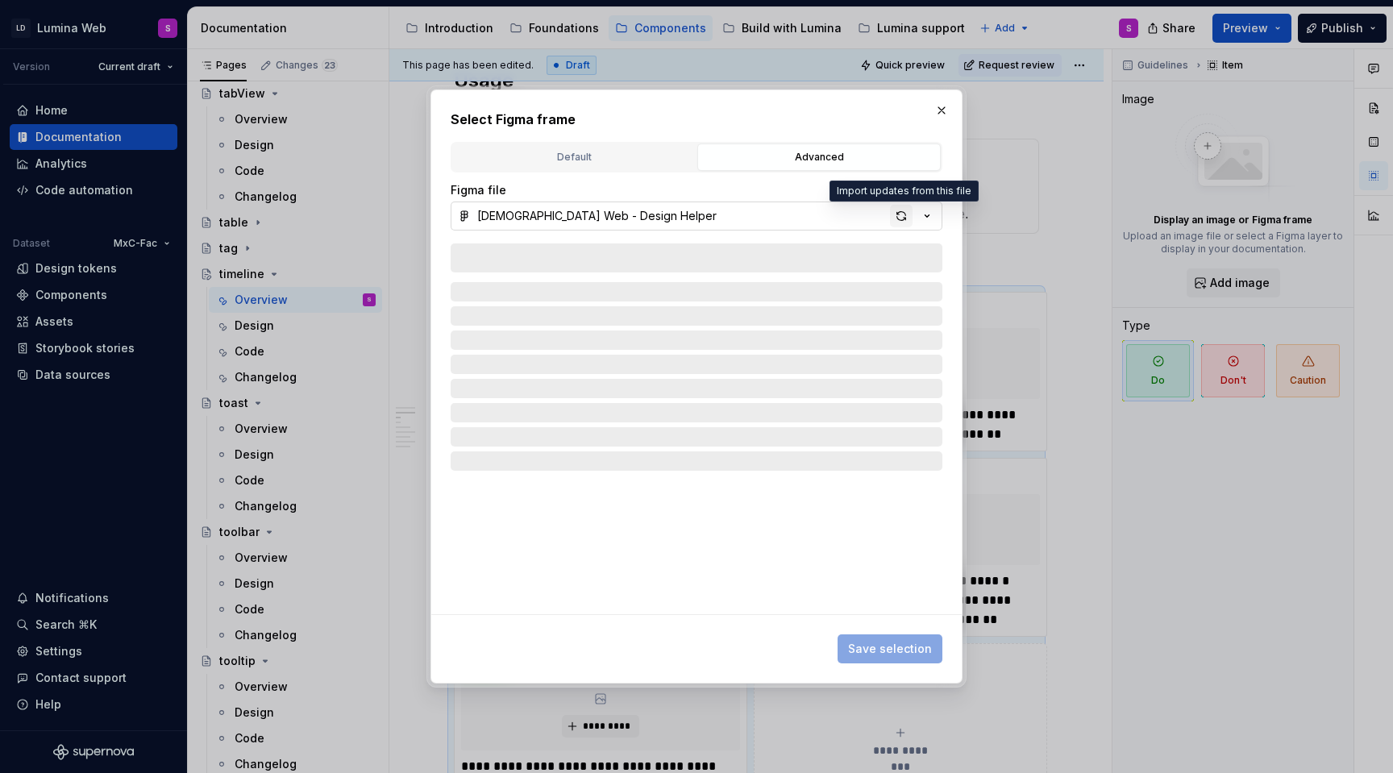
click at [905, 220] on div "button" at bounding box center [901, 216] width 23 height 23
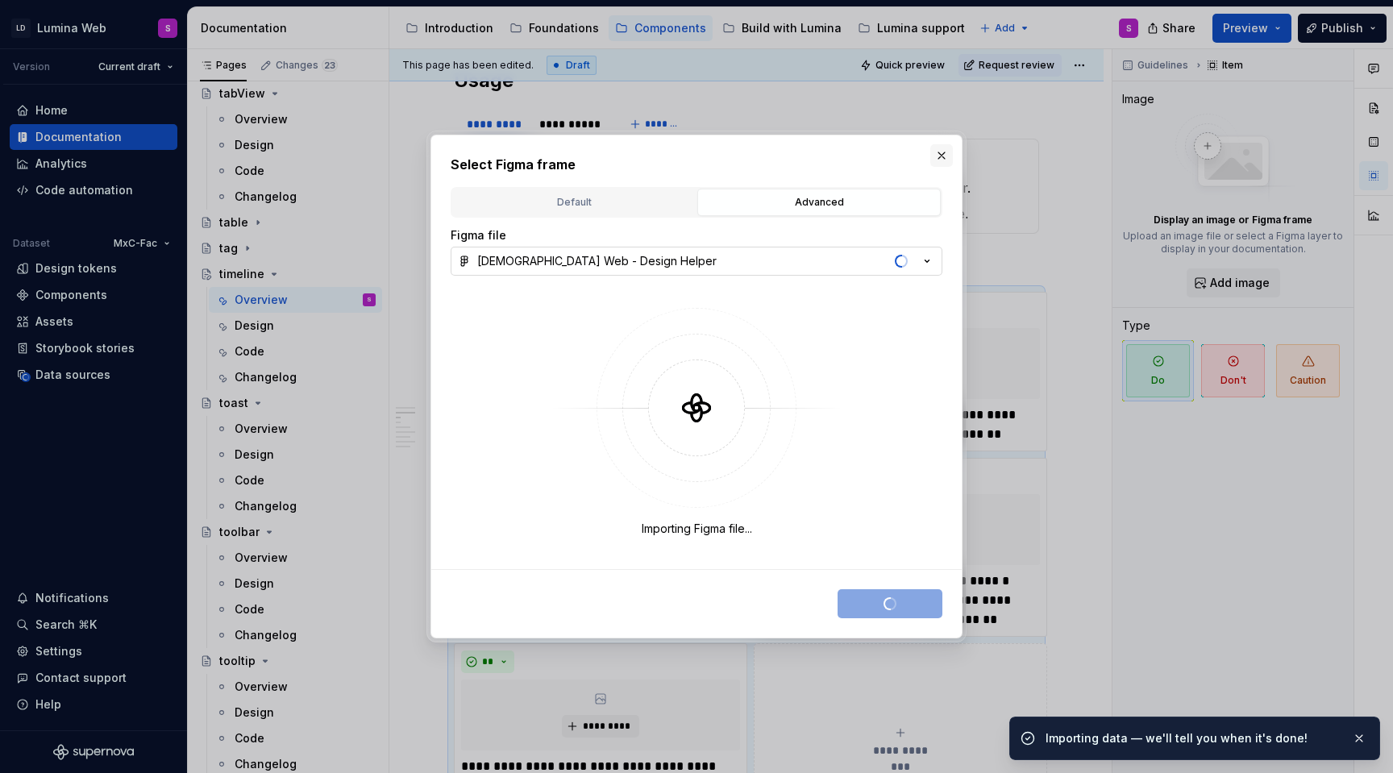
click at [944, 154] on button "button" at bounding box center [941, 155] width 23 height 23
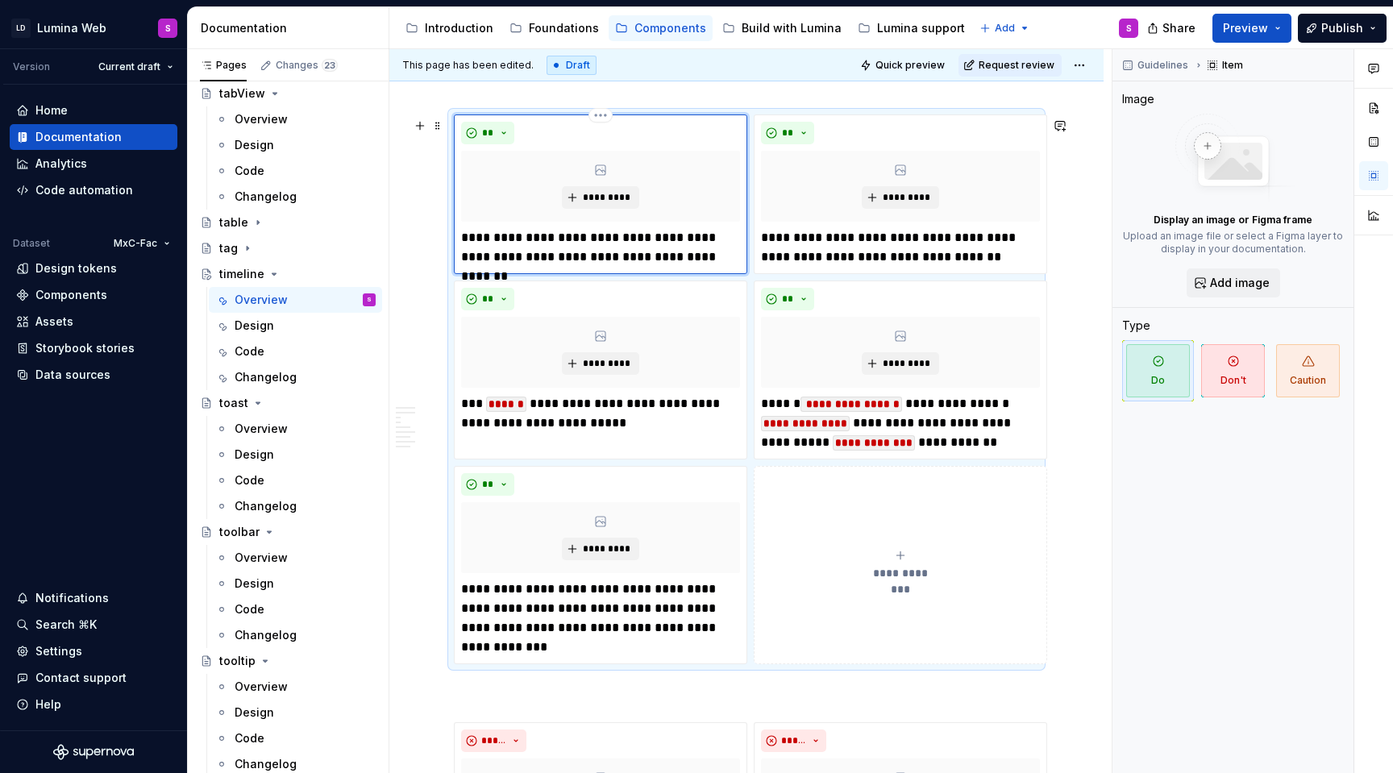
scroll to position [1248, 0]
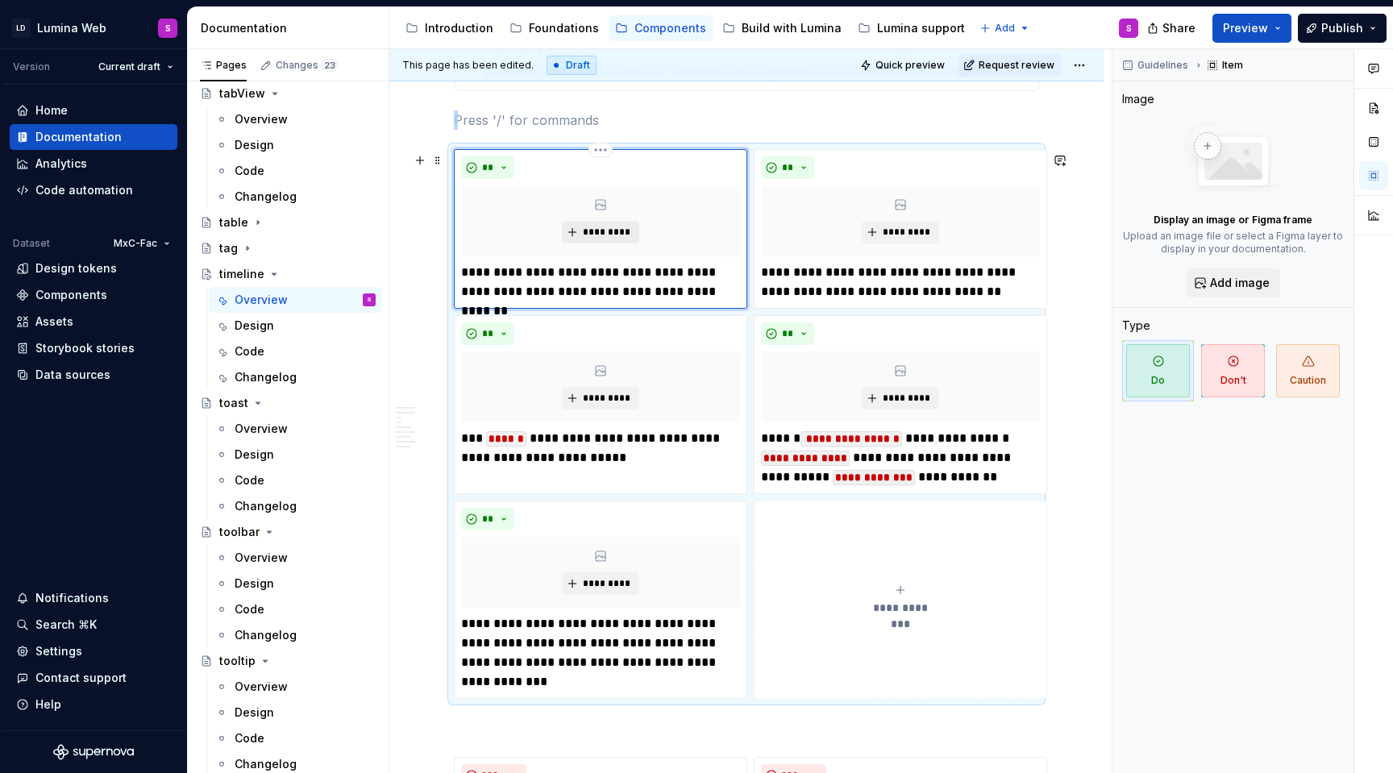
click at [611, 234] on span "*********" at bounding box center [606, 232] width 49 height 13
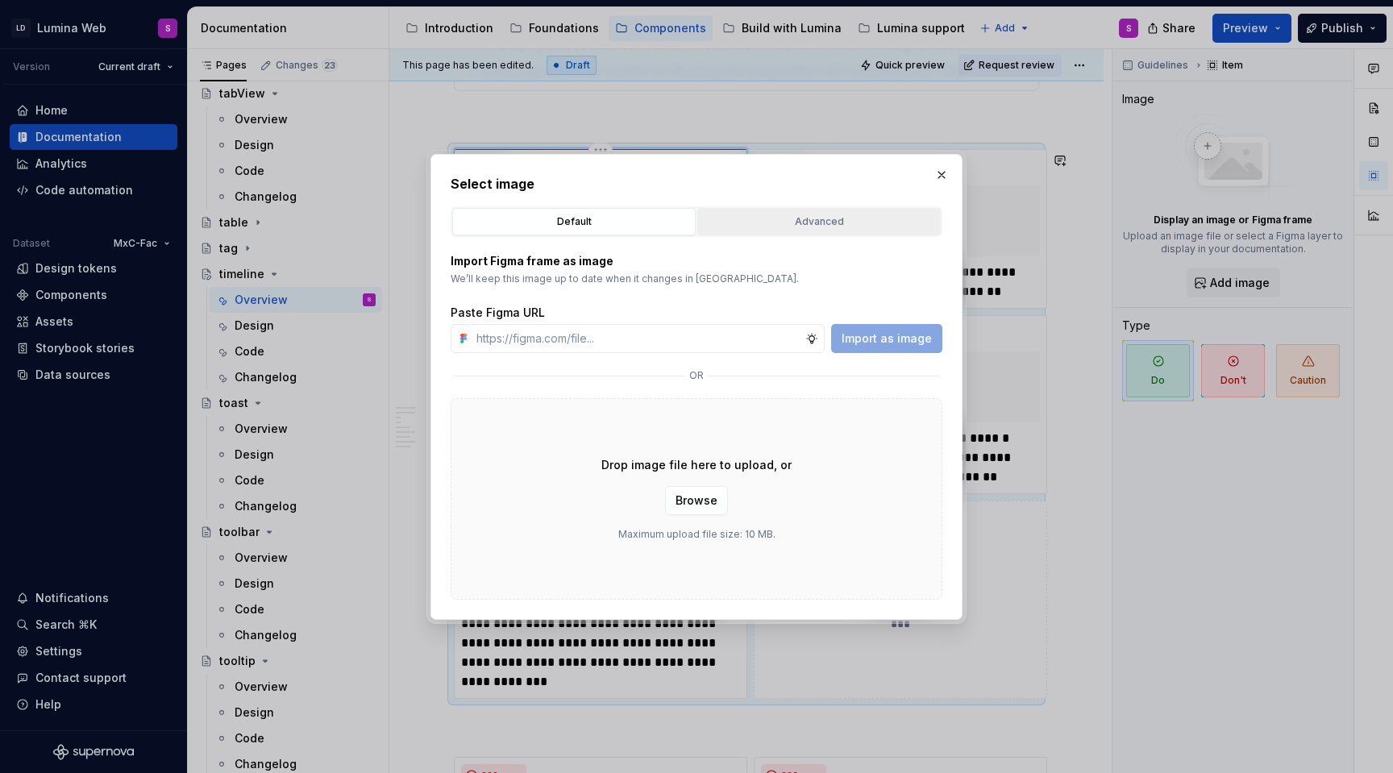
click at [775, 219] on div "Advanced" at bounding box center [819, 222] width 232 height 16
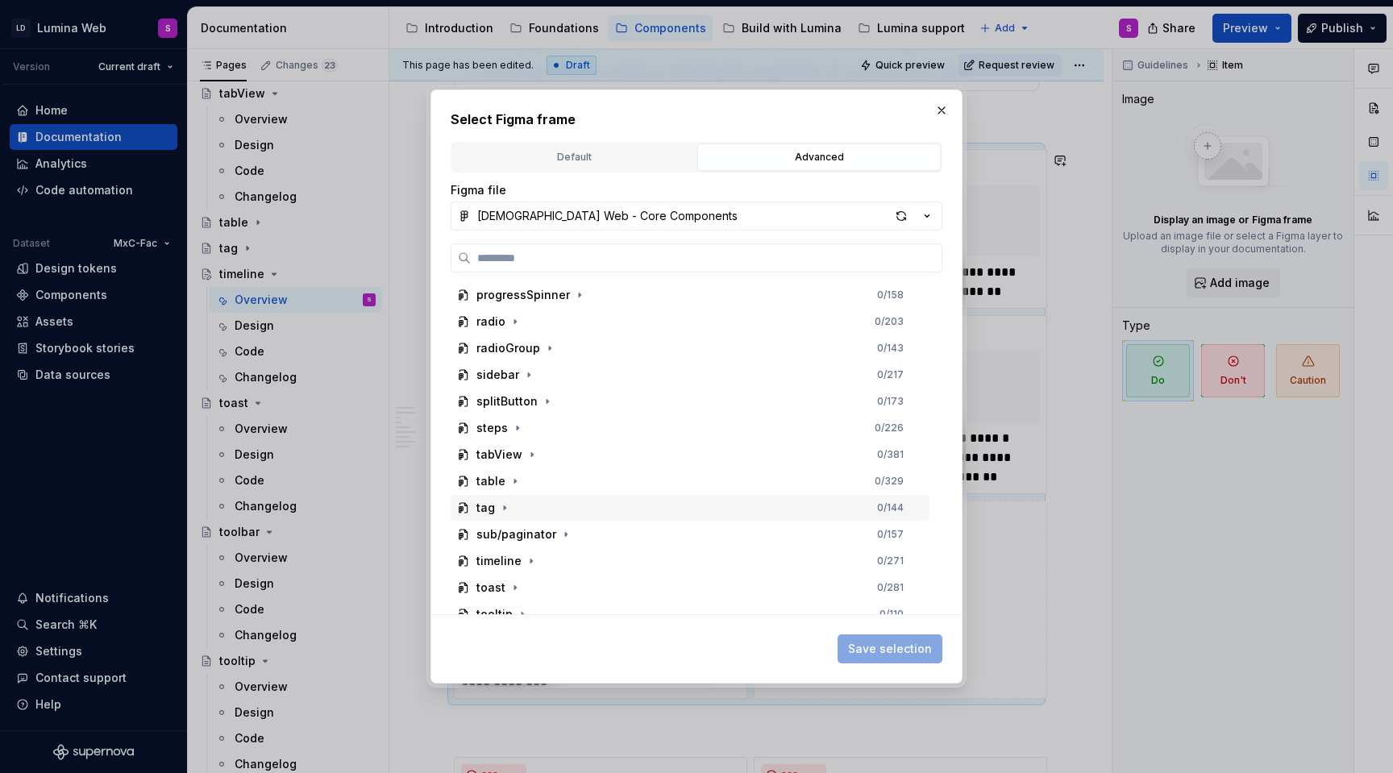
scroll to position [1106, 0]
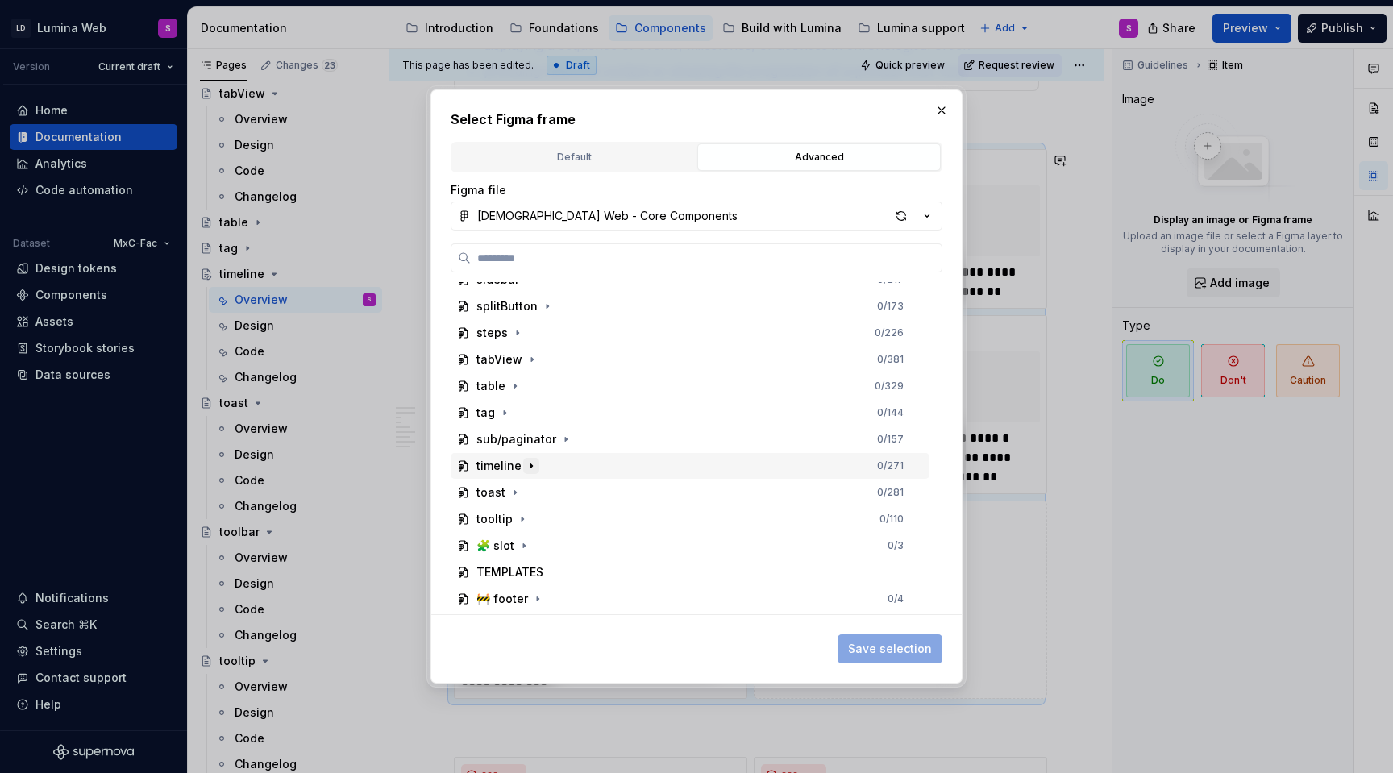
click at [525, 468] on icon "button" at bounding box center [531, 466] width 13 height 13
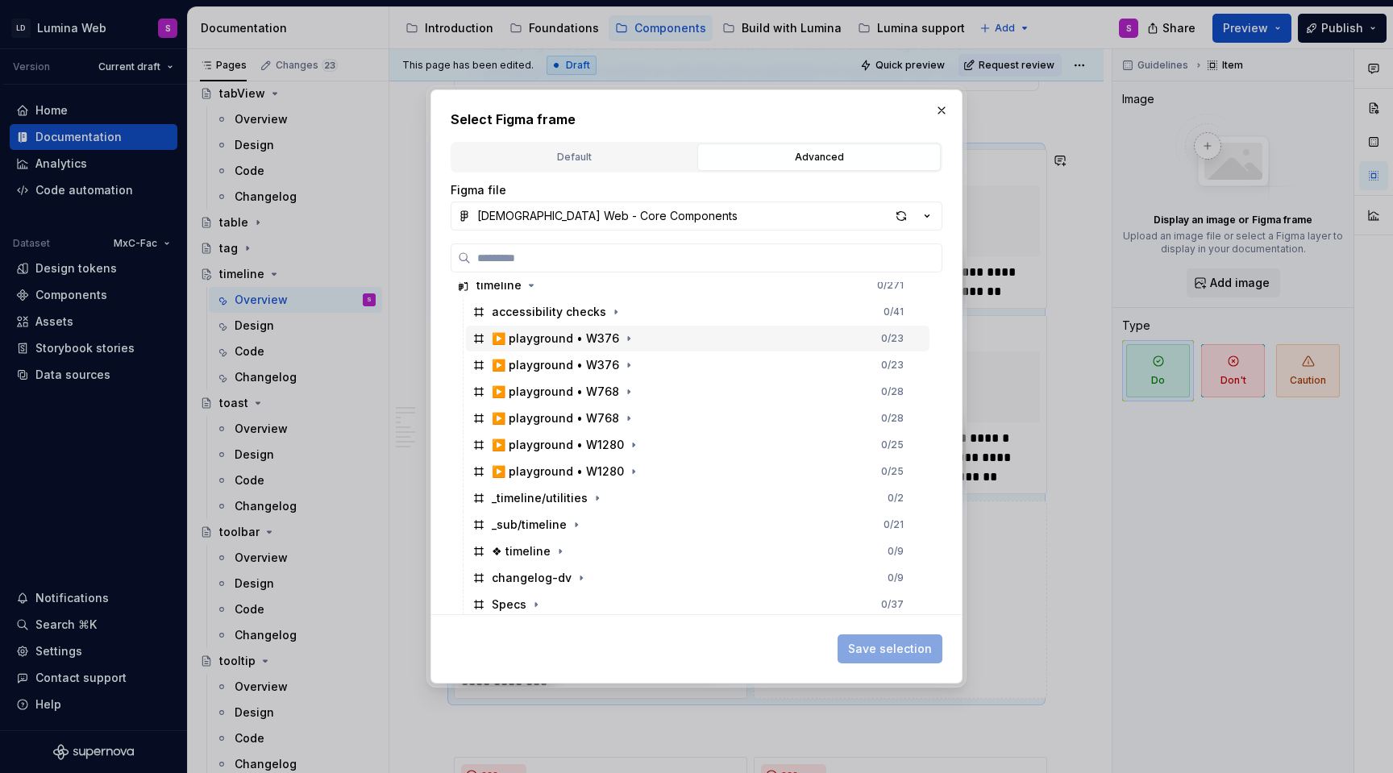
scroll to position [1345, 0]
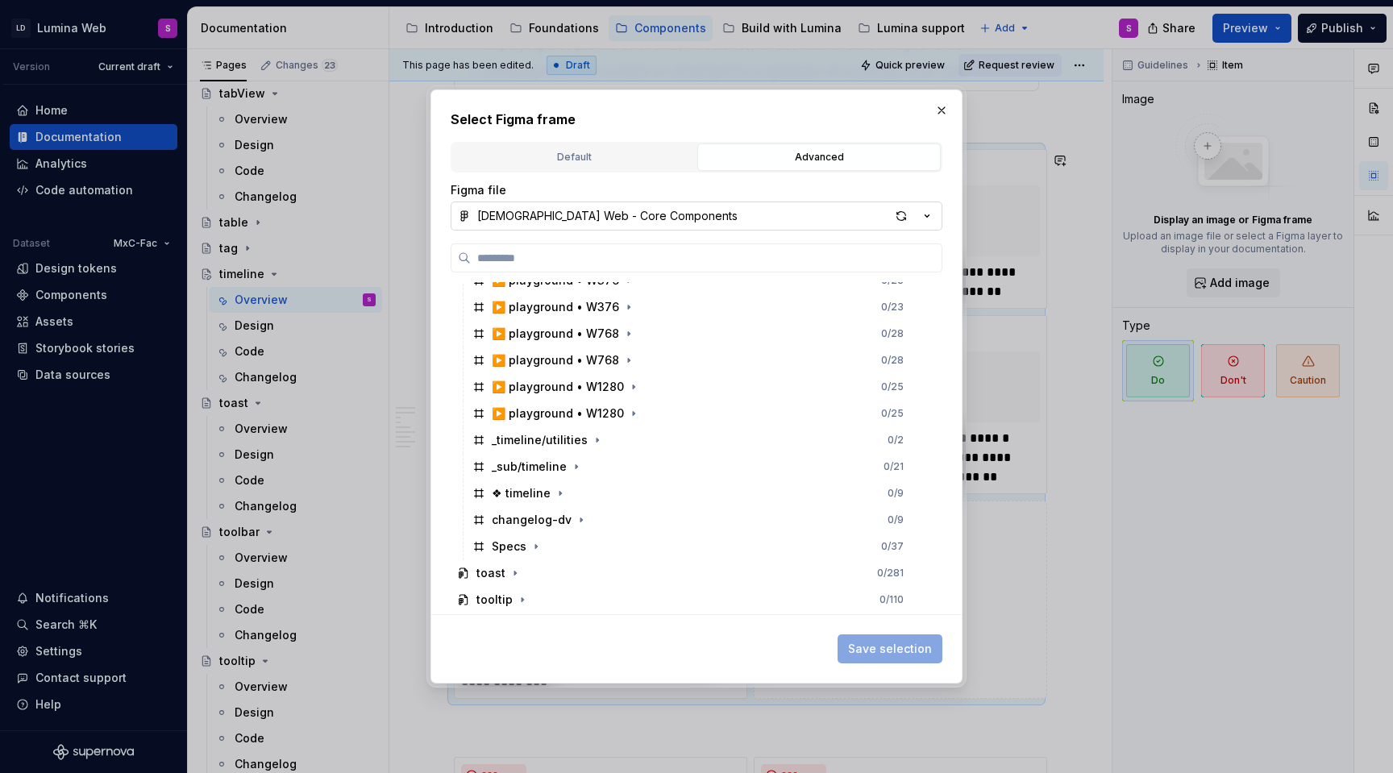
click at [924, 217] on icon "button" at bounding box center [927, 216] width 16 height 16
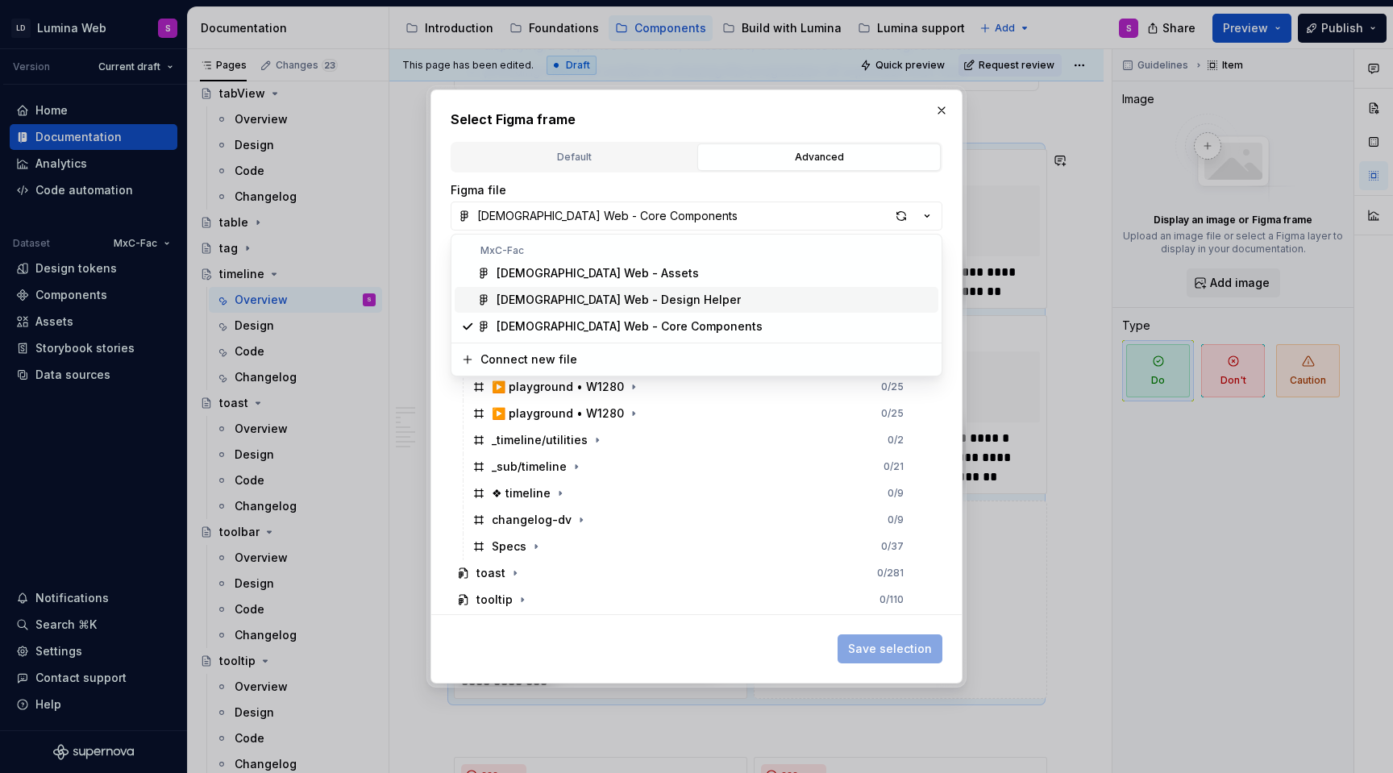
click at [705, 291] on span "LDS Web - Design Helper" at bounding box center [697, 300] width 484 height 26
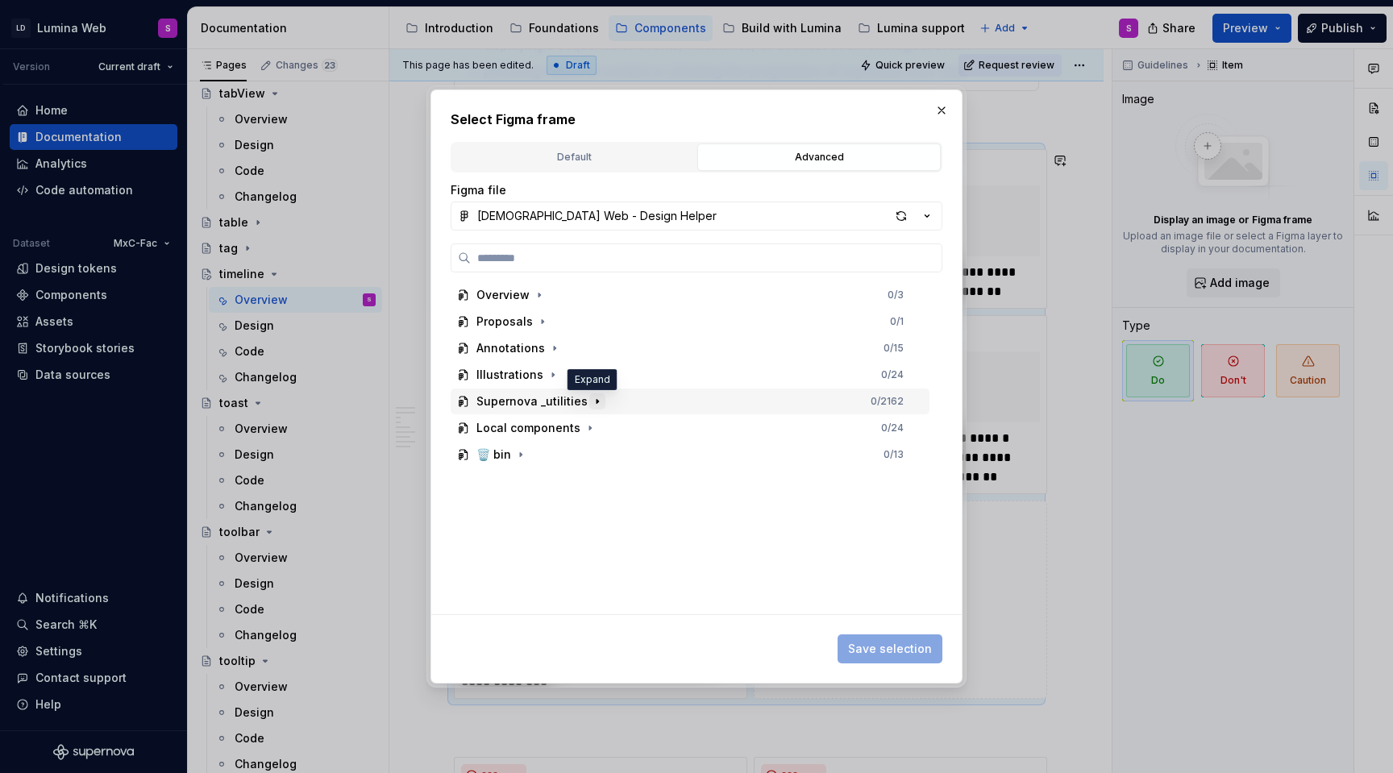
click at [592, 402] on icon "button" at bounding box center [597, 401] width 13 height 13
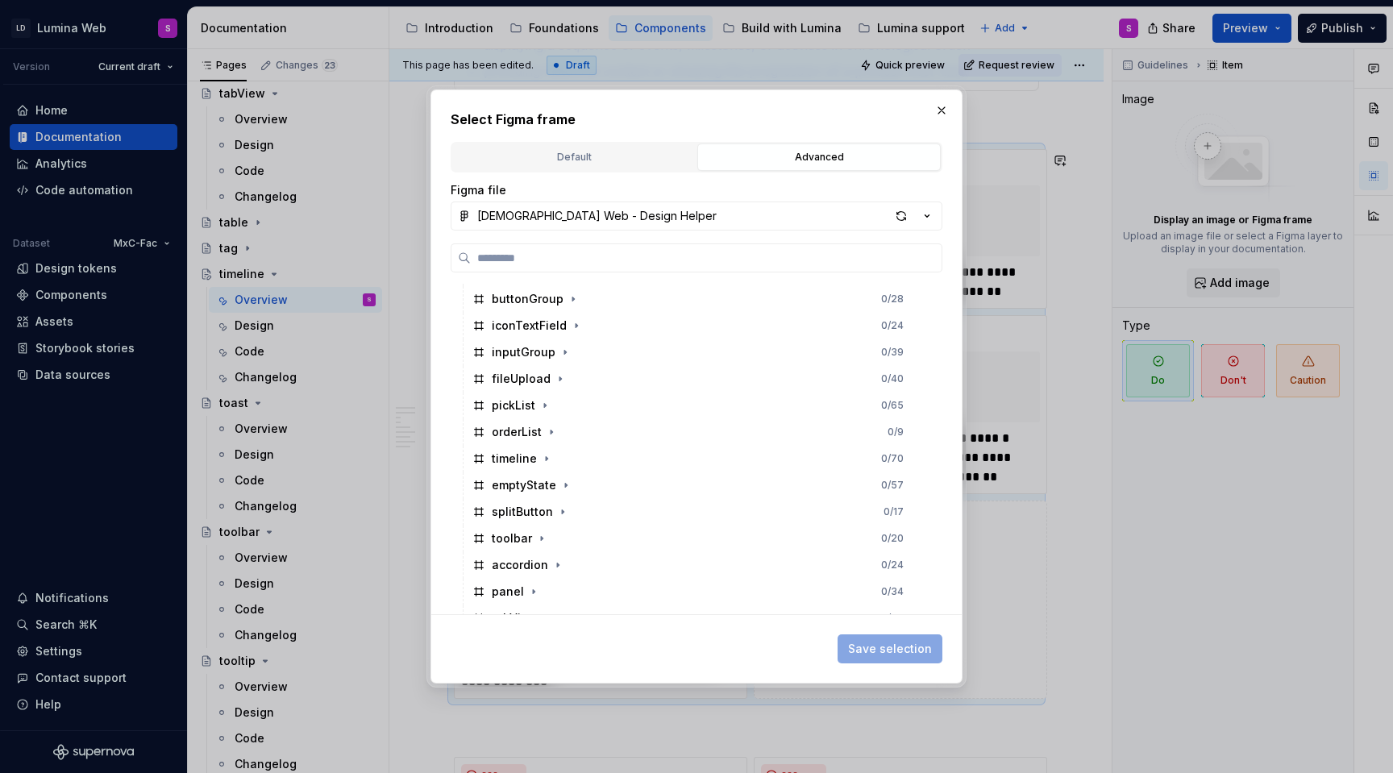
scroll to position [668, 0]
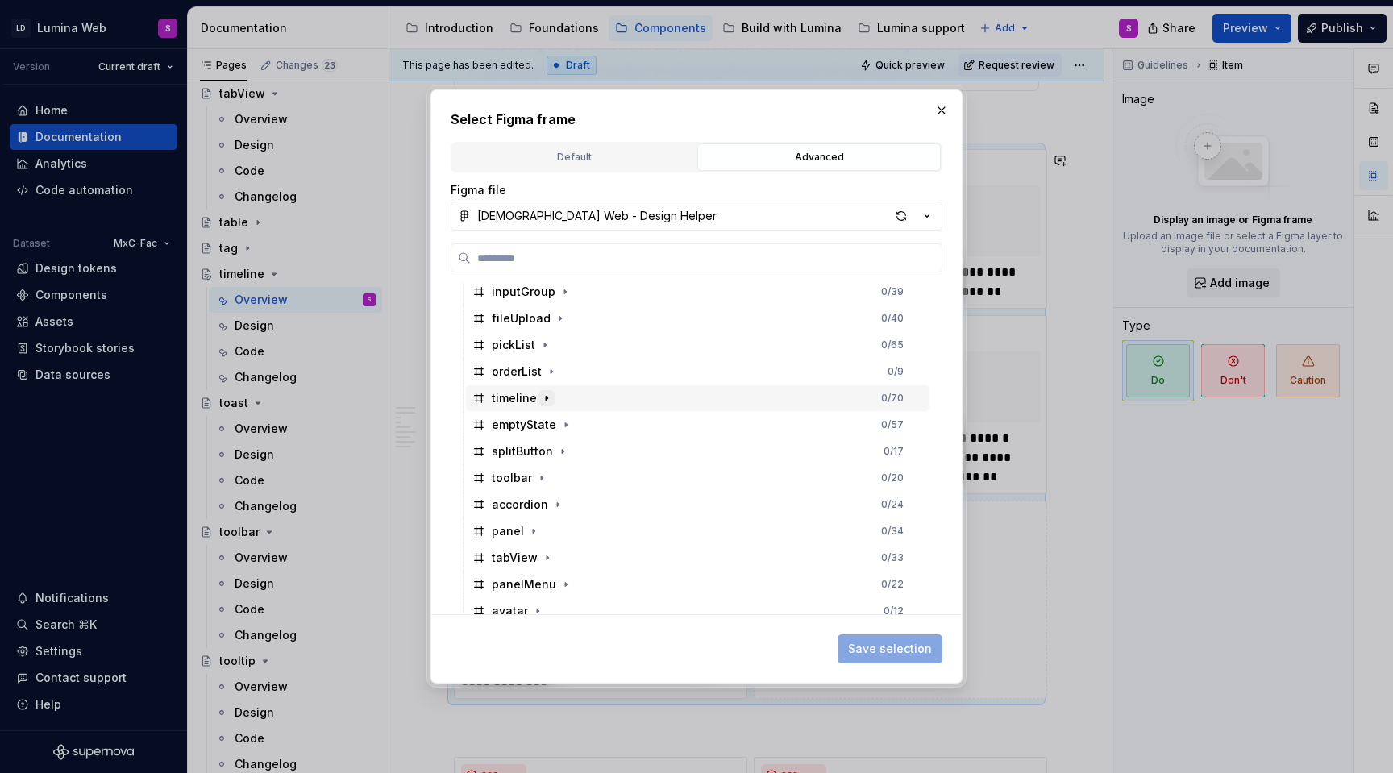
click at [547, 401] on icon "button" at bounding box center [546, 398] width 13 height 13
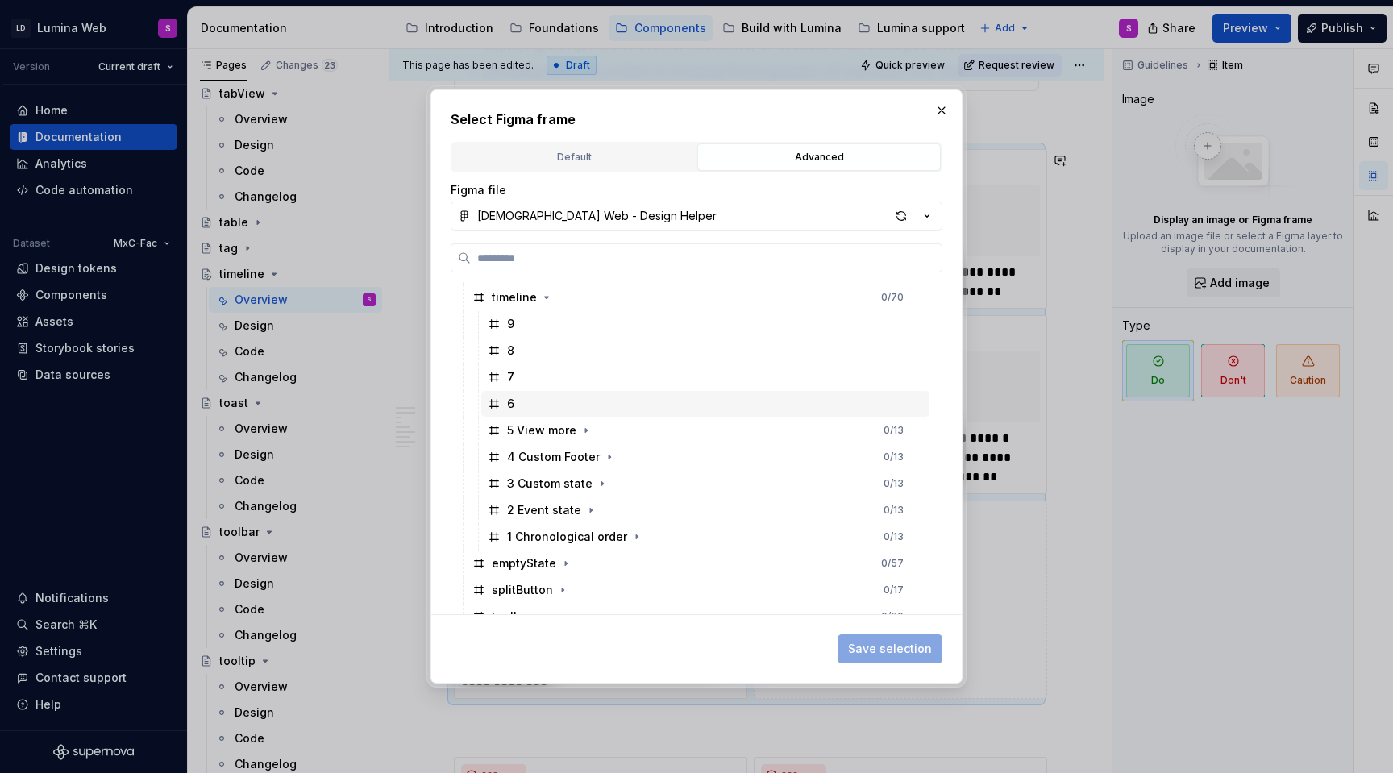
scroll to position [779, 0]
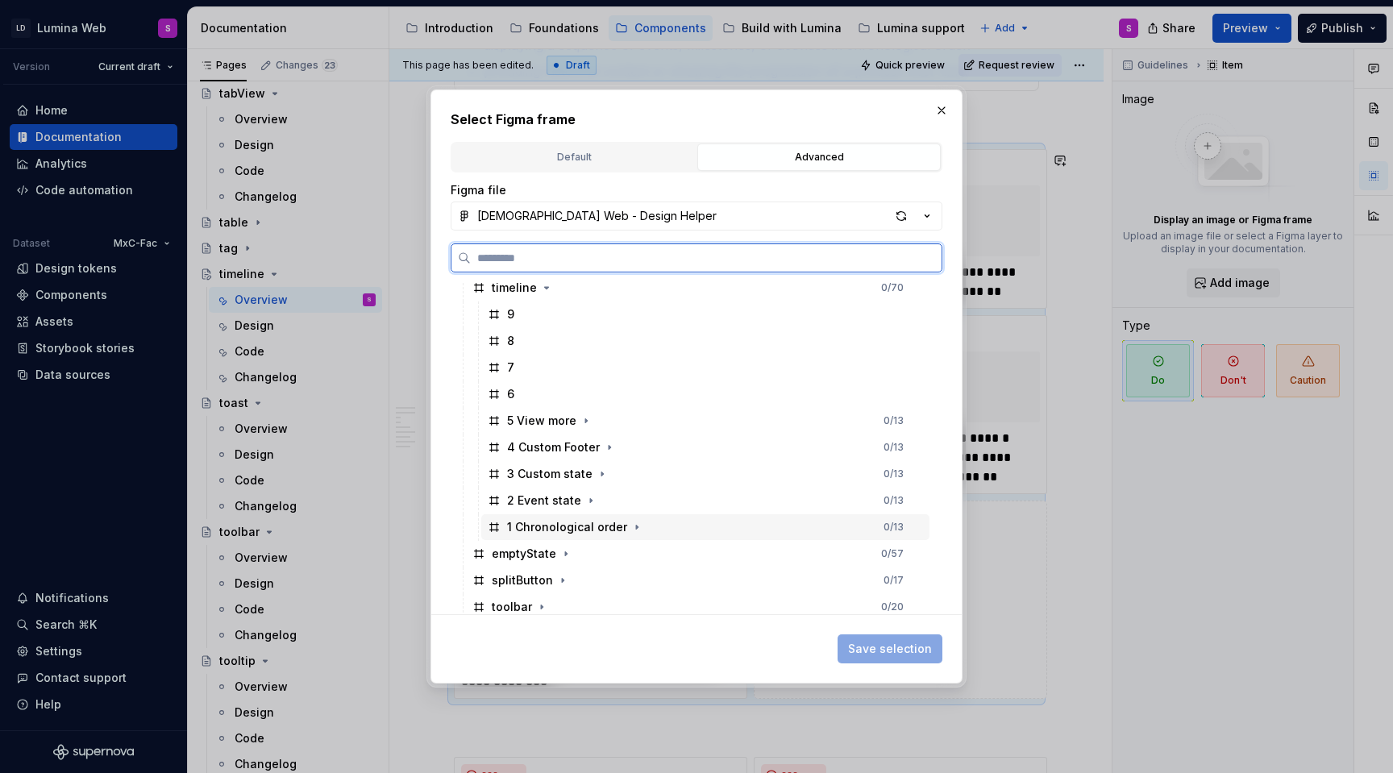
click at [586, 526] on div "1 Chronological order" at bounding box center [567, 527] width 120 height 16
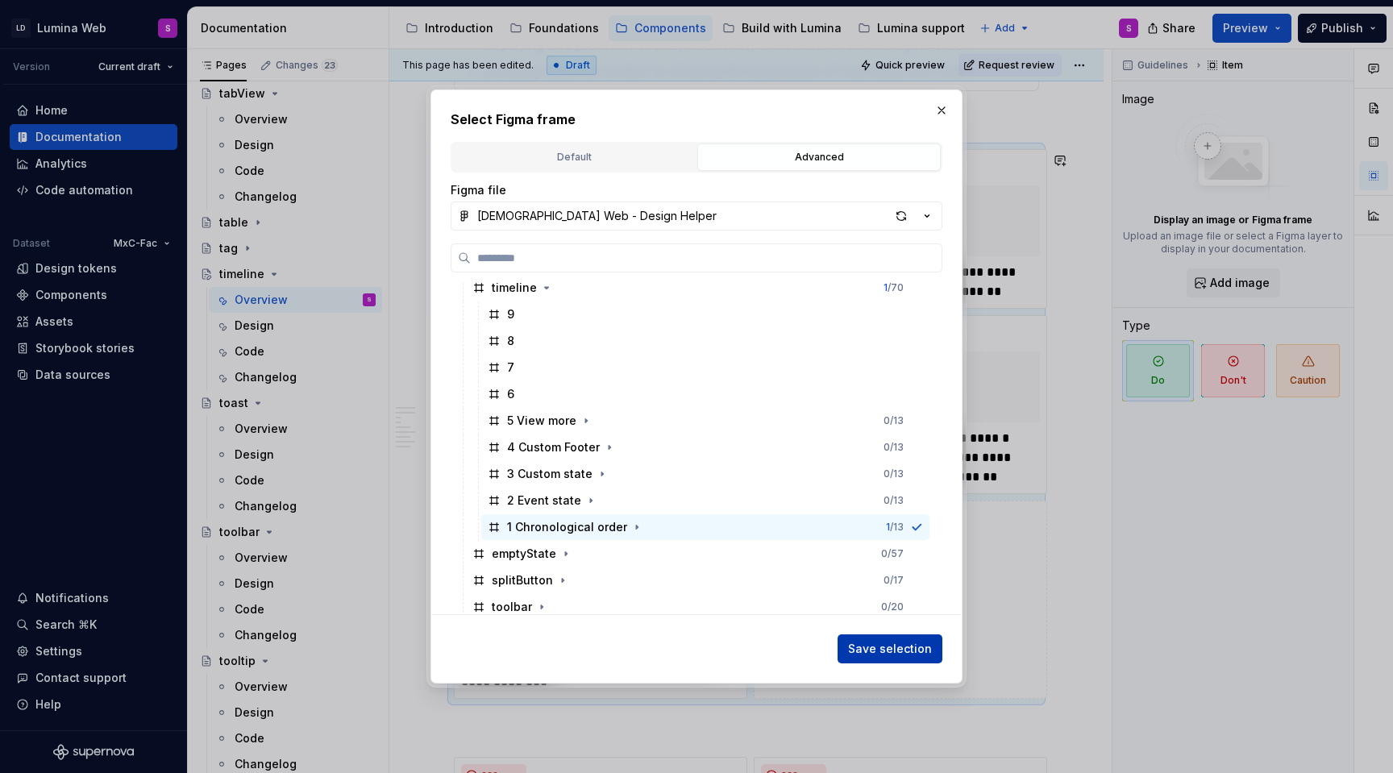
click at [901, 649] on span "Save selection" at bounding box center [890, 649] width 84 height 16
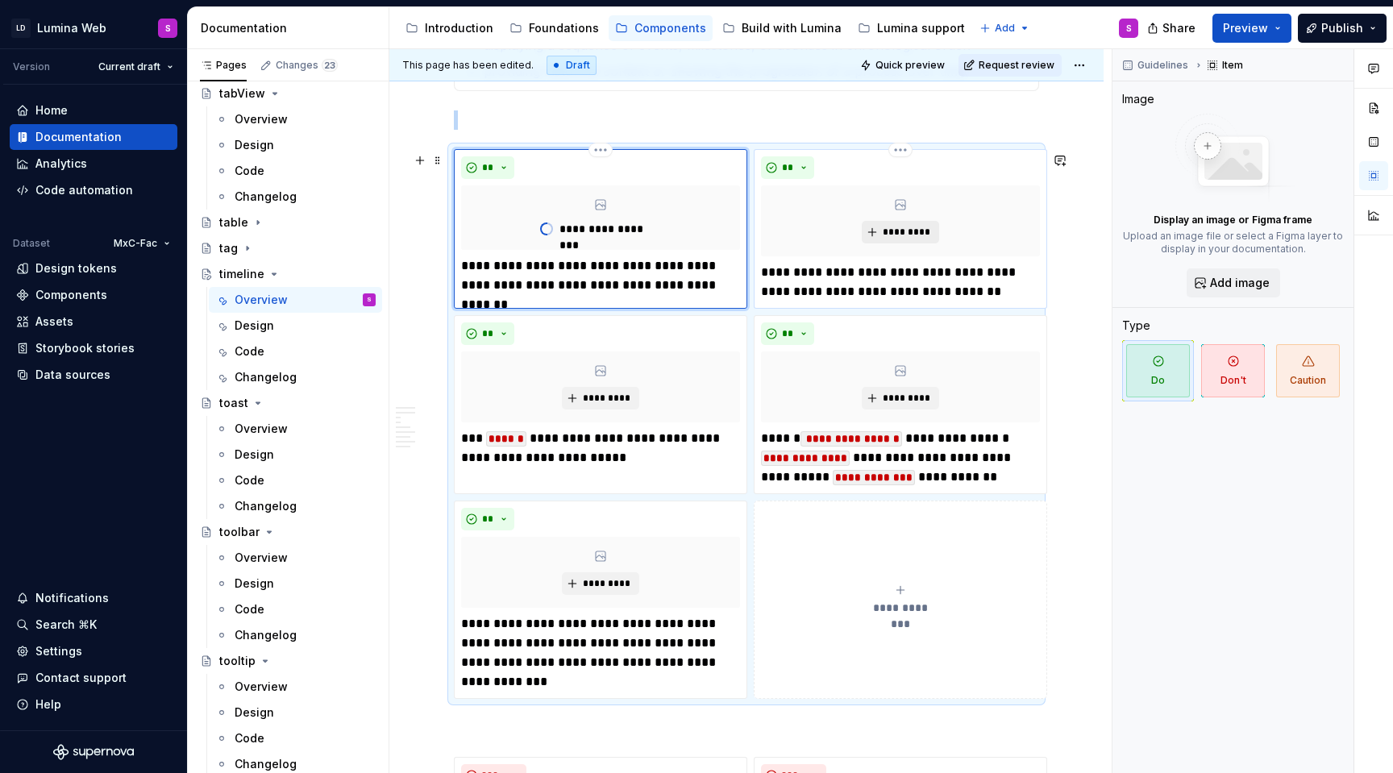
click at [891, 242] on button "*********" at bounding box center [900, 232] width 77 height 23
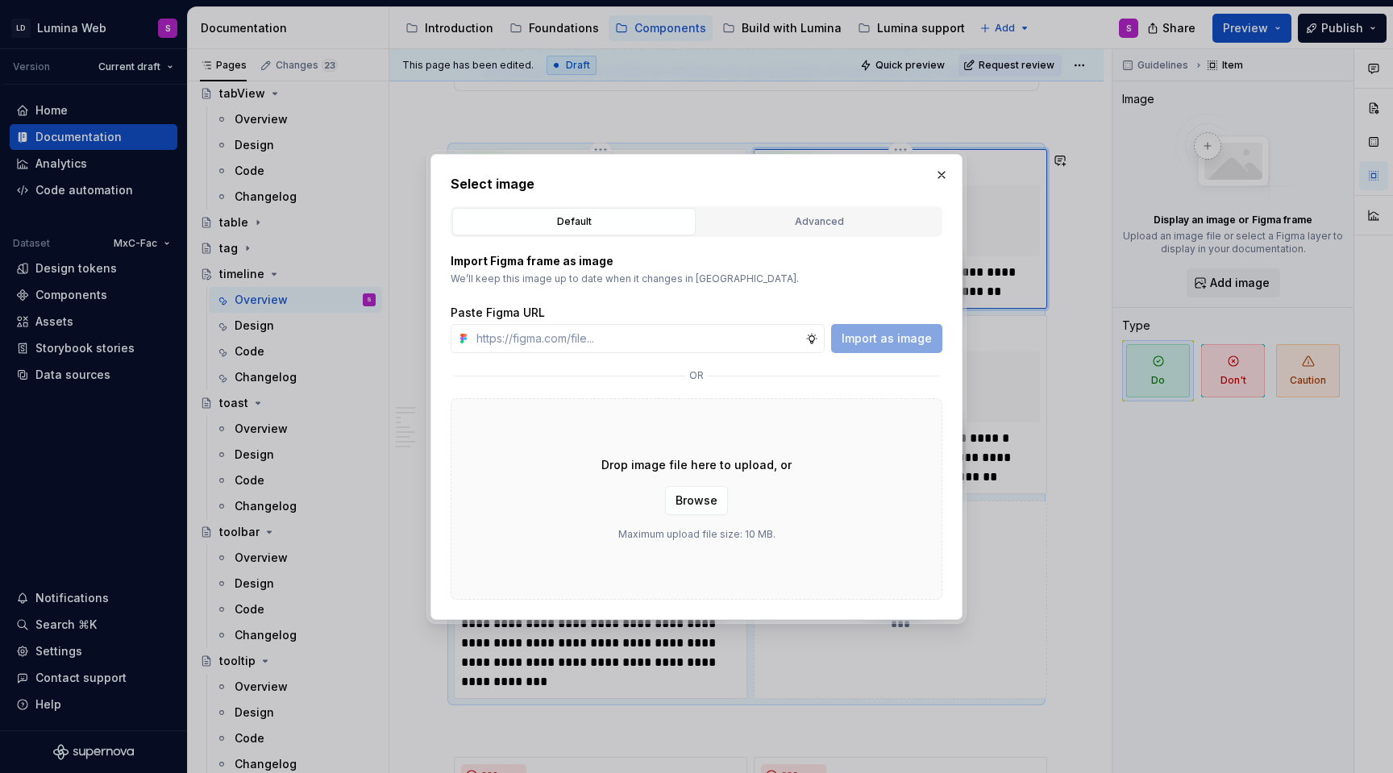
click at [814, 239] on div "Import Figma frame as image We’ll keep this image up to date when it changes in…" at bounding box center [697, 418] width 492 height 363
click at [811, 236] on div "Default Advanced" at bounding box center [697, 221] width 492 height 31
click at [806, 231] on button "Advanced" at bounding box center [818, 221] width 243 height 27
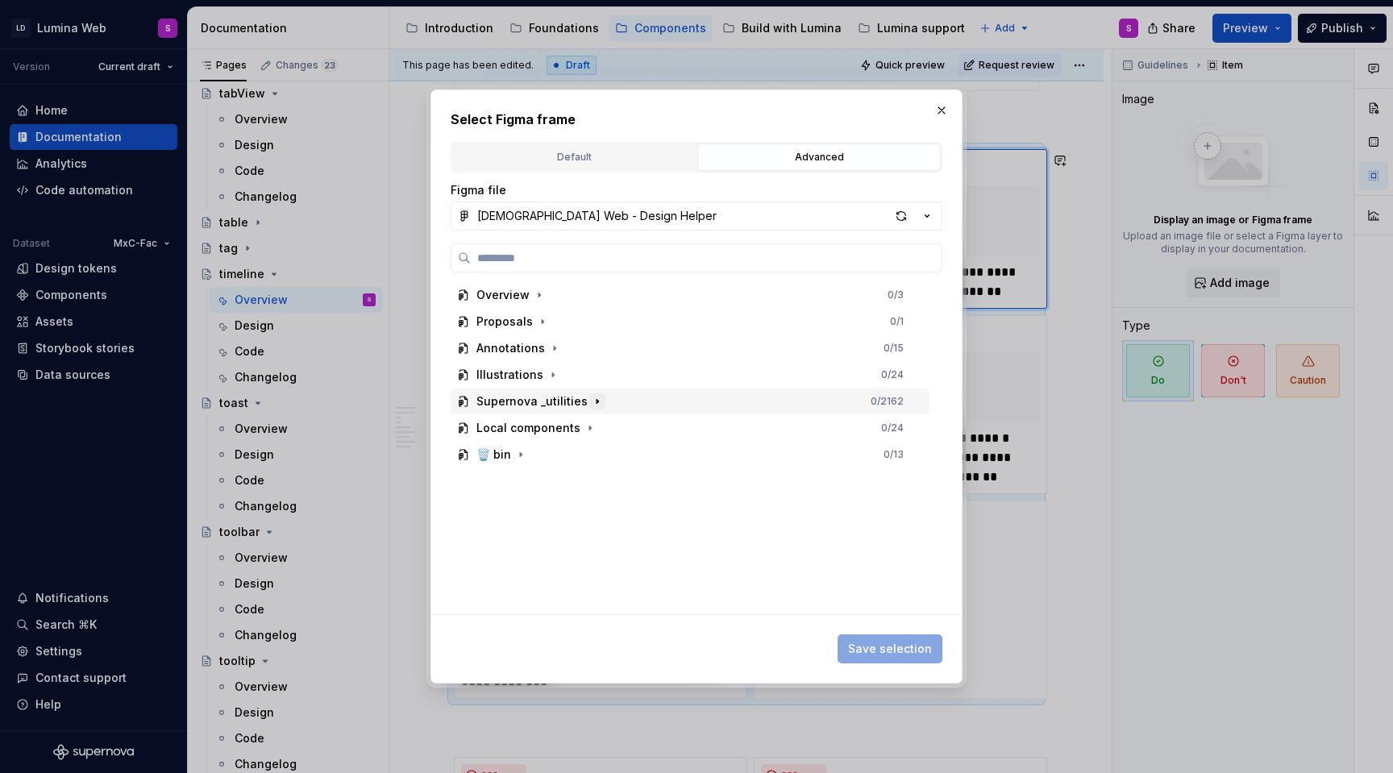
click at [593, 399] on icon "button" at bounding box center [597, 401] width 13 height 13
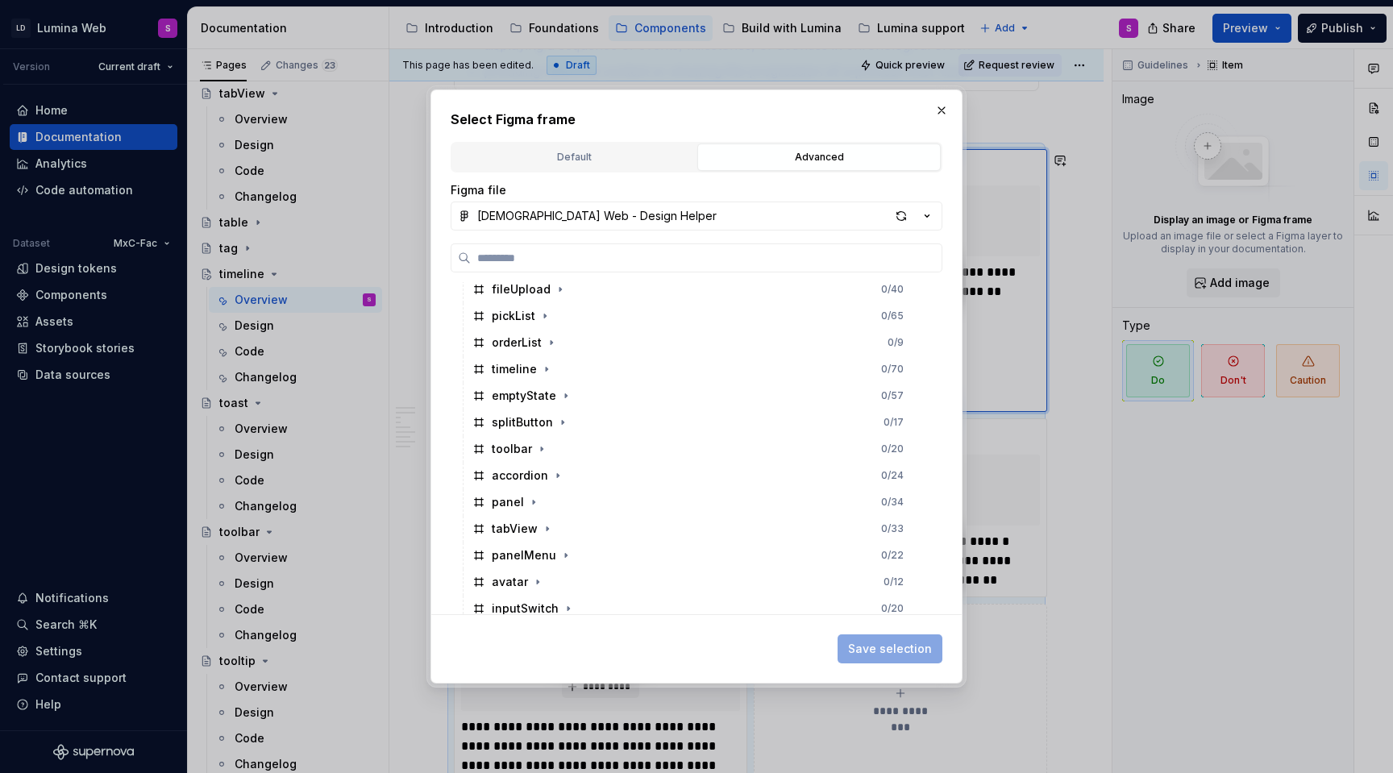
scroll to position [701, 0]
click at [545, 363] on icon "button" at bounding box center [546, 365] width 13 height 13
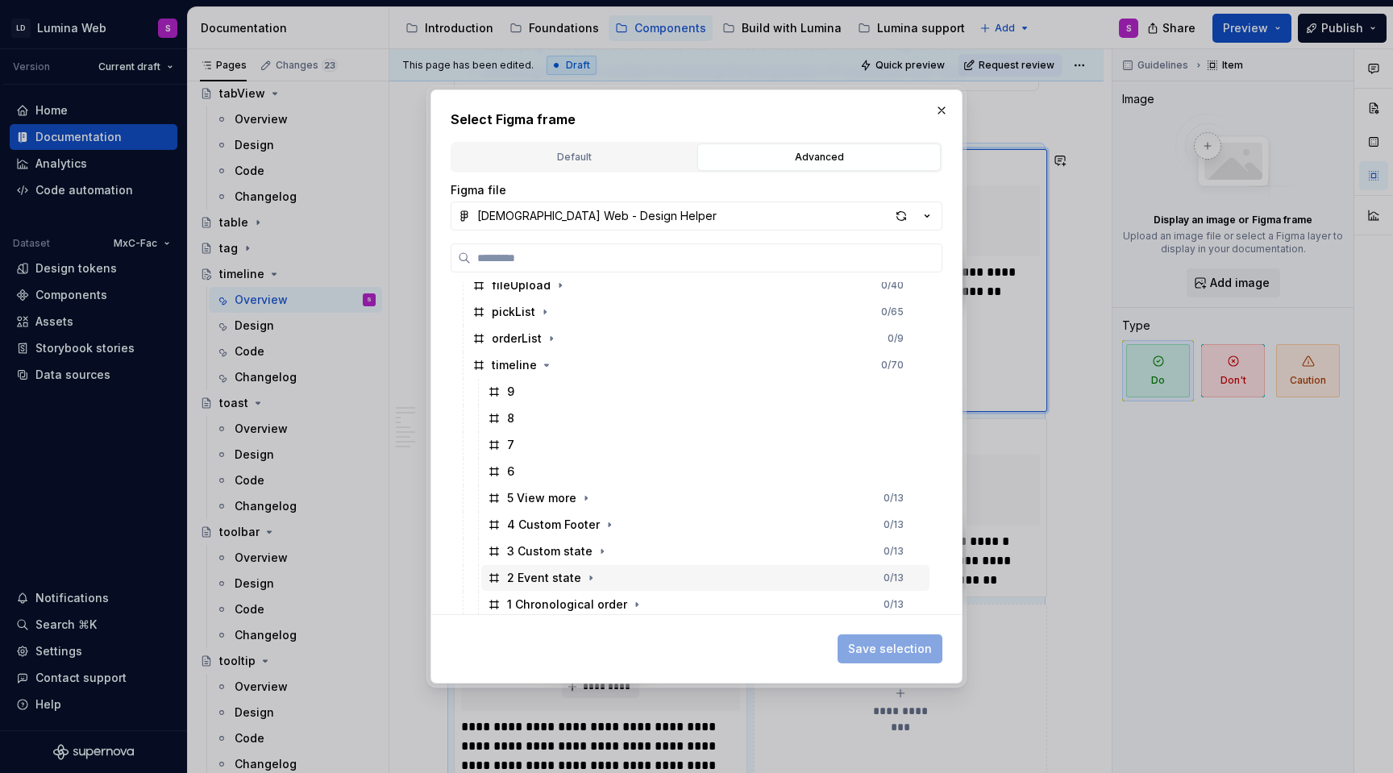
scroll to position [745, 0]
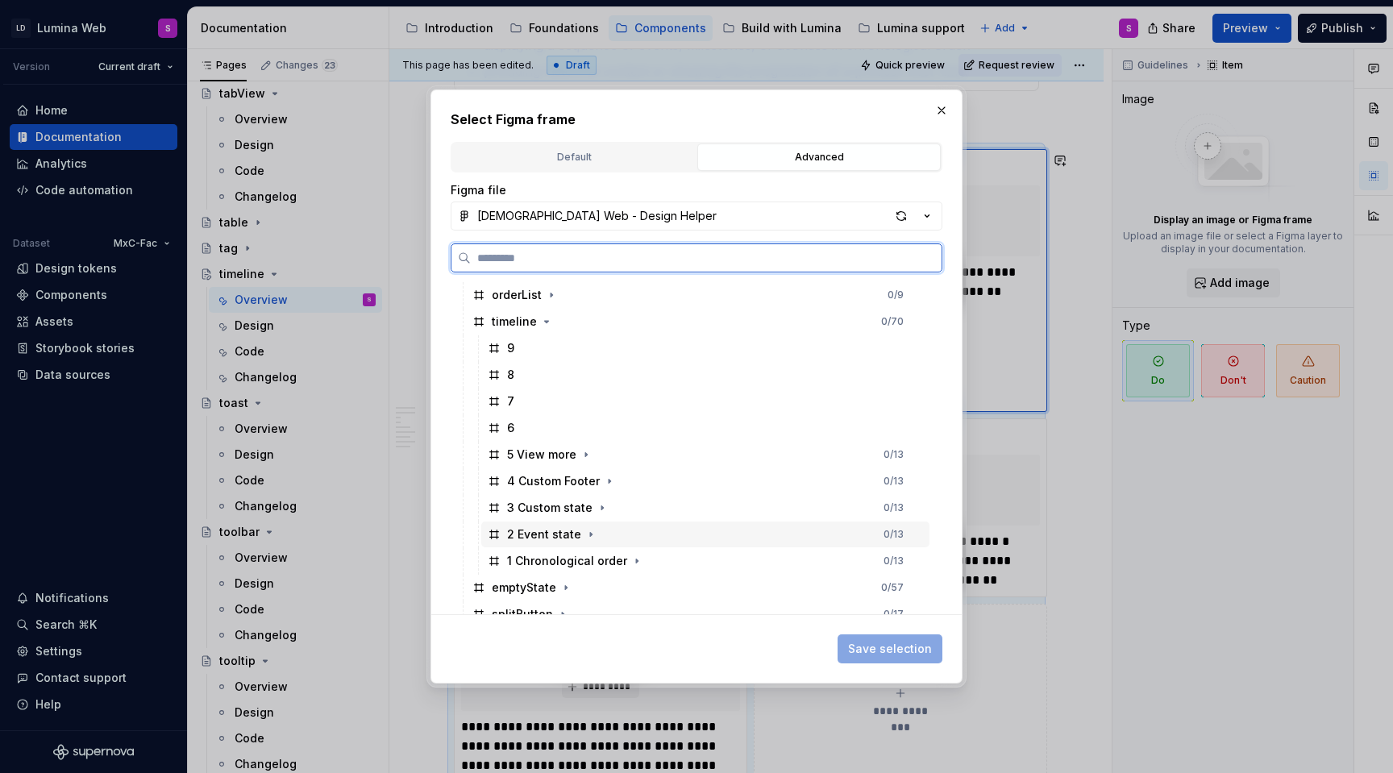
click at [531, 537] on div "2 Event state" at bounding box center [544, 534] width 74 height 16
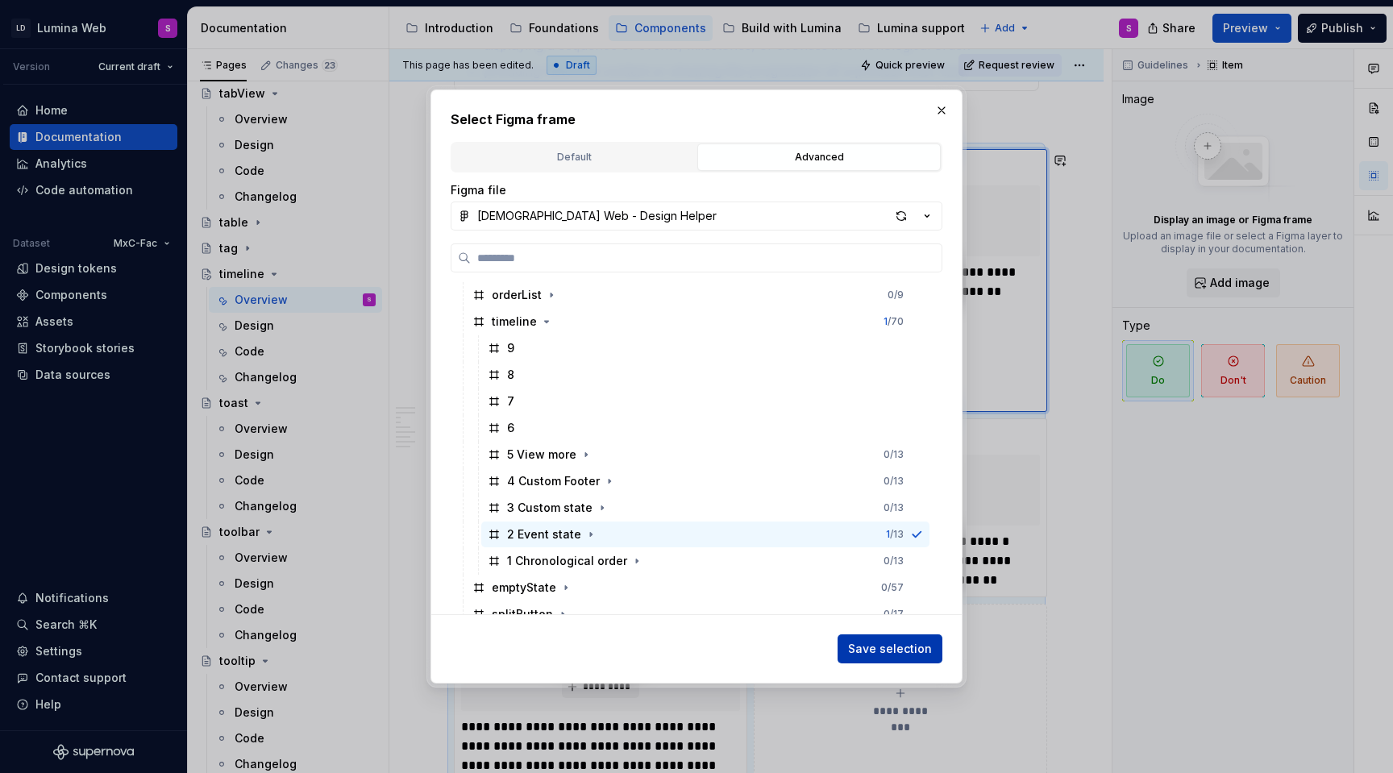
click at [894, 648] on span "Save selection" at bounding box center [890, 649] width 84 height 16
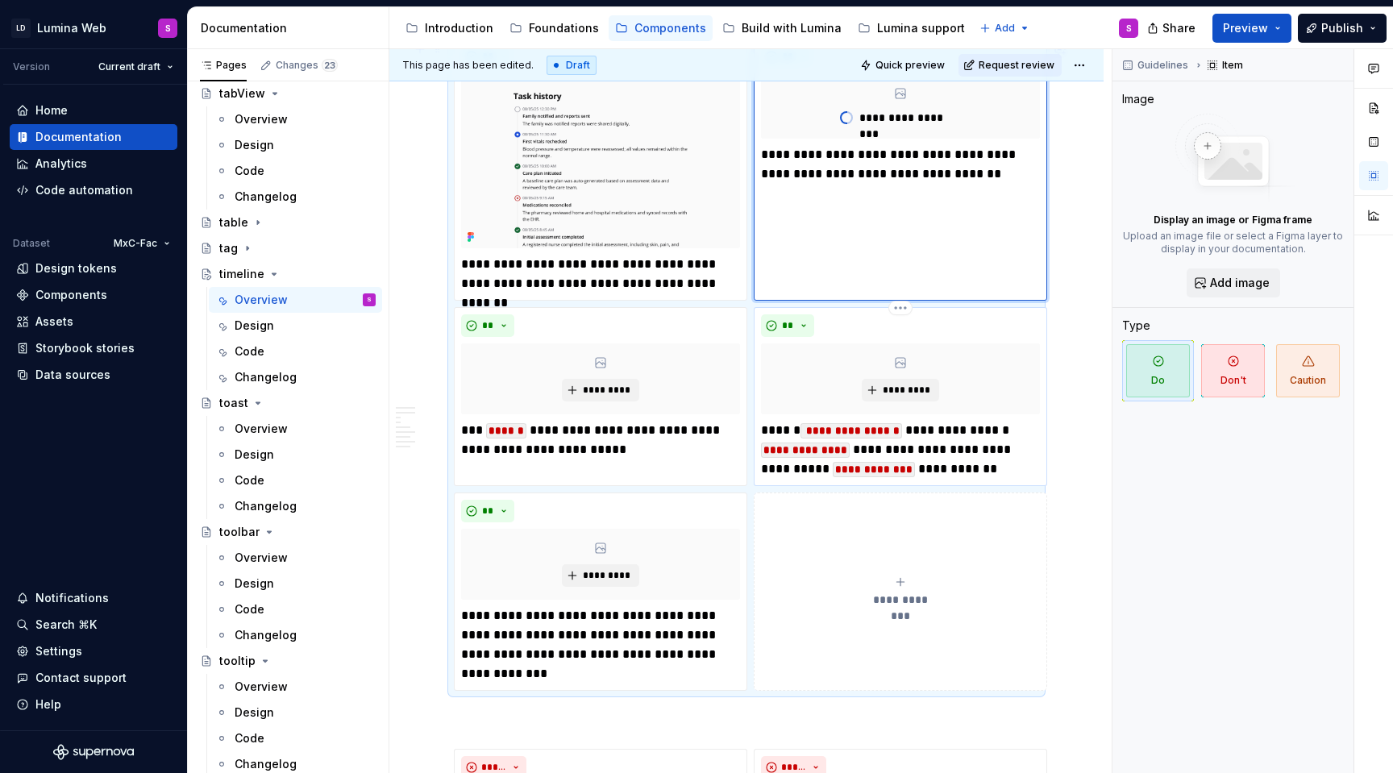
scroll to position [1415, 0]
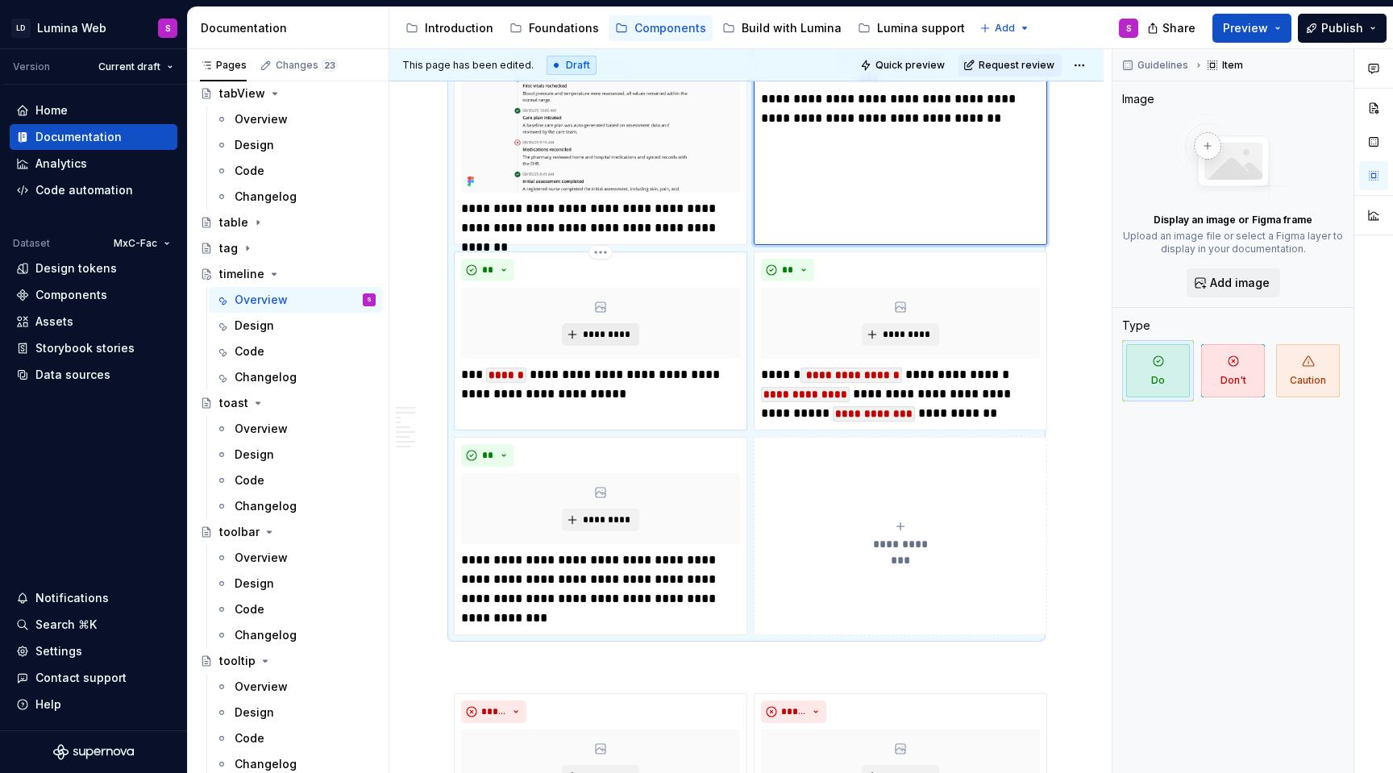
click at [599, 339] on span "*********" at bounding box center [606, 334] width 49 height 13
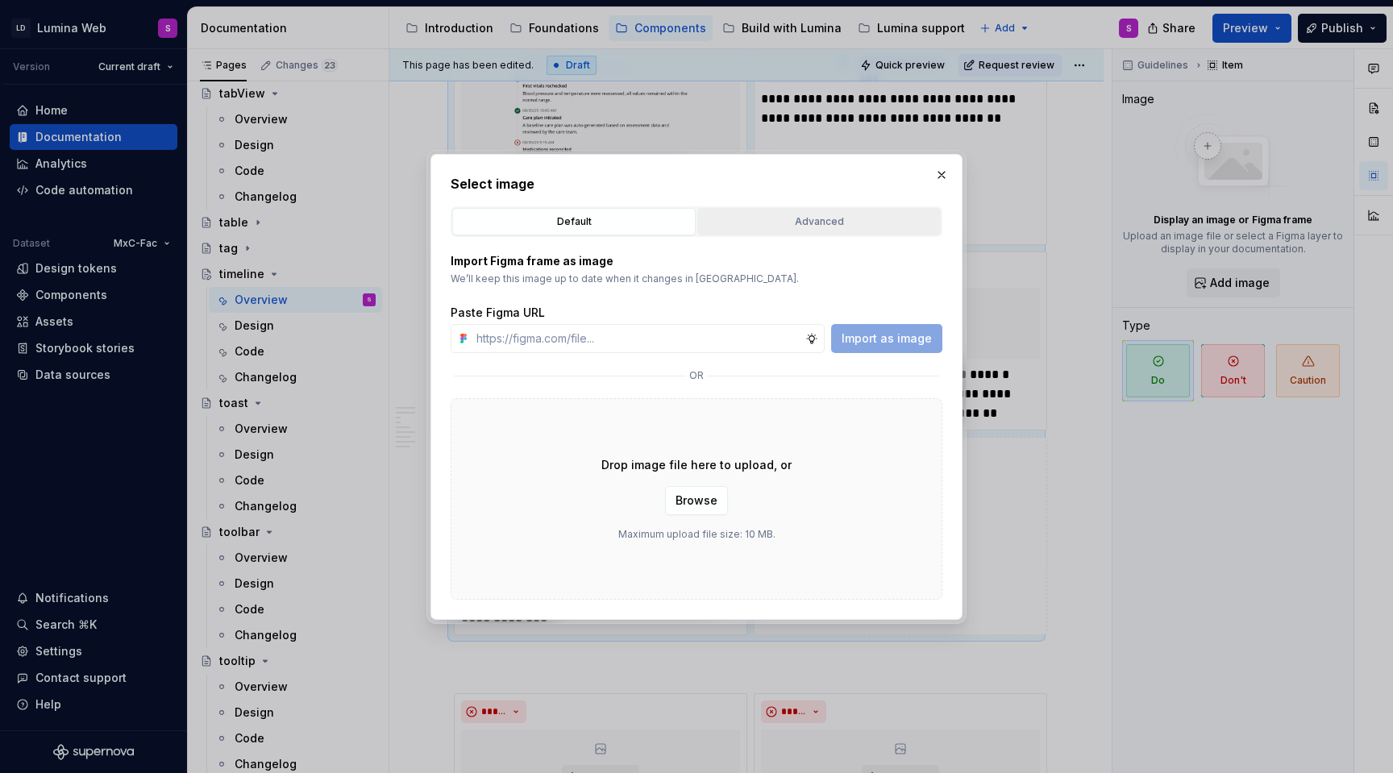
click at [771, 225] on div "Advanced" at bounding box center [819, 222] width 232 height 16
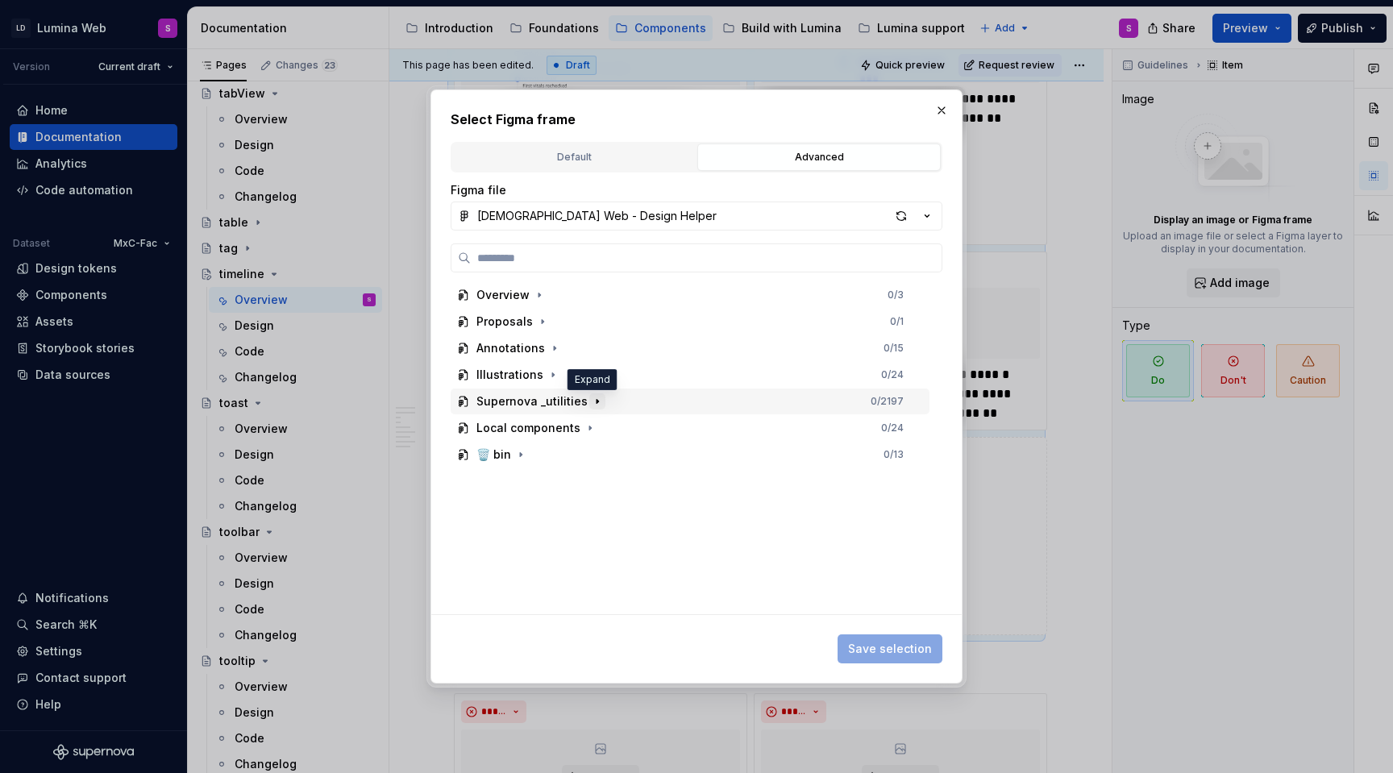
click at [593, 399] on icon "button" at bounding box center [597, 401] width 13 height 13
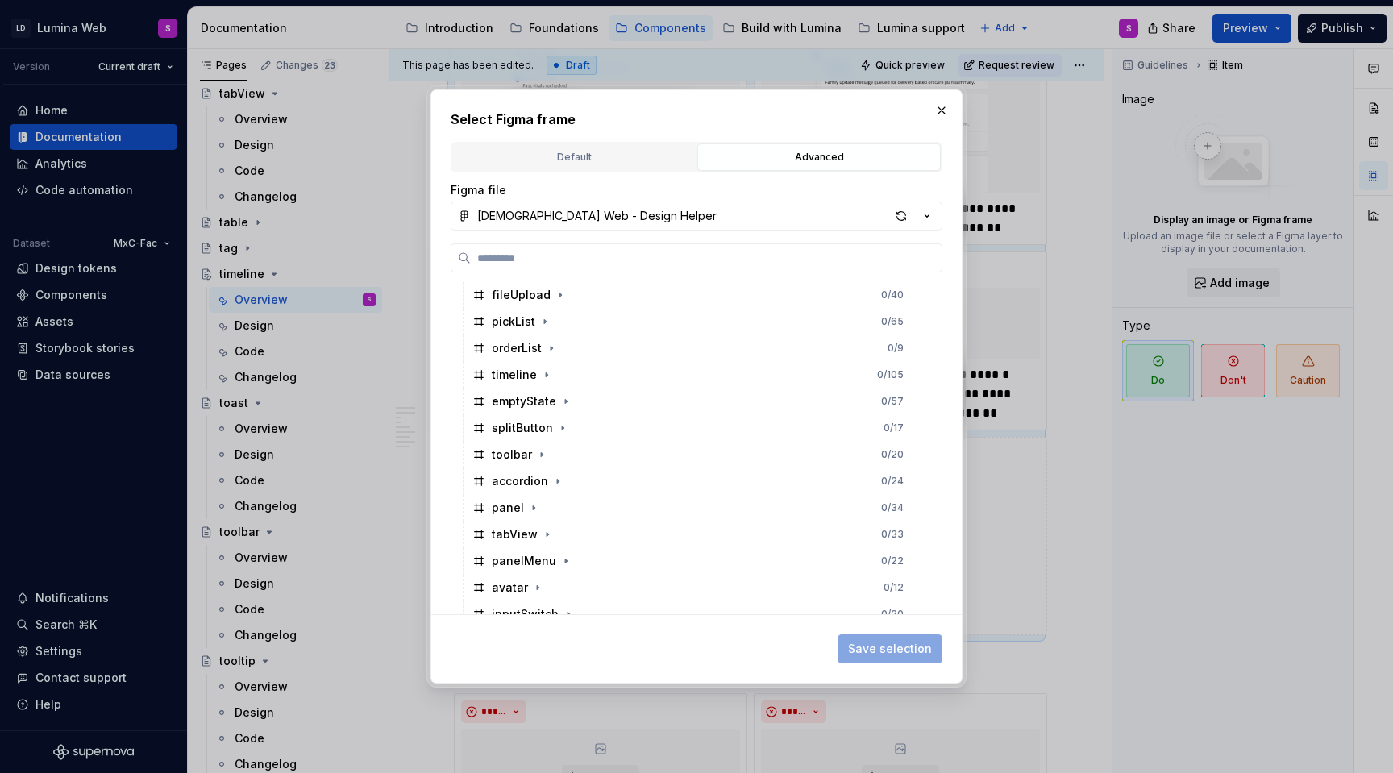
scroll to position [693, 0]
click at [546, 372] on icon "button" at bounding box center [547, 373] width 2 height 4
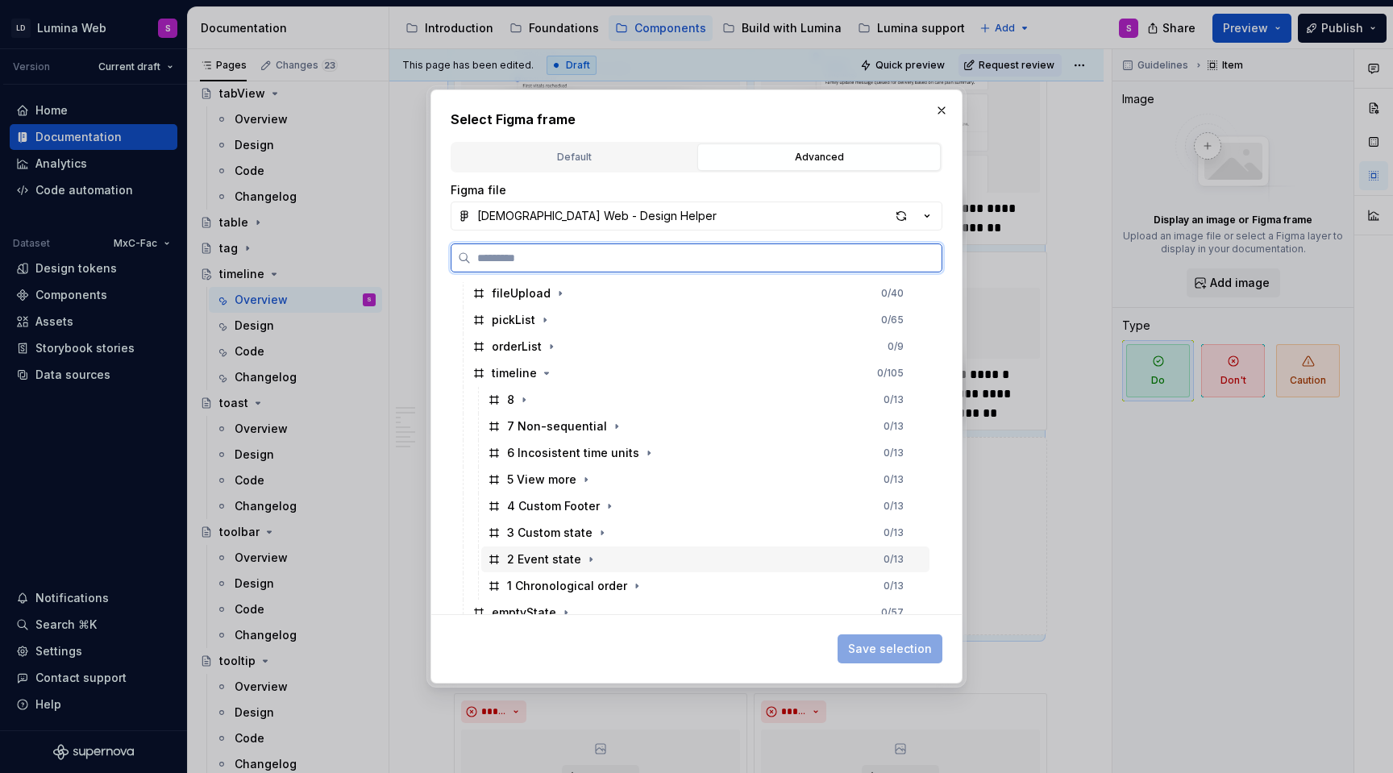
click at [543, 558] on div "2 Event state" at bounding box center [544, 559] width 74 height 16
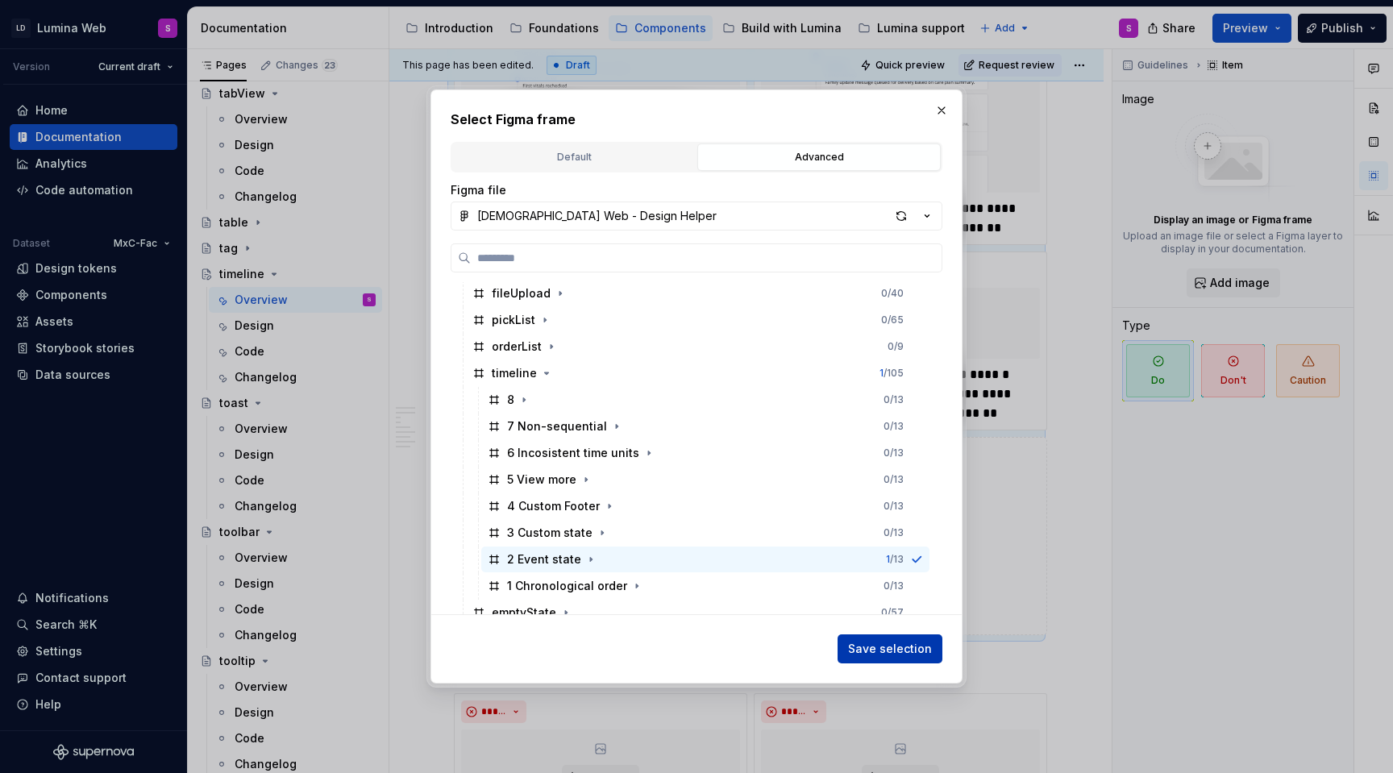
click at [900, 648] on span "Save selection" at bounding box center [890, 649] width 84 height 16
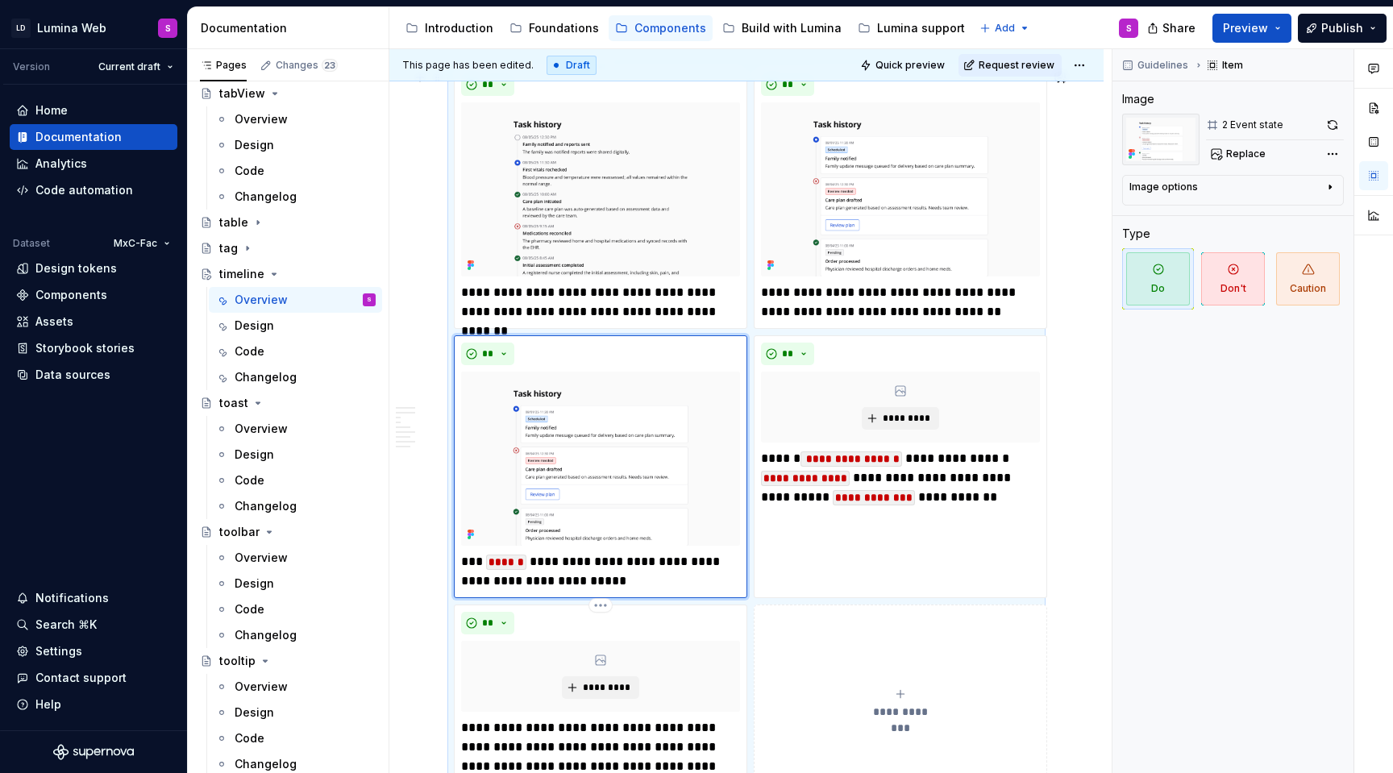
scroll to position [1321, 0]
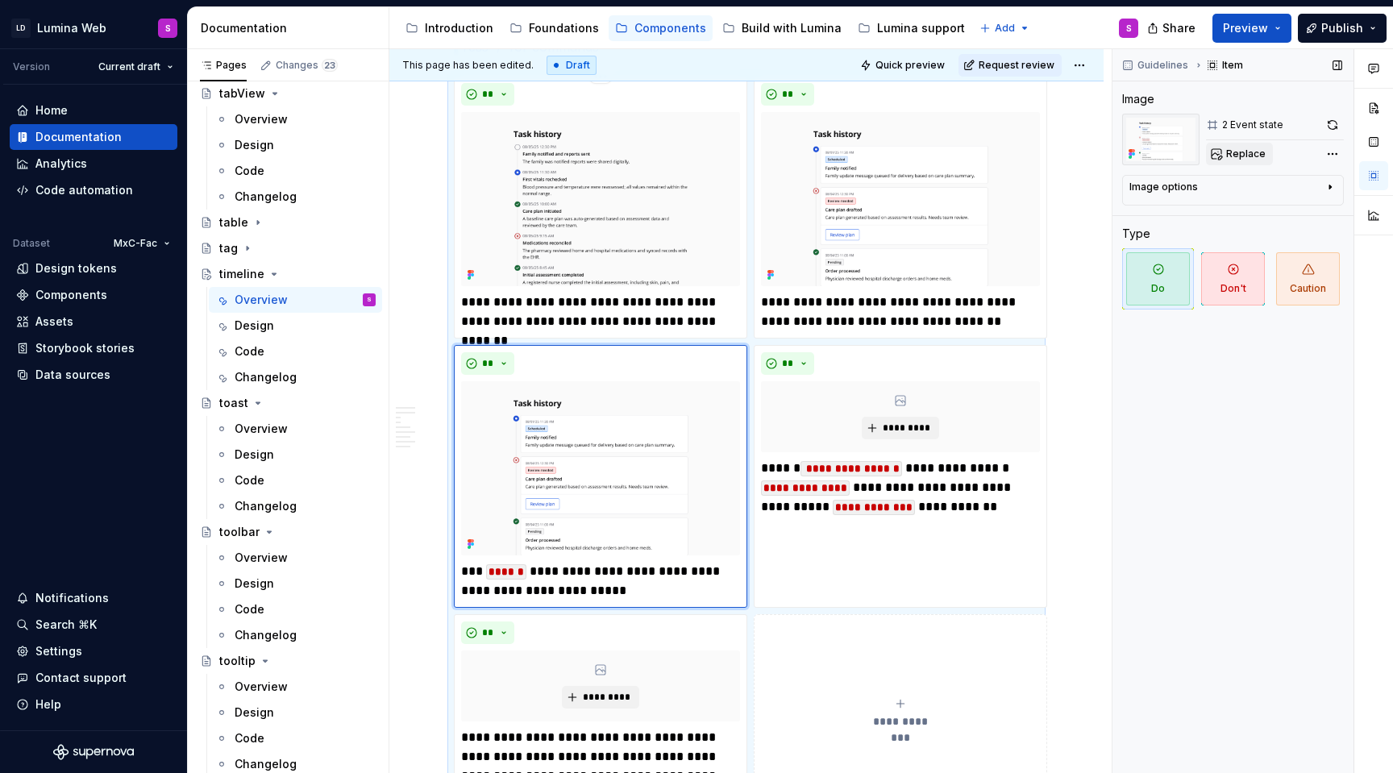
click at [1249, 145] on button "Replace" at bounding box center [1239, 154] width 67 height 23
click at [1334, 123] on button "button" at bounding box center [1332, 125] width 23 height 23
click at [1333, 122] on button "button" at bounding box center [1332, 125] width 23 height 23
click at [1238, 152] on div "Replace" at bounding box center [1275, 154] width 138 height 23
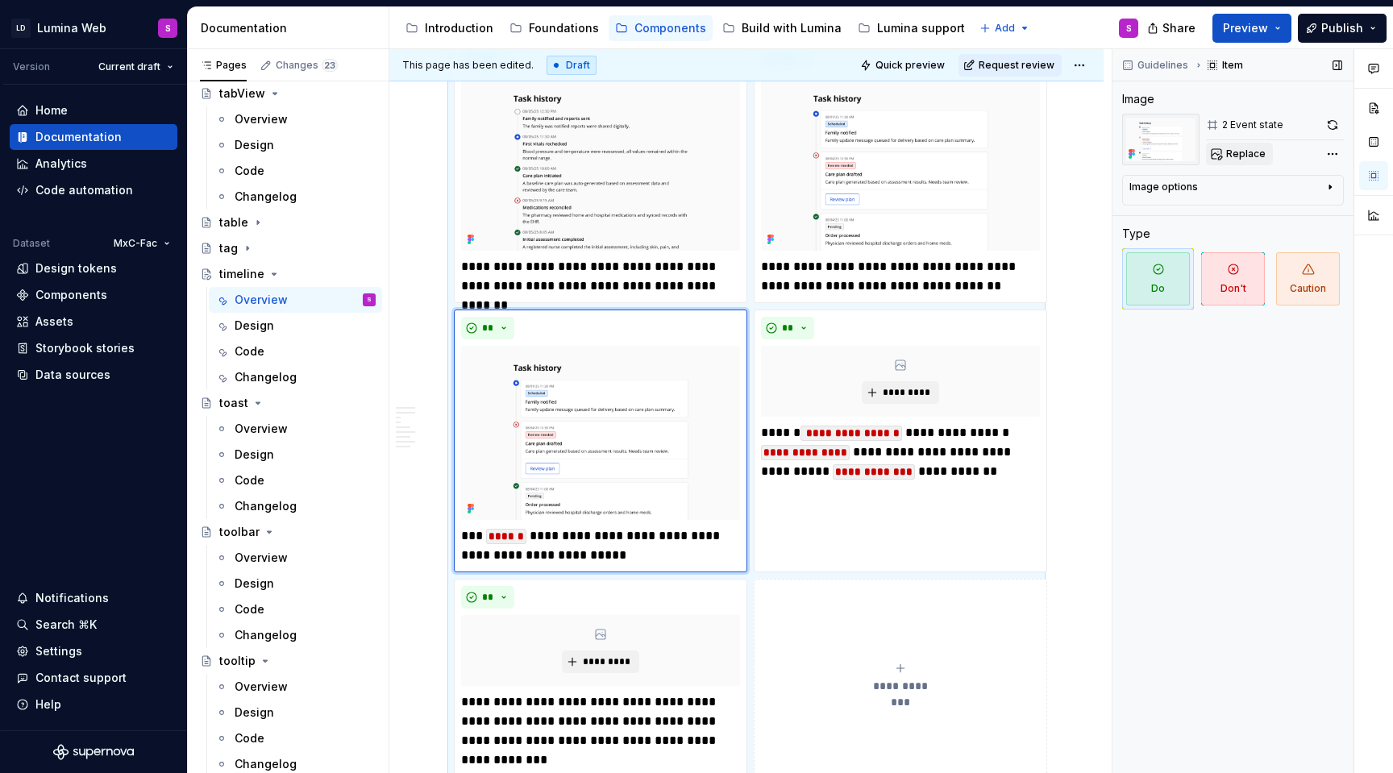
click at [1236, 145] on button "Replace" at bounding box center [1239, 154] width 67 height 23
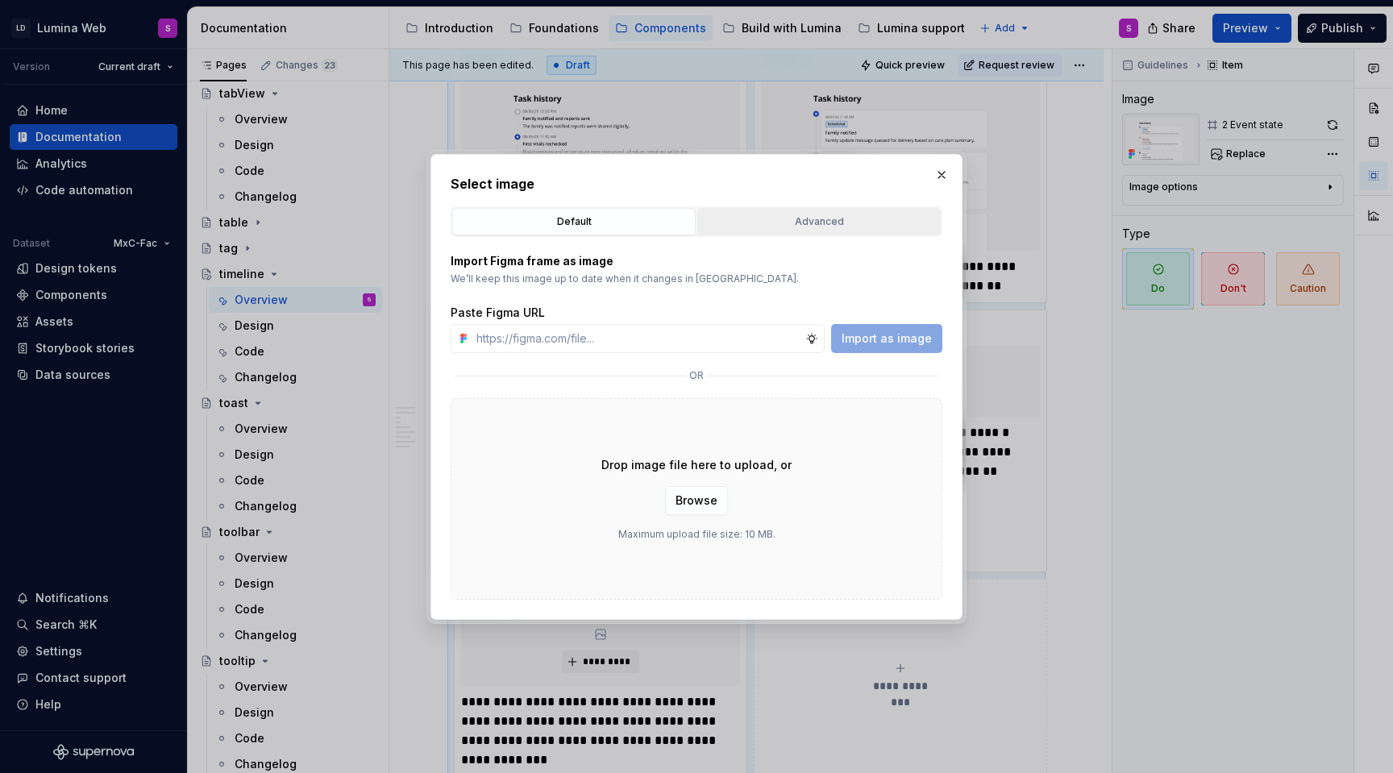
click at [826, 226] on div "Advanced" at bounding box center [819, 222] width 232 height 16
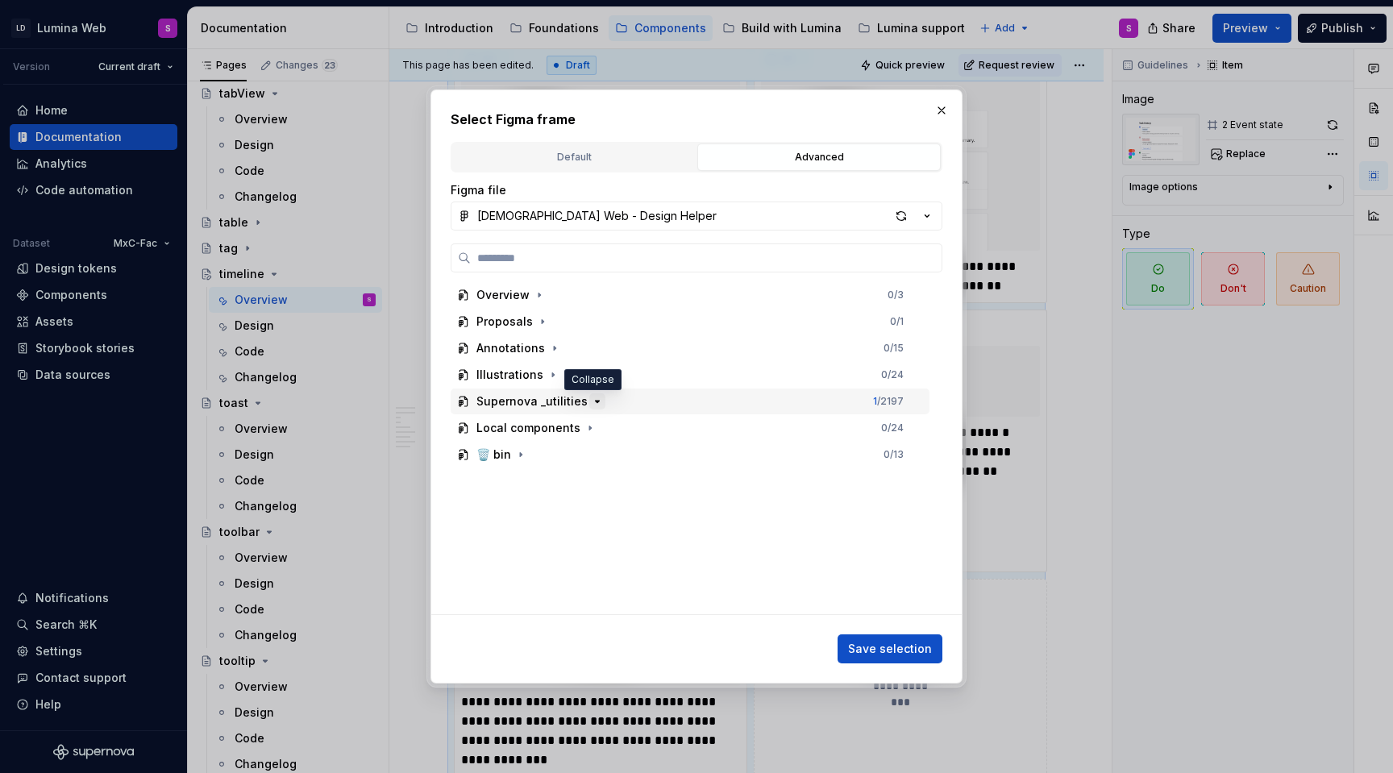
click at [596, 402] on icon "button" at bounding box center [597, 401] width 13 height 13
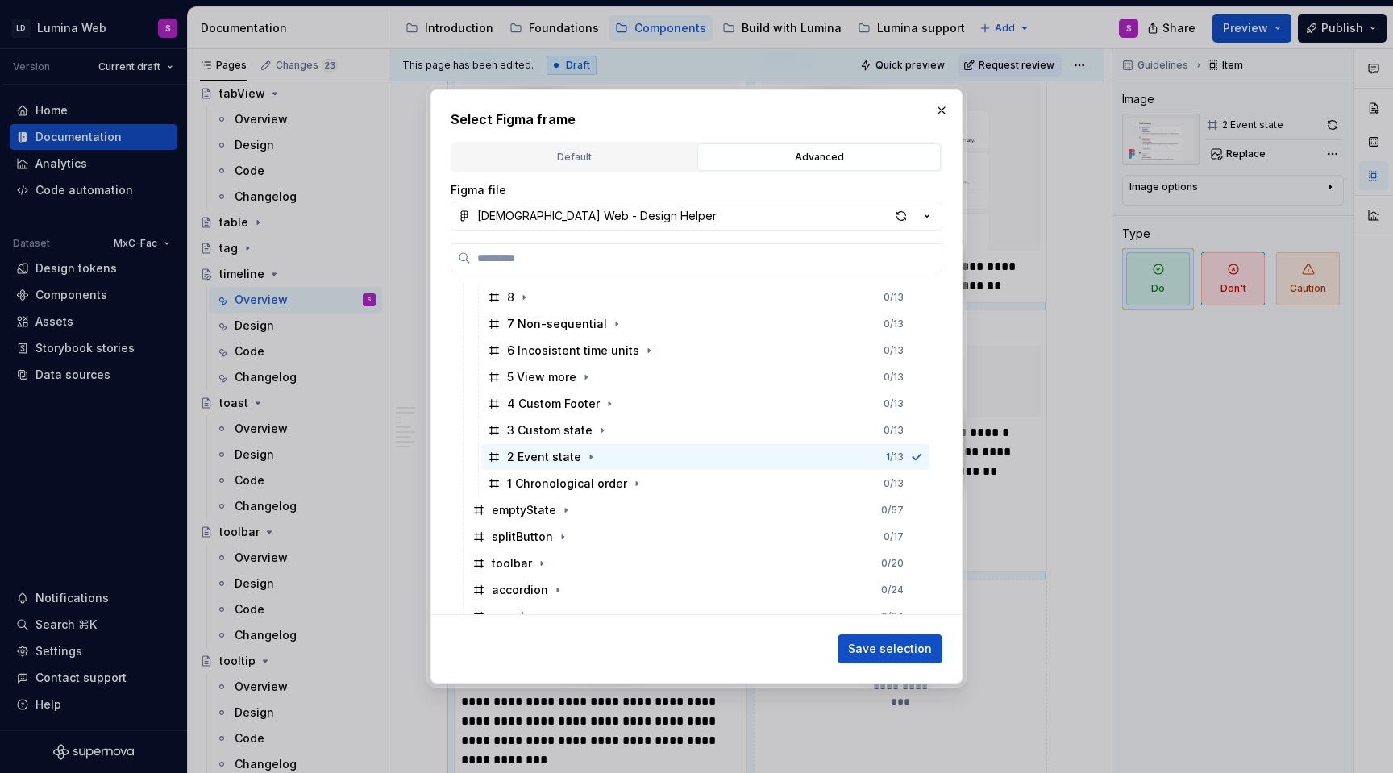
scroll to position [797, 0]
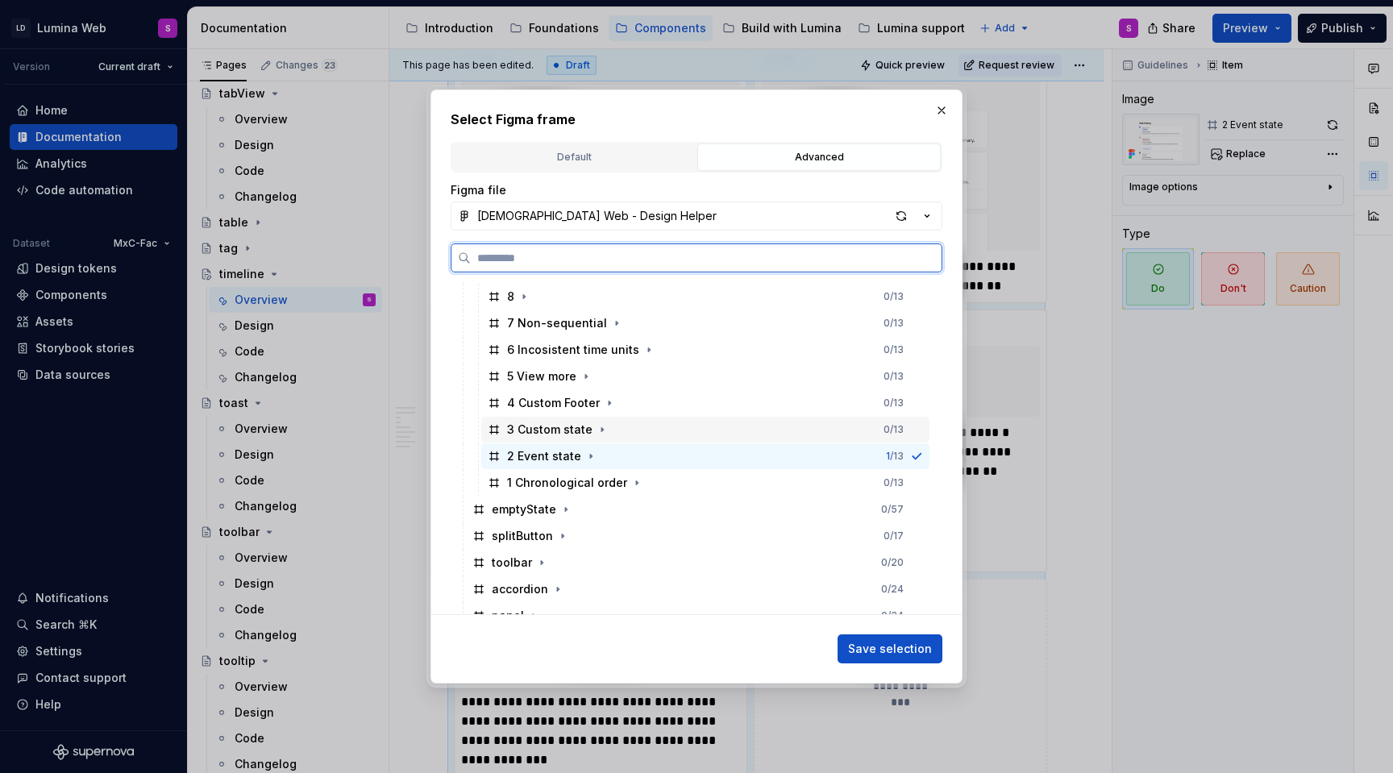
click at [534, 439] on div "3 Custom state 0 / 13" at bounding box center [705, 430] width 448 height 26
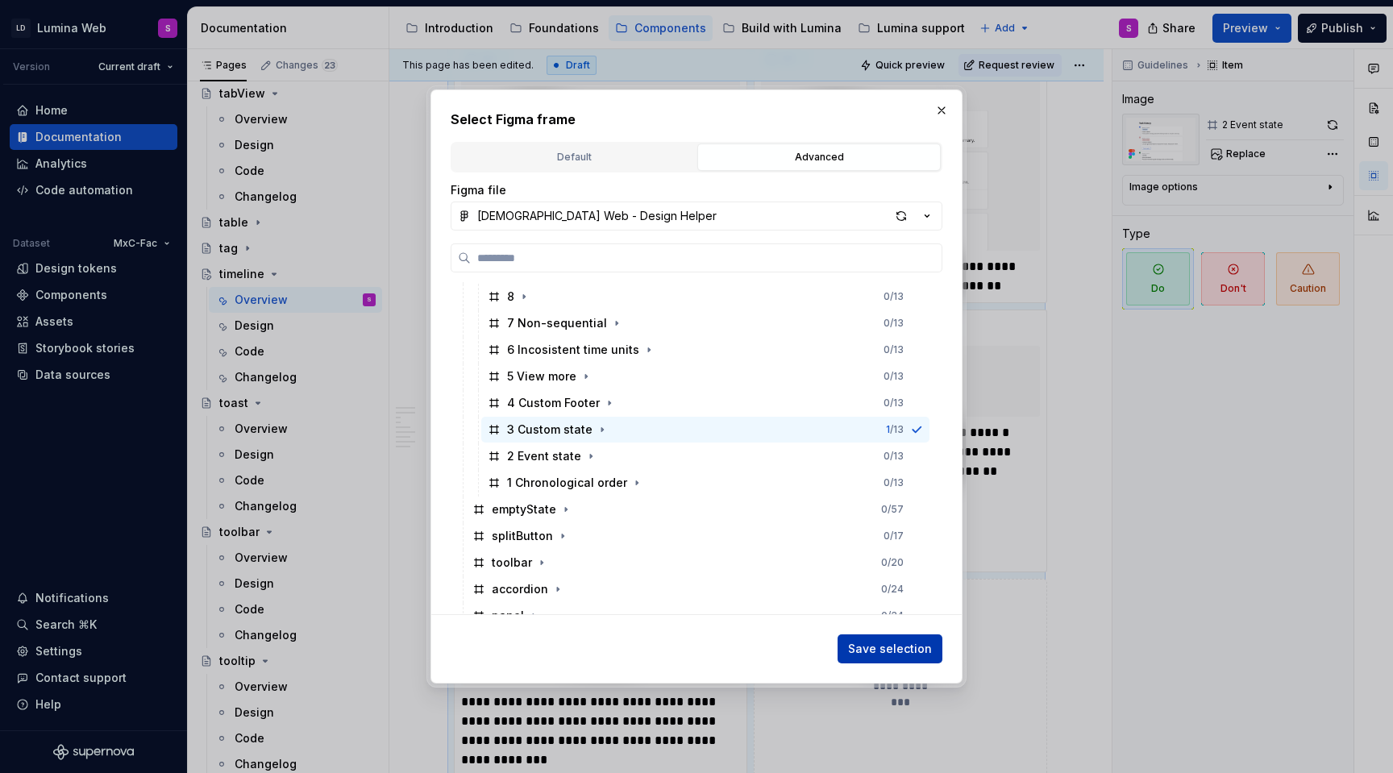
click at [904, 651] on span "Save selection" at bounding box center [890, 649] width 84 height 16
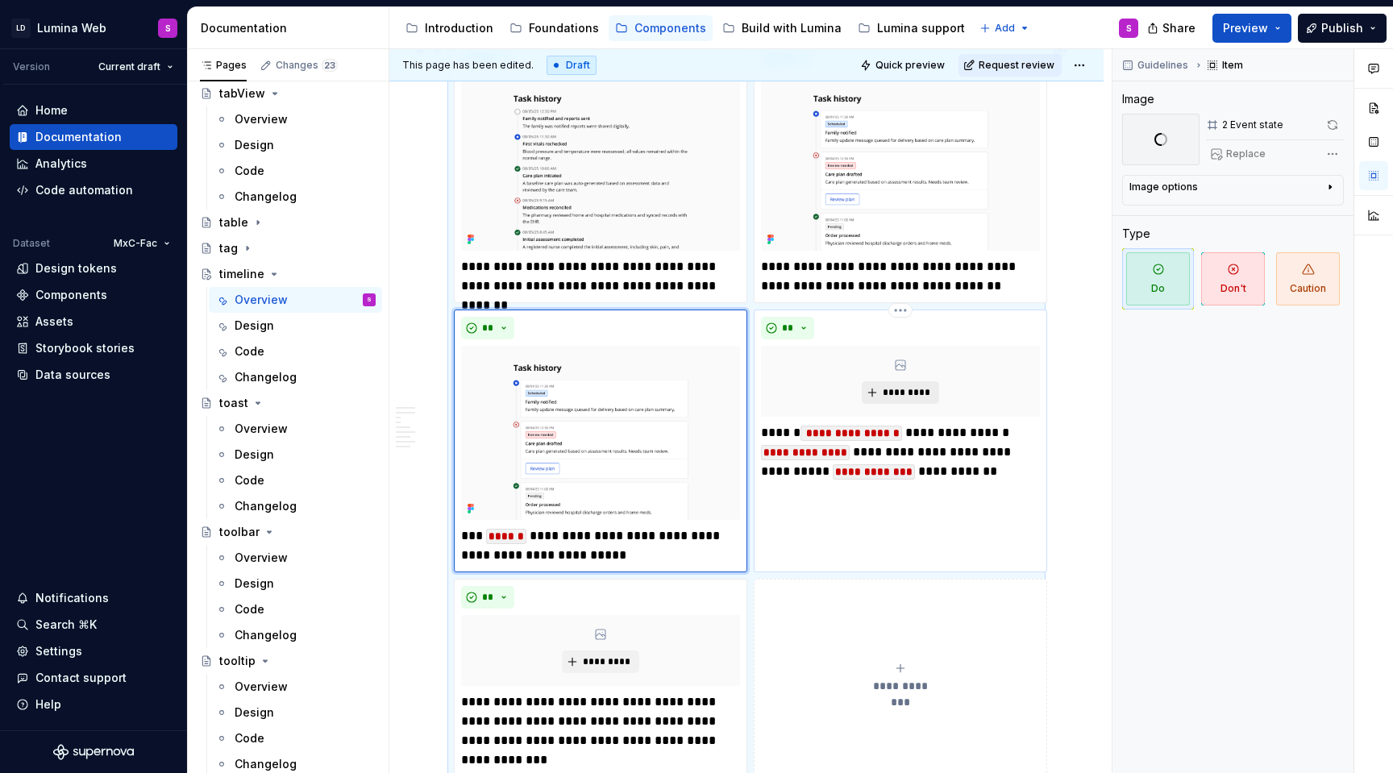
click at [898, 390] on span "*********" at bounding box center [906, 392] width 49 height 13
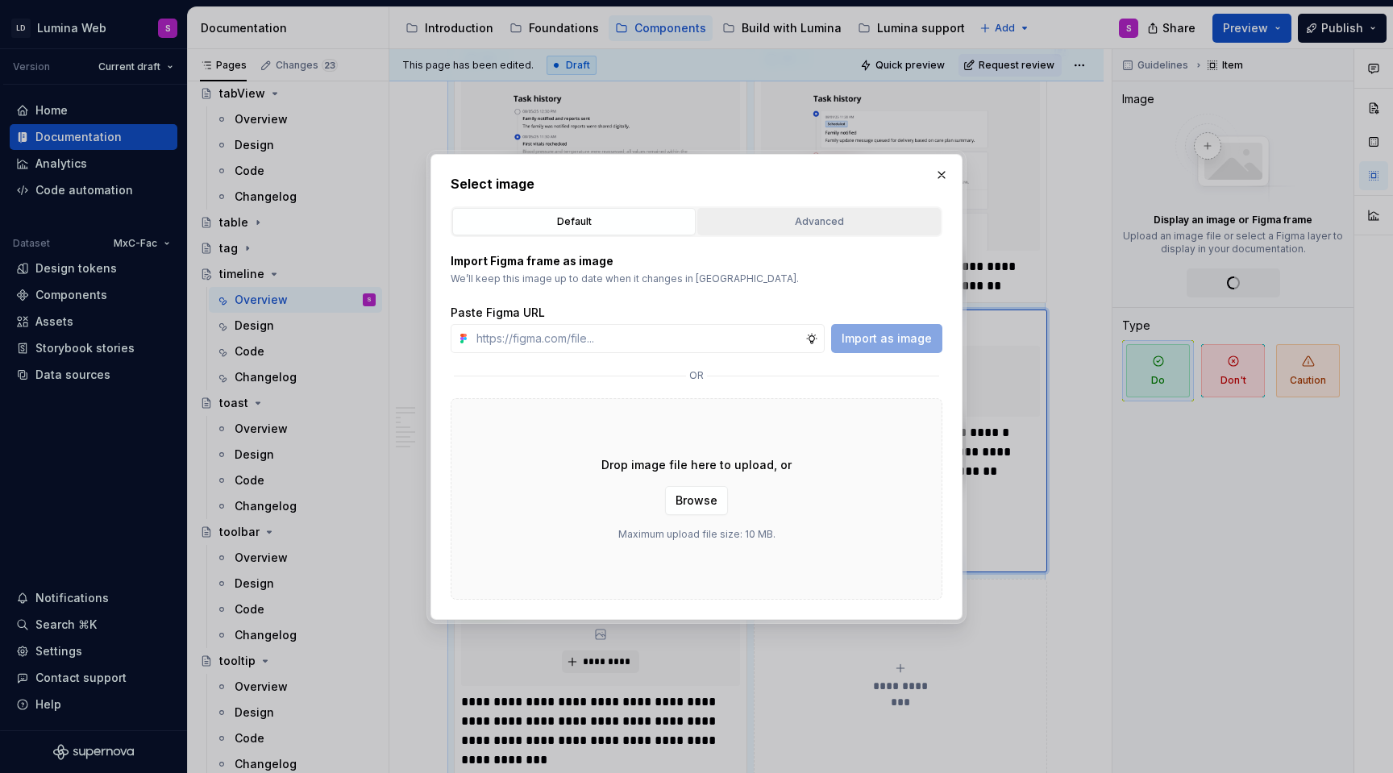
click at [821, 215] on div "Advanced" at bounding box center [819, 222] width 232 height 16
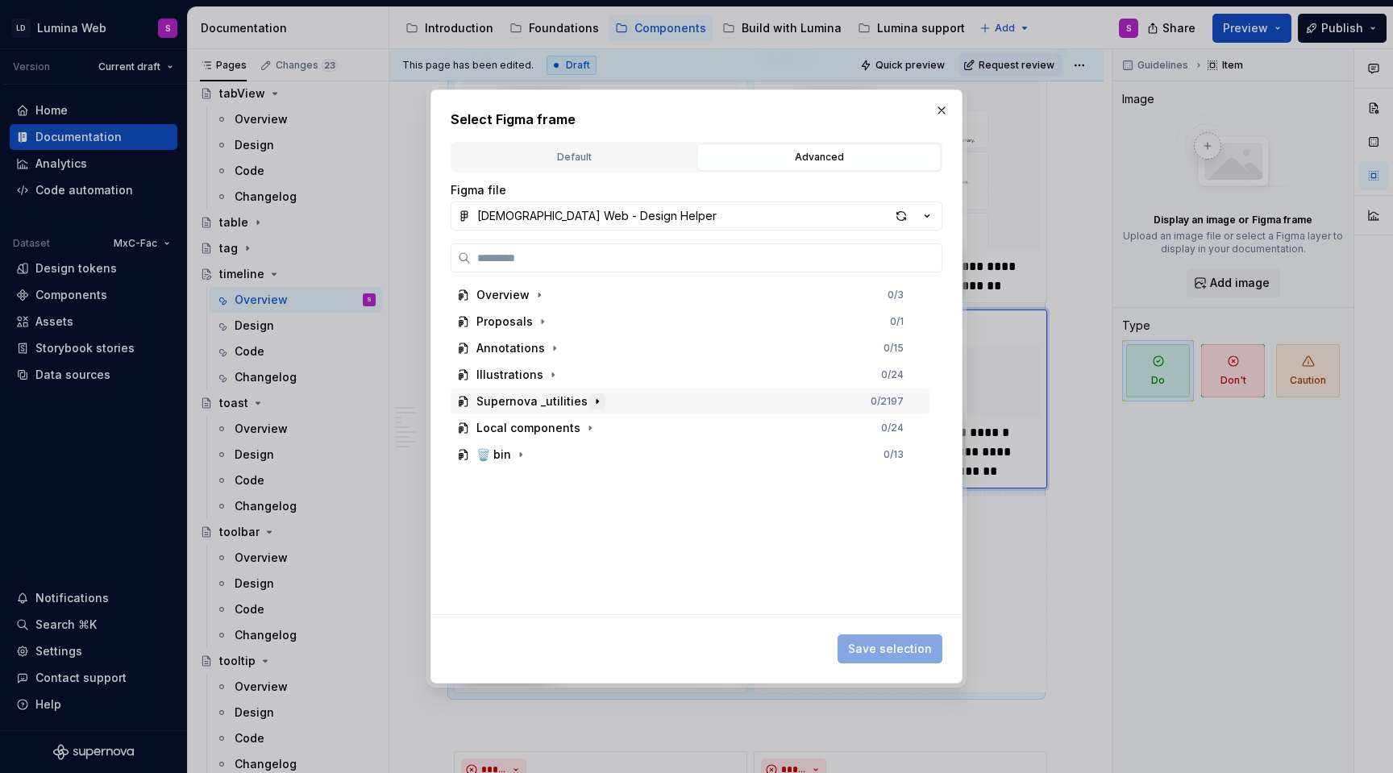
click at [595, 400] on icon "button" at bounding box center [597, 401] width 13 height 13
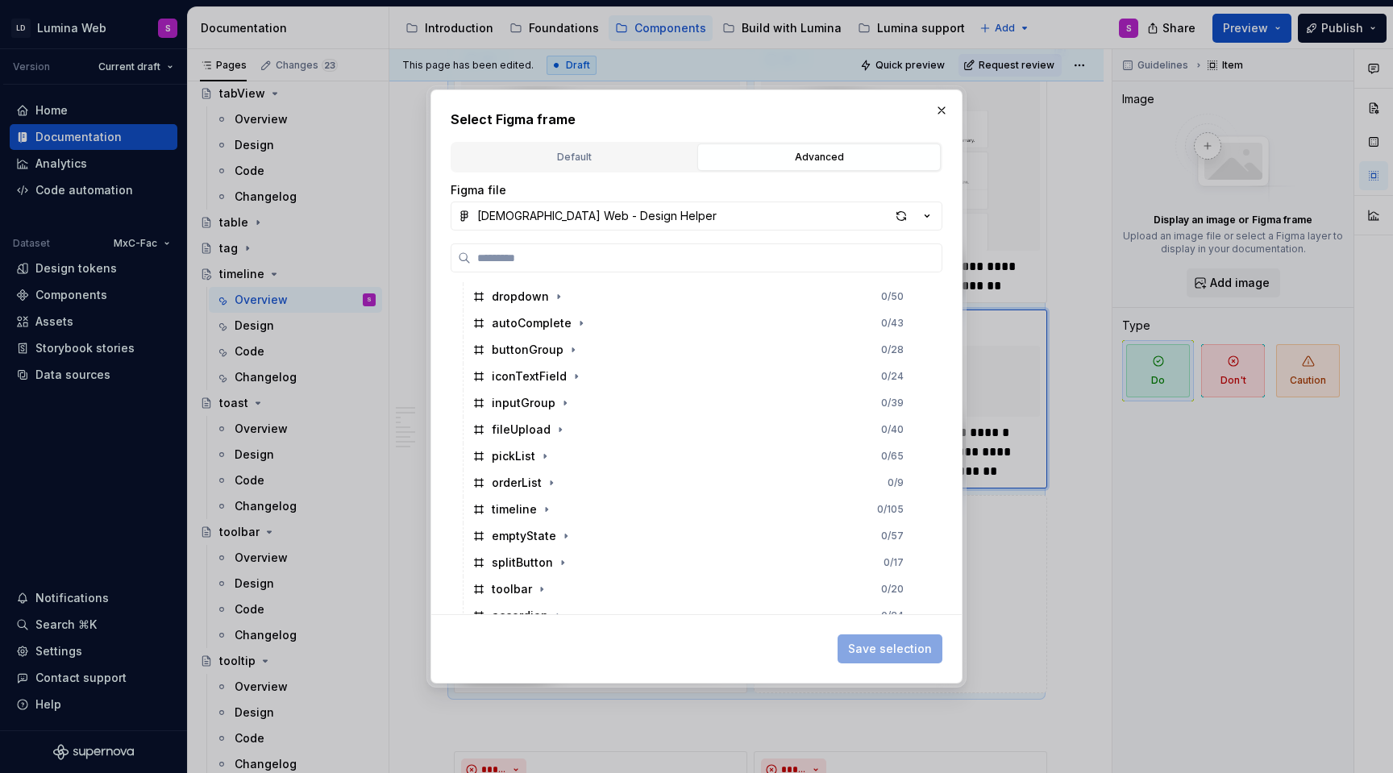
scroll to position [561, 0]
click at [542, 501] on icon "button" at bounding box center [546, 505] width 13 height 13
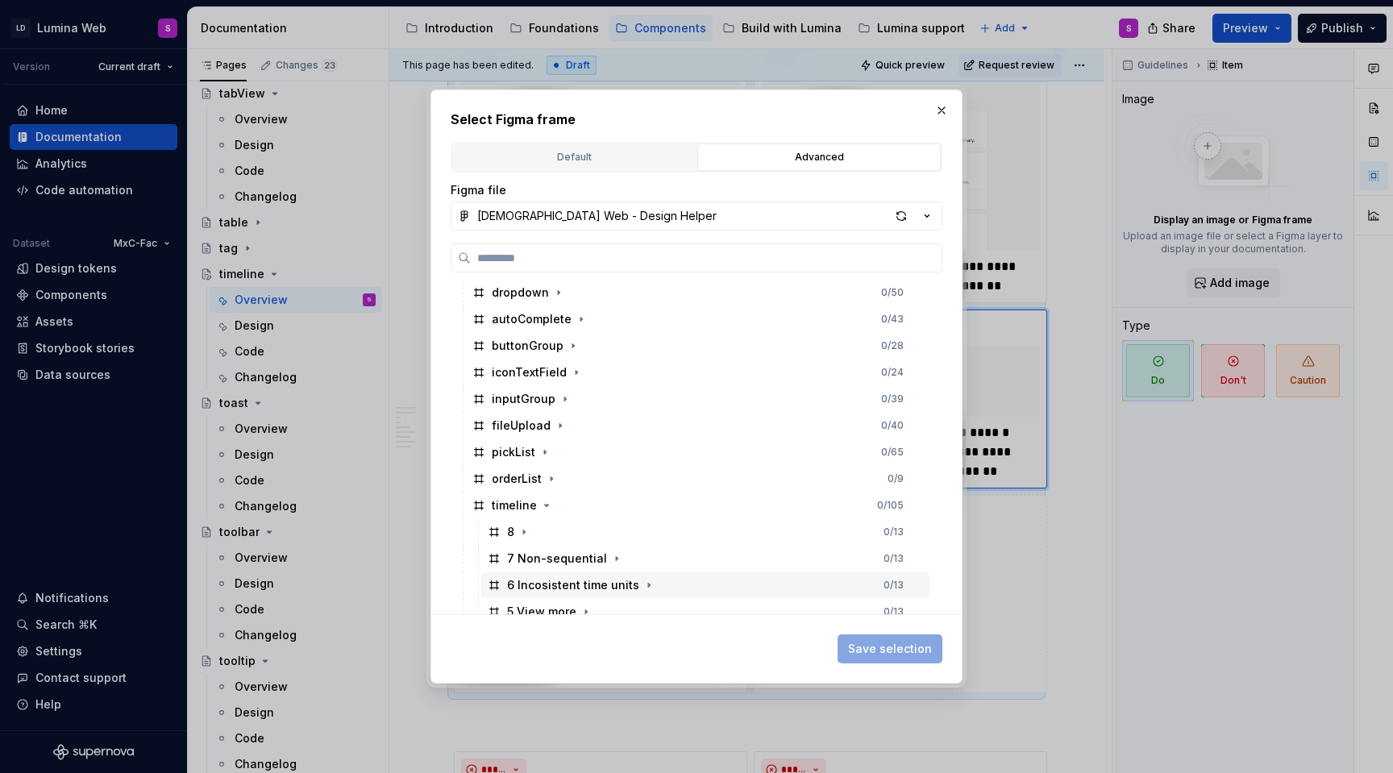
scroll to position [634, 0]
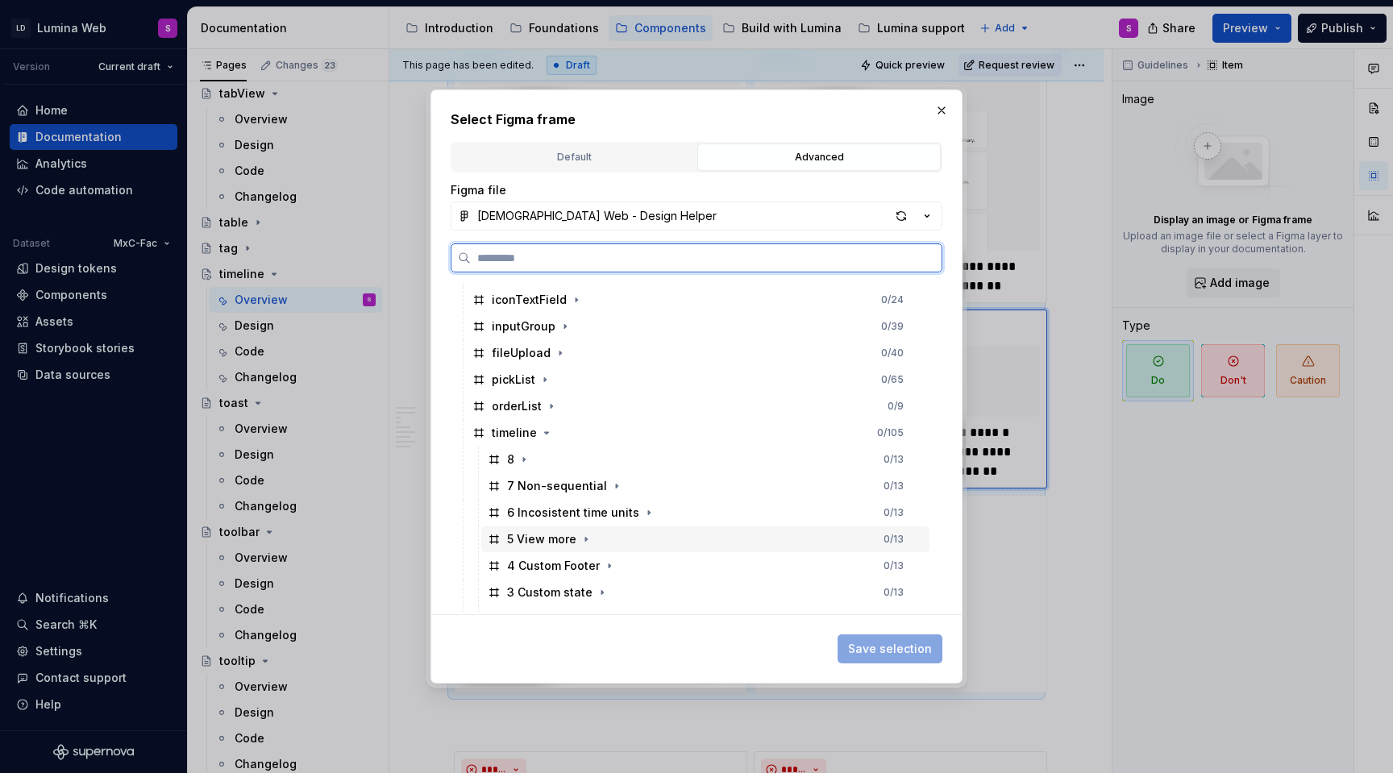
click at [548, 562] on div "4 Custom Footer" at bounding box center [553, 566] width 93 height 16
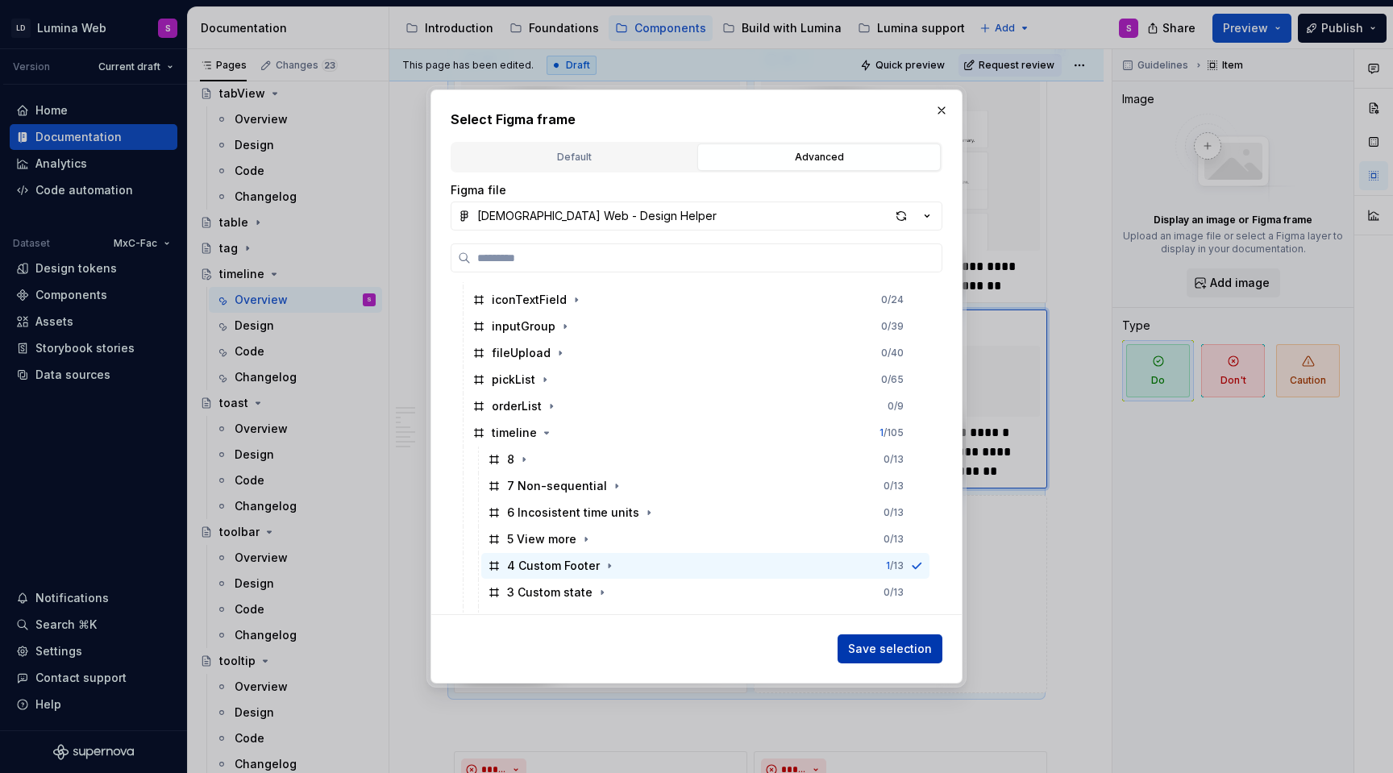
click at [900, 647] on span "Save selection" at bounding box center [890, 649] width 84 height 16
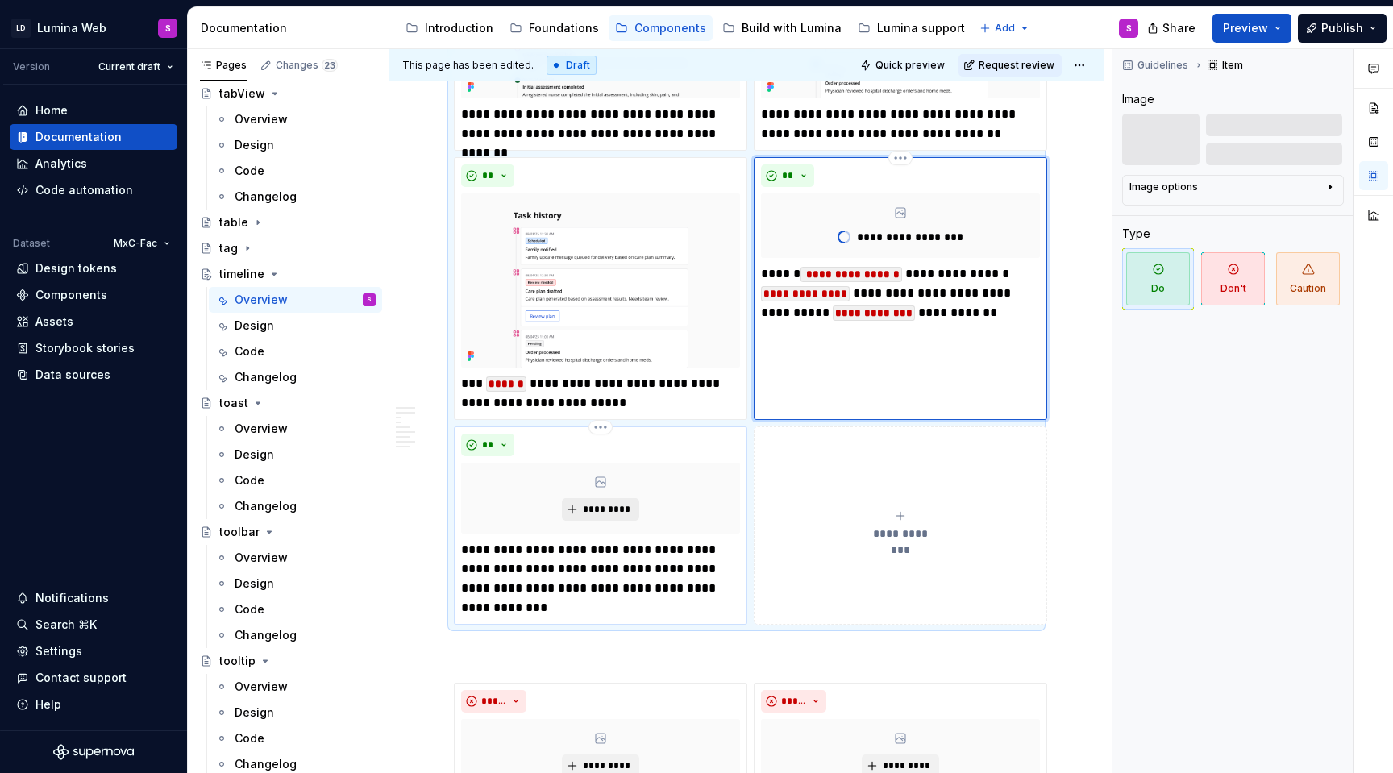
scroll to position [1534, 0]
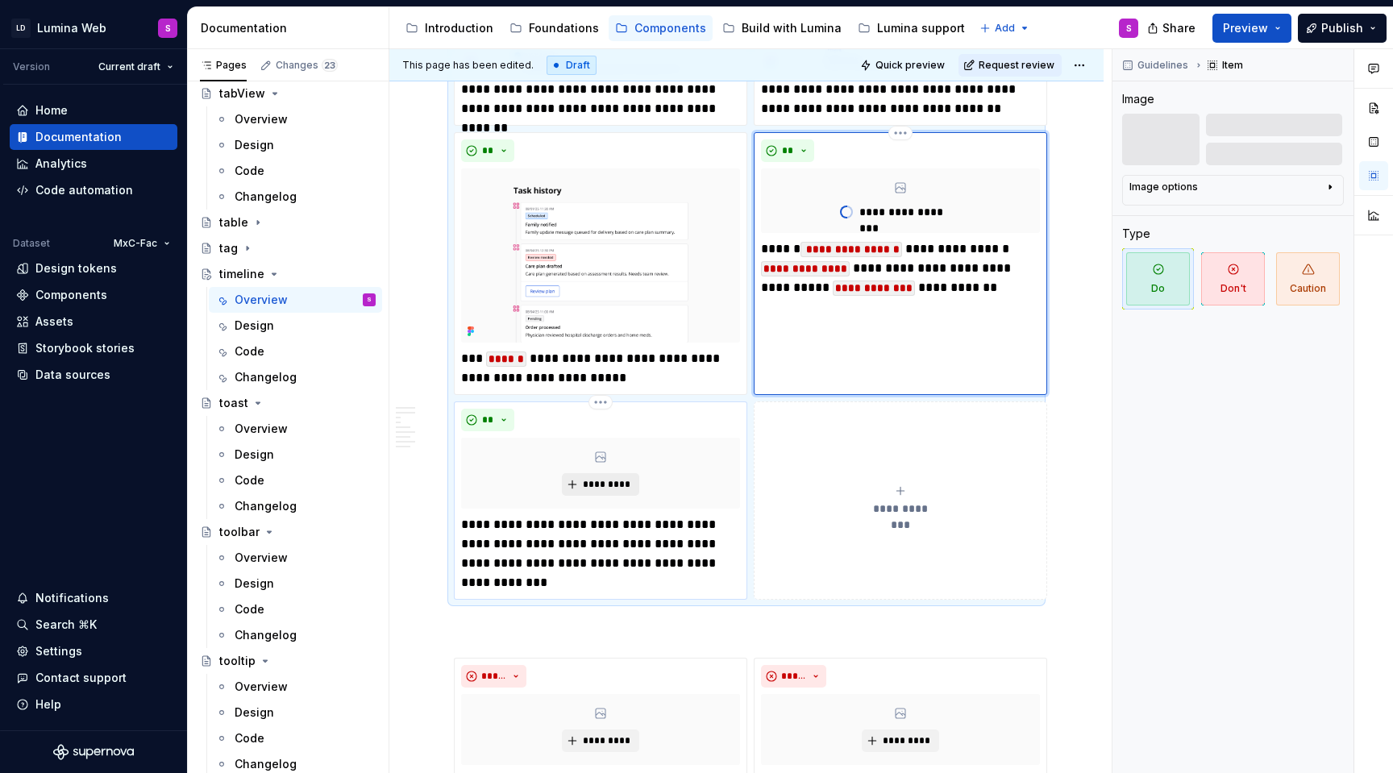
click at [620, 489] on span "*********" at bounding box center [606, 484] width 49 height 13
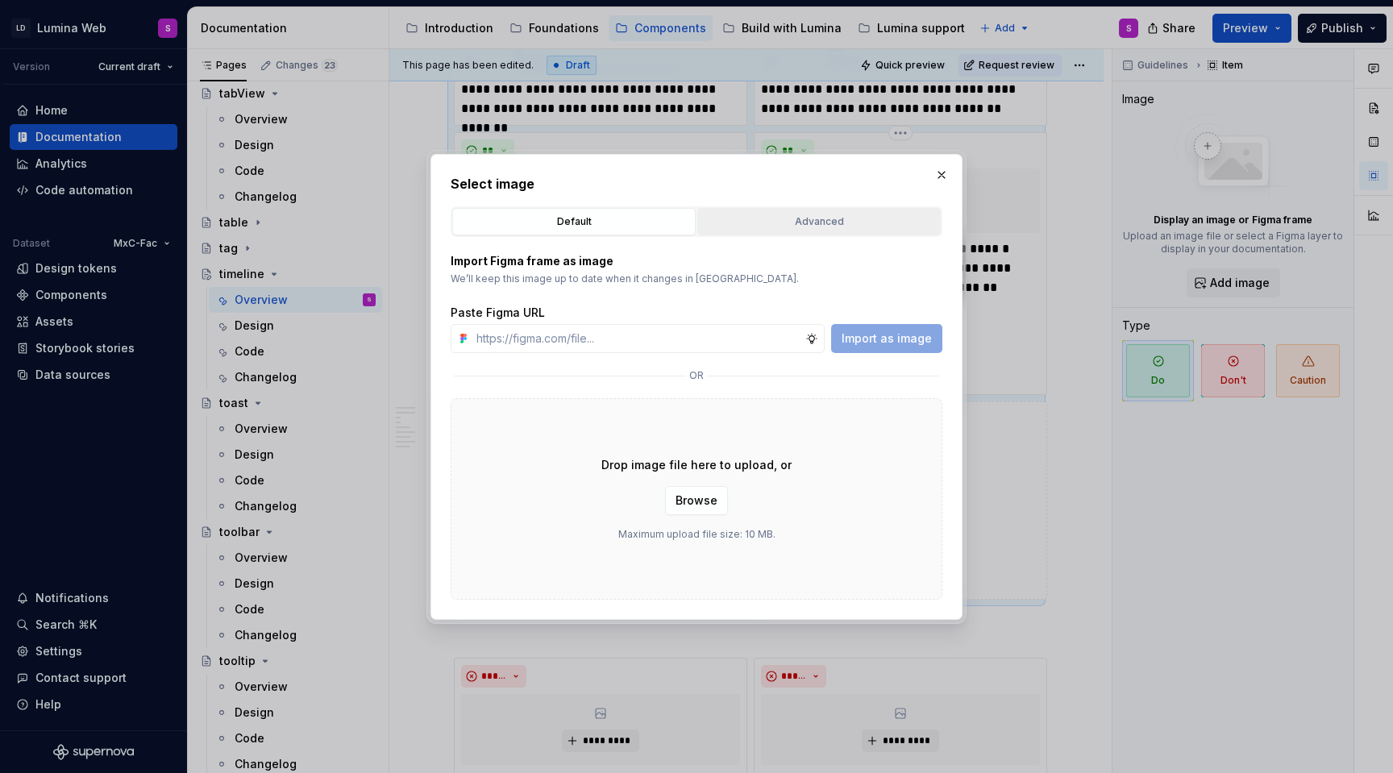
click at [852, 223] on div "Advanced" at bounding box center [819, 222] width 232 height 16
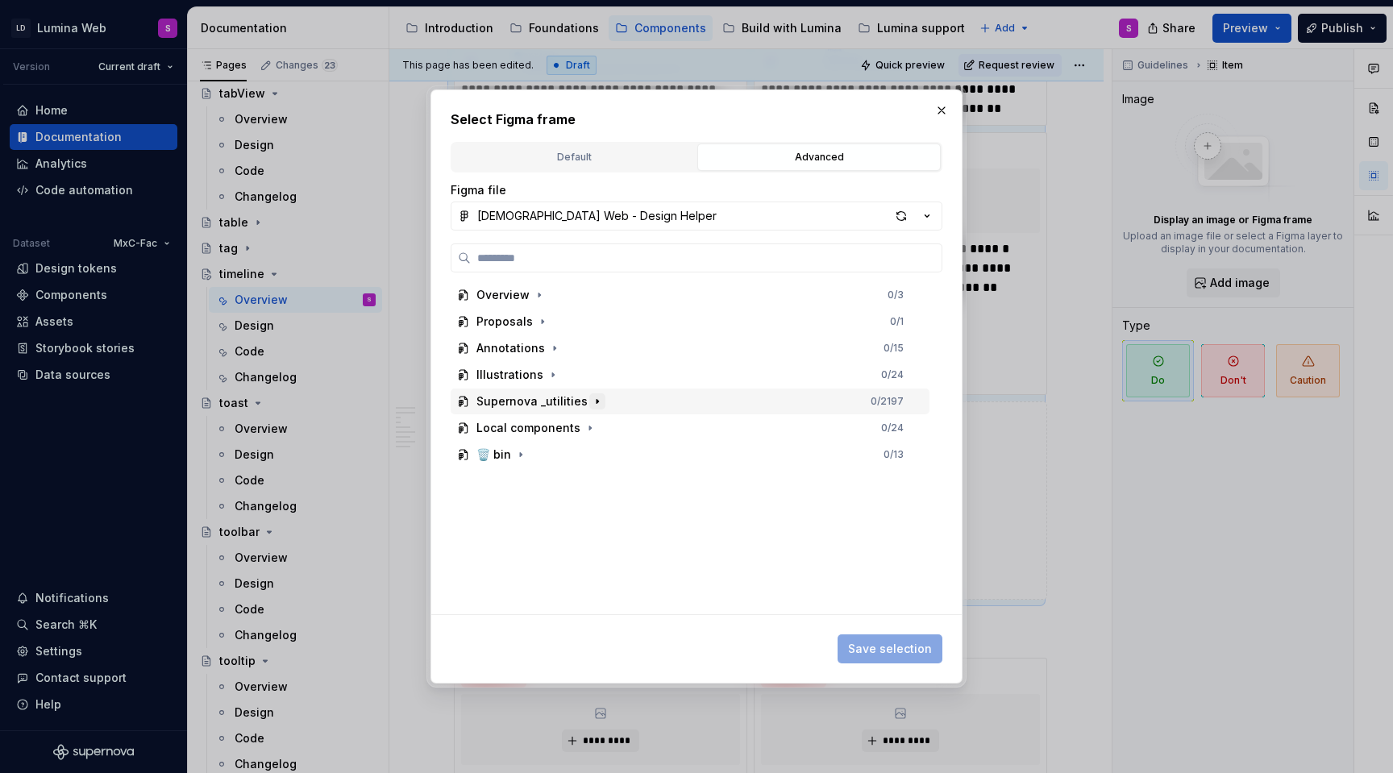
click at [591, 395] on icon "button" at bounding box center [597, 401] width 13 height 13
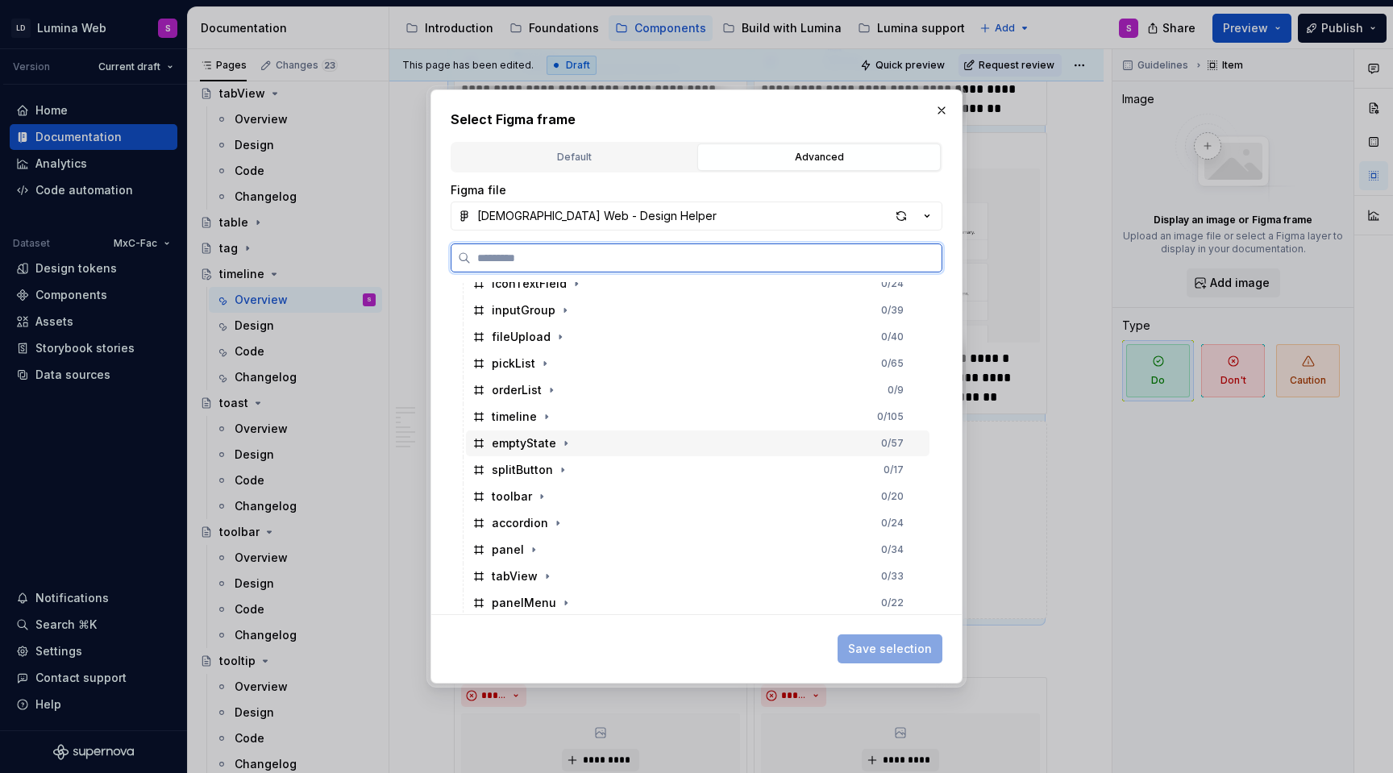
scroll to position [591, 0]
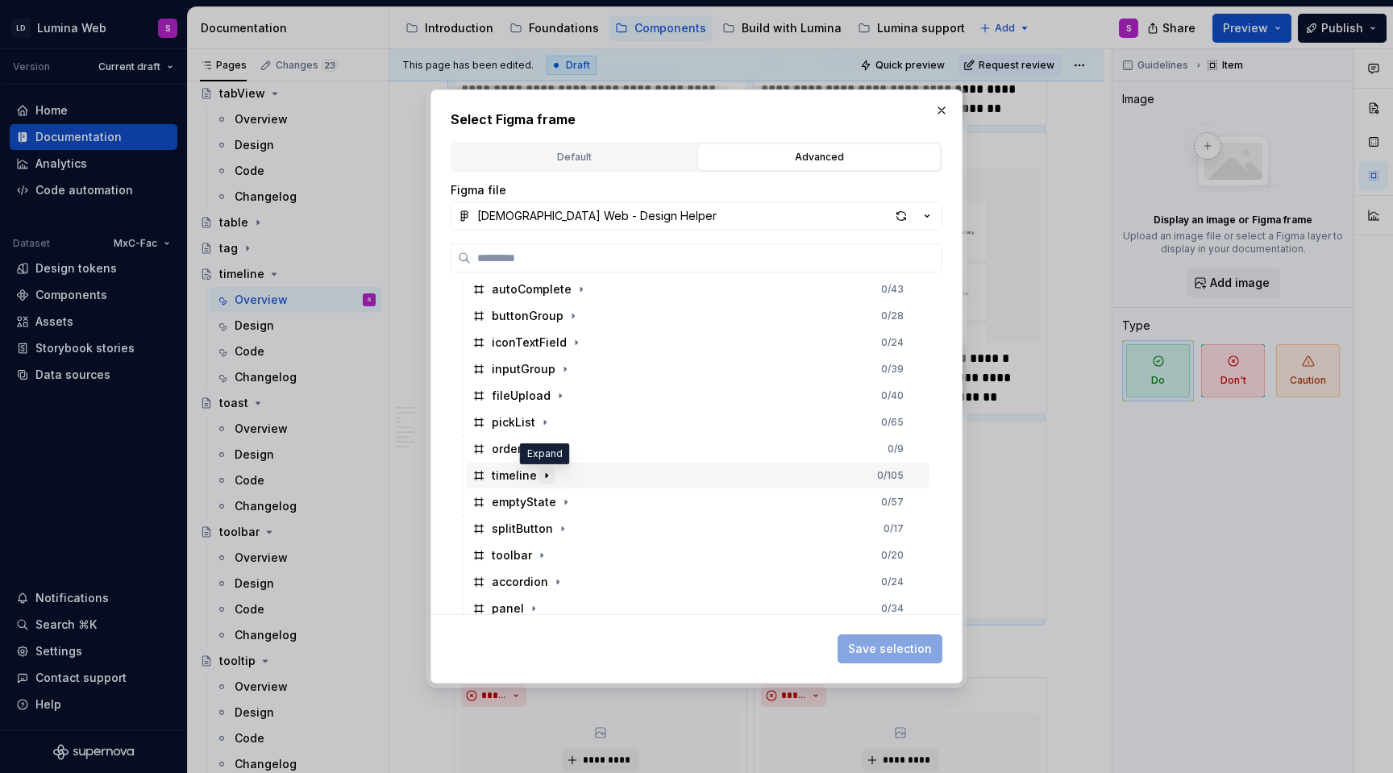
click at [547, 477] on icon "button" at bounding box center [546, 475] width 13 height 13
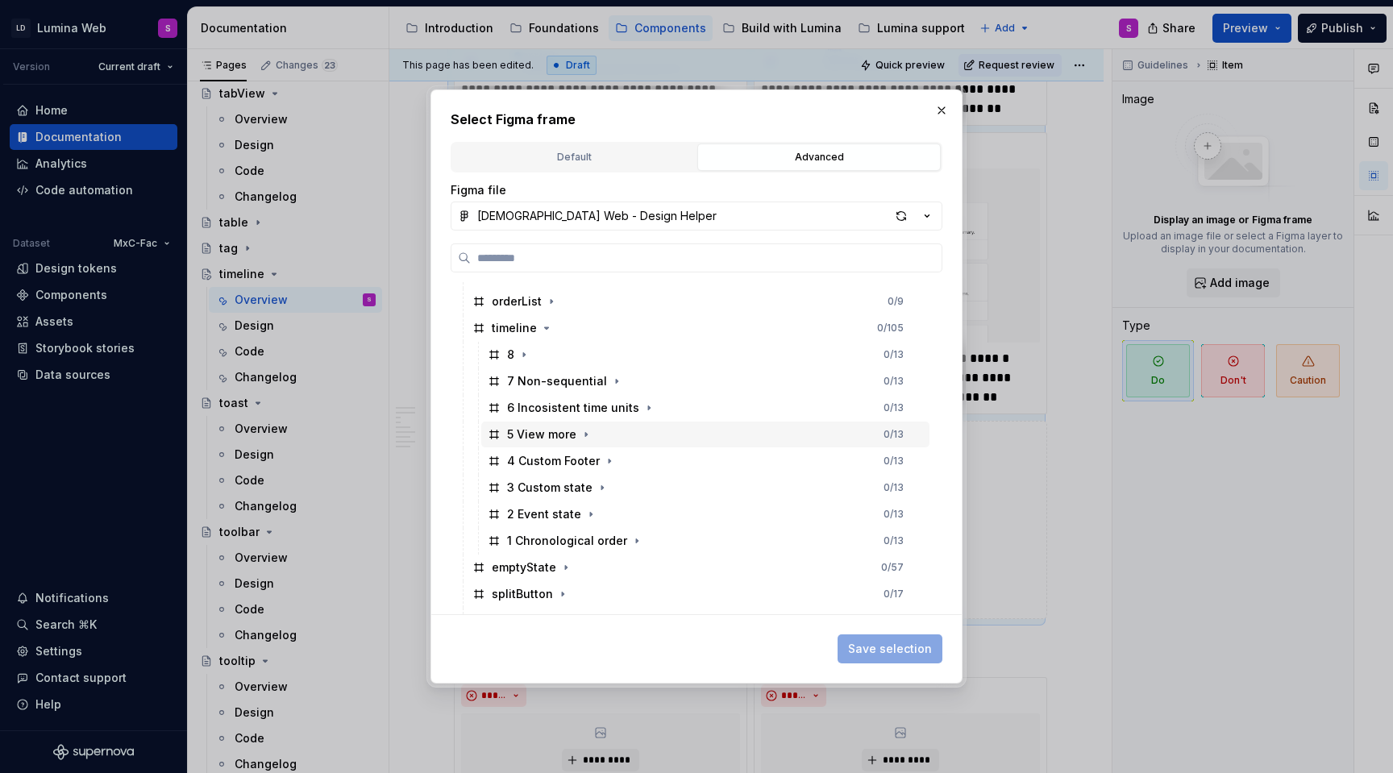
scroll to position [741, 0]
click at [546, 434] on div "5 View more" at bounding box center [541, 432] width 69 height 16
click at [893, 654] on span "Save selection" at bounding box center [890, 649] width 84 height 16
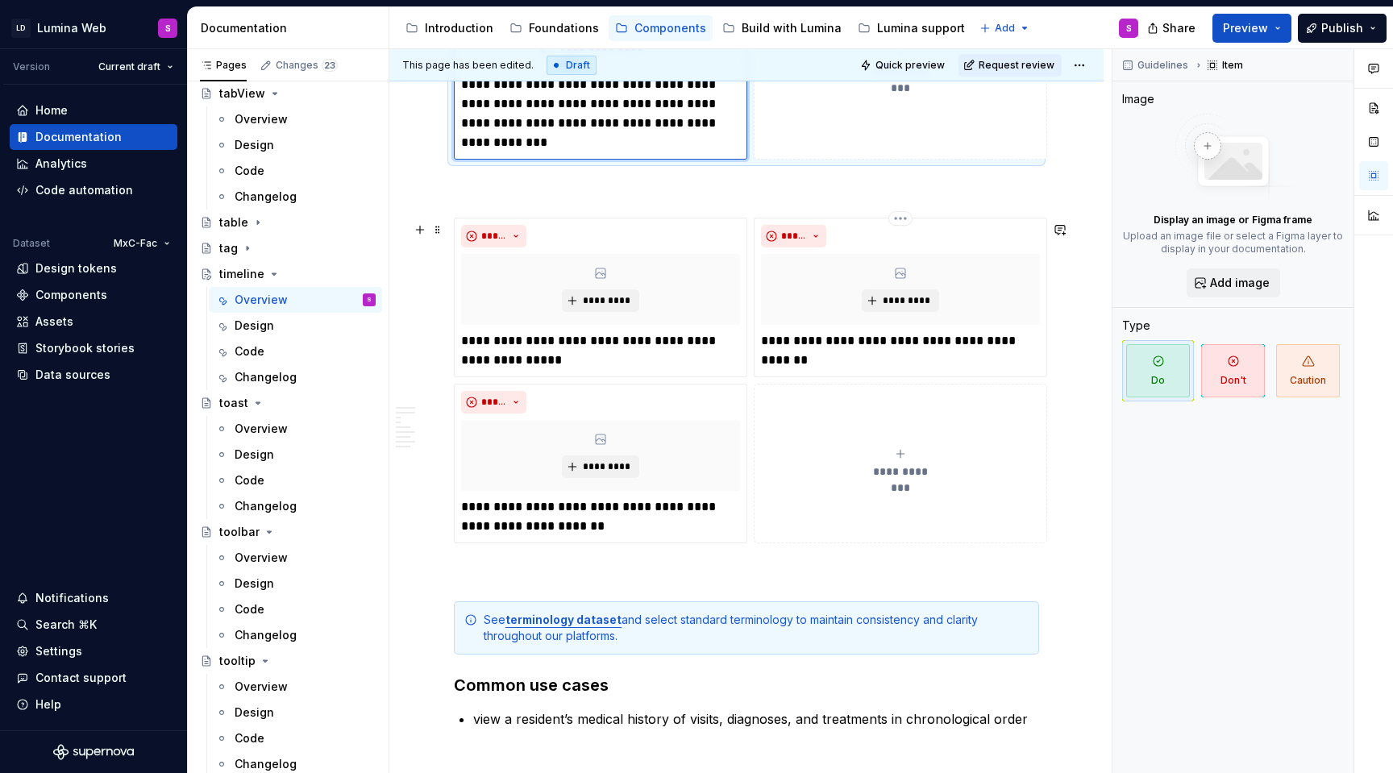
scroll to position [1999, 0]
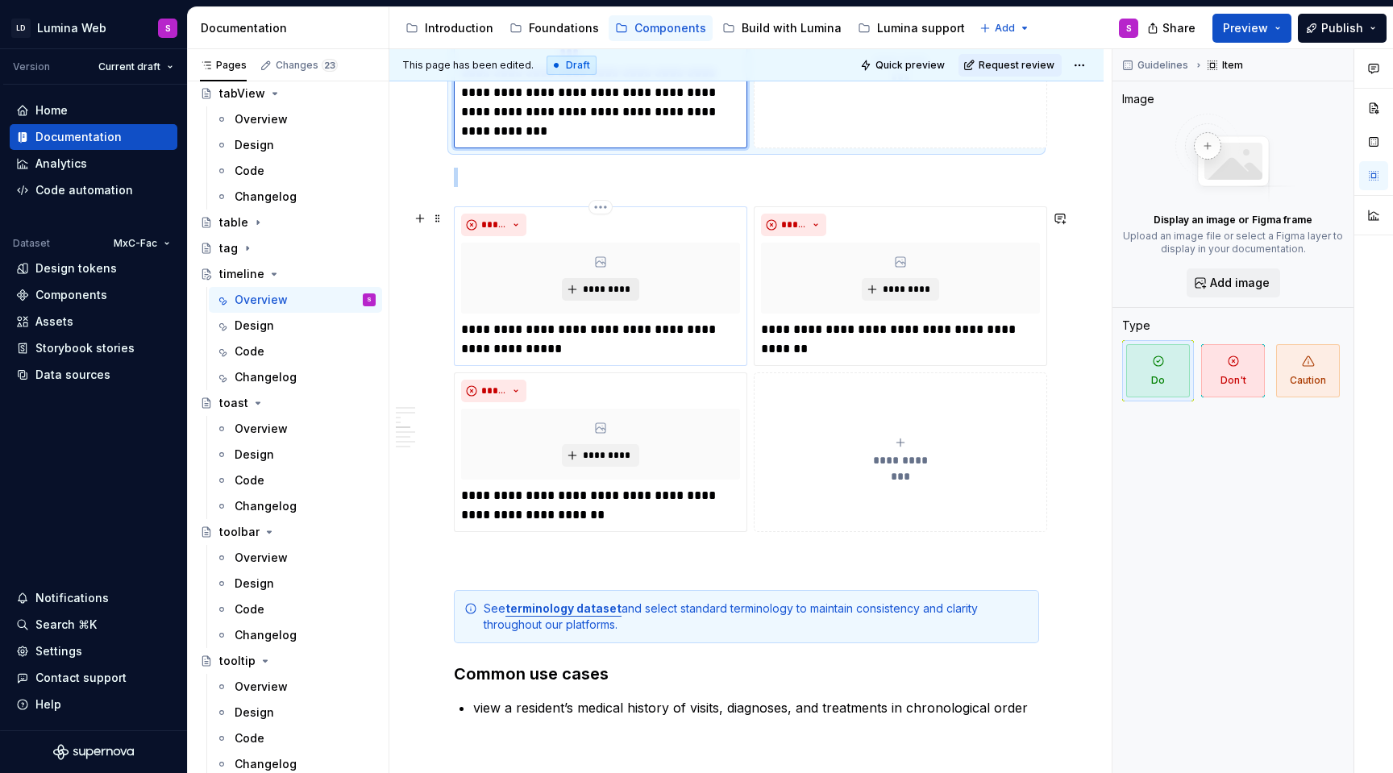
click at [614, 285] on button "*********" at bounding box center [600, 289] width 77 height 23
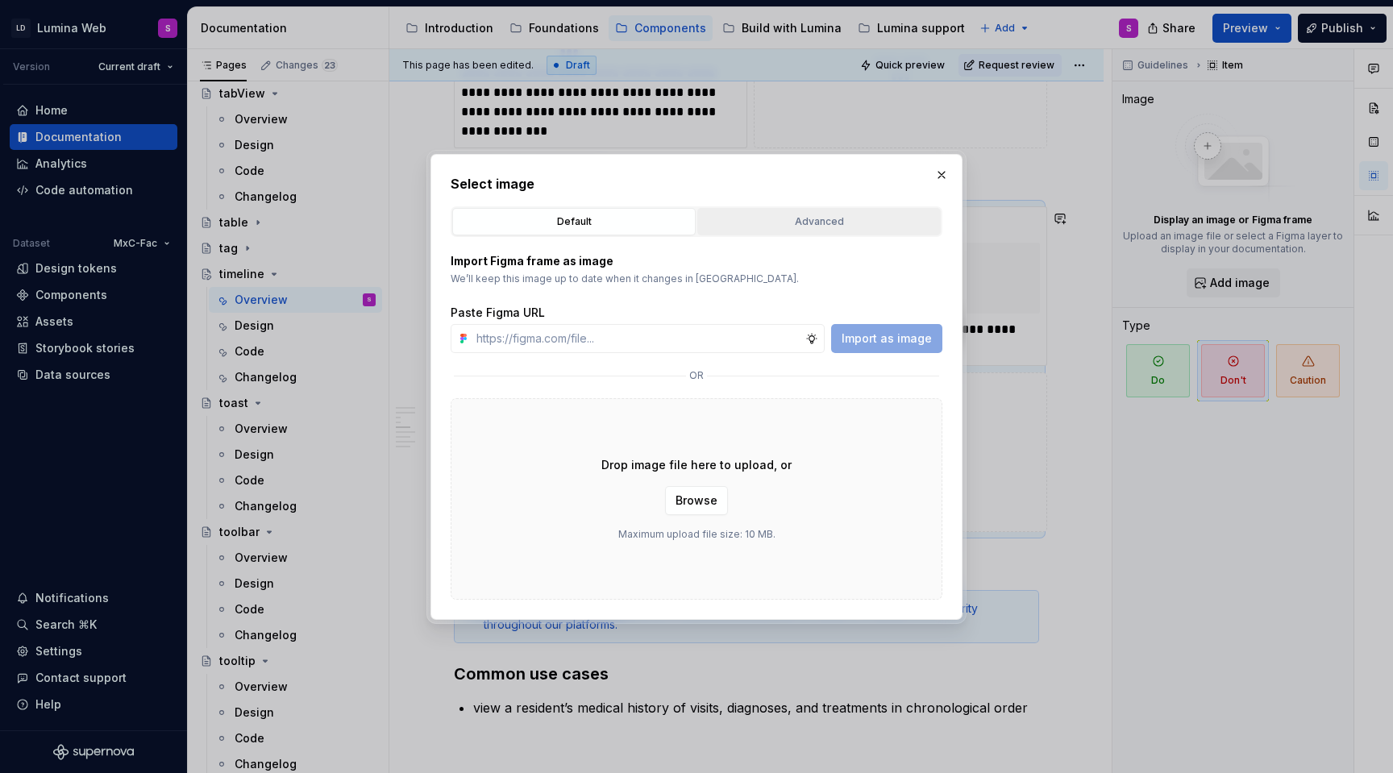
click at [810, 215] on div "Advanced" at bounding box center [819, 222] width 232 height 16
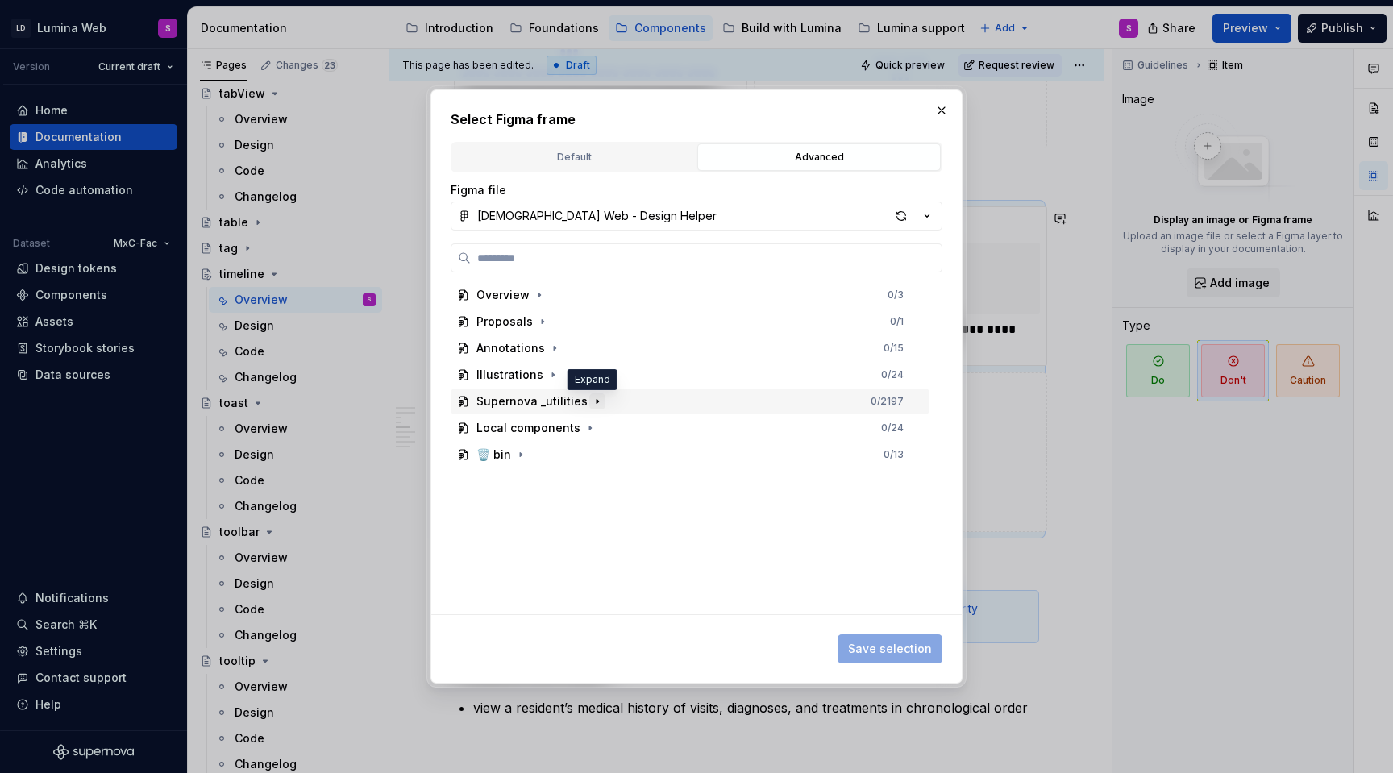
click at [593, 399] on icon "button" at bounding box center [597, 401] width 13 height 13
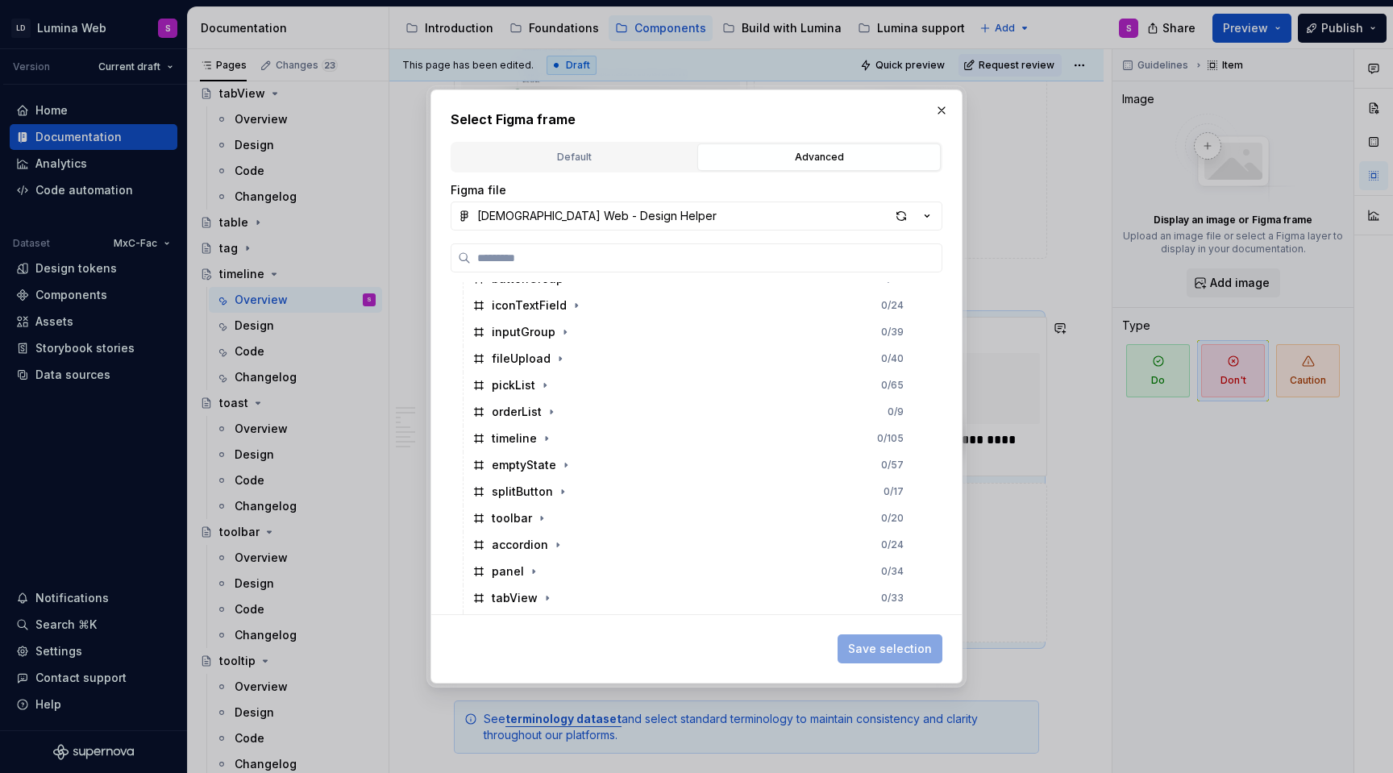
scroll to position [626, 0]
click at [544, 438] on icon "button" at bounding box center [546, 441] width 13 height 13
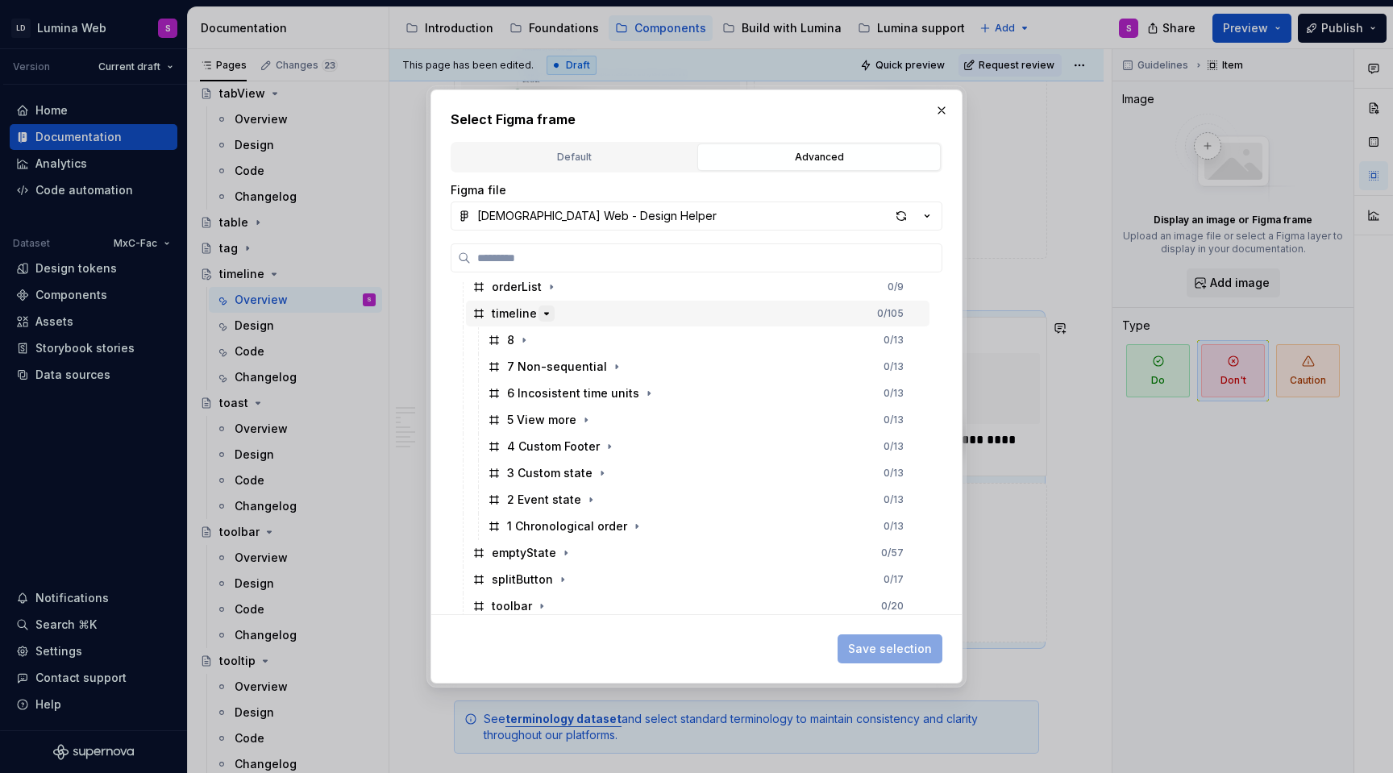
scroll to position [769, 0]
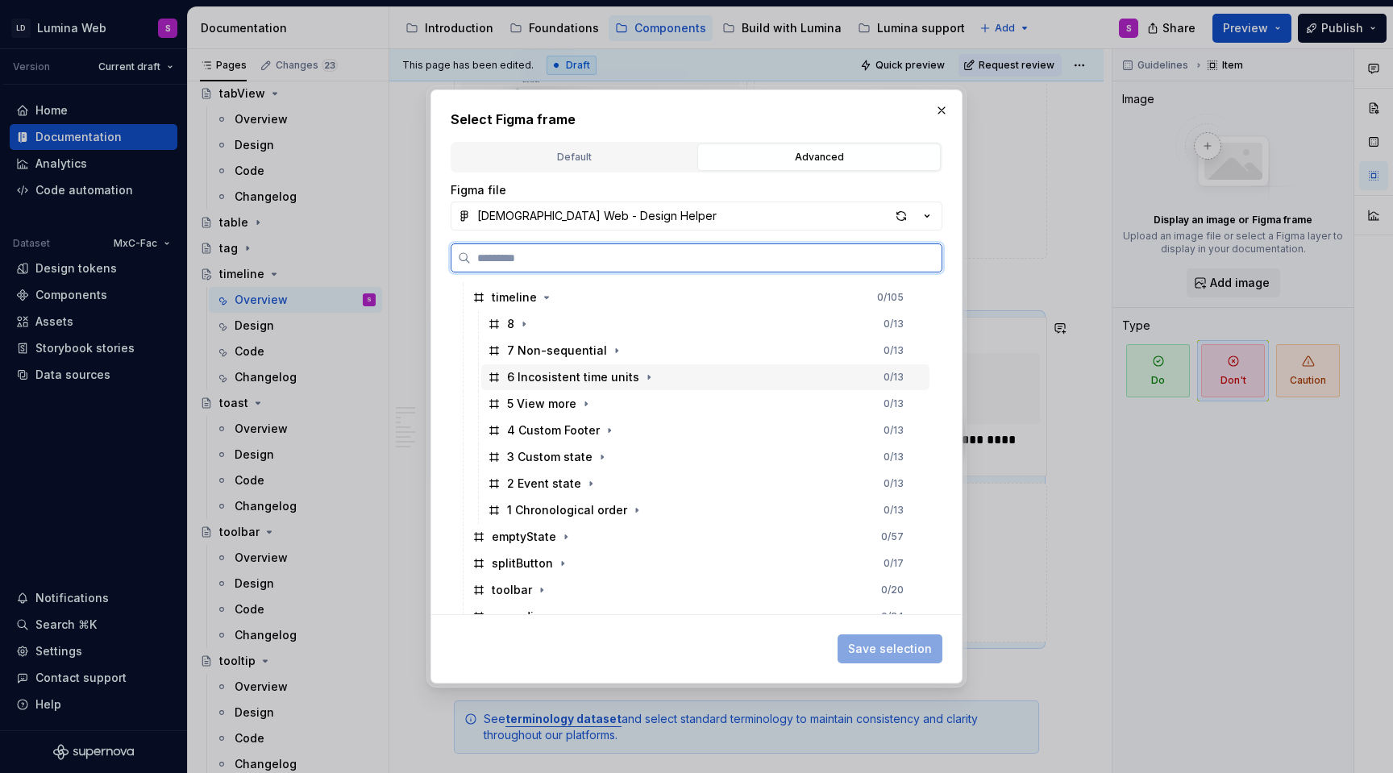
click at [558, 372] on div "6 Incosistent time units" at bounding box center [573, 377] width 132 height 16
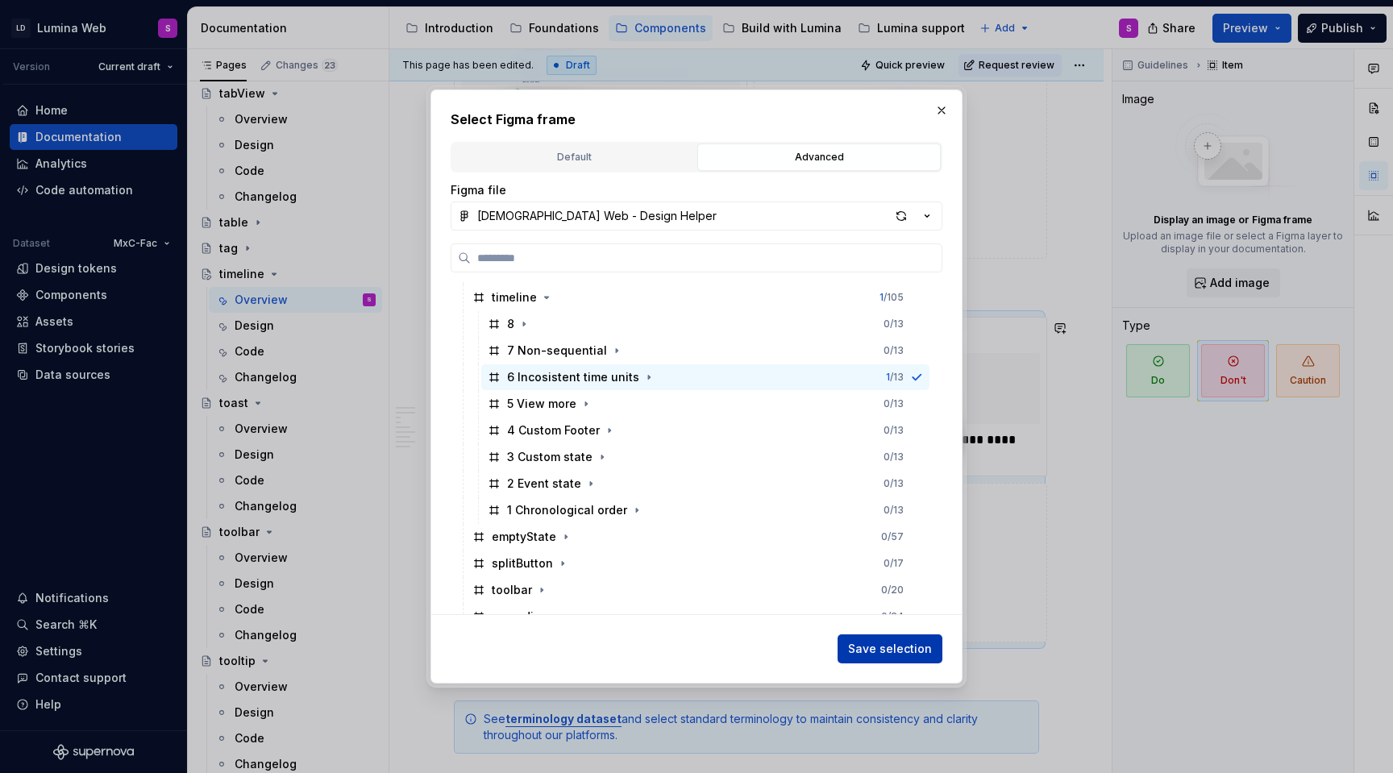
click at [896, 652] on span "Save selection" at bounding box center [890, 649] width 84 height 16
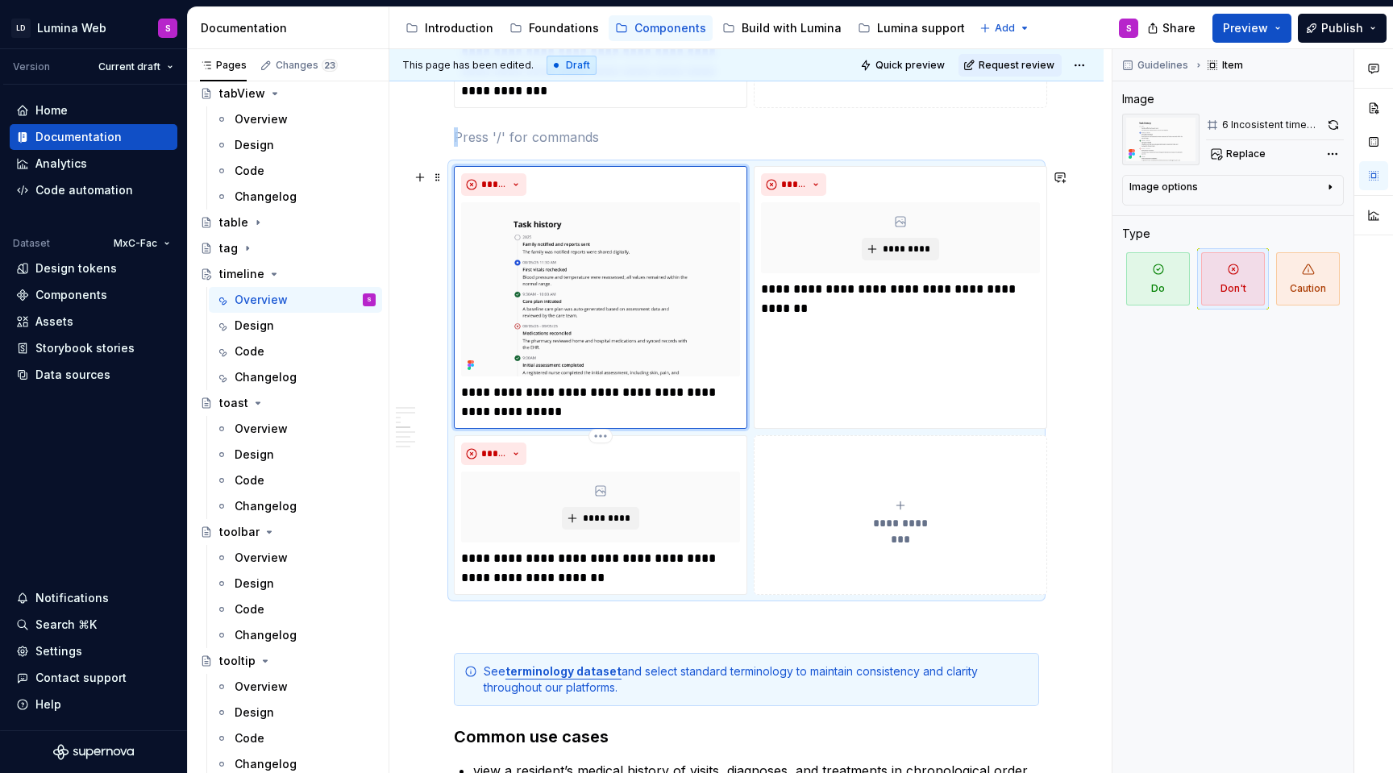
scroll to position [2183, 0]
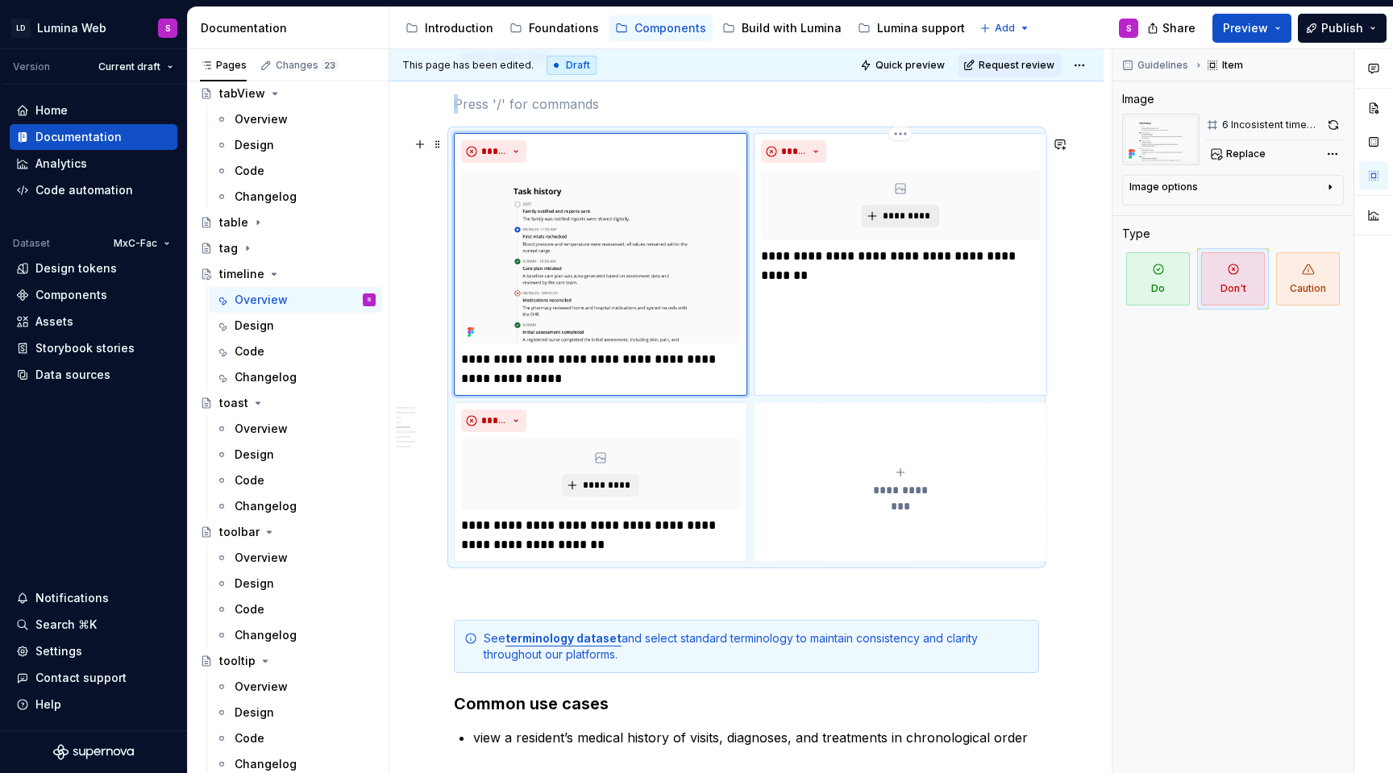
click at [883, 223] on span "*********" at bounding box center [906, 216] width 49 height 13
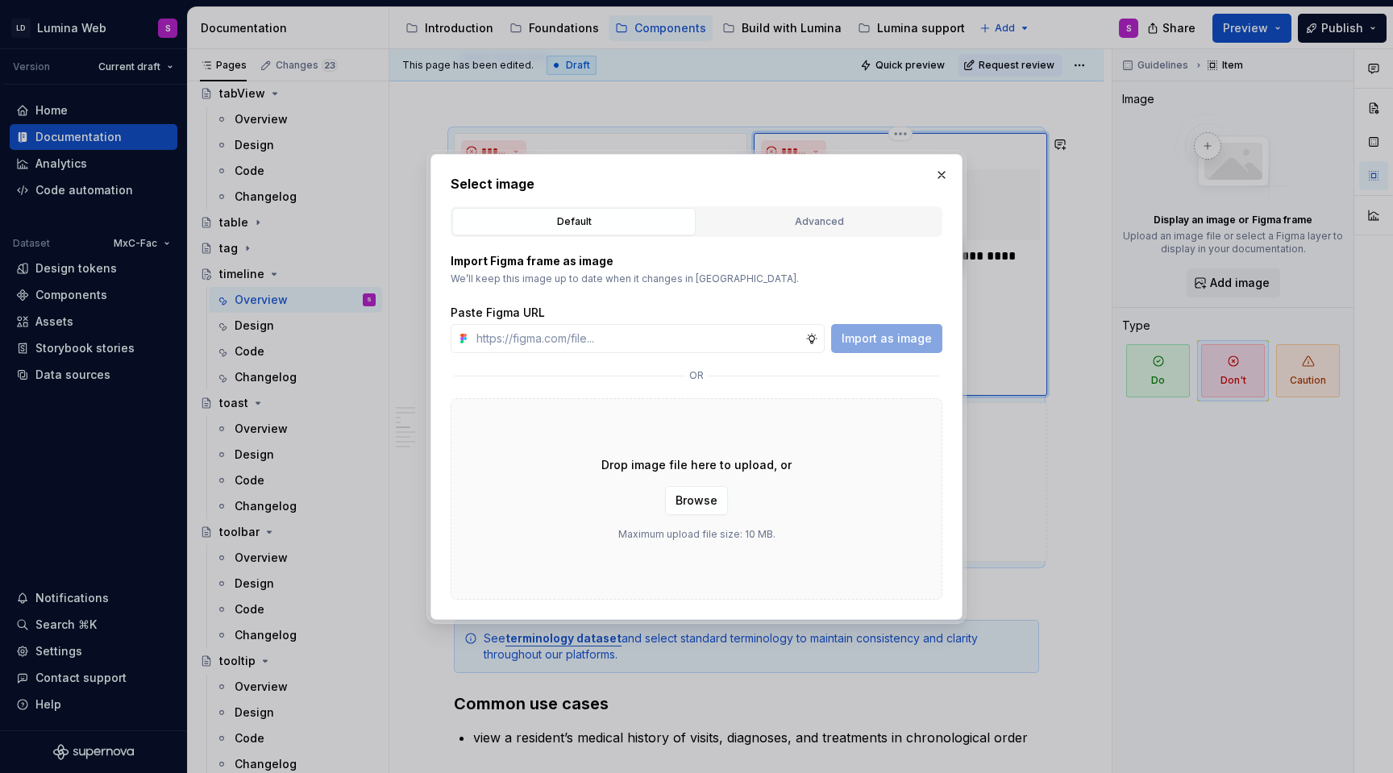
click at [805, 201] on div "Select image Default Advanced Import Figma frame as image We’ll keep this image…" at bounding box center [697, 387] width 492 height 426
click at [805, 227] on div "Advanced" at bounding box center [819, 222] width 232 height 16
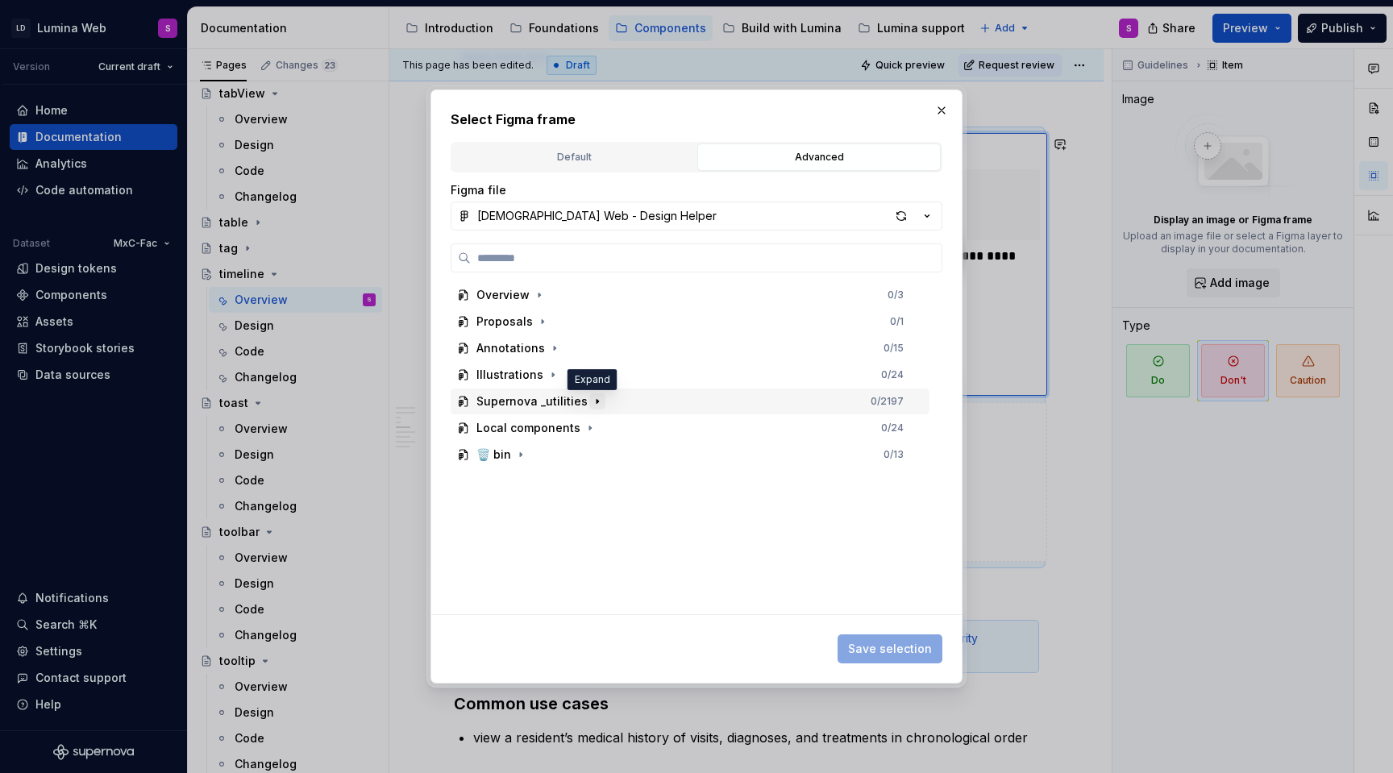
click at [594, 402] on icon "button" at bounding box center [597, 401] width 13 height 13
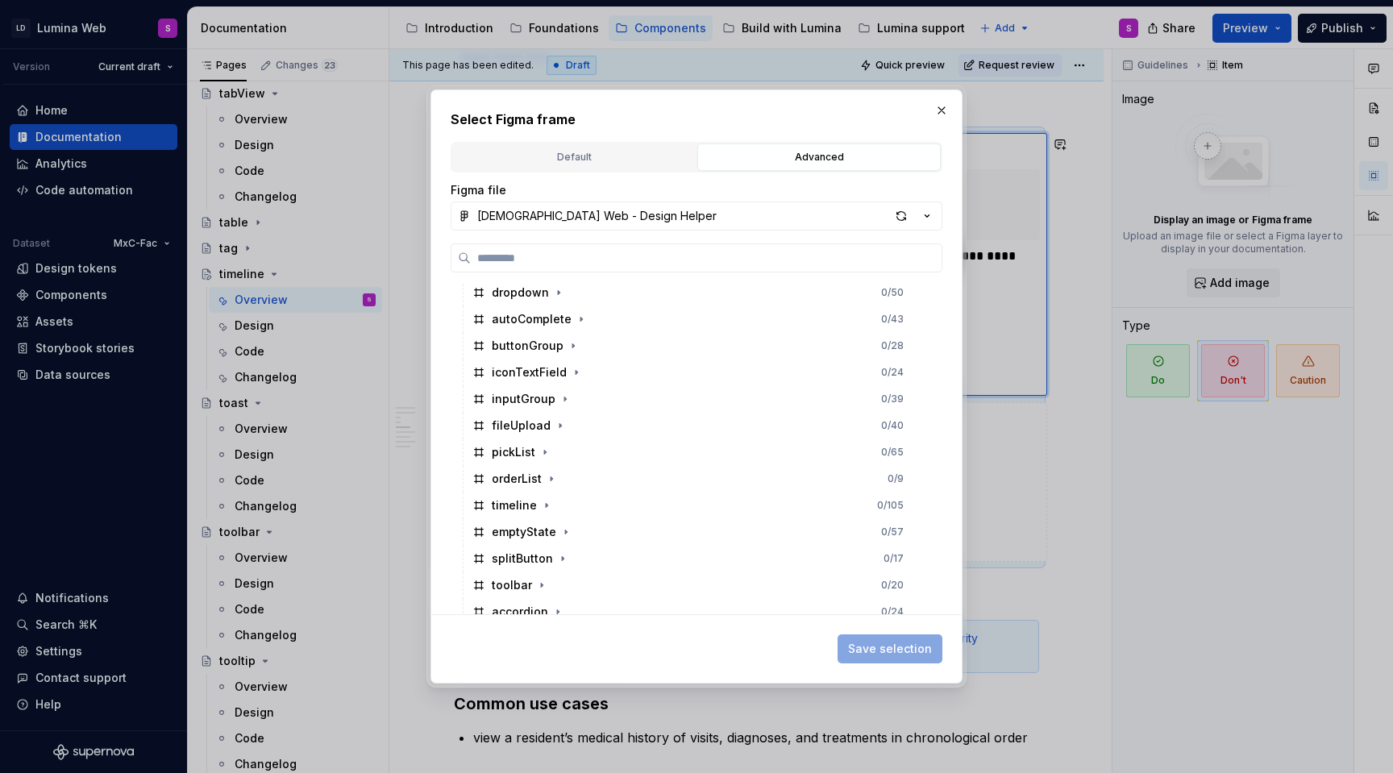
scroll to position [557, 0]
click at [548, 510] on icon "button" at bounding box center [546, 509] width 13 height 13
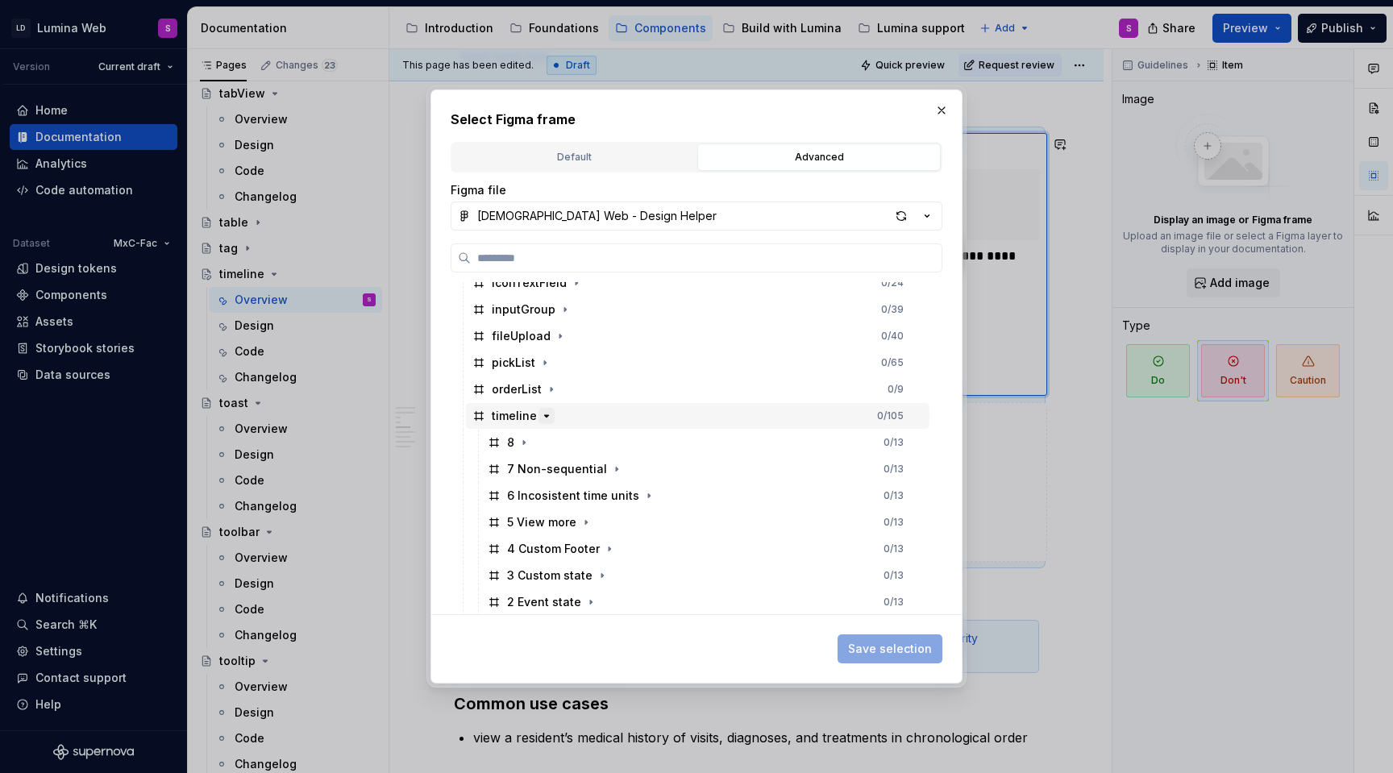
scroll to position [656, 0]
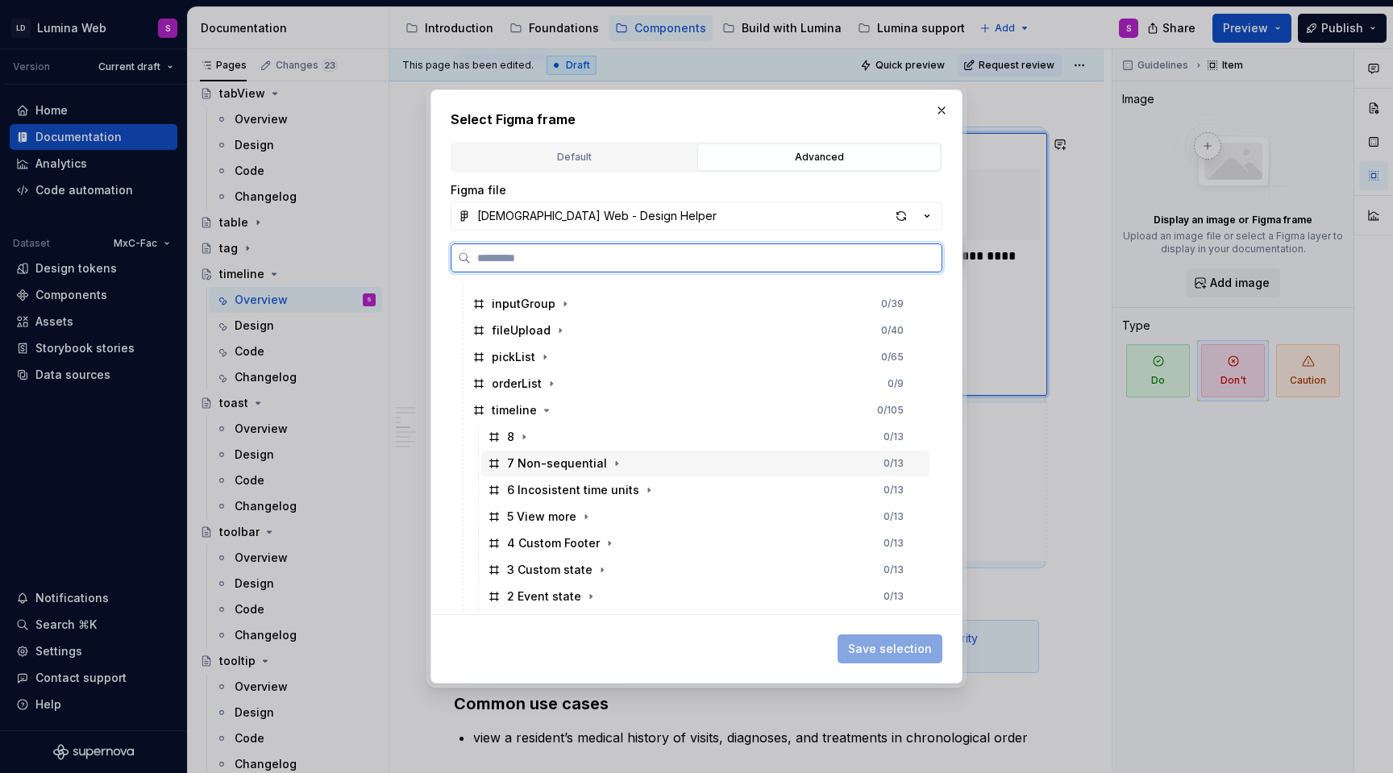
click at [562, 469] on div "7 Non-sequential" at bounding box center [557, 464] width 100 height 16
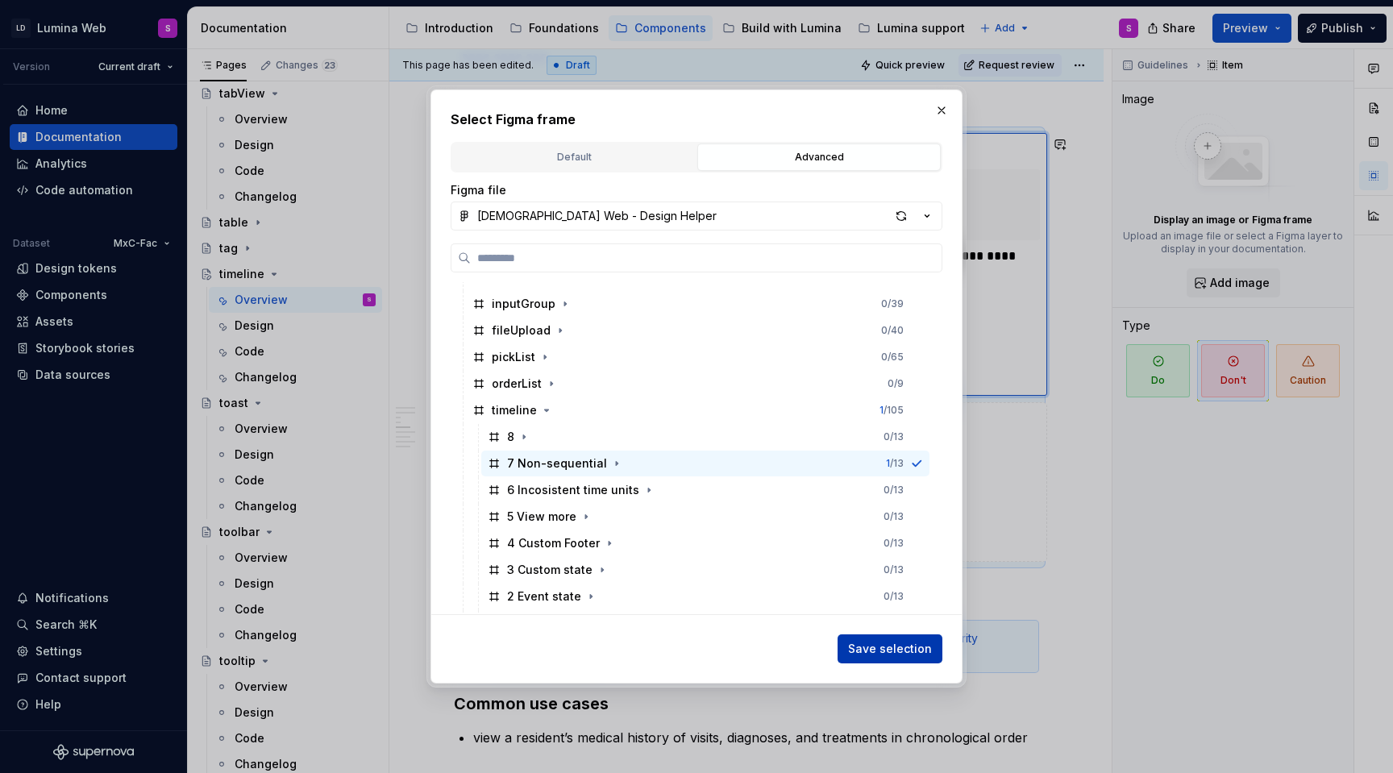
click at [868, 655] on span "Save selection" at bounding box center [890, 649] width 84 height 16
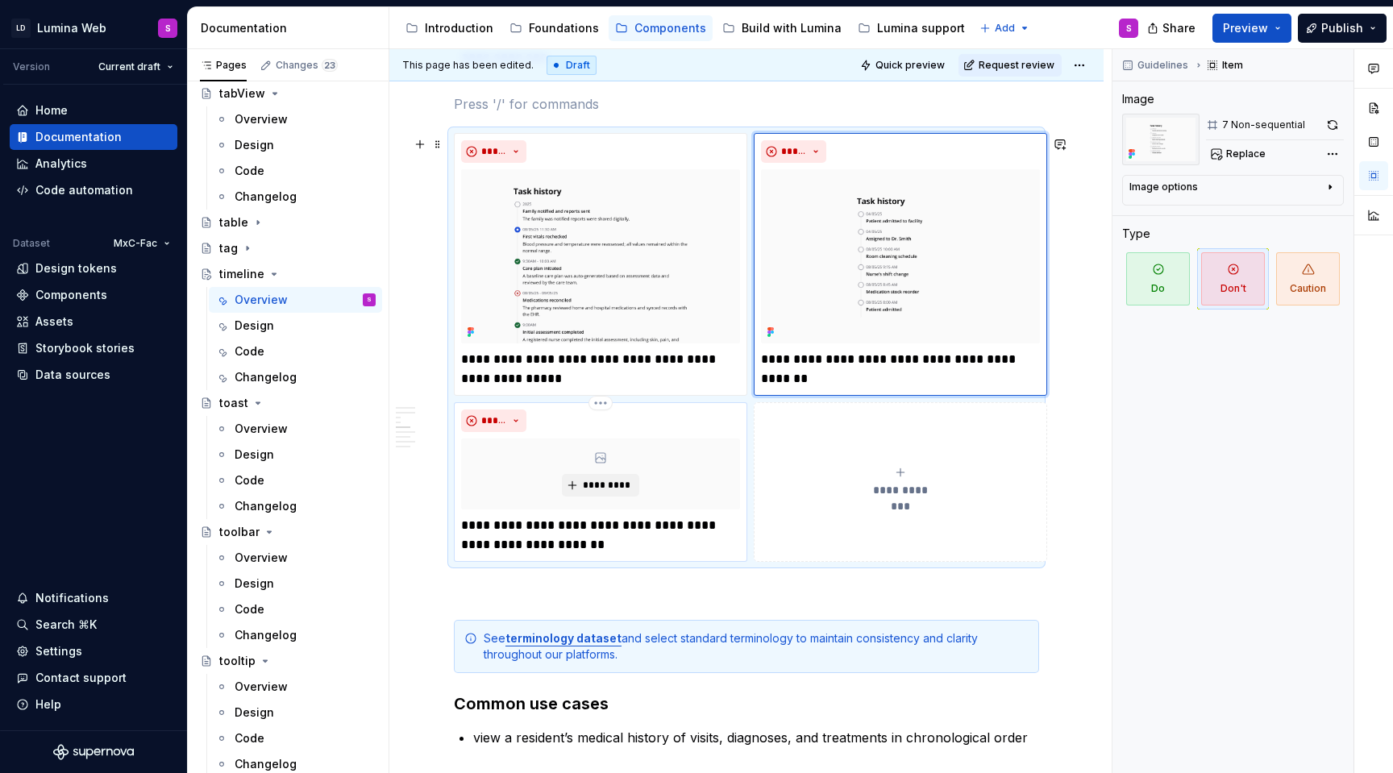
click at [609, 544] on p "**********" at bounding box center [600, 535] width 279 height 39
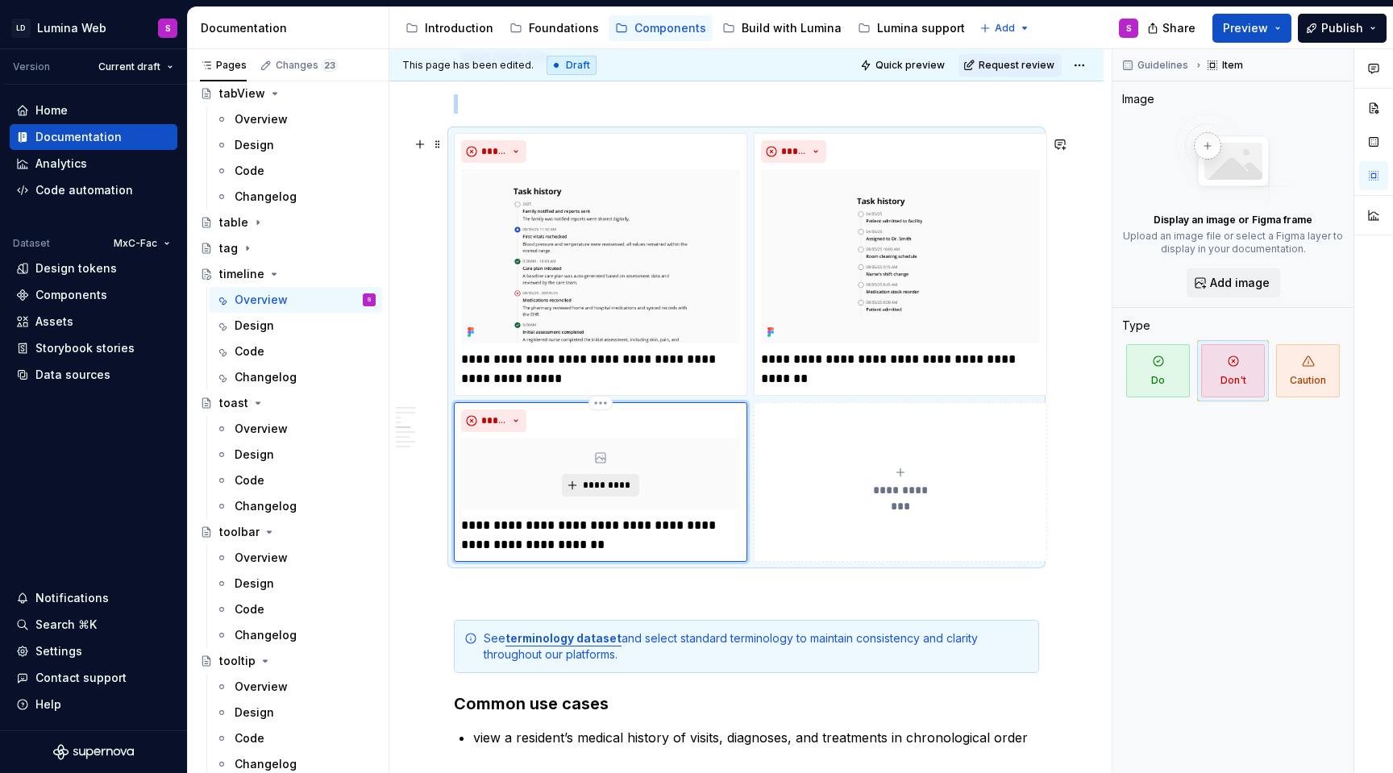
click at [622, 487] on span "*********" at bounding box center [606, 485] width 49 height 13
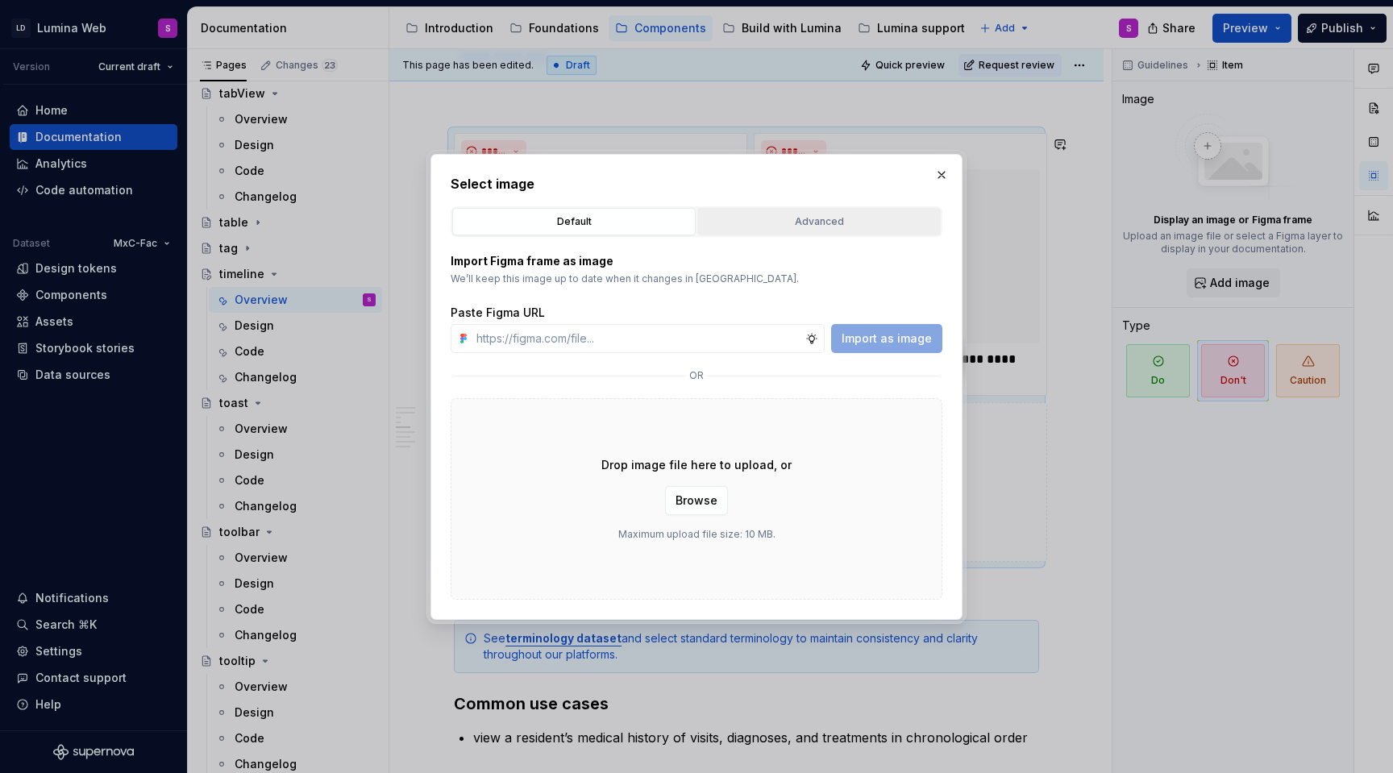
click at [859, 216] on div "Advanced" at bounding box center [819, 222] width 232 height 16
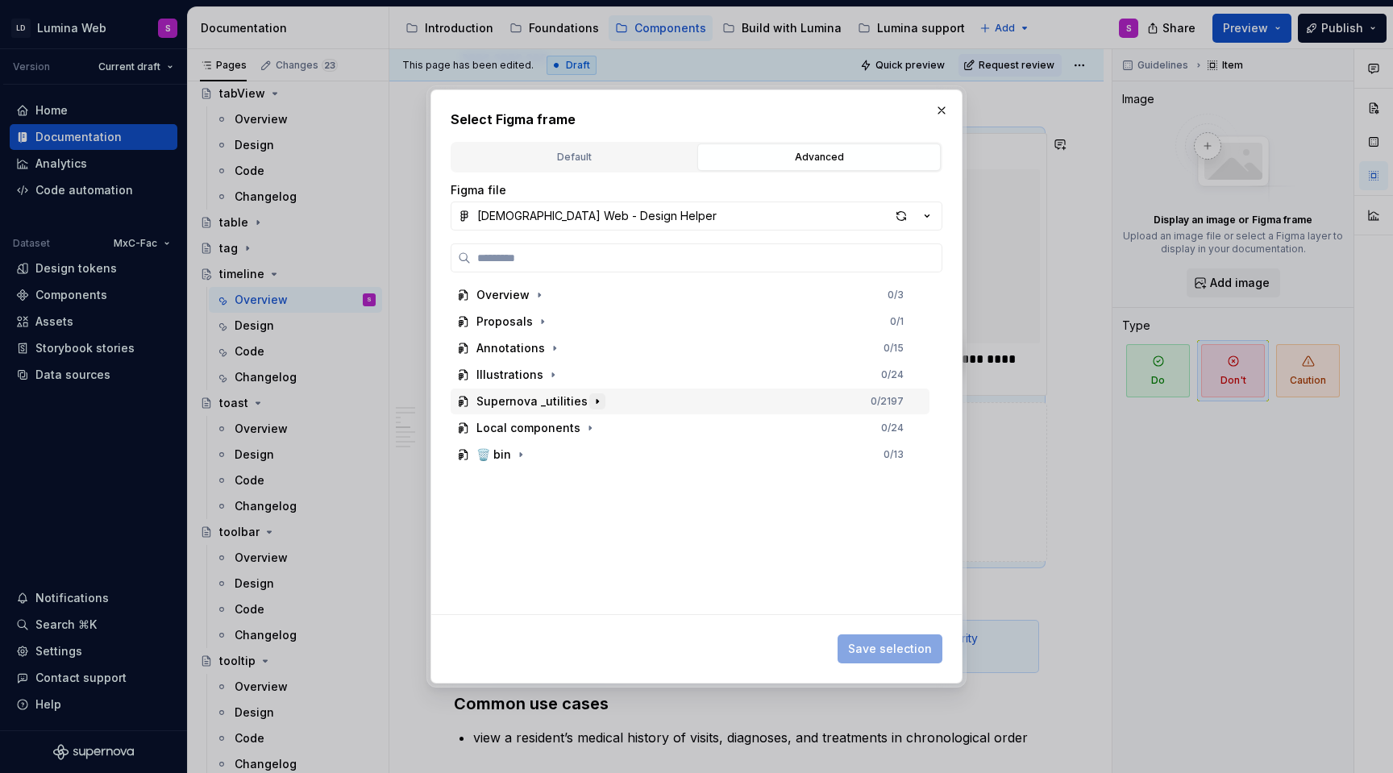
click at [591, 403] on icon "button" at bounding box center [597, 401] width 13 height 13
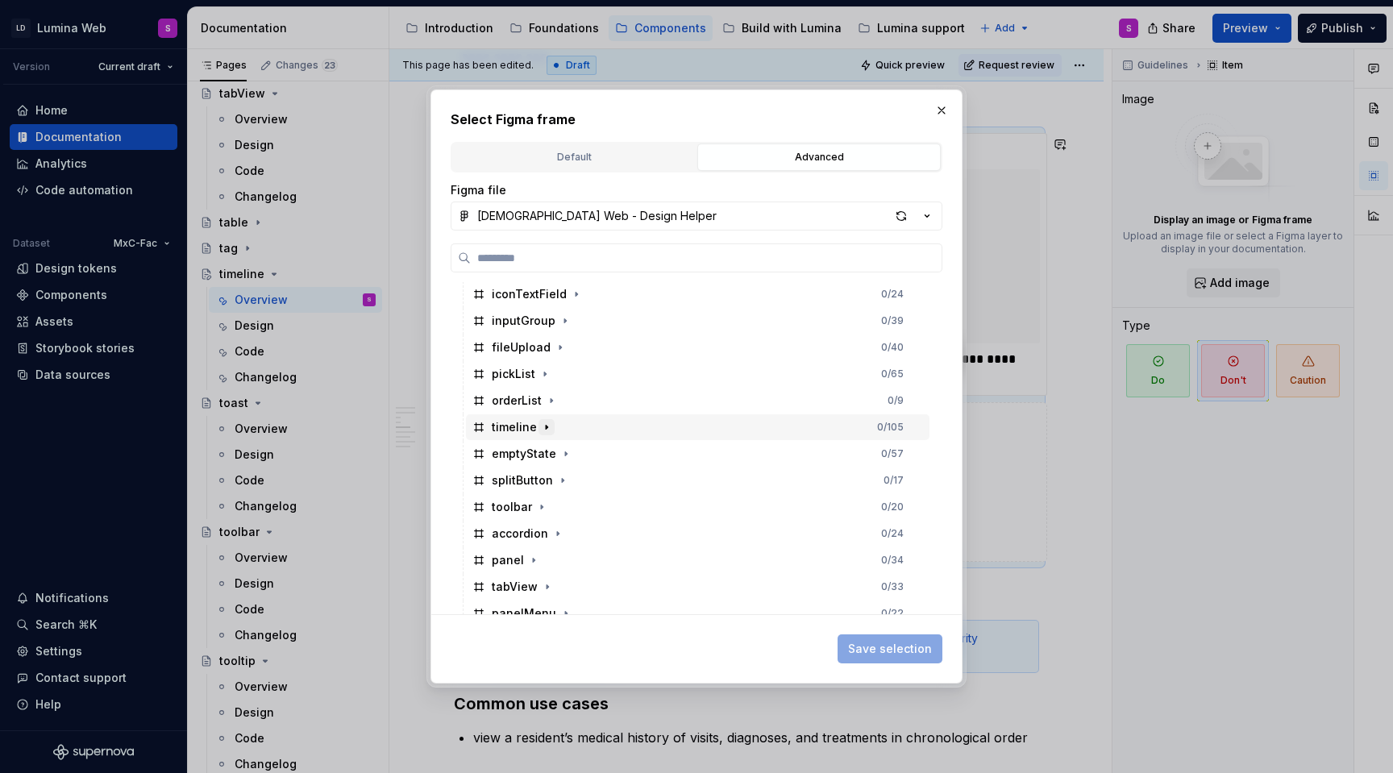
click at [546, 427] on icon "button" at bounding box center [547, 427] width 2 height 4
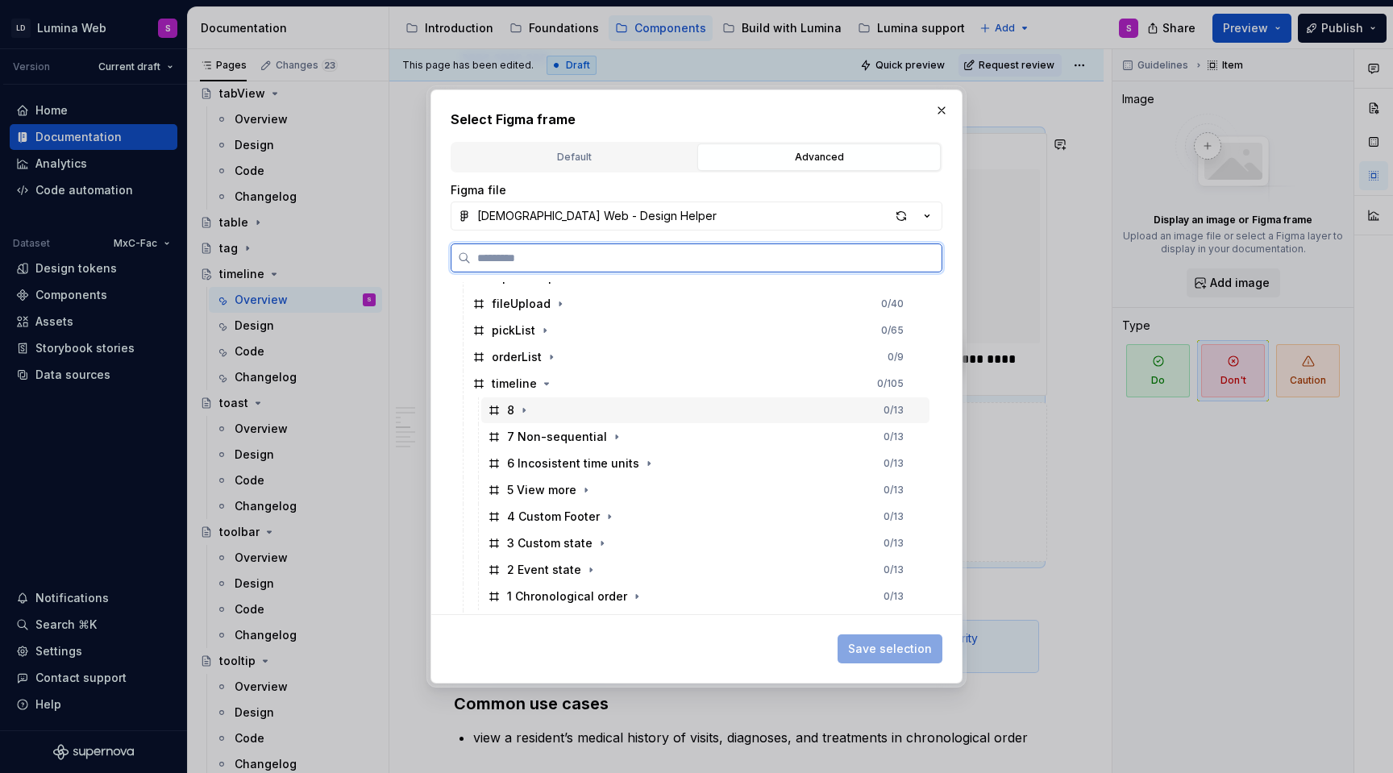
click at [539, 408] on div "8 0 / 13" at bounding box center [705, 410] width 448 height 26
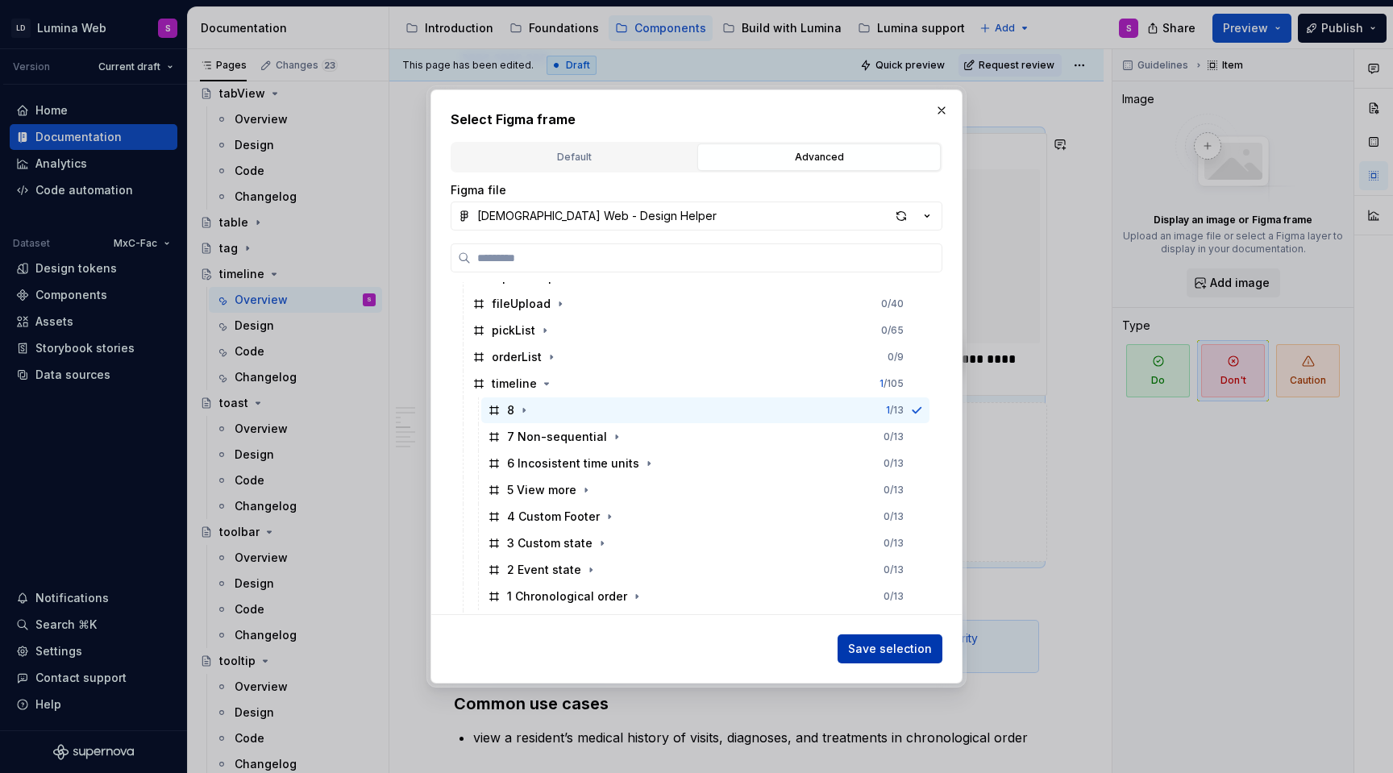
click at [912, 659] on button "Save selection" at bounding box center [890, 649] width 105 height 29
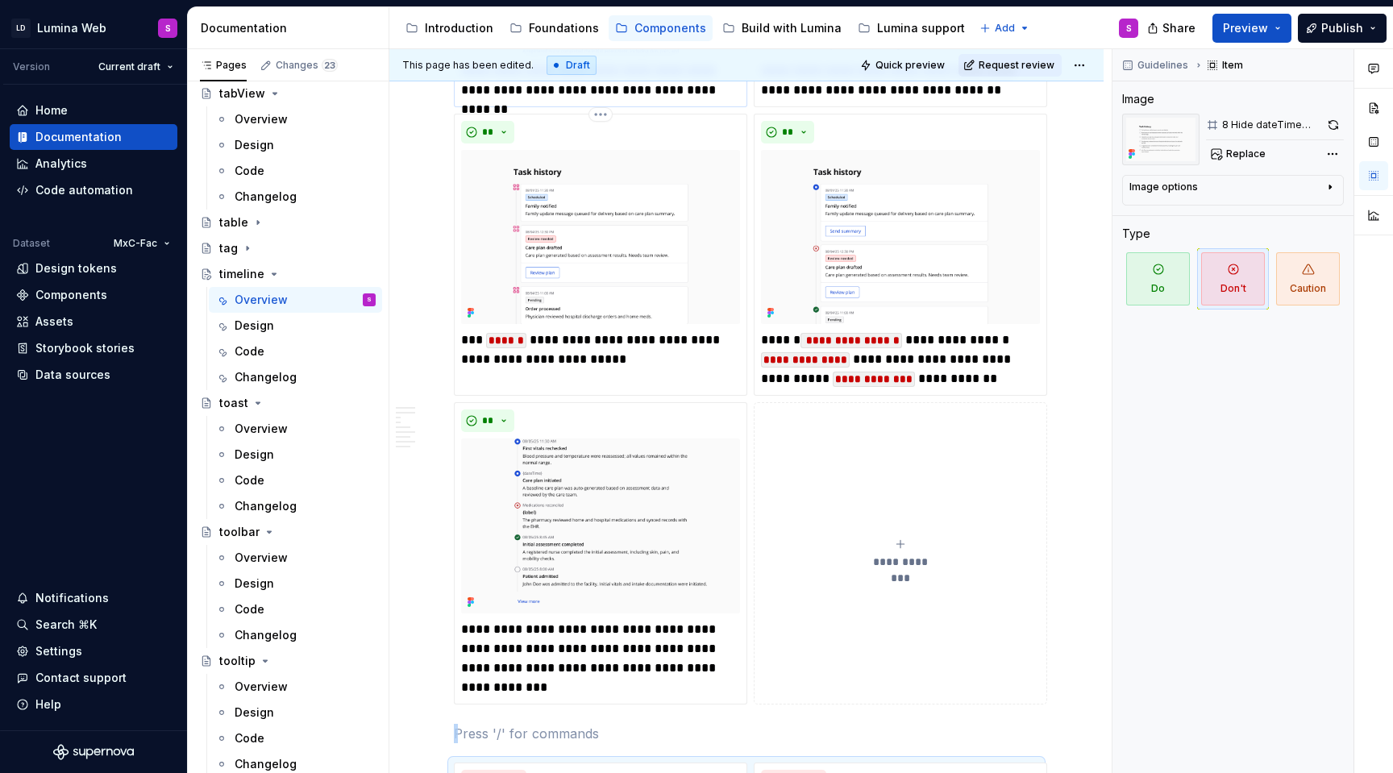
scroll to position [1567, 0]
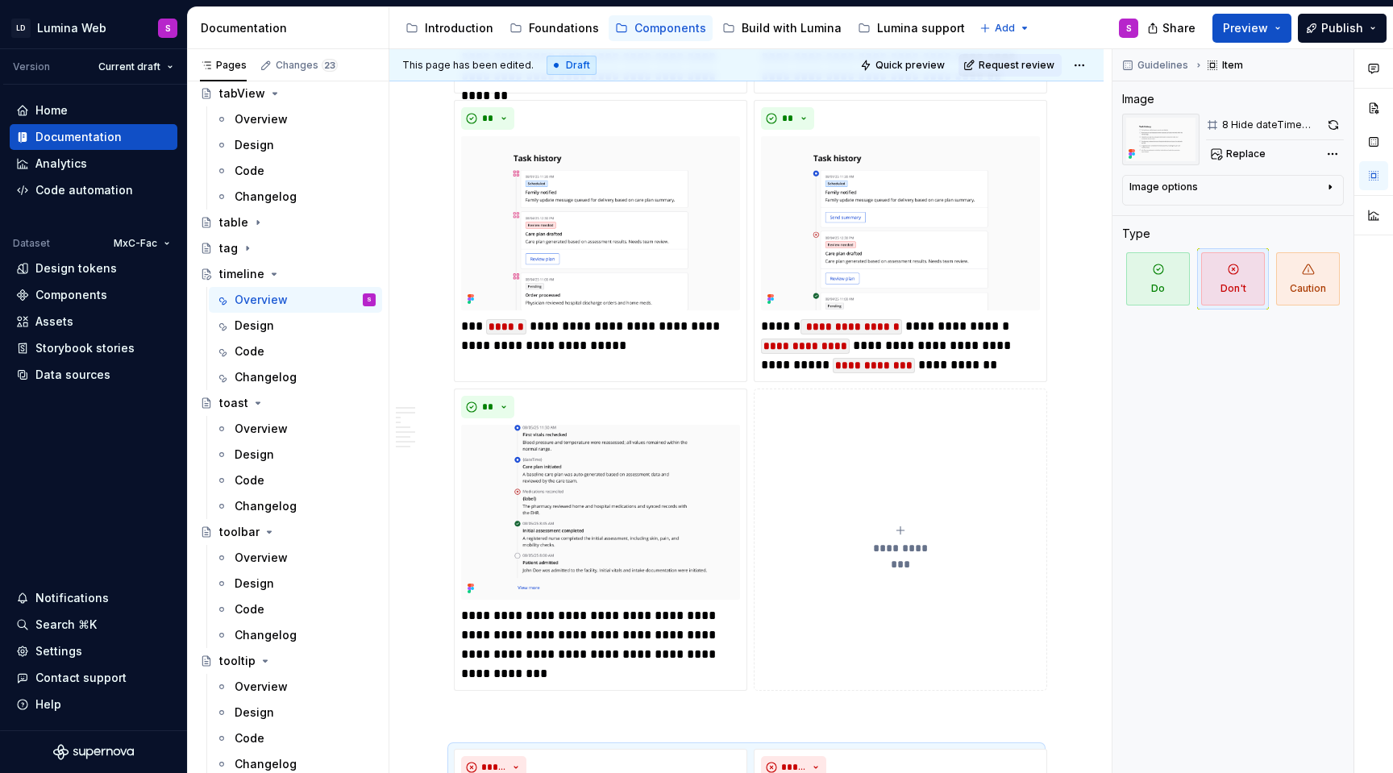
type textarea "*"
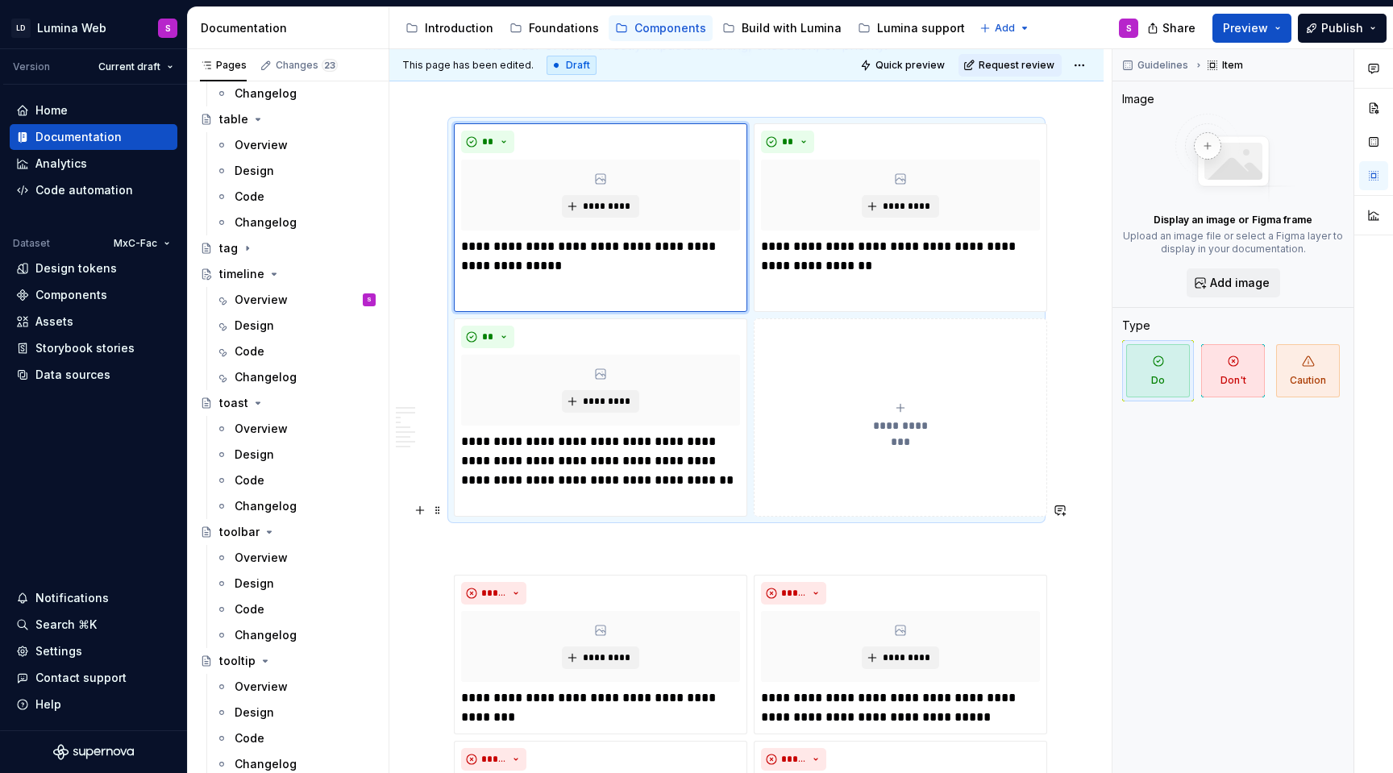
scroll to position [988, 0]
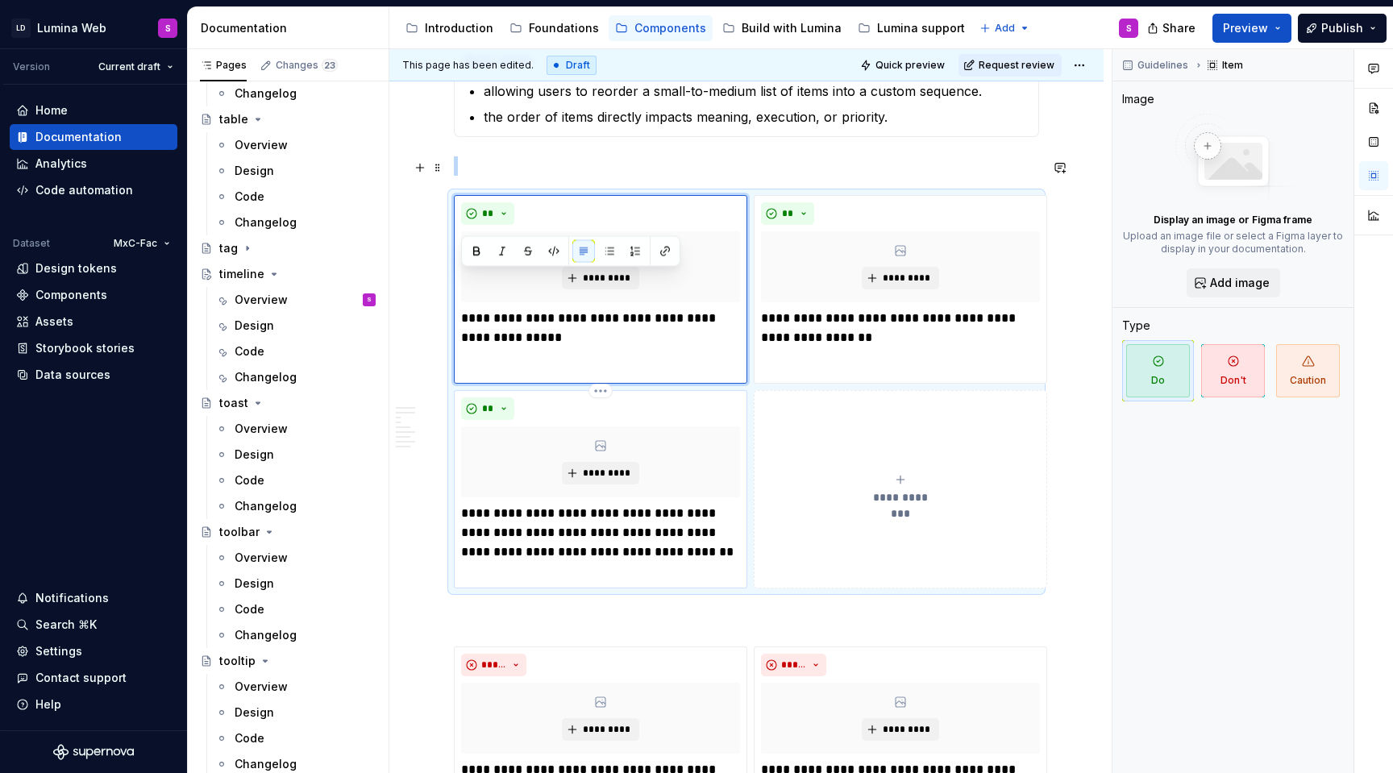
click at [621, 397] on div "**" at bounding box center [600, 408] width 279 height 23
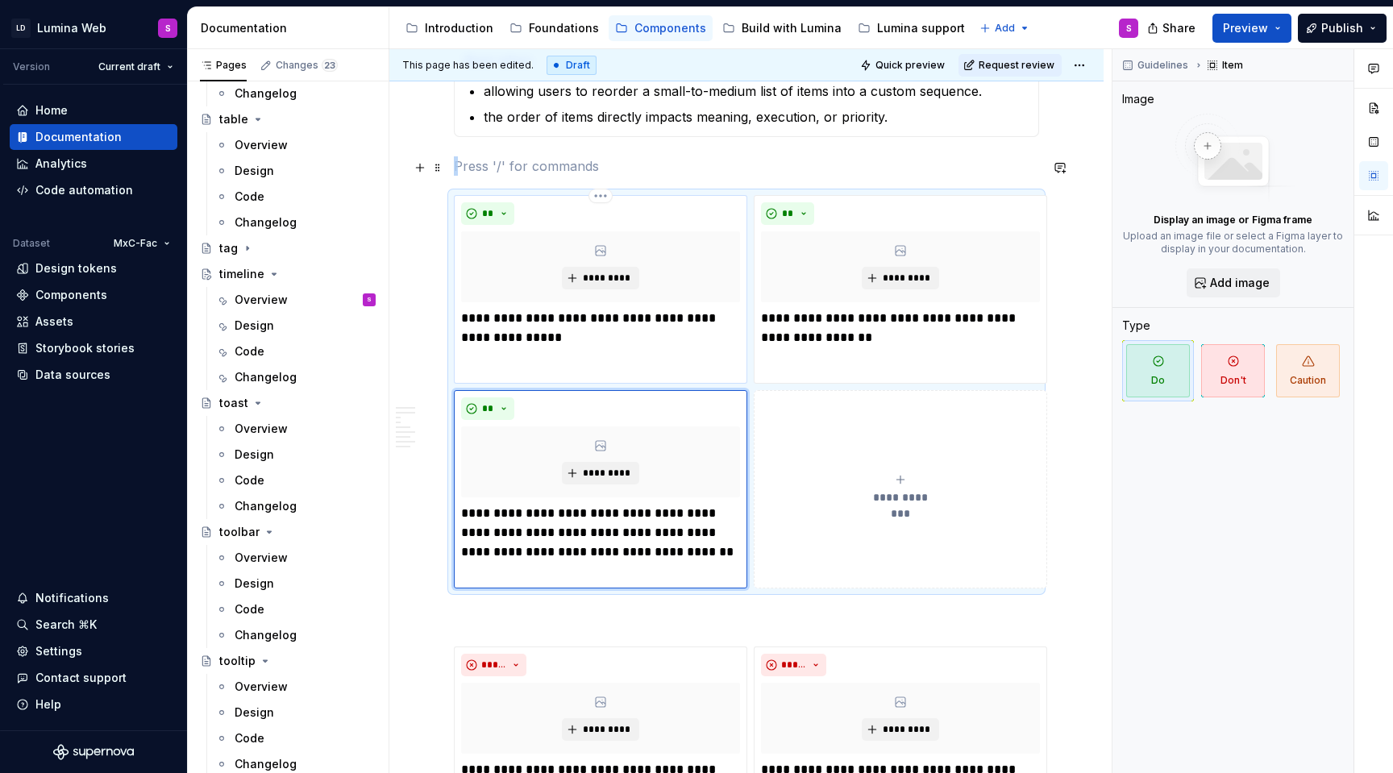
click at [529, 309] on p "**********" at bounding box center [600, 328] width 279 height 39
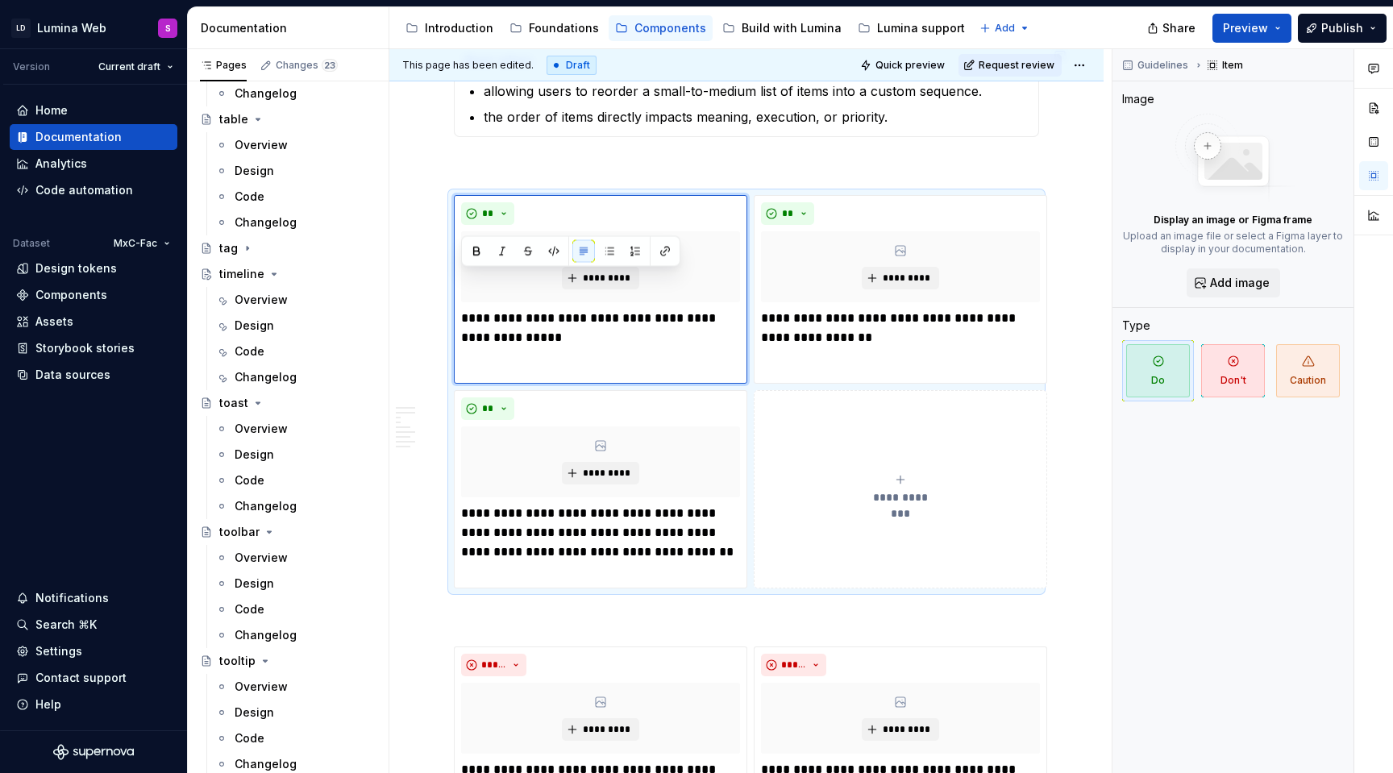
type textarea "*"
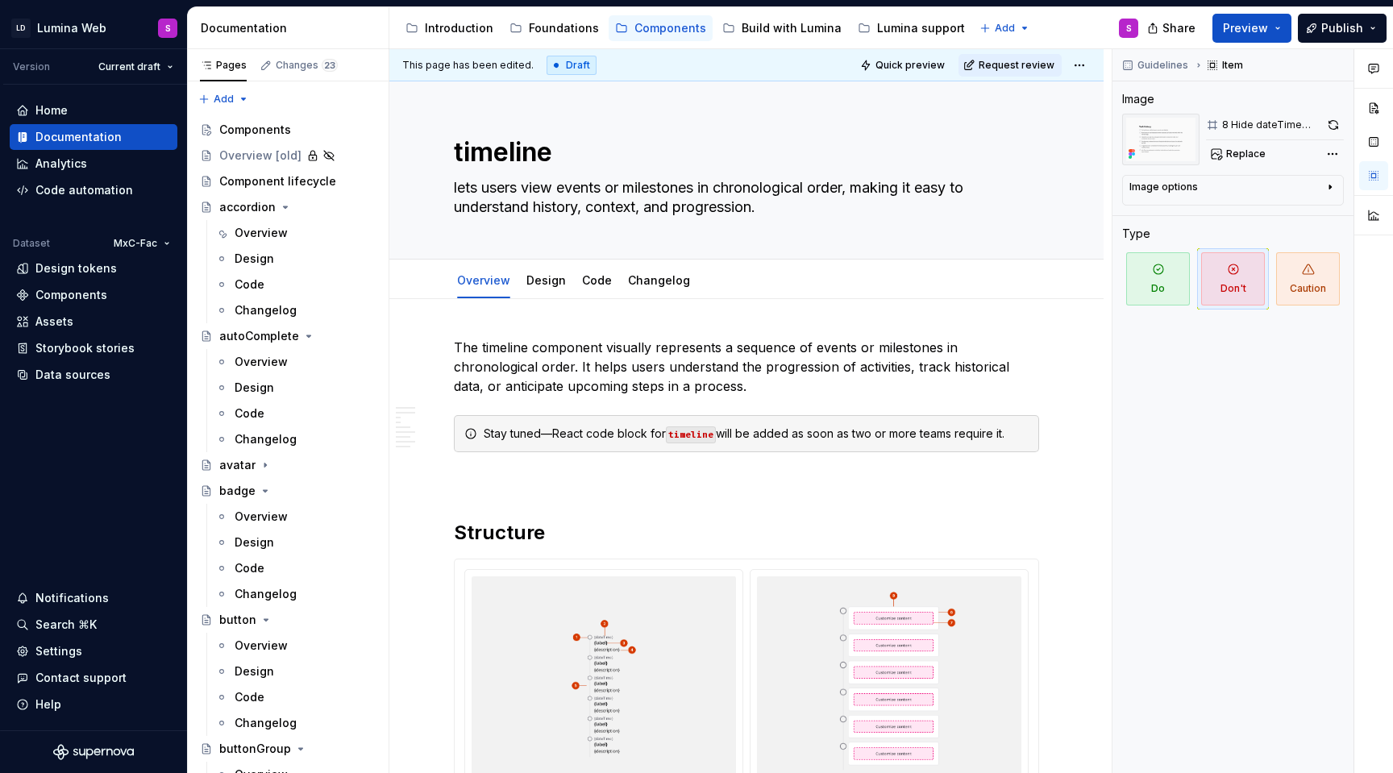
scroll to position [1567, 0]
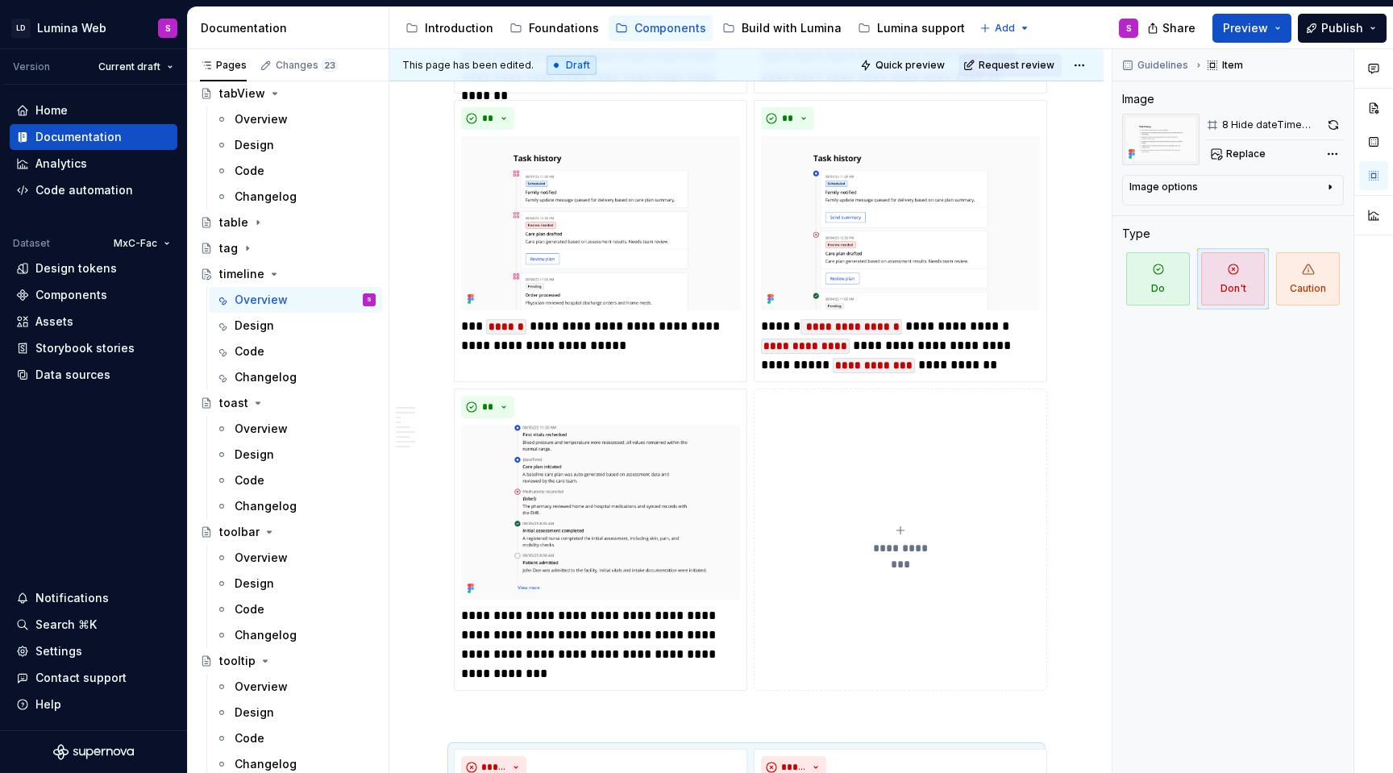
type textarea "*"
